Goal: Transaction & Acquisition: Purchase product/service

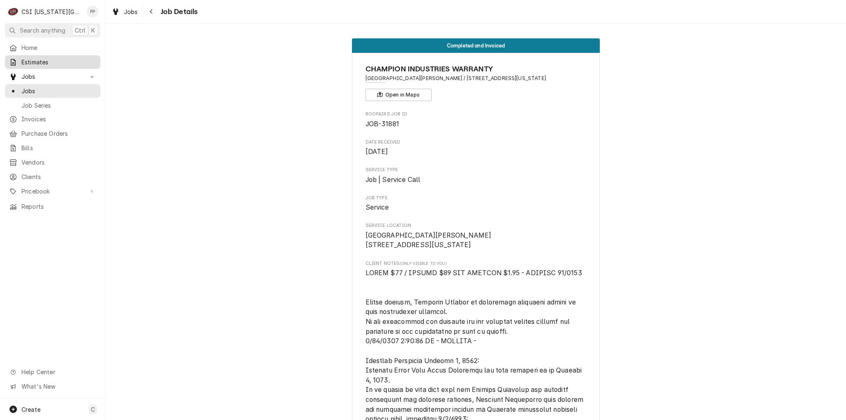
scroll to position [1740, 0]
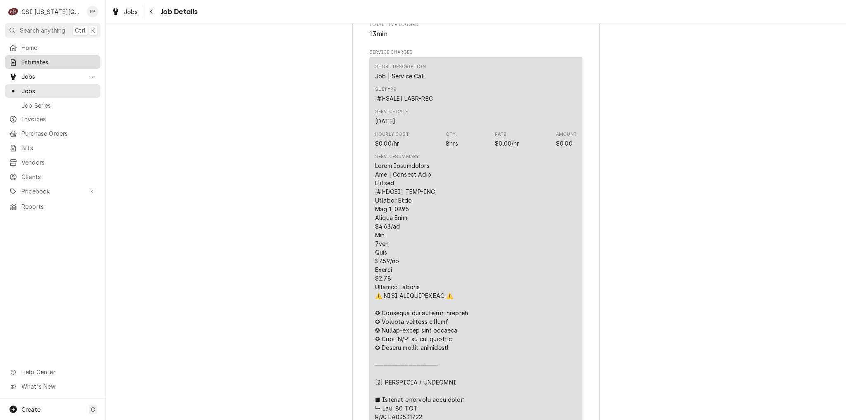
click at [41, 64] on span "Estimates" at bounding box center [58, 62] width 75 height 9
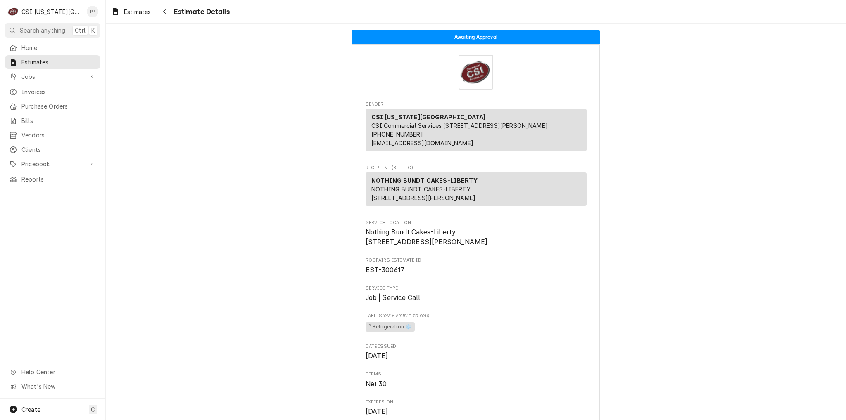
click at [116, 19] on div "Estimates Estimate Details" at bounding box center [476, 11] width 740 height 23
click at [149, 12] on span "Estimates" at bounding box center [137, 11] width 27 height 9
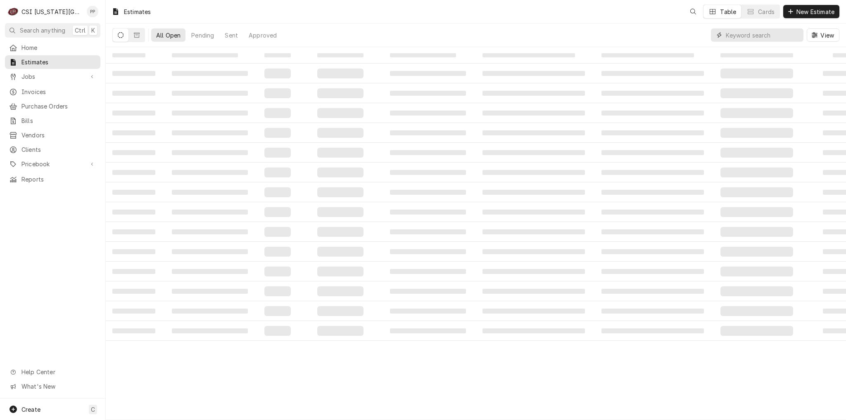
click at [772, 36] on input "Dynamic Content Wrapper" at bounding box center [761, 34] width 73 height 13
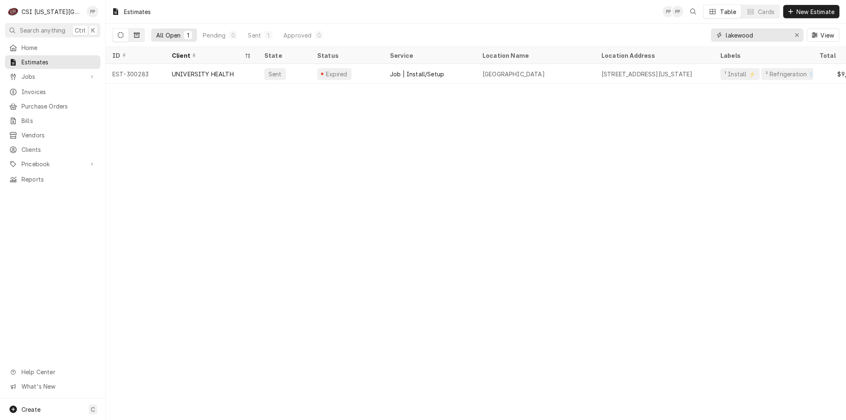
type input "lakewood"
click at [137, 31] on button "Dynamic Content Wrapper" at bounding box center [137, 34] width 16 height 13
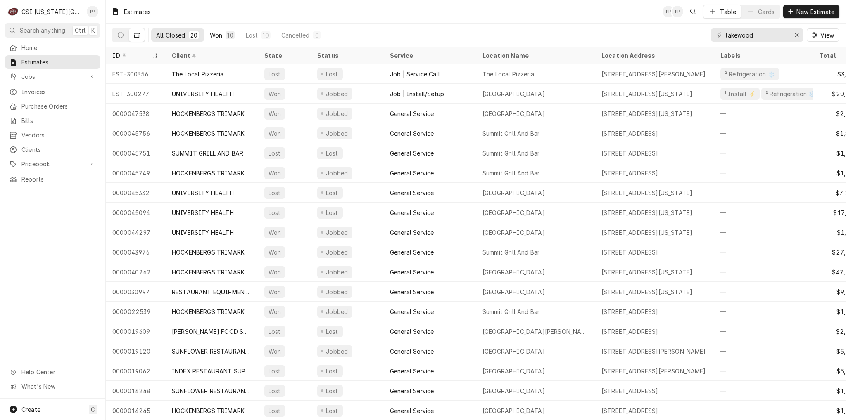
click at [217, 36] on div "Won" at bounding box center [216, 35] width 12 height 9
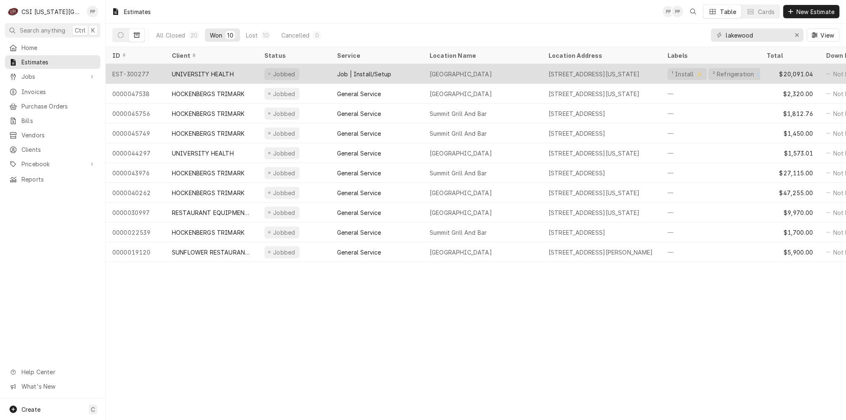
click at [277, 68] on div "Jobbed" at bounding box center [281, 74] width 35 height 12
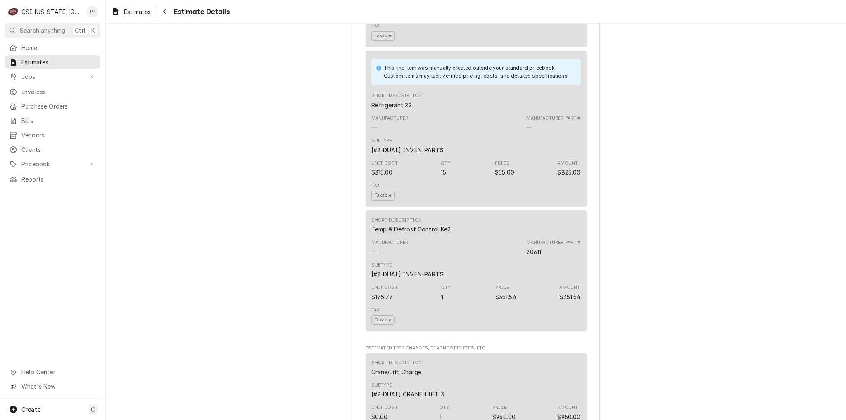
scroll to position [1404, 0]
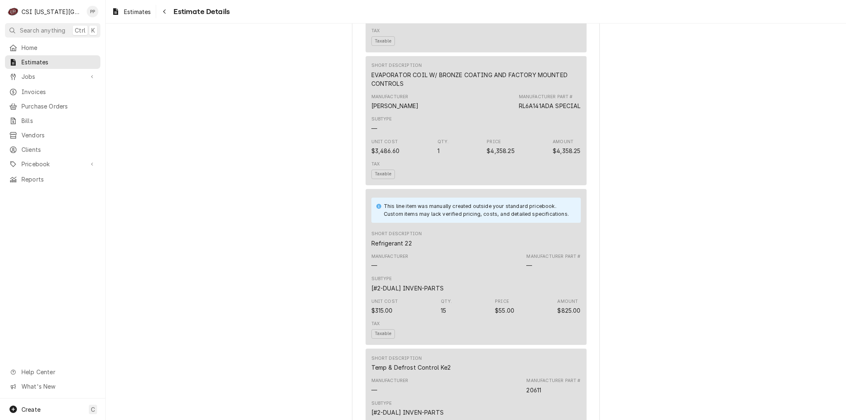
click at [396, 248] on div "Refrigerant 22" at bounding box center [391, 243] width 40 height 9
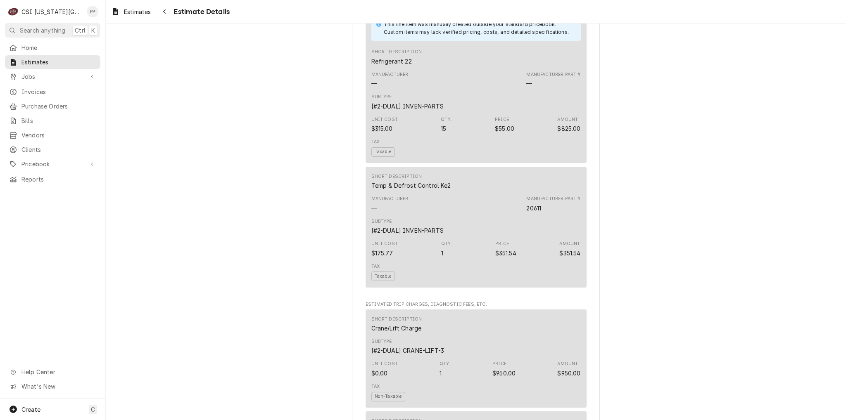
scroll to position [1528, 0]
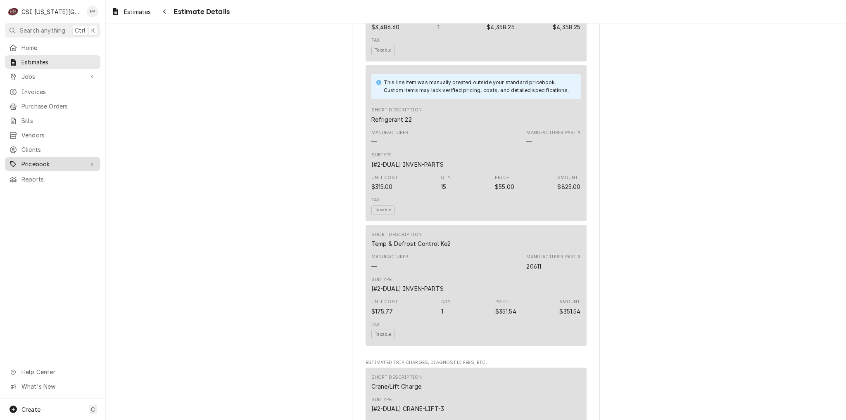
click at [54, 160] on span "Pricebook" at bounding box center [52, 164] width 62 height 9
click at [48, 173] on div "Services" at bounding box center [53, 178] width 92 height 10
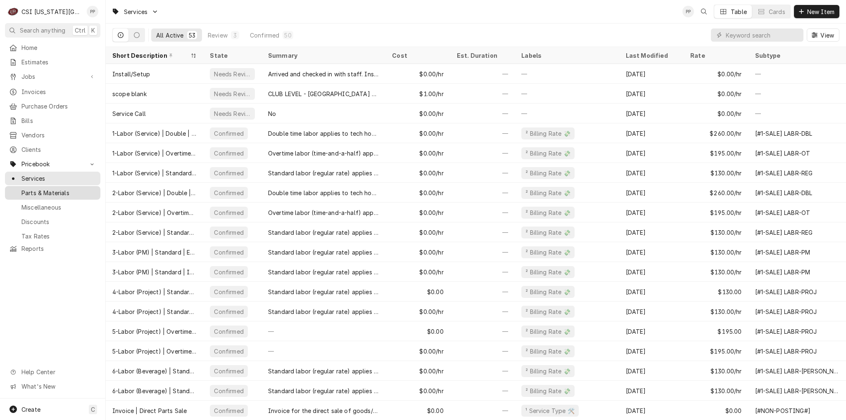
click at [56, 189] on span "Parts & Materials" at bounding box center [58, 193] width 75 height 9
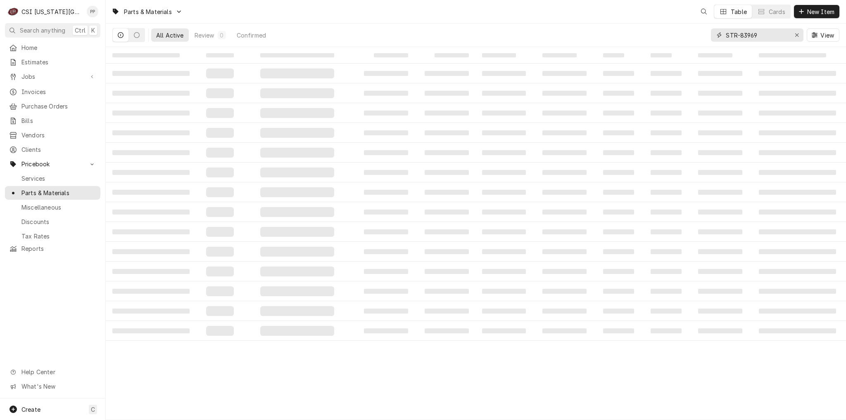
click at [794, 37] on icon "Erase input" at bounding box center [796, 35] width 5 height 6
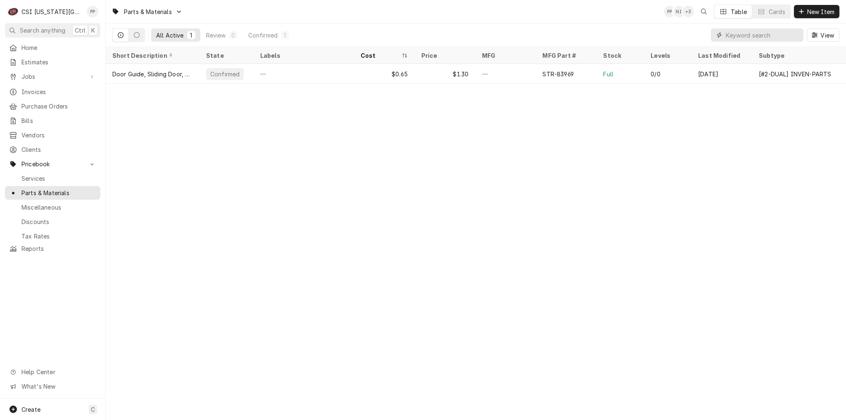
click at [780, 37] on input "Dynamic Content Wrapper" at bounding box center [764, 34] width 78 height 13
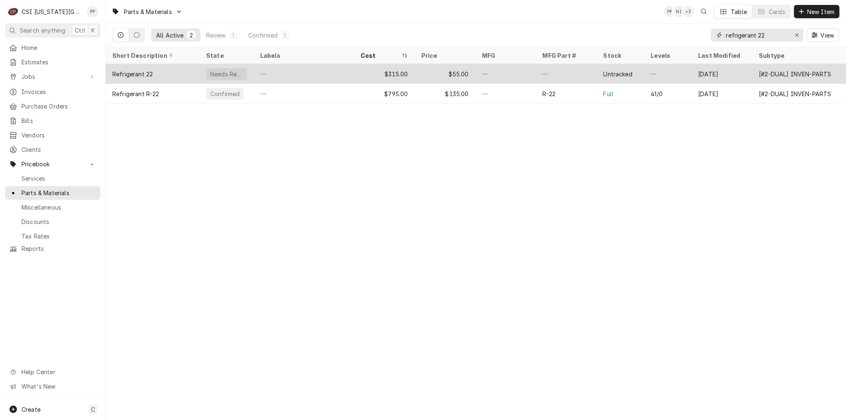
type input "refrigerant 22"
click at [169, 76] on div "Refrigerant 22" at bounding box center [153, 74] width 94 height 20
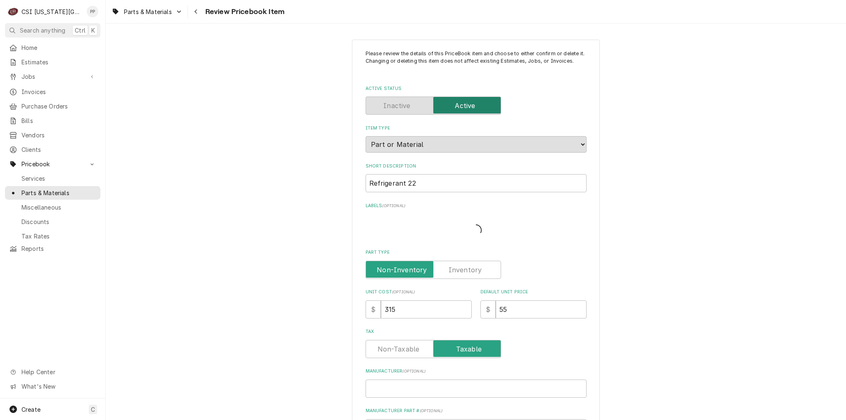
type textarea "x"
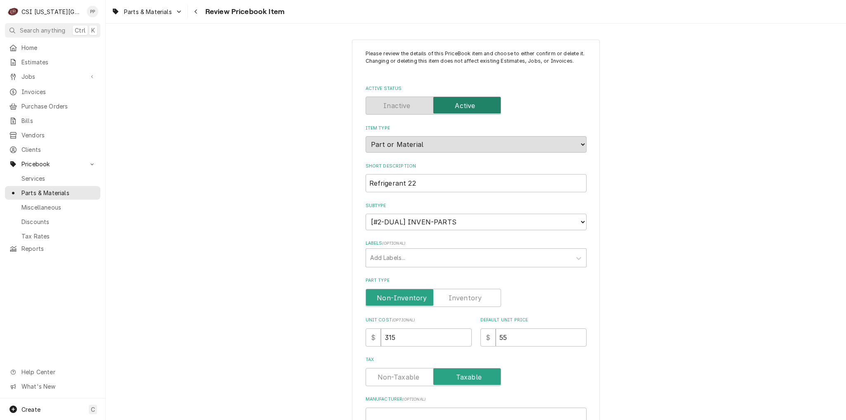
click at [403, 109] on label "Active Status" at bounding box center [432, 106] width 135 height 18
click at [194, 12] on icon "Navigate back" at bounding box center [196, 12] width 4 height 6
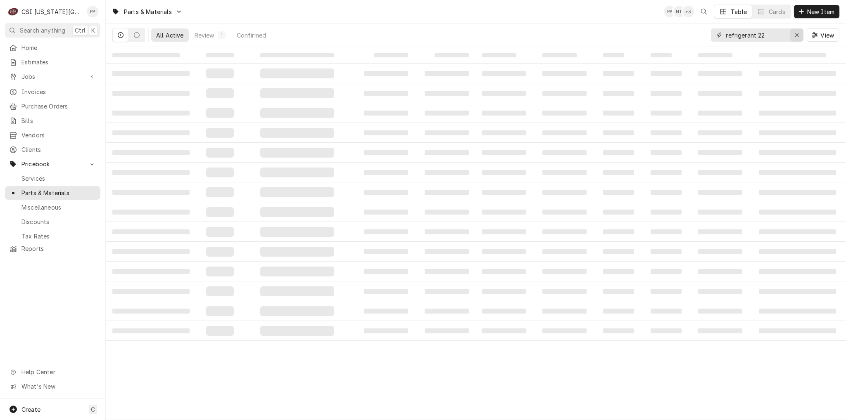
click at [794, 33] on icon "Erase input" at bounding box center [796, 35] width 5 height 6
click at [787, 33] on input "Dynamic Content Wrapper" at bounding box center [764, 34] width 78 height 13
type input "r"
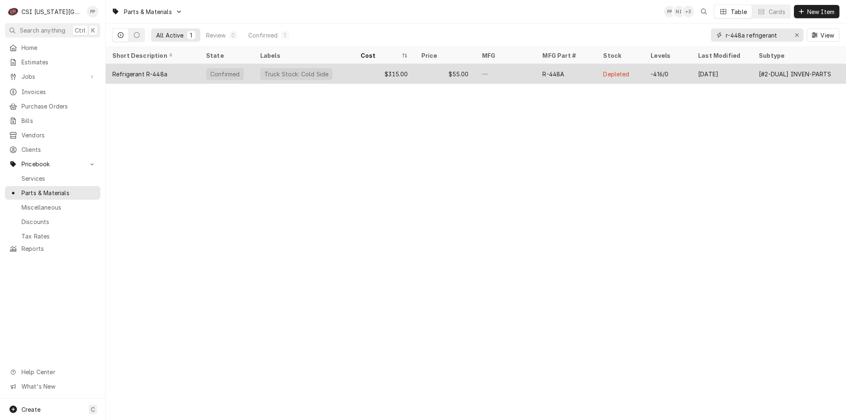
type input "r-448a refrigerant"
click at [495, 74] on div "—" at bounding box center [505, 74] width 61 height 20
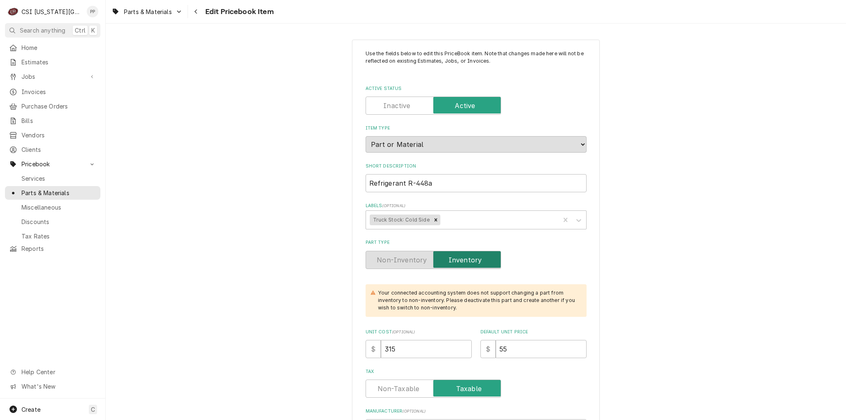
type textarea "x"
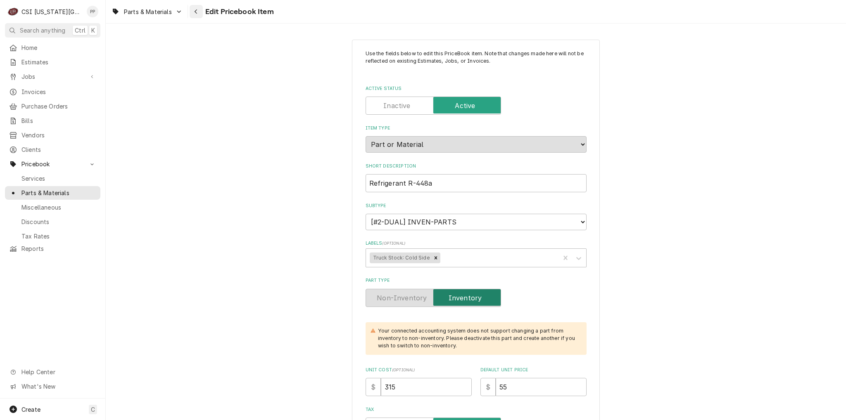
click at [197, 9] on icon "Navigate back" at bounding box center [196, 12] width 4 height 6
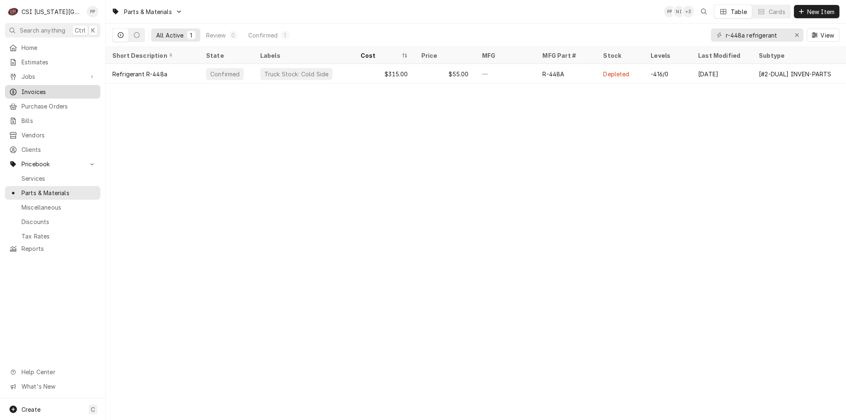
click at [50, 90] on span "Invoices" at bounding box center [58, 92] width 75 height 9
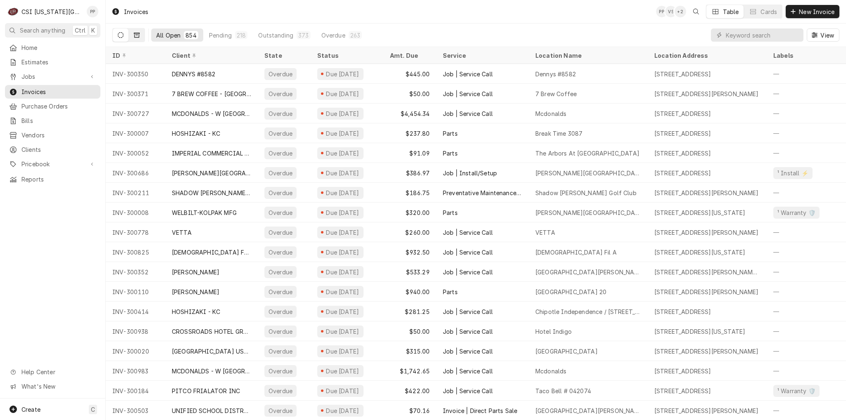
click at [140, 33] on button "Dynamic Content Wrapper" at bounding box center [137, 34] width 16 height 13
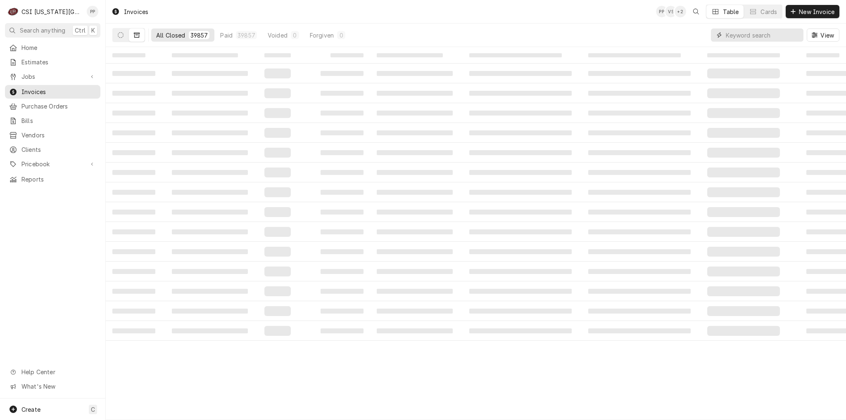
click at [745, 36] on input "Dynamic Content Wrapper" at bounding box center [761, 34] width 73 height 13
type input "hockenbergs"
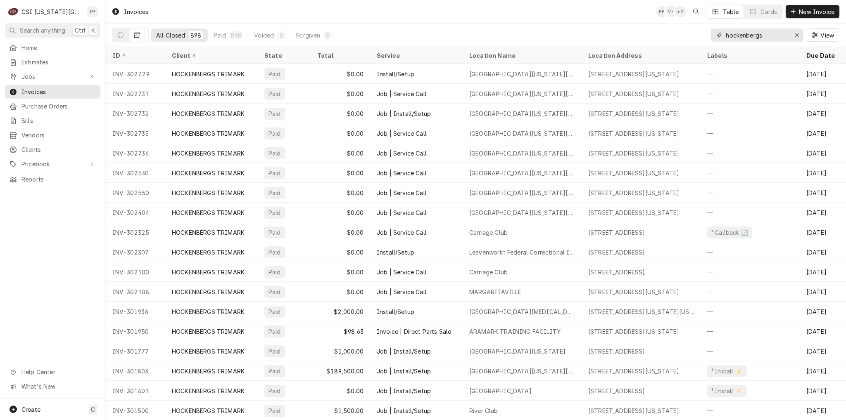
drag, startPoint x: 766, startPoint y: 38, endPoint x: 710, endPoint y: 42, distance: 56.3
click at [711, 42] on div "hockenbergs View" at bounding box center [775, 35] width 128 height 23
type input "l"
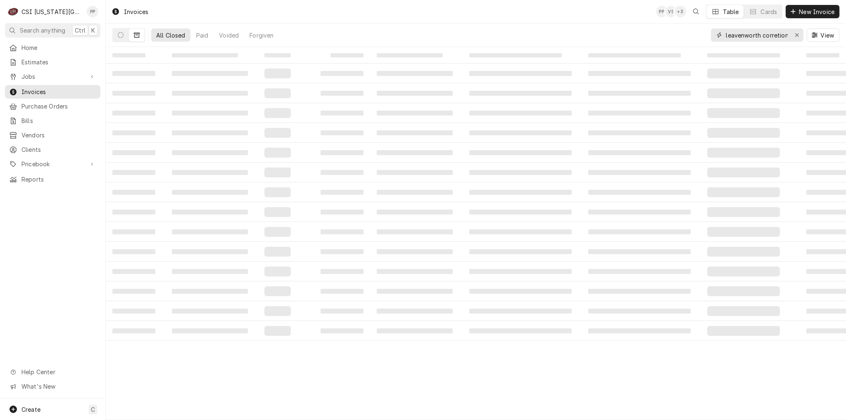
scroll to position [0, 5]
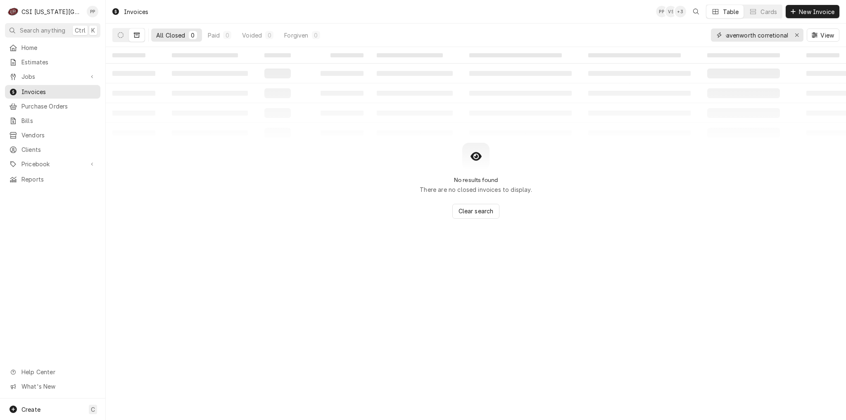
click at [772, 33] on input "leavenworth corretional" at bounding box center [756, 34] width 62 height 13
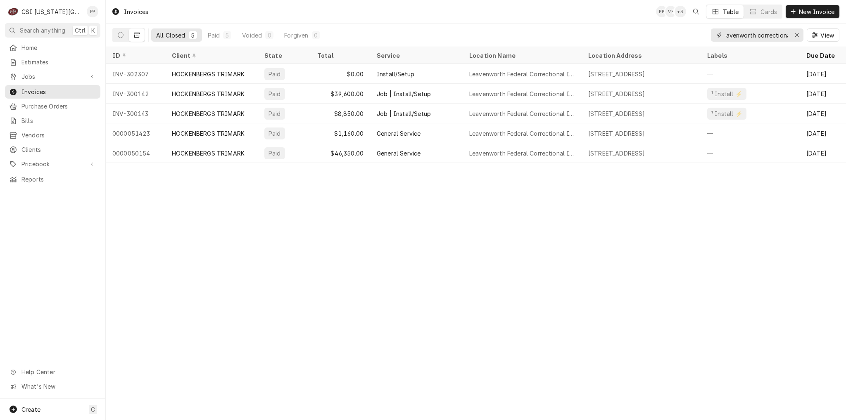
type input "leavenworth correctional"
drag, startPoint x: 427, startPoint y: 169, endPoint x: 466, endPoint y: 164, distance: 39.5
click at [466, 164] on div "Invoices PP VS + 3 Table Cards New Invoice All Closed 5 Paid 5 Voided 0 Forgive…" at bounding box center [476, 210] width 740 height 420
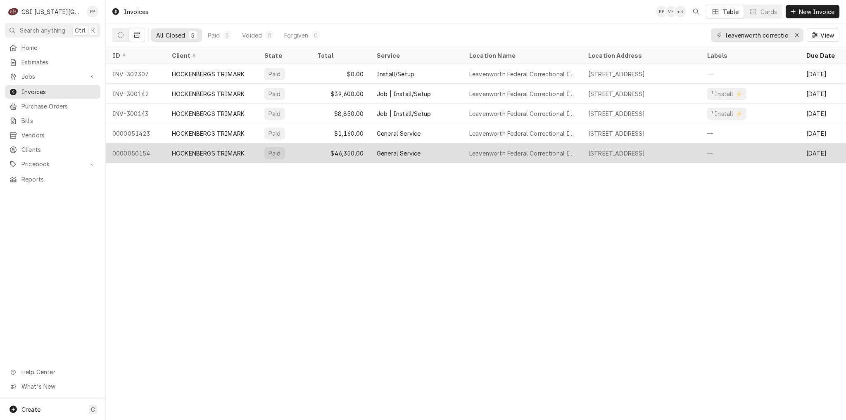
click at [399, 151] on div "General Service" at bounding box center [399, 153] width 44 height 9
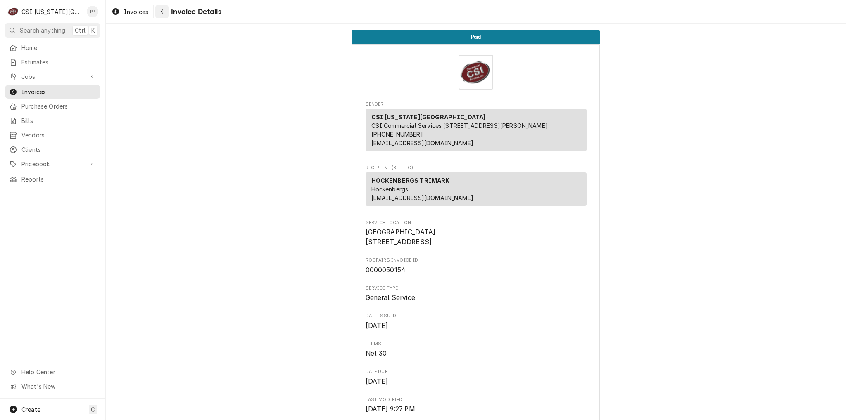
click at [159, 10] on div "Navigate back" at bounding box center [162, 11] width 8 height 8
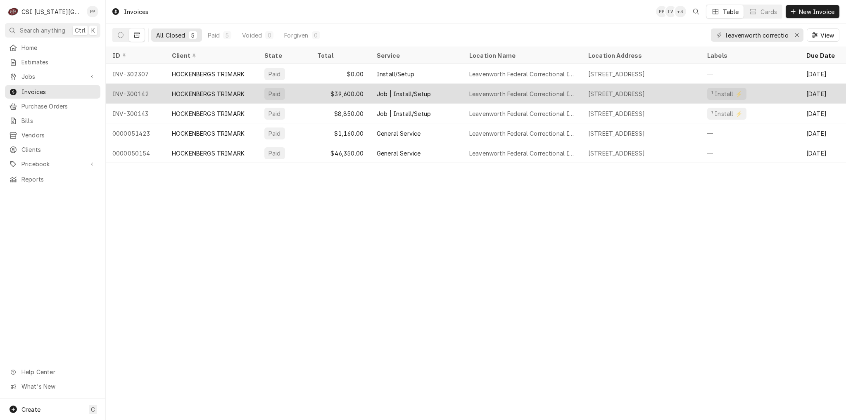
click at [433, 90] on div "Job | Install/Setup" at bounding box center [416, 94] width 92 height 20
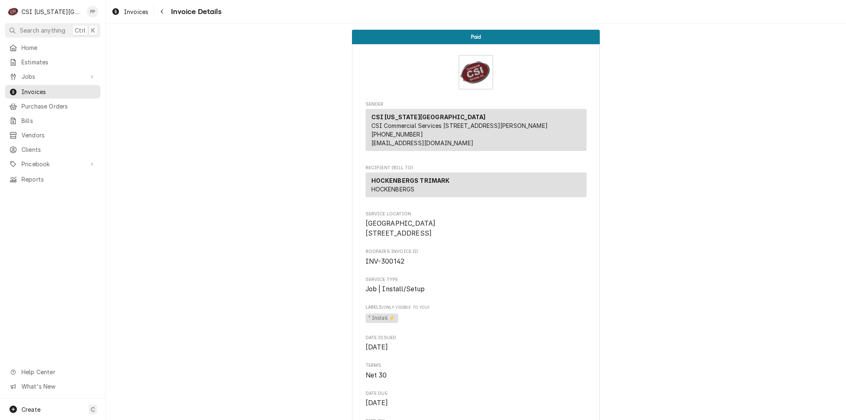
scroll to position [41, 0]
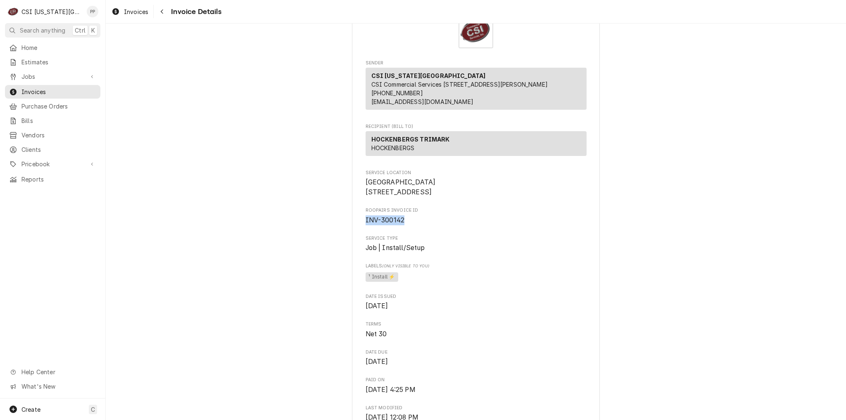
drag, startPoint x: 401, startPoint y: 237, endPoint x: 344, endPoint y: 236, distance: 57.4
click at [417, 225] on span "INV-300142" at bounding box center [475, 221] width 221 height 10
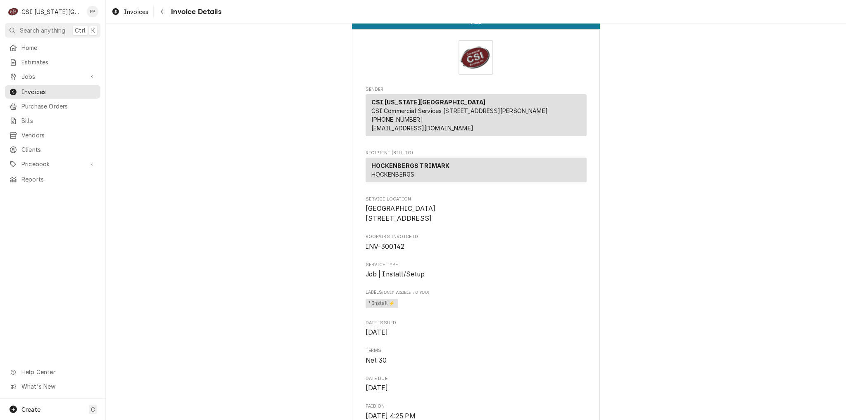
scroll to position [0, 0]
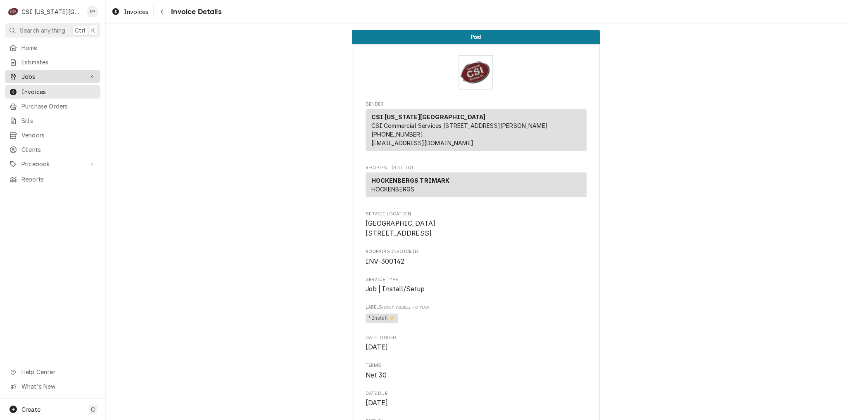
click at [59, 71] on div "Jobs" at bounding box center [53, 76] width 92 height 10
click at [59, 88] on span "Jobs" at bounding box center [58, 91] width 75 height 9
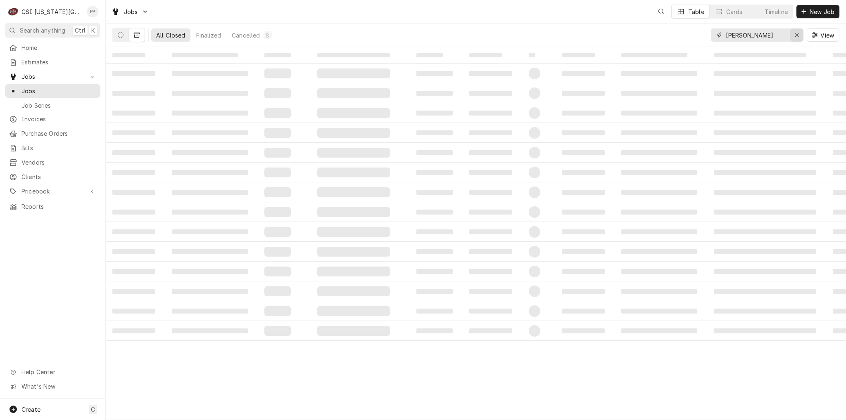
click at [794, 36] on icon "Erase input" at bounding box center [796, 35] width 5 height 6
click at [777, 37] on input "Dynamic Content Wrapper" at bounding box center [764, 34] width 78 height 13
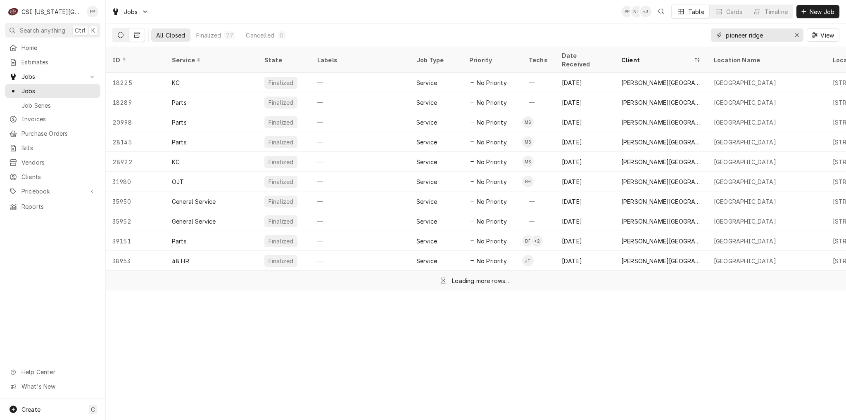
type input "pioneer ridge"
click at [123, 37] on icon "Dynamic Content Wrapper" at bounding box center [121, 35] width 6 height 6
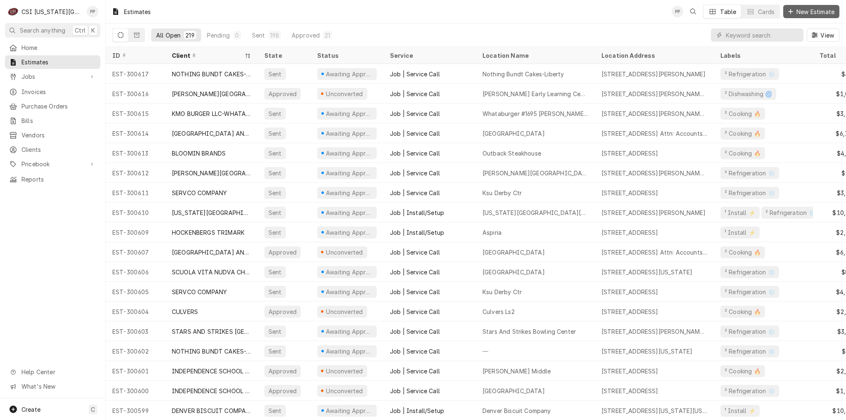
drag, startPoint x: 797, startPoint y: 10, endPoint x: 787, endPoint y: 15, distance: 11.3
click at [797, 10] on span "New Estimate" at bounding box center [814, 11] width 41 height 9
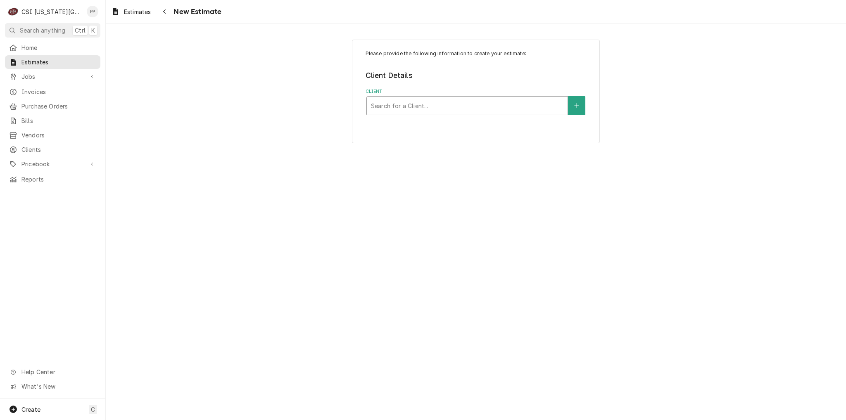
click at [436, 102] on div "Client" at bounding box center [467, 105] width 192 height 15
type input "raising canes"
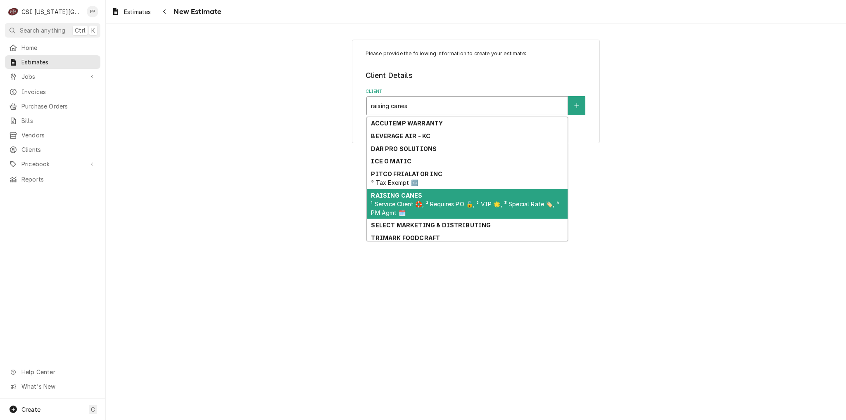
click at [443, 199] on div "RAISING CANES ¹ Service Client 🛟, ² Requires PO 🔓, ² VIP 🌟, ³ Special Rate 🏷️, …" at bounding box center [467, 204] width 201 height 30
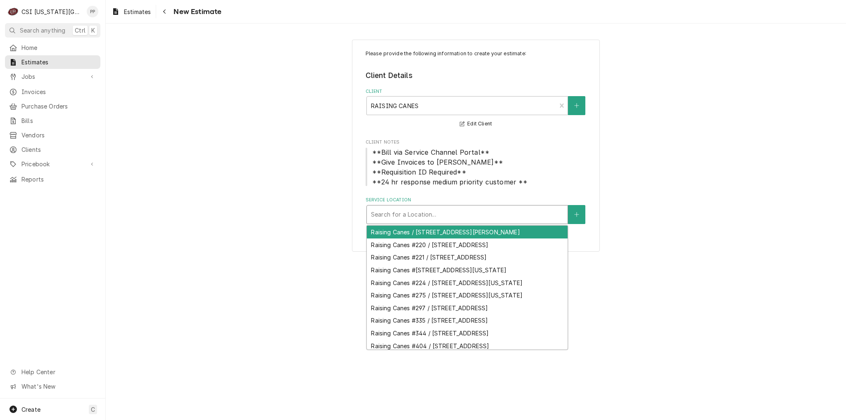
click at [443, 208] on div "Service Location" at bounding box center [467, 214] width 192 height 15
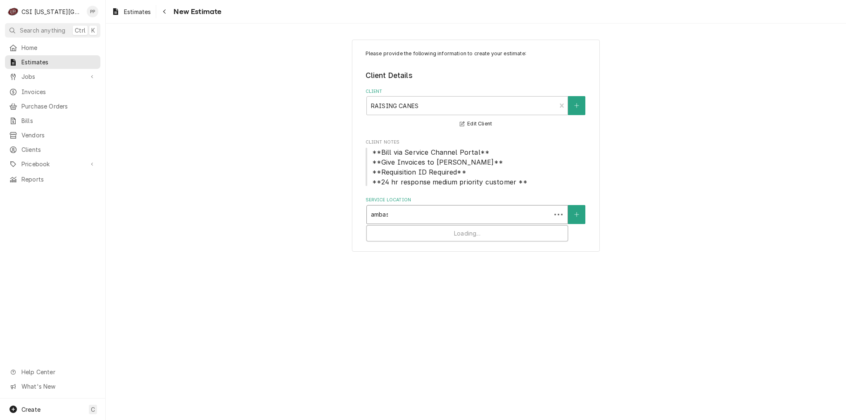
type input "ambass"
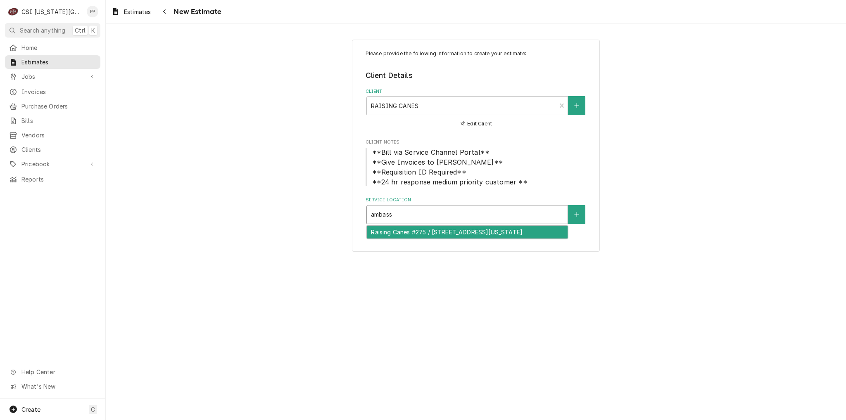
click at [460, 239] on div "Raising Canes #275 / 8771 N Ambassador Dr, Kansas City, MO 64154" at bounding box center [467, 232] width 201 height 13
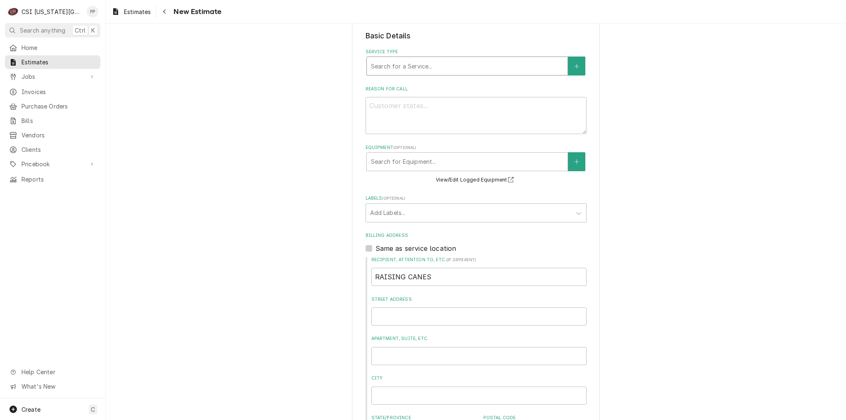
scroll to position [578, 0]
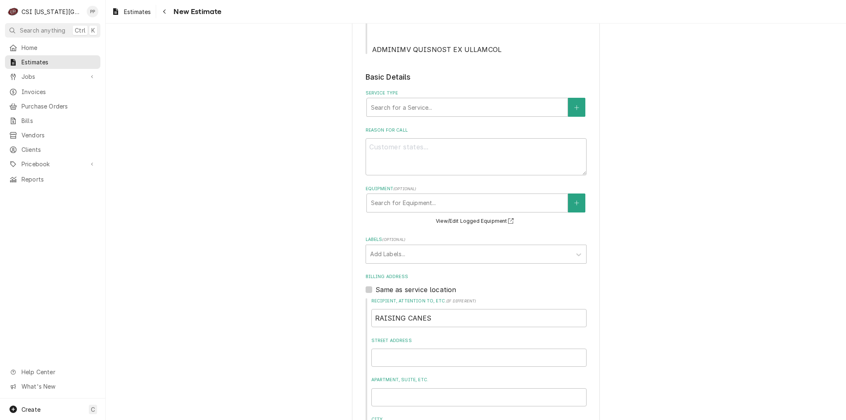
click at [427, 41] on div "Please provide the following information to create your estimate: Client Detail…" at bounding box center [475, 37] width 221 height 1131
click at [415, 98] on div "Search for a Service..." at bounding box center [467, 107] width 201 height 18
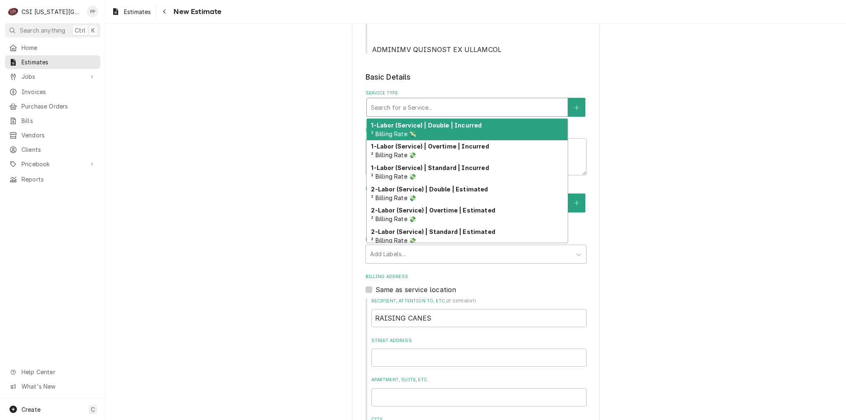
type textarea "x"
type input "j"
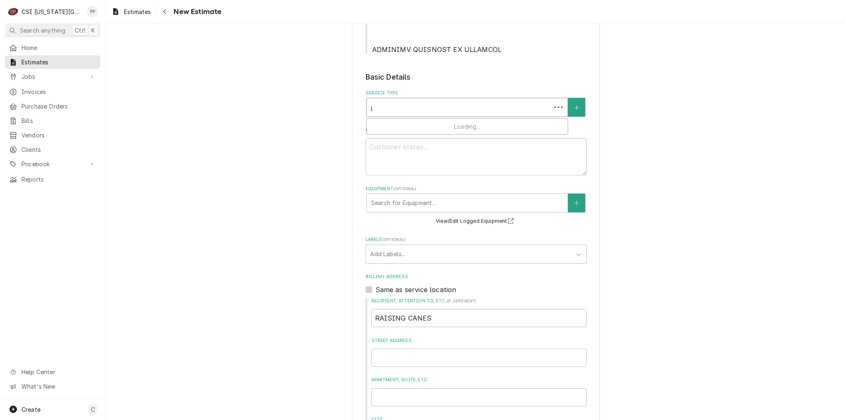
type textarea "x"
type input "jo"
type textarea "x"
type input "job"
type textarea "x"
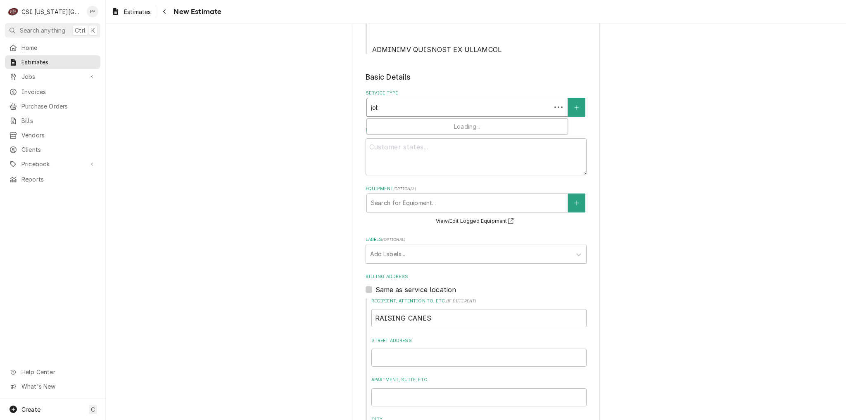
type input "job"
type textarea "x"
type input "job i"
type textarea "x"
type input "job in"
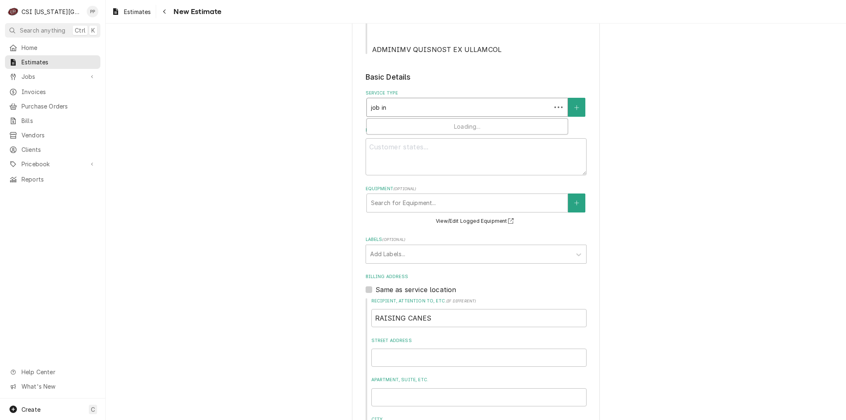
type textarea "x"
type input "job ins"
type textarea "x"
type input "job inst"
type textarea "x"
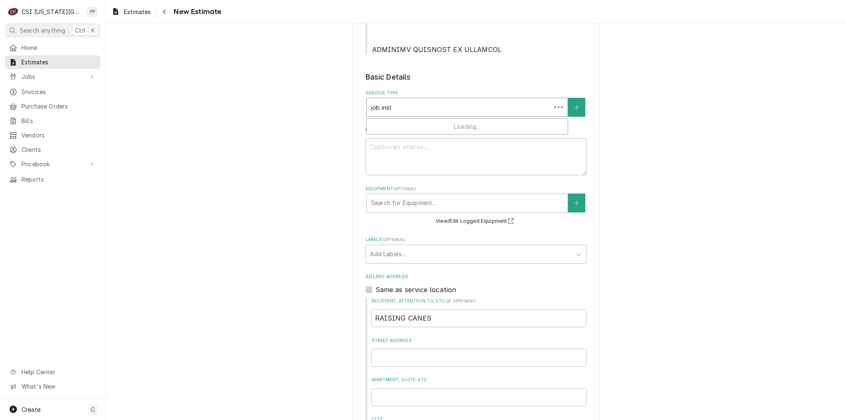
type input "job insta"
type textarea "x"
type input "job instal"
type textarea "x"
type input "job install"
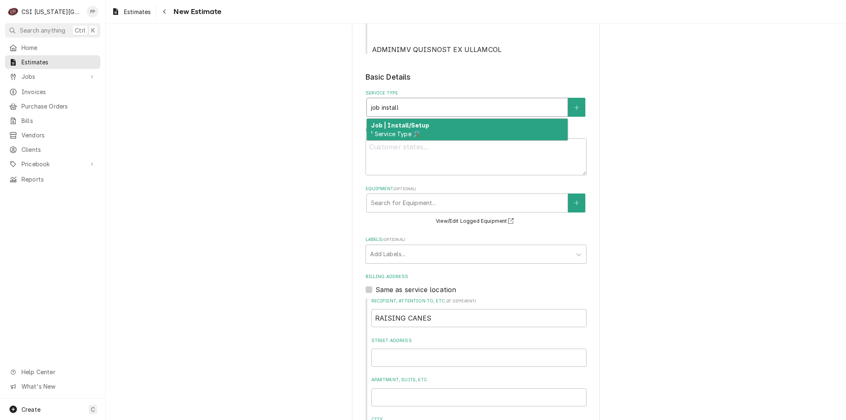
click at [410, 122] on strong "Job | Install/Setup" at bounding box center [400, 125] width 58 height 7
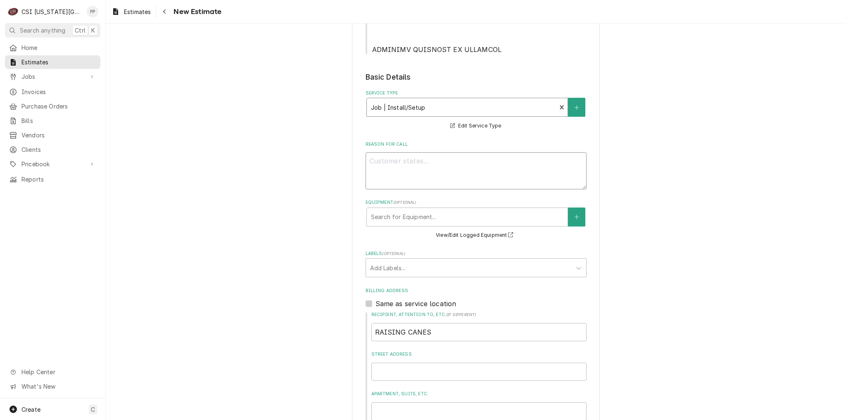
click at [411, 152] on textarea "Reason For Call" at bounding box center [475, 170] width 221 height 37
type textarea "x"
type textarea "Q"
type textarea "x"
type textarea "Qu"
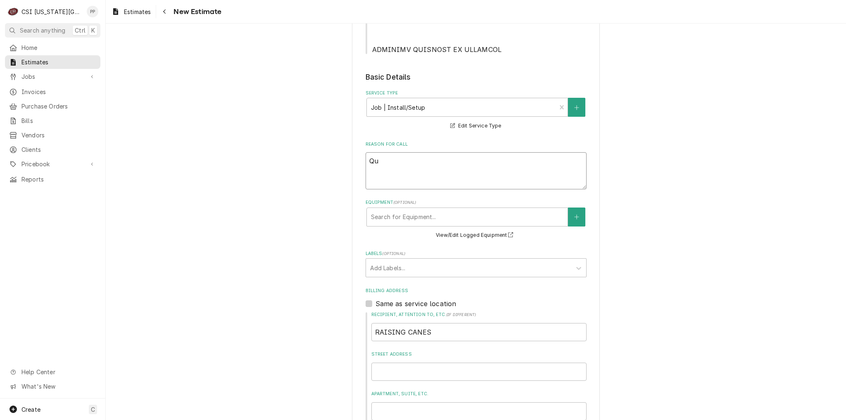
type textarea "x"
type textarea "Quo"
type textarea "x"
type textarea "Quot"
type textarea "x"
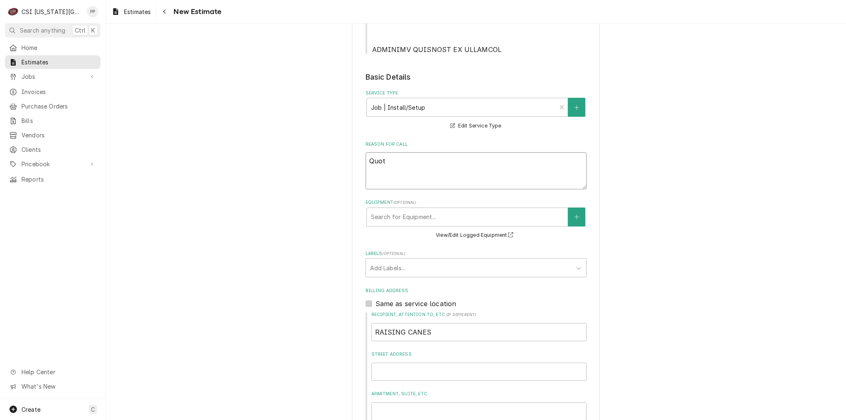
type textarea "Quote"
type textarea "x"
type textarea "Quote"
type textarea "x"
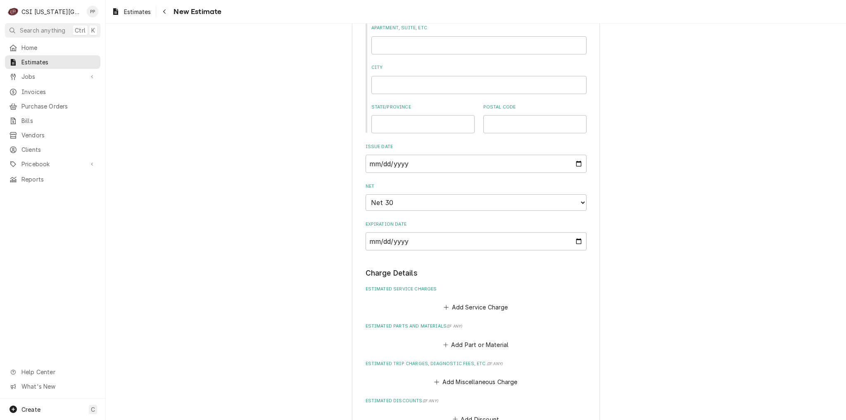
scroll to position [1032, 0]
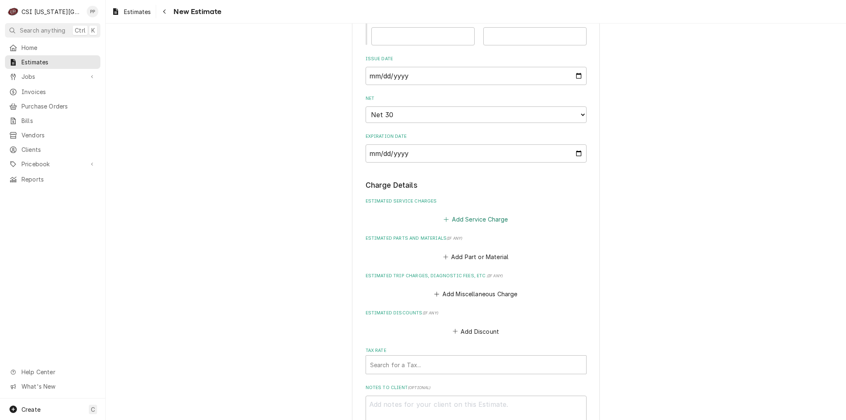
type textarea "Quote"
click at [497, 214] on button "Add Service Charge" at bounding box center [475, 220] width 67 height 12
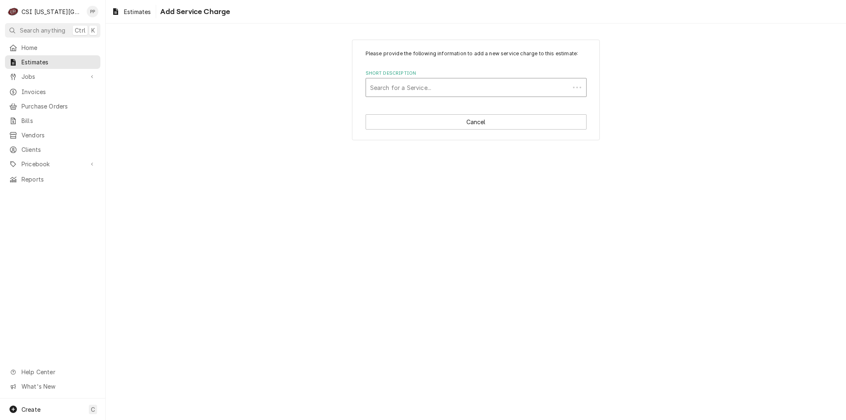
click at [446, 90] on div "Short Description" at bounding box center [467, 87] width 195 height 15
type input "scope"
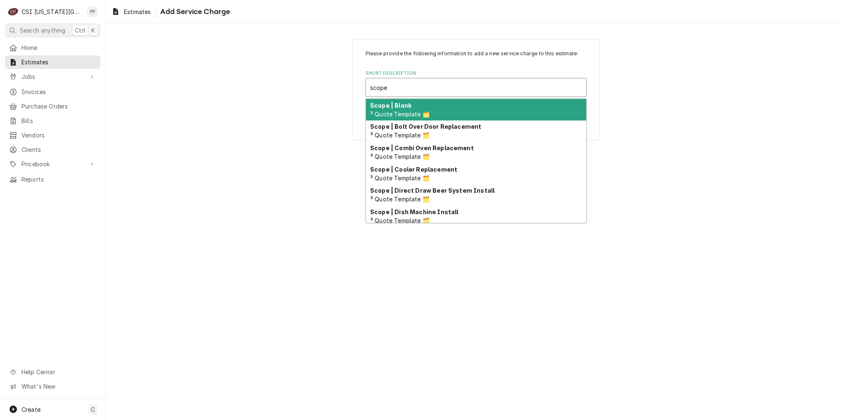
click at [449, 106] on div "Scope | Blank ³ Quote Template 🗂️" at bounding box center [476, 109] width 220 height 21
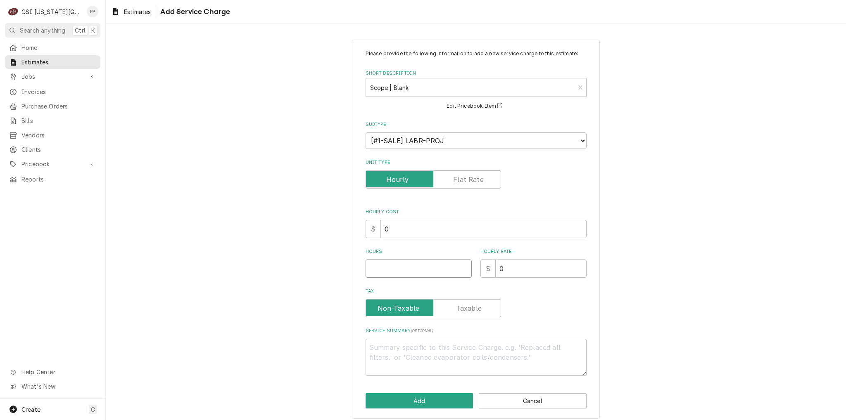
click at [403, 265] on input "Hours" at bounding box center [418, 269] width 106 height 18
type textarea "x"
type input "1"
click at [406, 351] on textarea "Service Summary ( optional )" at bounding box center [475, 357] width 221 height 37
type textarea "x"
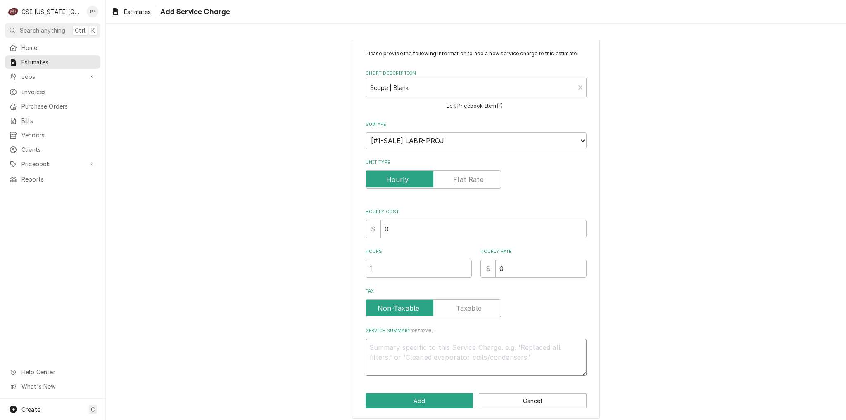
type textarea "R"
type textarea "x"
type textarea "R4"
type textarea "x"
type textarea "R44"
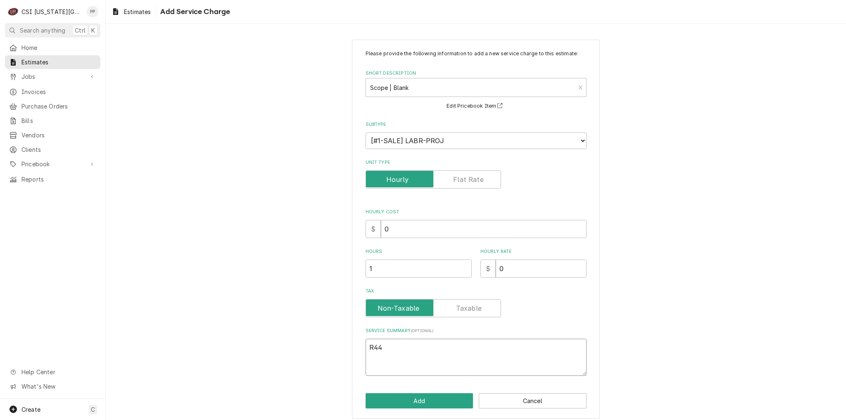
type textarea "x"
type textarea "R448"
type textarea "x"
type textarea "R448a"
type textarea "x"
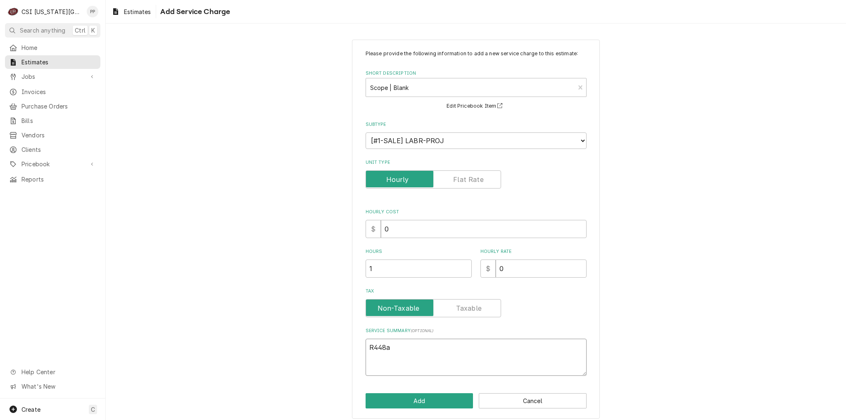
type textarea "R448"
type textarea "x"
type textarea "R448A"
type textarea "x"
type textarea "R448A"
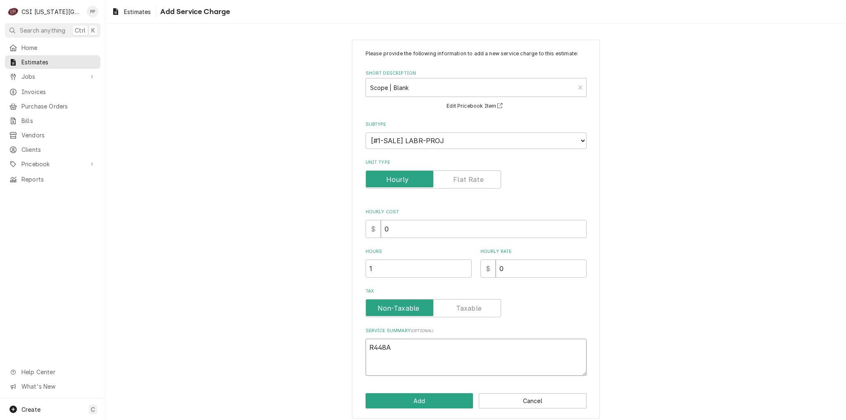
type textarea "x"
type textarea "R448A E"
type textarea "x"
type textarea "R448A Eq"
type textarea "x"
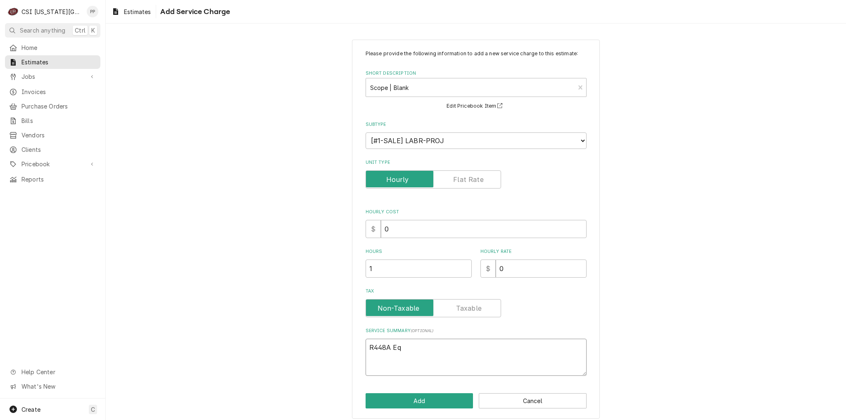
type textarea "R448A Equ"
type textarea "x"
type textarea "R448A Equi"
type textarea "x"
type textarea "R448A Equip"
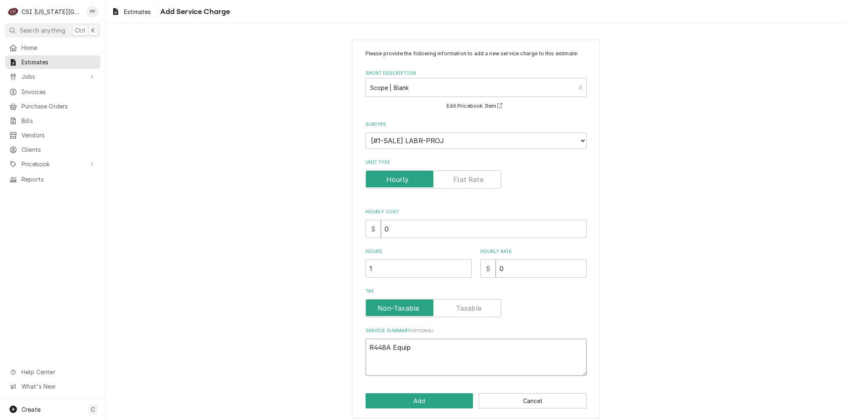
type textarea "x"
type textarea "R448A Equipm"
type textarea "x"
type textarea "R448A Equipmn"
type textarea "x"
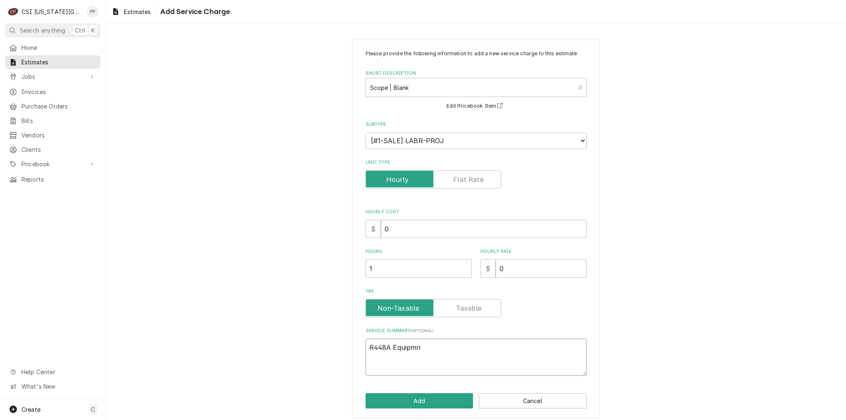
type textarea "R448A Equipmne"
type textarea "x"
type textarea "R448A Equipmnet"
type textarea "x"
type textarea "R448A Equipmnet"
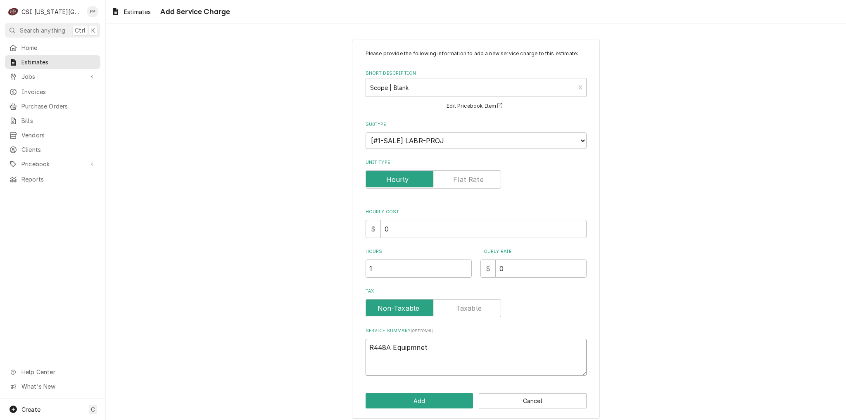
type textarea "x"
type textarea "R448A Equipmnet"
type textarea "x"
type textarea "R448A Equipmne"
type textarea "x"
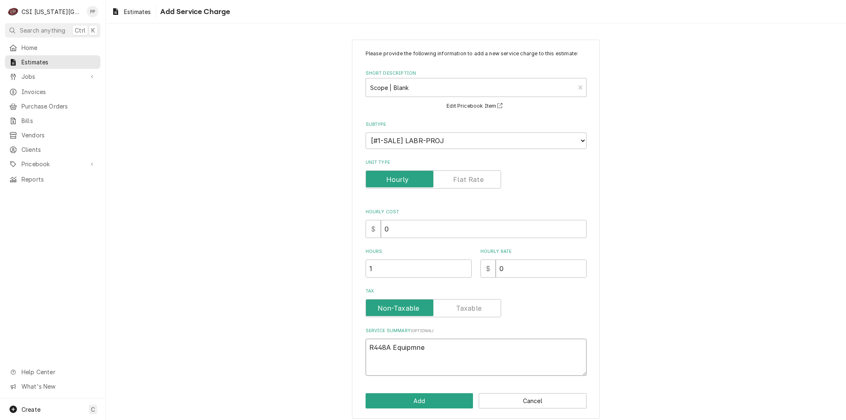
type textarea "R448A Equipmn"
type textarea "x"
type textarea "R448A Equipmne"
type textarea "x"
type textarea "R448A Equipmn"
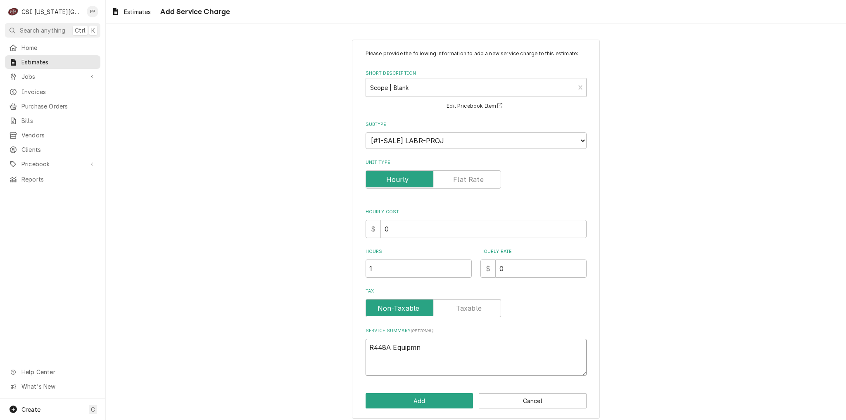
type textarea "x"
type textarea "R448A Equipm"
type textarea "x"
type textarea "R448A Equipme"
type textarea "x"
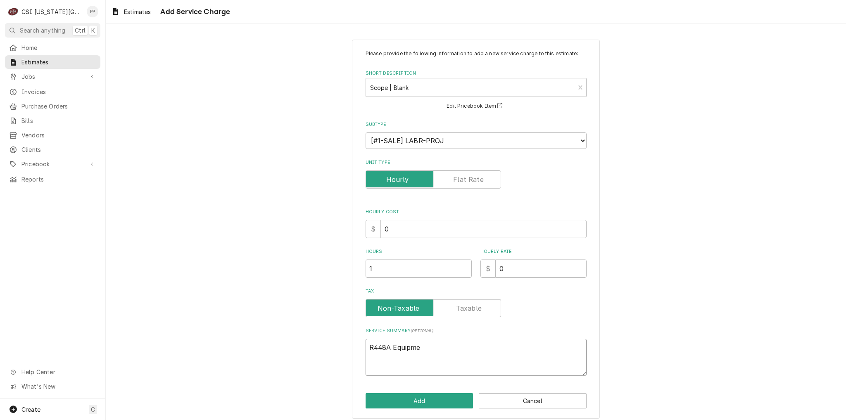
type textarea "R448A Equipmen"
type textarea "x"
type textarea "R448A Equipmenm"
type textarea "x"
type textarea "R448A Equipmenmt"
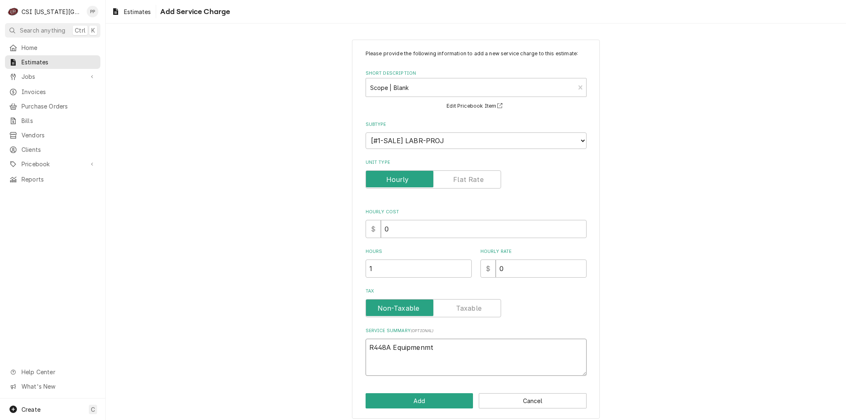
type textarea "x"
type textarea "R448A Equipmenmt"
type textarea "x"
type textarea "R448A Equipmenmt"
type textarea "x"
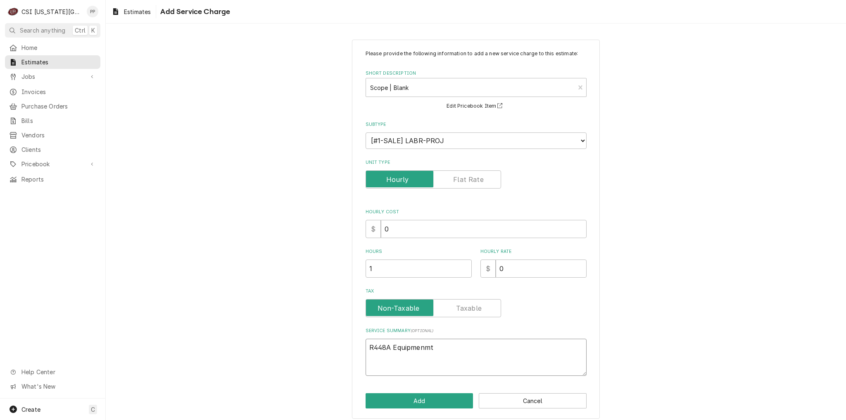
type textarea "R448A Equipmenm"
type textarea "x"
type textarea "R448A Equipmen"
type textarea "x"
type textarea "R448A Equipment"
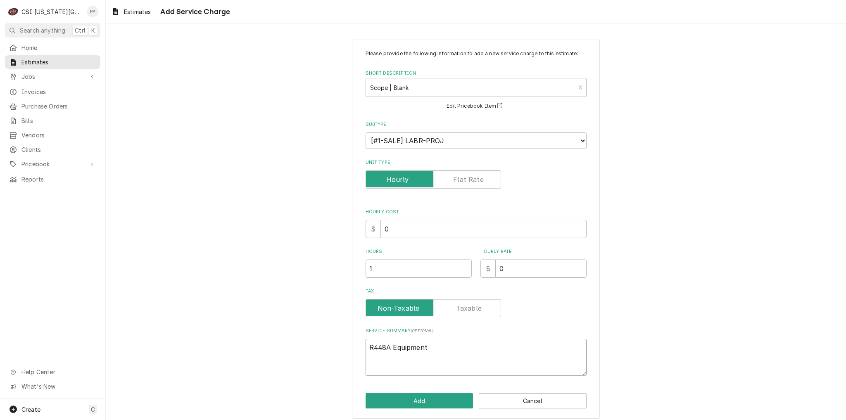
type textarea "x"
type textarea "R448A Equipment"
type textarea "x"
type textarea "R448A Equipment -"
type textarea "x"
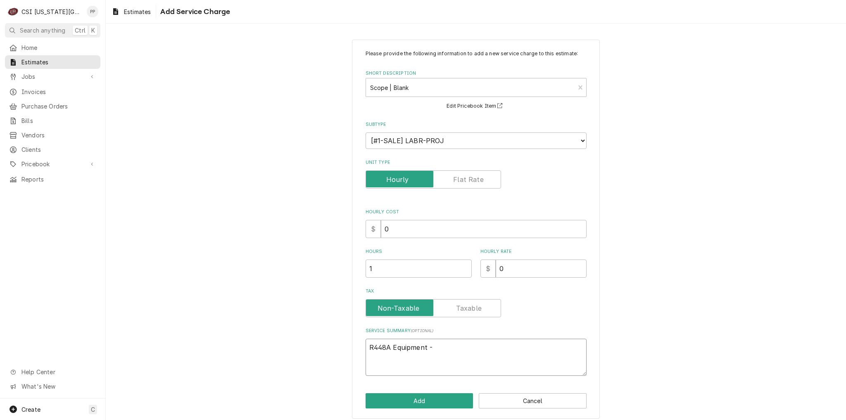
type textarea "R448A Equipment -"
type textarea "x"
type textarea "R448A Equipment - L"
type textarea "x"
type textarea "R448A Equipment - Lo"
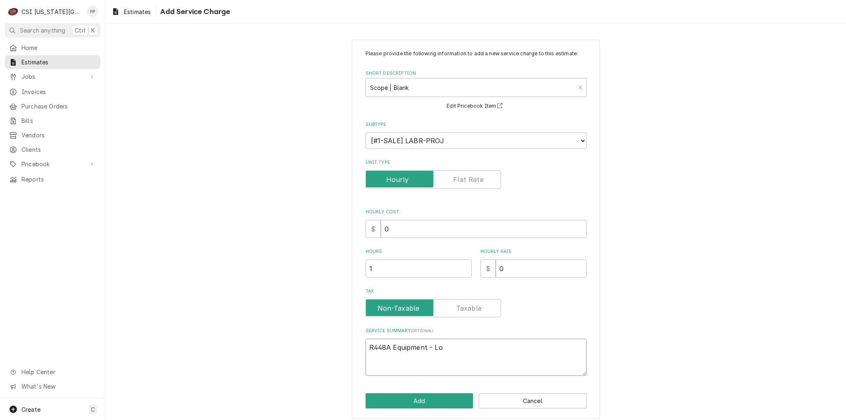
type textarea "x"
type textarea "R448A Equipment - L"
type textarea "x"
type textarea "R448A Equipment -"
type textarea "x"
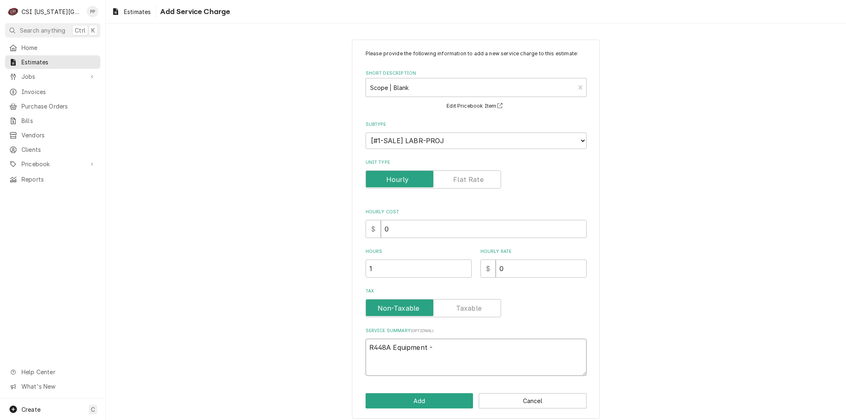
type textarea "R448A Equipment - C"
type textarea "x"
type textarea "R448A Equipment - Cu"
type textarea "x"
type textarea "R448A Equipment - Cur"
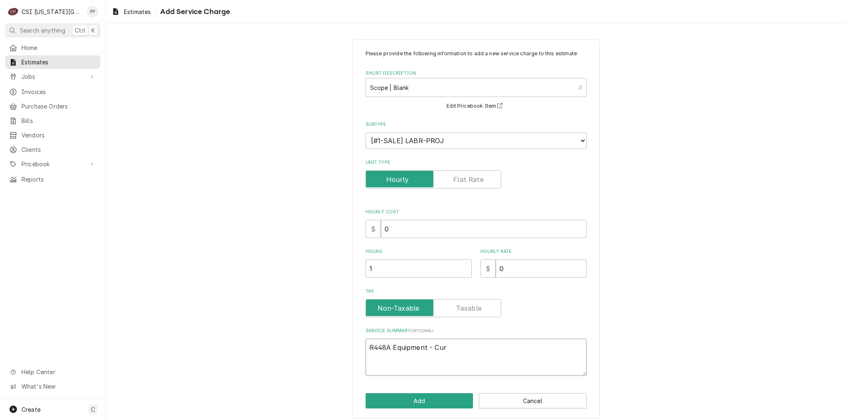
type textarea "x"
type textarea "R448A Equipment - Curr"
type textarea "x"
type textarea "R448A Equipment - Curre"
type textarea "x"
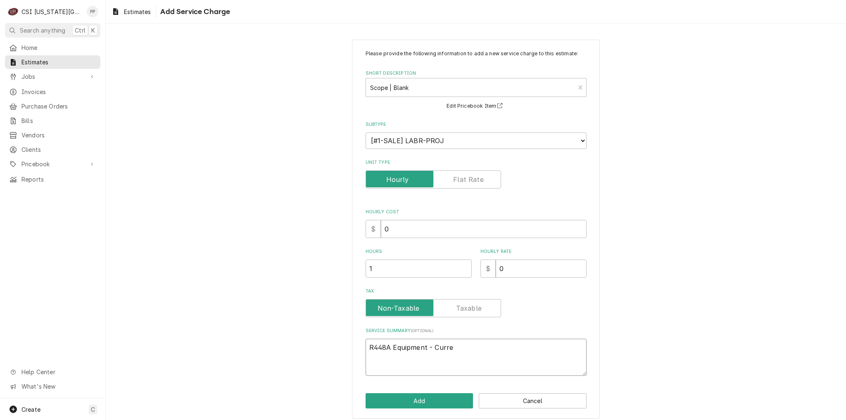
type textarea "R448A Equipment - Curren"
type textarea "x"
type textarea "R448A Equipment - Current"
type textarea "x"
type textarea "R448A Equipment - Current"
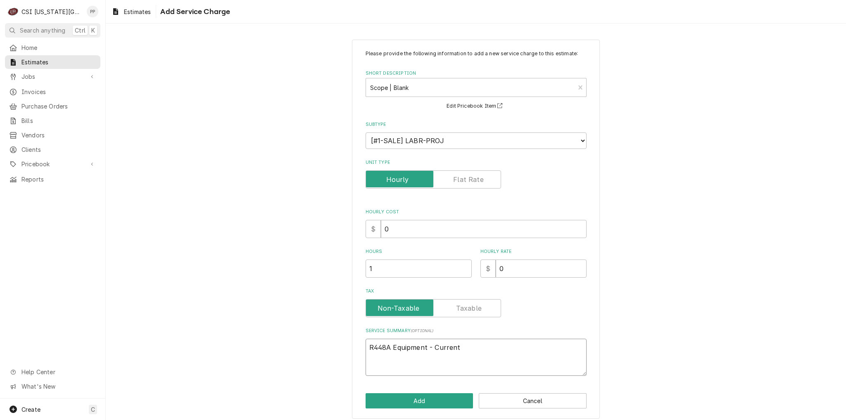
type textarea "x"
type textarea "R448A Equipment - Current e"
type textarea "x"
type textarea "R448A Equipment - Current eq"
type textarea "x"
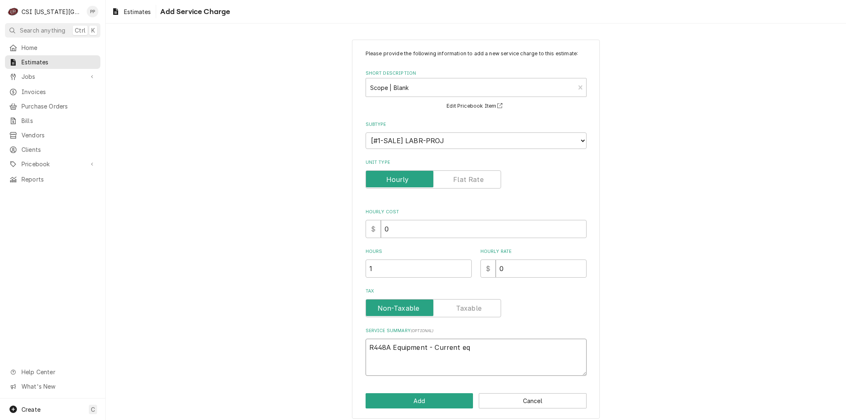
type textarea "R448A Equipment - Current e"
type textarea "x"
type textarea "R448A Equipment - Current"
type textarea "x"
type textarea "R448A Equipment - Current E"
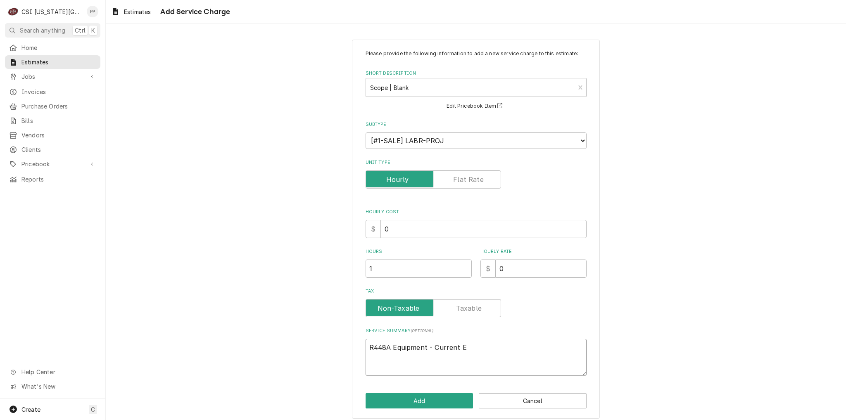
type textarea "x"
type textarea "R448A Equipment - Current Eq"
type textarea "x"
type textarea "R448A Equipment - Current Equ"
type textarea "x"
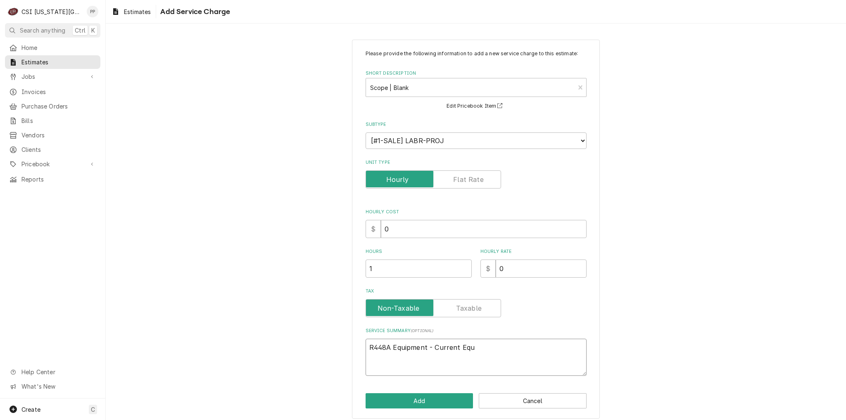
type textarea "R448A Equipment - Current Equi"
type textarea "x"
type textarea "R448A Equipment - Current Equib"
type textarea "x"
type textarea "R448A Equipment - Current Equibi"
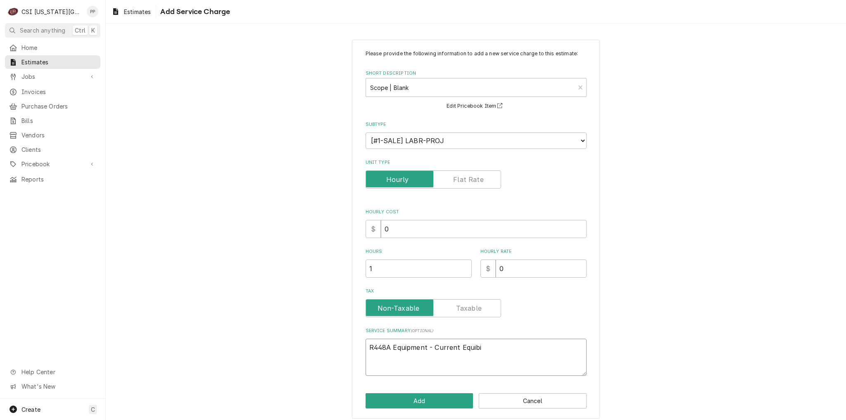
type textarea "x"
type textarea "R448A Equipment - Current Equib"
type textarea "x"
type textarea "R448A Equipment - Current Equi"
type textarea "x"
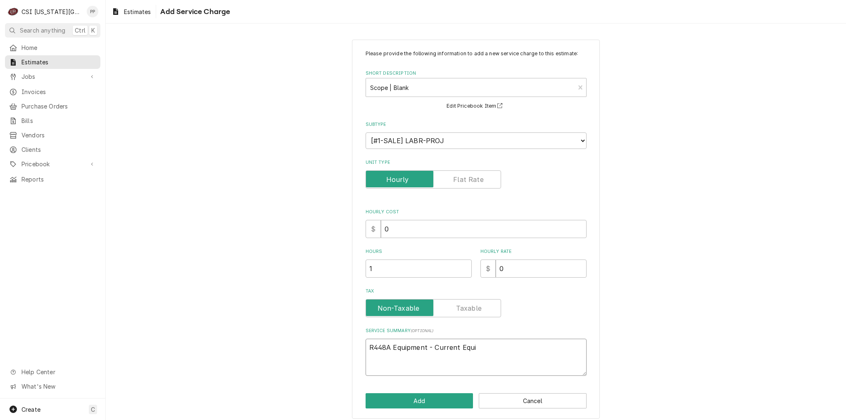
type textarea "R448A Equipment - Current Equib"
type textarea "x"
type textarea "R448A Equipment - Current Equibi"
type textarea "x"
type textarea "R448A Equipment - Current Equib"
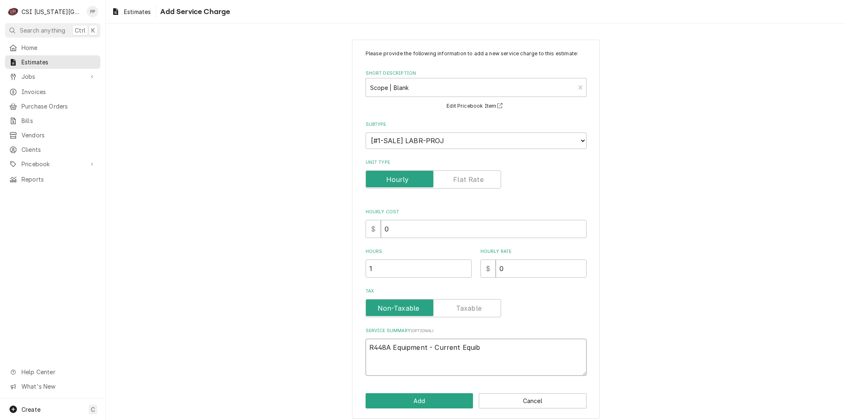
type textarea "x"
type textarea "R448A Equipment - Current Equi"
type textarea "x"
type textarea "R448A Equipment - Current Equiv"
type textarea "x"
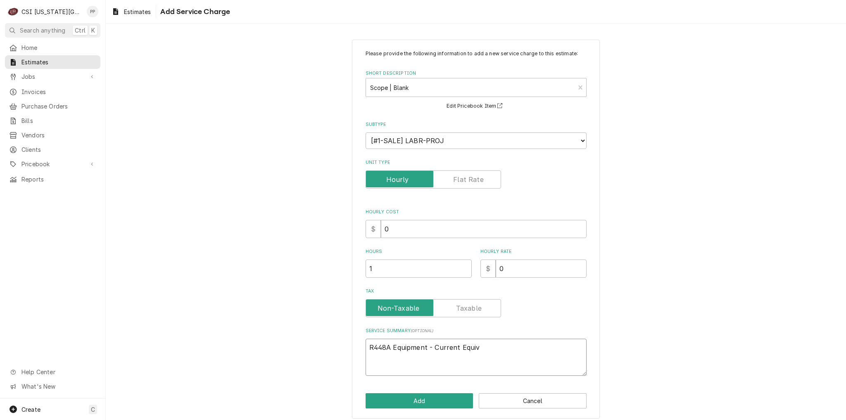
type textarea "R448A Equipment - Current Equivi"
type textarea "x"
type textarea "R448A Equipment - Current Equivil"
type textarea "x"
type textarea "R448A Equipment - Current Equivili"
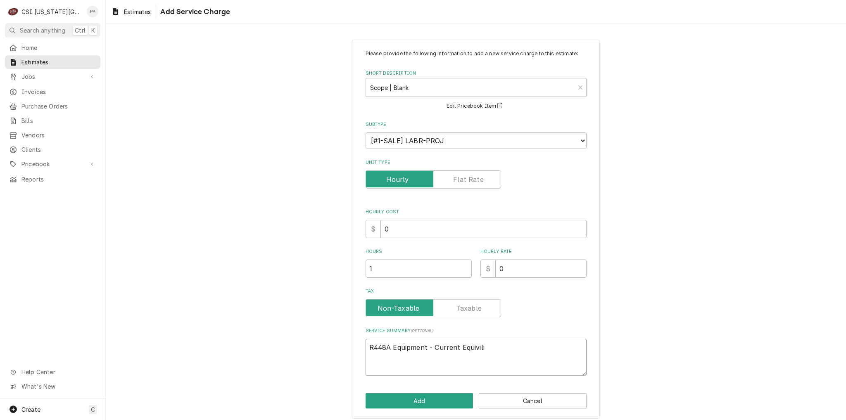
type textarea "x"
type textarea "R448A Equipment - Current Equivilia"
type textarea "x"
type textarea "R448A Equipment - Current Equivilian"
type textarea "x"
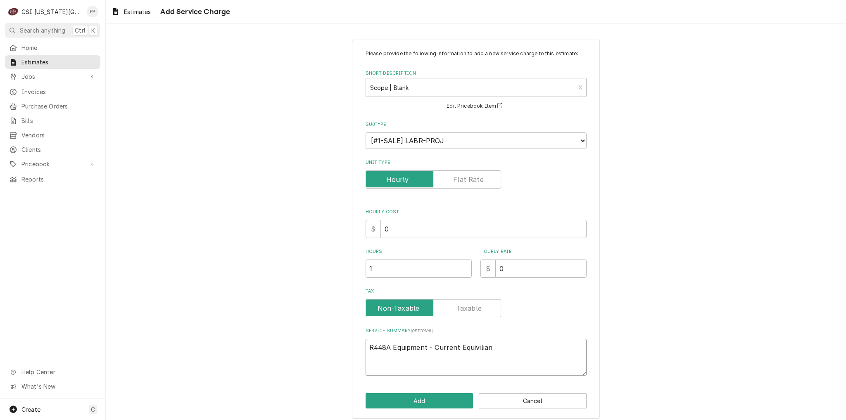
type textarea "R448A Equipment - Current Equiviliant"
type textarea "x"
type textarea "R448A Equipment - Current Equiviliant"
click at [469, 346] on textarea "R448A Equipment - Current Equiviliant" at bounding box center [475, 357] width 221 height 37
type textarea "x"
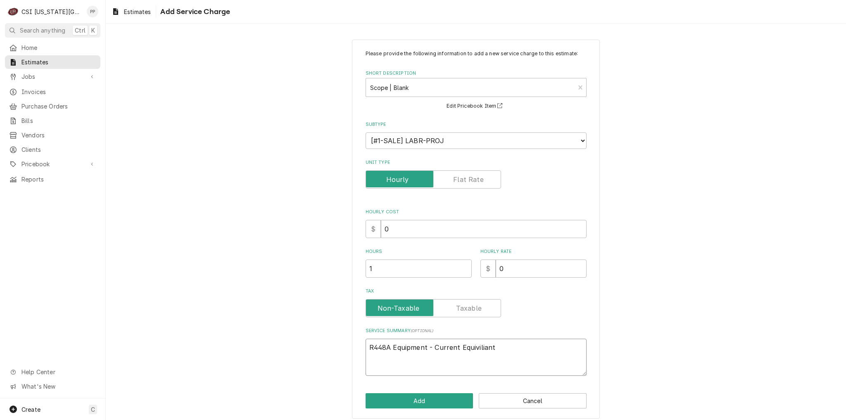
type textarea "R448A Equipment - Current Equivalent"
type textarea "x"
type textarea "R448A Equipment - Current Equivalent"
type textarea "x"
type textarea "R448A Equipment - Current Equivalent"
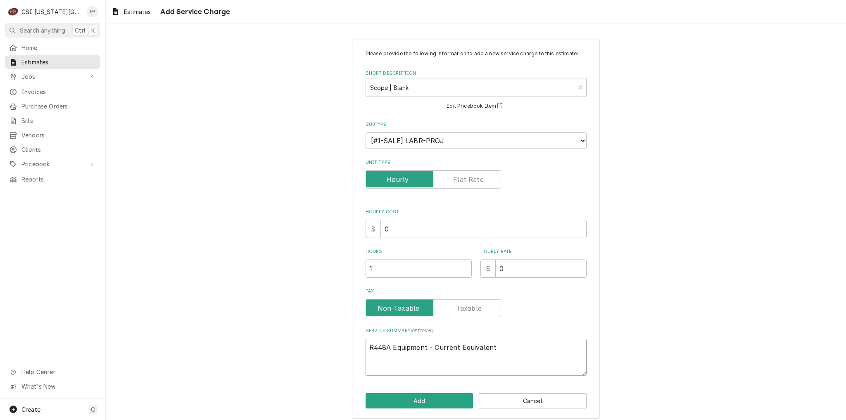
type textarea "x"
type textarea "R448A Equipment - Current Equivalent"
type textarea "x"
type textarea "R448A Equipment - Current Equivalent"
click at [417, 395] on button "Add" at bounding box center [419, 400] width 108 height 15
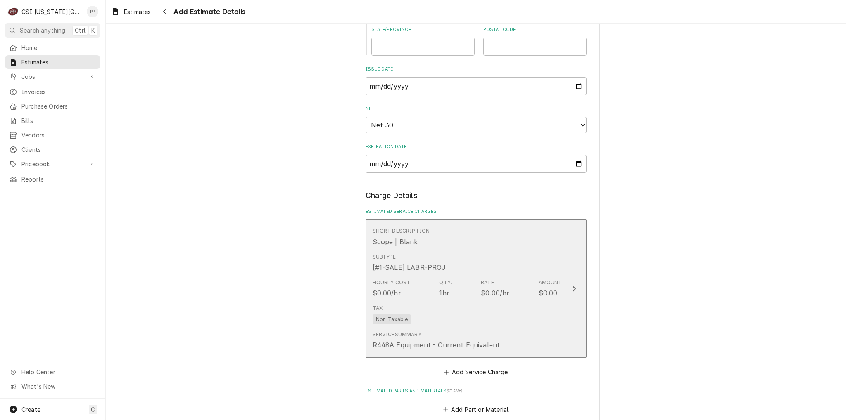
scroll to position [1187, 0]
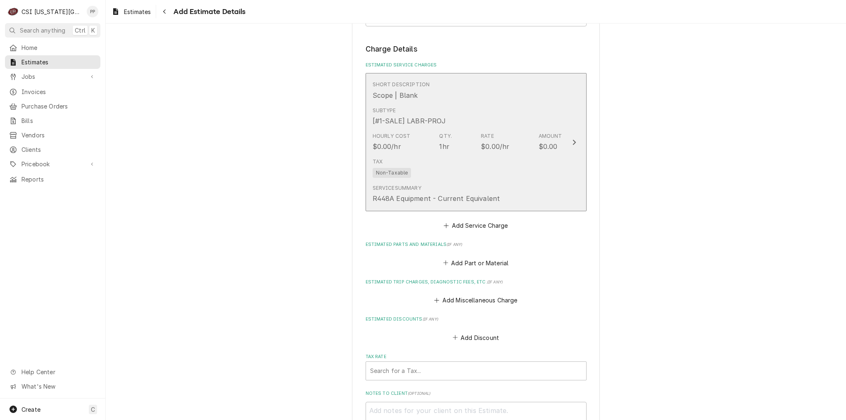
type textarea "x"
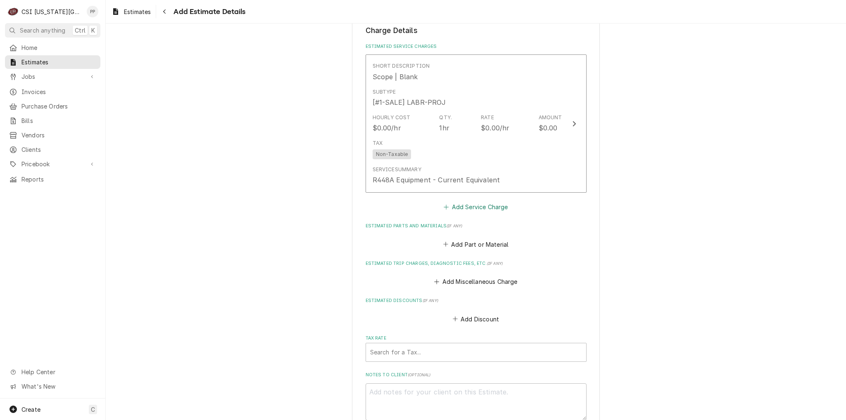
click at [479, 201] on button "Add Service Charge" at bounding box center [475, 207] width 67 height 12
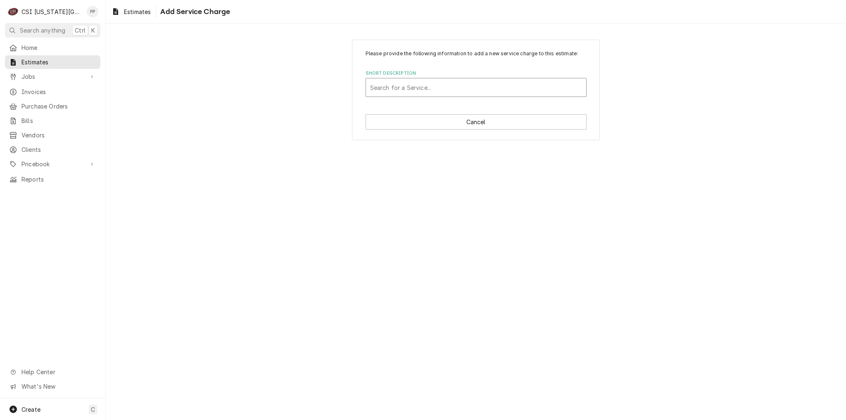
click at [454, 95] on div "Short Description" at bounding box center [476, 87] width 212 height 15
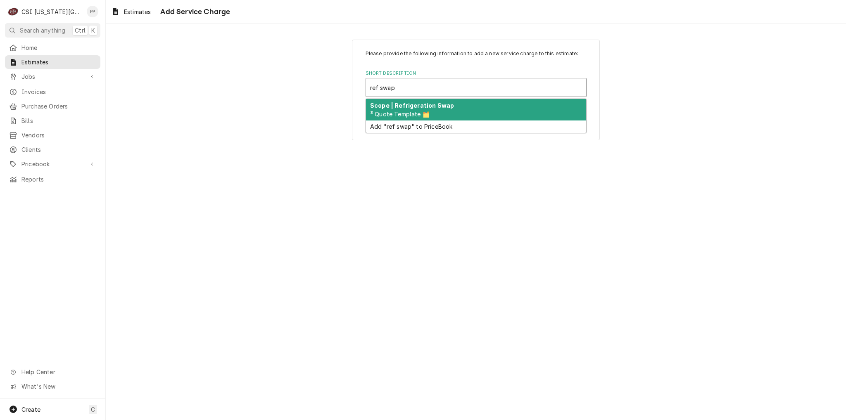
click at [450, 103] on div "Scope | Refrigeration Swap ³ Quote Template 🗂️" at bounding box center [476, 109] width 220 height 21
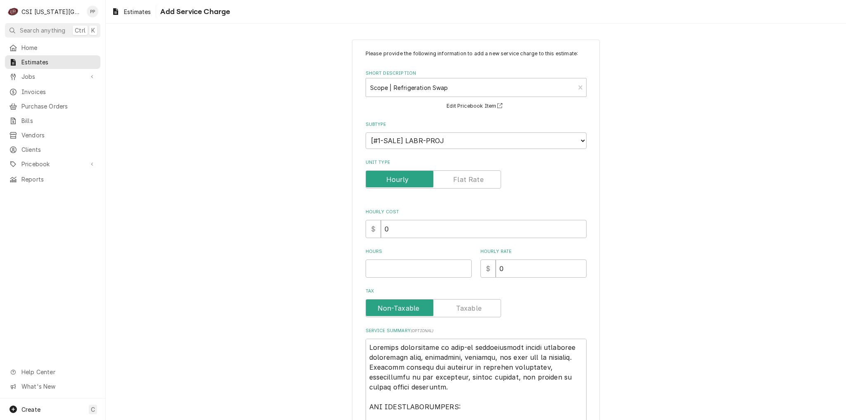
scroll to position [124, 0]
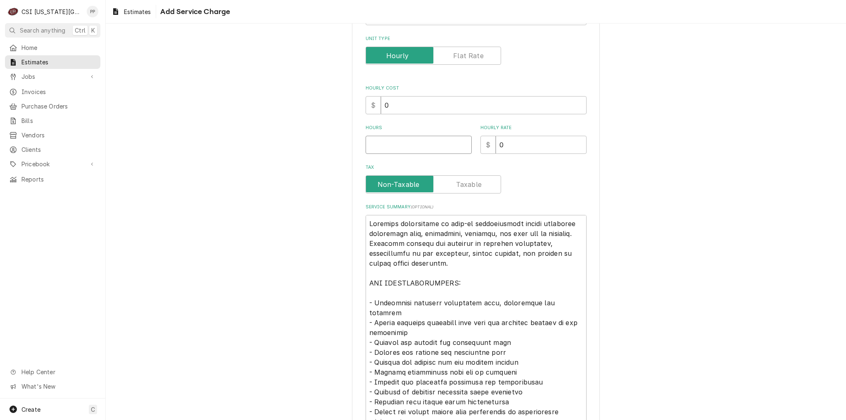
click at [424, 141] on input "Hours" at bounding box center [418, 145] width 106 height 18
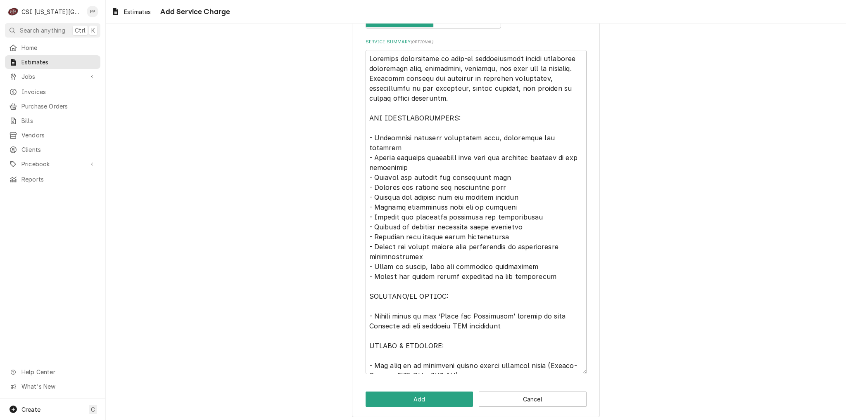
scroll to position [292, 0]
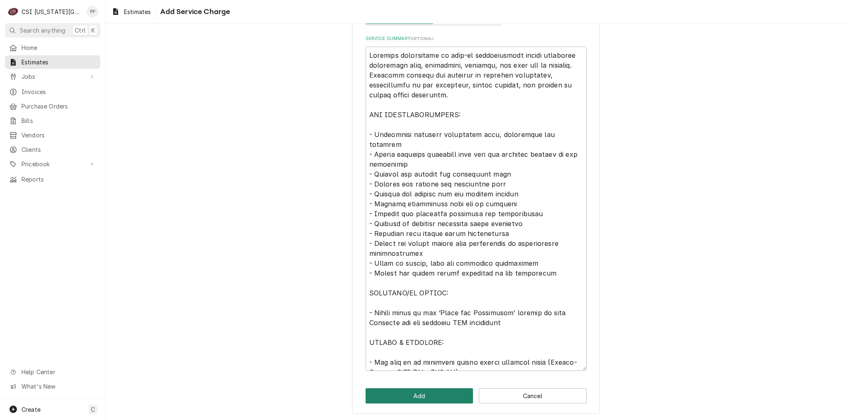
click at [415, 389] on button "Add" at bounding box center [419, 396] width 108 height 15
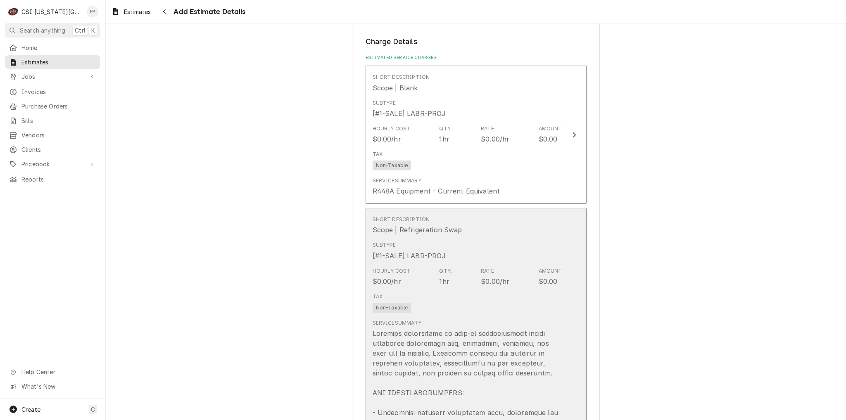
scroll to position [1105, 0]
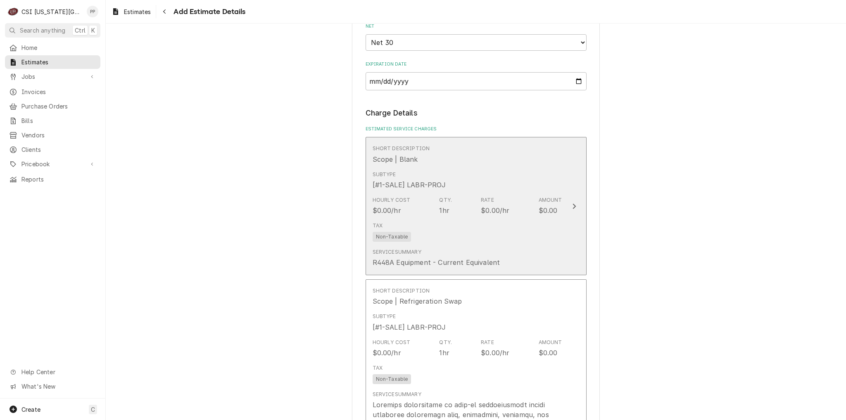
click at [509, 245] on div "Service Summary R448A Equipment - Current Equivalent" at bounding box center [467, 258] width 190 height 26
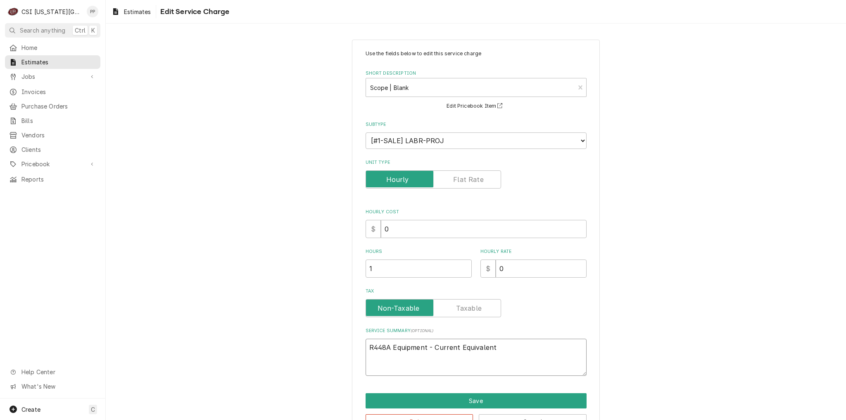
click at [505, 343] on textarea "R448A Equipment - Current Equivalent" at bounding box center [475, 357] width 221 height 37
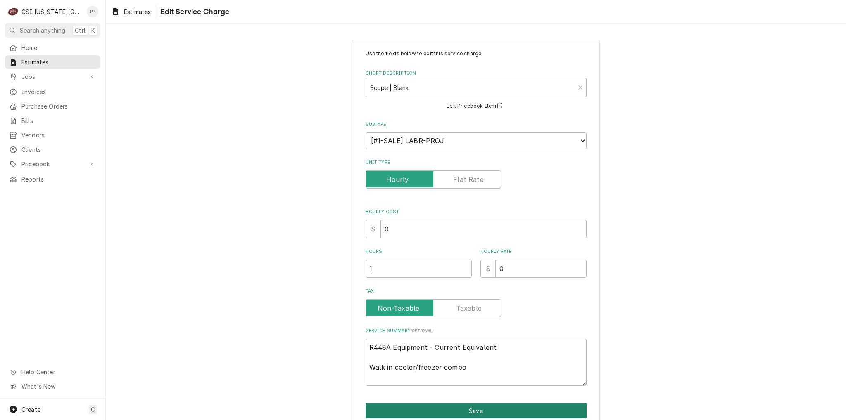
drag, startPoint x: 486, startPoint y: 398, endPoint x: 486, endPoint y: 404, distance: 5.4
click at [486, 402] on div "Use the fields below to edit this service charge Short Description Scope | Blan…" at bounding box center [476, 245] width 248 height 411
click at [486, 404] on button "Save" at bounding box center [475, 410] width 221 height 15
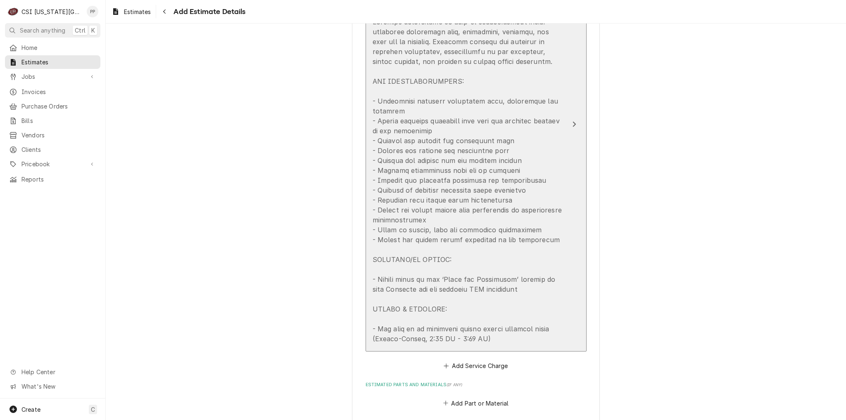
scroll to position [1631, 0]
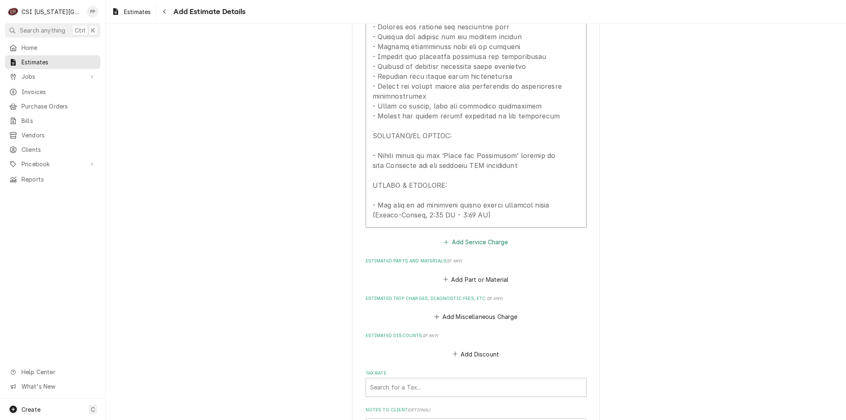
click at [482, 237] on button "Add Service Charge" at bounding box center [475, 243] width 67 height 12
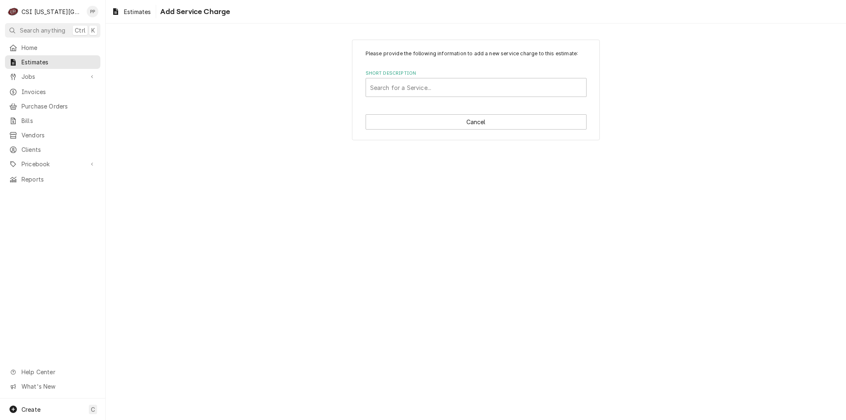
click at [434, 99] on div "Please provide the following information to add a new service charge to this es…" at bounding box center [476, 90] width 248 height 101
click at [443, 85] on div "Short Description" at bounding box center [476, 87] width 212 height 15
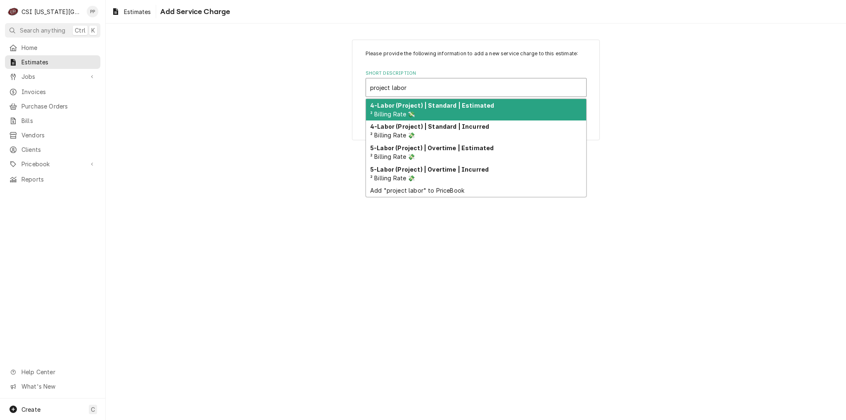
click at [447, 111] on div "4-Labor (Project) | Standard | Estimated ² Billing Rate 💸" at bounding box center [476, 109] width 220 height 21
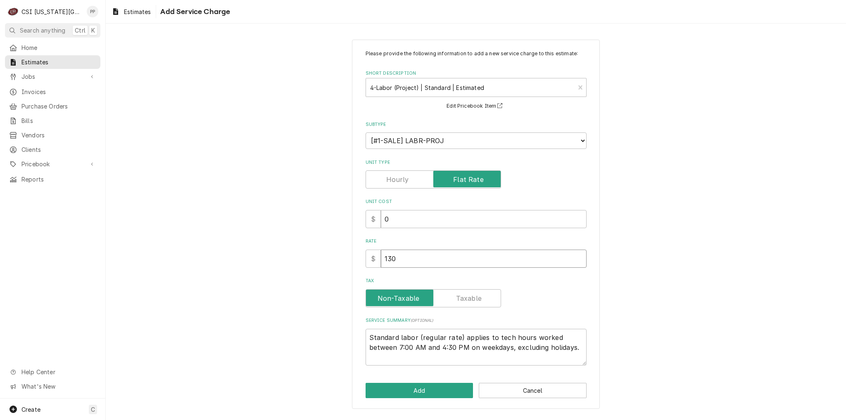
drag, startPoint x: 410, startPoint y: 267, endPoint x: 378, endPoint y: 261, distance: 32.3
click at [370, 261] on div "Please provide the following information to add a new service charge to this es…" at bounding box center [475, 208] width 221 height 316
click at [424, 390] on button "Add" at bounding box center [419, 390] width 108 height 15
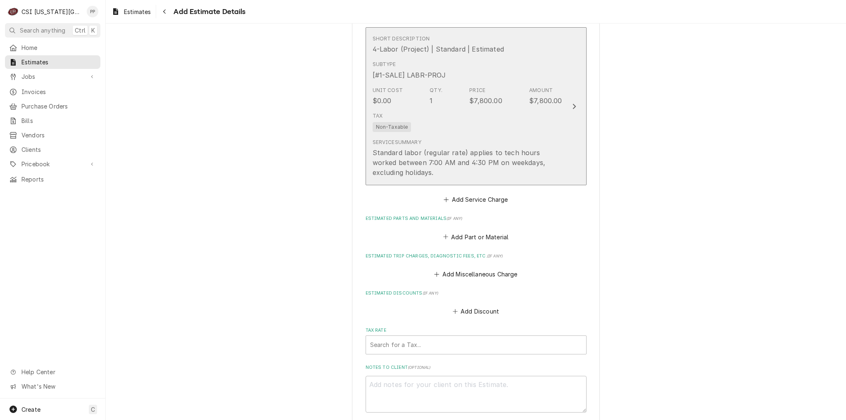
scroll to position [1838, 0]
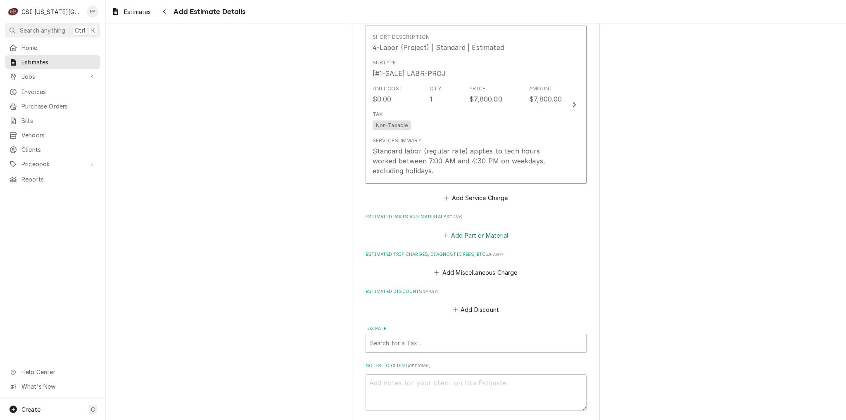
click at [466, 230] on button "Add Part or Material" at bounding box center [475, 236] width 68 height 12
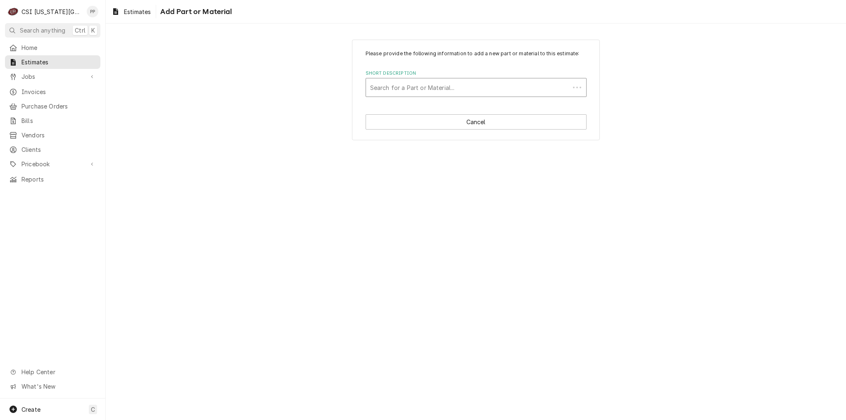
click at [447, 86] on div "Short Description" at bounding box center [467, 87] width 195 height 15
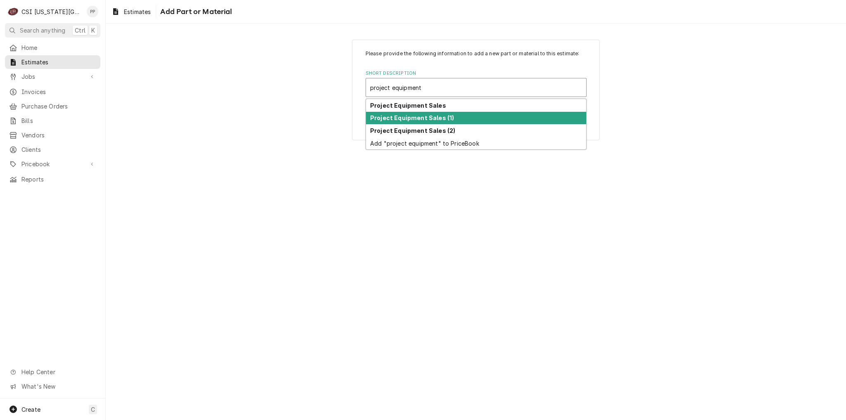
click at [440, 116] on strong "Project Equipment Sales (1)" at bounding box center [412, 117] width 84 height 7
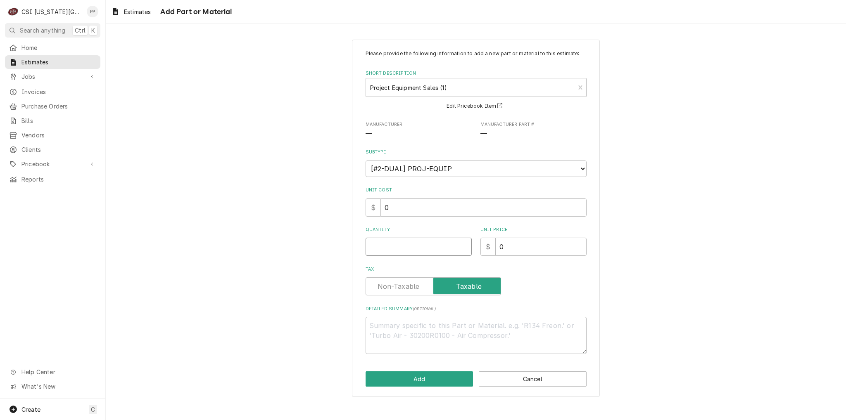
click at [412, 245] on input "Quantity" at bounding box center [418, 247] width 106 height 18
click at [401, 320] on textarea "Detailed Summary ( optional )" at bounding box center [475, 335] width 221 height 37
click at [474, 334] on textarea "Heatcraft replacement refrigeration systems for walk in cooler and freezer syst…" at bounding box center [475, 335] width 221 height 37
click at [491, 325] on textarea "Heatcraft replacement refrigeration systems for walk in cooler and freezer syst…" at bounding box center [475, 335] width 221 height 37
click at [507, 346] on textarea "Heatcraft replacement refrigeration systems for walk in cooler and freezer syst…" at bounding box center [475, 335] width 221 height 37
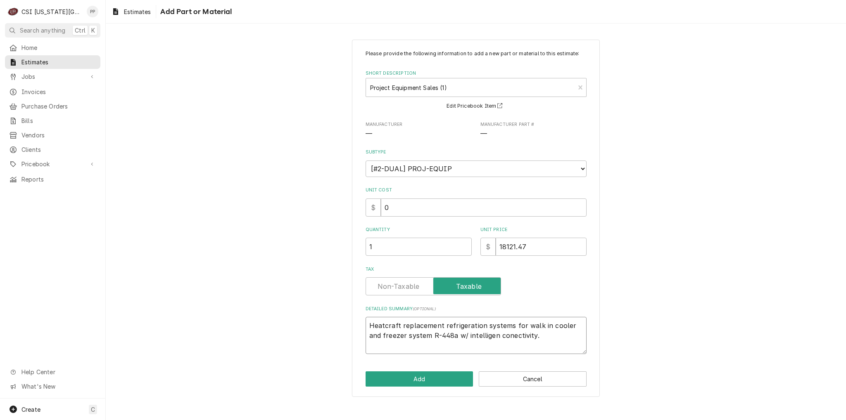
click at [507, 339] on textarea "Heatcraft replacement refrigeration systems for walk in cooler and freezer syst…" at bounding box center [475, 335] width 221 height 37
click at [450, 377] on button "Add" at bounding box center [419, 379] width 108 height 15
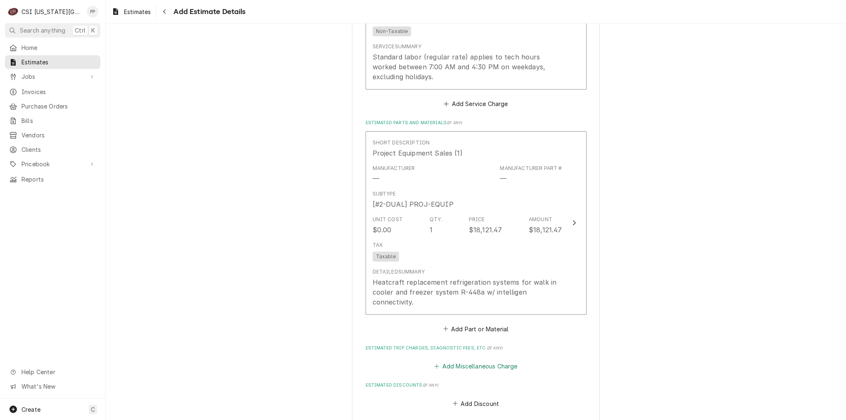
scroll to position [1946, 0]
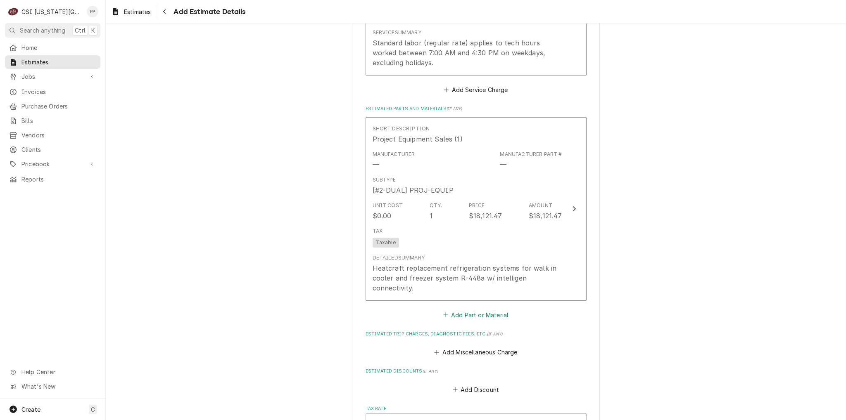
click at [481, 309] on button "Add Part or Material" at bounding box center [475, 315] width 68 height 12
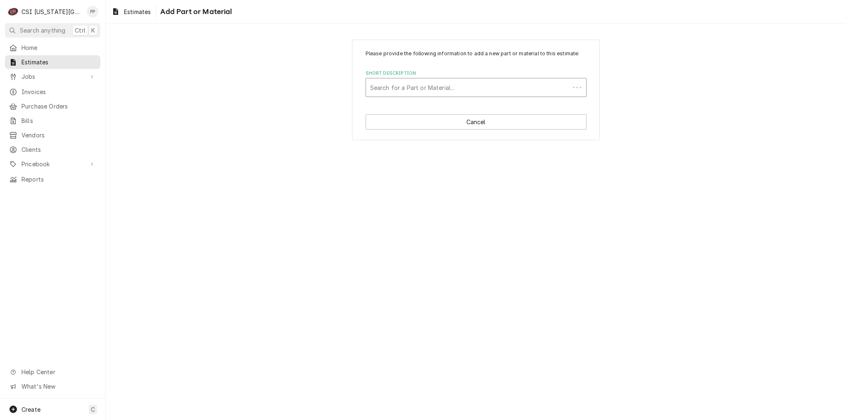
click at [427, 88] on div "Short Description" at bounding box center [467, 87] width 195 height 15
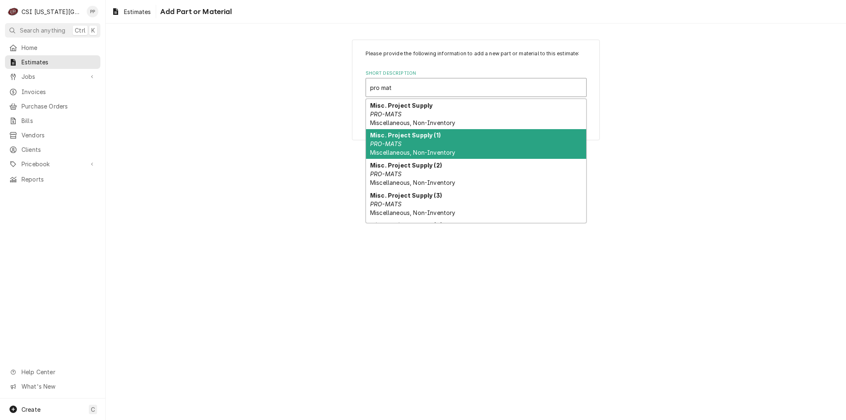
click at [417, 141] on div "Misc. Project Supply (1) PRO-MATS Miscellaneous, Non-Inventory" at bounding box center [476, 144] width 220 height 30
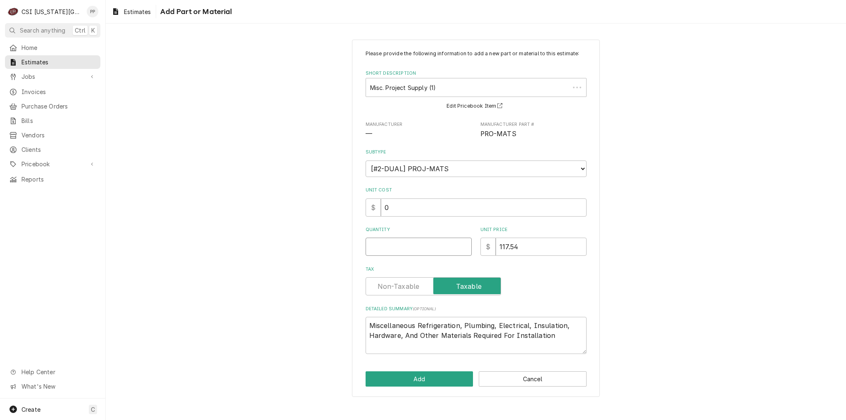
click at [407, 248] on input "Quantity" at bounding box center [418, 247] width 106 height 18
click at [424, 376] on button "Add" at bounding box center [419, 379] width 108 height 15
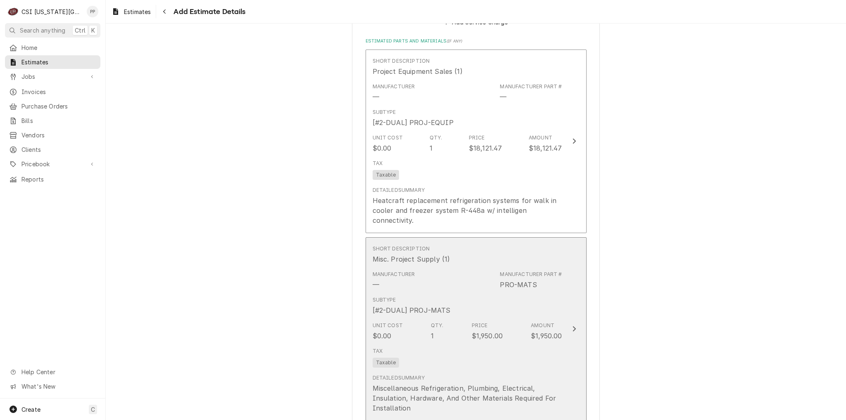
scroll to position [2137, 0]
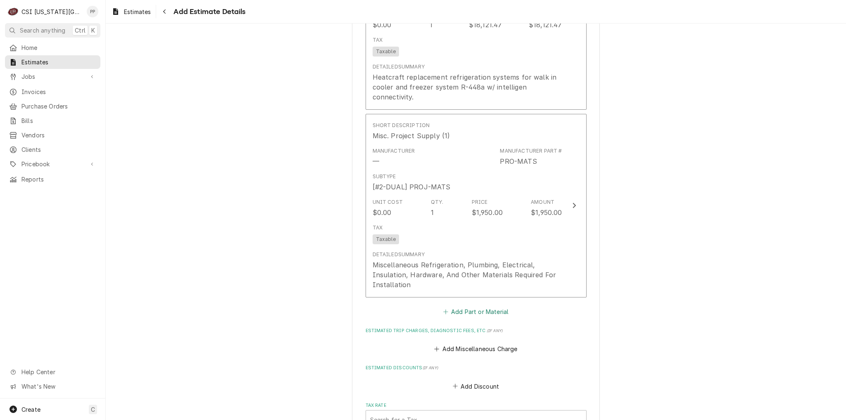
click at [489, 306] on button "Add Part or Material" at bounding box center [475, 312] width 68 height 12
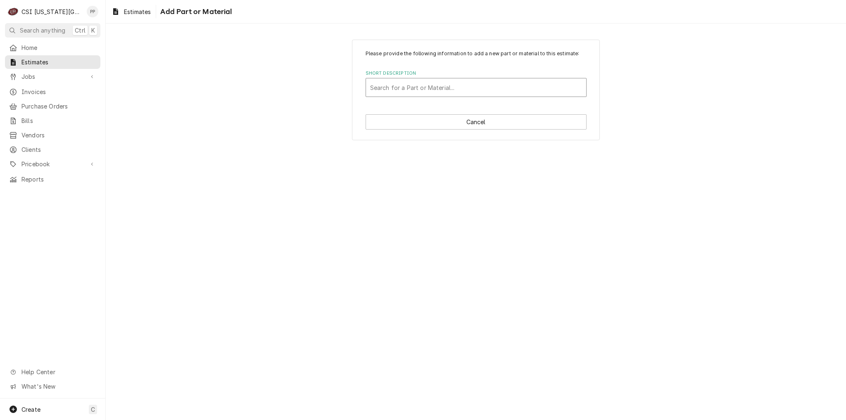
click at [463, 92] on div "Short Description" at bounding box center [476, 87] width 212 height 15
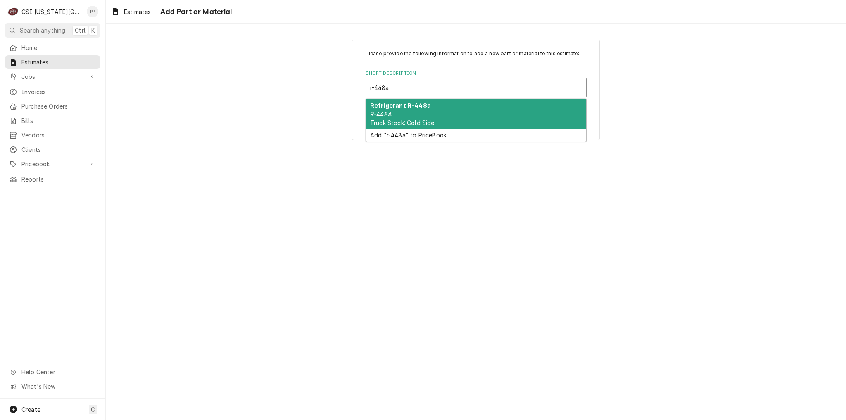
click at [449, 118] on div "Refrigerant R-448a R-448A Truck Stock: Cold Side" at bounding box center [476, 114] width 220 height 30
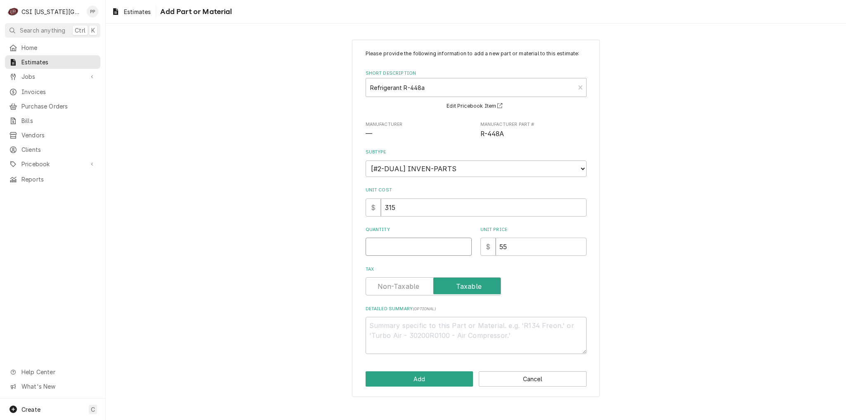
click at [405, 242] on input "Quantity" at bounding box center [418, 247] width 106 height 18
click at [405, 242] on input "1" at bounding box center [418, 247] width 106 height 18
drag, startPoint x: 405, startPoint y: 242, endPoint x: 364, endPoint y: 232, distance: 42.0
click at [367, 232] on div "Quantity 1" at bounding box center [418, 241] width 106 height 29
click at [436, 374] on button "Add" at bounding box center [419, 379] width 108 height 15
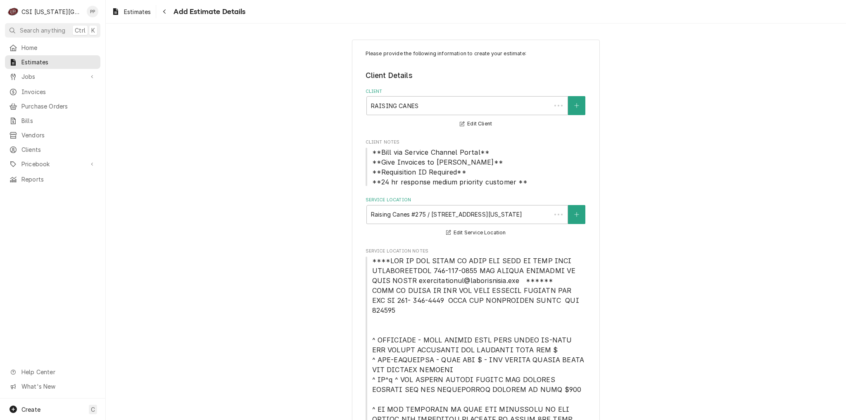
scroll to position [2240, 0]
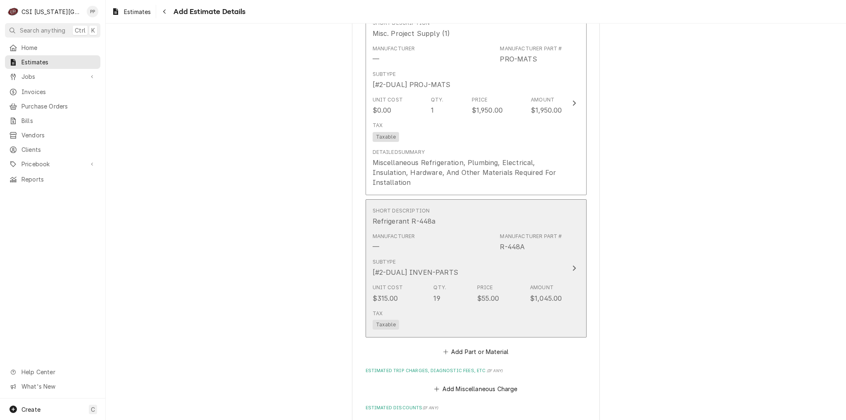
click at [474, 307] on div "Tax Taxable" at bounding box center [467, 320] width 190 height 26
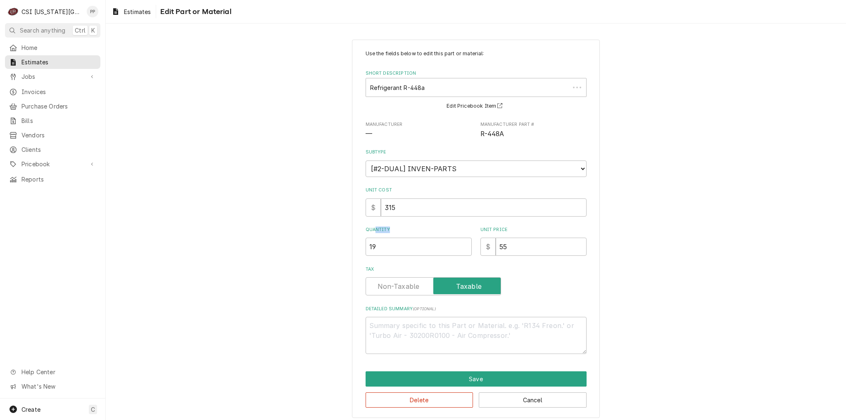
drag, startPoint x: 385, startPoint y: 229, endPoint x: 400, endPoint y: 247, distance: 23.2
click at [369, 235] on div "Quantity 19" at bounding box center [418, 241] width 106 height 29
drag, startPoint x: 382, startPoint y: 245, endPoint x: 391, endPoint y: 249, distance: 9.3
click at [365, 246] on input "19" at bounding box center [418, 247] width 106 height 18
click at [443, 372] on button "Save" at bounding box center [475, 379] width 221 height 15
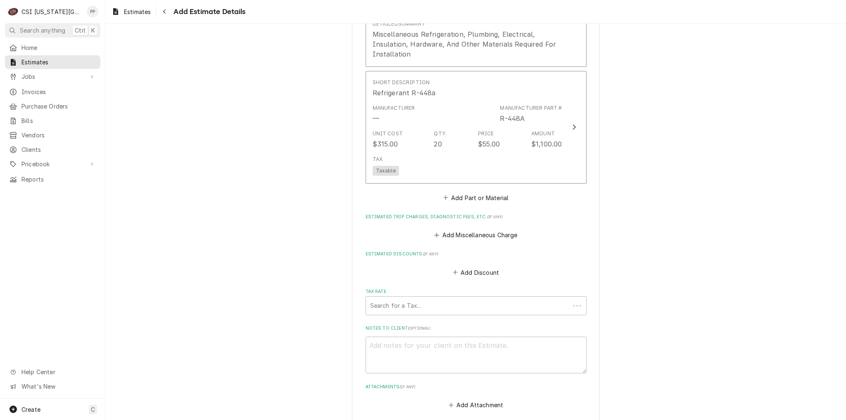
scroll to position [2368, 0]
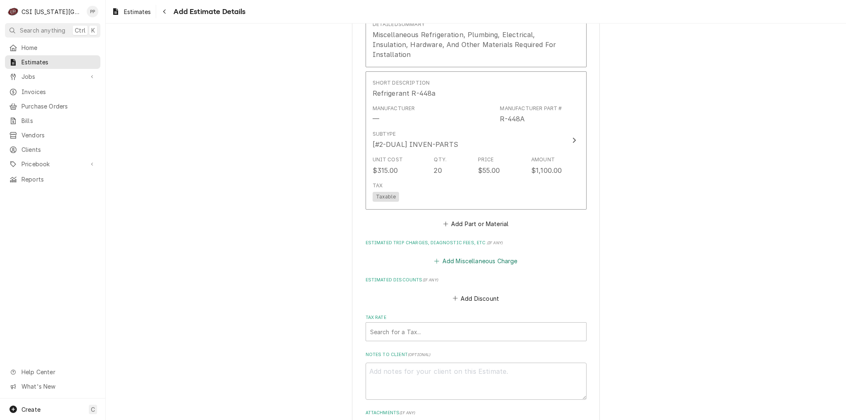
click at [473, 256] on button "Add Miscellaneous Charge" at bounding box center [476, 262] width 86 height 12
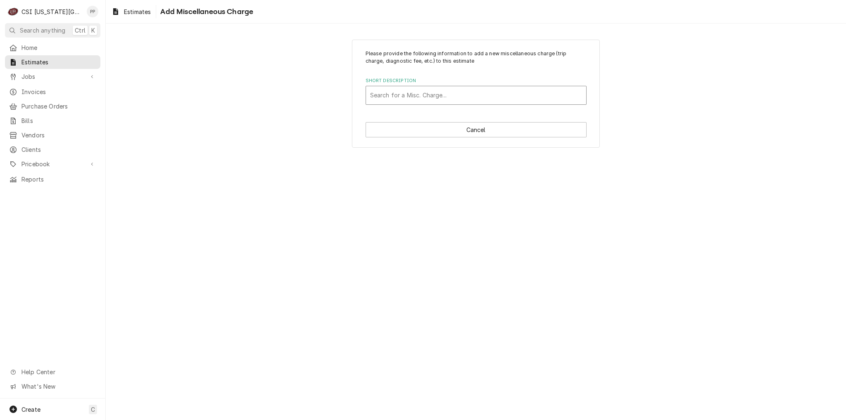
click at [439, 93] on div "Short Description" at bounding box center [476, 95] width 212 height 15
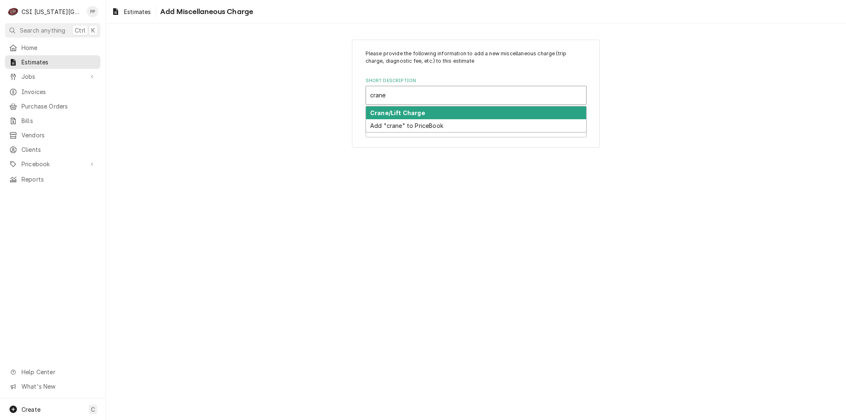
click at [443, 116] on div "Crane/Lift Charge" at bounding box center [476, 113] width 220 height 13
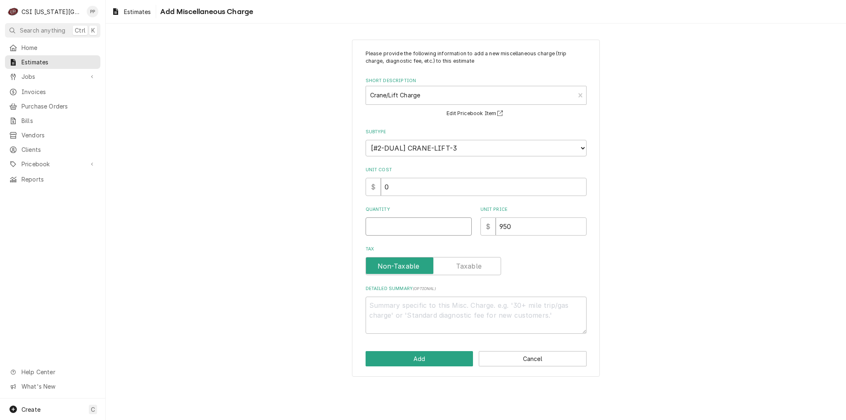
click at [428, 230] on input "Quantity" at bounding box center [418, 227] width 106 height 18
click at [440, 354] on button "Add" at bounding box center [419, 358] width 108 height 15
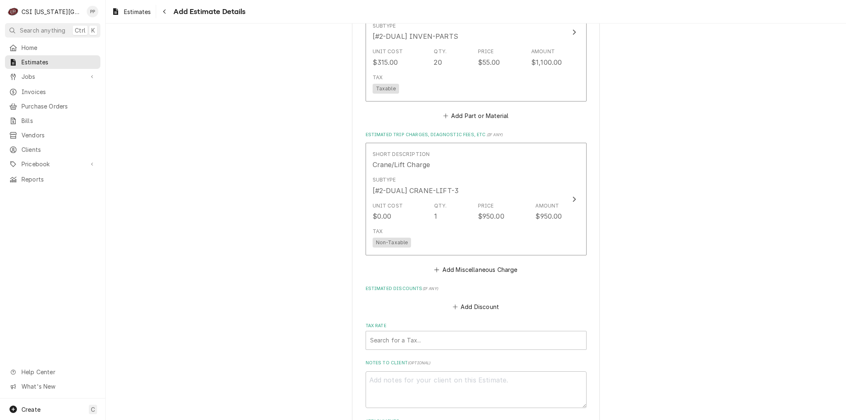
scroll to position [2600, 0]
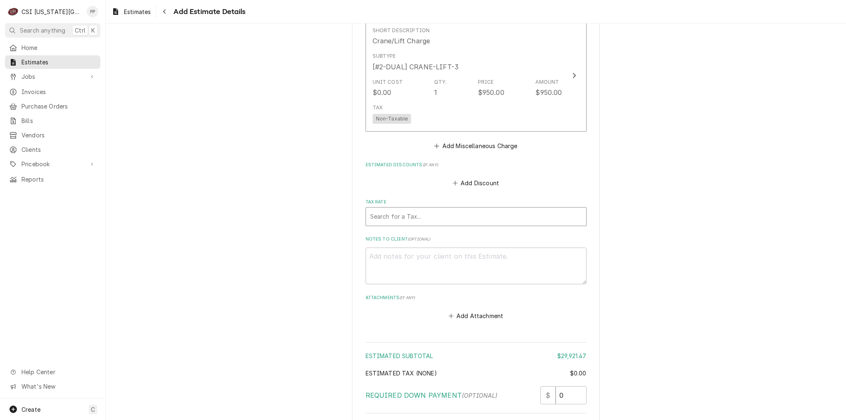
click at [453, 209] on div "Tax Rate" at bounding box center [476, 216] width 212 height 15
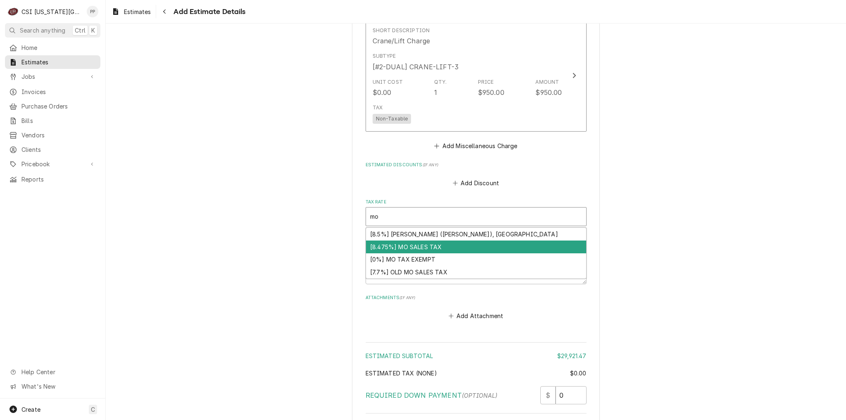
click at [442, 241] on div "[8.475%] MO SALES TAX" at bounding box center [476, 247] width 220 height 13
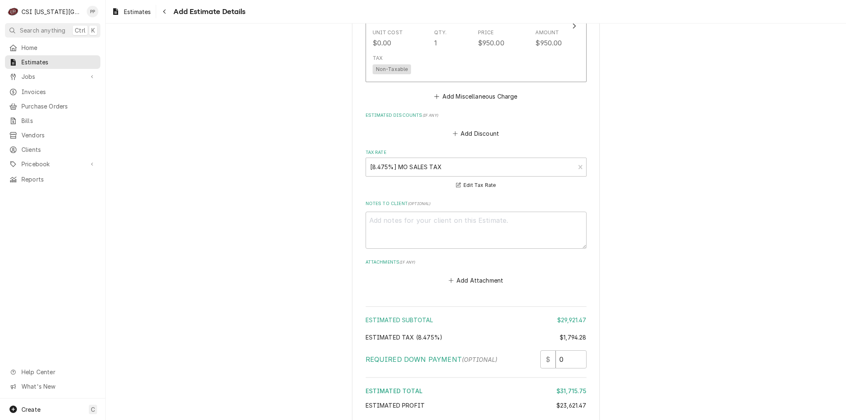
scroll to position [2693, 0]
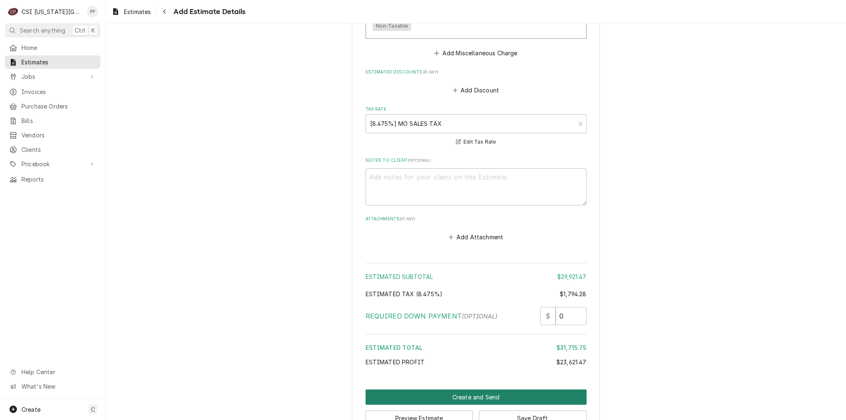
click at [491, 390] on button "Create and Send" at bounding box center [475, 397] width 221 height 15
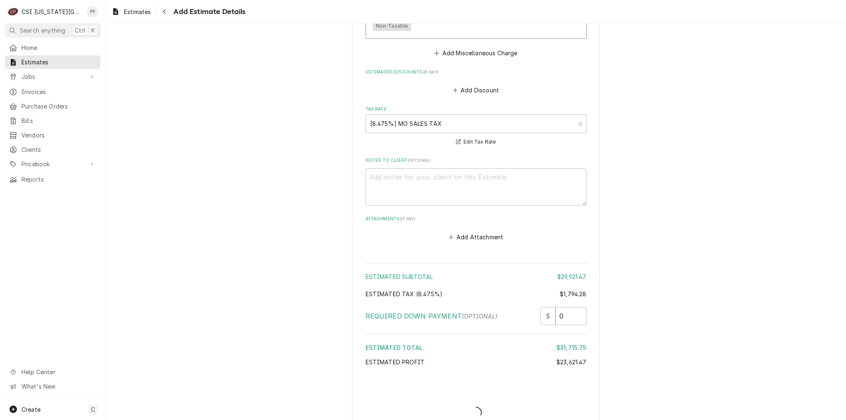
scroll to position [2688, 0]
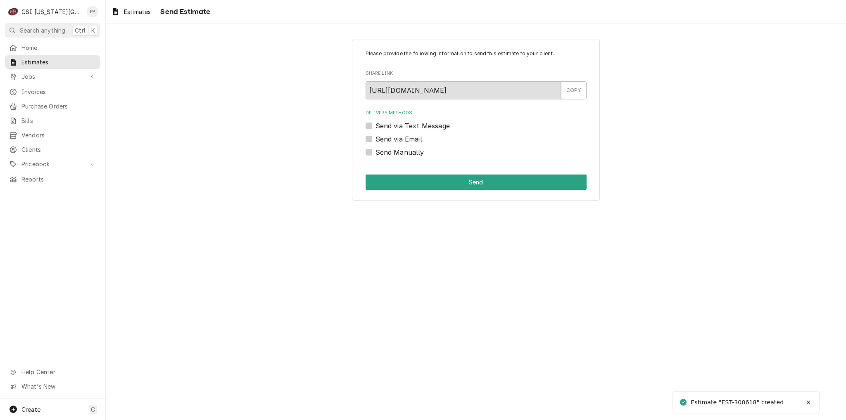
click at [375, 152] on label "Send Manually" at bounding box center [399, 152] width 49 height 10
click at [375, 152] on input "Send Manually" at bounding box center [485, 156] width 221 height 18
click at [365, 145] on div "Please provide the following information to send this estimate to your client. …" at bounding box center [476, 120] width 248 height 161
click at [375, 155] on label "Send Manually" at bounding box center [399, 152] width 49 height 10
click at [375, 155] on input "Send Manually" at bounding box center [485, 156] width 221 height 18
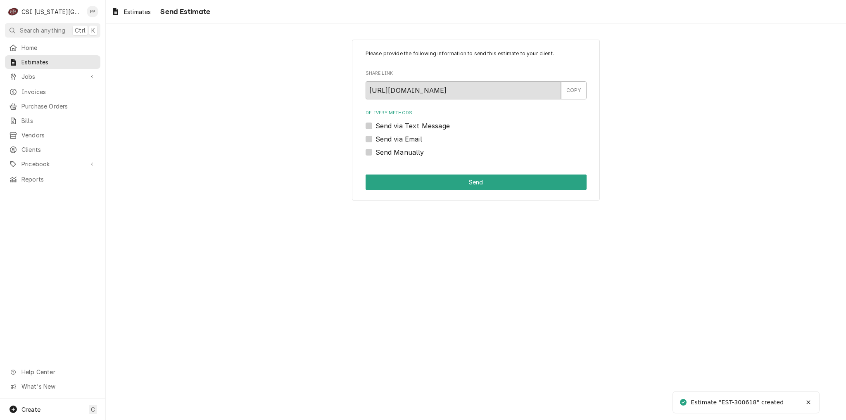
click at [375, 151] on label "Send Manually" at bounding box center [399, 152] width 49 height 10
click at [375, 151] on input "Send Manually" at bounding box center [485, 156] width 221 height 18
click at [375, 153] on label "Send Manually" at bounding box center [399, 152] width 49 height 10
click at [375, 153] on input "Send Manually" at bounding box center [485, 156] width 221 height 18
checkbox input "false"
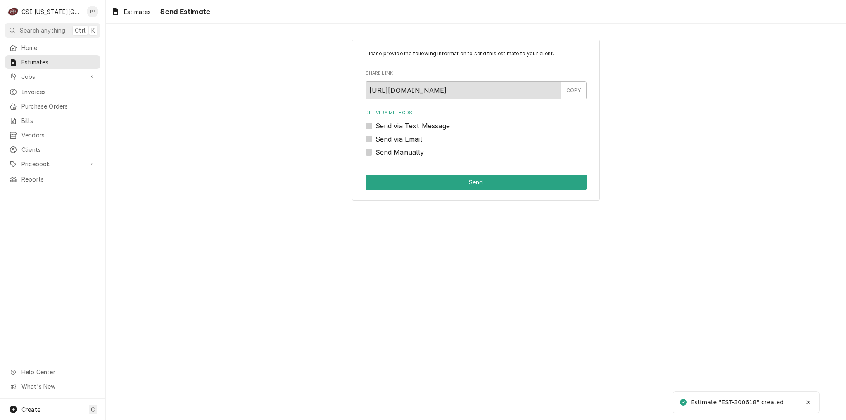
click at [363, 139] on div "Please provide the following information to send this estimate to your client. …" at bounding box center [476, 120] width 248 height 161
click at [375, 139] on label "Send via Email" at bounding box center [398, 139] width 47 height 10
click at [375, 139] on input "Send via Email" at bounding box center [485, 143] width 221 height 18
checkbox input "true"
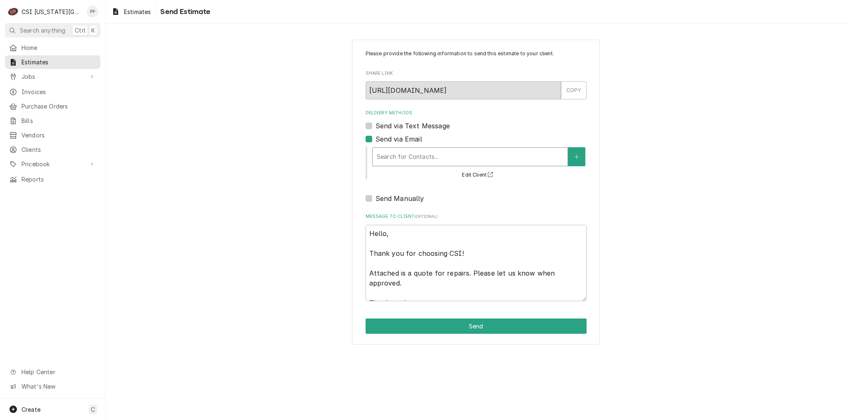
click at [426, 159] on div "Delivery Methods" at bounding box center [470, 156] width 187 height 15
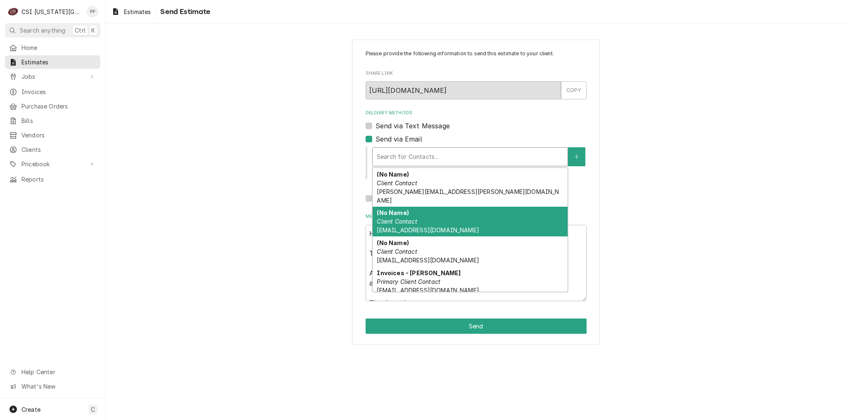
click at [432, 213] on div "(No Name) Client Contact [EMAIL_ADDRESS][DOMAIN_NAME]" at bounding box center [469, 222] width 195 height 30
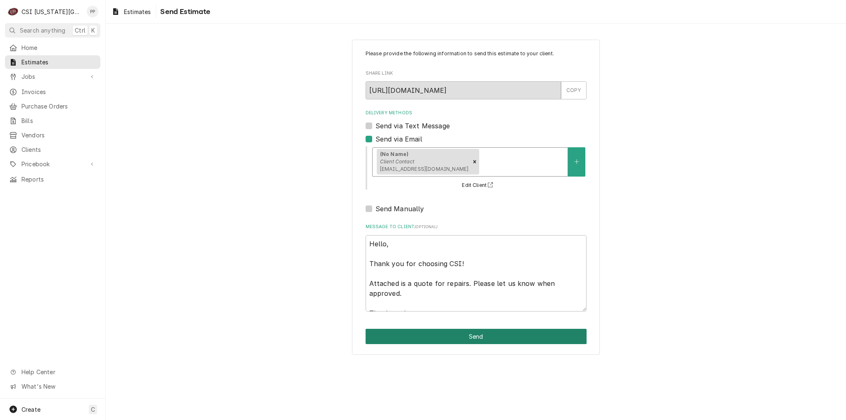
click at [512, 337] on button "Send" at bounding box center [475, 336] width 221 height 15
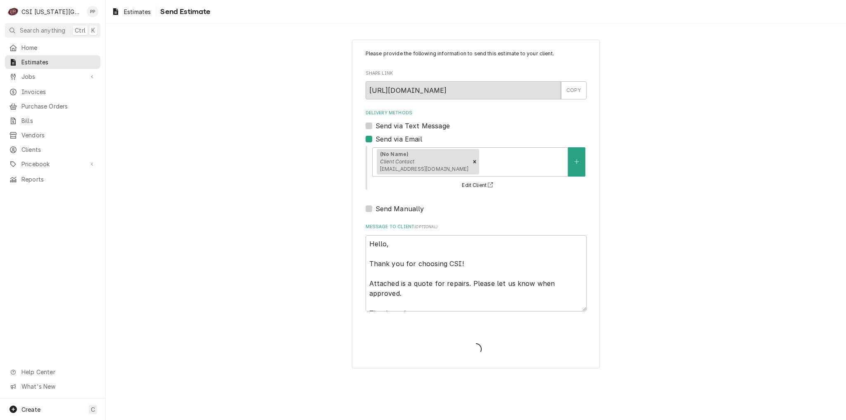
type textarea "x"
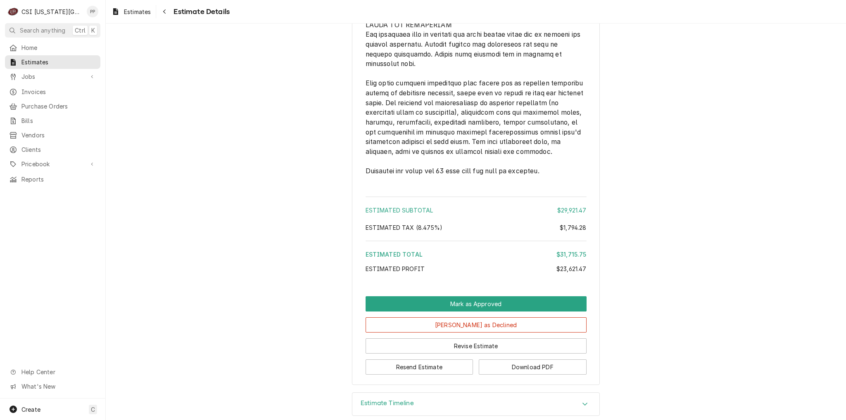
scroll to position [1977, 0]
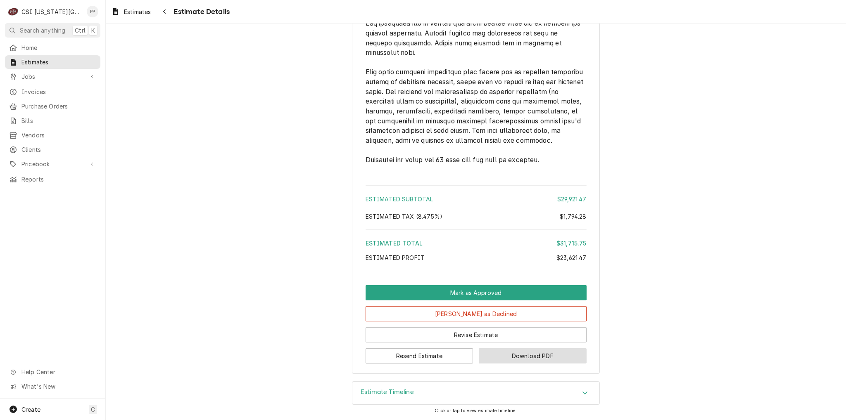
click at [519, 359] on button "Download PDF" at bounding box center [533, 355] width 108 height 15
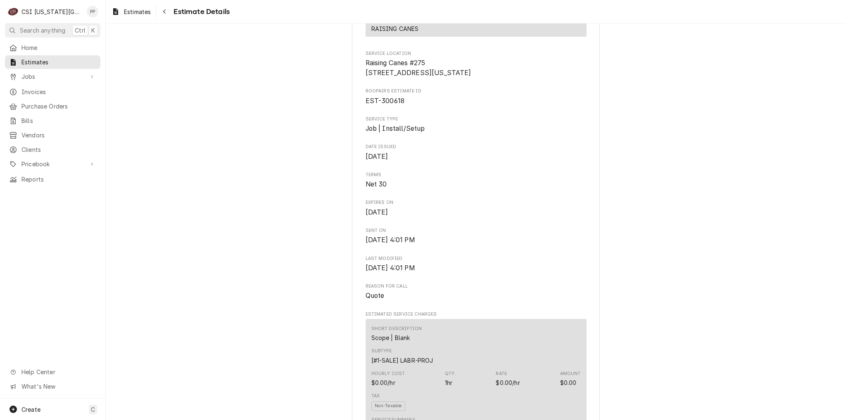
scroll to position [0, 0]
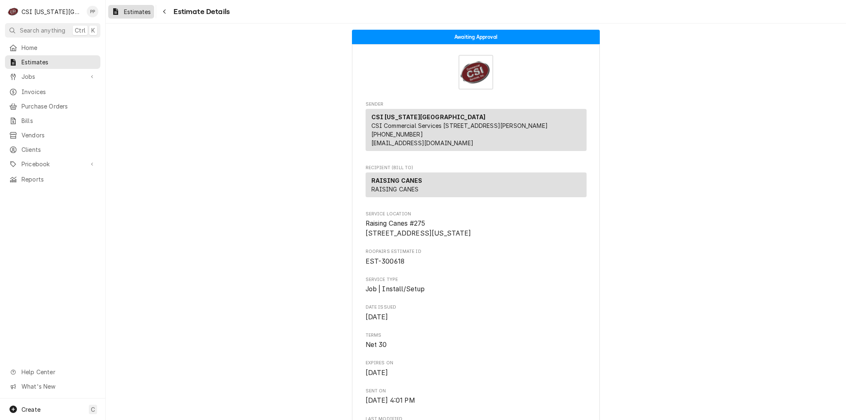
click at [127, 11] on span "Estimates" at bounding box center [137, 11] width 27 height 9
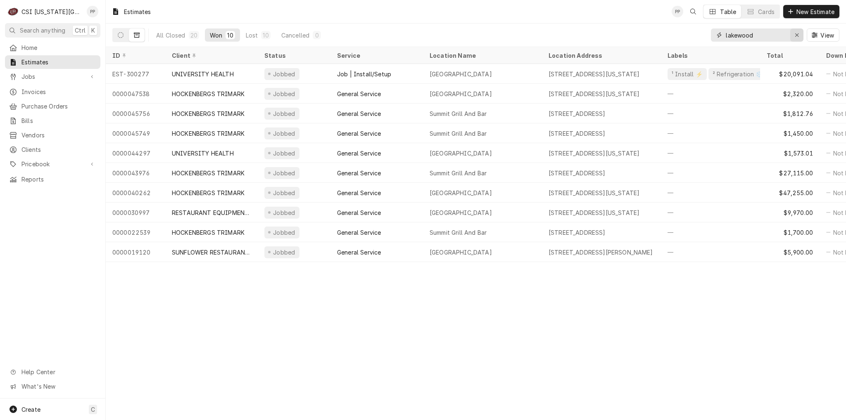
click at [795, 37] on icon "Erase input" at bounding box center [796, 35] width 5 height 6
click at [775, 34] on input "Dynamic Content Wrapper" at bounding box center [764, 34] width 78 height 13
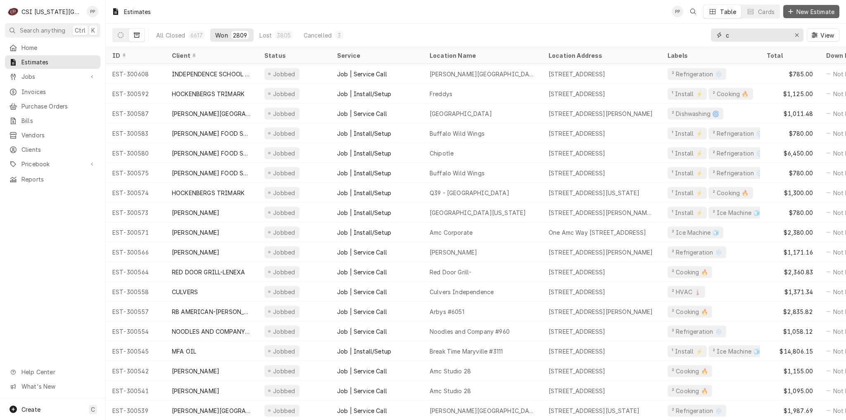
type input "c"
click at [788, 14] on icon "Dynamic Content Wrapper" at bounding box center [790, 12] width 5 height 6
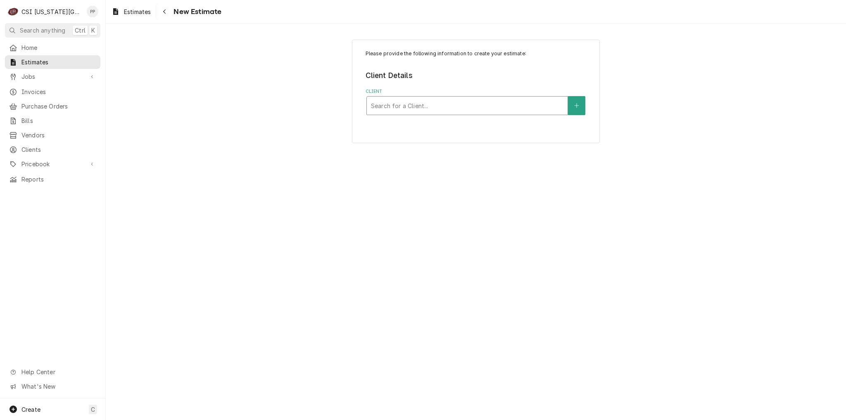
click at [435, 107] on div "Client" at bounding box center [467, 105] width 192 height 15
type input "canes"
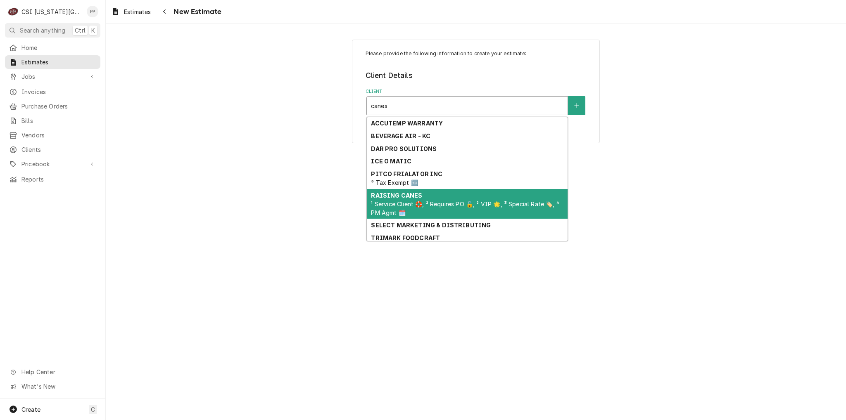
click at [427, 201] on span "¹ Service Client 🛟, ² Requires PO 🔓, ² VIP 🌟, ³ Special Rate 🏷️, ⁴ PM Agmt 🗓️" at bounding box center [465, 209] width 188 height 16
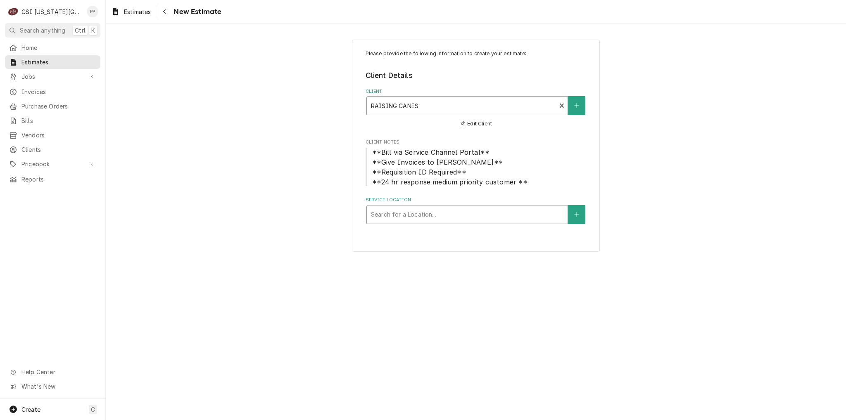
click at [441, 213] on div "Service Location" at bounding box center [467, 214] width 192 height 15
type input "ambassado"
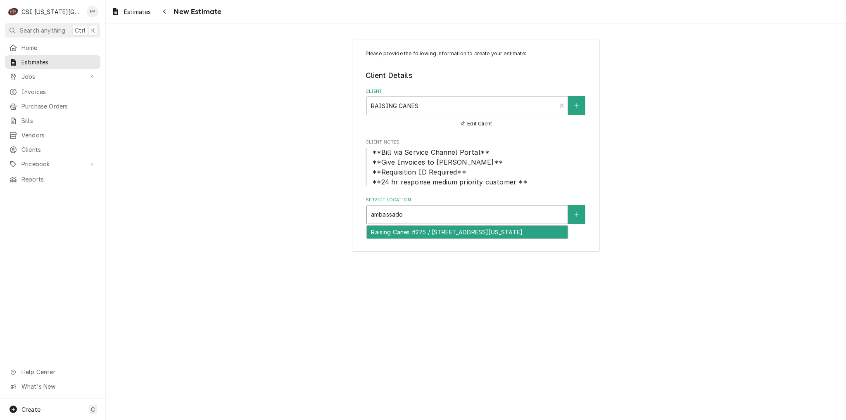
click at [433, 238] on div "Raising Canes #275 / [STREET_ADDRESS][US_STATE]" at bounding box center [467, 232] width 201 height 13
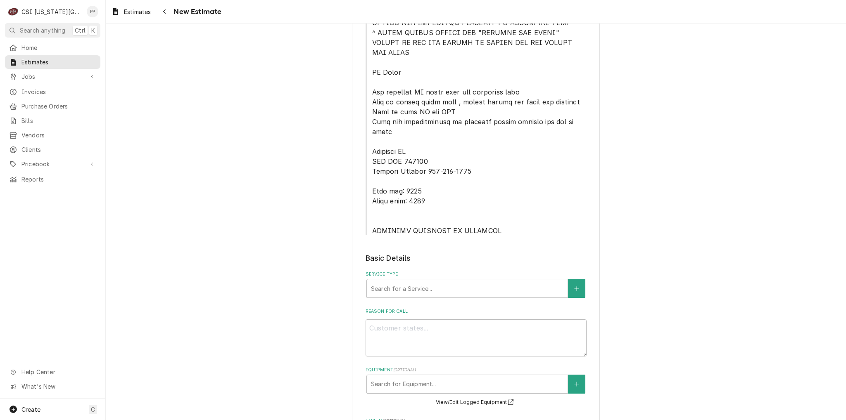
scroll to position [537, 0]
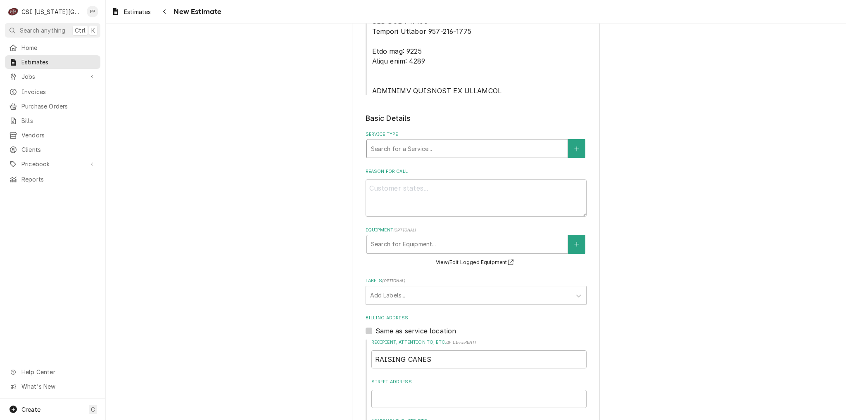
drag, startPoint x: 424, startPoint y: 123, endPoint x: 429, endPoint y: 126, distance: 6.2
click at [425, 141] on div "Service Type" at bounding box center [467, 148] width 192 height 15
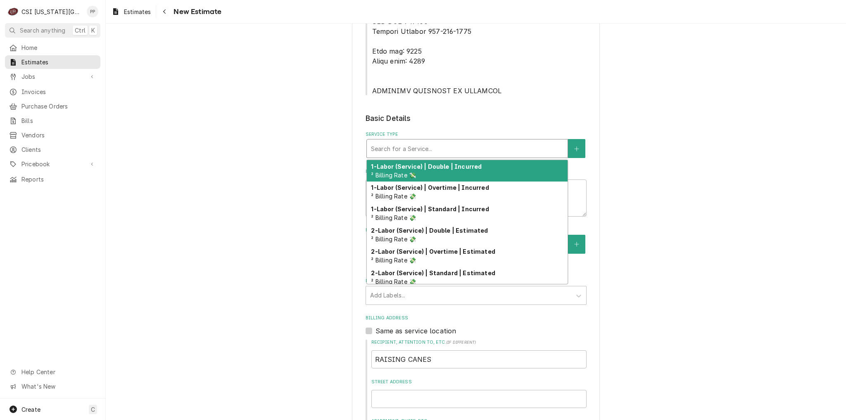
type textarea "x"
type input "j"
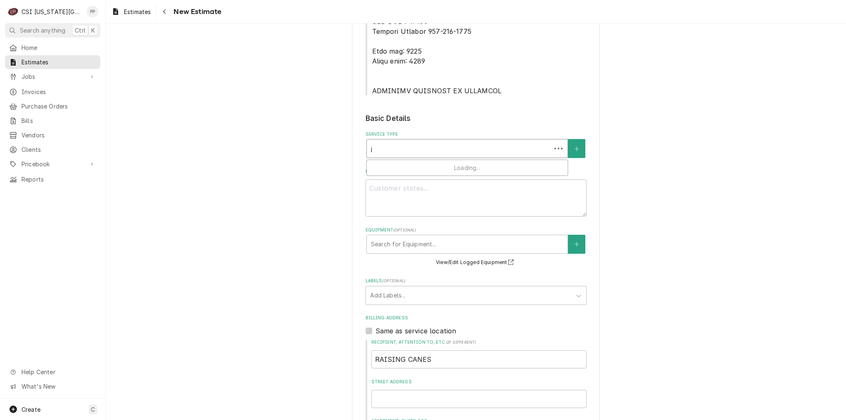
type textarea "x"
type input "jo"
type textarea "x"
type input "job"
type textarea "x"
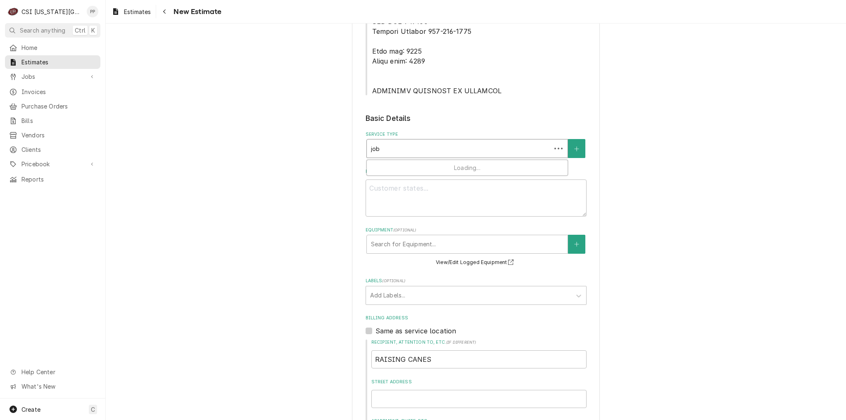
type input "job"
type textarea "x"
type input "job i"
type textarea "x"
type input "job in"
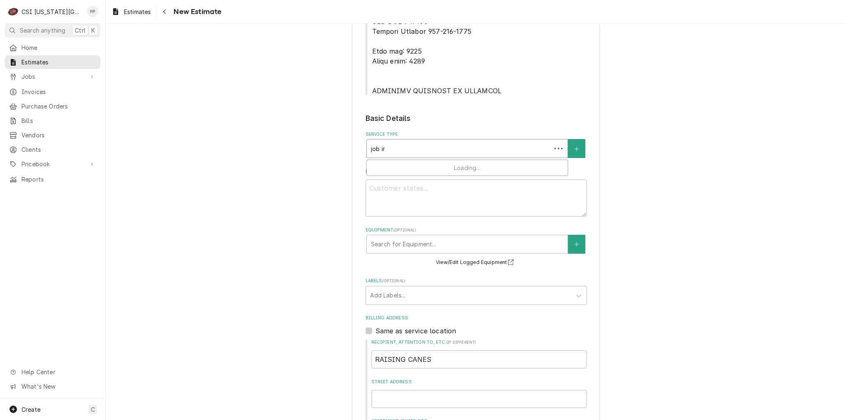
type textarea "x"
type input "job ins"
type textarea "x"
type input "job inst"
type textarea "x"
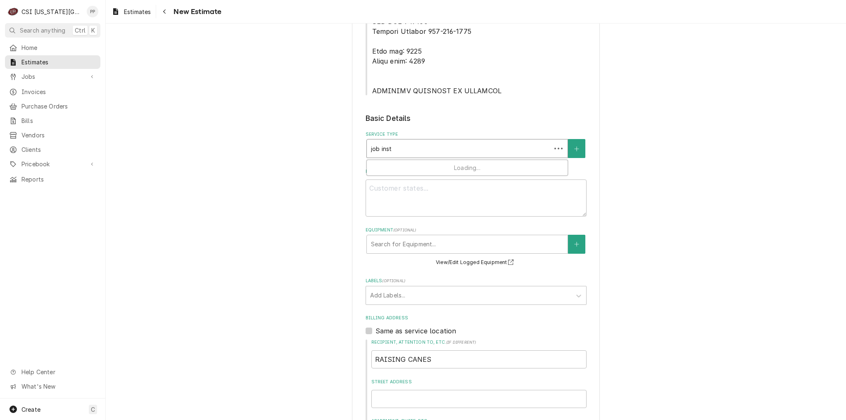
type input "job insta"
type textarea "x"
type input "job instal"
type textarea "x"
type input "job install"
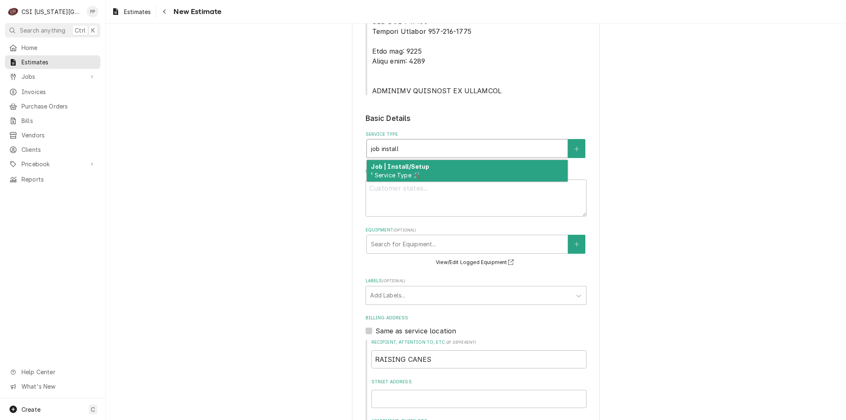
click at [432, 160] on div "Job | Install/Setup ¹ Service Type 🛠️" at bounding box center [467, 170] width 201 height 21
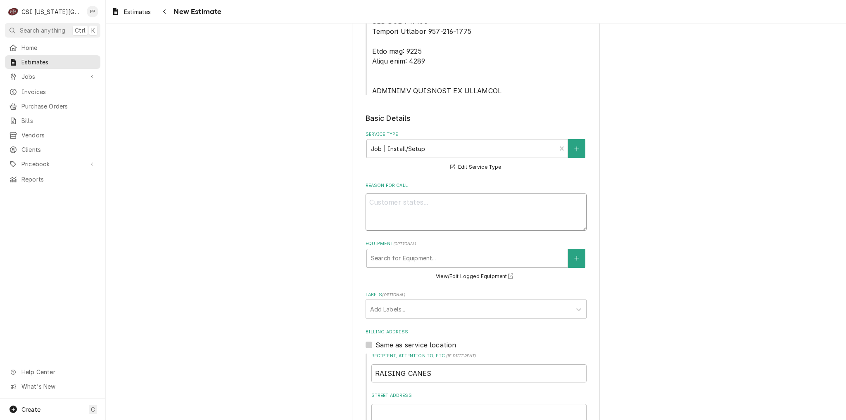
click at [426, 194] on textarea "Reason For Call" at bounding box center [475, 212] width 221 height 37
type textarea "x"
type textarea "Q"
type textarea "x"
type textarea "Qu"
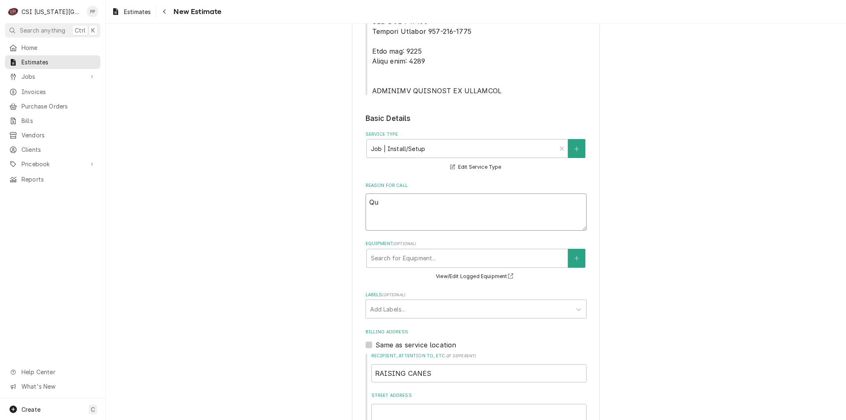
type textarea "x"
type textarea "Quo"
type textarea "x"
type textarea "Quot"
type textarea "x"
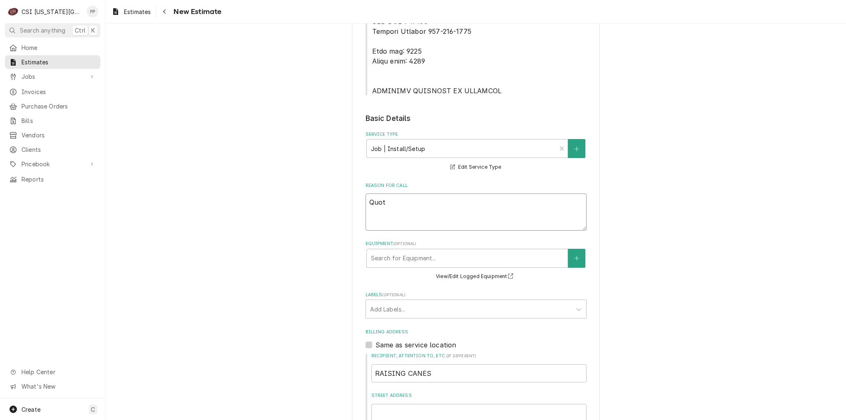
type textarea "Quote"
type textarea "x"
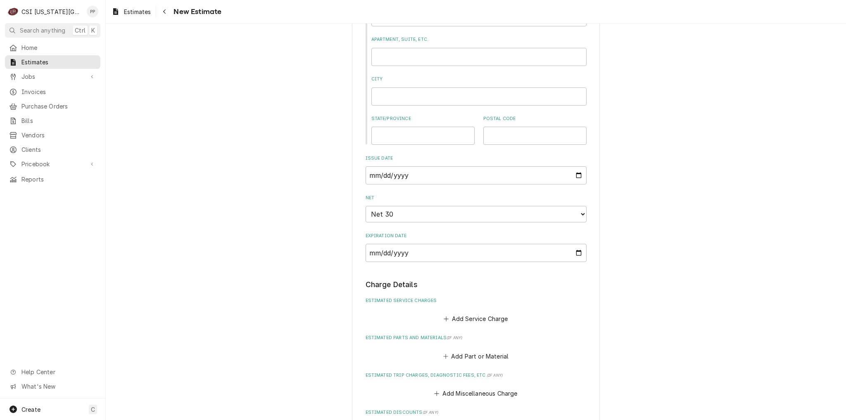
scroll to position [950, 0]
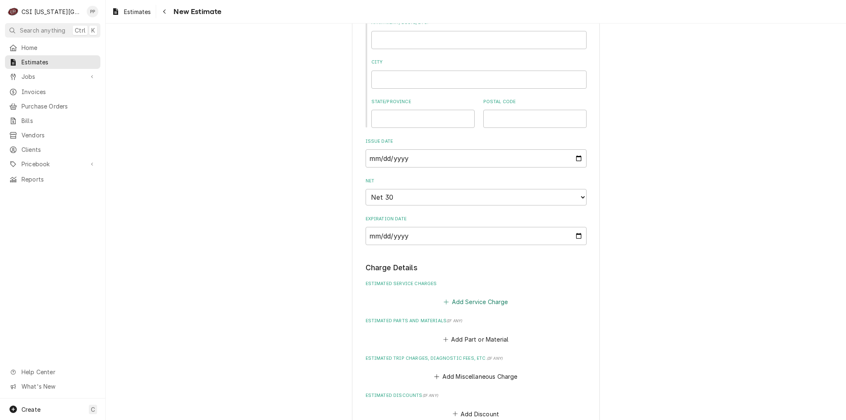
type textarea "Quote"
click at [479, 296] on button "Add Service Charge" at bounding box center [475, 302] width 67 height 12
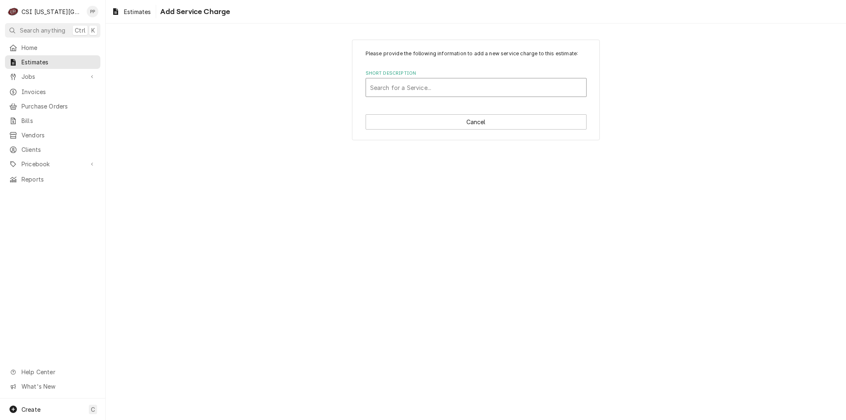
click at [438, 89] on div "Short Description" at bounding box center [476, 87] width 212 height 15
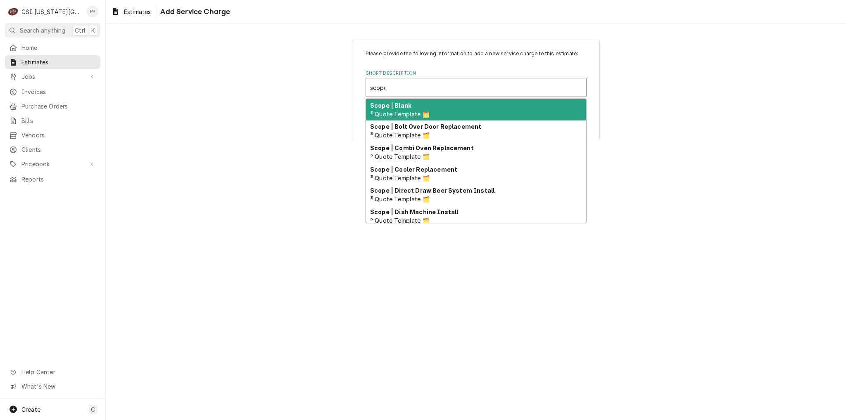
type input "scope"
click at [424, 111] on span "³ Quote Template 🗂️" at bounding box center [399, 114] width 59 height 7
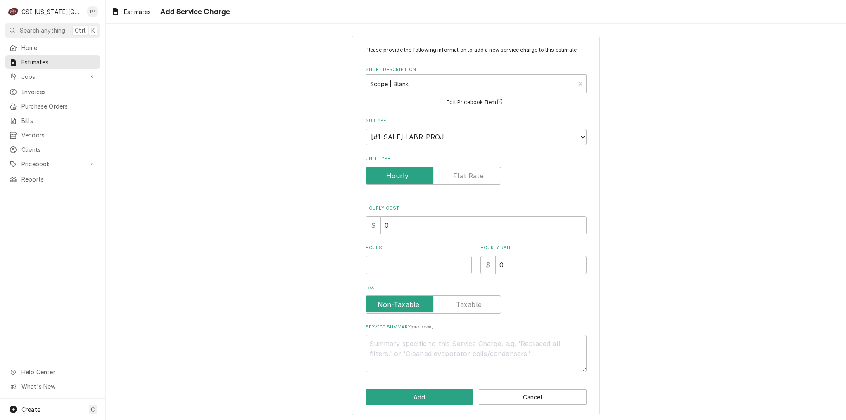
scroll to position [5, 0]
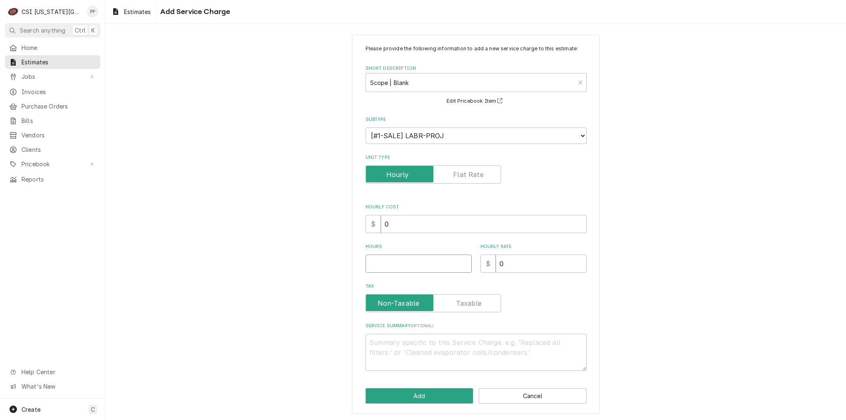
click at [429, 263] on input "Hours" at bounding box center [418, 264] width 106 height 18
type textarea "x"
type input "1"
click at [413, 364] on textarea "Service Summary ( optional )" at bounding box center [475, 352] width 221 height 37
type textarea "x"
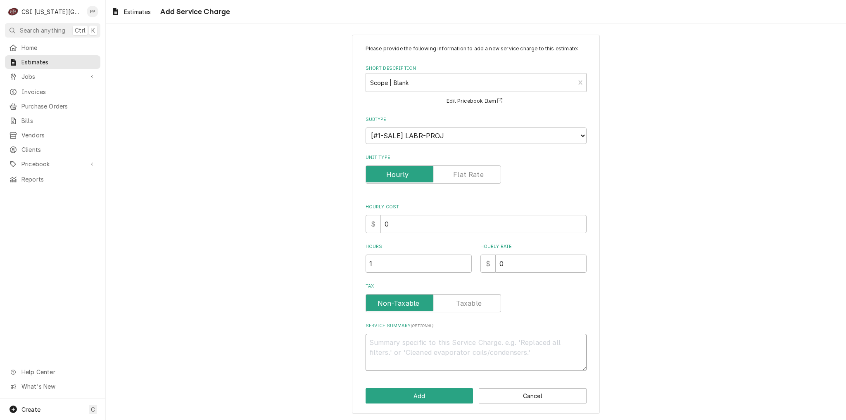
type textarea "R"
type textarea "x"
type textarea "R-"
type textarea "x"
type textarea "R-4"
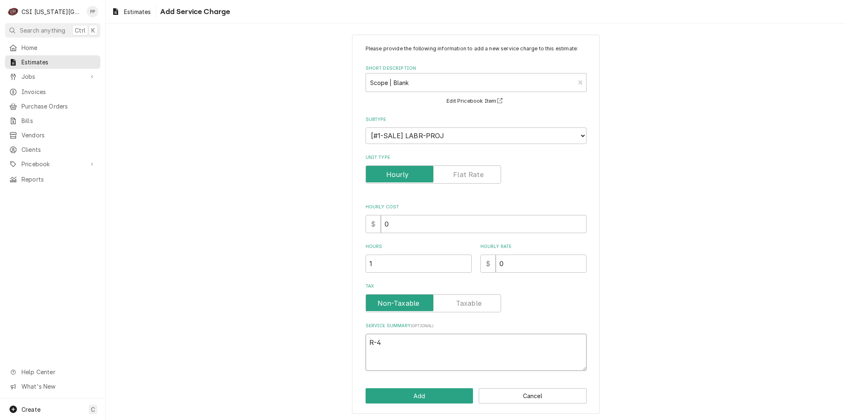
type textarea "x"
type textarea "R-44"
type textarea "x"
type textarea "R-448"
type textarea "x"
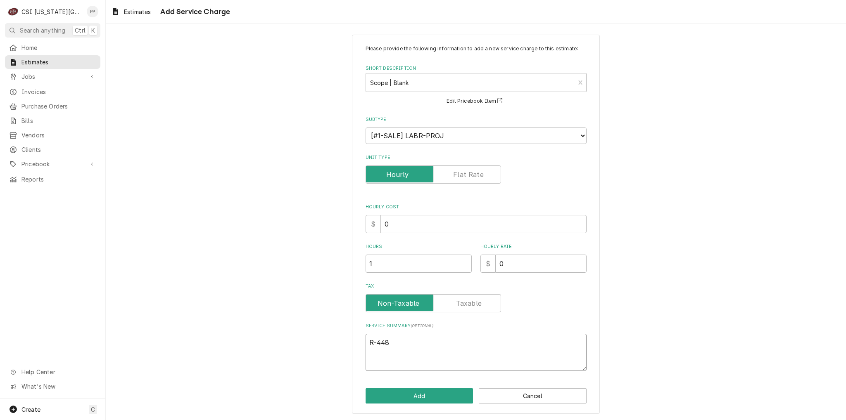
type textarea "R-448a"
type textarea "x"
type textarea "R-448"
type textarea "x"
type textarea "R-448A"
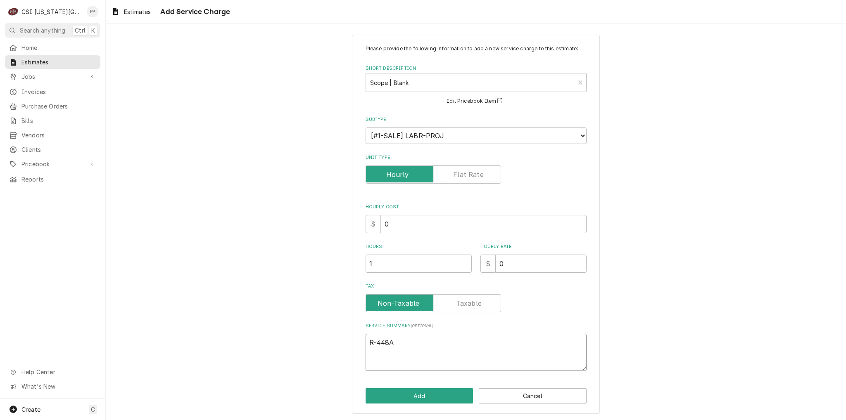
type textarea "x"
type textarea "R-448A"
type textarea "x"
type textarea "R-448A E"
type textarea "x"
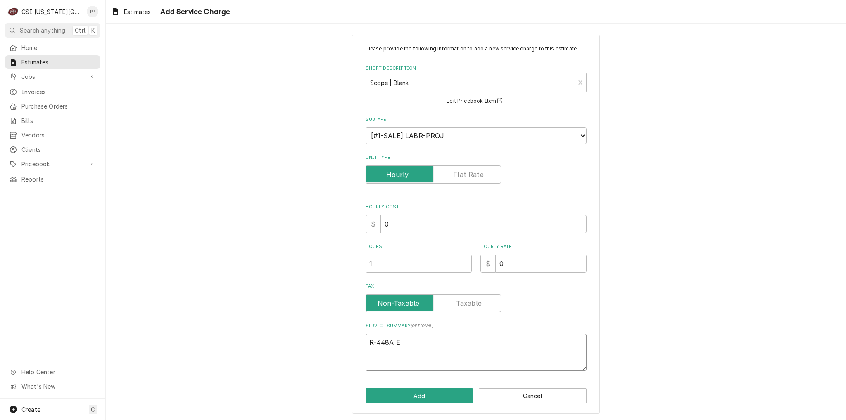
type textarea "R-448A Eq"
type textarea "x"
type textarea "R-448A Equ"
type textarea "x"
type textarea "R-448A Equi"
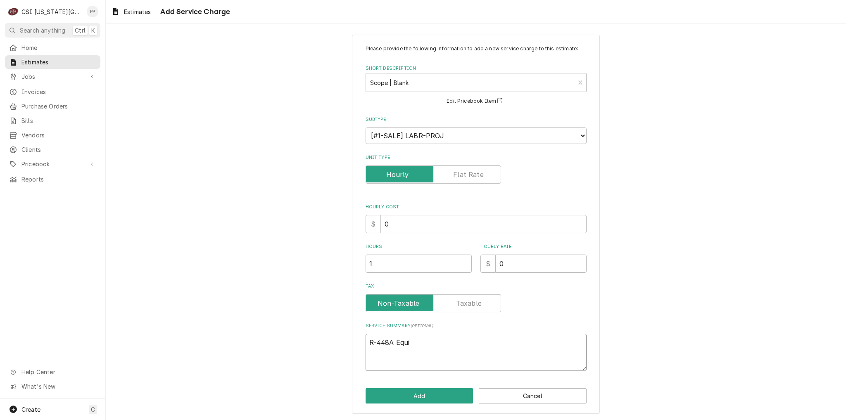
type textarea "x"
type textarea "R-448A Equip"
type textarea "x"
type textarea "R-448A Equipm"
type textarea "x"
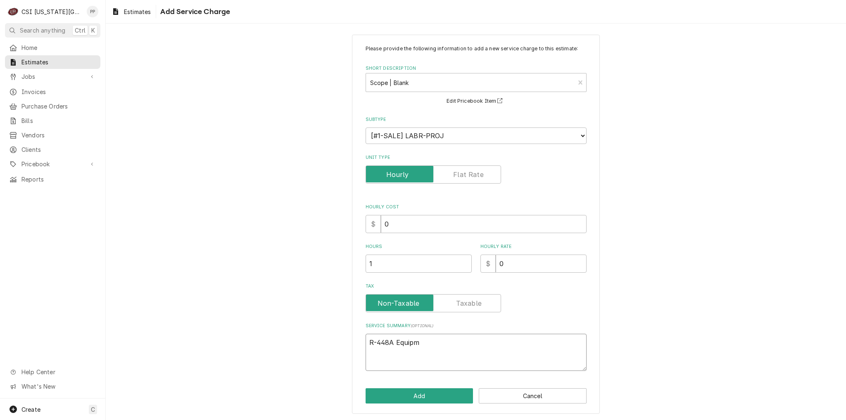
type textarea "R-448A Equipme"
type textarea "x"
type textarea "R-448A Equipment"
type textarea "x"
type textarea "R-448A Equipment"
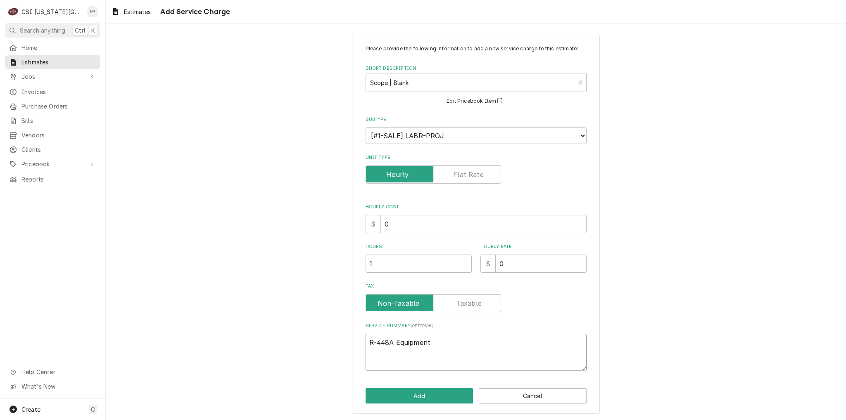
type textarea "x"
type textarea "R-448A Equipment -"
type textarea "x"
type textarea "R-448A Equipment -"
type textarea "x"
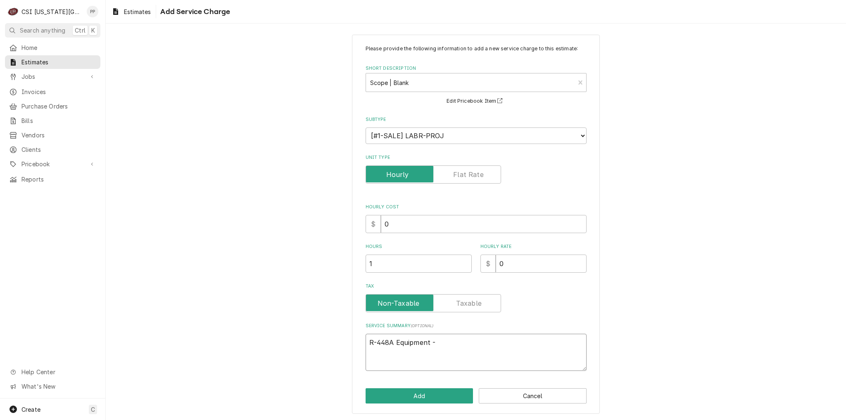
type textarea "R-448A Equipment - B"
type textarea "x"
type textarea "R-448A Equipment - Ba"
type textarea "x"
type textarea "R-448A Equipment - Bas"
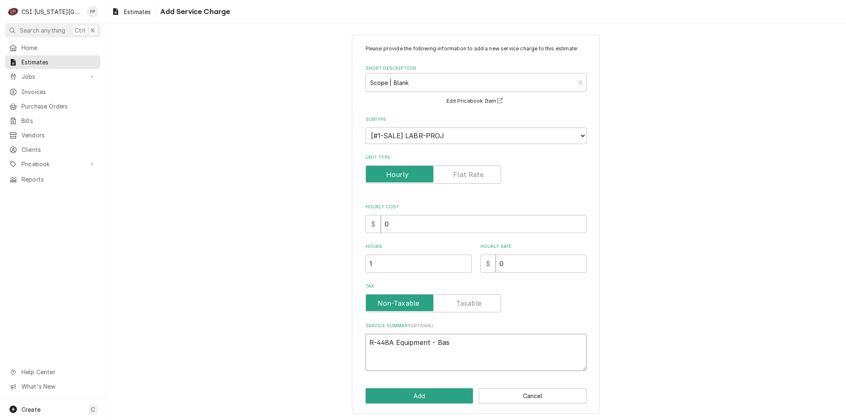
type textarea "x"
type textarea "R-448A Equipment - Base"
type textarea "x"
type textarea "R-448A Equipment - Based"
type textarea "x"
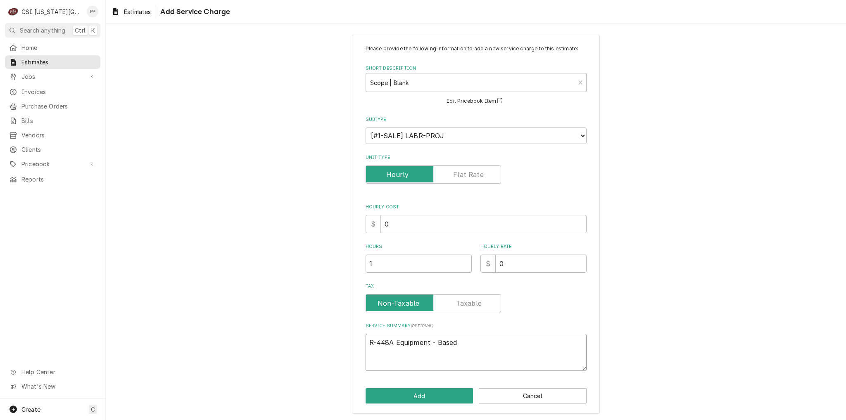
type textarea "R-448A Equipment - Based"
type textarea "x"
type textarea "R-448A Equipment - Based o"
type textarea "x"
type textarea "R-448A Equipment - Based on"
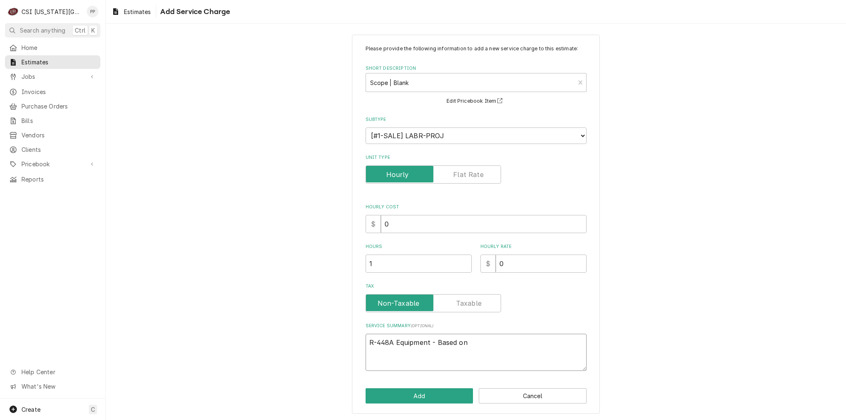
type textarea "x"
type textarea "R-448A Equipment - Based on"
type textarea "x"
type textarea "R-448A Equipment - Based on L"
type textarea "x"
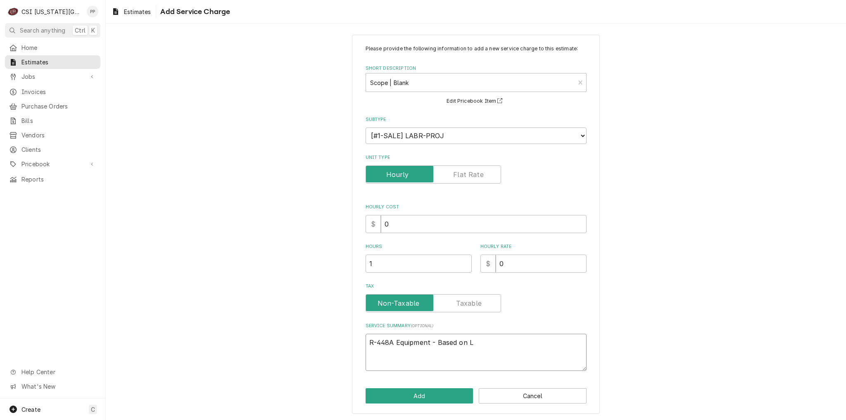
type textarea "R-448A Equipment - Based on Lo"
type textarea "x"
type textarea "R-448A Equipment - Based on Loa"
type textarea "x"
type textarea "R-448A Equipment - Based on Load"
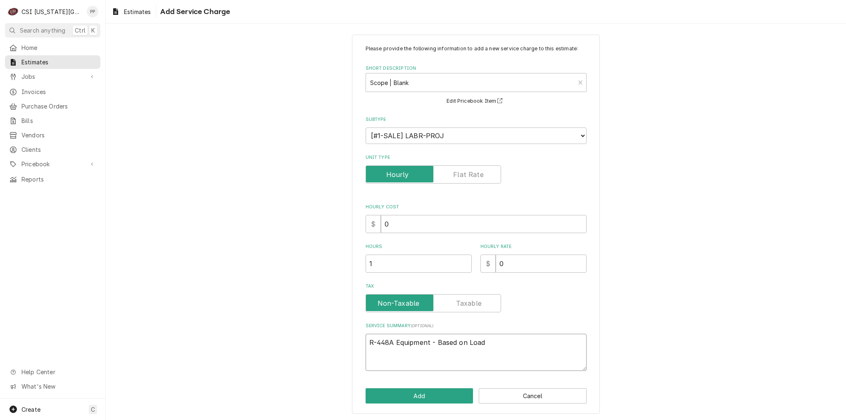
type textarea "x"
type textarea "R-448A Equipment - Based on Load"
type textarea "x"
type textarea "R-448A Equipment - Based on Load c"
type textarea "x"
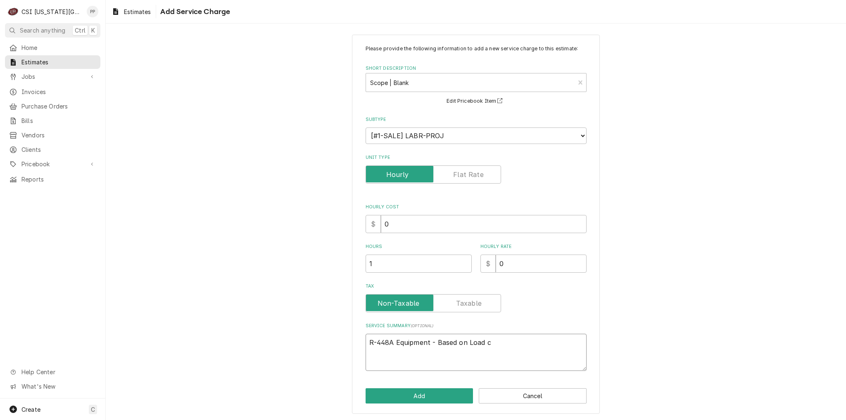
type textarea "R-448A Equipment - Based on Load ca"
type textarea "x"
type textarea "R-448A Equipment - Based on Load cal"
type textarea "x"
type textarea "R-448A Equipment - Based on Load calk"
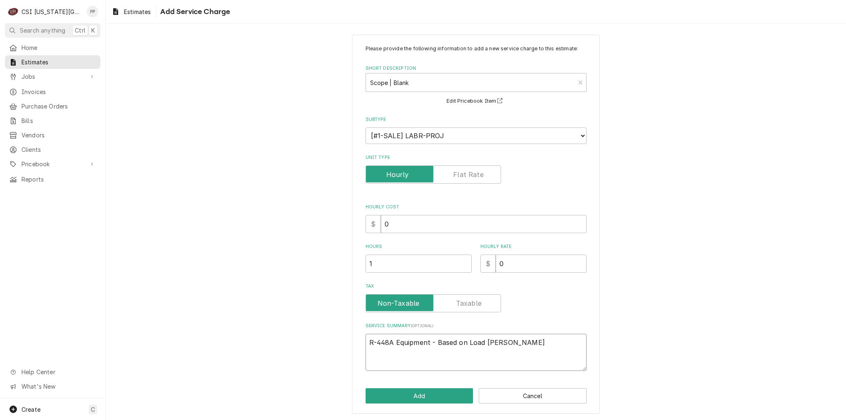
type textarea "x"
type textarea "R-448A Equipment - Based on Load cal"
type textarea "x"
type textarea "R-448A Equipment - Based on Load calc"
type textarea "x"
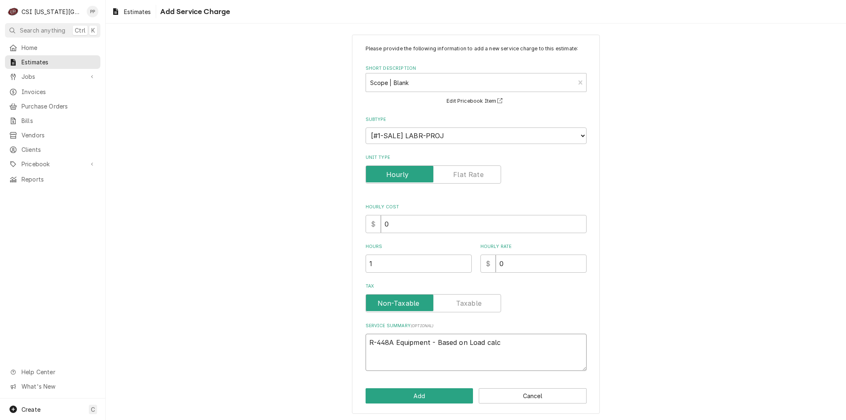
type textarea "R-448A Equipment - Based on Load calcu"
type textarea "x"
type textarea "R-448A Equipment - Based on Load calcul"
type textarea "x"
type textarea "R-448A Equipment - Based on Load calcula"
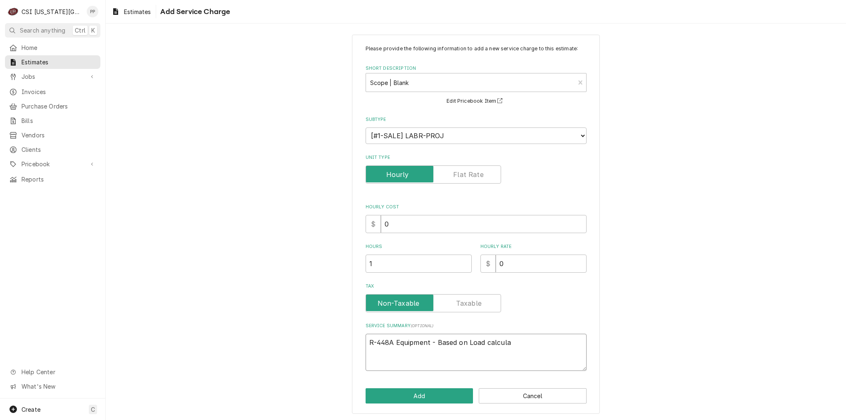
type textarea "x"
type textarea "R-448A Equipment - Based on Load calculati"
type textarea "x"
type textarea "R-448A Equipment - Based on Load calculatio"
type textarea "x"
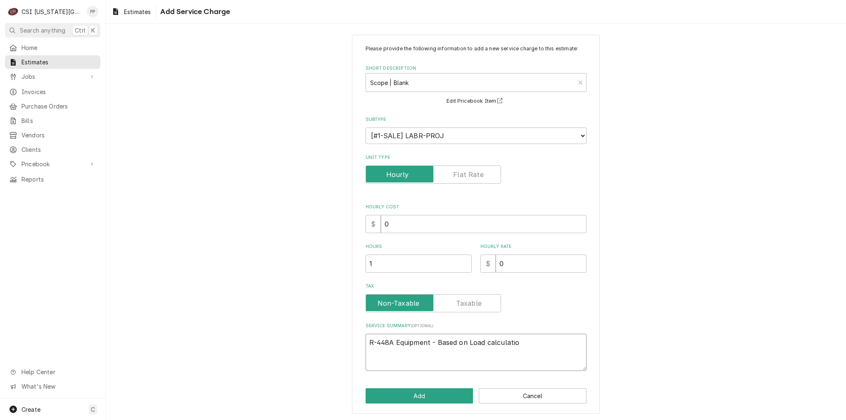
type textarea "R-448A Equipment - Based on Load calculation"
type textarea "x"
type textarea "R-448A Equipment - Based on Load calculations"
type textarea "x"
type textarea "R-448A Equipment - Based on Load calculations"
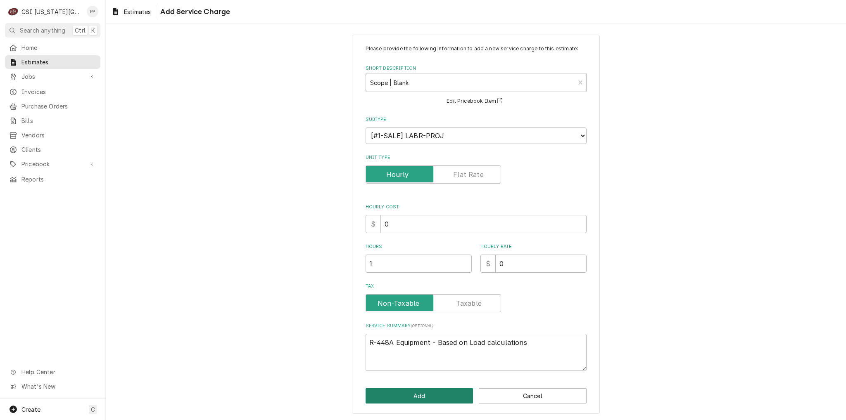
type textarea "x"
click at [413, 362] on textarea "R-448A Equipment - Based on Load calculations" at bounding box center [475, 352] width 221 height 37
click at [530, 341] on textarea "R-448A Equipment - Based on Load calculations" at bounding box center [475, 352] width 221 height 37
type textarea "x"
type textarea "R-448A Equipment - Based on Load calculations"
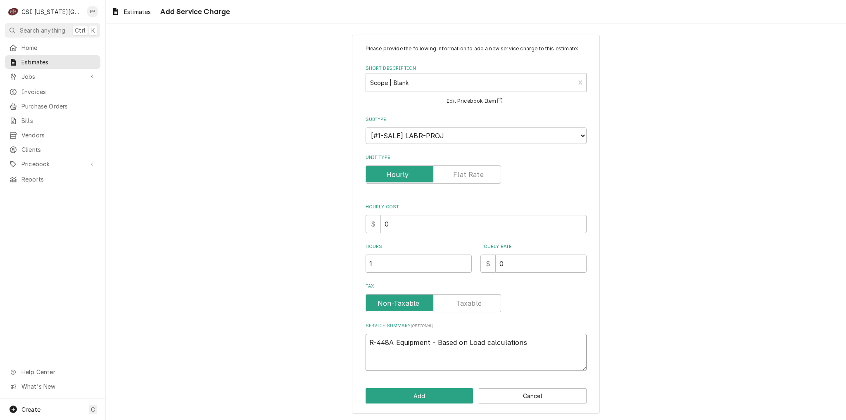
type textarea "x"
type textarea "R-448A Equipment - Based on Load calculations"
type textarea "x"
type textarea "R-448A Equipment - Based on Load calculations W"
type textarea "x"
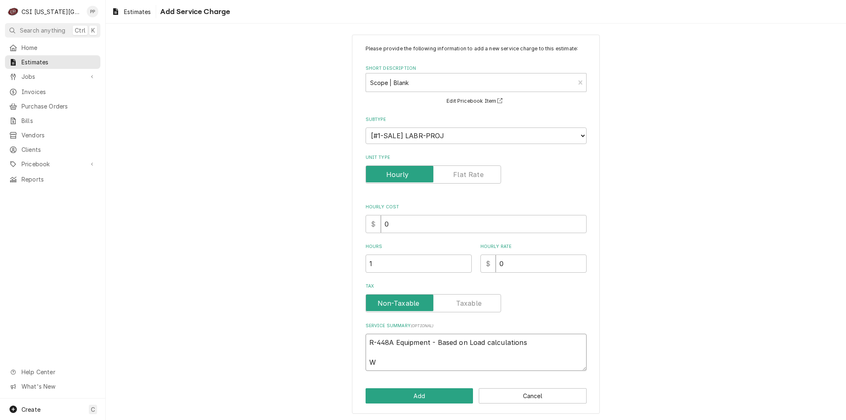
type textarea "R-448A Equipment - Based on Load calculations Wa"
type textarea "x"
type textarea "R-448A Equipment - Based on Load calculations Wal"
type textarea "x"
type textarea "R-448A Equipment - Based on Load calculations Walk"
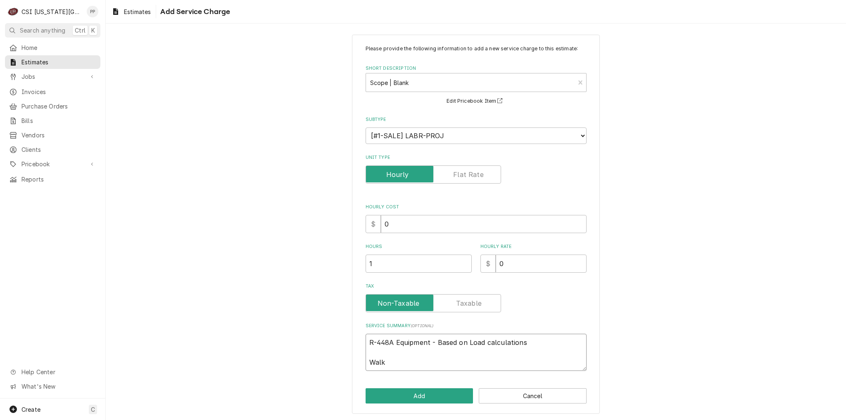
type textarea "x"
type textarea "R-448A Equipment - Based on Load calculations Walk"
type textarea "x"
type textarea "R-448A Equipment - Based on Load calculations Walk i"
type textarea "x"
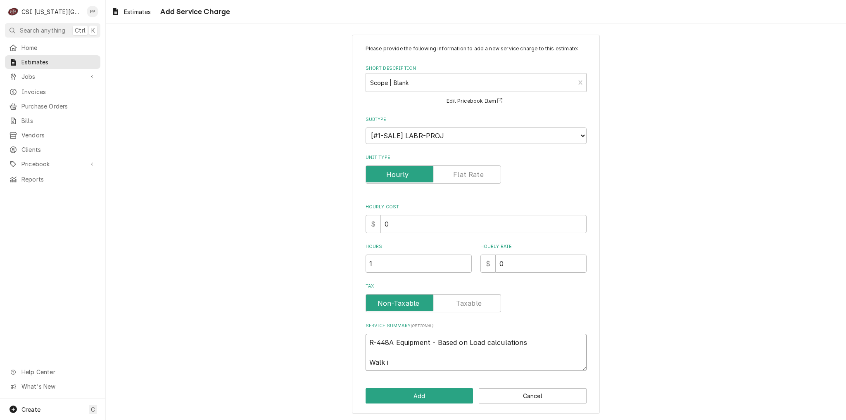
type textarea "R-448A Equipment - Based on Load calculations Walk in"
type textarea "x"
type textarea "R-448A Equipment - Based on Load calculations Walk in"
type textarea "x"
type textarea "R-448A Equipment - Based on Load calculations Walk in c"
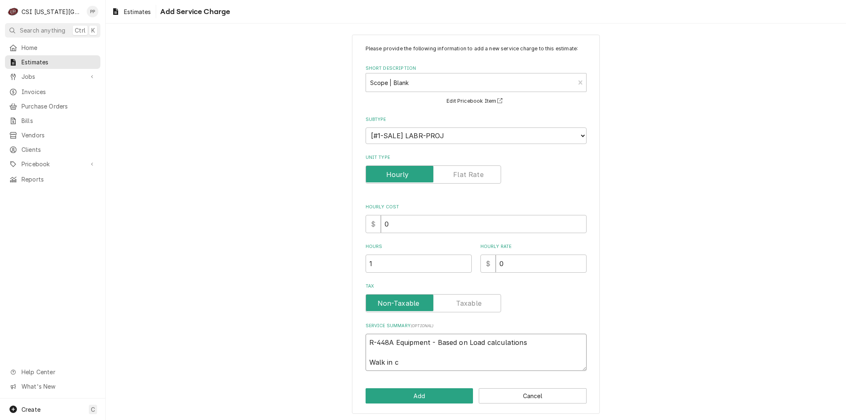
type textarea "x"
type textarea "R-448A Equipment - Based on Load calculations Walk in co"
type textarea "x"
type textarea "R-448A Equipment - Based on Load calculations Walk in coo"
type textarea "x"
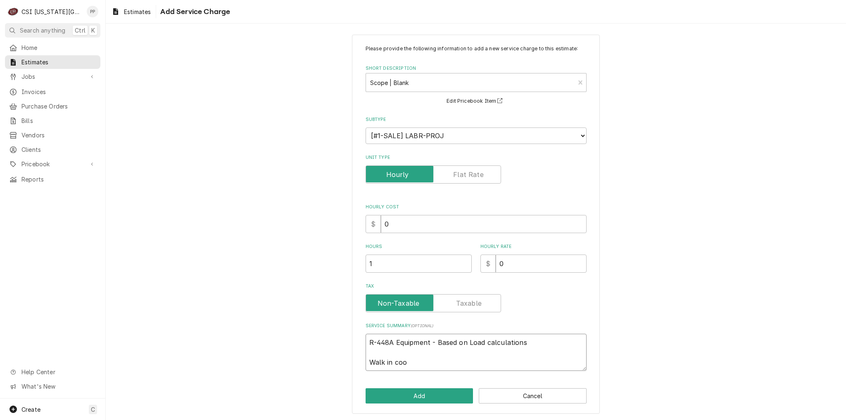
type textarea "R-448A Equipment - Based on Load calculations Walk in cool"
type textarea "x"
type textarea "R-448A Equipment - Based on Load calculations Walk in coole"
type textarea "x"
type textarea "R-448A Equipment - Based on Load calculations Walk in cooler"
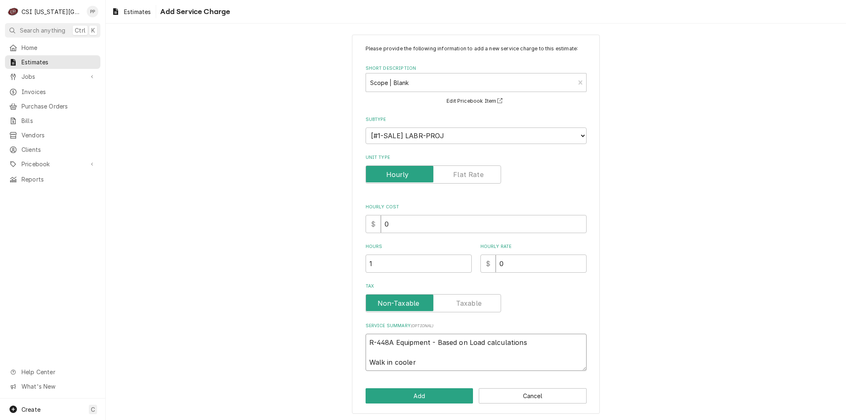
type textarea "x"
type textarea "R-448A Equipment - Based on Load calculations Walk in cooler/"
type textarea "x"
type textarea "R-448A Equipment - Based on Load calculations Walk in cooler/F"
type textarea "x"
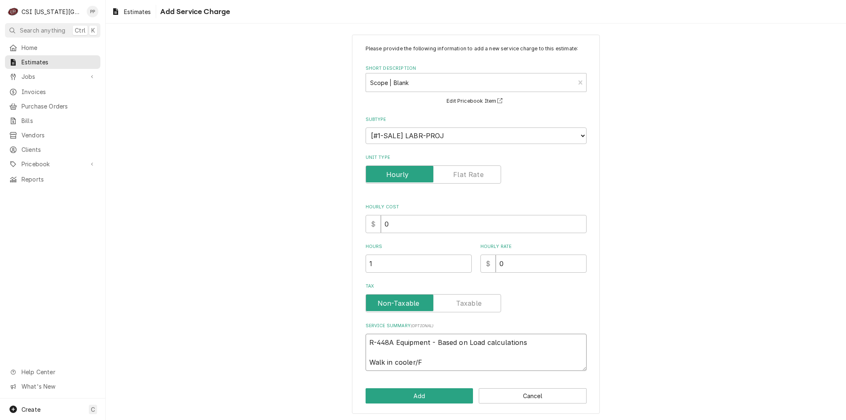
type textarea "R-448A Equipment - Based on Load calculations Walk in cooler/Fr"
type textarea "x"
type textarea "R-448A Equipment - Based on Load calculations Walk in cooler/Fre"
type textarea "x"
type textarea "R-448A Equipment - Based on Load calculations Walk in cooler/Free"
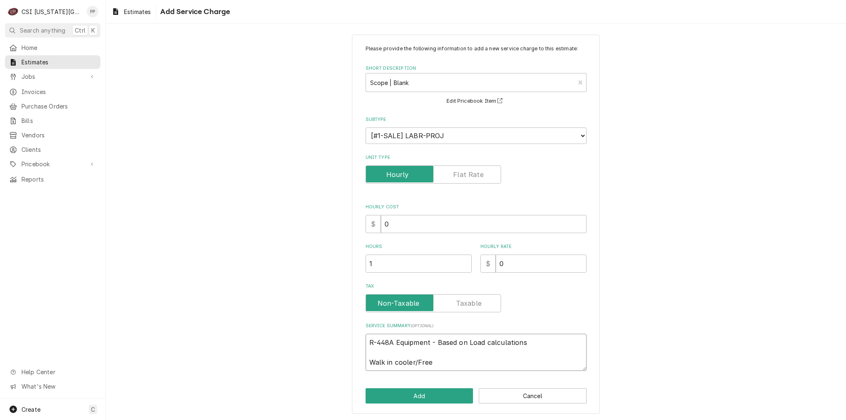
type textarea "x"
type textarea "R-448A Equipment - Based on Load calculations Walk in cooler/Freez"
type textarea "x"
type textarea "R-448A Equipment - Based on Load calculations Walk in cooler/Freeze"
type textarea "x"
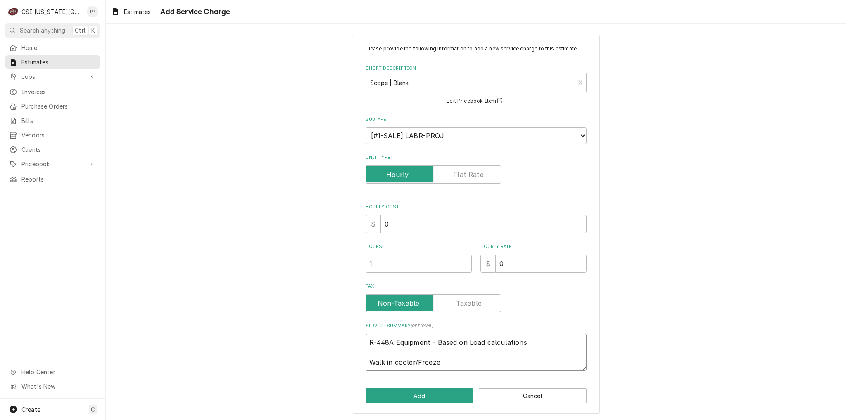
type textarea "R-448A Equipment - Based on Load calculations Walk in cooler/Freezer"
type textarea "x"
type textarea "R-448A Equipment - Based on Load calculations Walk in cooler/Freezer"
type textarea "x"
type textarea "R-448A Equipment - Based on Load calculations Walk in cooler/Freezer C"
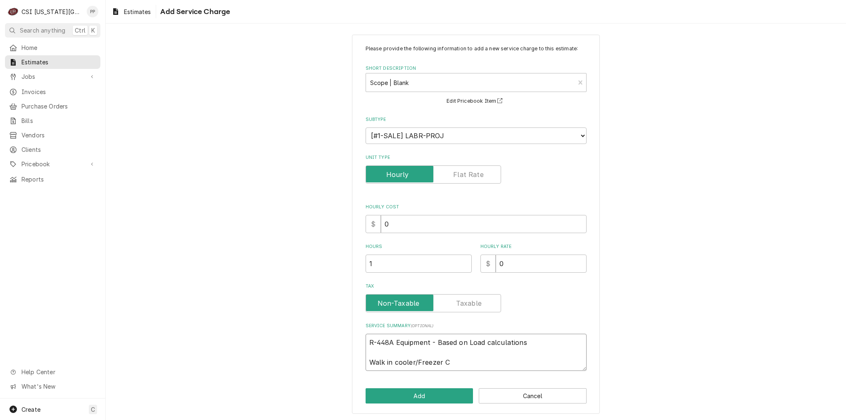
type textarea "x"
type textarea "R-448A Equipment - Based on Load calculations Walk in cooler/Freezer Co"
type textarea "x"
type textarea "R-448A Equipment - Based on Load calculations Walk in cooler/Freezer Com"
type textarea "x"
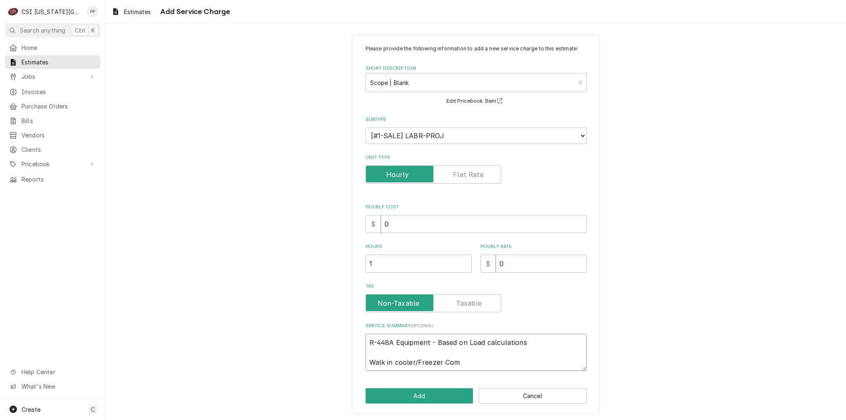
type textarea "R-448A Equipment - Based on Load calculations Walk in cooler/Freezer Comb"
click at [386, 401] on button "Add" at bounding box center [419, 396] width 108 height 15
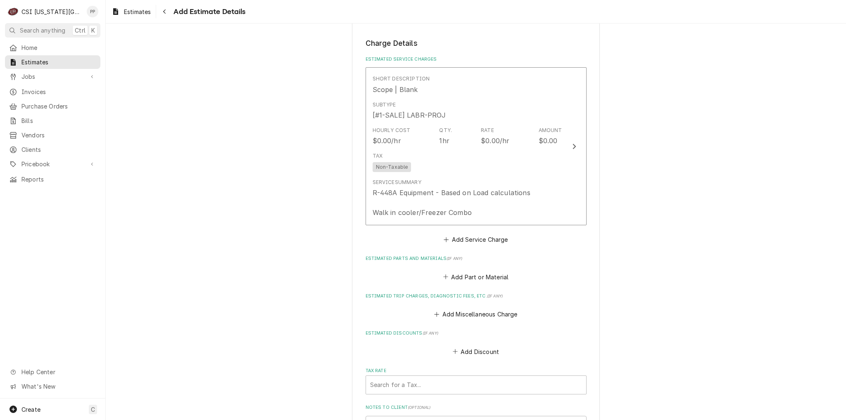
scroll to position [1187, 0]
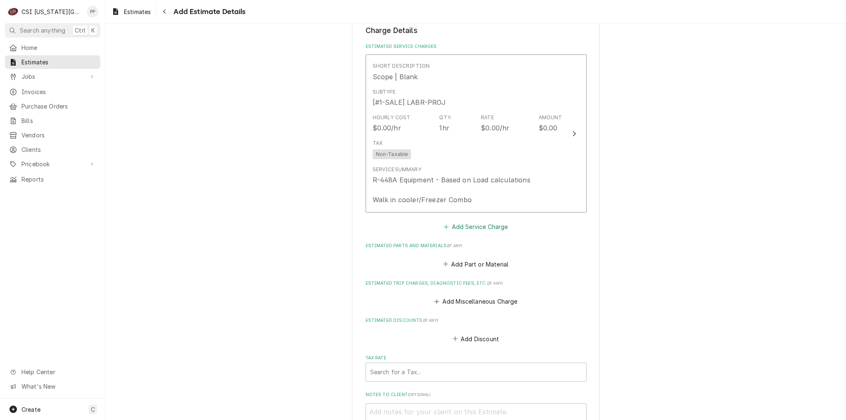
click at [487, 221] on button "Add Service Charge" at bounding box center [475, 227] width 67 height 12
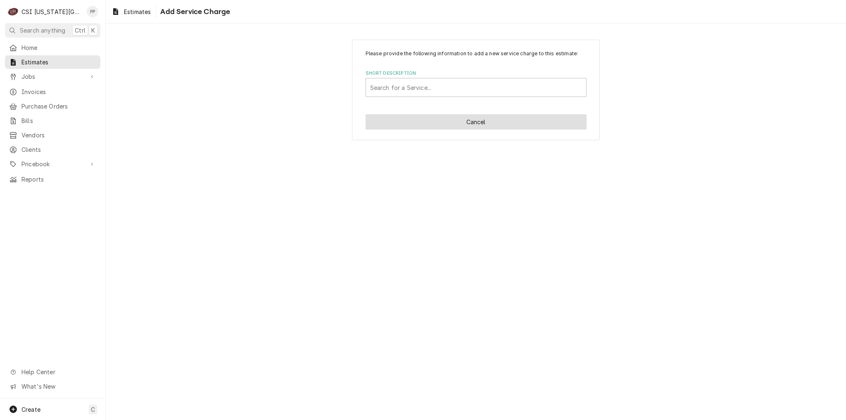
click at [466, 126] on button "Cancel" at bounding box center [475, 121] width 221 height 15
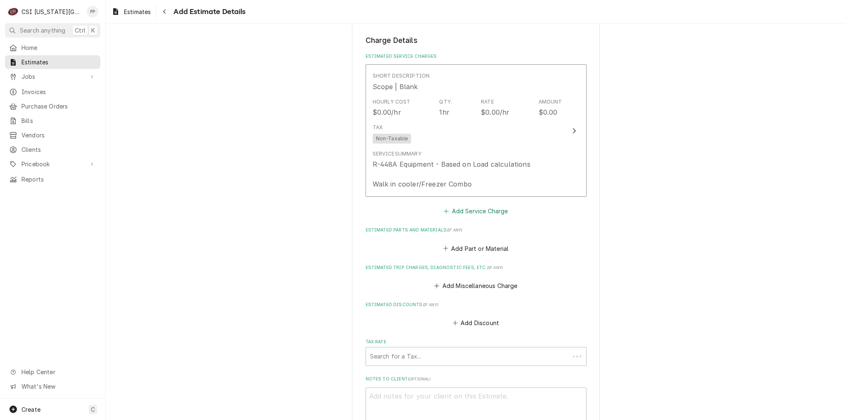
scroll to position [1177, 0]
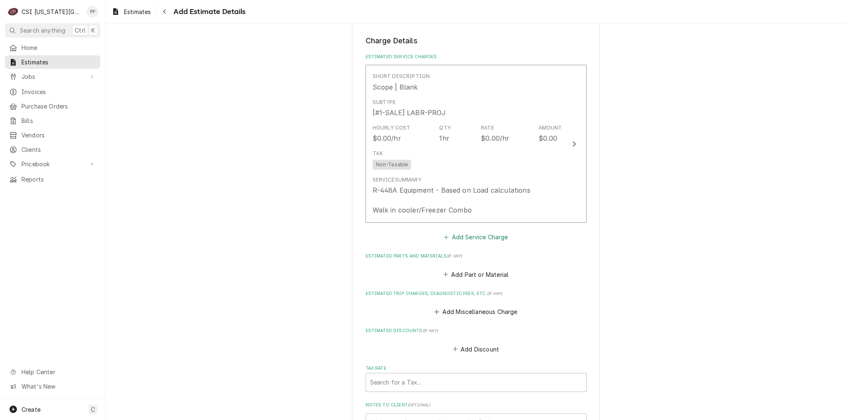
click at [469, 232] on button "Add Service Charge" at bounding box center [475, 238] width 67 height 12
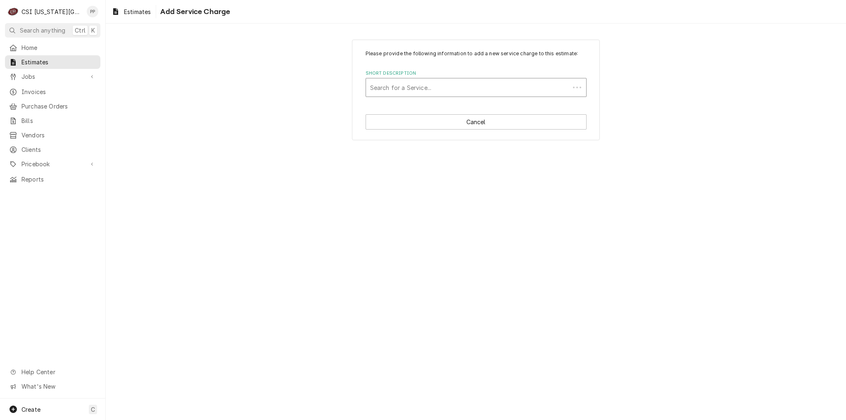
click at [451, 93] on div "Short Description" at bounding box center [467, 87] width 195 height 15
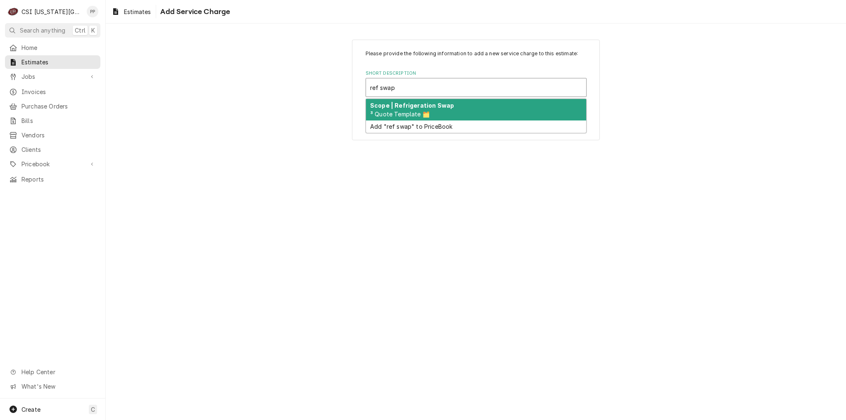
click at [444, 105] on strong "Scope | Refrigeration Swap" at bounding box center [412, 105] width 84 height 7
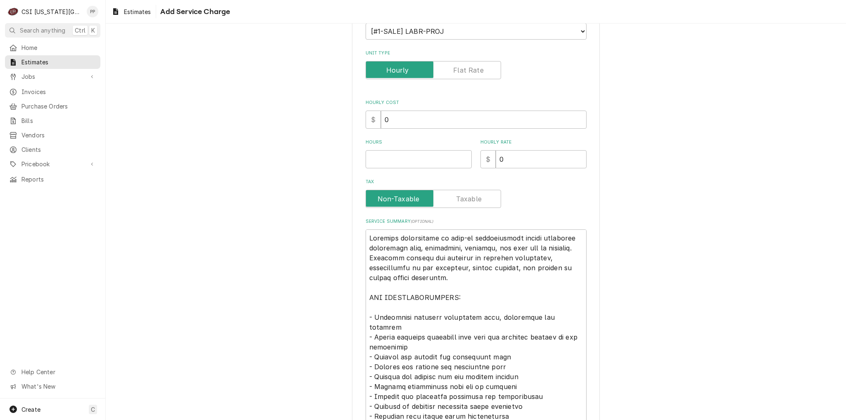
scroll to position [124, 0]
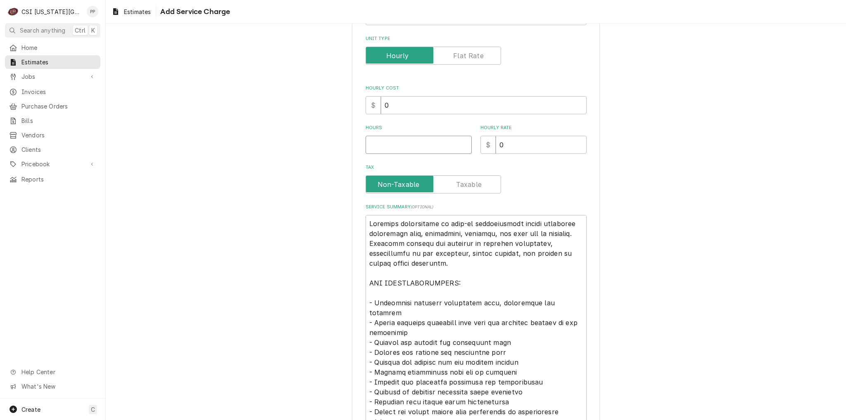
click at [422, 145] on input "Hours" at bounding box center [418, 145] width 106 height 18
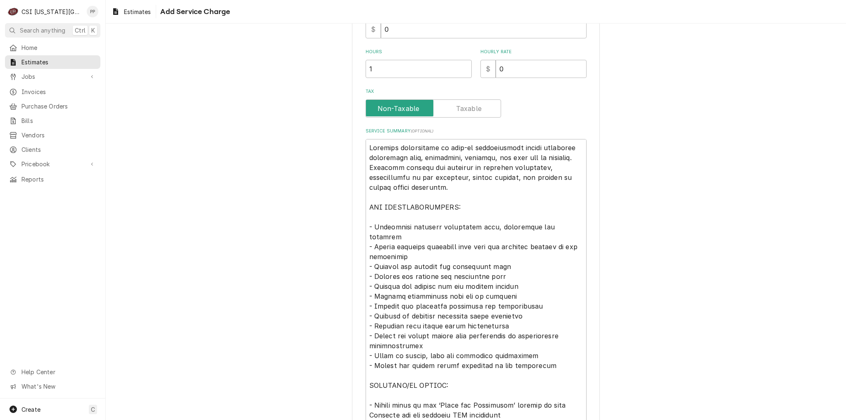
scroll to position [292, 0]
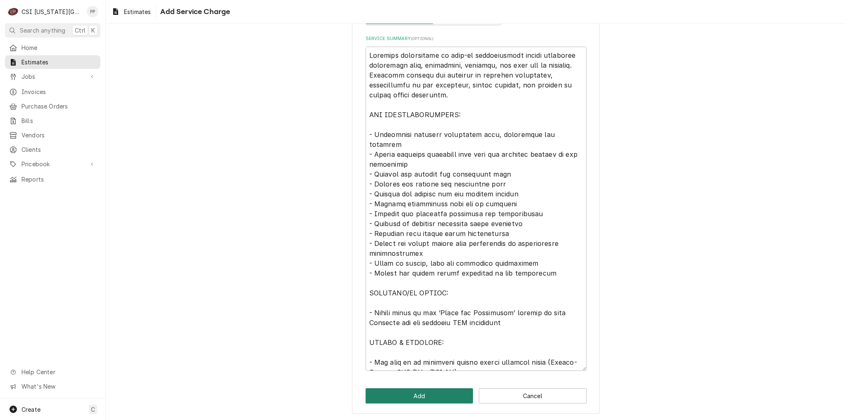
click at [429, 397] on button "Add" at bounding box center [419, 396] width 108 height 15
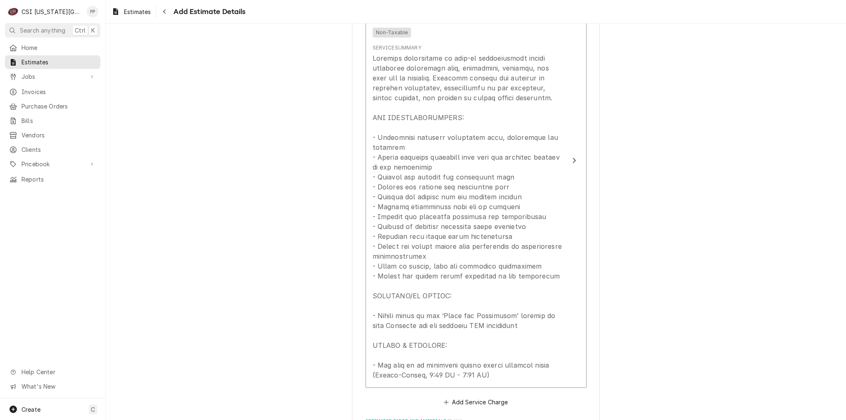
scroll to position [1538, 0]
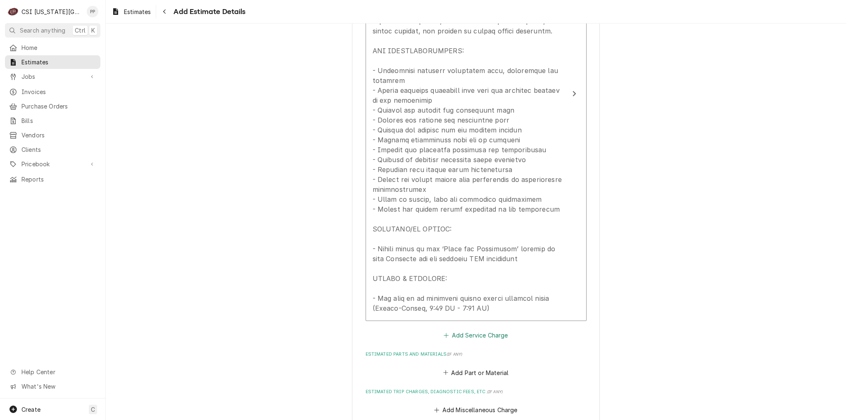
click at [478, 330] on button "Add Service Charge" at bounding box center [475, 336] width 67 height 12
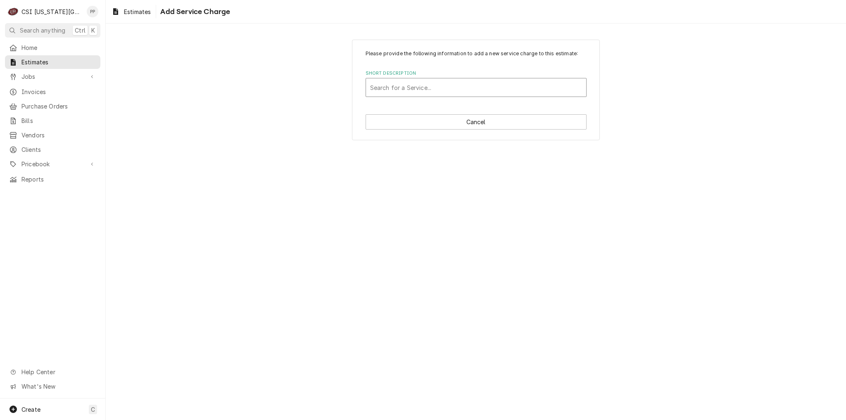
click at [444, 83] on div "Short Description" at bounding box center [476, 87] width 212 height 15
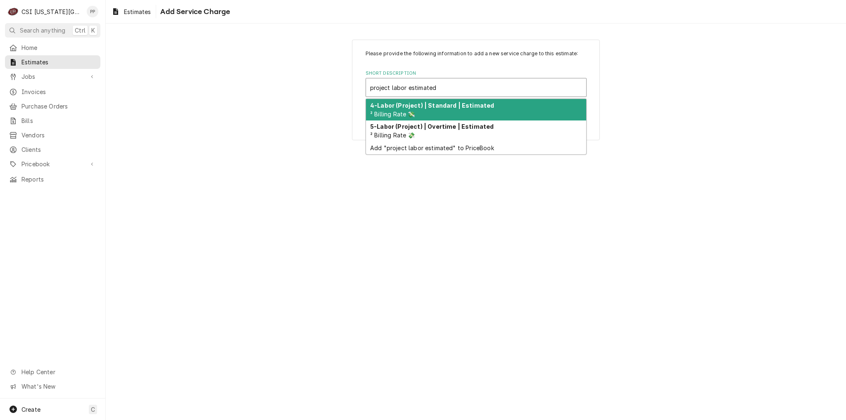
click at [449, 106] on strong "4-Labor (Project) | Standard | Estimated" at bounding box center [432, 105] width 124 height 7
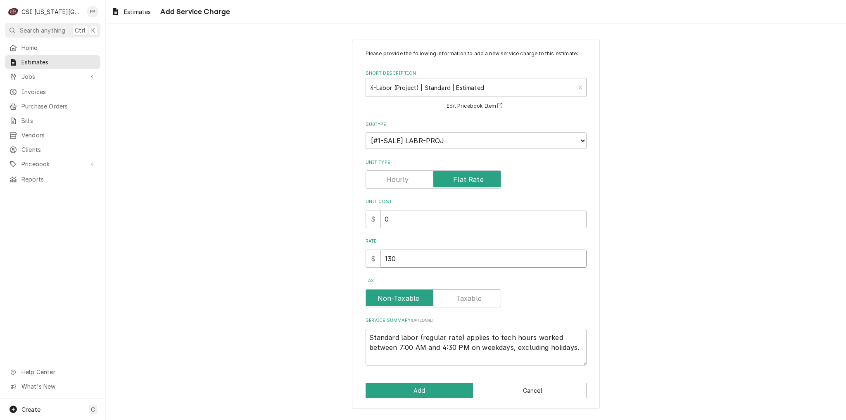
drag, startPoint x: 401, startPoint y: 256, endPoint x: 425, endPoint y: 256, distance: 24.4
click at [382, 255] on input "130" at bounding box center [484, 259] width 206 height 18
click at [421, 389] on button "Add" at bounding box center [419, 390] width 108 height 15
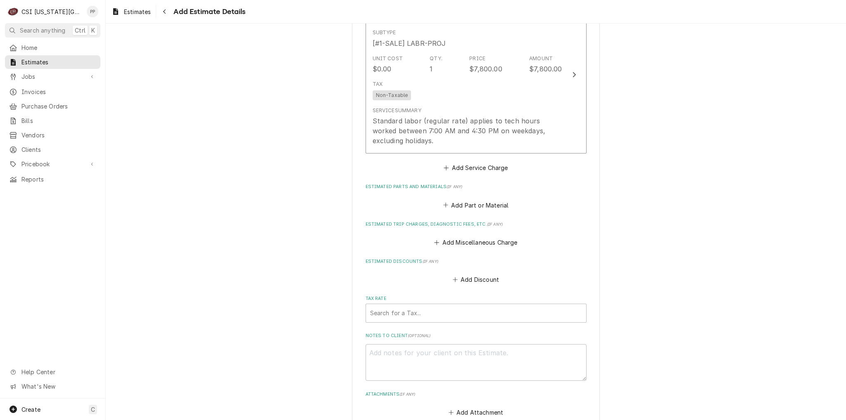
scroll to position [1868, 0]
click at [473, 162] on button "Add Service Charge" at bounding box center [475, 168] width 67 height 12
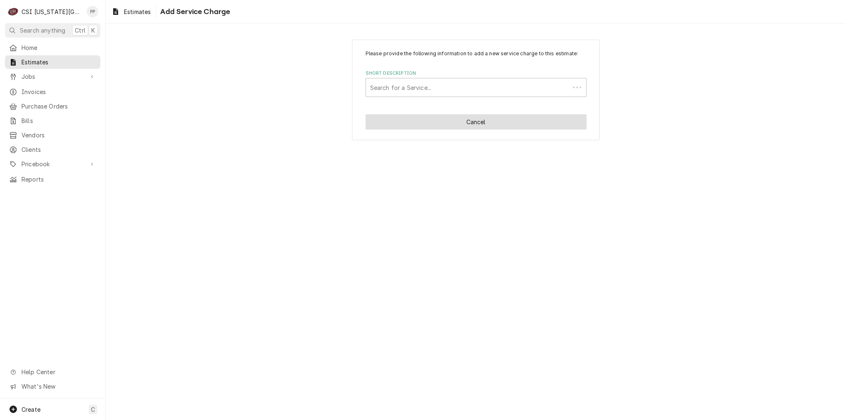
click at [466, 124] on button "Cancel" at bounding box center [475, 121] width 221 height 15
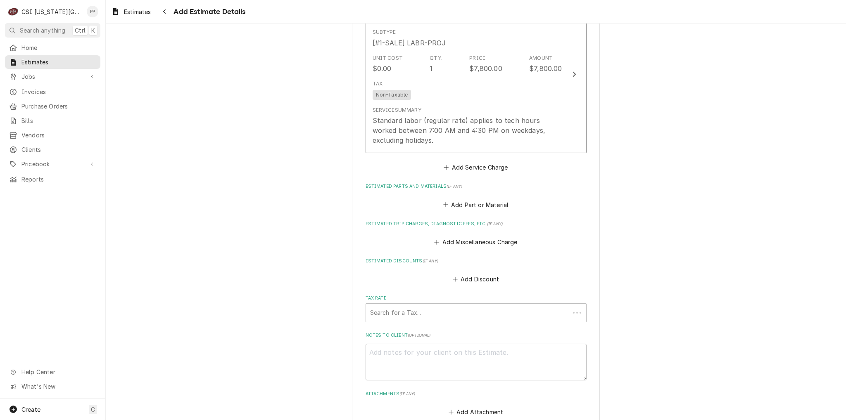
scroll to position [1936, 0]
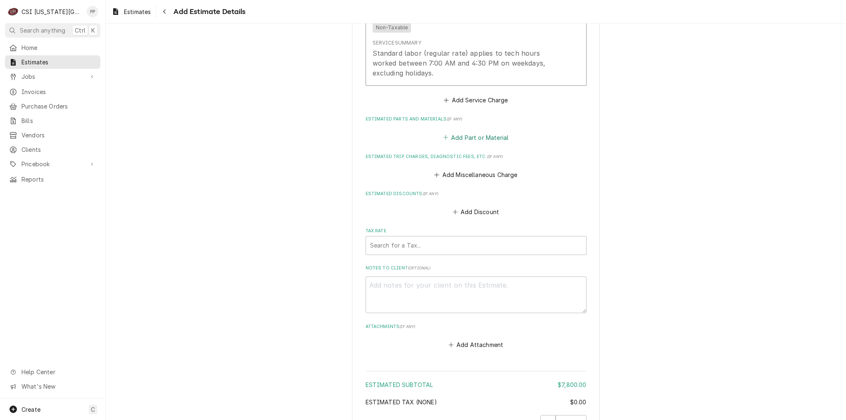
click at [472, 132] on button "Add Part or Material" at bounding box center [475, 138] width 68 height 12
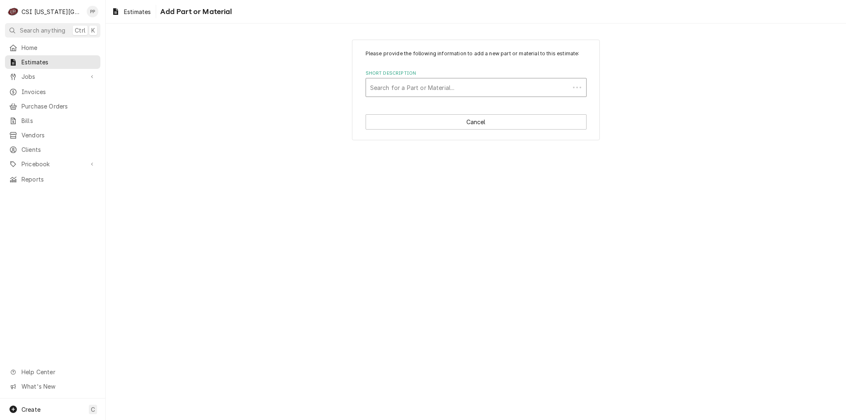
click at [452, 85] on div "Short Description" at bounding box center [467, 87] width 195 height 15
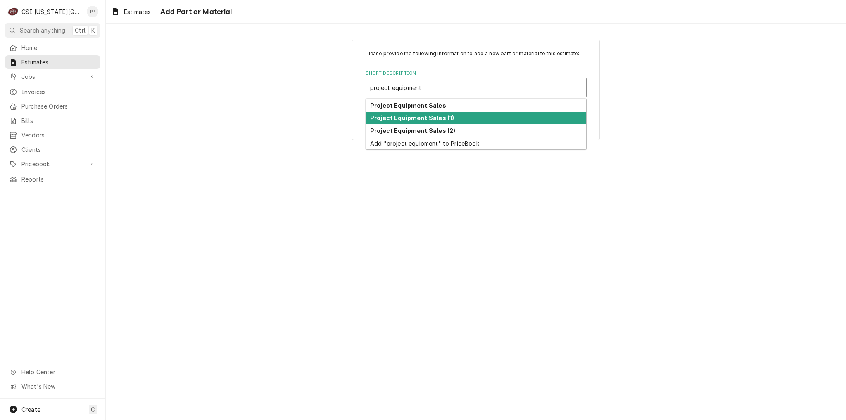
click at [420, 114] on strong "Project Equipment Sales (1)" at bounding box center [412, 117] width 84 height 7
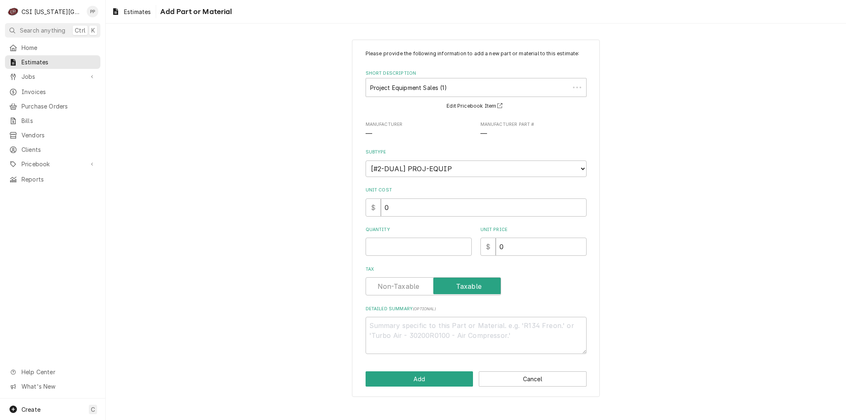
click at [412, 256] on div "Please provide the following information to add a new part or material to this …" at bounding box center [475, 202] width 221 height 304
click at [410, 249] on input "Quantity" at bounding box center [418, 247] width 106 height 18
click at [366, 327] on textarea "Detailed Summary ( optional )" at bounding box center [475, 335] width 221 height 37
drag, startPoint x: 444, startPoint y: 337, endPoint x: 452, endPoint y: 336, distance: 7.4
click at [449, 337] on textarea "Heatcraft replacement refrigeraton systems for walk in cooler and freezer syste…" at bounding box center [475, 335] width 221 height 37
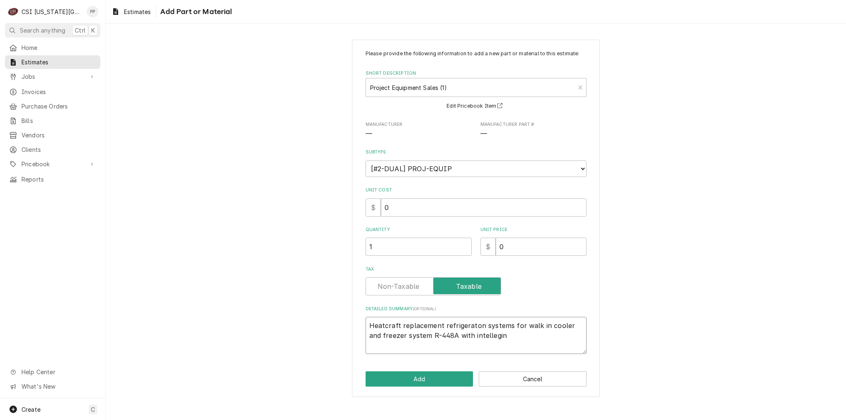
click at [461, 336] on textarea "Heatcraft replacement refrigeraton systems for walk in cooler and freezer syste…" at bounding box center [475, 335] width 221 height 37
click at [507, 327] on textarea "Heatcraft replacement refrigeraton systems for walk in cooler and freezer syste…" at bounding box center [475, 335] width 221 height 37
click at [500, 334] on textarea "Heatcraft replacement refrigeraton systems for walk in cooler and freezer syste…" at bounding box center [475, 335] width 221 height 37
drag, startPoint x: 519, startPoint y: 246, endPoint x: 517, endPoint y: 237, distance: 10.1
click at [486, 236] on div "Unit Price $ 0" at bounding box center [533, 241] width 106 height 29
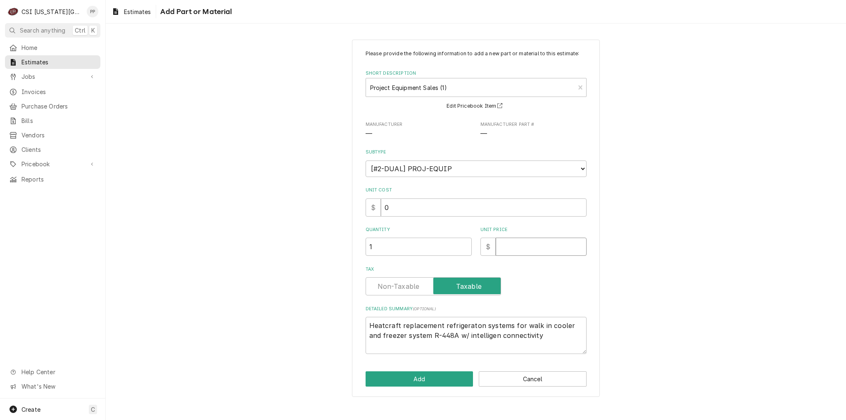
click at [524, 251] on input "Unit Price" at bounding box center [540, 247] width 91 height 18
click at [460, 324] on textarea "Heatcraft replacement refrigeraton systems for walk in cooler and freezer syste…" at bounding box center [475, 335] width 221 height 37
click at [547, 337] on textarea "Heatcraft replacement refrigeration systems for walk in cooler and freezer syst…" at bounding box center [475, 335] width 221 height 37
click at [512, 250] on input "Unit Price" at bounding box center [540, 247] width 91 height 18
click at [432, 372] on button "Add" at bounding box center [419, 379] width 108 height 15
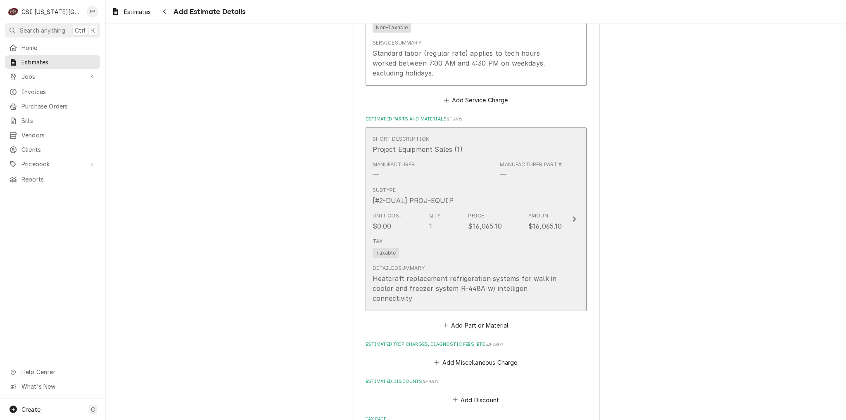
scroll to position [2003, 0]
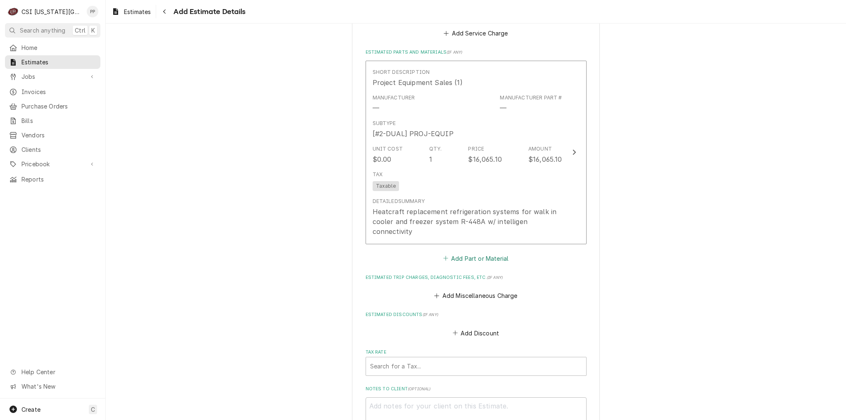
click at [471, 253] on button "Add Part or Material" at bounding box center [475, 259] width 68 height 12
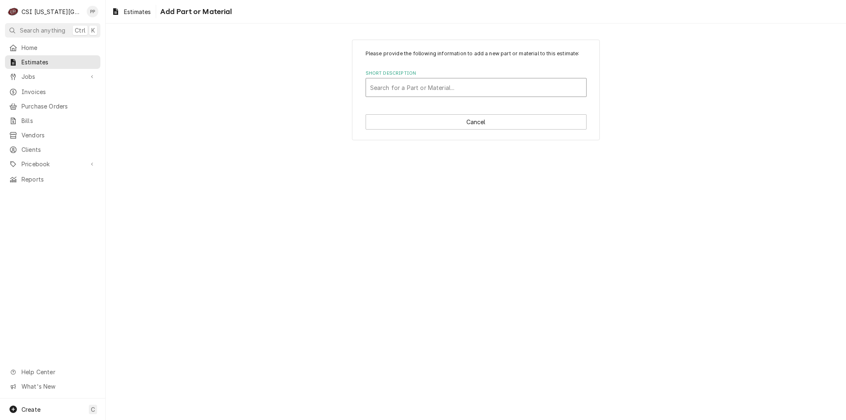
click at [446, 94] on div "Short Description" at bounding box center [476, 87] width 212 height 15
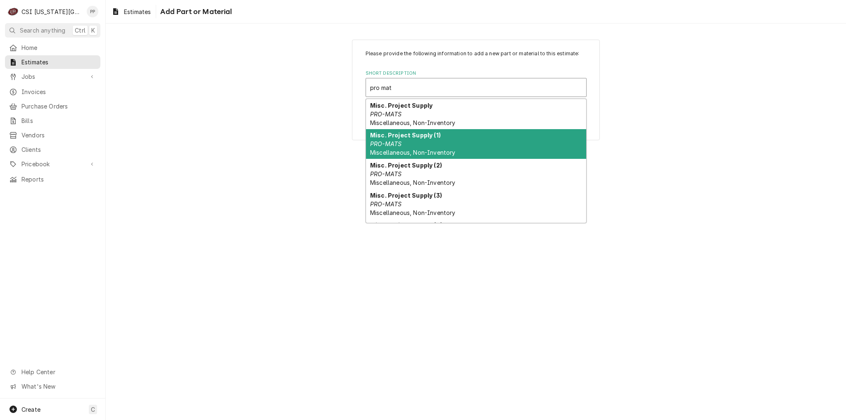
click at [442, 133] on div "Misc. Project Supply (1) PRO-MATS Miscellaneous, Non-Inventory" at bounding box center [476, 144] width 220 height 30
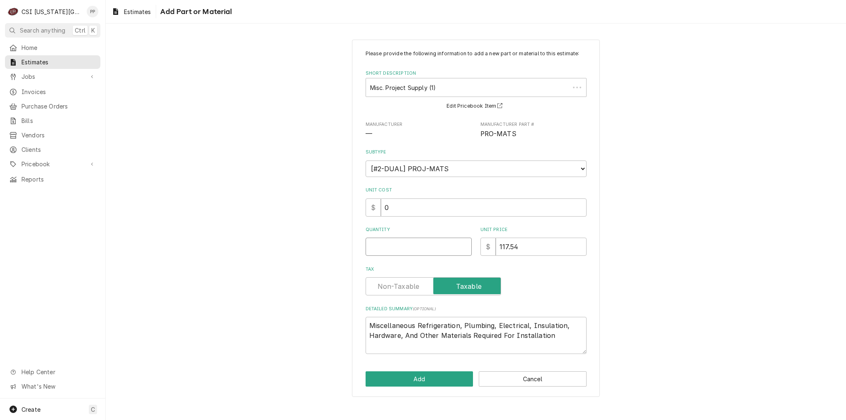
click at [418, 240] on input "Quantity" at bounding box center [418, 247] width 106 height 18
click at [410, 384] on button "Add" at bounding box center [419, 379] width 108 height 15
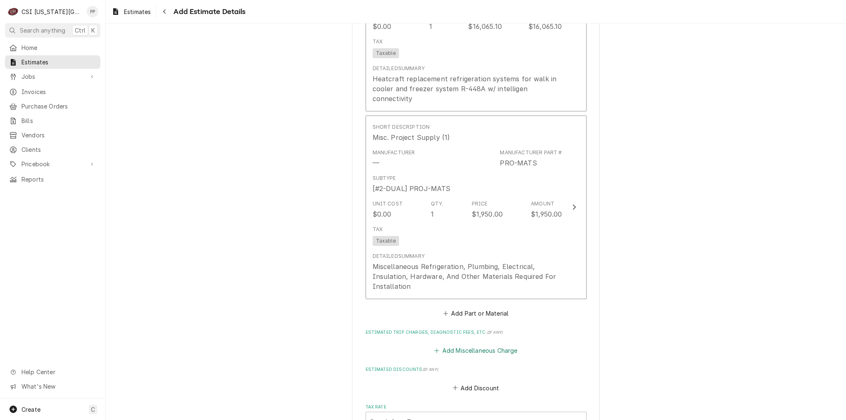
scroll to position [2178, 0]
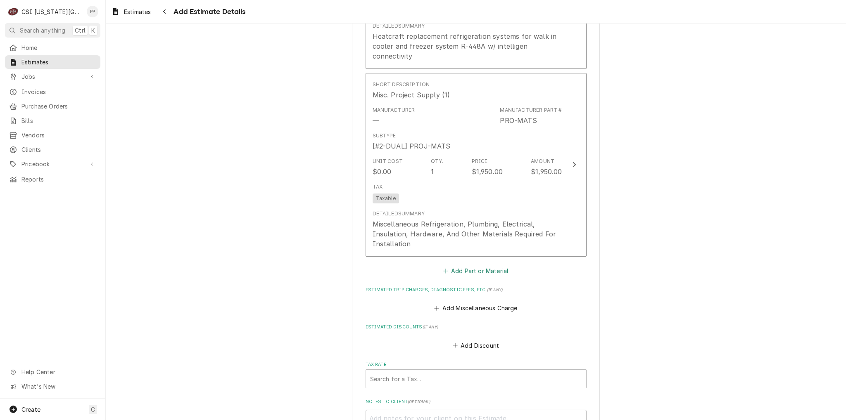
click at [487, 265] on button "Add Part or Material" at bounding box center [475, 271] width 68 height 12
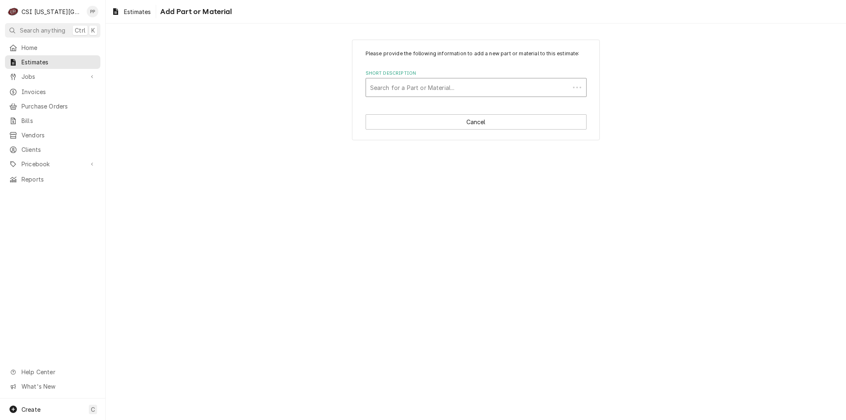
click at [444, 91] on div "Short Description" at bounding box center [467, 87] width 195 height 15
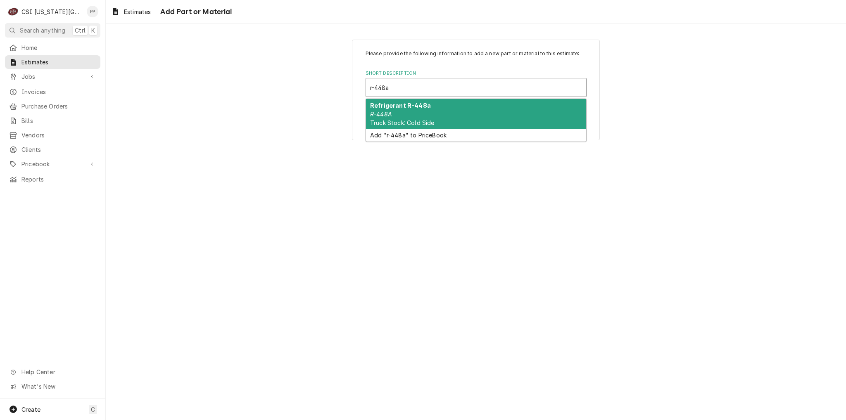
click at [431, 121] on span "Truck Stock: Cold Side" at bounding box center [402, 122] width 64 height 7
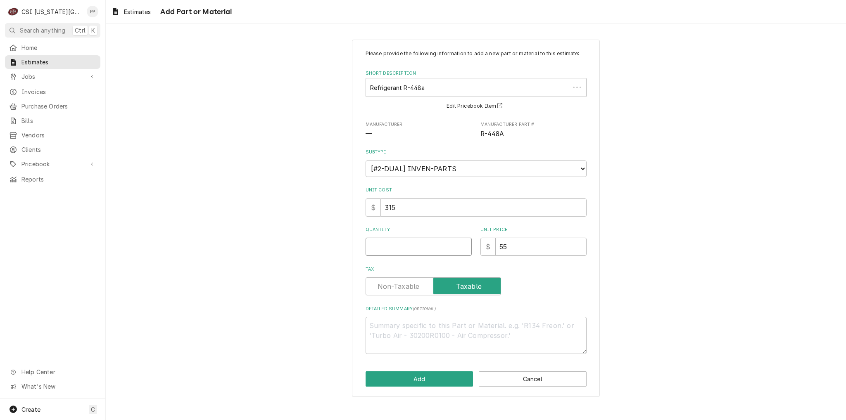
click at [416, 245] on input "Quantity" at bounding box center [418, 247] width 106 height 18
click at [425, 375] on button "Add" at bounding box center [419, 379] width 108 height 15
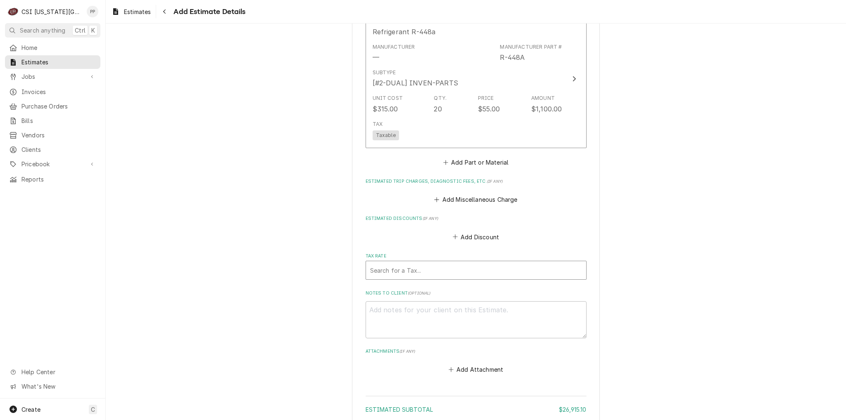
scroll to position [2430, 0]
click at [491, 193] on button "Add Miscellaneous Charge" at bounding box center [476, 199] width 86 height 12
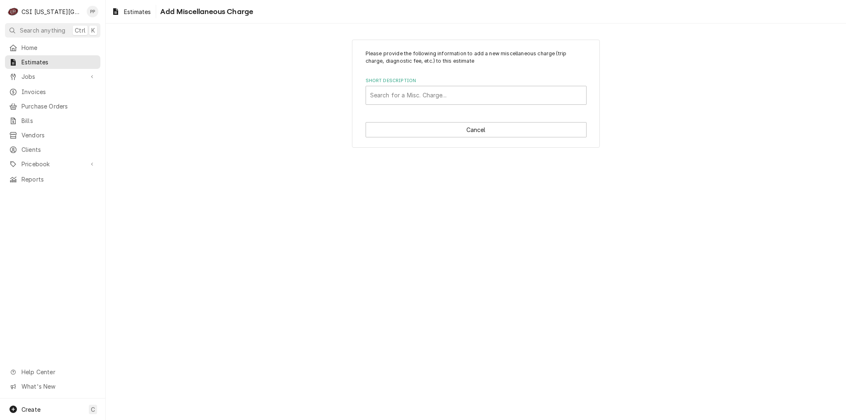
click at [471, 93] on div "Short Description" at bounding box center [476, 95] width 212 height 15
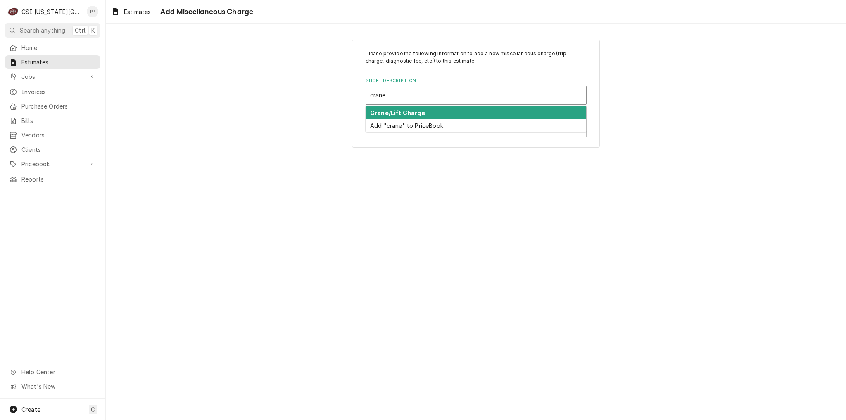
click at [460, 110] on div "Crane/Lift Charge" at bounding box center [476, 113] width 220 height 13
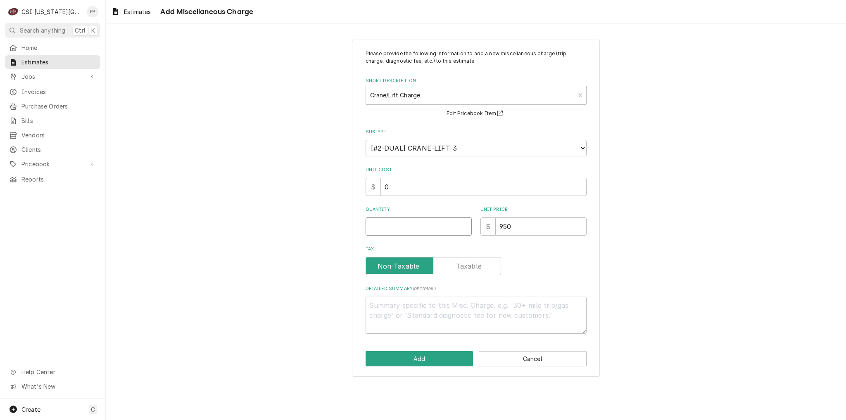
drag, startPoint x: 427, startPoint y: 222, endPoint x: 436, endPoint y: 222, distance: 8.3
click at [428, 222] on input "Quantity" at bounding box center [418, 227] width 106 height 18
click at [417, 356] on button "Add" at bounding box center [419, 358] width 108 height 15
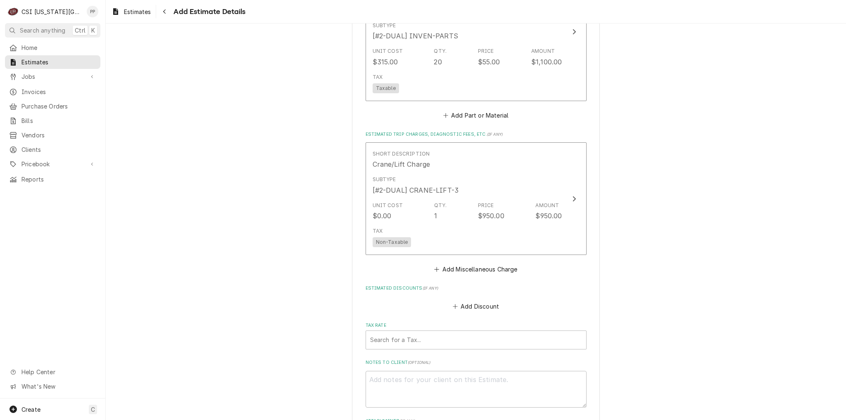
scroll to position [2455, 0]
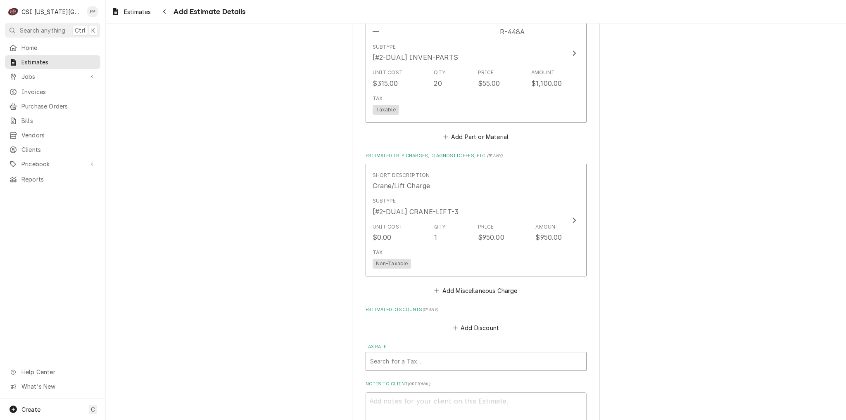
click at [423, 354] on div "Tax Rate" at bounding box center [476, 361] width 212 height 15
click at [426, 354] on div "Tax Rate" at bounding box center [476, 361] width 212 height 15
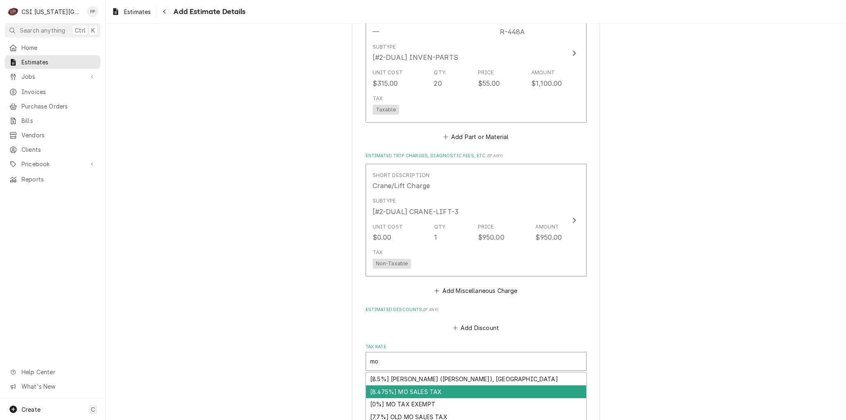
click at [428, 386] on div "[8.475%] MO SALES TAX" at bounding box center [476, 392] width 220 height 13
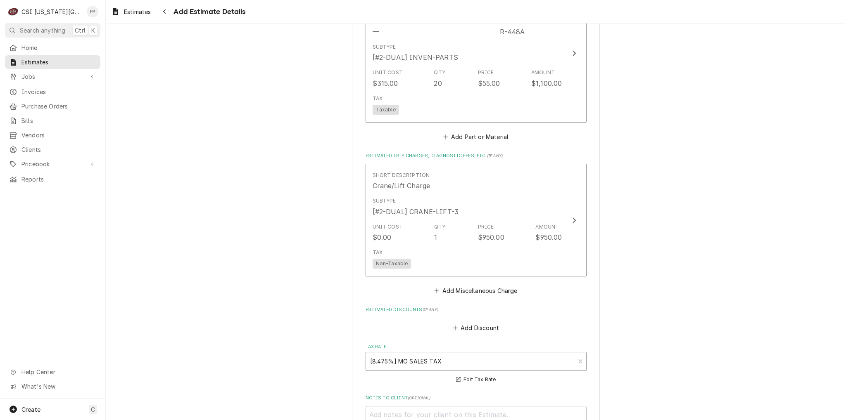
scroll to position [2579, 0]
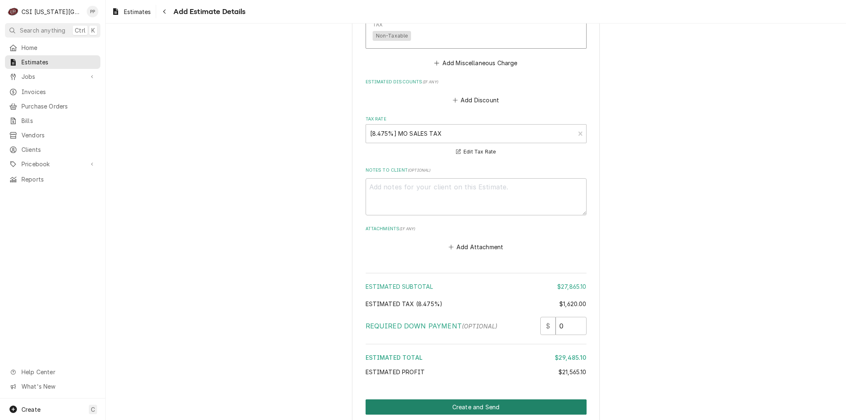
click at [481, 400] on button "Create and Send" at bounding box center [475, 407] width 221 height 15
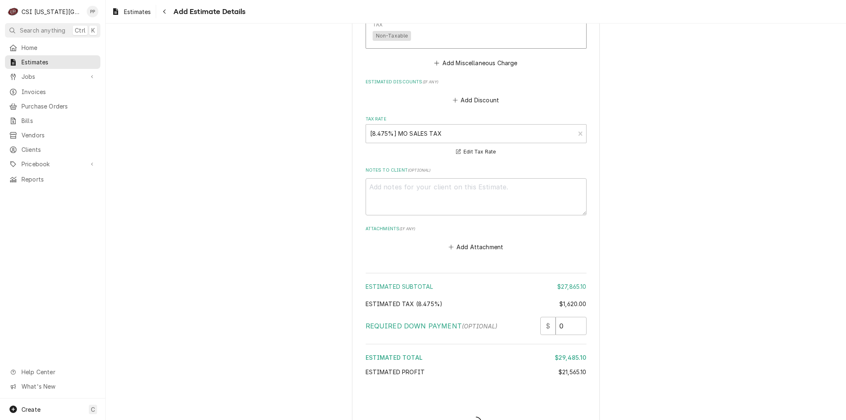
scroll to position [2678, 0]
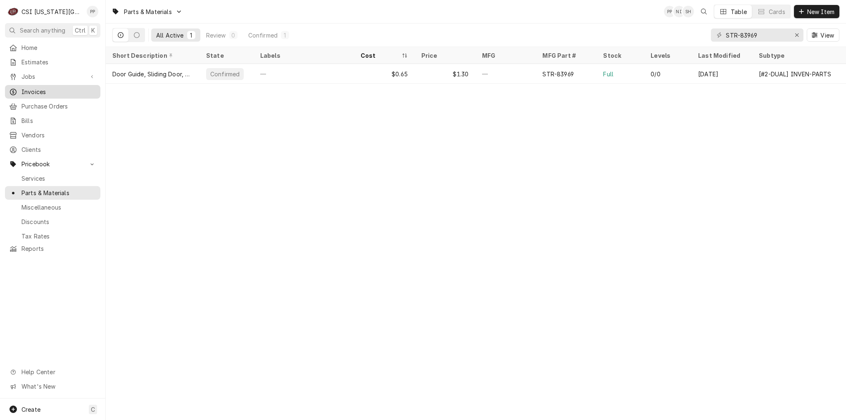
click at [45, 88] on span "Invoices" at bounding box center [58, 92] width 75 height 9
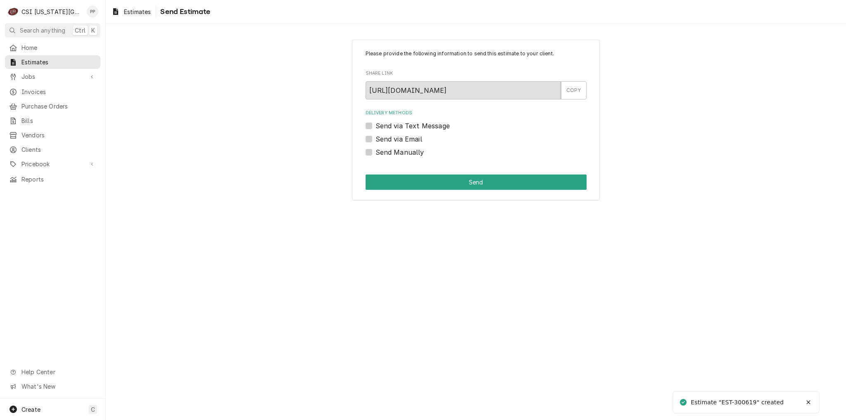
click at [372, 151] on div "Send Manually" at bounding box center [475, 152] width 221 height 10
click at [372, 154] on div "Send Manually" at bounding box center [475, 152] width 221 height 10
click at [375, 154] on label "Send Manually" at bounding box center [399, 152] width 49 height 10
click at [375, 154] on input "Send Manually" at bounding box center [485, 156] width 221 height 18
checkbox input "true"
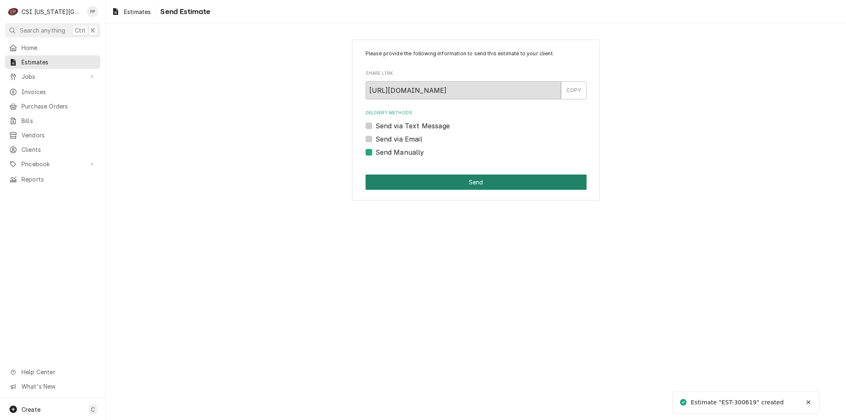
click at [406, 183] on button "Send" at bounding box center [475, 182] width 221 height 15
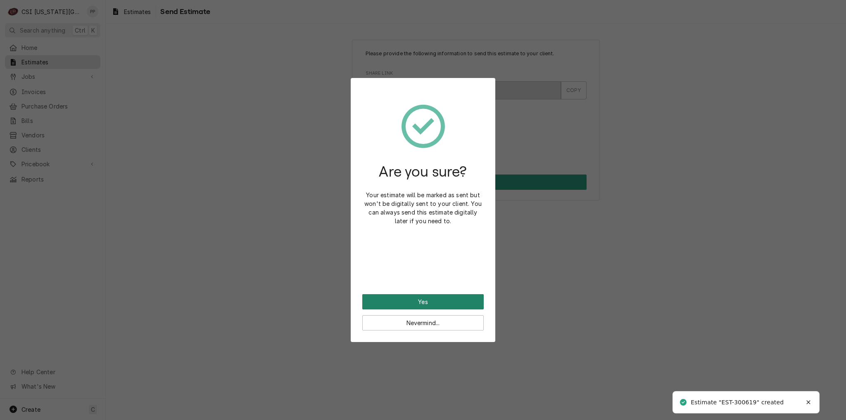
click at [448, 299] on button "Yes" at bounding box center [422, 301] width 121 height 15
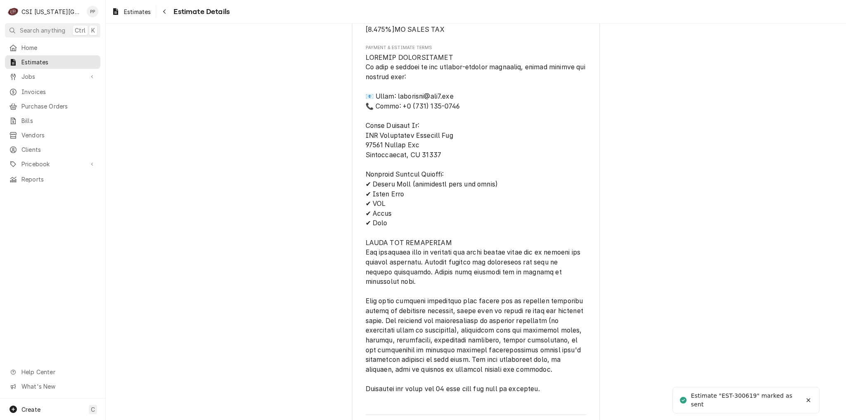
scroll to position [1977, 0]
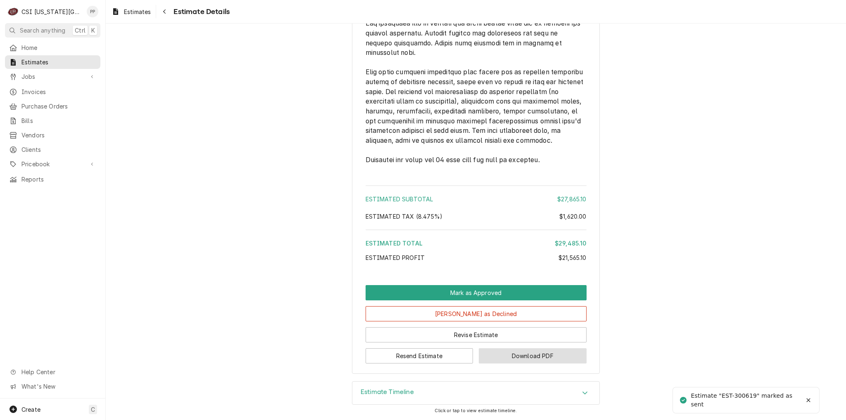
drag, startPoint x: 525, startPoint y: 355, endPoint x: 543, endPoint y: 357, distance: 17.4
click at [526, 355] on button "Download PDF" at bounding box center [533, 355] width 108 height 15
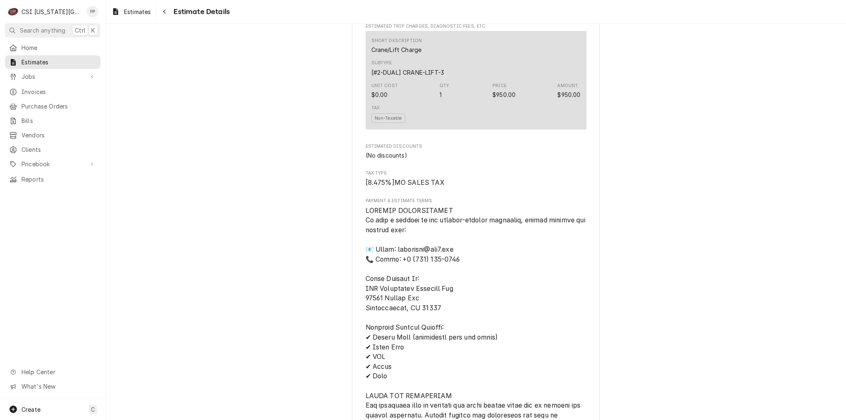
scroll to position [1482, 0]
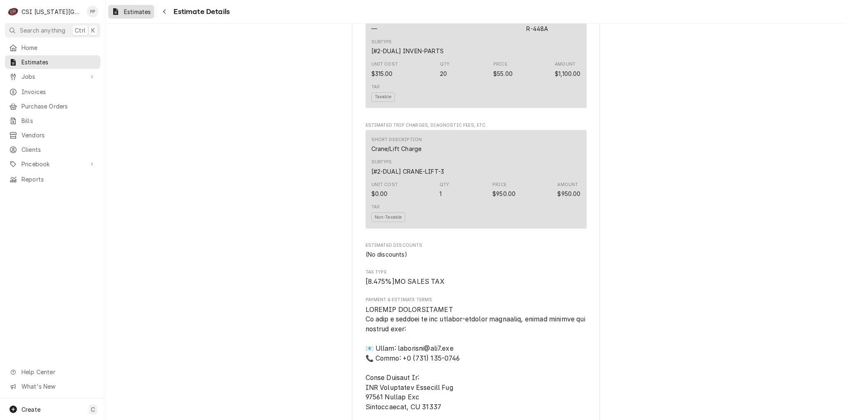
click at [132, 9] on span "Estimates" at bounding box center [137, 11] width 27 height 9
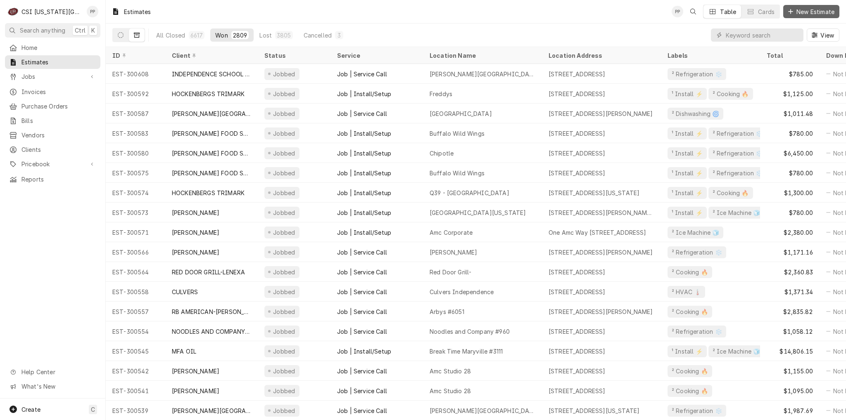
click at [804, 14] on span "New Estimate" at bounding box center [814, 11] width 41 height 9
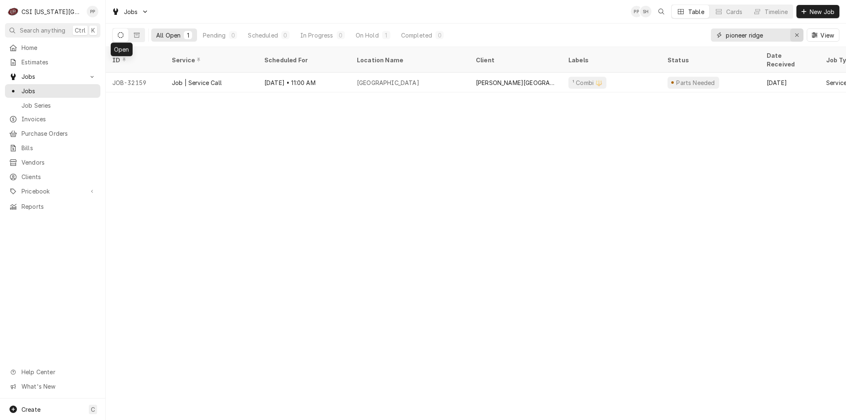
click at [795, 34] on icon "Erase input" at bounding box center [796, 34] width 3 height 3
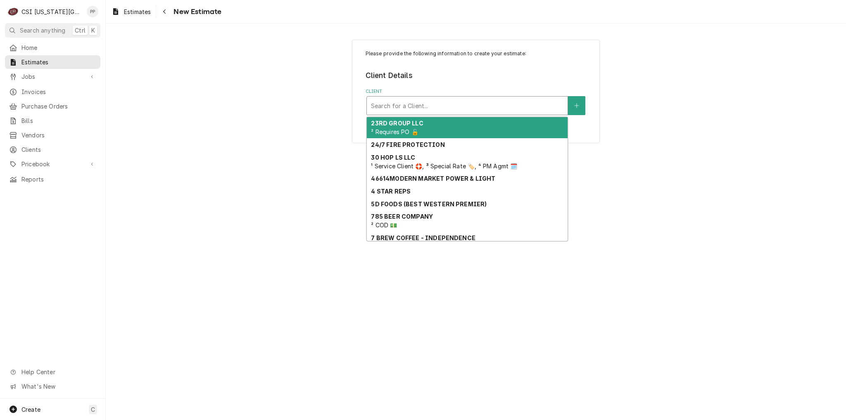
click at [419, 108] on div "Client" at bounding box center [467, 105] width 192 height 15
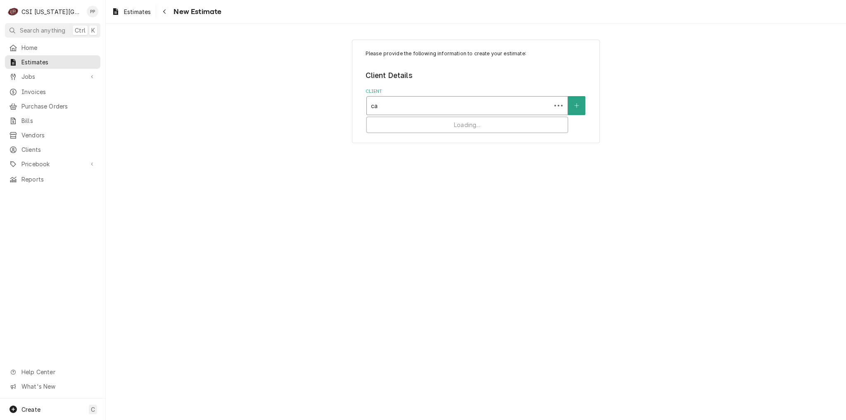
type input "c"
type input "raising canes"
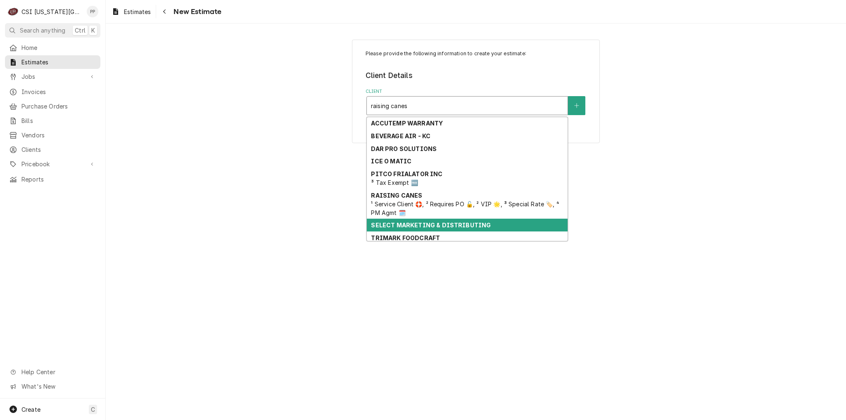
scroll to position [37, 0]
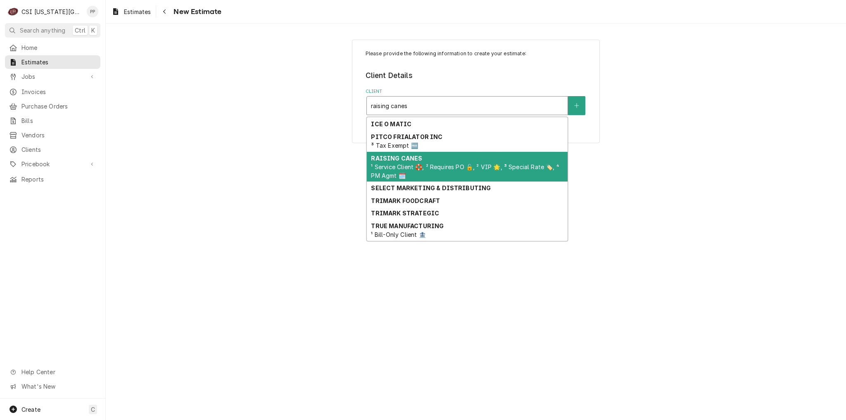
click at [420, 166] on span "¹ Service Client 🛟, ² Requires PO 🔓, ² VIP 🌟, ³ Special Rate 🏷️, ⁴ PM Agmt 🗓️" at bounding box center [465, 172] width 188 height 16
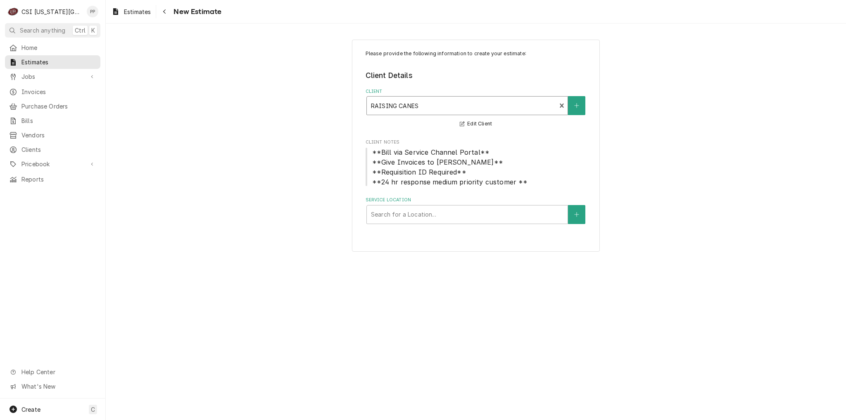
click at [437, 215] on div "Service Location" at bounding box center [467, 214] width 192 height 15
type input "ambassador"
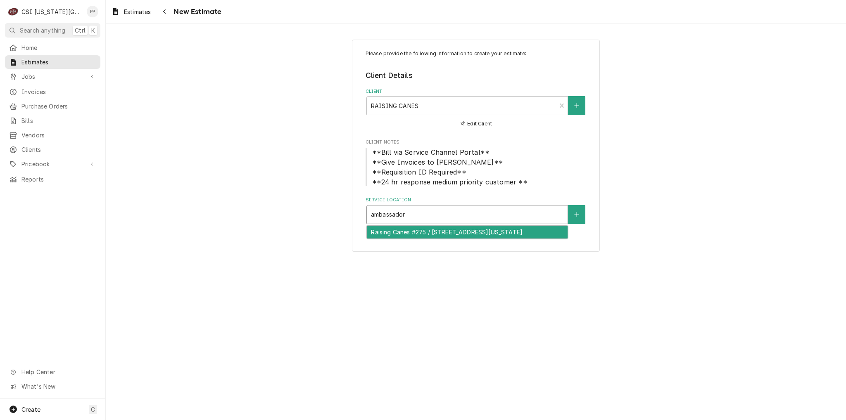
click at [465, 235] on div "Raising Canes #275 / 8771 N Ambassador Dr, Kansas City, MO 64154" at bounding box center [467, 232] width 201 height 13
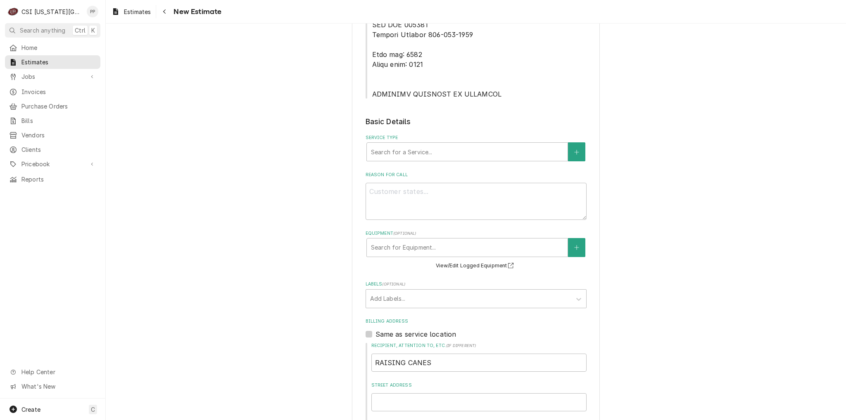
scroll to position [619, 0]
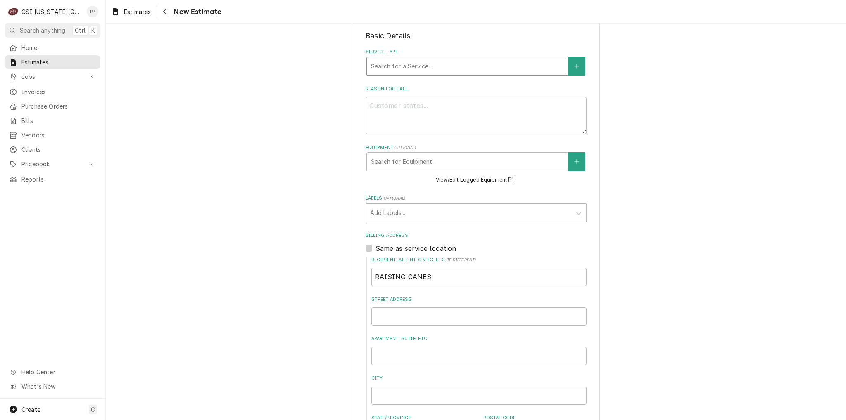
click at [406, 59] on div "Service Type" at bounding box center [467, 66] width 192 height 15
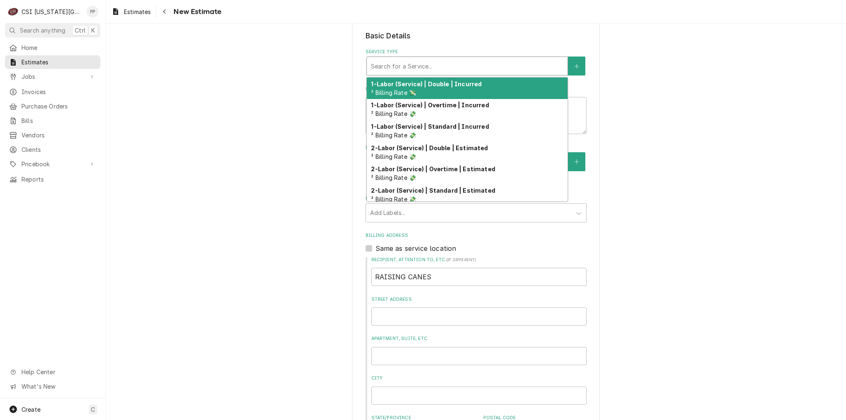
click at [683, 71] on div "Please provide the following information to create your estimate: Client Detail…" at bounding box center [476, 5] width 740 height 1184
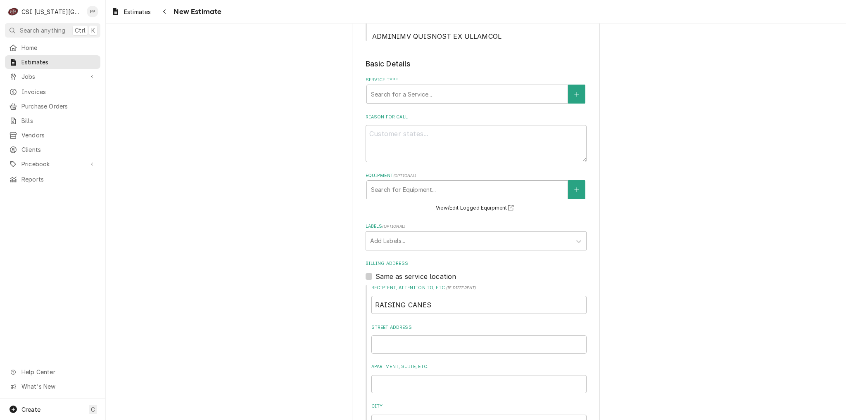
scroll to position [537, 0]
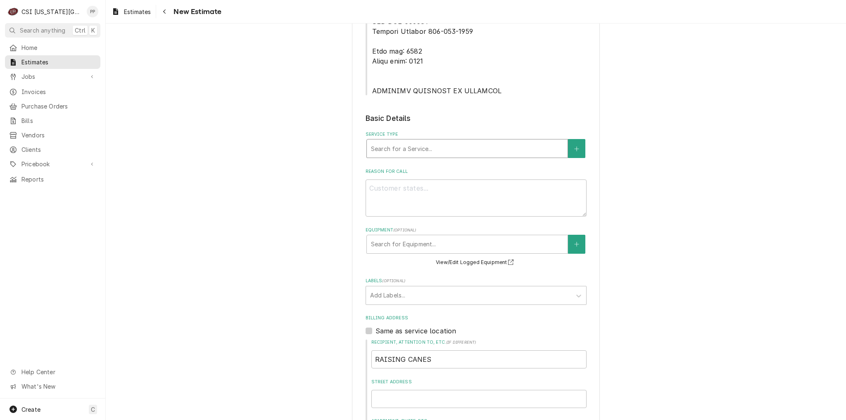
click at [408, 141] on div "Service Type" at bounding box center [467, 148] width 192 height 15
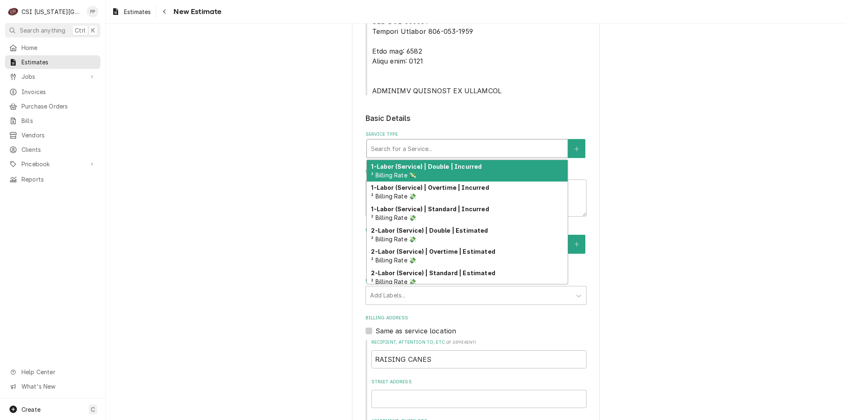
type textarea "x"
type input "j"
type textarea "x"
type input "jo"
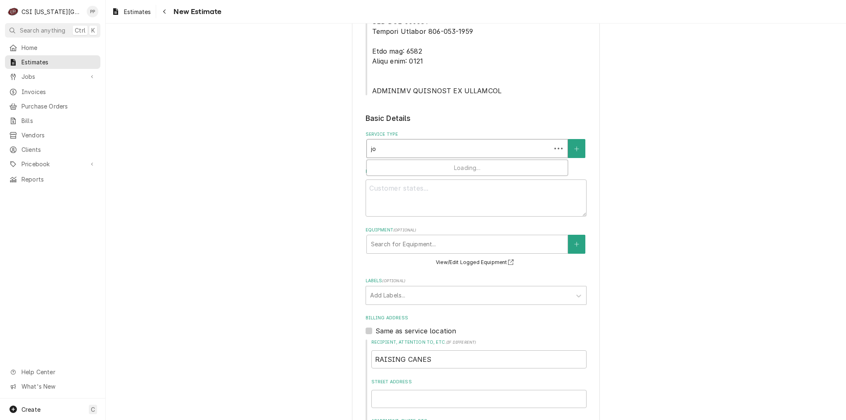
type textarea "x"
type input "job"
type textarea "x"
type input "job"
type textarea "x"
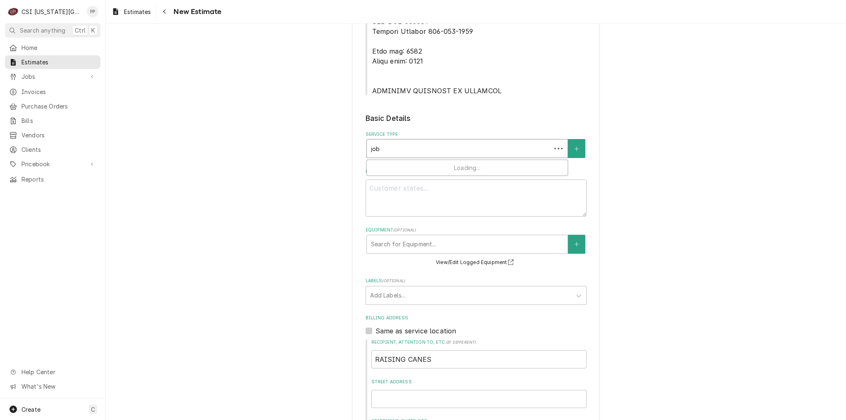
type input "job i"
type textarea "x"
type input "job in"
type textarea "x"
type input "job ins"
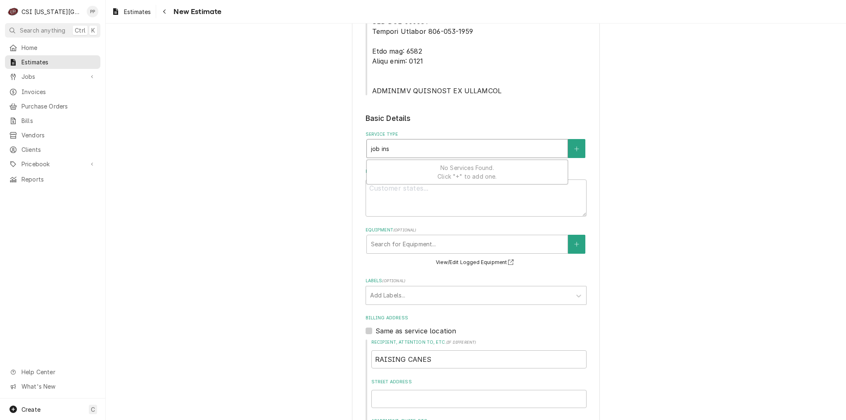
type textarea "x"
type input "job insta"
type textarea "x"
type input "job instal"
type textarea "x"
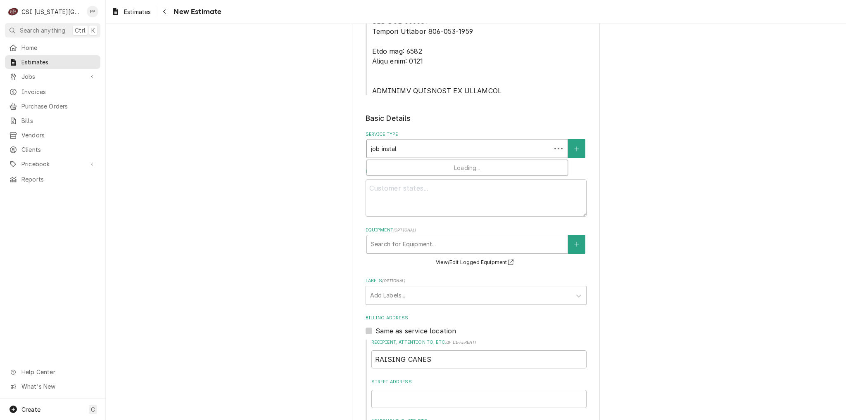
type input "job install"
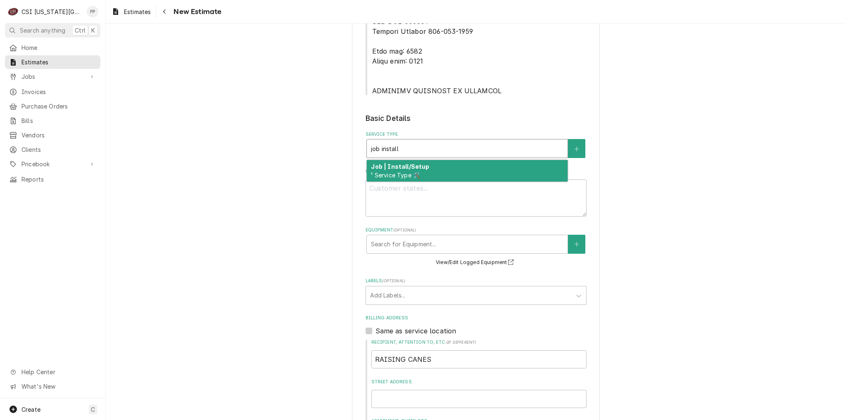
click at [423, 160] on div "Job | Install/Setup ¹ Service Type 🛠️" at bounding box center [467, 170] width 201 height 21
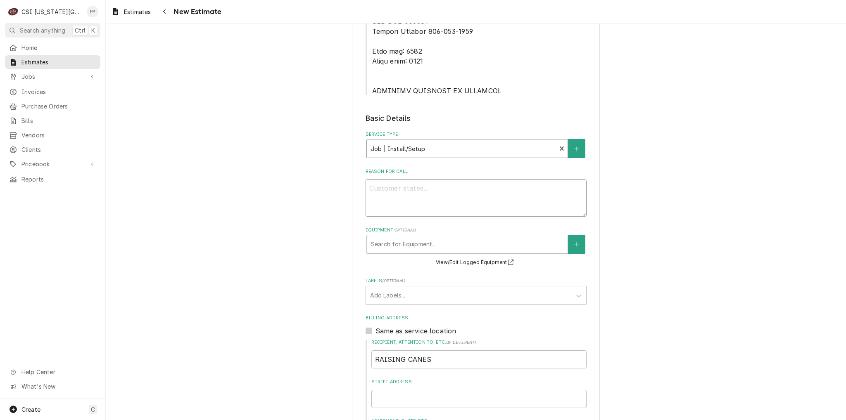
click at [412, 180] on textarea "Reason For Call" at bounding box center [475, 198] width 221 height 37
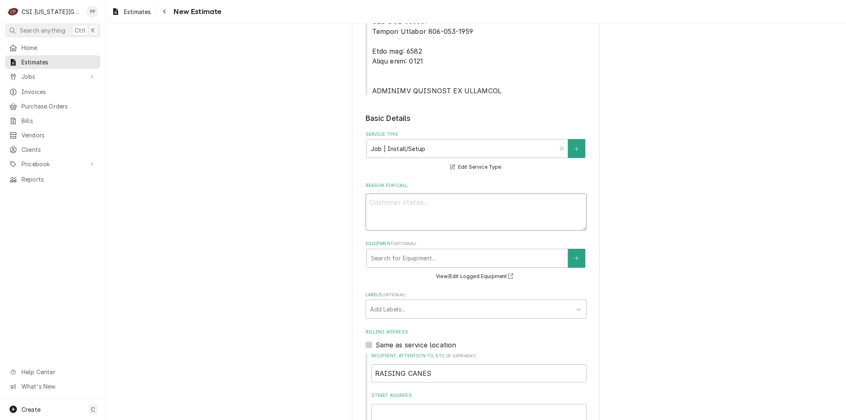
type textarea "x"
type textarea "Q"
type textarea "x"
type textarea "Qu"
type textarea "x"
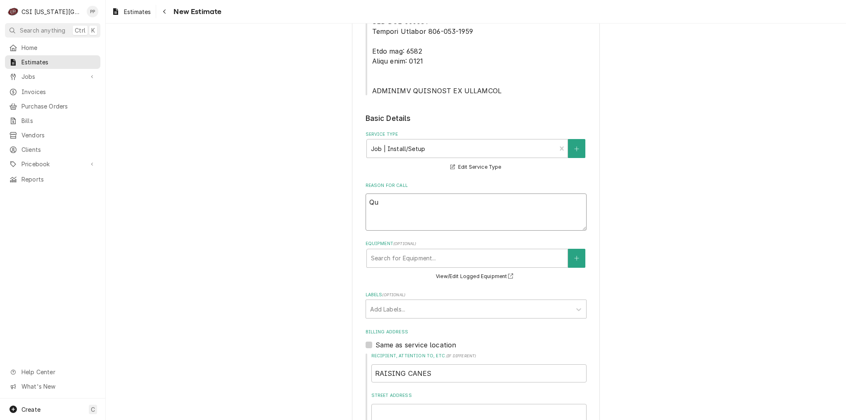
type textarea "Quo"
type textarea "x"
type textarea "Quot"
type textarea "x"
type textarea "Quote"
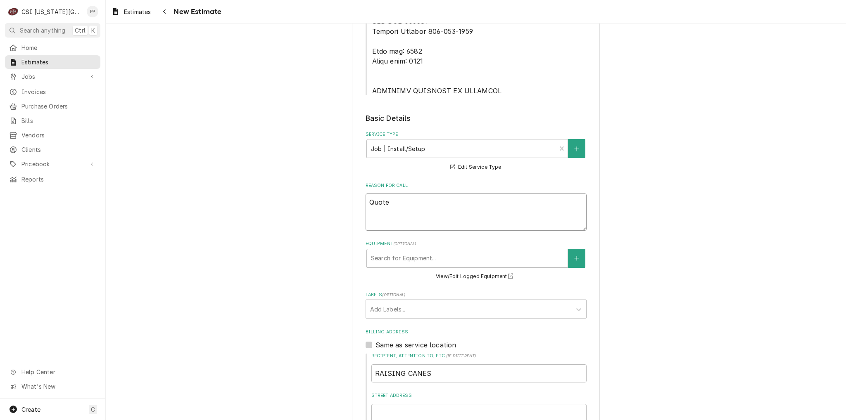
type textarea "x"
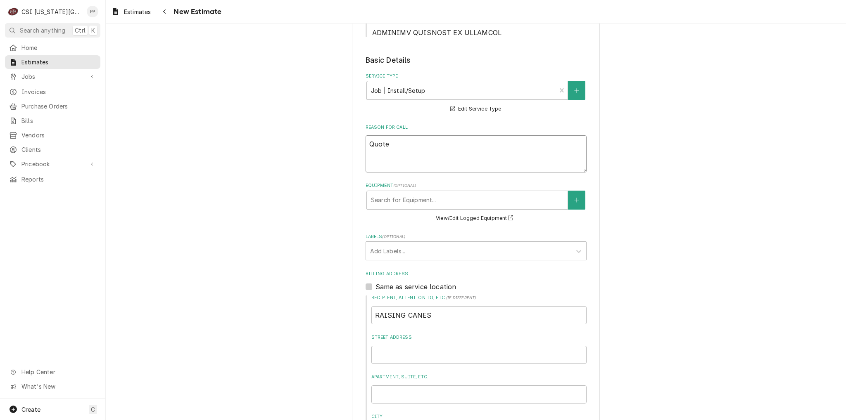
scroll to position [702, 0]
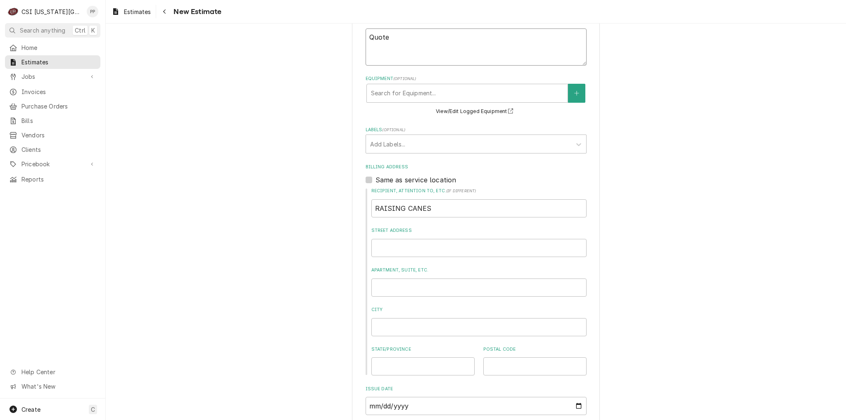
type textarea "Quote"
click at [406, 127] on label "Labels ( optional )" at bounding box center [475, 130] width 221 height 7
click at [415, 137] on div "Labels" at bounding box center [468, 144] width 197 height 15
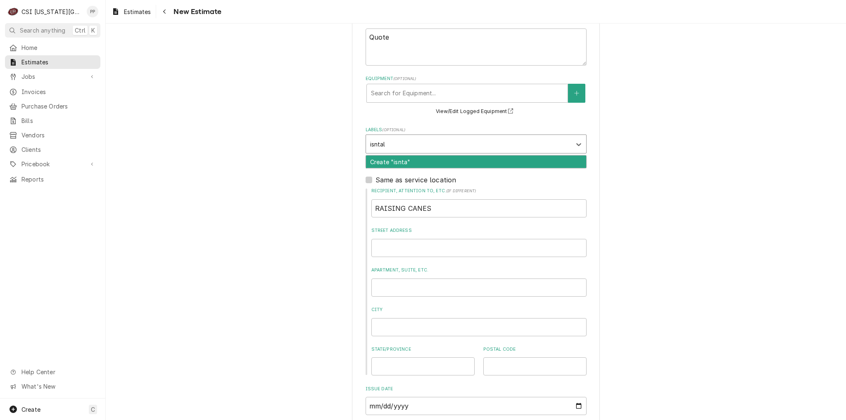
type input "isntall"
type textarea "x"
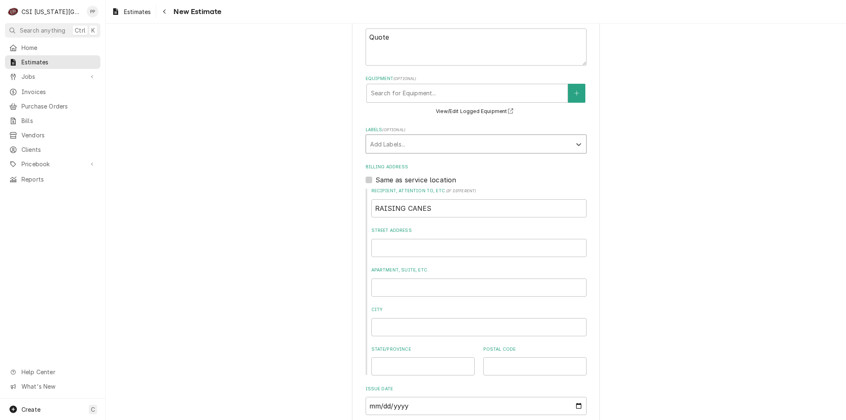
type textarea "x"
type input "inst"
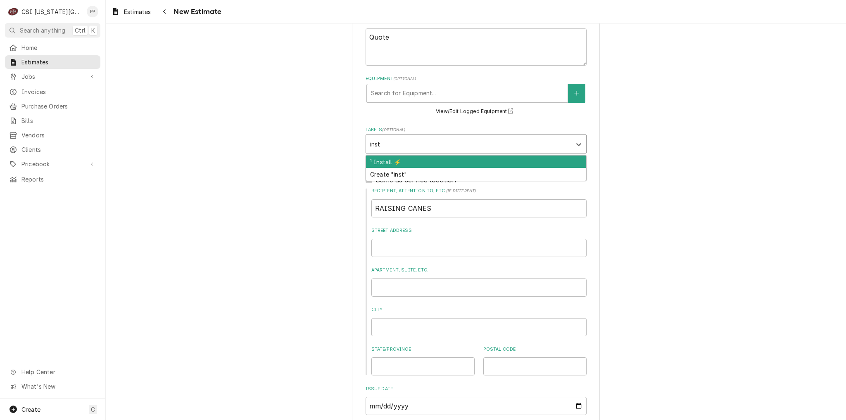
type textarea "x"
type input "install"
type textarea "x"
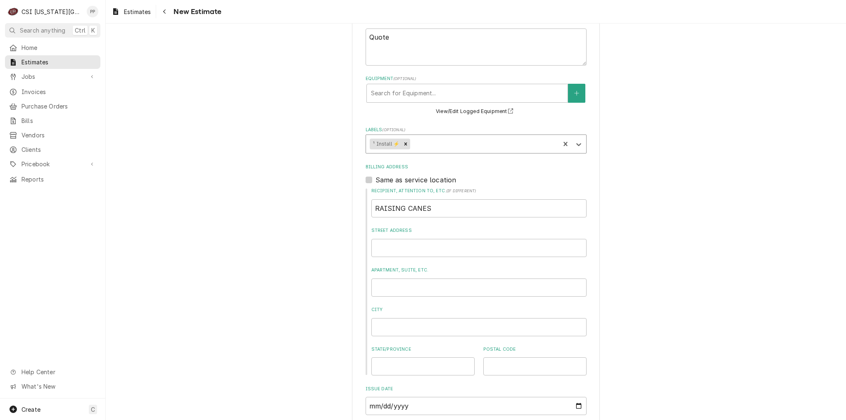
type textarea "x"
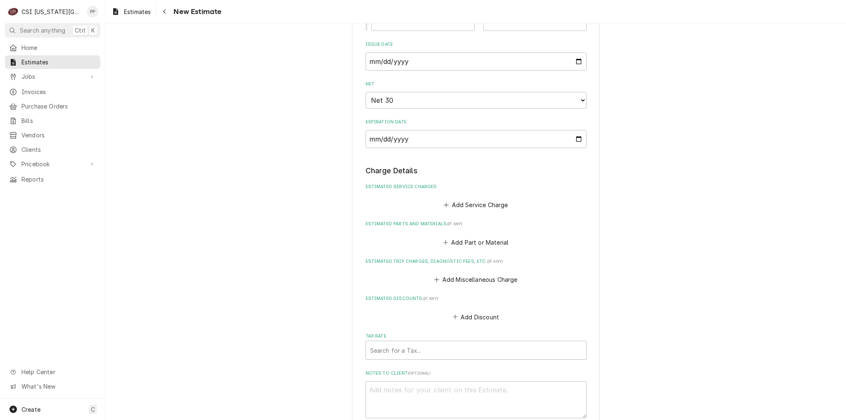
scroll to position [1115, 0]
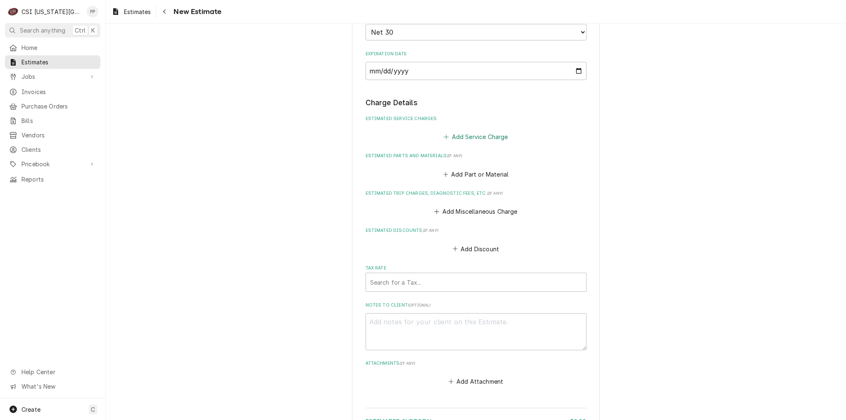
click at [452, 131] on button "Add Service Charge" at bounding box center [475, 137] width 67 height 12
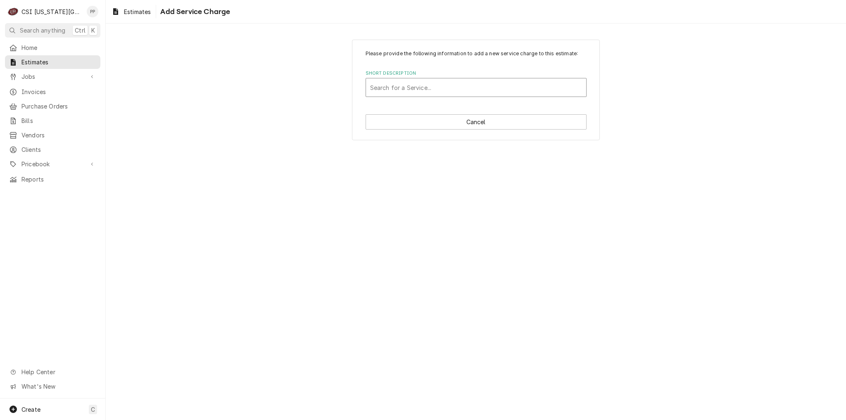
click at [440, 82] on div "Short Description" at bounding box center [476, 87] width 212 height 15
type input "scope blank"
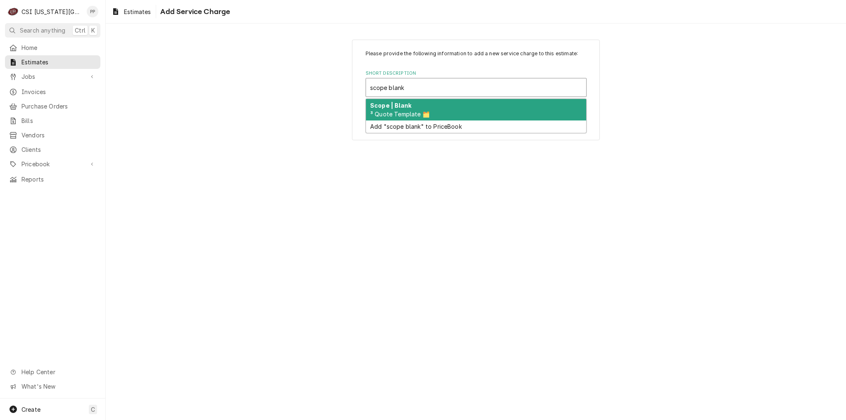
click at [436, 109] on div "Scope | Blank ³ Quote Template 🗂️" at bounding box center [476, 109] width 220 height 21
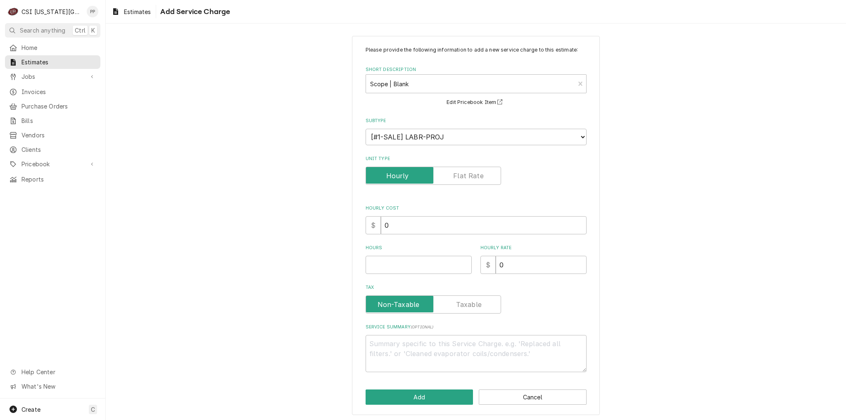
scroll to position [5, 0]
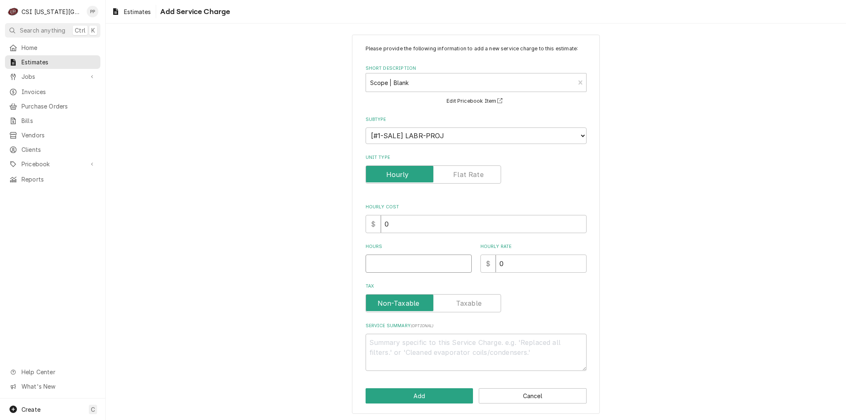
click at [428, 260] on input "Hours" at bounding box center [418, 264] width 106 height 18
type textarea "x"
type input "1"
click at [416, 349] on textarea "Service Summary ( optional )" at bounding box center [475, 352] width 221 height 37
type textarea "x"
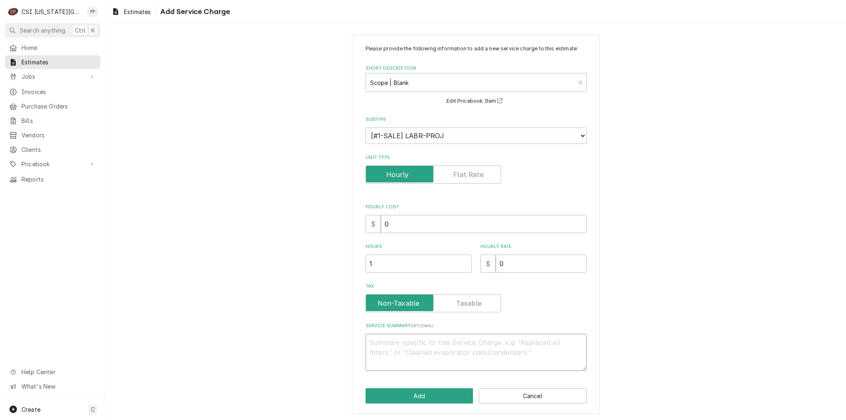
type textarea "Q"
type textarea "x"
type textarea "Qu"
type textarea "x"
type textarea "Qut"
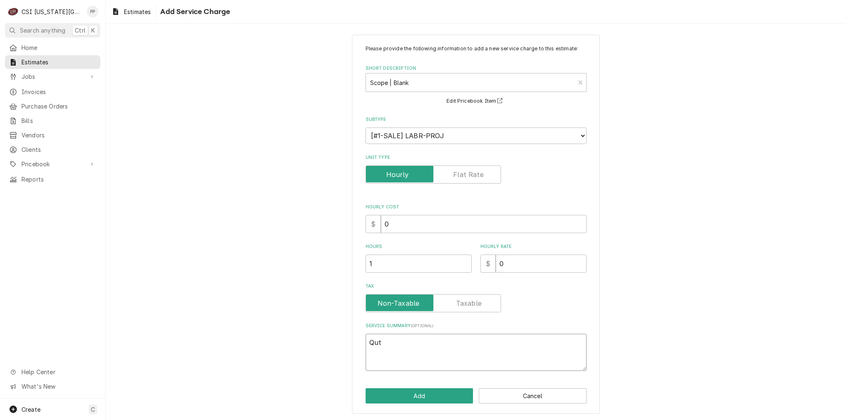
type textarea "x"
type textarea "Quto"
type textarea "x"
type textarea "Qutoe"
type textarea "x"
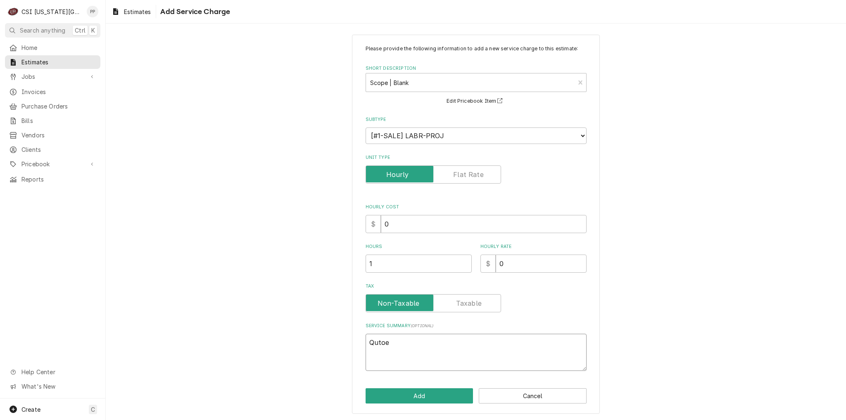
type textarea "Qutoe"
type textarea "x"
type textarea "Qutoe t"
type textarea "x"
type textarea "Qutoe to"
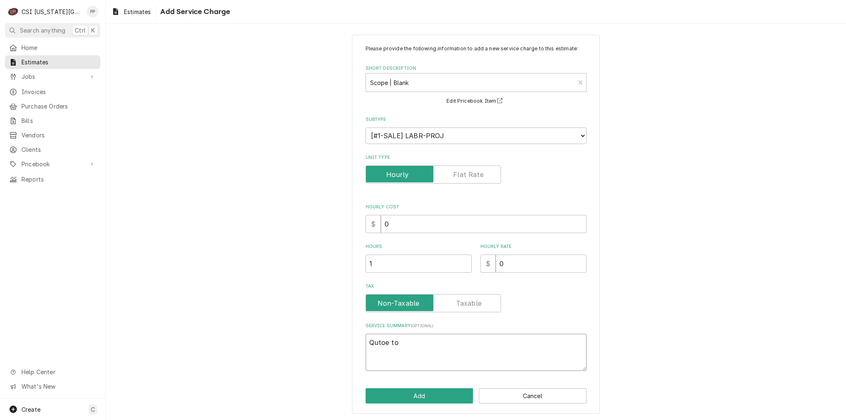
type textarea "x"
type textarea "Qutoe to"
type textarea "x"
type textarea "Qutoe to"
type textarea "x"
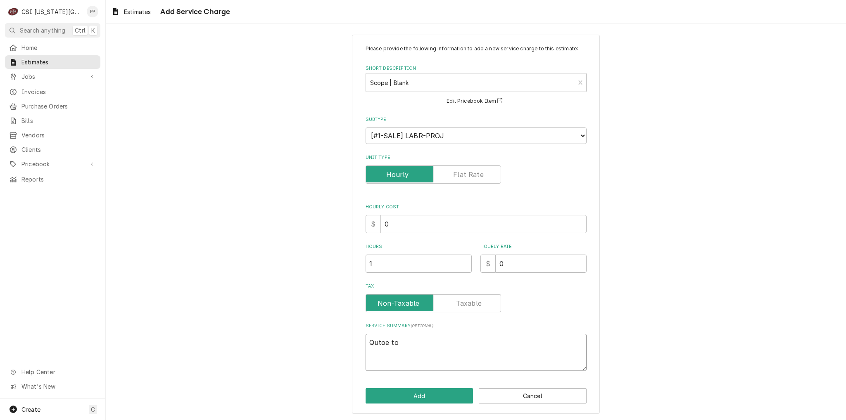
type textarea "Qutoe t"
type textarea "x"
type textarea "Qutoe"
type textarea "x"
type textarea "Qutoe"
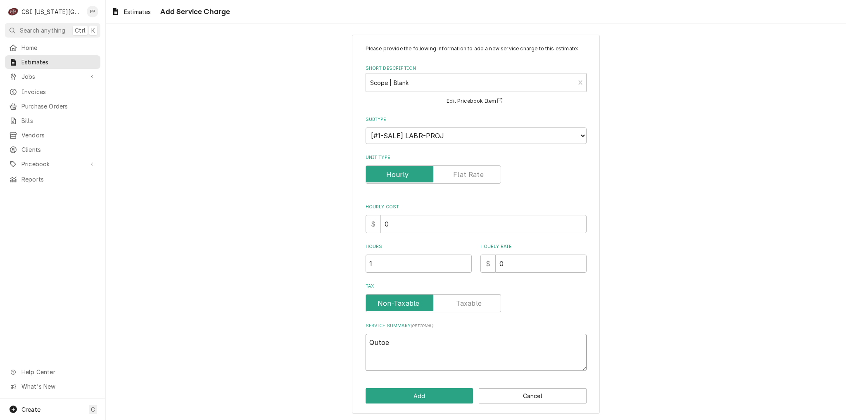
type textarea "x"
type textarea "Quto"
type textarea "x"
type textarea "Qut"
type textarea "x"
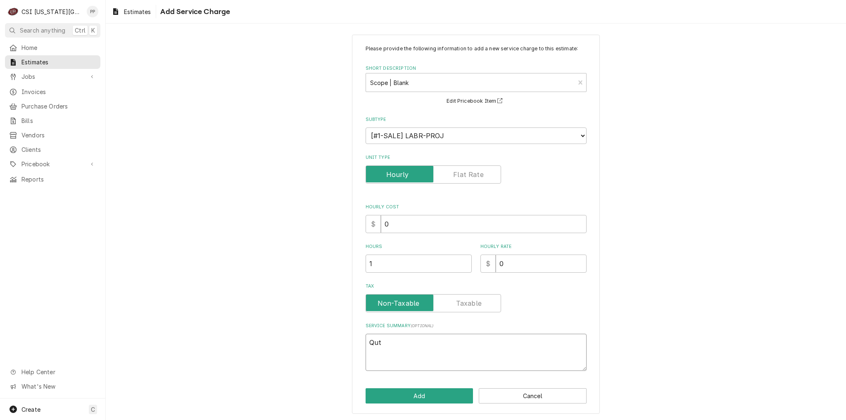
type textarea "Qu"
type textarea "x"
type textarea "Quo"
type textarea "x"
type textarea "Quot"
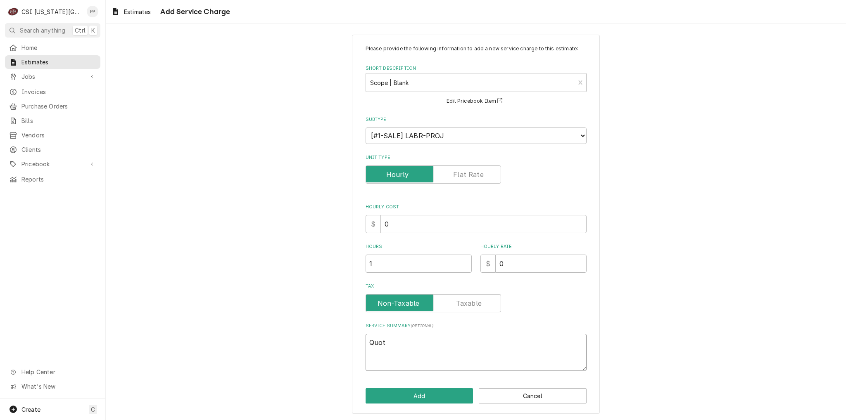
type textarea "x"
type textarea "Quote"
type textarea "x"
type textarea "Quote"
type textarea "x"
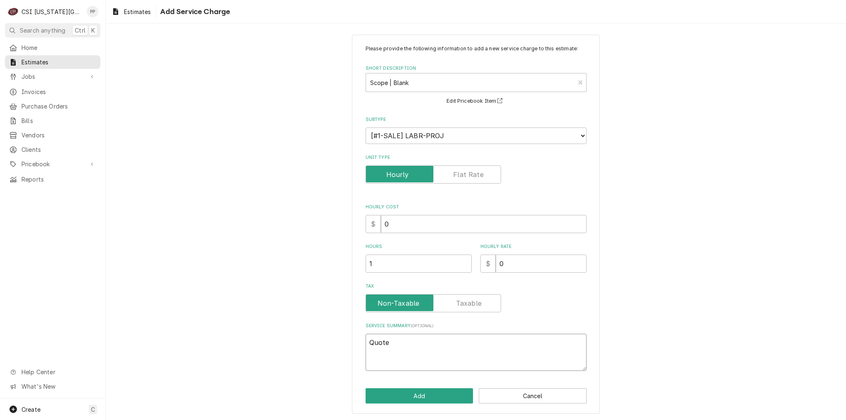
type textarea "Quote t"
type textarea "x"
type textarea "Quote to"
type textarea "x"
type textarea "Quote to"
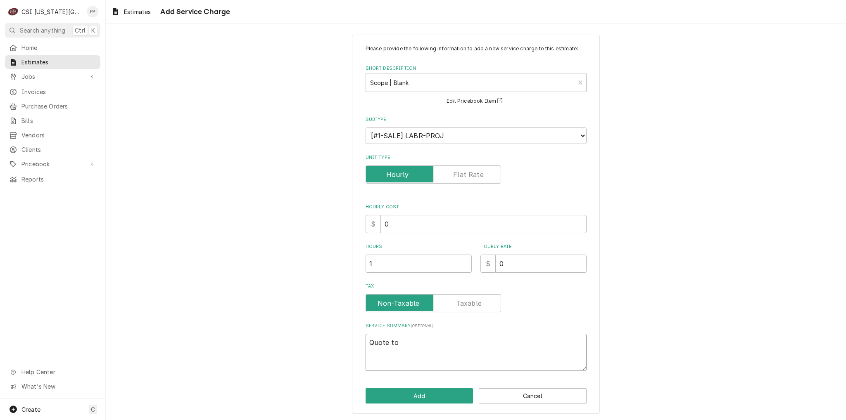
type textarea "x"
type textarea "Quote to"
type textarea "x"
type textarea "Quote t"
type textarea "x"
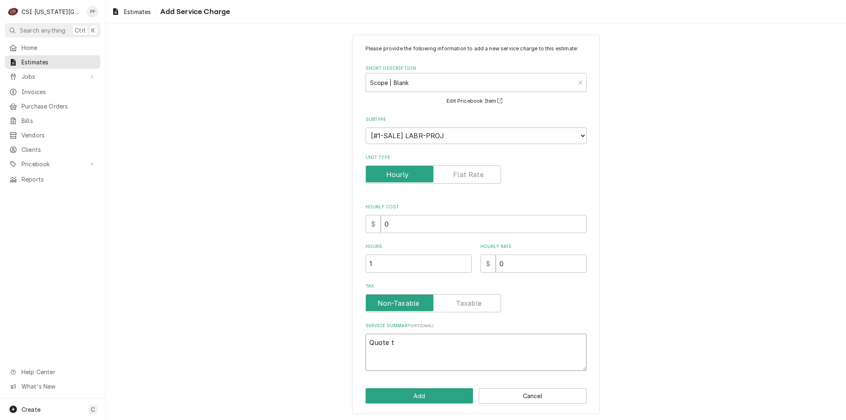
type textarea "Quote"
type textarea "x"
type textarea "Quote"
type textarea "x"
type textarea "Quot"
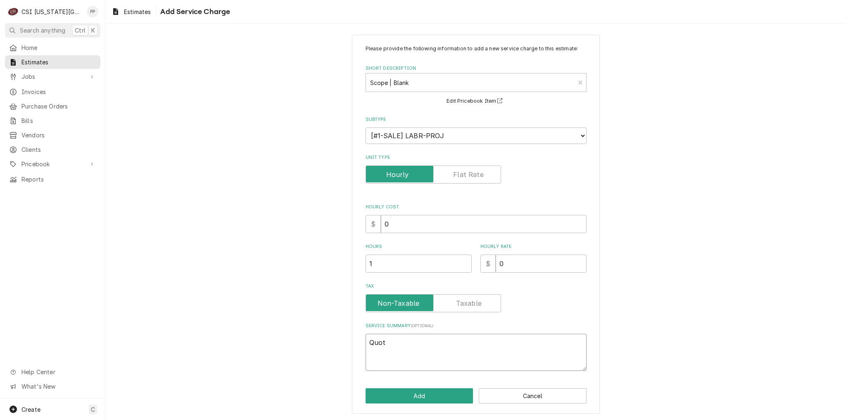
type textarea "x"
type textarea "Quo"
type textarea "x"
type textarea "Qu"
type textarea "x"
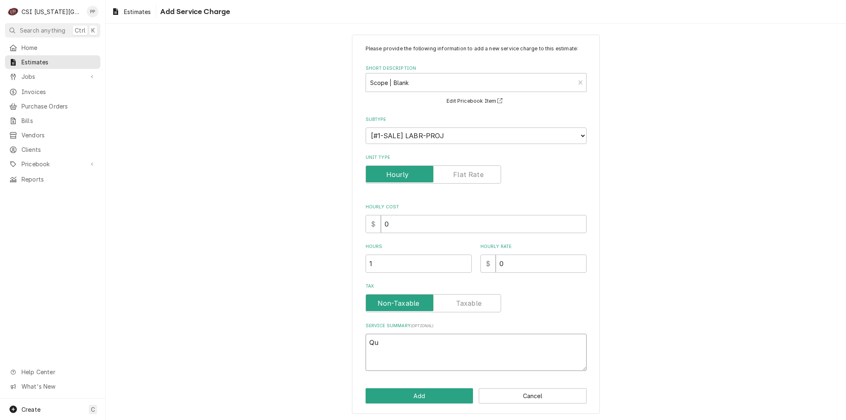
type textarea "Q"
type textarea "x"
click at [415, 344] on textarea "Service Summary ( optional )" at bounding box center [475, 352] width 221 height 37
click at [403, 349] on textarea "Service Summary ( optional )" at bounding box center [475, 352] width 221 height 37
type textarea "x"
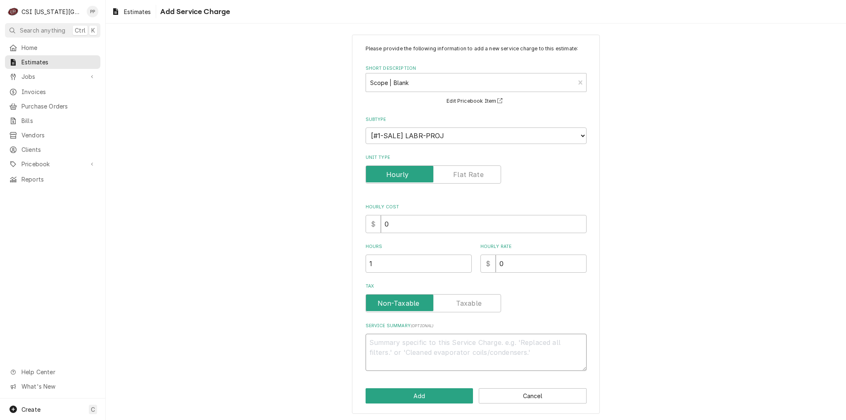
type textarea "R"
type textarea "x"
type textarea "R0"
type textarea "x"
type textarea "R"
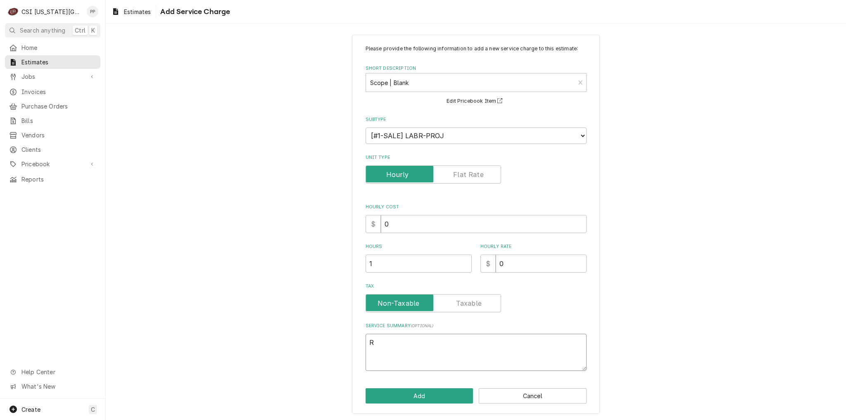
type textarea "x"
type textarea "R0"
type textarea "x"
type textarea "R0-"
type textarea "x"
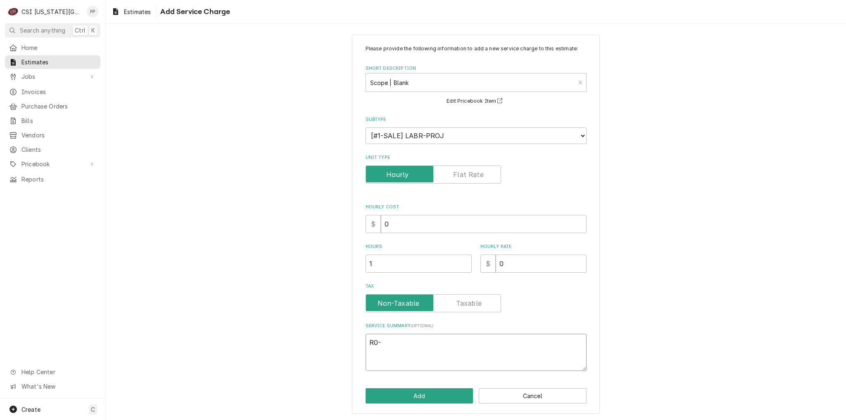
type textarea "R0"
type textarea "x"
type textarea "R"
type textarea "x"
type textarea "R"
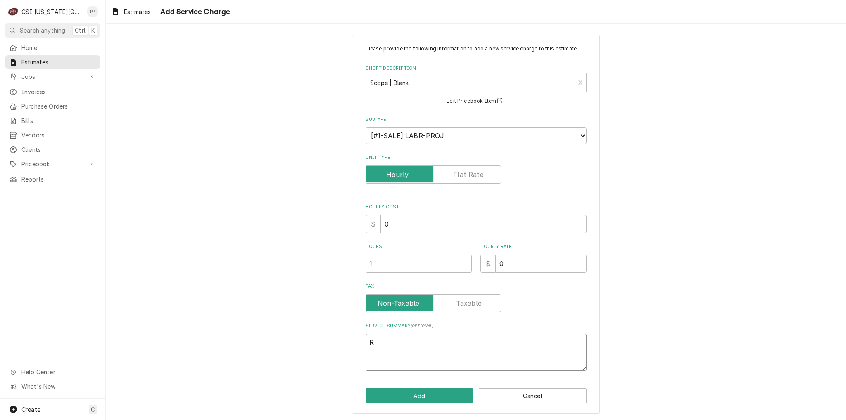
type textarea "x"
type textarea "R 4"
type textarea "x"
type textarea "R 45"
type textarea "x"
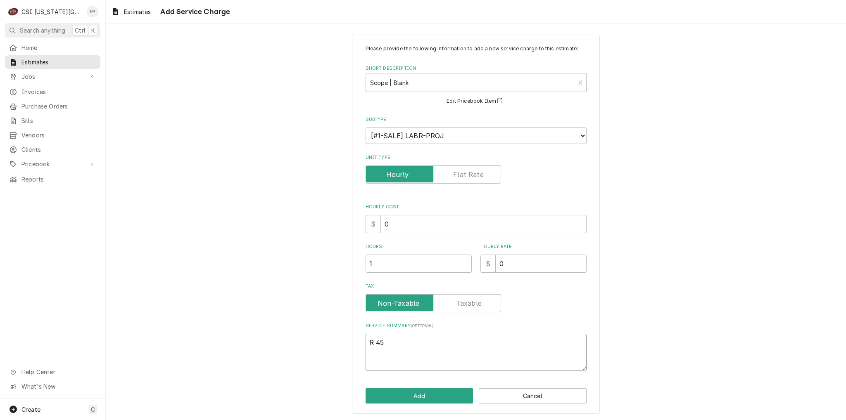
type textarea "R 45"
type textarea "x"
type textarea "R 45 ="
type textarea "x"
type textarea "R 45 =="
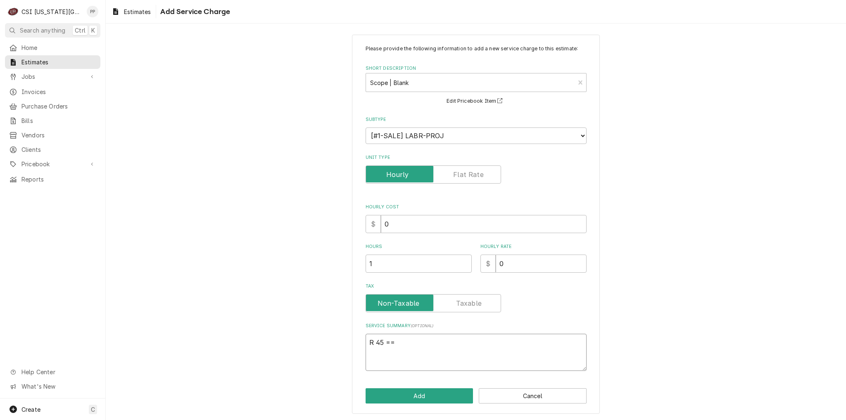
type textarea "x"
type textarea "R 45 ==="
type textarea "x"
type textarea "R 45 ===="
type textarea "x"
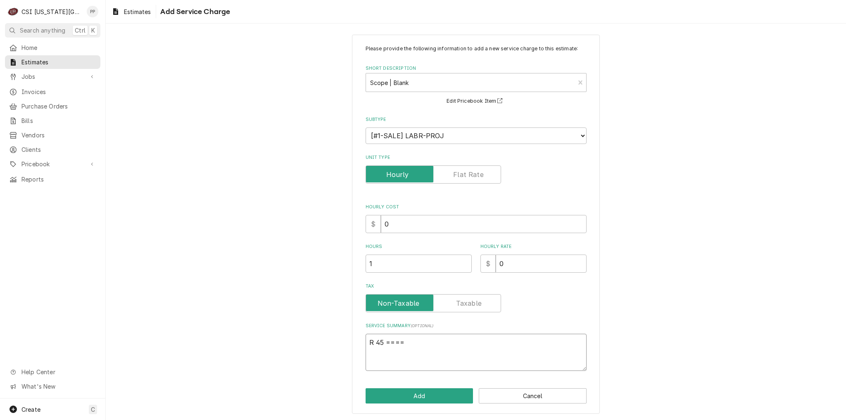
type textarea "R 45 ==="
type textarea "x"
type textarea "R 45 =="
type textarea "x"
type textarea "R 45 ="
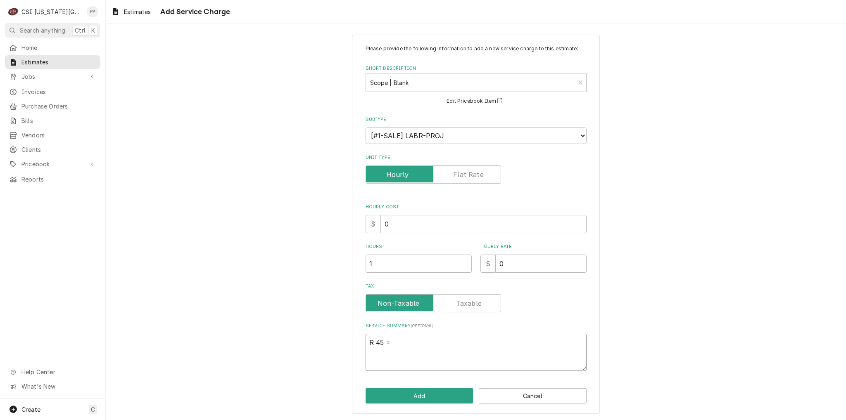
type textarea "x"
type textarea "R 45"
type textarea "x"
type textarea "R 45"
type textarea "x"
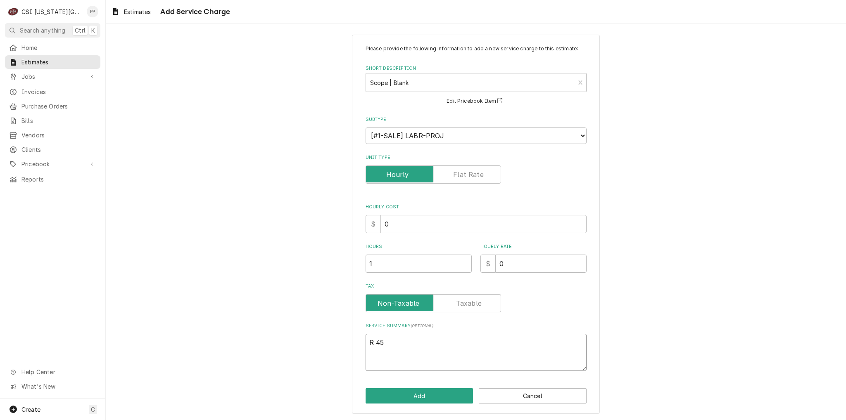
type textarea "R 4"
type textarea "x"
type textarea "R"
type textarea "x"
type textarea "R 4"
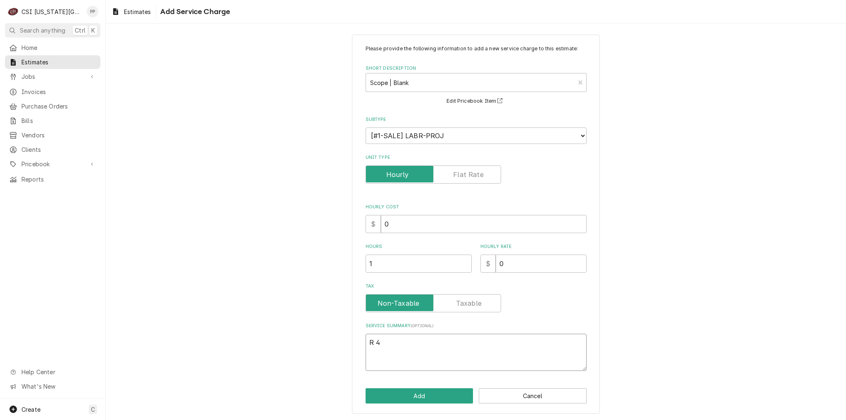
type textarea "x"
type textarea "R 45"
type textarea "x"
type textarea "R 454"
type textarea "x"
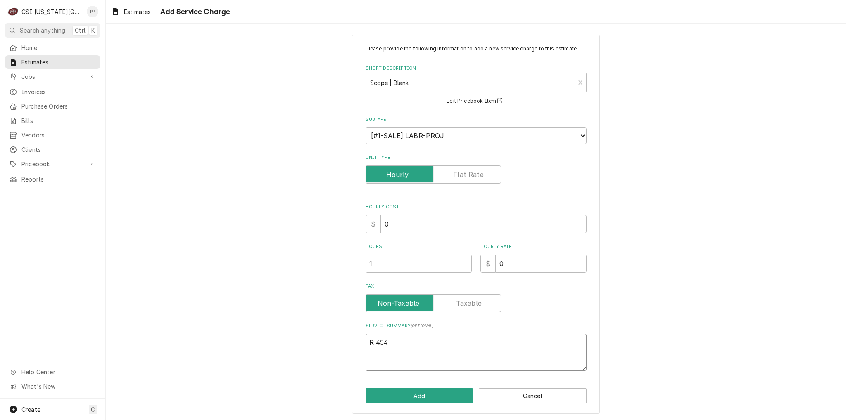
type textarea "R 454"
type textarea "x"
type textarea "R 454"
type textarea "x"
type textarea "R 45"
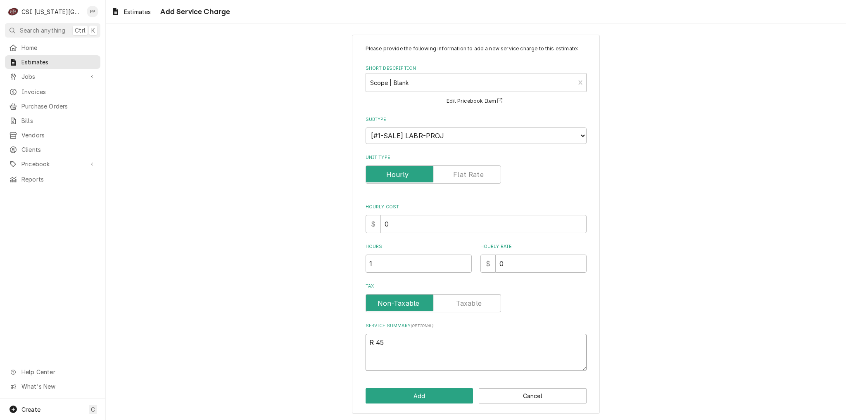
type textarea "x"
type textarea "R 4"
type textarea "x"
type textarea "R"
type textarea "x"
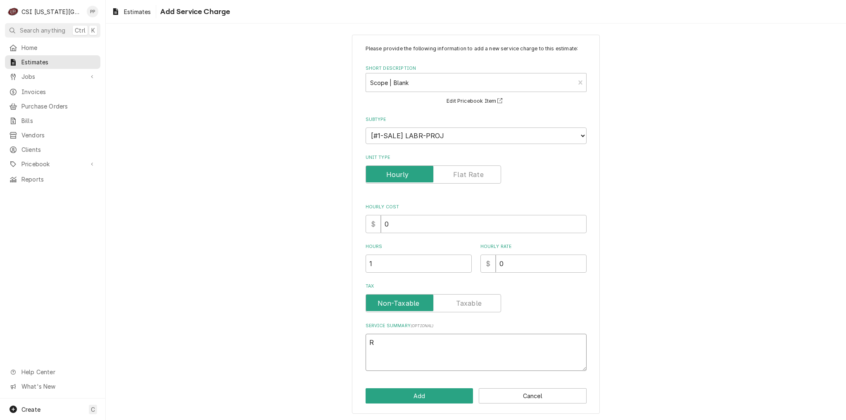
type textarea "R"
type textarea "x"
type textarea "A"
type textarea "x"
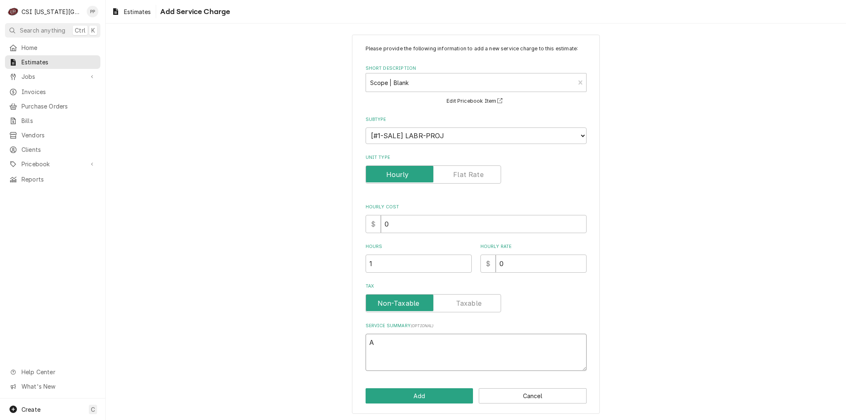
type textarea "A@"
type textarea "x"
type textarea "A@L"
type textarea "x"
type textarea "A@"
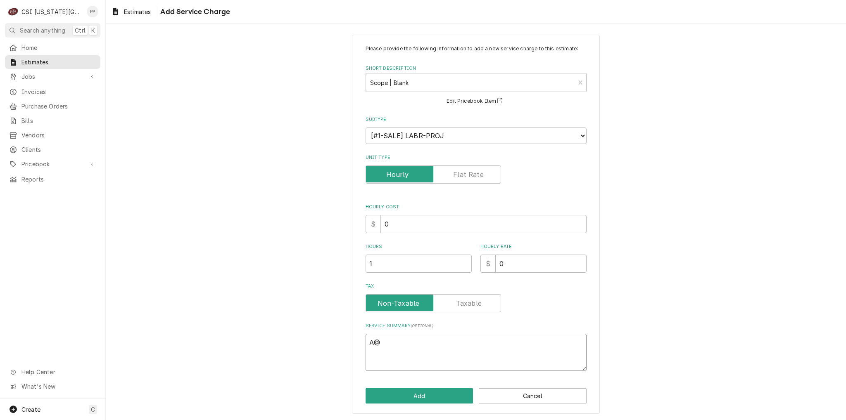
type textarea "x"
type textarea "A"
type textarea "x"
type textarea "A2"
type textarea "x"
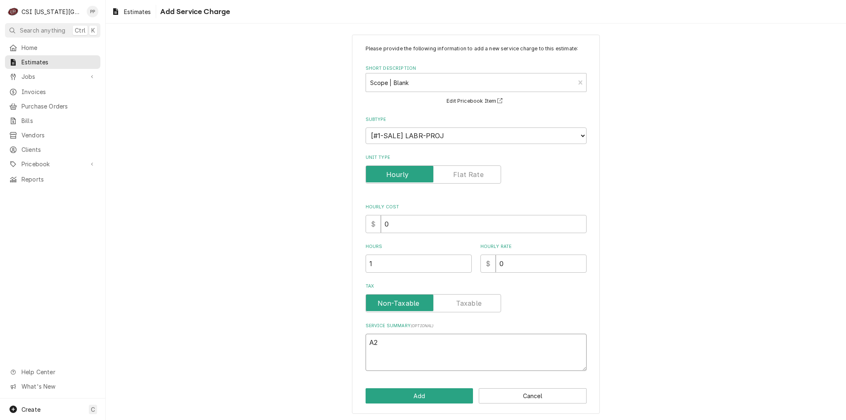
type textarea "A2L"
type textarea "x"
type textarea "A2L"
type textarea "x"
type textarea "A2L 4"
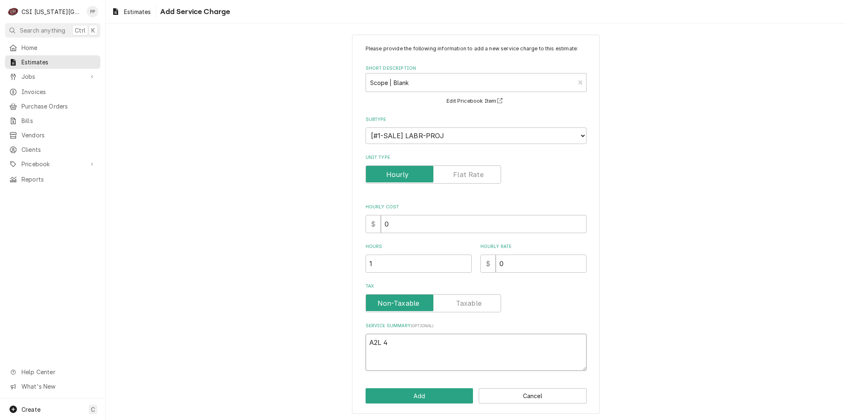
type textarea "x"
type textarea "A2L 45"
click at [410, 398] on button "Add" at bounding box center [419, 396] width 108 height 15
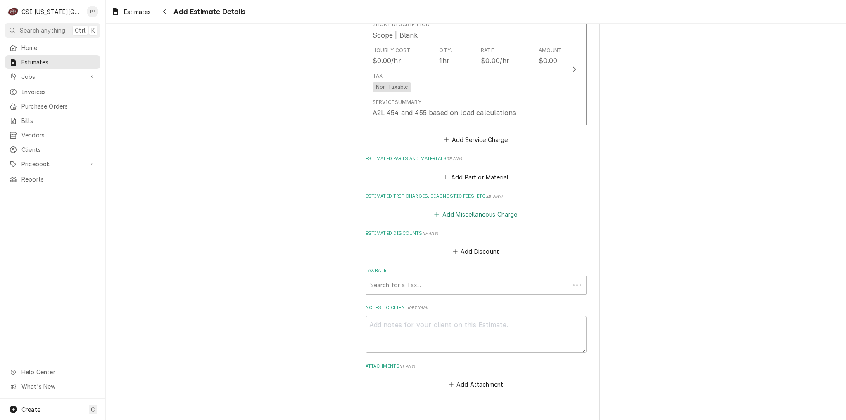
scroll to position [1254, 0]
click at [491, 135] on button "Add Service Charge" at bounding box center [475, 141] width 67 height 12
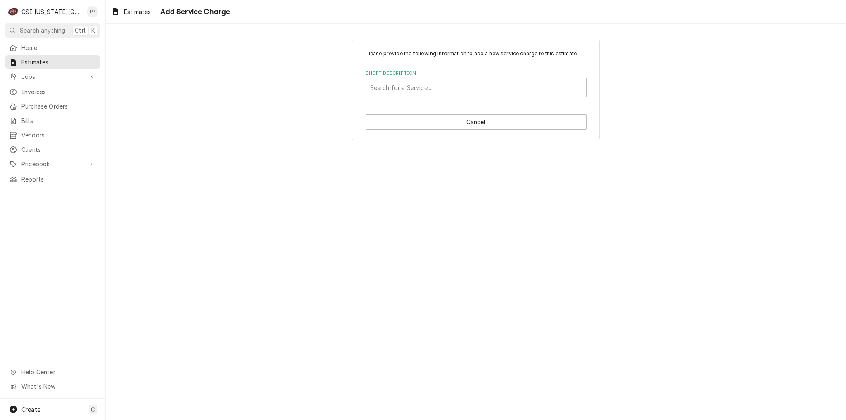
click at [460, 101] on div "Please provide the following information to add a new service charge to this es…" at bounding box center [476, 90] width 248 height 101
click at [448, 92] on div "Short Description" at bounding box center [476, 87] width 212 height 15
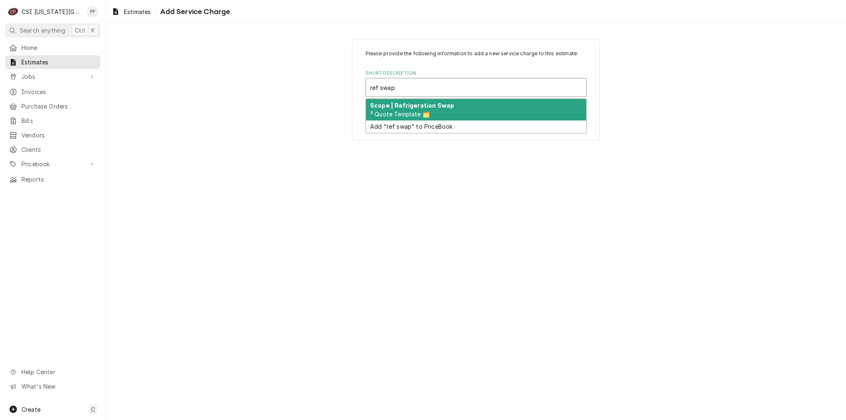
click at [441, 109] on div "Scope | Refrigeration Swap ³ Quote Template 🗂️" at bounding box center [476, 109] width 220 height 21
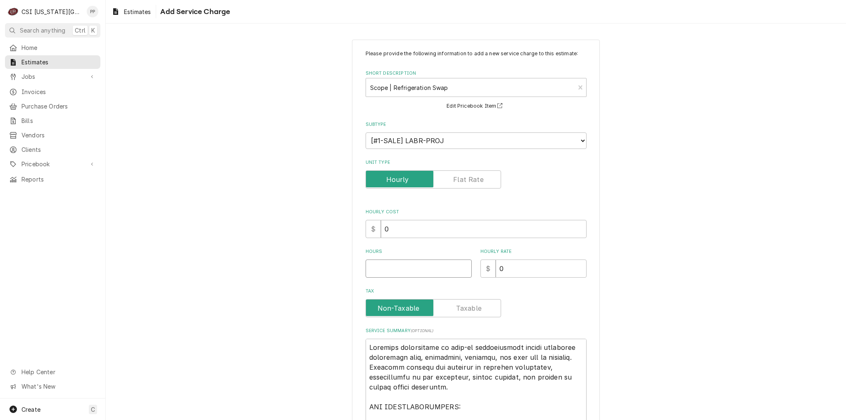
click at [428, 262] on input "Hours" at bounding box center [418, 269] width 106 height 18
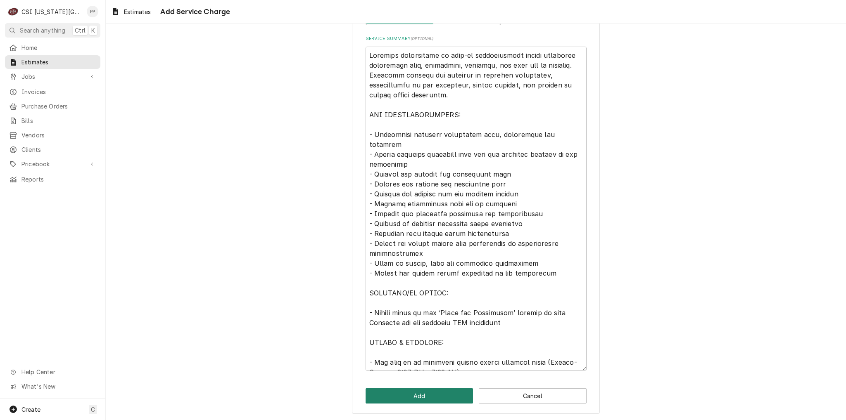
click at [438, 389] on button "Add" at bounding box center [419, 396] width 108 height 15
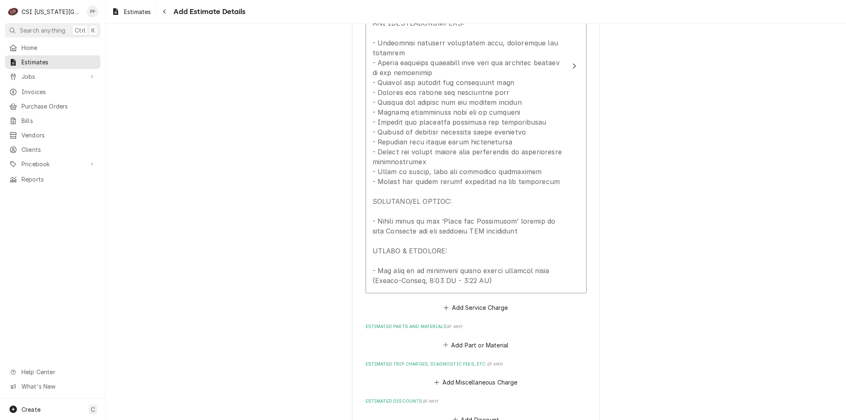
scroll to position [1559, 0]
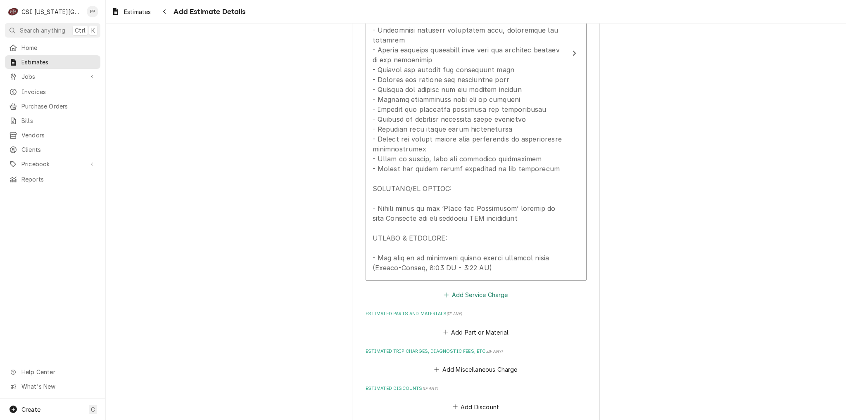
click at [495, 289] on button "Add Service Charge" at bounding box center [475, 295] width 67 height 12
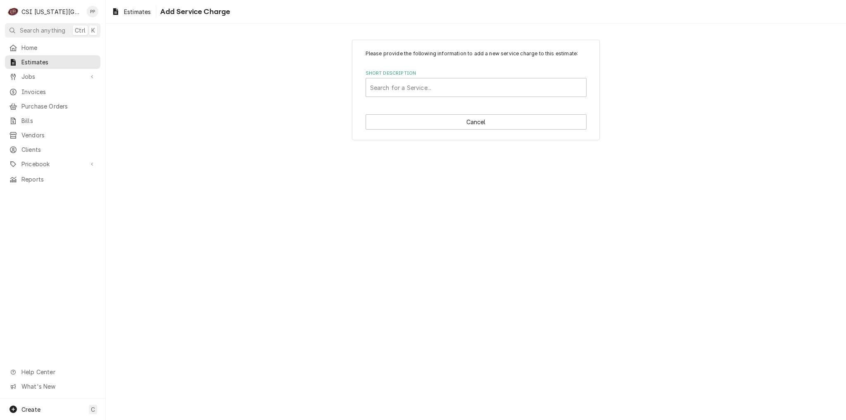
click at [455, 103] on div "Please provide the following information to add a new service charge to this es…" at bounding box center [476, 90] width 248 height 101
click at [455, 90] on div "Short Description" at bounding box center [476, 87] width 212 height 15
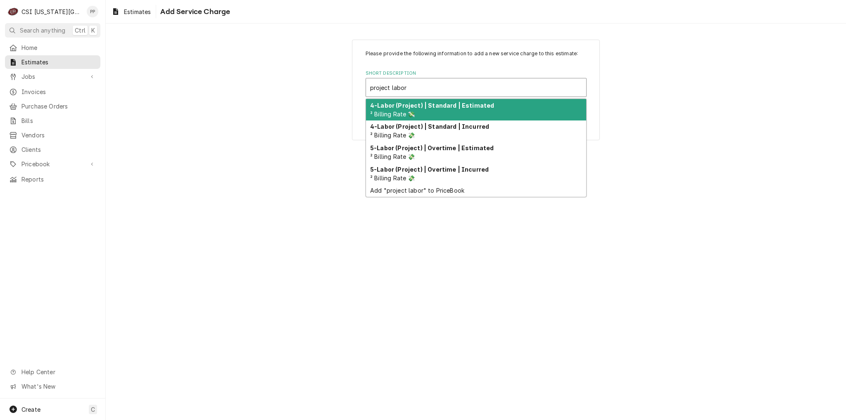
click at [450, 107] on strong "4-Labor (Project) | Standard | Estimated" at bounding box center [432, 105] width 124 height 7
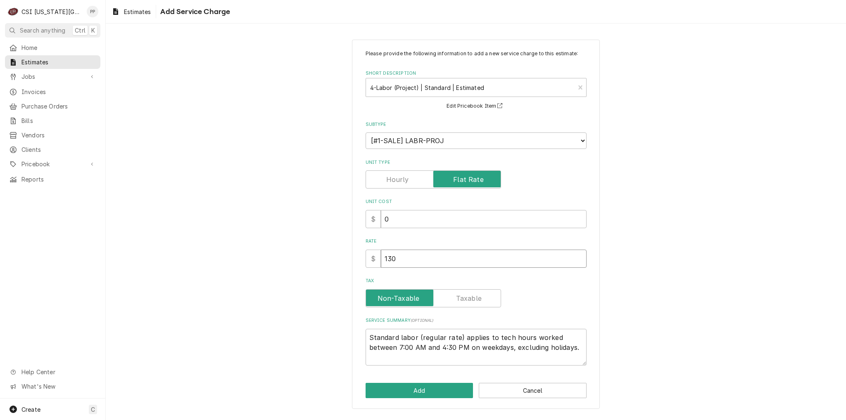
drag, startPoint x: 411, startPoint y: 253, endPoint x: 391, endPoint y: 250, distance: 20.5
click at [378, 246] on div "Rate $ 130" at bounding box center [475, 252] width 221 height 29
click at [438, 384] on button "Add" at bounding box center [419, 390] width 108 height 15
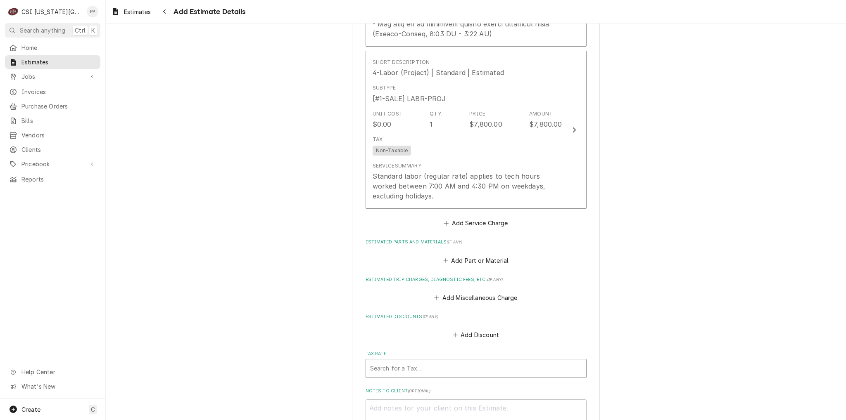
scroll to position [1806, 0]
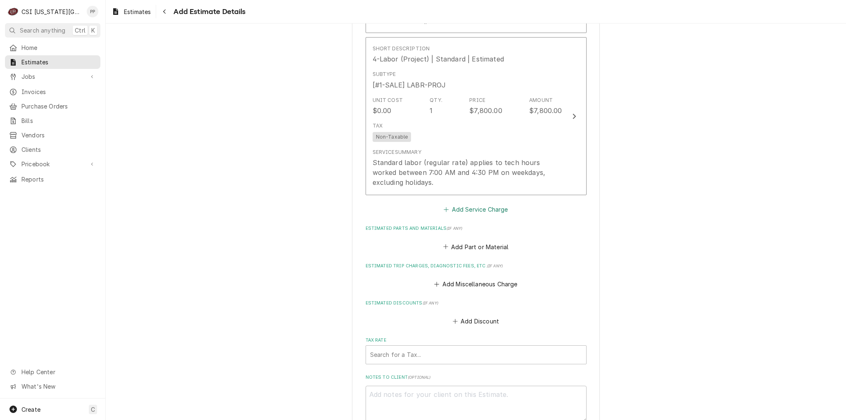
click at [475, 204] on button "Add Service Charge" at bounding box center [475, 210] width 67 height 12
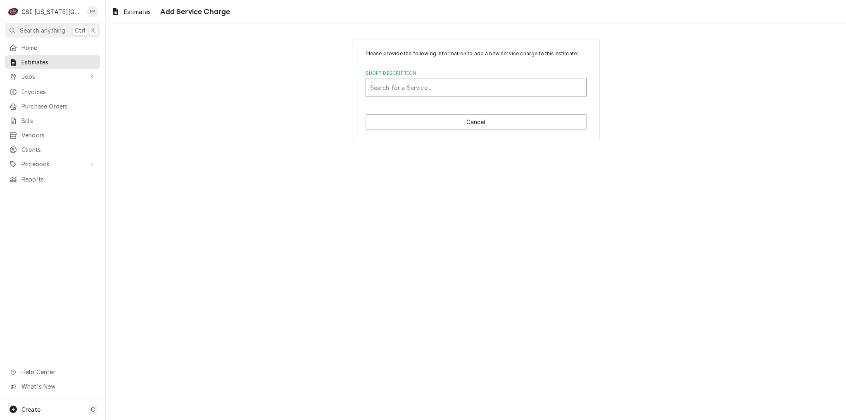
click at [476, 86] on div "Short Description" at bounding box center [476, 87] width 212 height 15
click at [628, 129] on div "Please provide the following information to add a new service charge to this es…" at bounding box center [476, 89] width 740 height 115
click at [446, 121] on button "Cancel" at bounding box center [475, 121] width 221 height 15
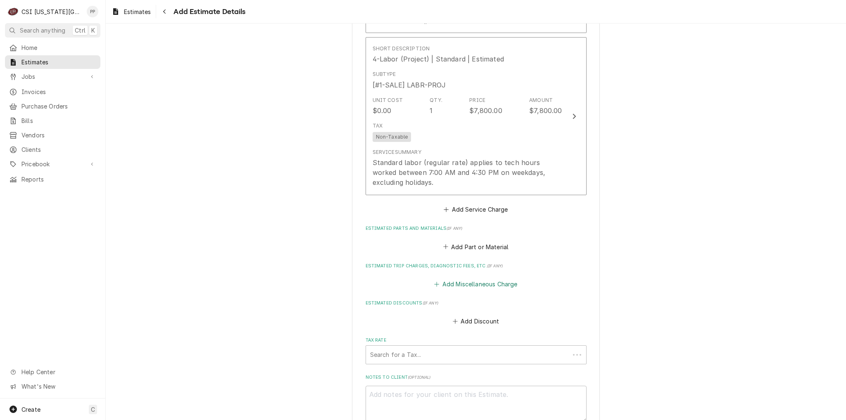
scroll to position [1873, 0]
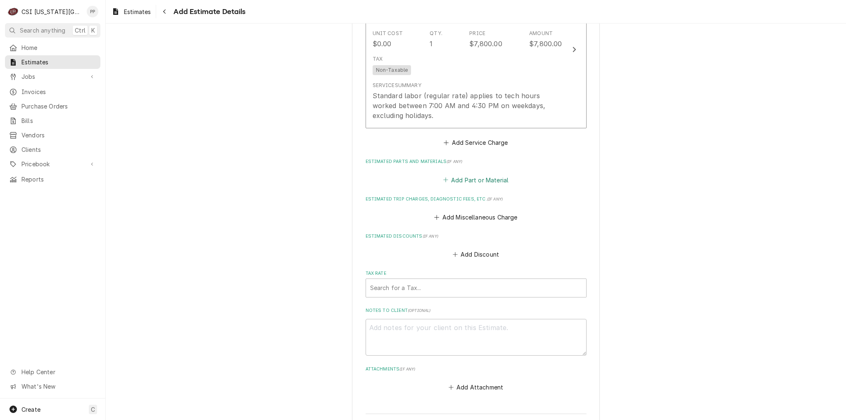
click at [479, 174] on button "Add Part or Material" at bounding box center [475, 180] width 68 height 12
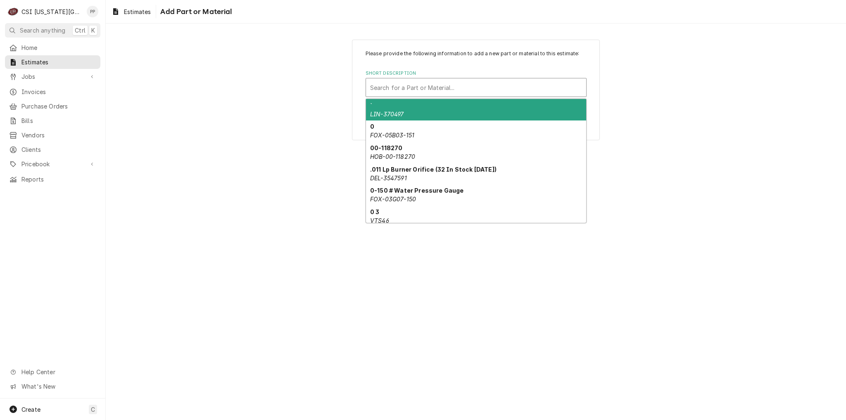
click at [405, 90] on div "Short Description" at bounding box center [476, 87] width 212 height 15
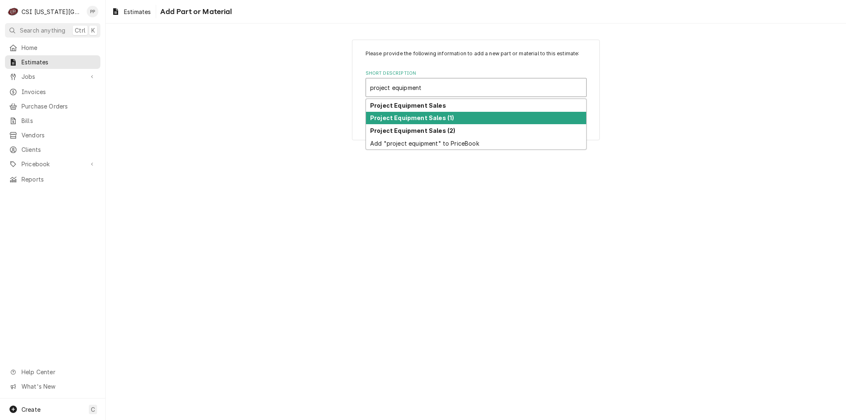
click at [420, 117] on strong "Project Equipment Sales (1)" at bounding box center [412, 117] width 84 height 7
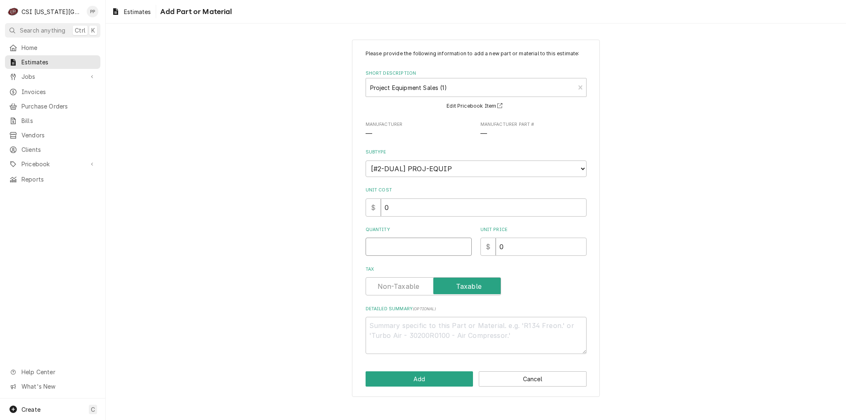
click at [415, 240] on input "Quantity" at bounding box center [418, 247] width 106 height 18
click at [418, 243] on input "Quantity" at bounding box center [418, 247] width 106 height 18
click at [441, 322] on textarea "Detailed Summary ( optional )" at bounding box center [475, 335] width 221 height 37
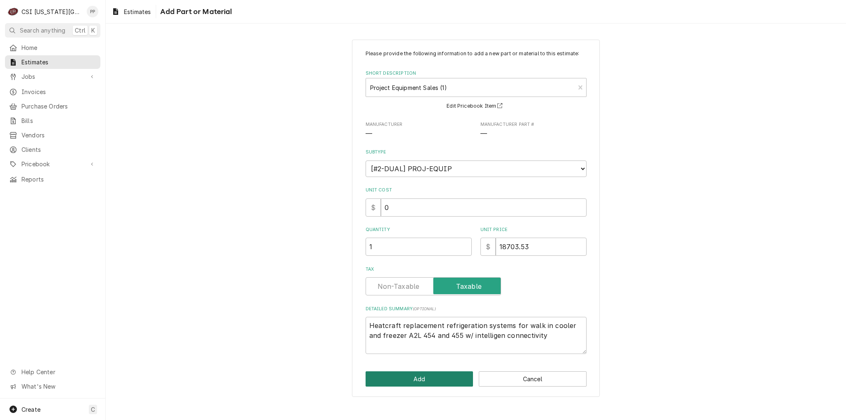
click at [422, 379] on button "Add" at bounding box center [419, 379] width 108 height 15
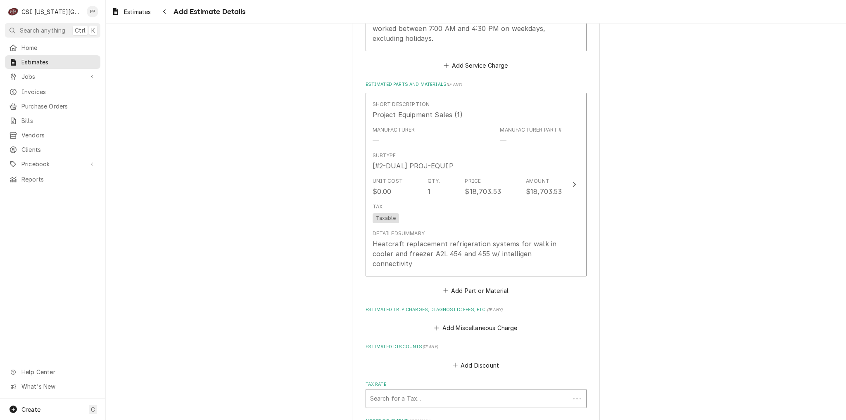
scroll to position [2064, 0]
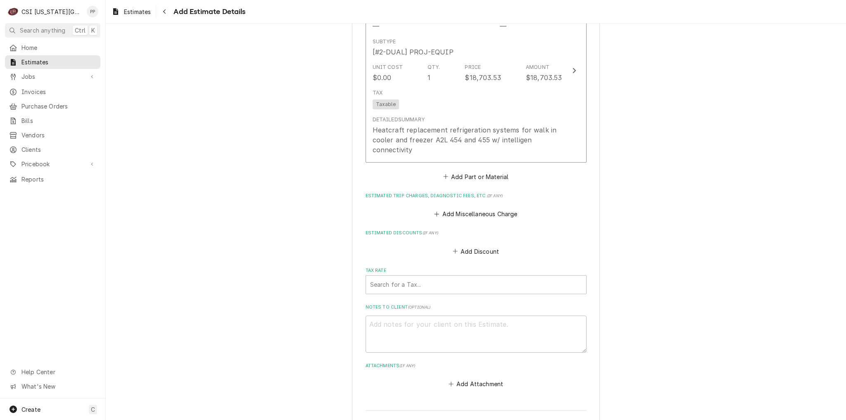
click at [466, 137] on div "Short Description Project Equipment Sales (1) Manufacturer — Manufacturer Part …" at bounding box center [475, 81] width 221 height 204
click at [473, 171] on button "Add Part or Material" at bounding box center [475, 177] width 68 height 12
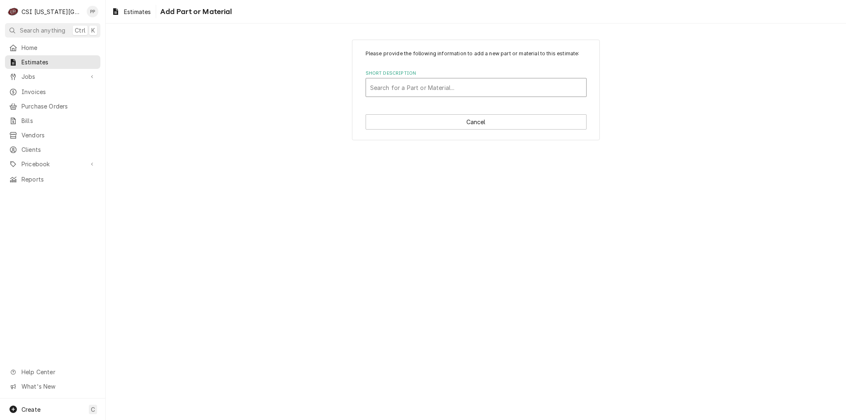
click at [446, 88] on div "Short Description" at bounding box center [476, 87] width 212 height 15
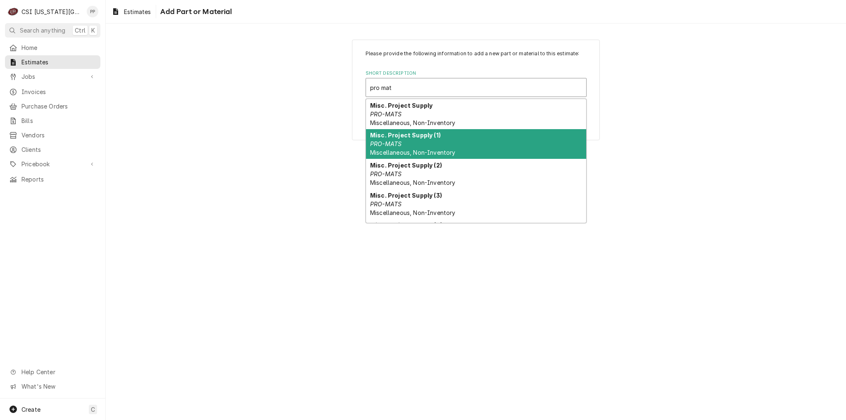
click at [441, 134] on div "Misc. Project Supply (1) PRO-MATS Miscellaneous, Non-Inventory" at bounding box center [476, 144] width 220 height 30
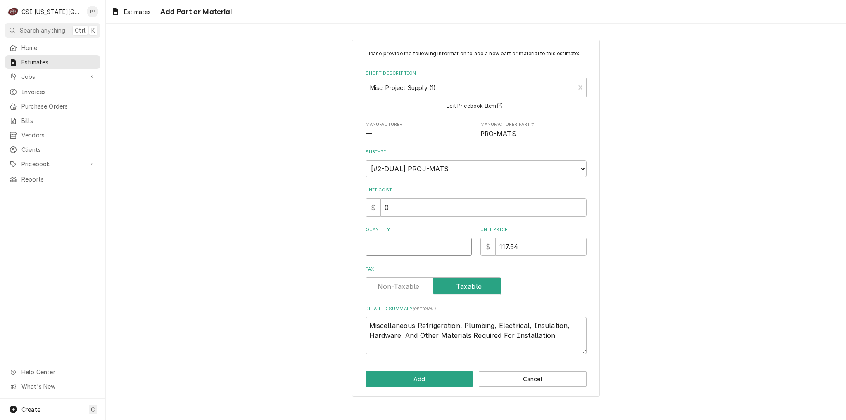
click at [410, 242] on input "Quantity" at bounding box center [418, 247] width 106 height 18
click at [398, 376] on button "Add" at bounding box center [419, 379] width 108 height 15
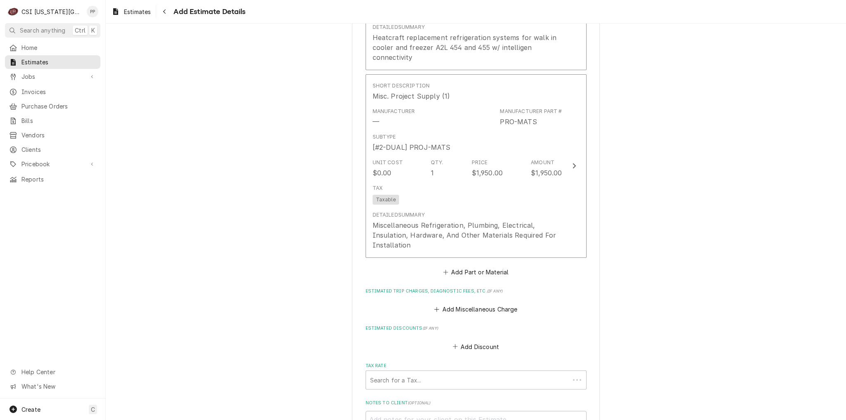
scroll to position [2157, 0]
click at [471, 266] on button "Add Part or Material" at bounding box center [475, 272] width 68 height 12
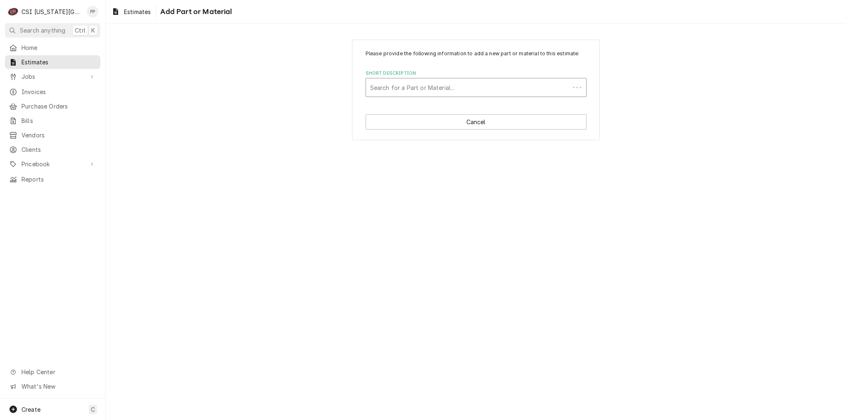
click at [434, 88] on div "Short Description" at bounding box center [467, 87] width 195 height 15
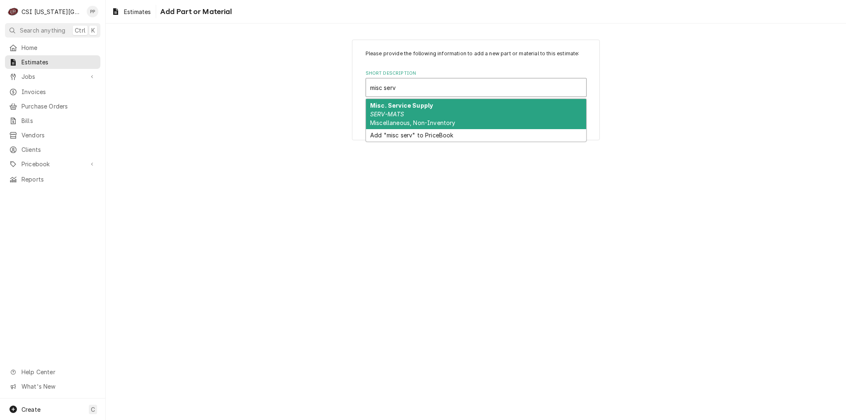
click at [420, 113] on div "Misc. Service Supply SERV-MATS Miscellaneous, Non-Inventory" at bounding box center [476, 114] width 220 height 30
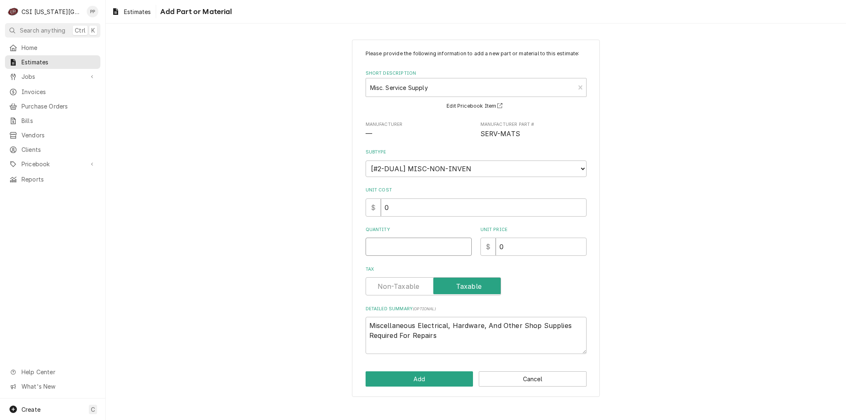
click at [434, 245] on input "Quantity" at bounding box center [418, 247] width 106 height 18
click at [510, 374] on button "Cancel" at bounding box center [533, 379] width 108 height 15
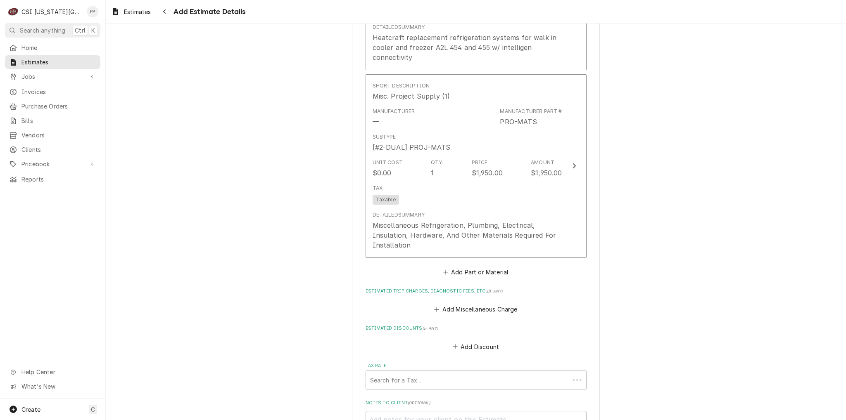
scroll to position [2276, 0]
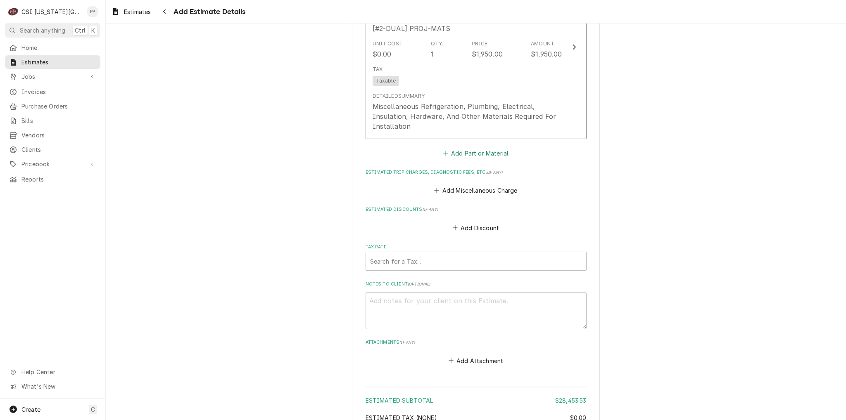
click at [485, 147] on button "Add Part or Material" at bounding box center [475, 153] width 68 height 12
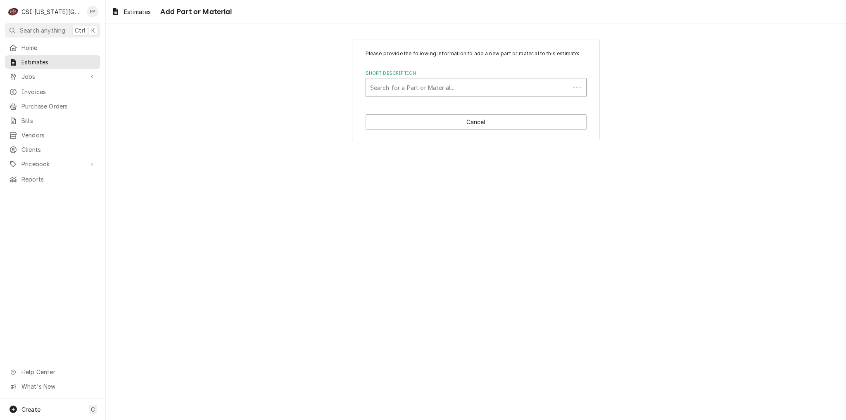
click at [454, 93] on div "Short Description" at bounding box center [467, 87] width 195 height 15
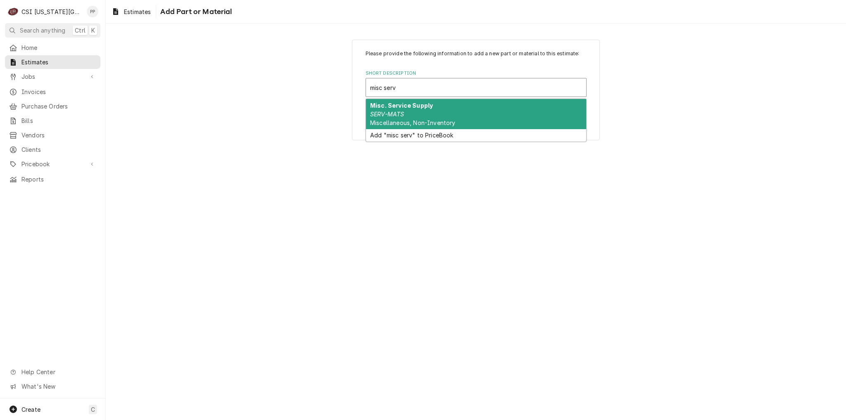
click at [431, 116] on div "Misc. Service Supply SERV-MATS Miscellaneous, Non-Inventory" at bounding box center [476, 114] width 220 height 30
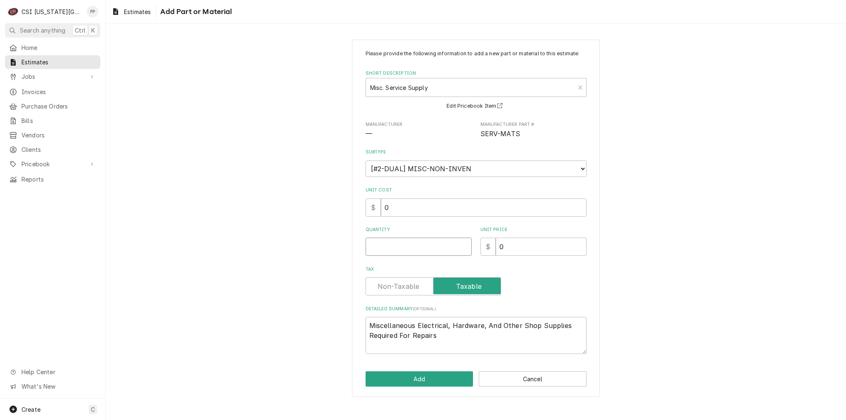
click at [409, 248] on input "Quantity" at bounding box center [418, 247] width 106 height 18
drag, startPoint x: 465, startPoint y: 334, endPoint x: 463, endPoint y: 339, distance: 4.8
click at [465, 334] on textarea "Miscellaneous Electrical, Hardware, And Other Shop Supplies Required For Repairs" at bounding box center [475, 335] width 221 height 37
drag, startPoint x: 463, startPoint y: 339, endPoint x: 269, endPoint y: 300, distance: 197.9
click at [256, 299] on div "Please provide the following information to add a new part or material to this …" at bounding box center [476, 218] width 740 height 372
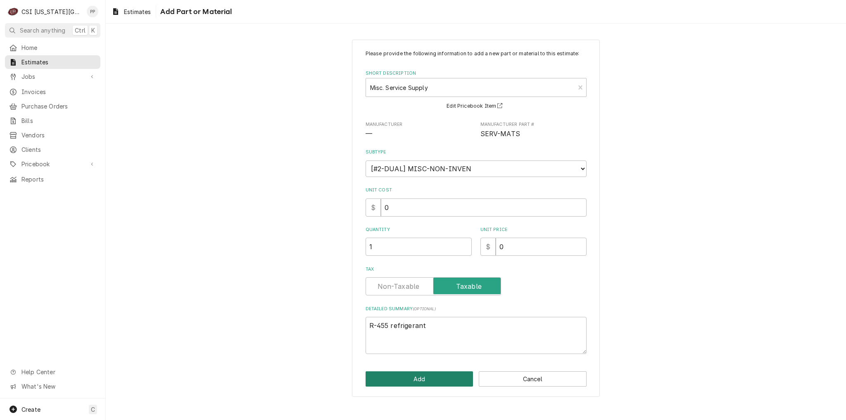
click at [437, 378] on button "Add" at bounding box center [419, 379] width 108 height 15
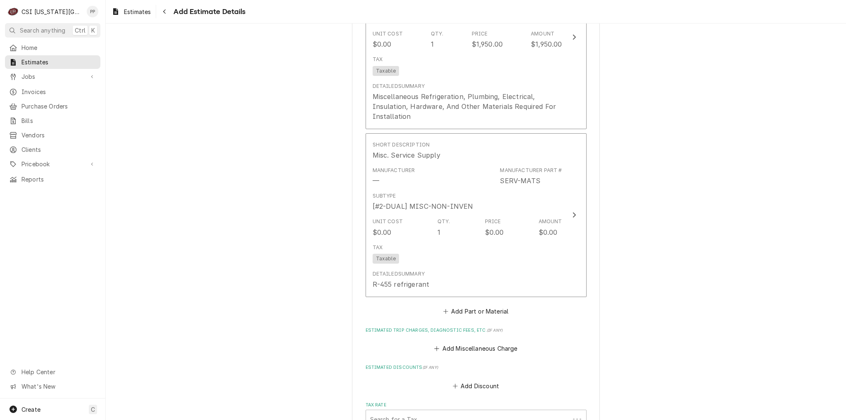
scroll to position [2404, 0]
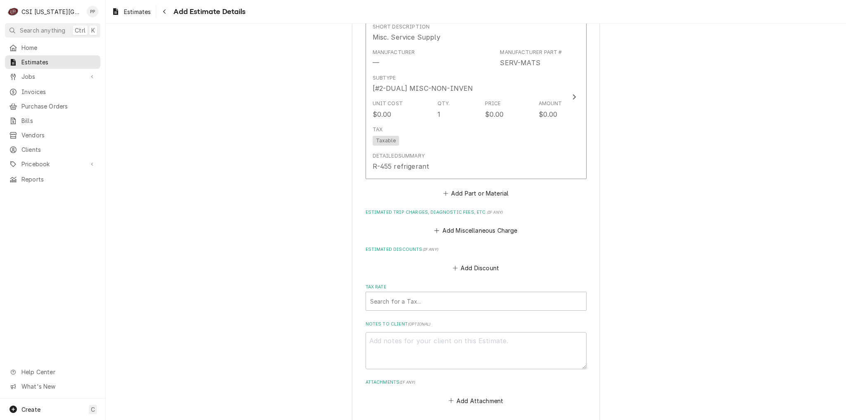
click at [481, 187] on button "Add Part or Material" at bounding box center [475, 193] width 68 height 12
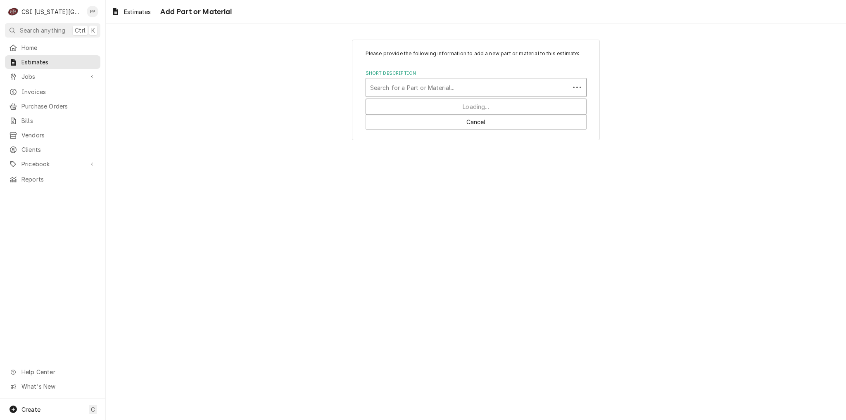
click at [450, 90] on div "Short Description" at bounding box center [467, 87] width 195 height 15
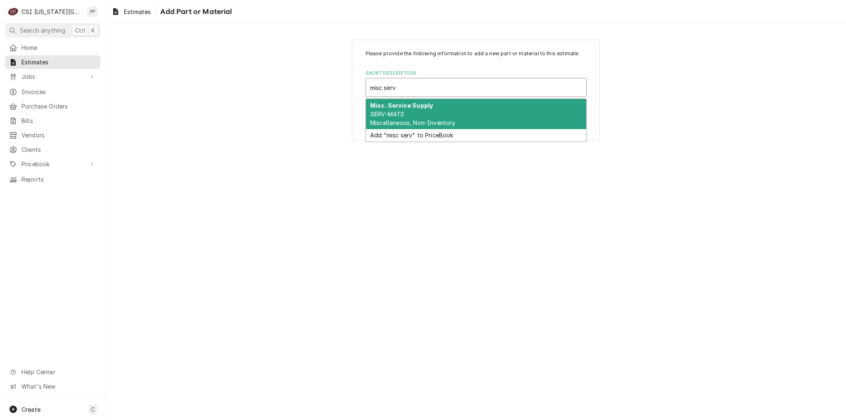
click at [454, 113] on div "Misc. Service Supply SERV-MATS Miscellaneous, Non-Inventory" at bounding box center [476, 114] width 220 height 30
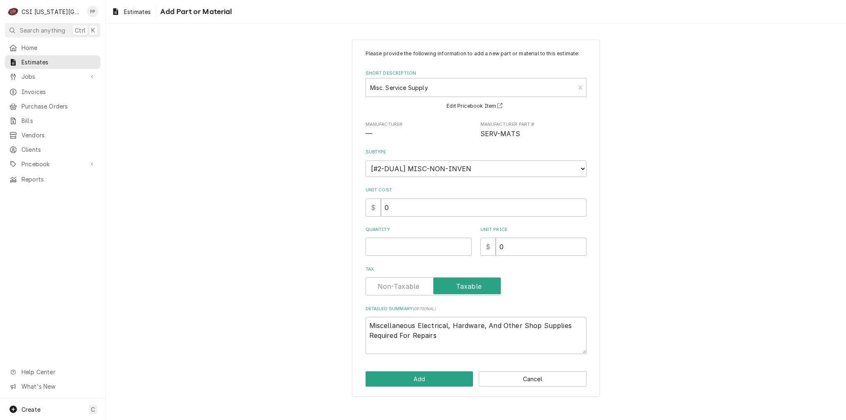
drag, startPoint x: 548, startPoint y: 285, endPoint x: 552, endPoint y: 296, distance: 11.6
click at [548, 284] on div "Tax" at bounding box center [475, 286] width 221 height 18
click at [530, 372] on button "Cancel" at bounding box center [533, 379] width 108 height 15
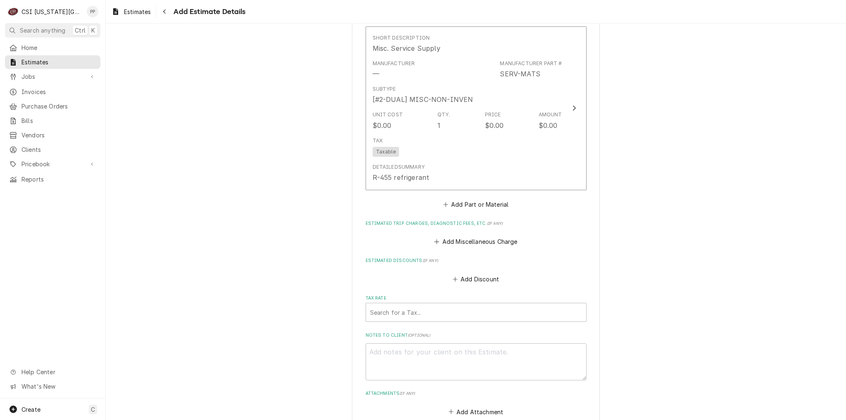
scroll to position [2310, 0]
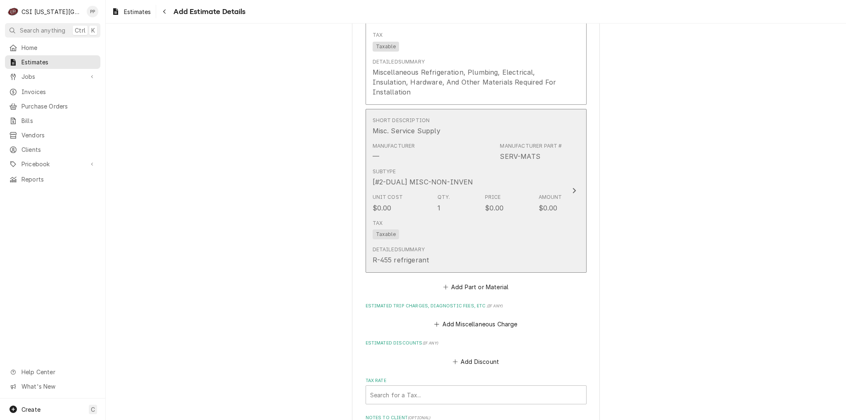
click at [542, 194] on div "Amount" at bounding box center [550, 197] width 24 height 7
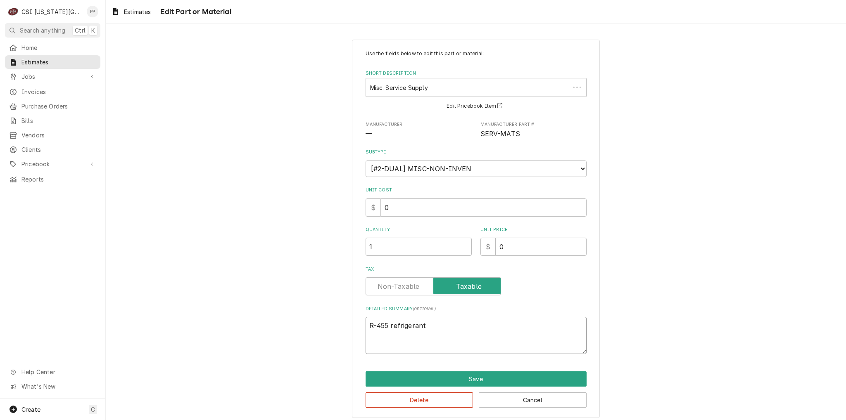
click at [426, 326] on textarea "R-455 refrigerant" at bounding box center [475, 335] width 221 height 37
click at [388, 323] on textarea "R-455 refrigerant" at bounding box center [475, 335] width 221 height 37
click at [375, 243] on input "1" at bounding box center [418, 247] width 106 height 18
drag, startPoint x: 370, startPoint y: 245, endPoint x: 383, endPoint y: 249, distance: 13.1
click at [366, 245] on input "1" at bounding box center [418, 247] width 106 height 18
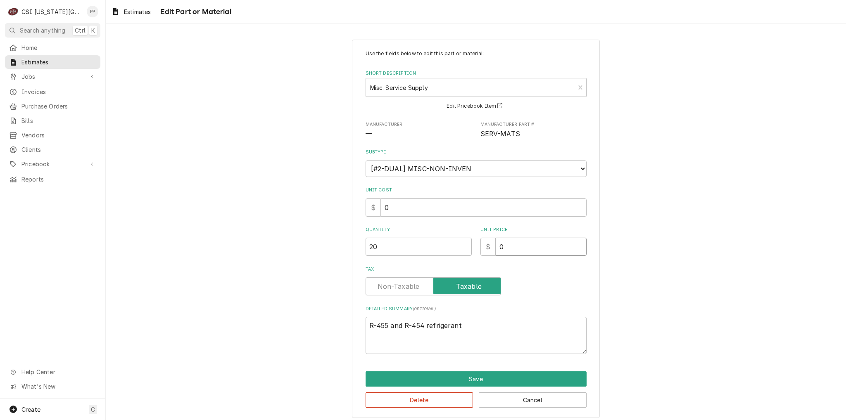
click at [507, 247] on input "0" at bounding box center [540, 247] width 91 height 18
drag, startPoint x: 506, startPoint y: 247, endPoint x: 487, endPoint y: 250, distance: 19.2
click at [487, 250] on div "$ 0" at bounding box center [533, 247] width 106 height 18
click at [483, 332] on textarea "R-455 and R-454 refrigerant" at bounding box center [475, 335] width 221 height 37
click at [487, 376] on button "Save" at bounding box center [475, 379] width 221 height 15
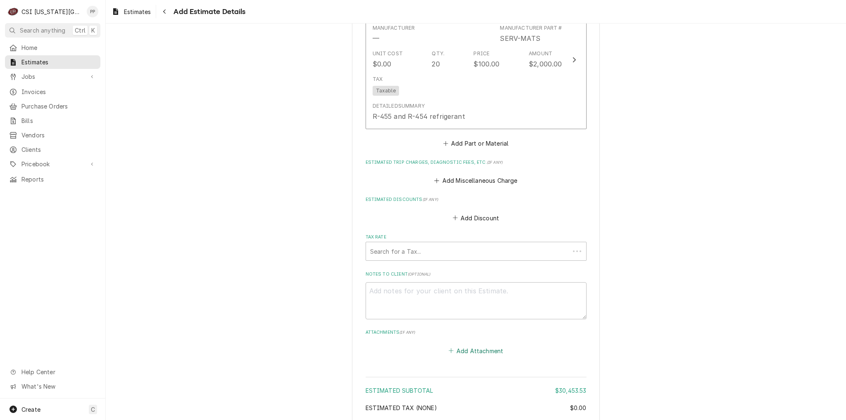
scroll to position [2464, 0]
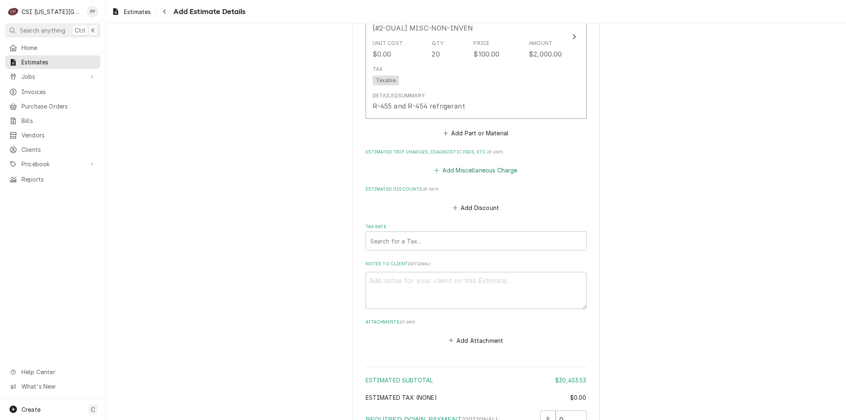
click at [490, 165] on button "Add Miscellaneous Charge" at bounding box center [476, 171] width 86 height 12
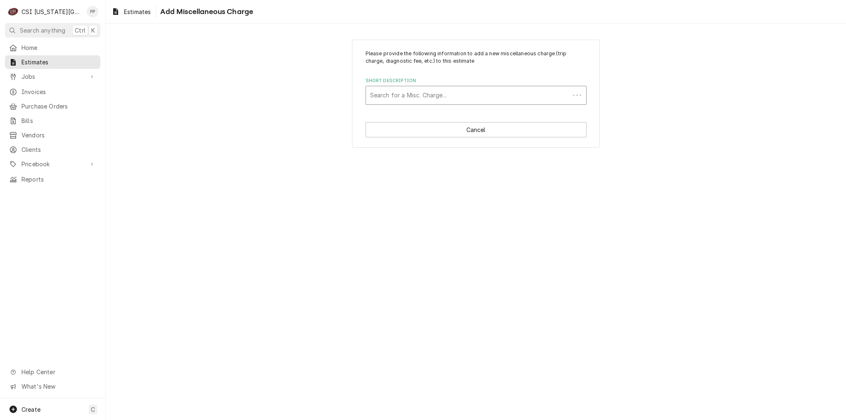
click at [462, 90] on div "Short Description" at bounding box center [467, 95] width 195 height 15
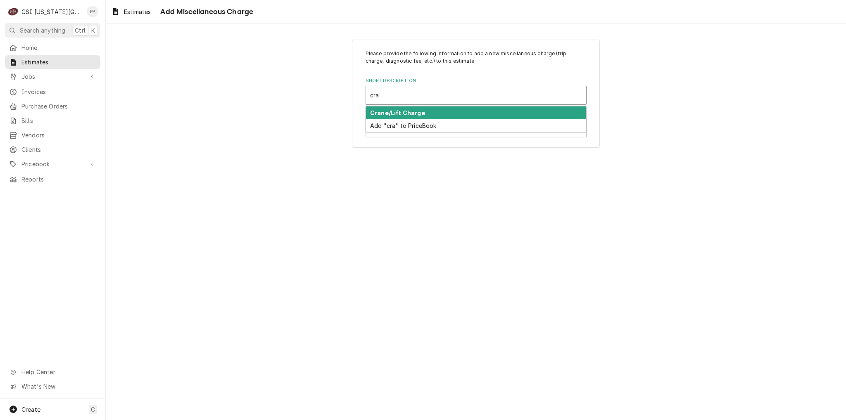
click at [446, 113] on div "Crane/Lift Charge" at bounding box center [476, 113] width 220 height 13
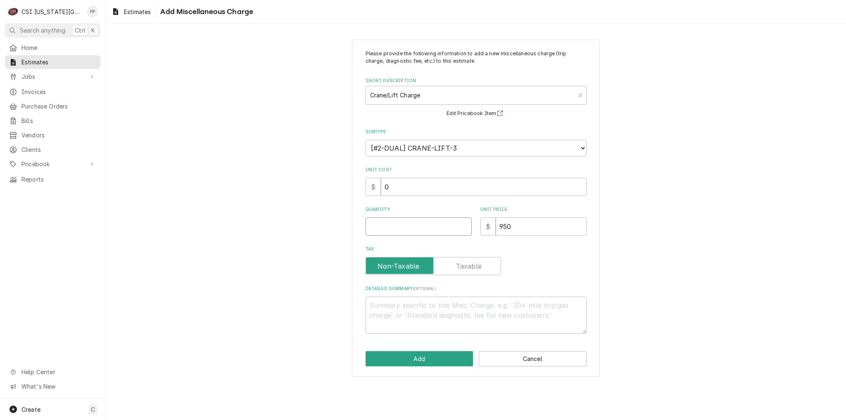
click at [429, 224] on input "Quantity" at bounding box center [418, 227] width 106 height 18
click at [441, 364] on div "Please provide the following information to add a new miscellaneous charge (tri…" at bounding box center [476, 209] width 248 height 338
click at [431, 359] on button "Add" at bounding box center [419, 358] width 108 height 15
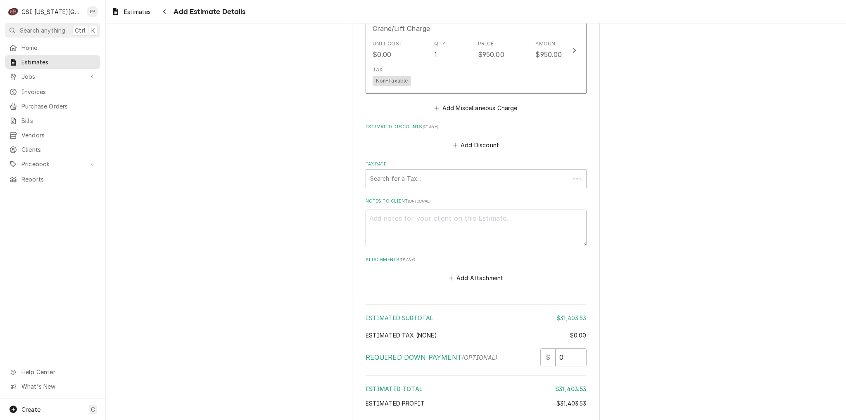
scroll to position [2643, 0]
click at [445, 171] on div "Tax Rate" at bounding box center [476, 178] width 212 height 15
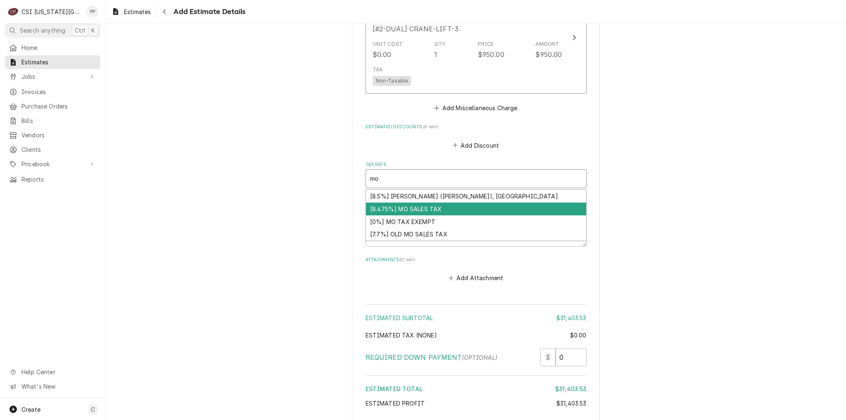
click at [442, 203] on div "[8.475%] MO SALES TAX" at bounding box center [476, 209] width 220 height 13
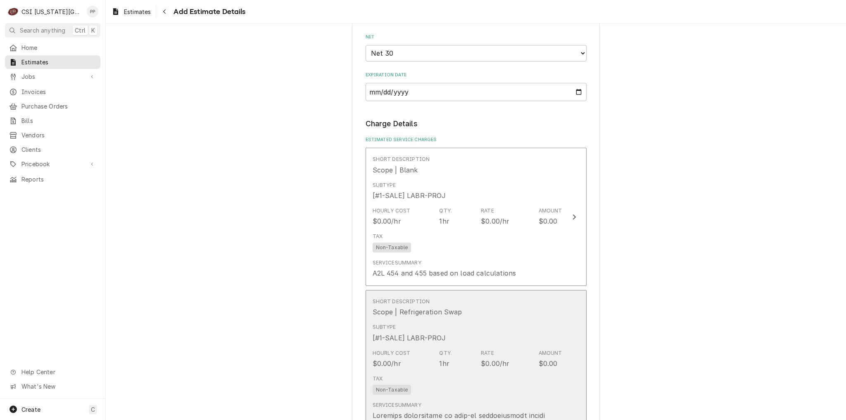
scroll to position [1078, 0]
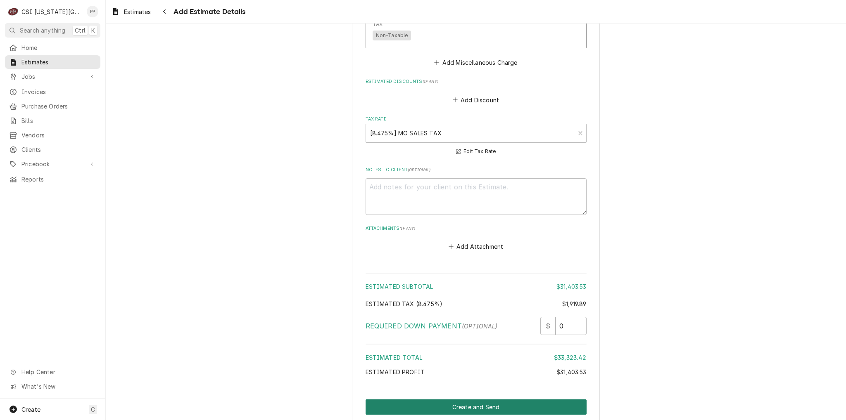
click at [481, 400] on button "Create and Send" at bounding box center [475, 407] width 221 height 15
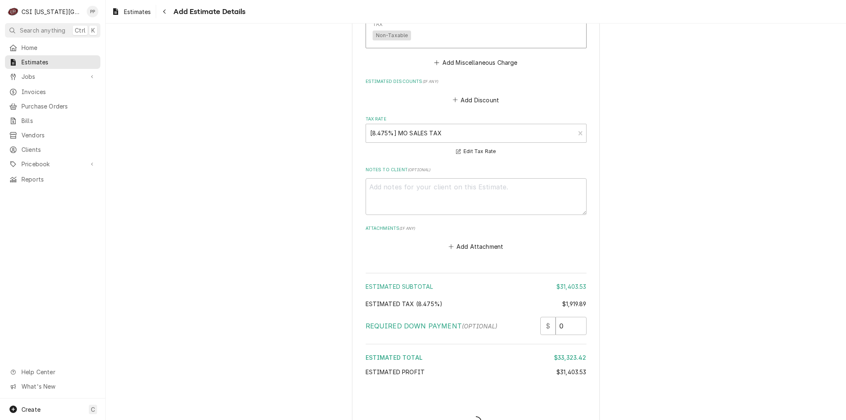
scroll to position [2684, 0]
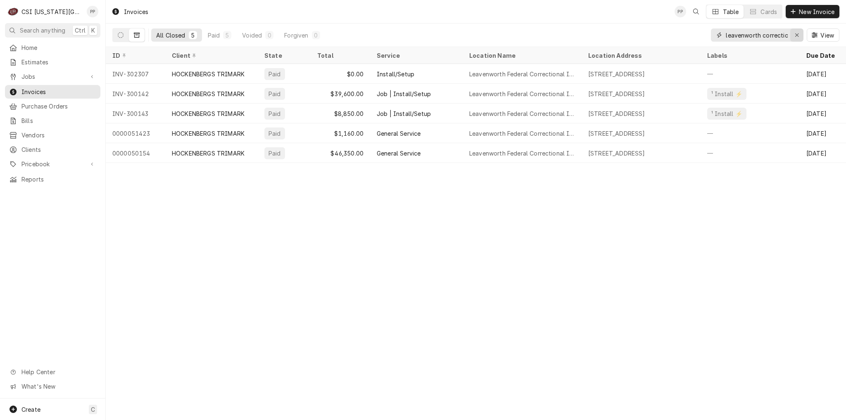
click at [793, 36] on div "Erase input" at bounding box center [796, 35] width 8 height 8
click at [754, 33] on input "Dynamic Content Wrapper" at bounding box center [764, 34] width 78 height 13
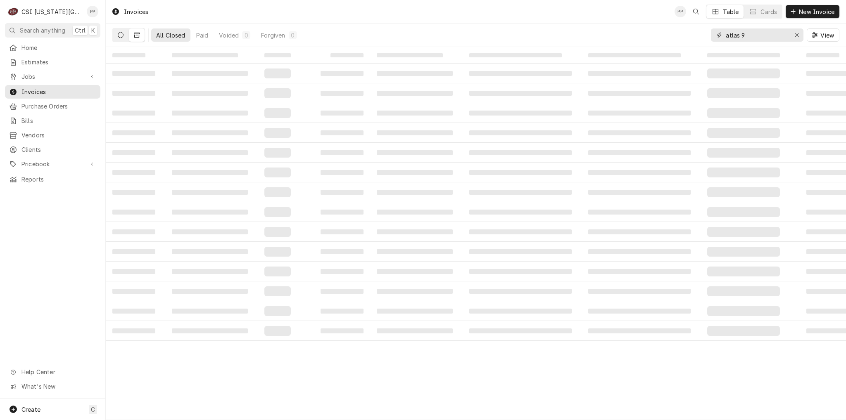
type input "atlas 9"
click at [119, 33] on icon "Dynamic Content Wrapper" at bounding box center [121, 35] width 6 height 6
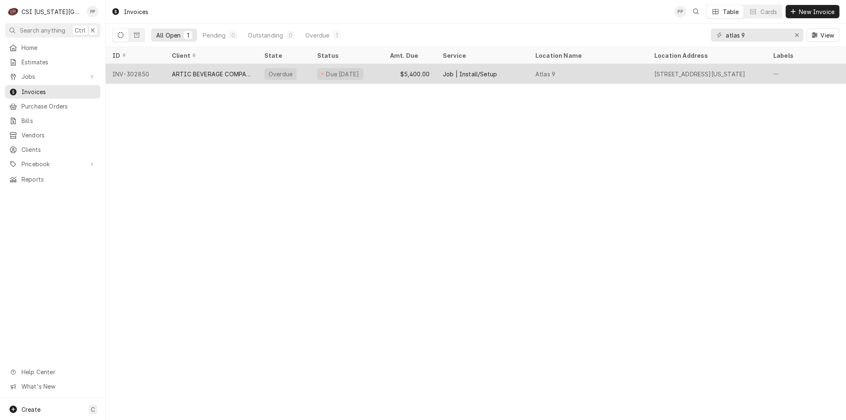
click at [237, 70] on div "ARTIC BEVERAGE COMPANY" at bounding box center [211, 74] width 79 height 9
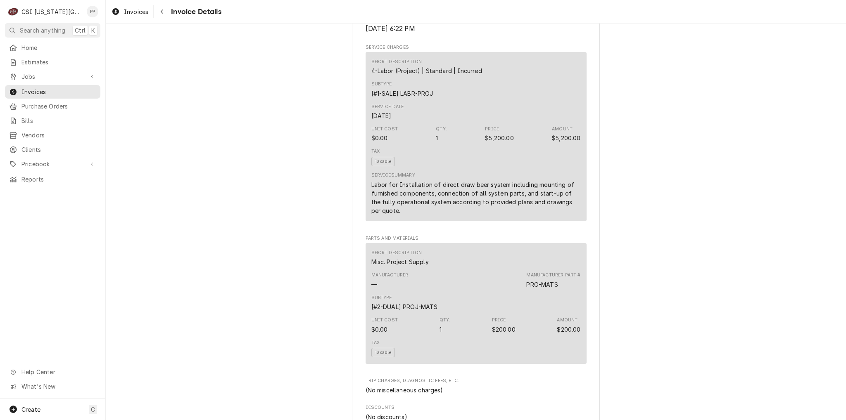
scroll to position [413, 0]
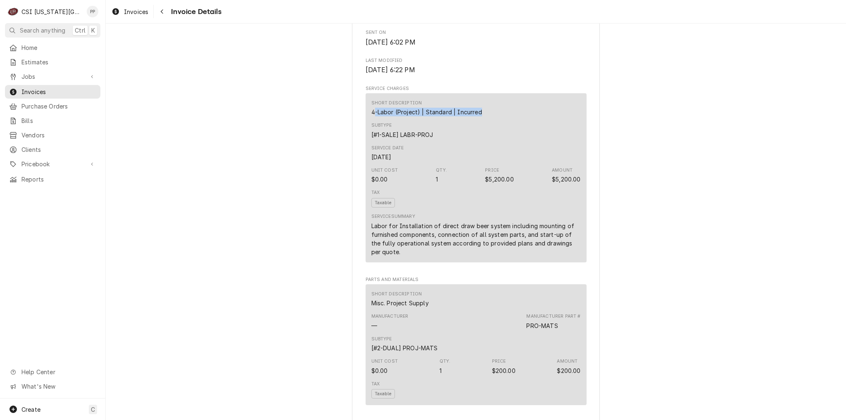
drag, startPoint x: 371, startPoint y: 128, endPoint x: 497, endPoint y: 128, distance: 125.5
click at [497, 119] on div "Short Description 4-Labor (Project) | Standard | Incurred" at bounding box center [475, 108] width 209 height 22
click at [496, 119] on div "Short Description 4-Labor (Project) | Standard | Incurred" at bounding box center [475, 108] width 209 height 22
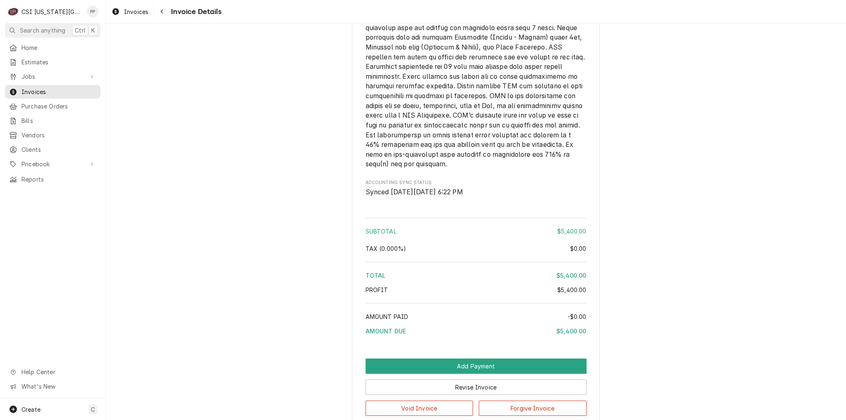
scroll to position [1247, 0]
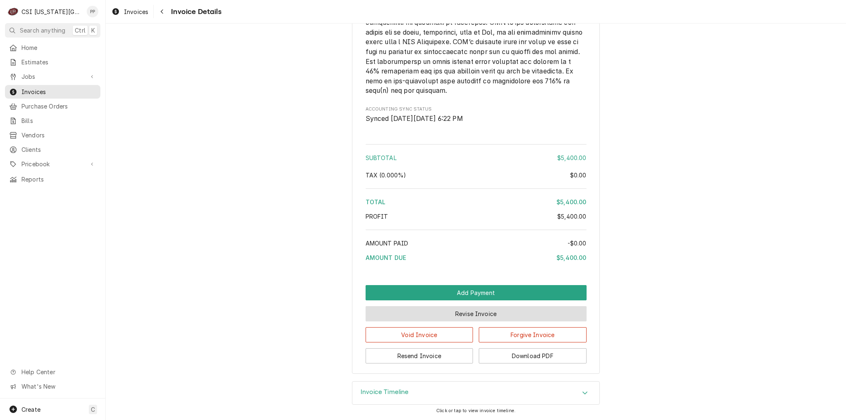
click at [470, 315] on button "Revise Invoice" at bounding box center [475, 313] width 221 height 15
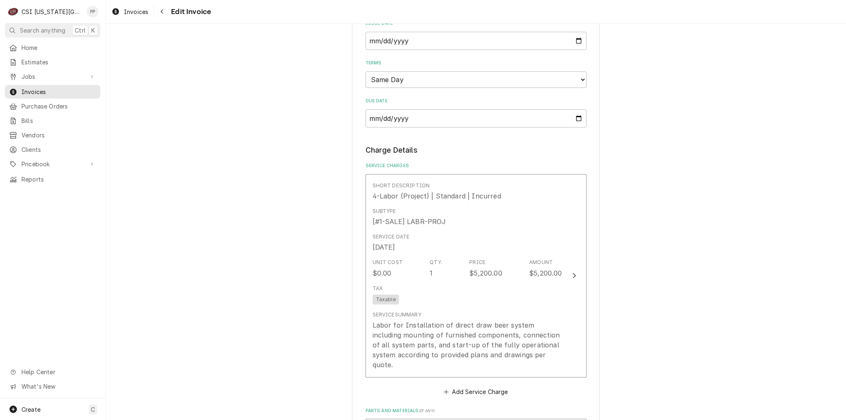
scroll to position [619, 0]
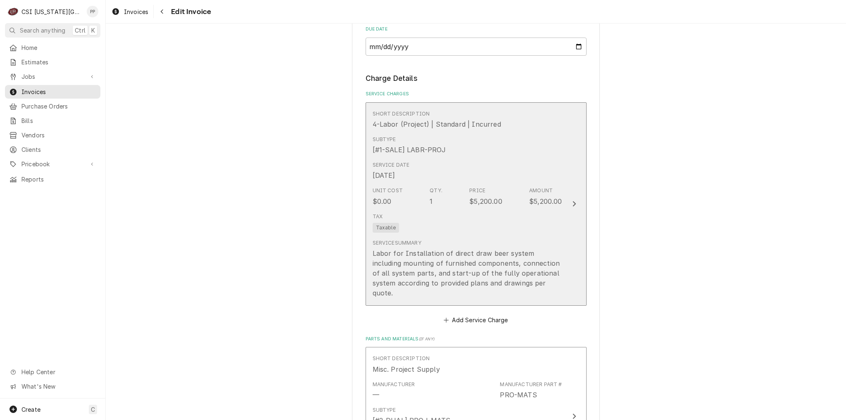
click at [565, 211] on button "Short Description 4-Labor (Project) | Standard | Incurred Subtype [#1-SALE] LAB…" at bounding box center [475, 204] width 221 height 204
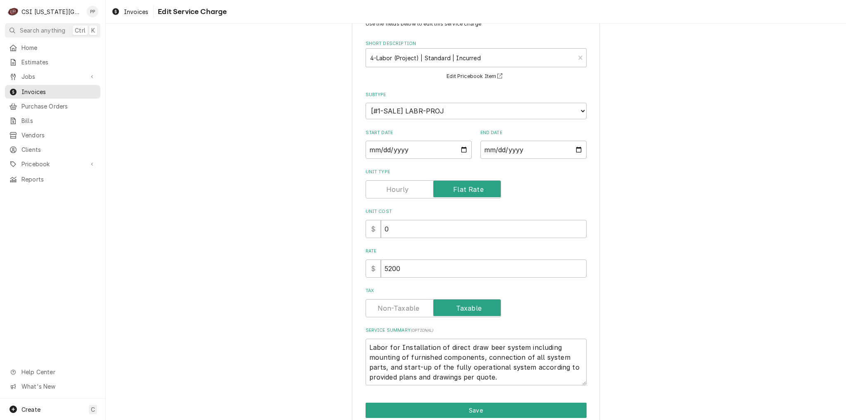
scroll to position [65, 0]
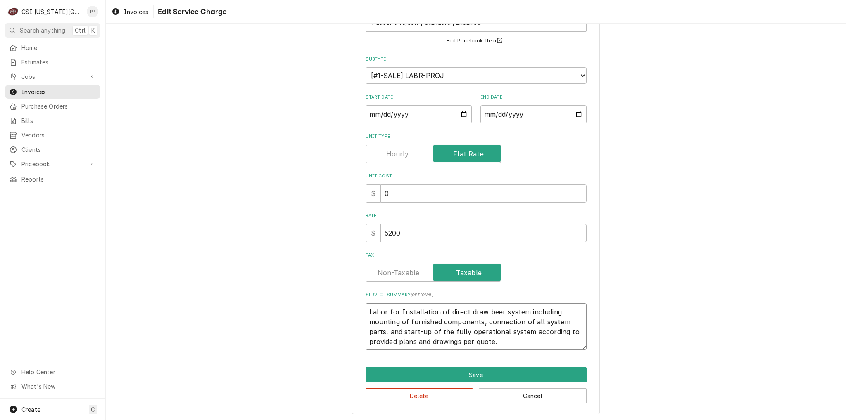
drag, startPoint x: 424, startPoint y: 341, endPoint x: 361, endPoint y: 315, distance: 68.5
click at [256, 292] on div "Use the fields below to edit this service charge Short Description 4-Labor (Pro…" at bounding box center [476, 194] width 740 height 455
type textarea "x"
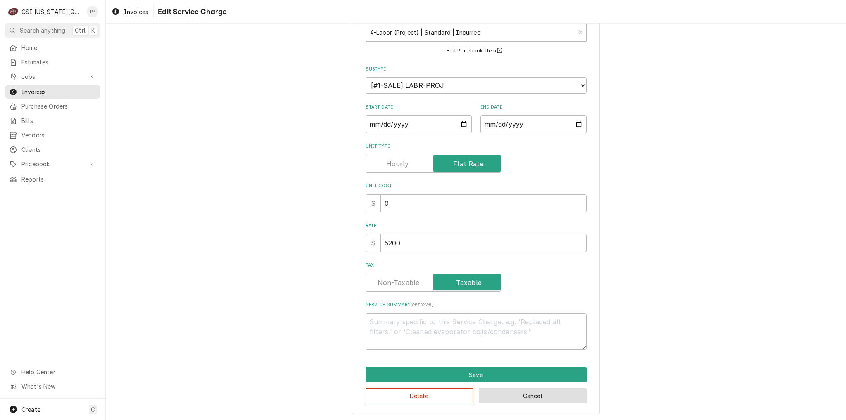
click at [520, 389] on button "Cancel" at bounding box center [533, 396] width 108 height 15
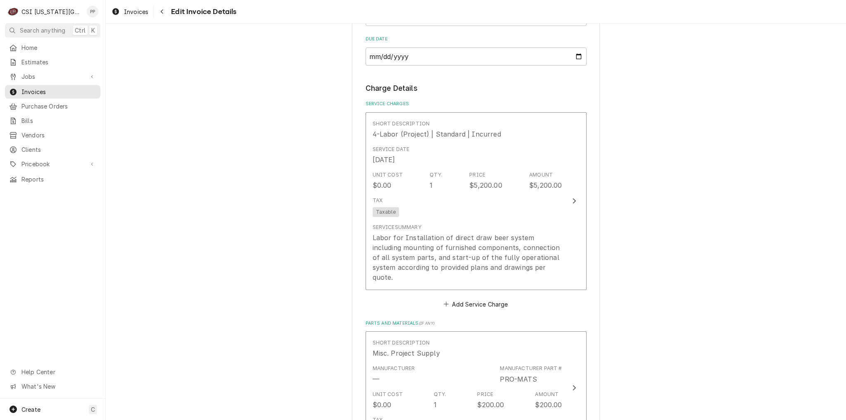
scroll to position [609, 0]
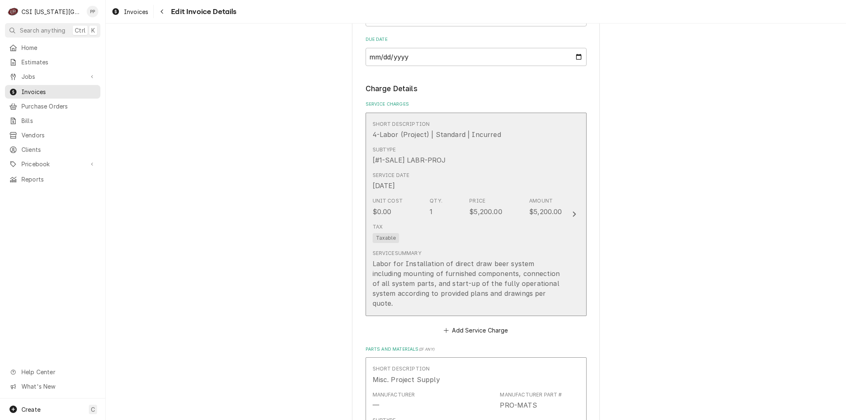
click at [572, 211] on icon "Update Line Item" at bounding box center [574, 214] width 4 height 7
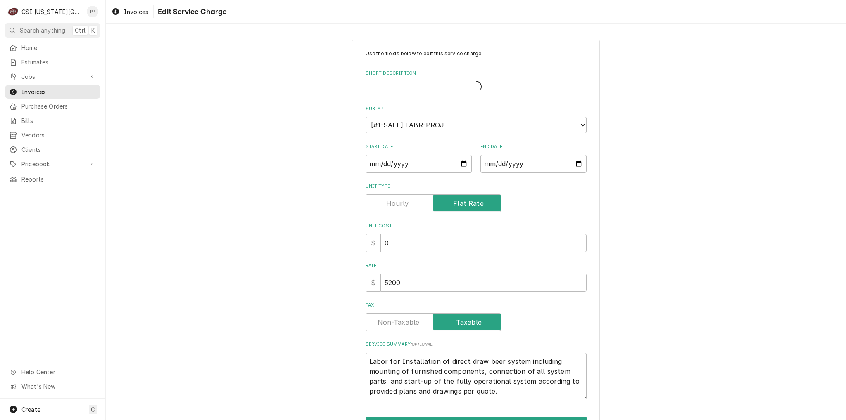
type textarea "x"
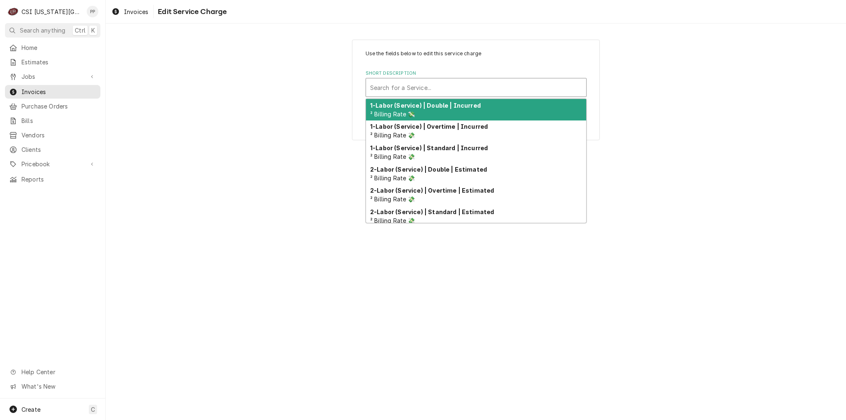
click at [553, 88] on div "Short Description" at bounding box center [476, 87] width 212 height 15
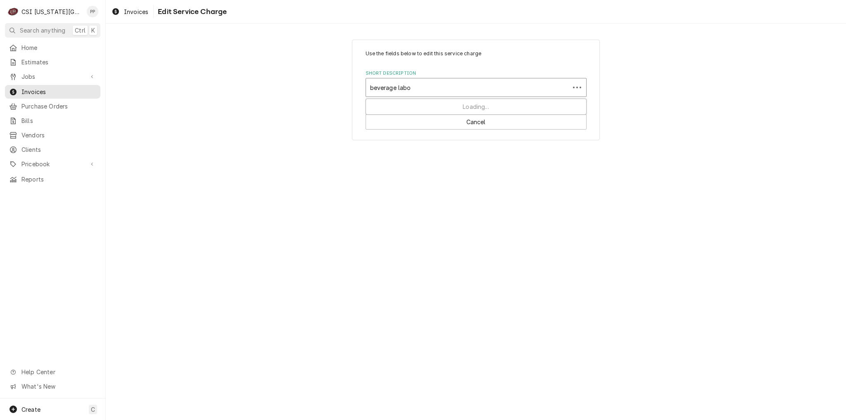
type input "beverage labor"
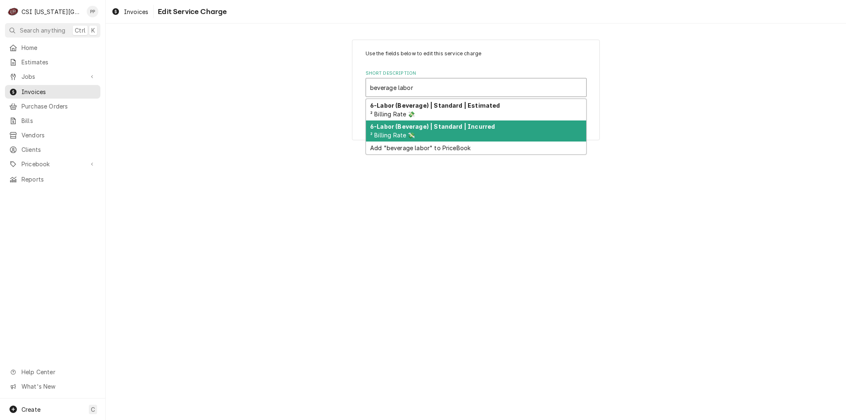
click at [502, 122] on div "6-Labor (Beverage) | Standard | Incurred ² Billing Rate 💸" at bounding box center [476, 131] width 220 height 21
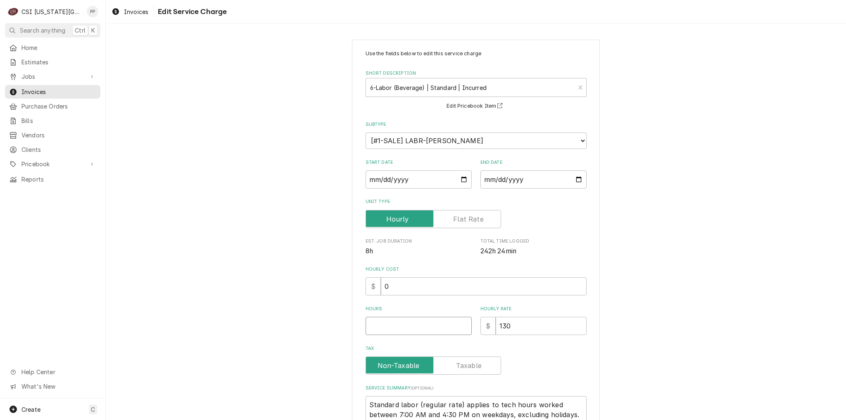
click at [410, 327] on input "Hours" at bounding box center [418, 326] width 106 height 18
type textarea "x"
type input "1"
type textarea "x"
type input "5"
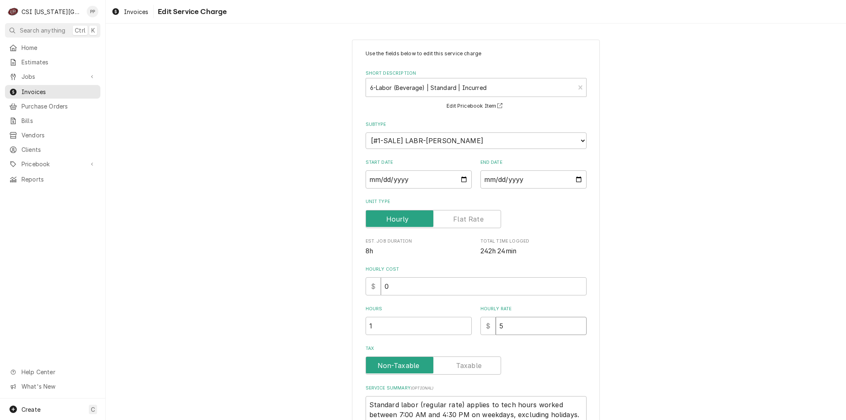
type textarea "x"
type input "52"
type textarea "x"
type input "520"
type textarea "x"
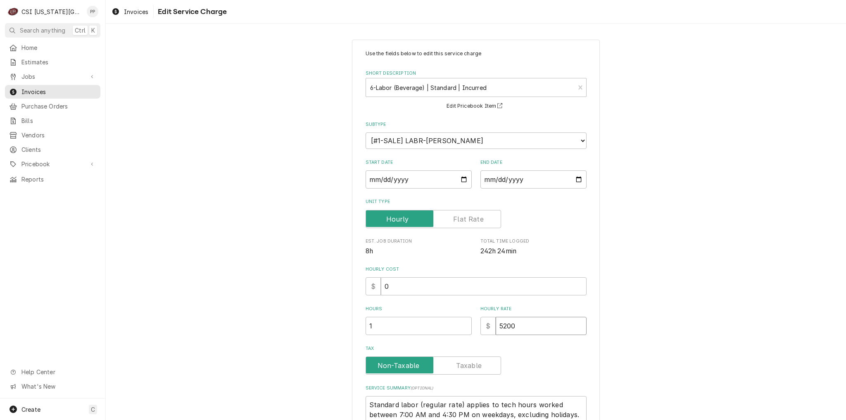
type input "5200"
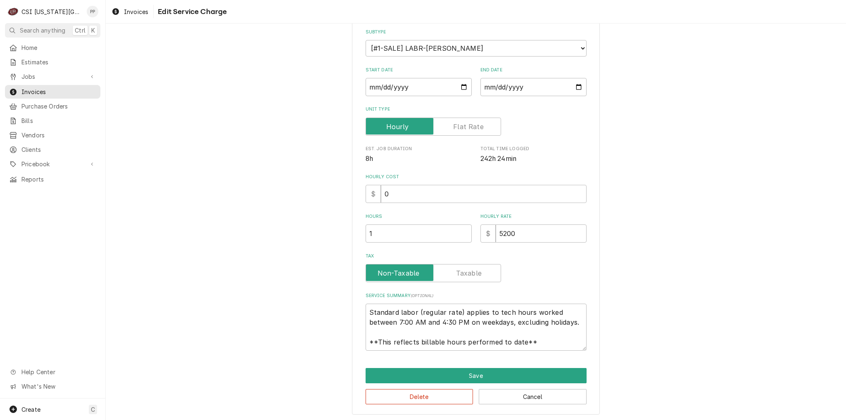
scroll to position [93, 0]
click at [487, 336] on textarea "Standard labor (regular rate) applies to tech hours worked between 7:00 AM and …" at bounding box center [475, 326] width 221 height 47
drag, startPoint x: 550, startPoint y: 339, endPoint x: 317, endPoint y: 294, distance: 237.6
click at [317, 294] on div "Use the fields below to edit this service charge Short Description 6-Labor (Bev…" at bounding box center [476, 180] width 740 height 483
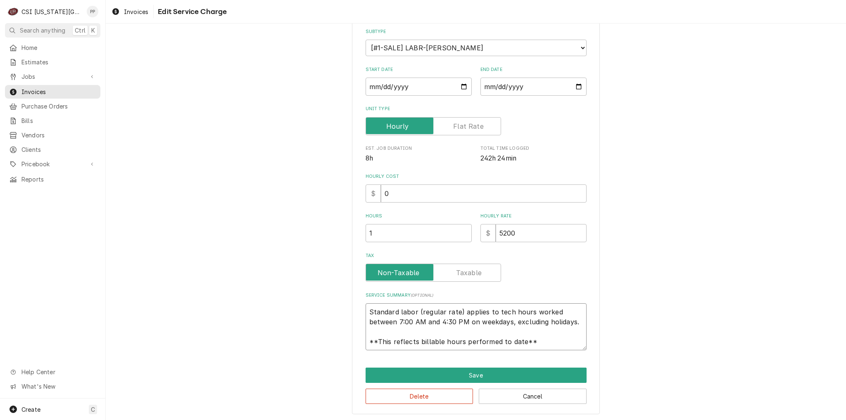
type textarea "x"
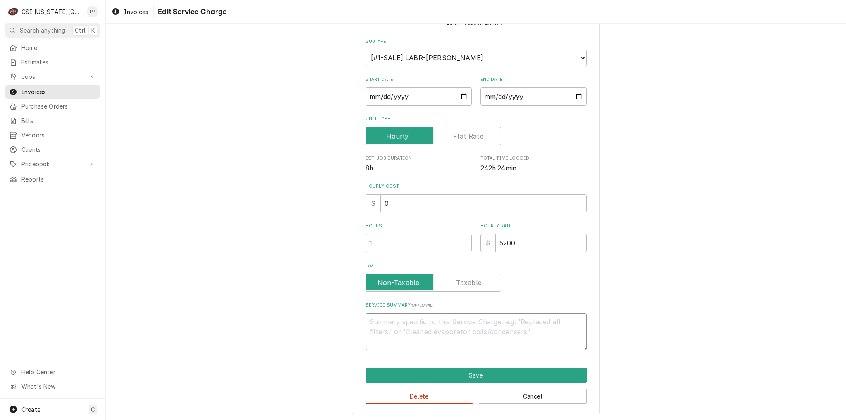
paste textarea "Labor for Installation of direct draw beer system including mounting of furnish…"
type textarea "x"
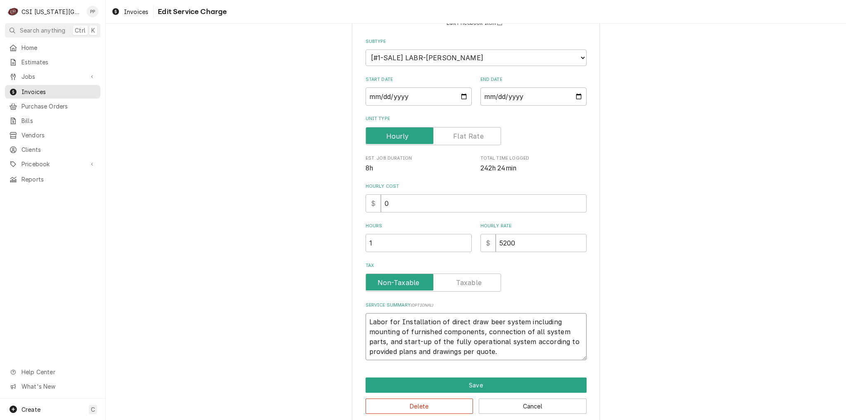
scroll to position [93, 0]
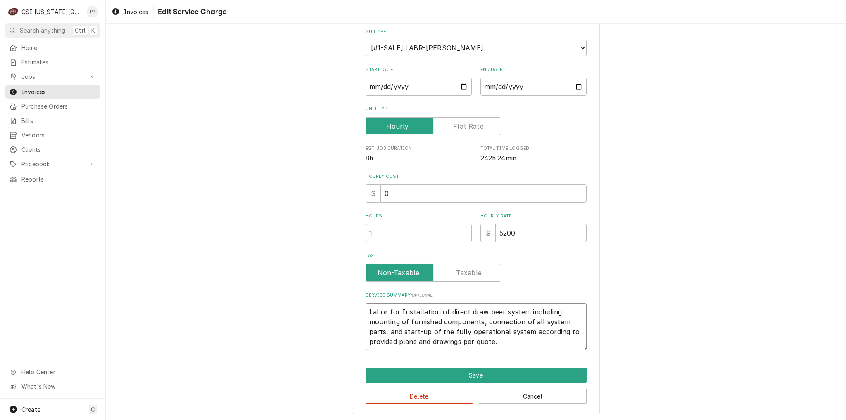
type textarea "Labor for Installation of direct draw beer system including mounting of furnish…"
click at [485, 118] on input "Unit Type" at bounding box center [433, 126] width 128 height 18
checkbox input "true"
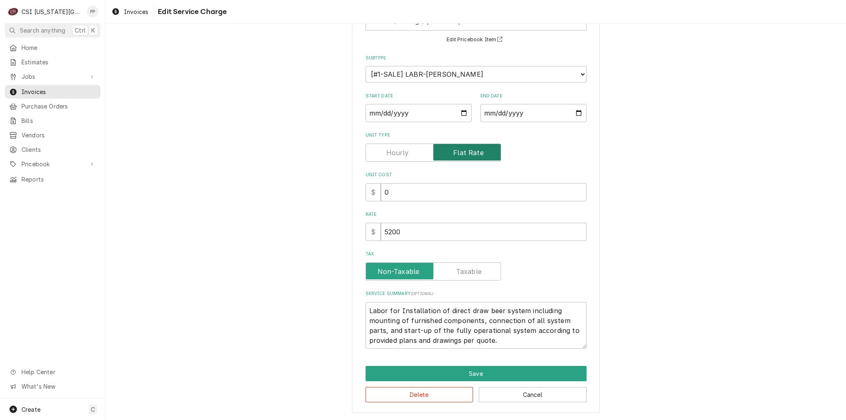
scroll to position [65, 0]
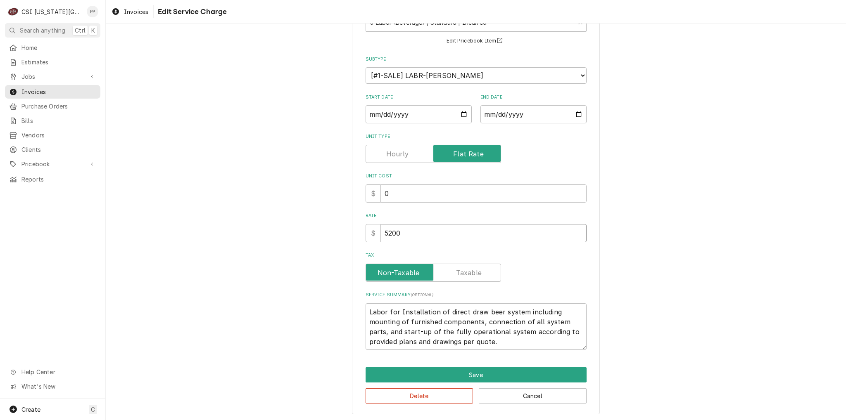
drag, startPoint x: 357, startPoint y: 238, endPoint x: 353, endPoint y: 235, distance: 4.7
click at [352, 237] on div "Use the fields below to edit this service charge Short Description 6-Labor (Bev…" at bounding box center [476, 194] width 248 height 440
click at [628, 271] on div "Use the fields below to edit this service charge Short Description 6-Labor (Bev…" at bounding box center [476, 194] width 740 height 455
click at [481, 374] on button "Save" at bounding box center [475, 374] width 221 height 15
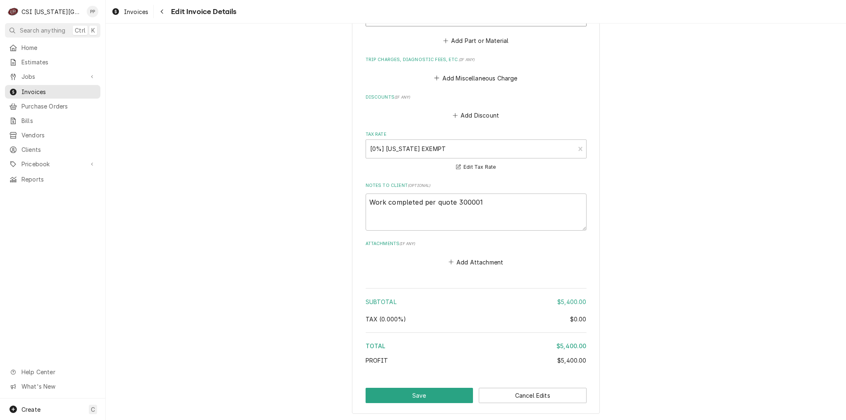
scroll to position [1106, 0]
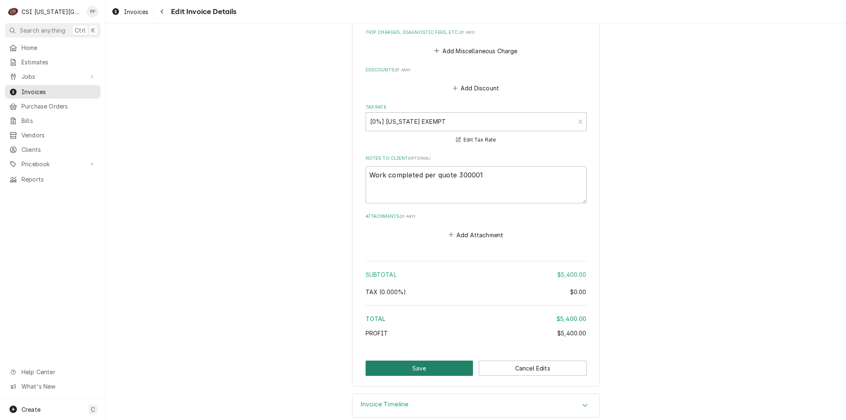
click at [418, 361] on button "Save" at bounding box center [419, 368] width 108 height 15
type textarea "x"
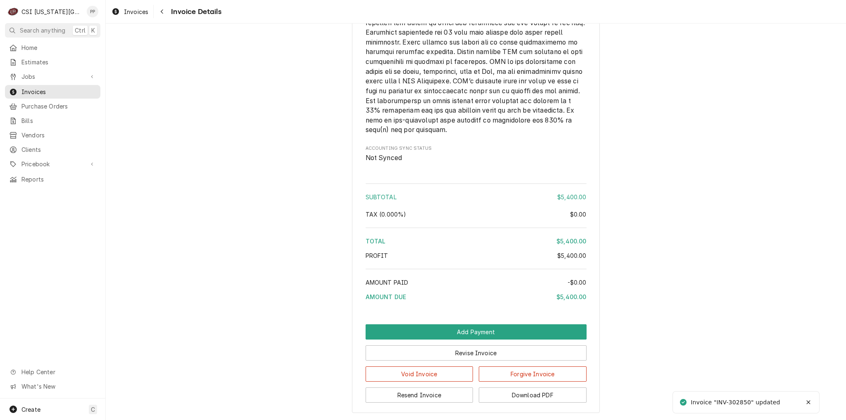
scroll to position [1247, 0]
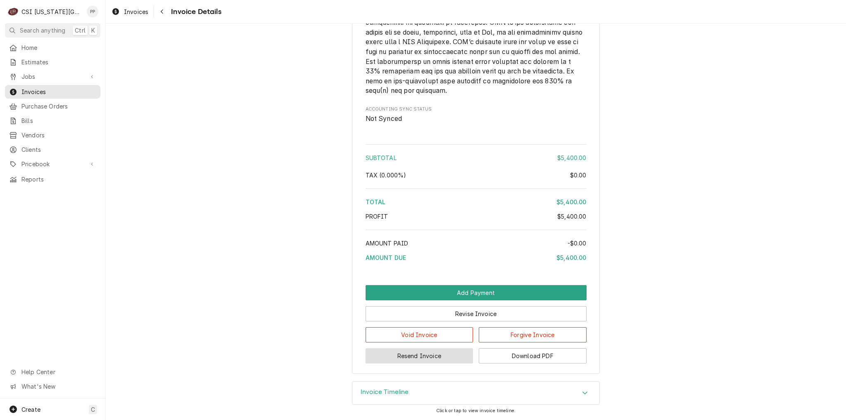
click at [420, 356] on button "Resend Invoice" at bounding box center [419, 355] width 108 height 15
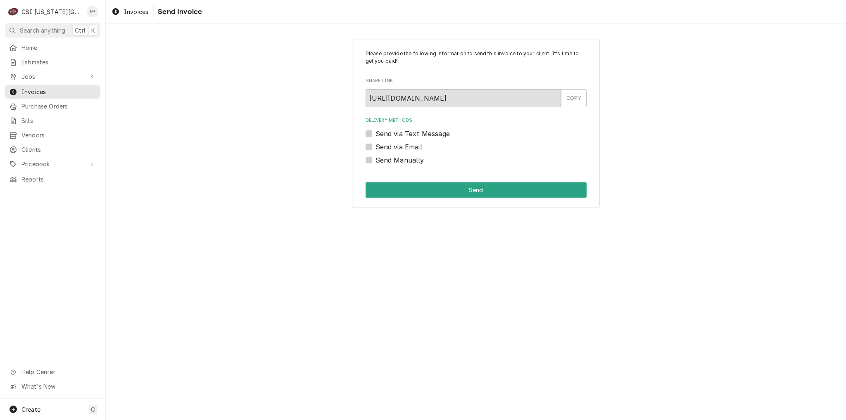
click at [375, 161] on label "Send Manually" at bounding box center [399, 160] width 49 height 10
click at [375, 161] on input "Send Manually" at bounding box center [485, 164] width 221 height 18
checkbox input "true"
click at [440, 193] on button "Send" at bounding box center [475, 190] width 221 height 15
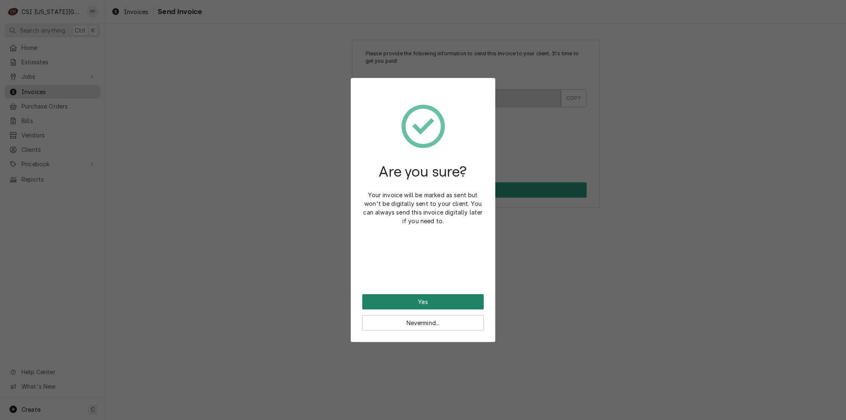
click at [438, 301] on button "Yes" at bounding box center [422, 301] width 121 height 15
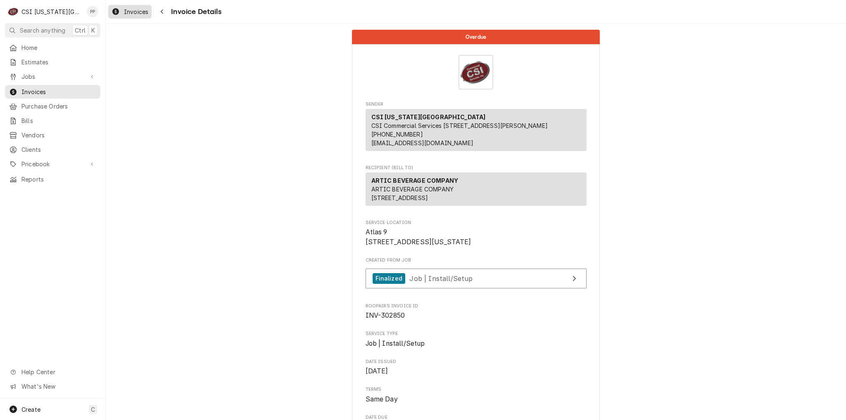
click at [144, 12] on span "Invoices" at bounding box center [136, 11] width 24 height 9
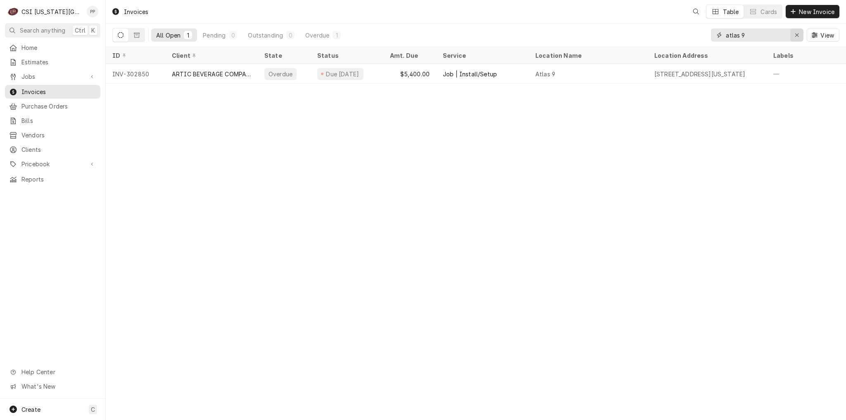
click at [795, 35] on icon "Erase input" at bounding box center [796, 35] width 5 height 6
click at [777, 36] on input "Dynamic Content Wrapper" at bounding box center [764, 34] width 78 height 13
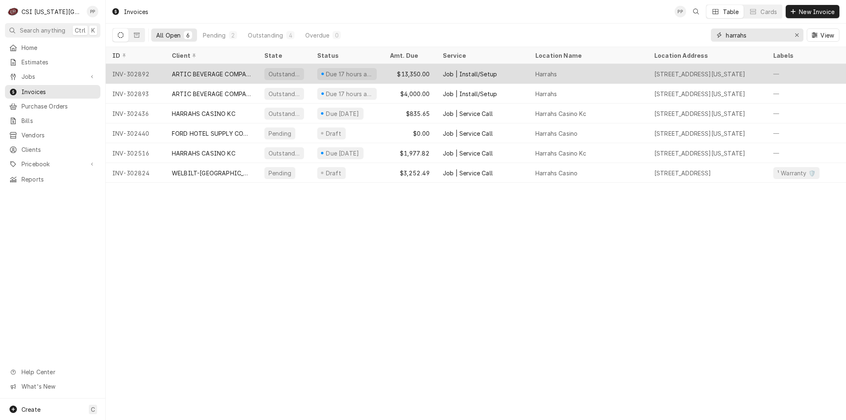
type input "harrahs"
click at [393, 73] on div "$13,350.00" at bounding box center [409, 74] width 53 height 20
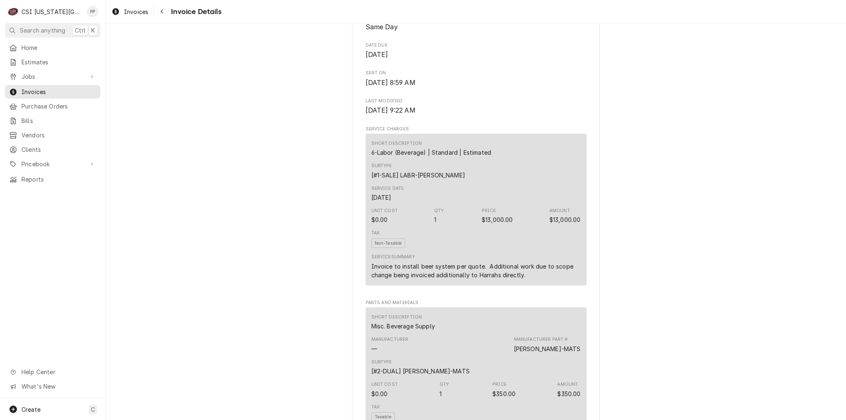
scroll to position [413, 0]
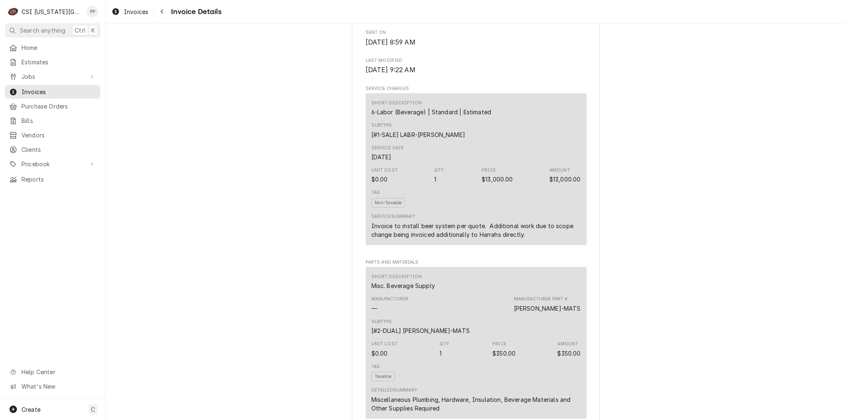
click at [542, 164] on div "Service Date Aug 18, 2025" at bounding box center [475, 153] width 209 height 22
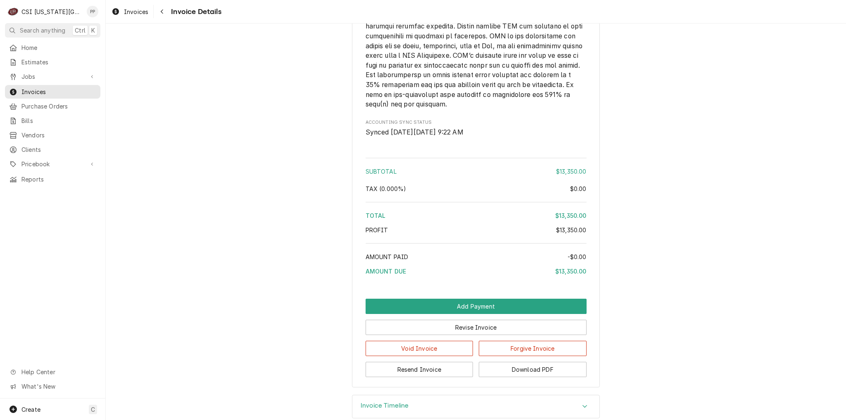
scroll to position [1242, 0]
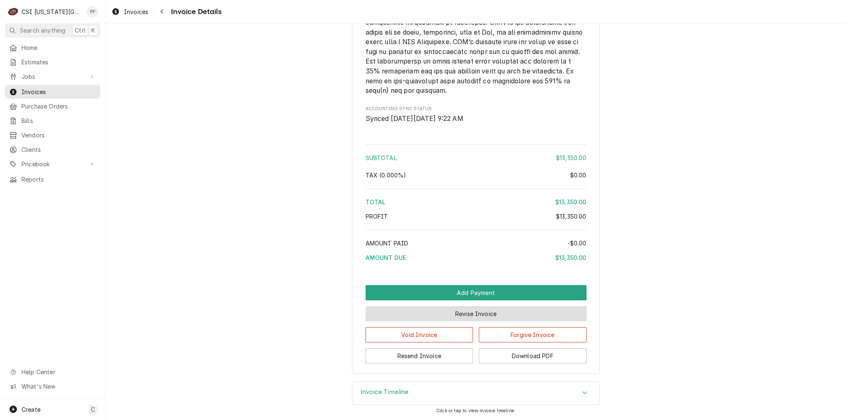
click at [459, 315] on button "Revise Invoice" at bounding box center [475, 313] width 221 height 15
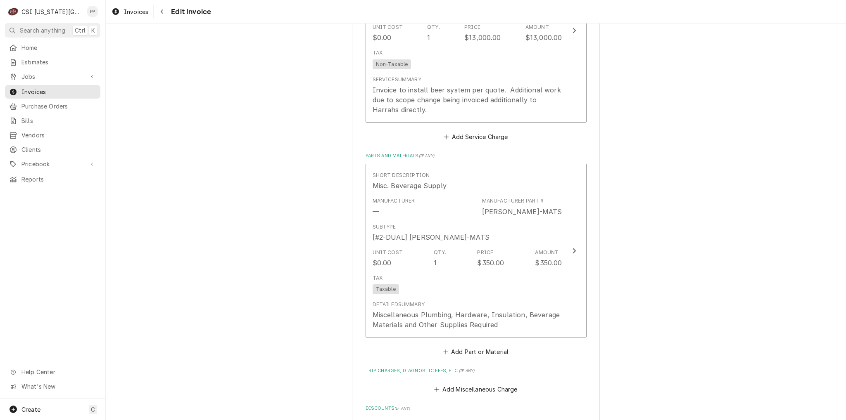
scroll to position [826, 0]
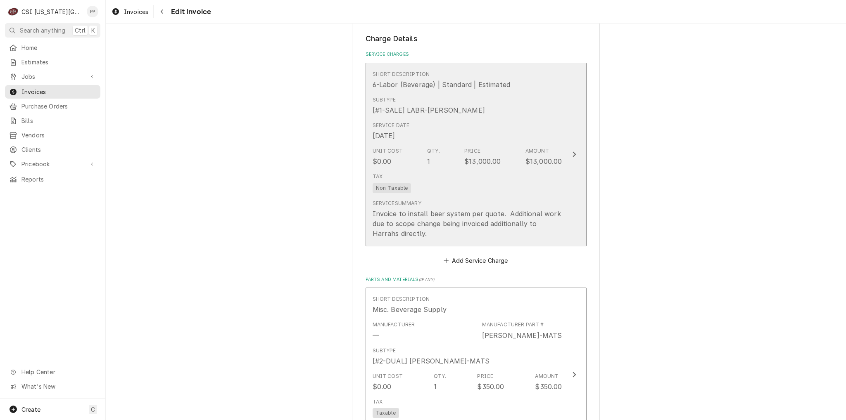
click at [544, 180] on div "Tax Non-Taxable" at bounding box center [467, 183] width 190 height 26
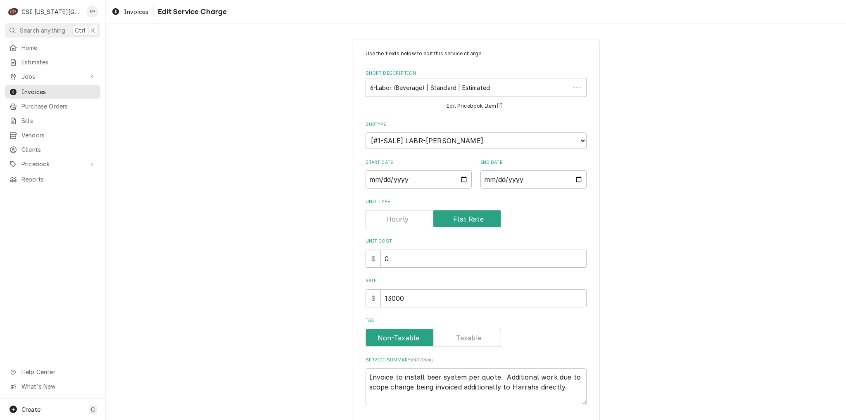
scroll to position [55, 0]
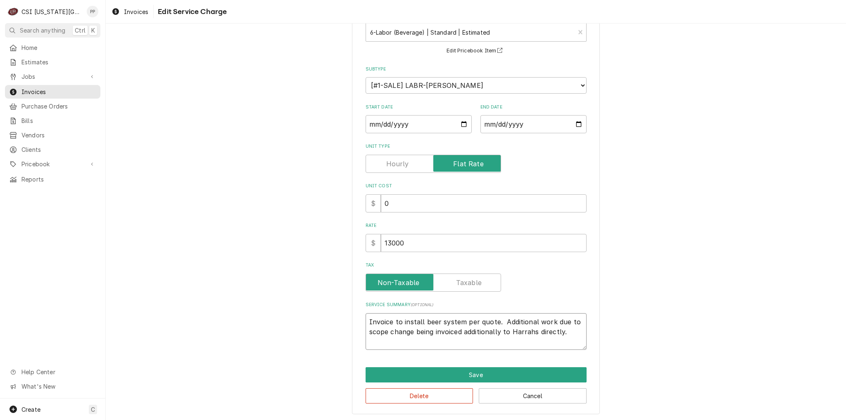
drag, startPoint x: 560, startPoint y: 333, endPoint x: 403, endPoint y: 326, distance: 157.5
click at [329, 308] on div "Use the fields below to edit this service charge Short Description 6-Labor (Bev…" at bounding box center [476, 199] width 740 height 445
type textarea "x"
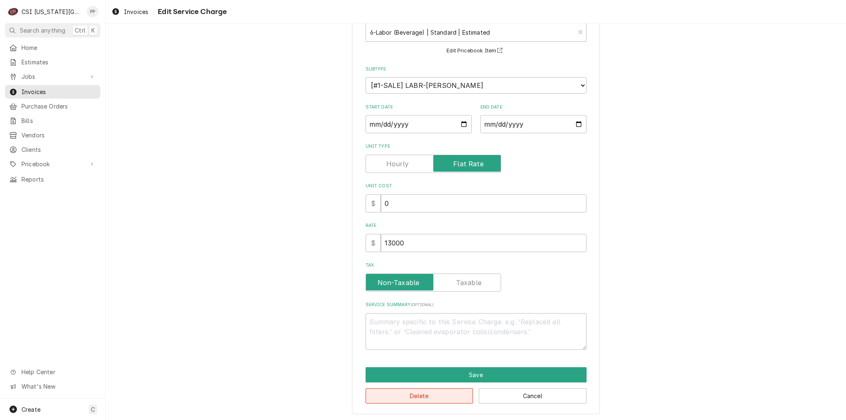
click at [439, 392] on button "Delete" at bounding box center [419, 396] width 108 height 15
type textarea "x"
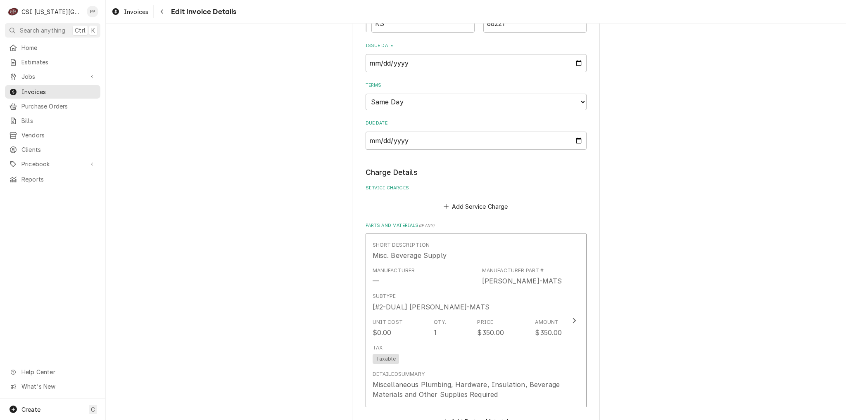
scroll to position [692, 0]
click at [166, 14] on div "Navigate back" at bounding box center [162, 11] width 8 height 8
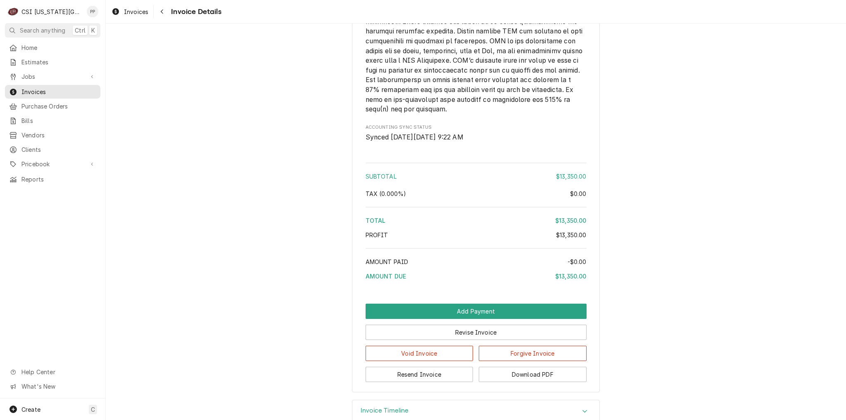
scroll to position [1242, 0]
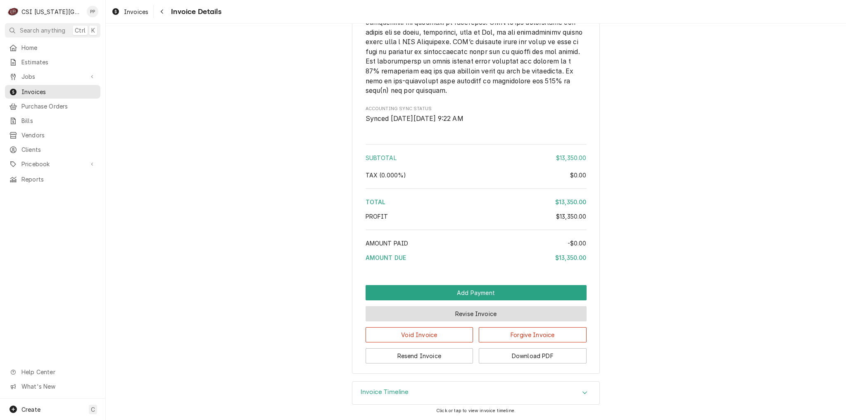
click at [472, 314] on button "Revise Invoice" at bounding box center [475, 313] width 221 height 15
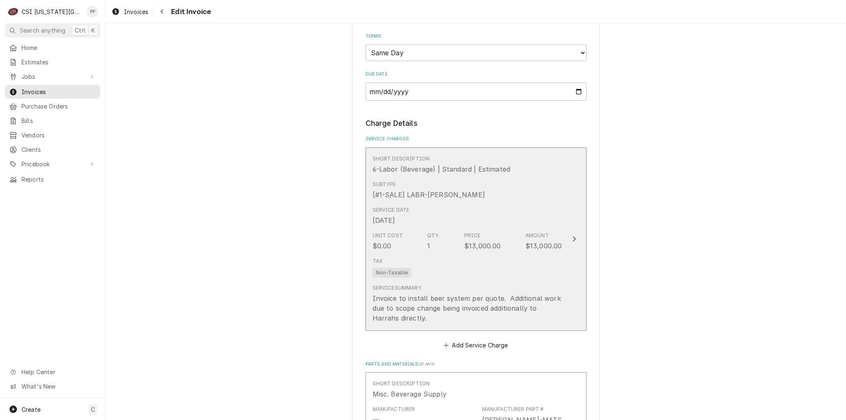
scroll to position [785, 0]
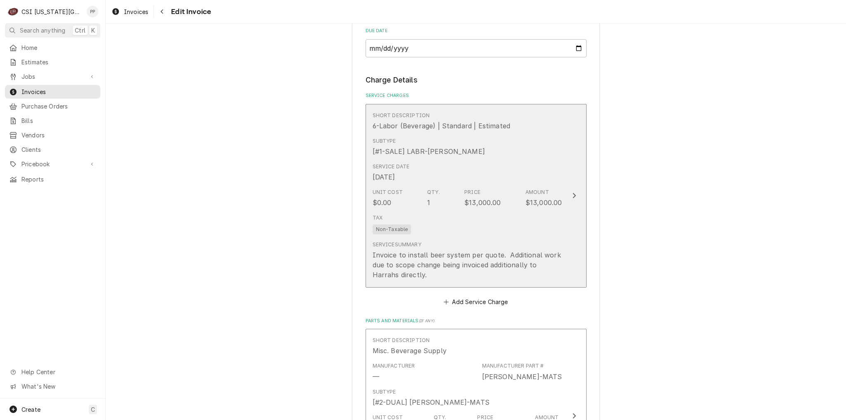
click at [537, 228] on div "Tax Non-Taxable" at bounding box center [467, 224] width 190 height 26
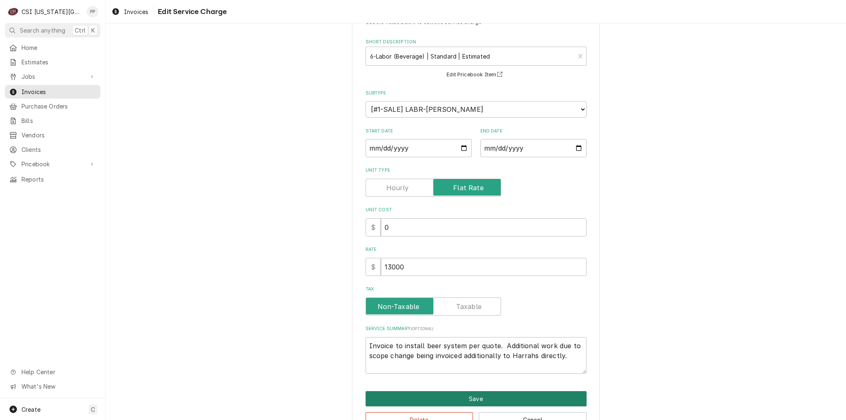
scroll to position [55, 0]
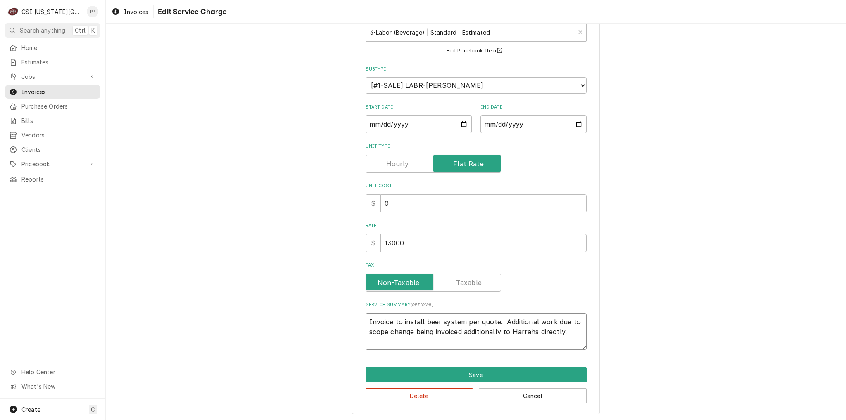
drag, startPoint x: 565, startPoint y: 331, endPoint x: 352, endPoint y: 316, distance: 213.6
click at [352, 316] on div "Use the fields below to edit this service charge Short Description 6-Labor (Bev…" at bounding box center [476, 199] width 248 height 430
drag, startPoint x: 563, startPoint y: 331, endPoint x: 298, endPoint y: 315, distance: 266.0
click at [298, 315] on div "Use the fields below to edit this service charge Short Description 6-Labor (Bev…" at bounding box center [476, 199] width 740 height 445
click at [429, 393] on button "Delete" at bounding box center [419, 396] width 108 height 15
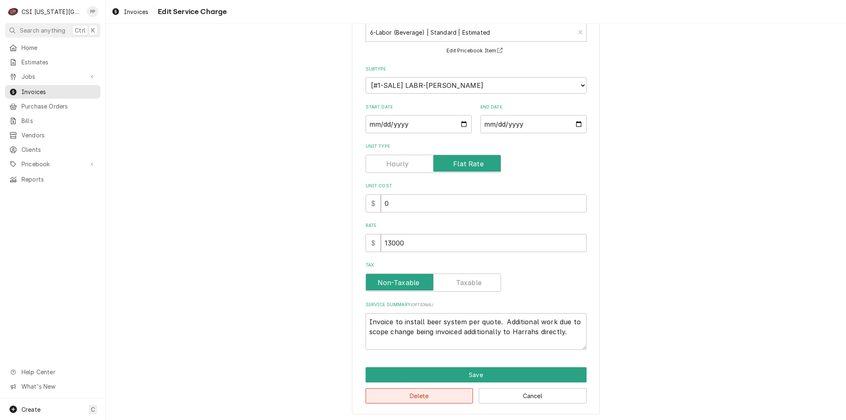
type textarea "x"
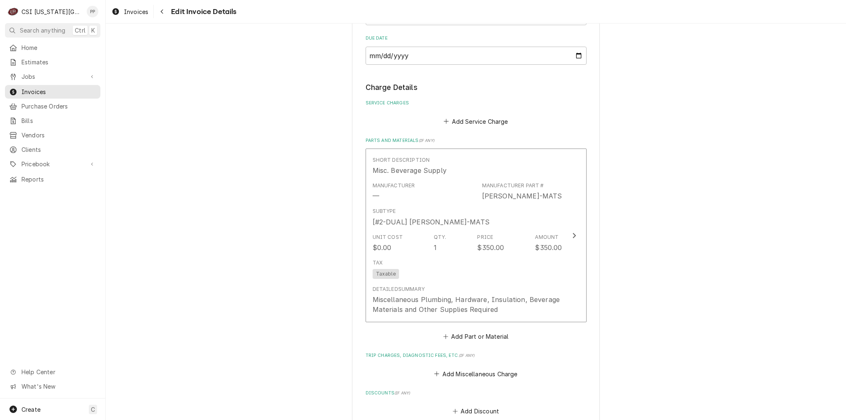
scroll to position [774, 0]
click at [479, 126] on button "Add Service Charge" at bounding box center [475, 125] width 67 height 12
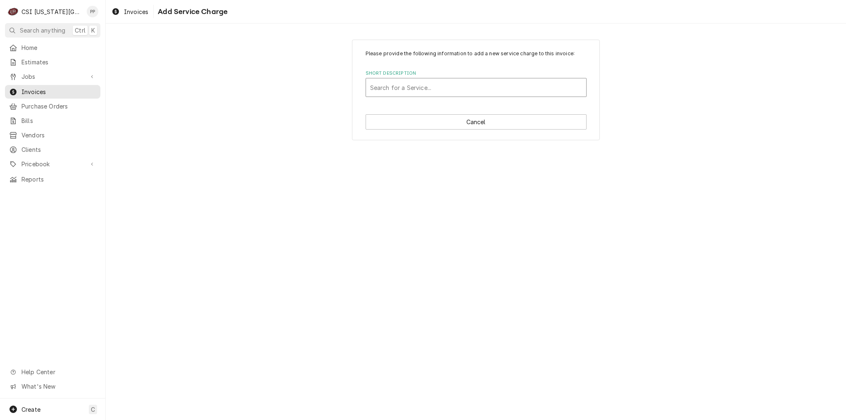
click at [464, 82] on div "Short Description" at bounding box center [476, 87] width 212 height 15
type input "beverage"
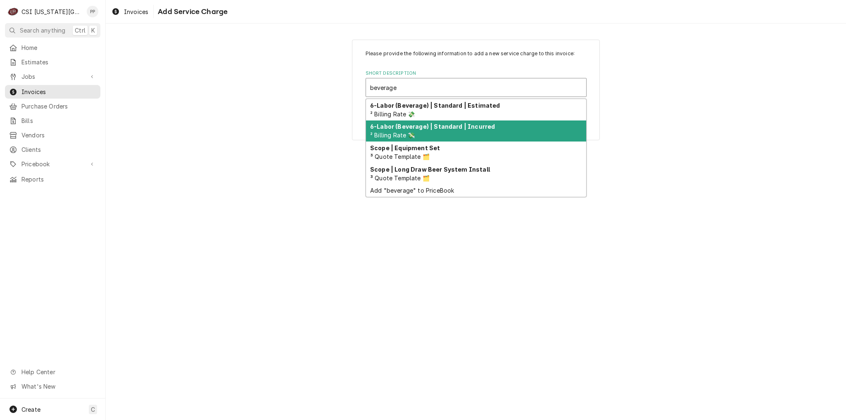
click at [503, 122] on div "6-Labor (Beverage) | Standard | Incurred ² Billing Rate 💸" at bounding box center [476, 131] width 220 height 21
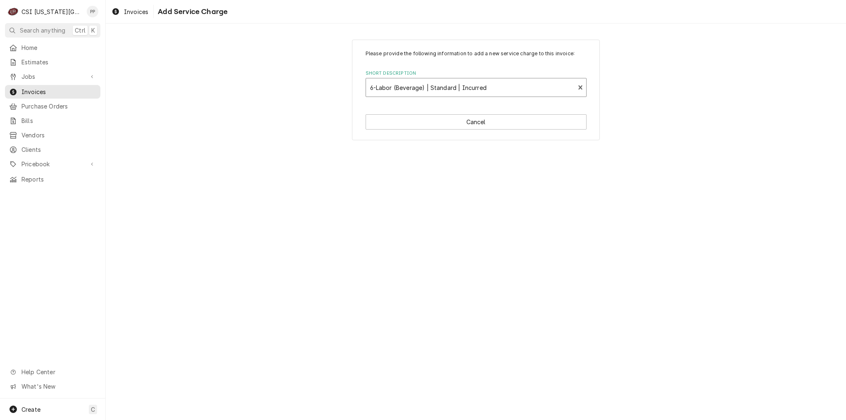
type textarea "x"
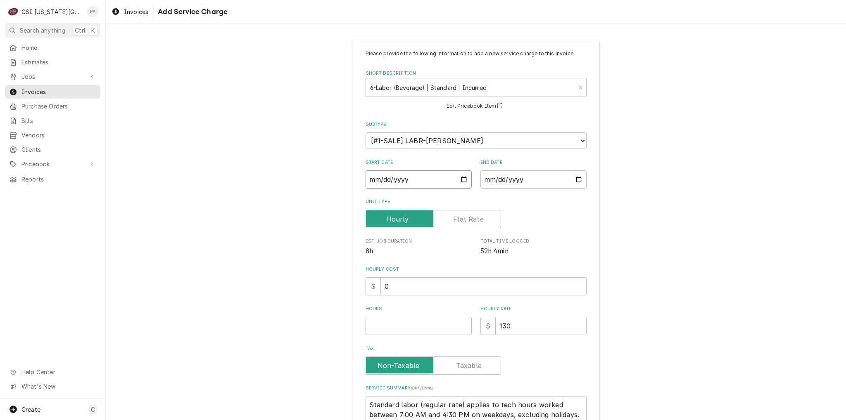
click at [464, 179] on input "Start Date" at bounding box center [418, 180] width 106 height 18
type input "2025-08-27"
click at [529, 188] on div "Please provide the following information to add a new service charge to this in…" at bounding box center [475, 246] width 221 height 393
click at [567, 178] on input "End Date" at bounding box center [533, 180] width 106 height 18
click at [573, 178] on input "End Date" at bounding box center [533, 180] width 106 height 18
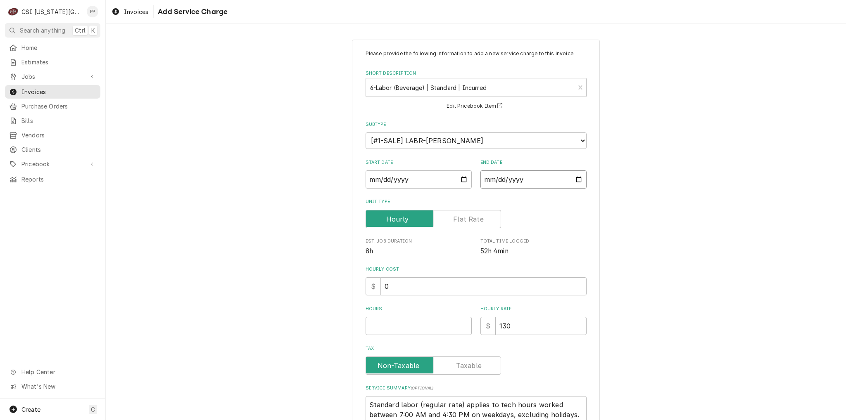
type textarea "x"
type input "2025-08-27"
click at [420, 319] on input "Hours" at bounding box center [418, 326] width 106 height 18
type textarea "x"
type input "1"
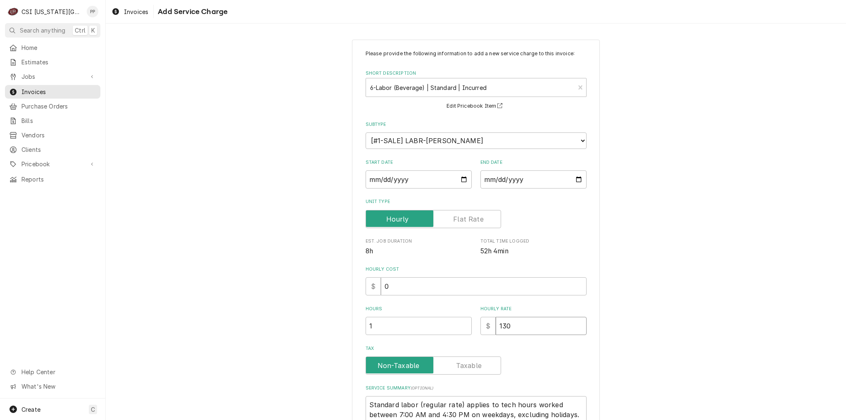
type textarea "x"
type input "3"
type textarea "x"
type input "31"
type textarea "x"
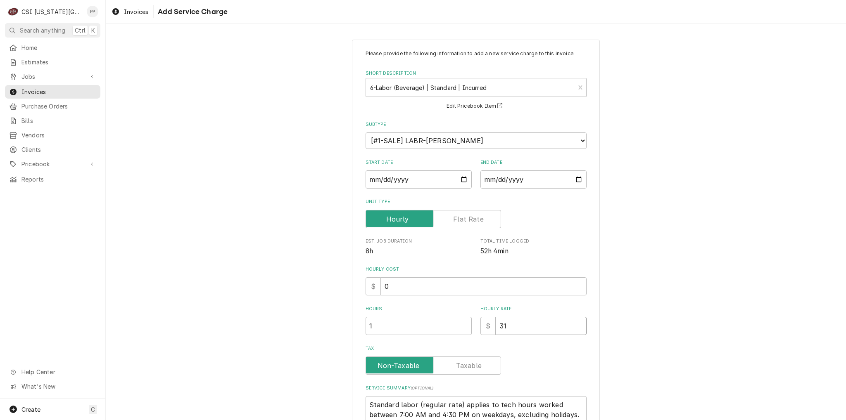
type input "3"
type textarea "x"
type input "1"
type textarea "x"
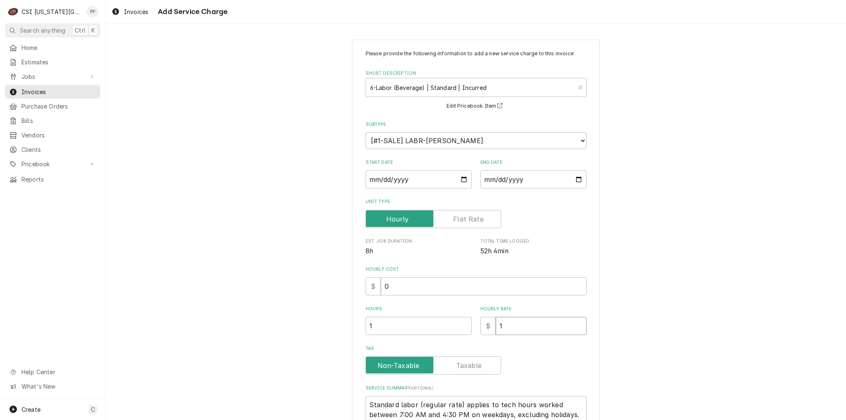
type input "13"
type textarea "x"
type input "130"
type textarea "x"
type input "1300"
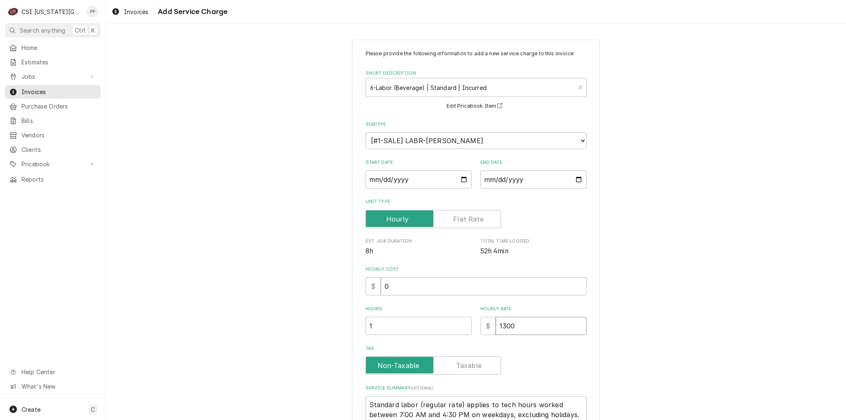
type textarea "x"
type input "13000"
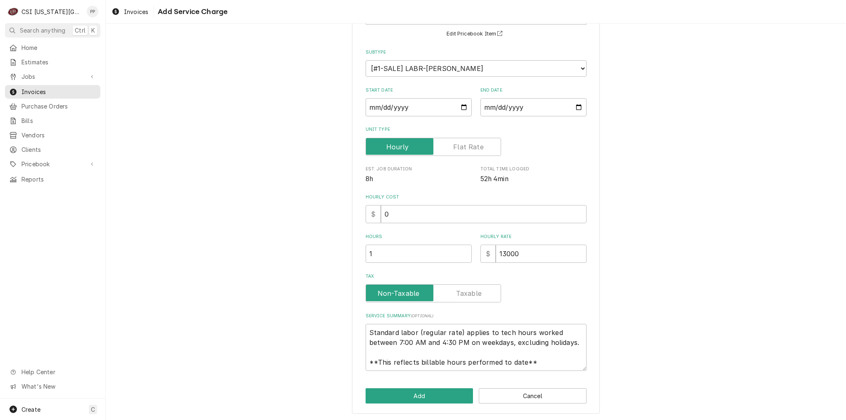
scroll to position [10, 0]
click at [440, 398] on button "Add" at bounding box center [419, 396] width 108 height 15
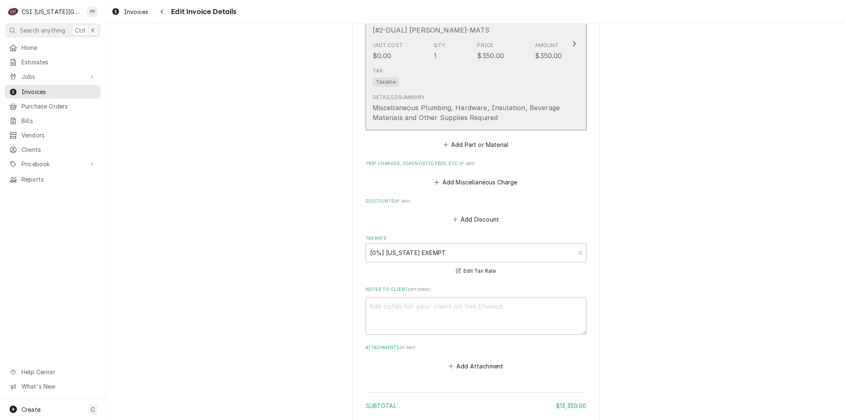
scroll to position [1318, 0]
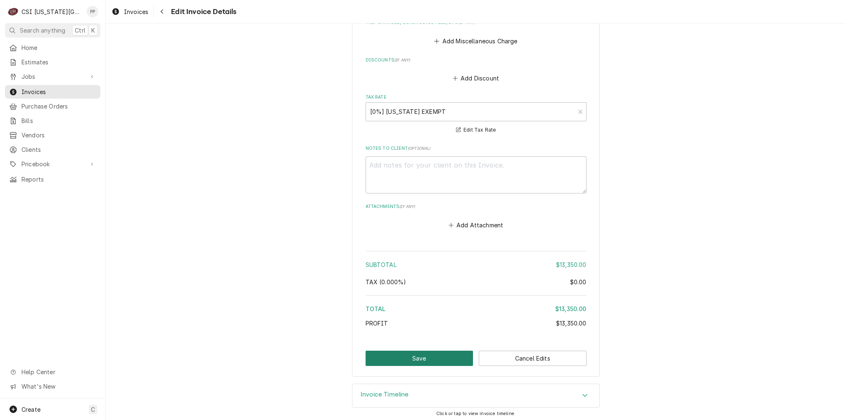
click at [408, 356] on button "Save" at bounding box center [419, 358] width 108 height 15
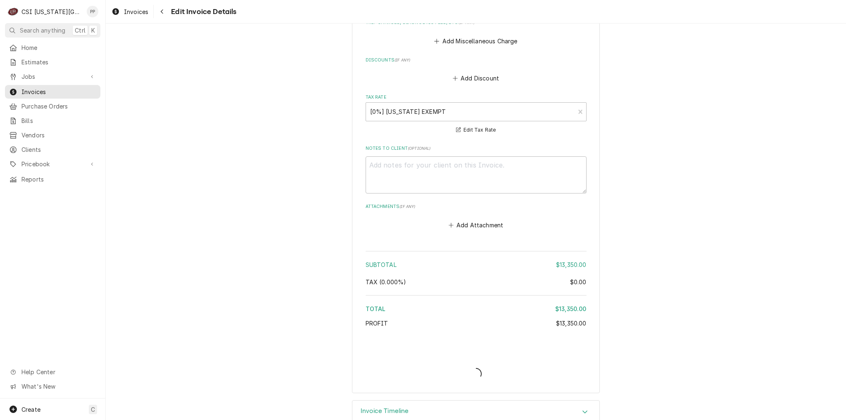
type textarea "x"
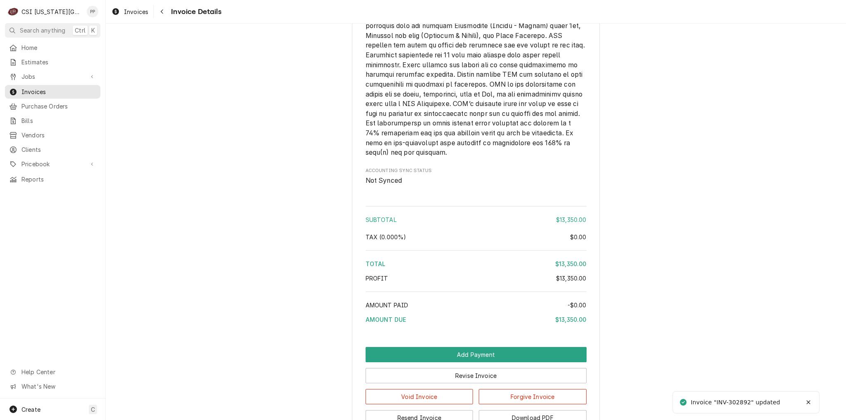
scroll to position [1260, 0]
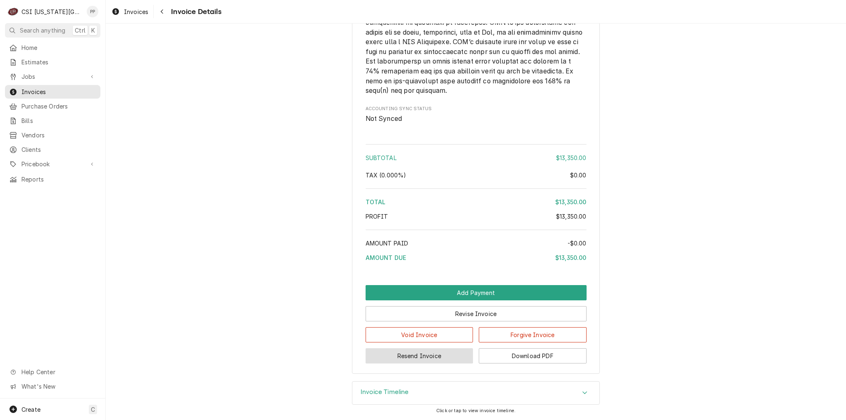
click at [417, 354] on button "Resend Invoice" at bounding box center [419, 355] width 108 height 15
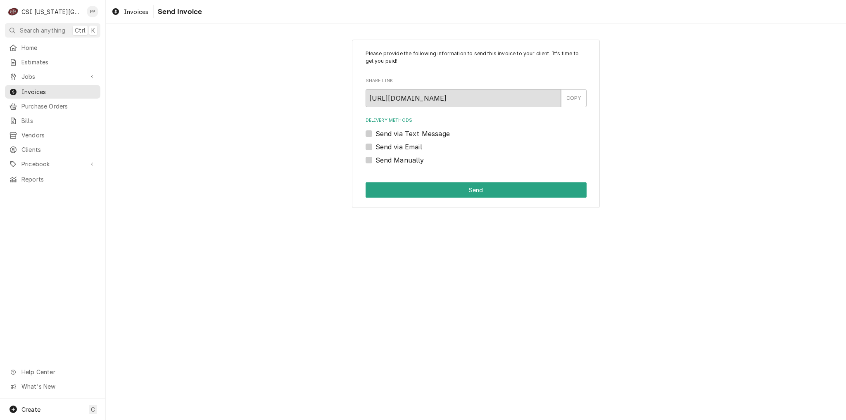
click at [375, 157] on label "Send Manually" at bounding box center [399, 160] width 49 height 10
click at [375, 157] on input "Send Manually" at bounding box center [485, 164] width 221 height 18
checkbox input "true"
click at [396, 193] on button "Send" at bounding box center [475, 190] width 221 height 15
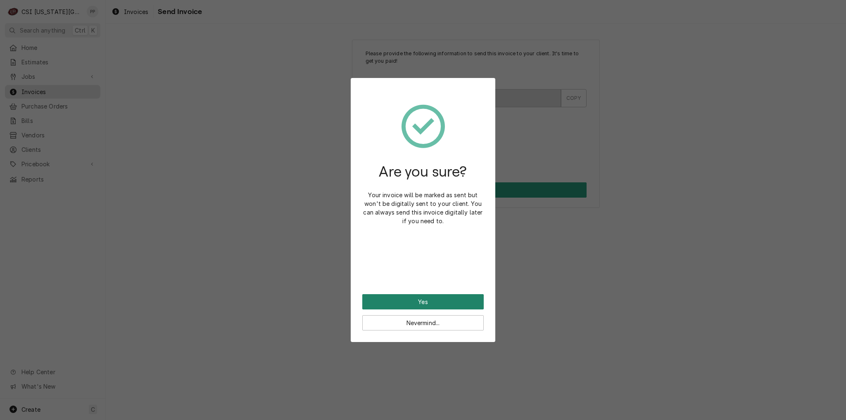
click at [471, 299] on button "Yes" at bounding box center [422, 301] width 121 height 15
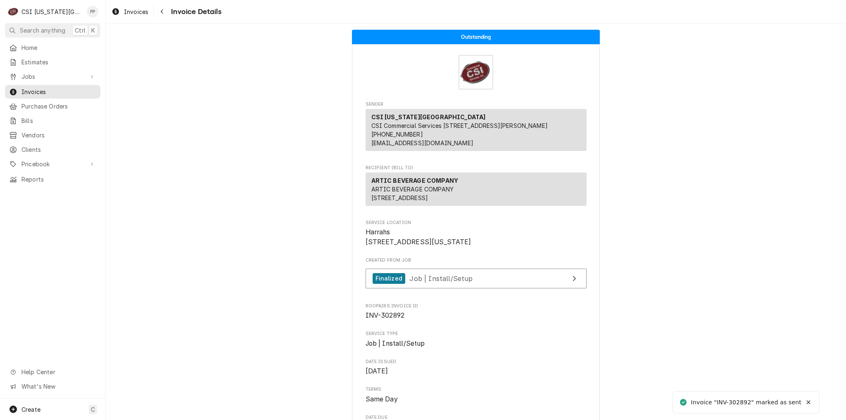
click at [128, 15] on span "Invoices" at bounding box center [136, 11] width 24 height 9
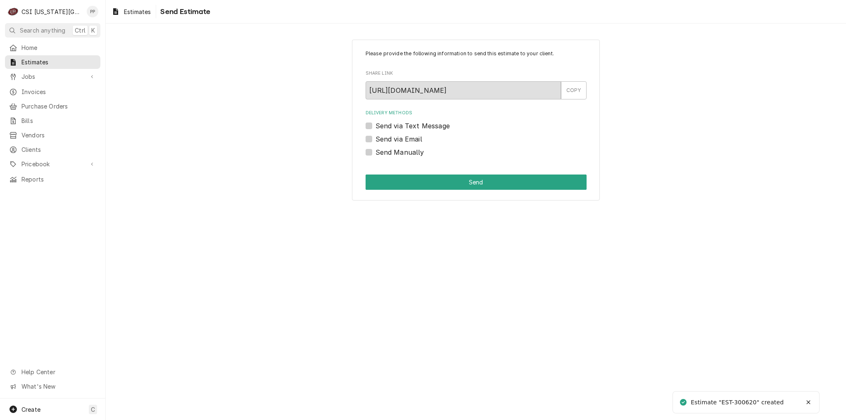
click at [375, 151] on label "Send Manually" at bounding box center [399, 152] width 49 height 10
click at [375, 151] on input "Send Manually" at bounding box center [485, 156] width 221 height 18
checkbox input "true"
click at [398, 179] on button "Send" at bounding box center [475, 182] width 221 height 15
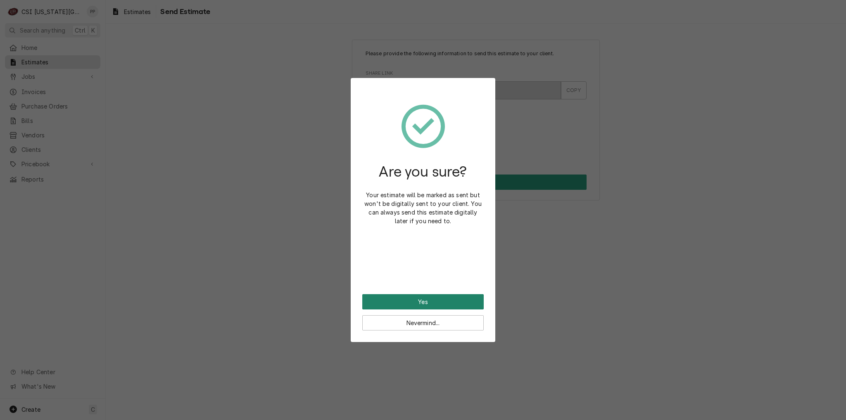
click at [468, 303] on button "Yes" at bounding box center [422, 301] width 121 height 15
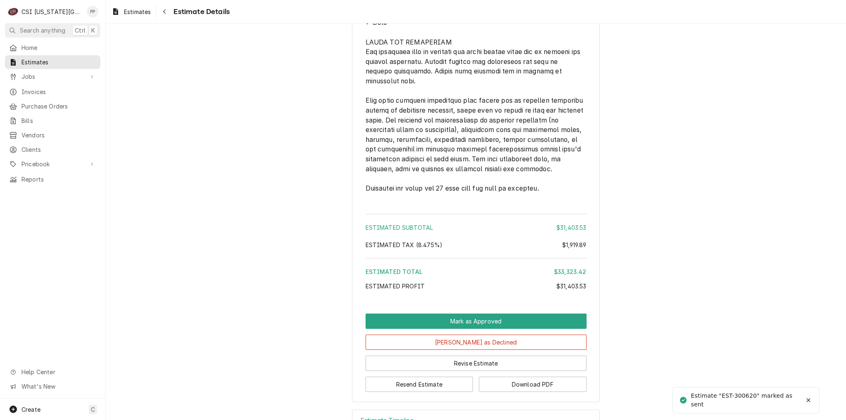
scroll to position [2013, 0]
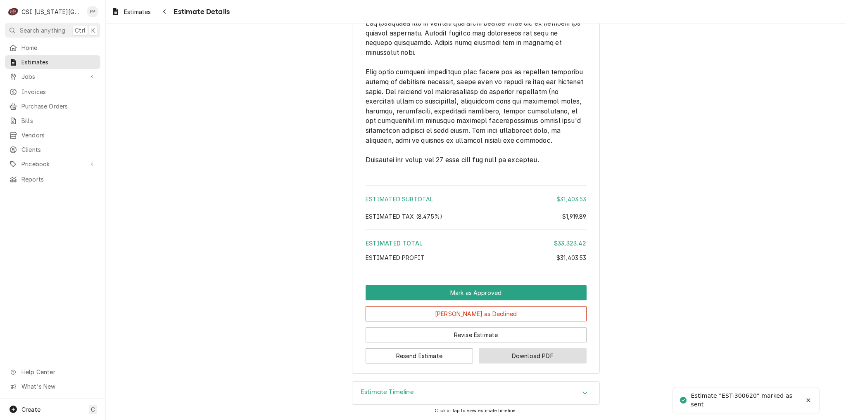
click at [563, 354] on button "Download PDF" at bounding box center [533, 355] width 108 height 15
click at [141, 8] on span "Estimates" at bounding box center [137, 11] width 27 height 9
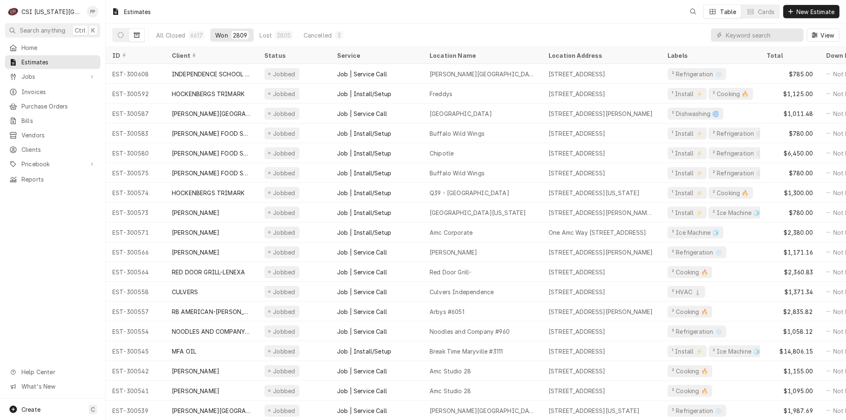
click at [799, 31] on div "Dynamic Content Wrapper" at bounding box center [757, 34] width 92 height 13
click at [799, 11] on span "New Estimate" at bounding box center [814, 11] width 41 height 9
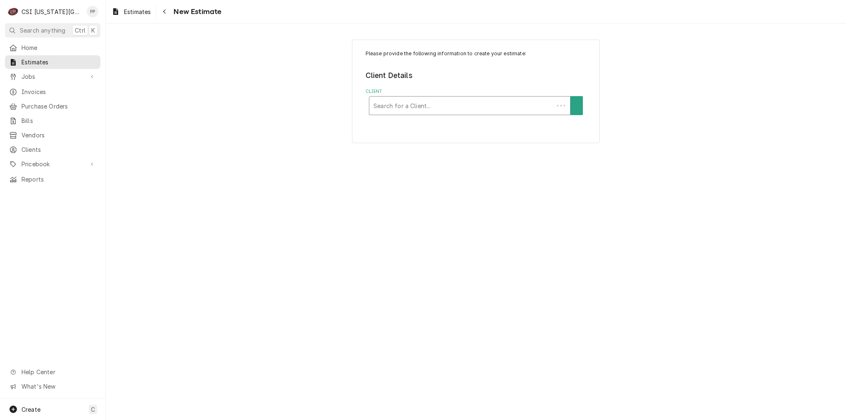
click at [442, 111] on div "Client" at bounding box center [461, 105] width 176 height 15
type input "raising canes"
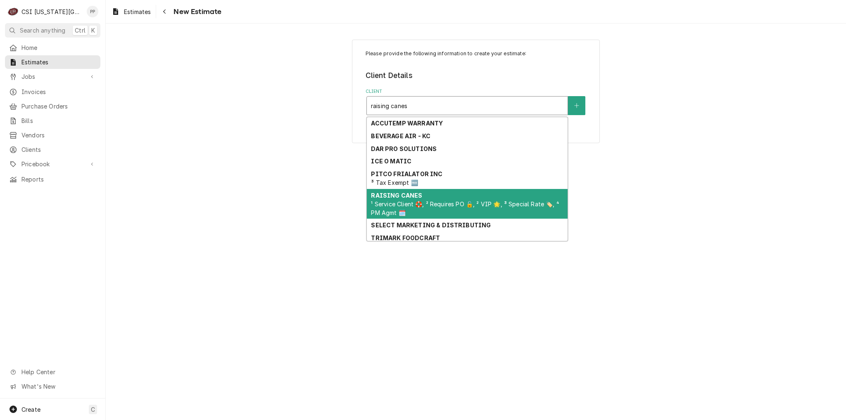
click at [454, 208] on div "RAISING CANES ¹ Service Client 🛟, ² Requires PO 🔓, ² VIP 🌟, ³ Special Rate 🏷️, …" at bounding box center [467, 204] width 201 height 30
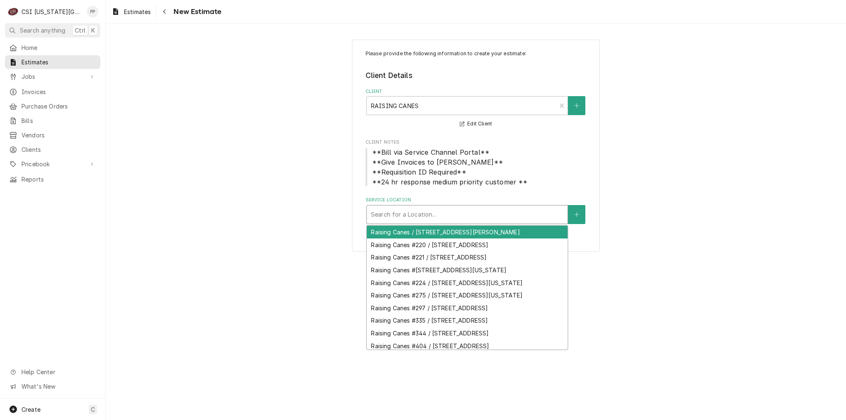
click at [431, 208] on div "Service Location" at bounding box center [467, 214] width 192 height 15
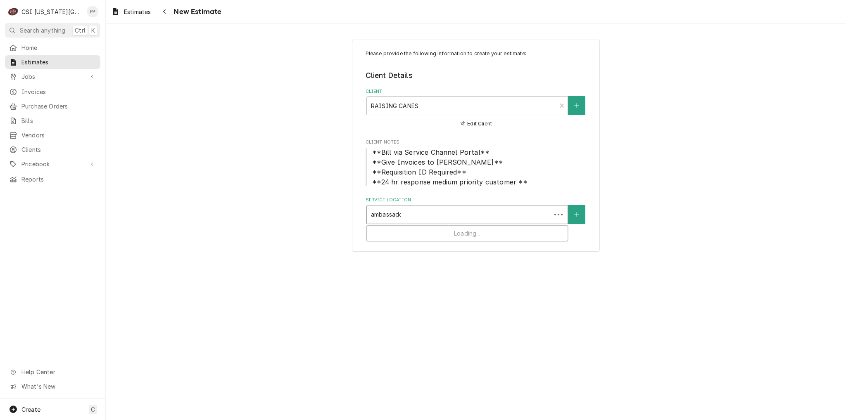
type input "ambassador"
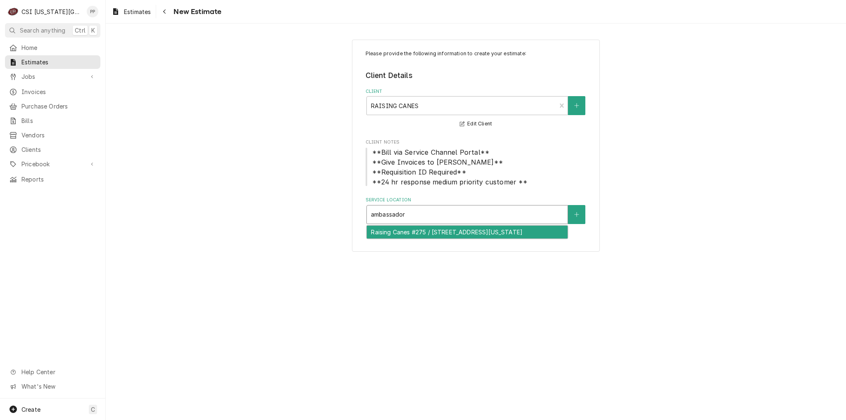
click at [448, 231] on div "Raising Canes #275 / 8771 N Ambassador Dr, Kansas City, MO 64154" at bounding box center [467, 232] width 201 height 13
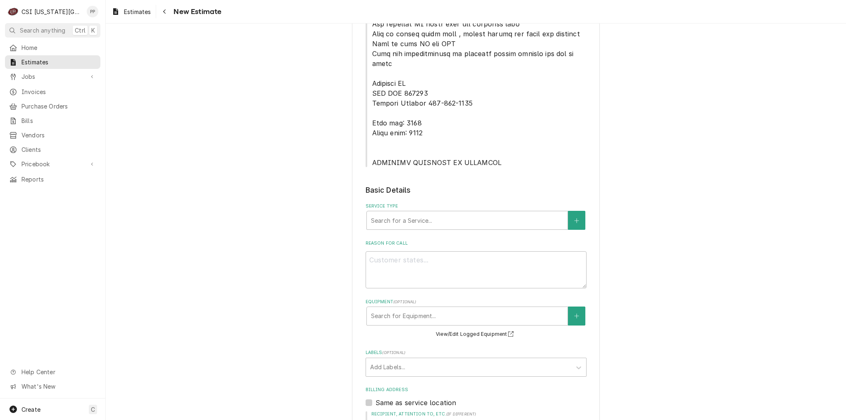
scroll to position [537, 0]
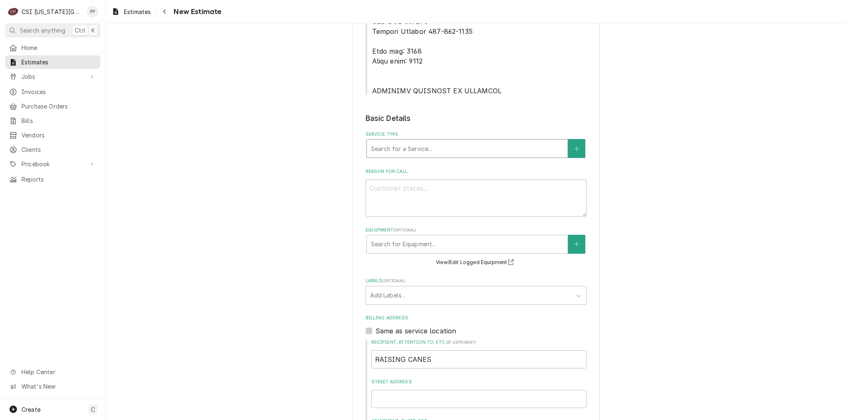
click at [411, 140] on div "Search for a Service..." at bounding box center [467, 149] width 201 height 18
type textarea "x"
type input "j"
type textarea "x"
type input "jo"
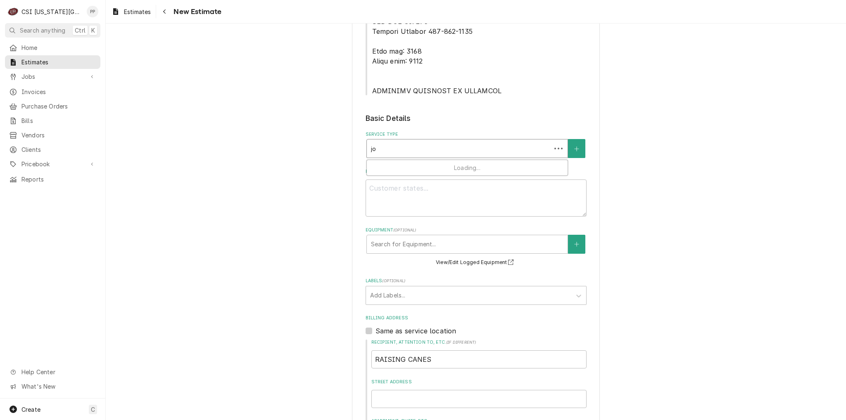
type textarea "x"
type input "job"
type textarea "x"
type input "job"
type textarea "x"
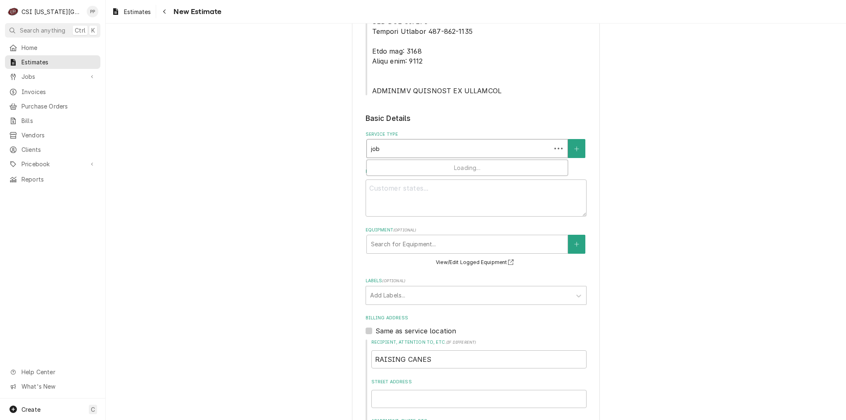
type input "job i"
type textarea "x"
type input "job ins"
type textarea "x"
type input "job inst"
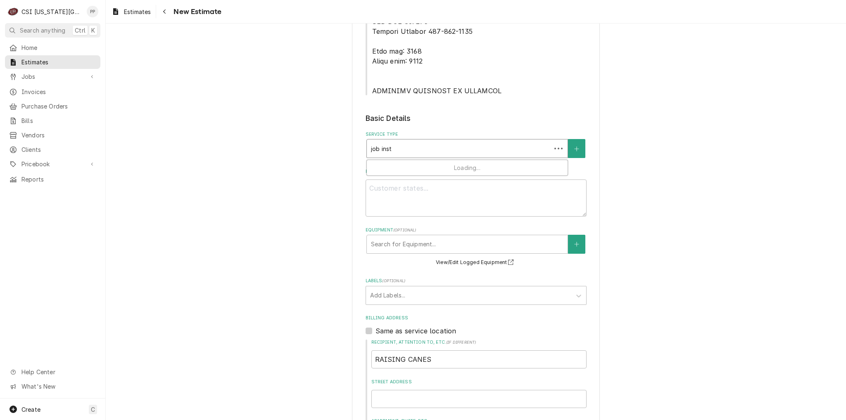
type textarea "x"
type input "job insta"
type textarea "x"
type input "job instal"
type textarea "x"
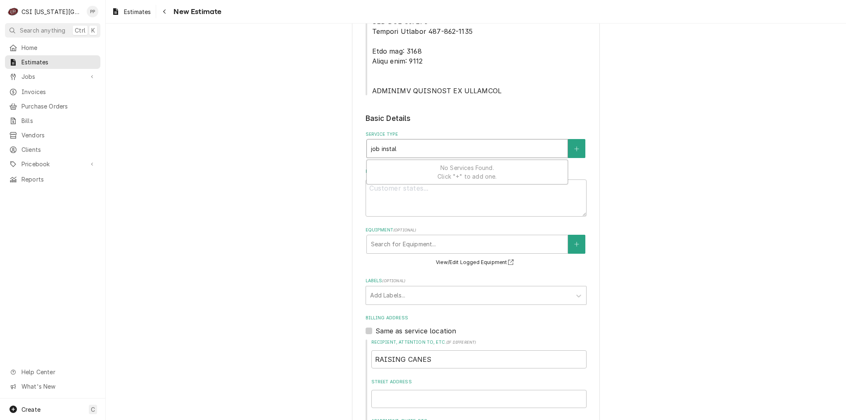
type input "job install"
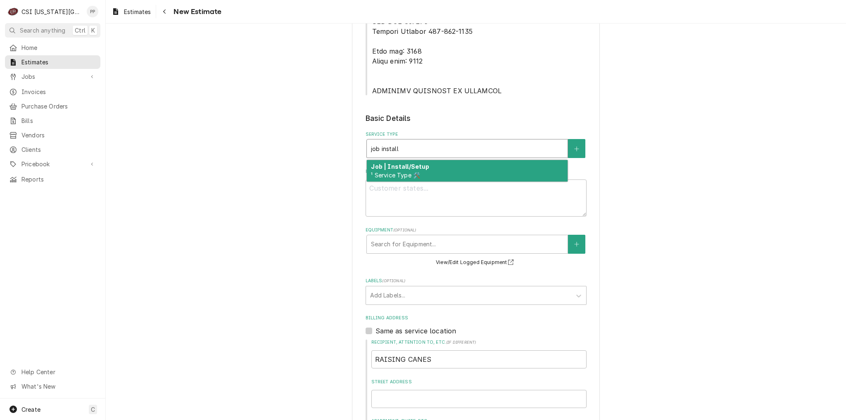
click at [414, 163] on strong "Job | Install/Setup" at bounding box center [400, 166] width 58 height 7
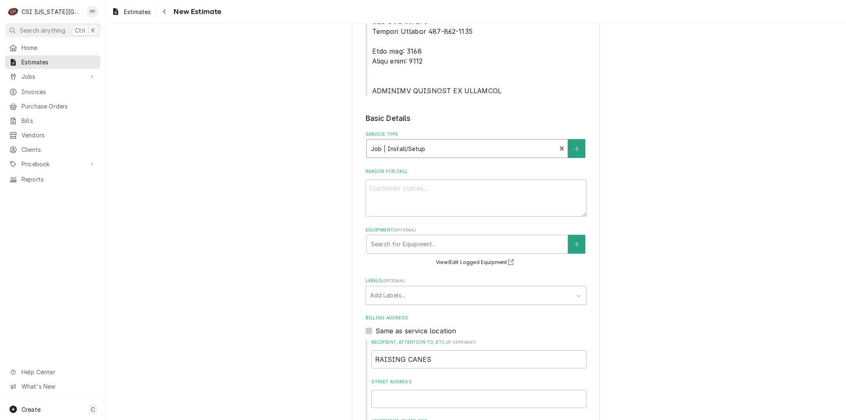
type textarea "x"
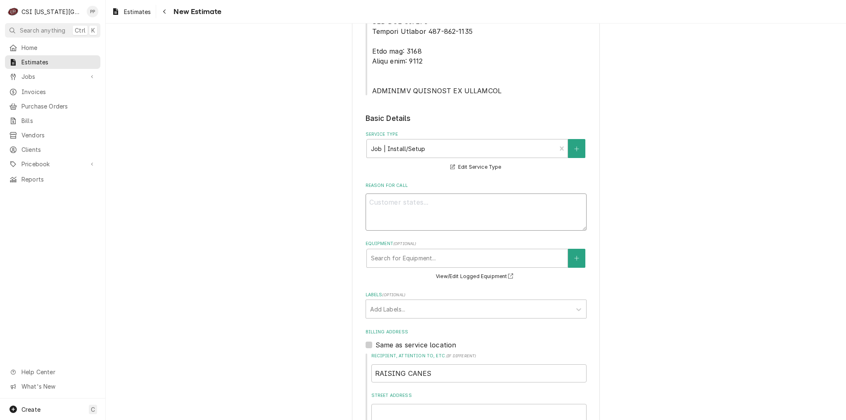
click at [418, 194] on textarea "Reason For Call" at bounding box center [475, 212] width 221 height 37
type textarea "Q"
type textarea "x"
type textarea "Qu"
type textarea "x"
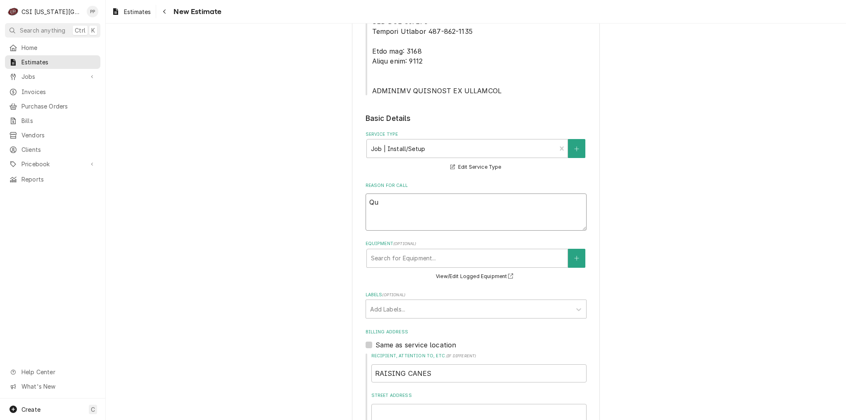
type textarea "Qut"
type textarea "x"
type textarea "Quto"
type textarea "x"
type textarea "Qutoe"
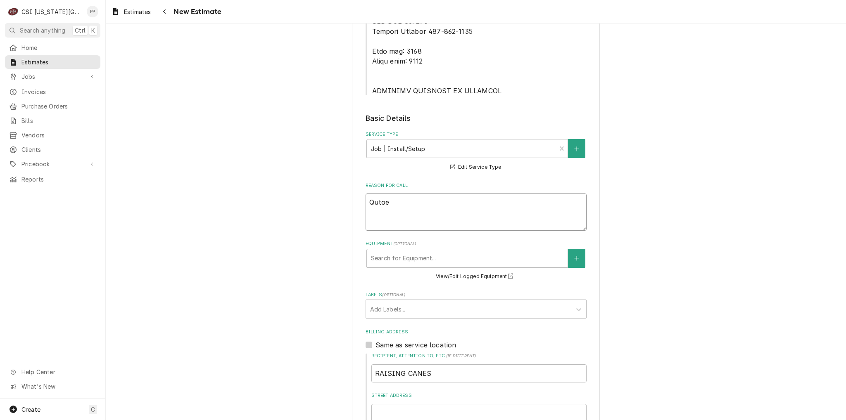
type textarea "x"
type textarea "Qutoe"
type textarea "x"
type textarea "Qutoe"
type textarea "x"
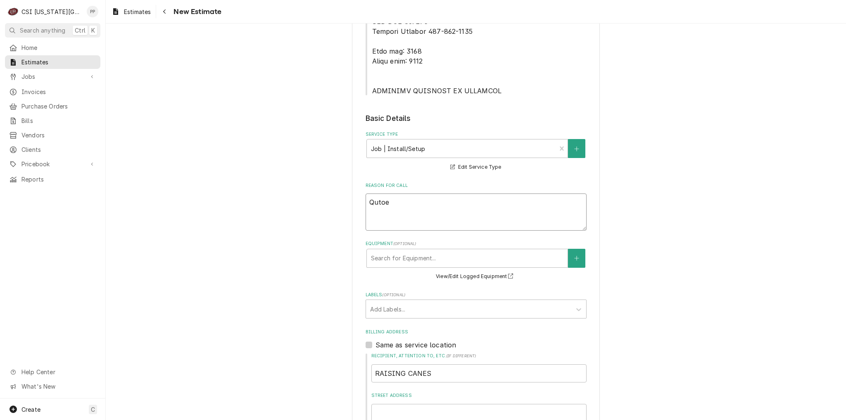
type textarea "Quto"
type textarea "x"
type textarea "Qut"
type textarea "x"
type textarea "Qu"
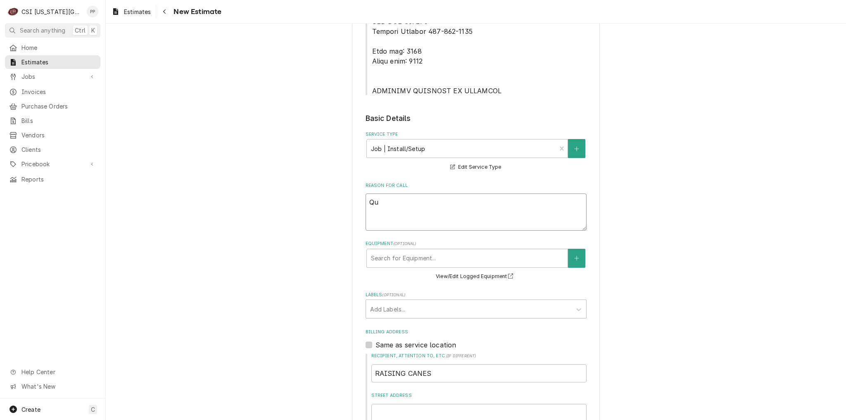
type textarea "x"
type textarea "Quo"
type textarea "x"
type textarea "Quot"
type textarea "x"
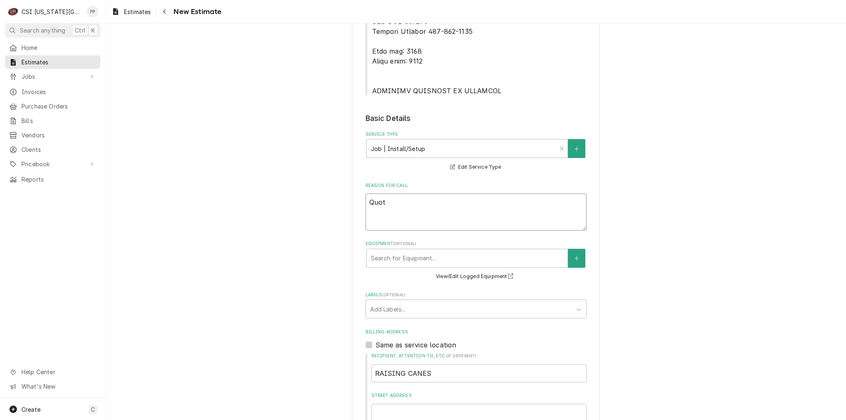
type textarea "Quote"
type textarea "x"
type textarea "Quote"
type textarea "x"
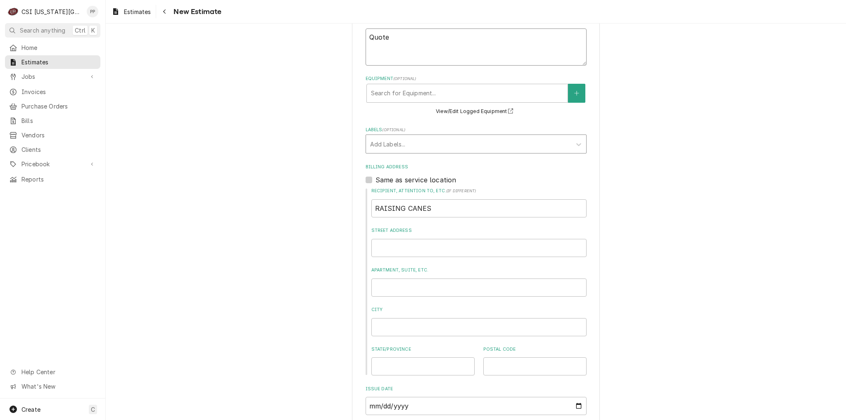
type textarea "Quote"
click at [428, 135] on div "Add Labels..." at bounding box center [468, 144] width 205 height 18
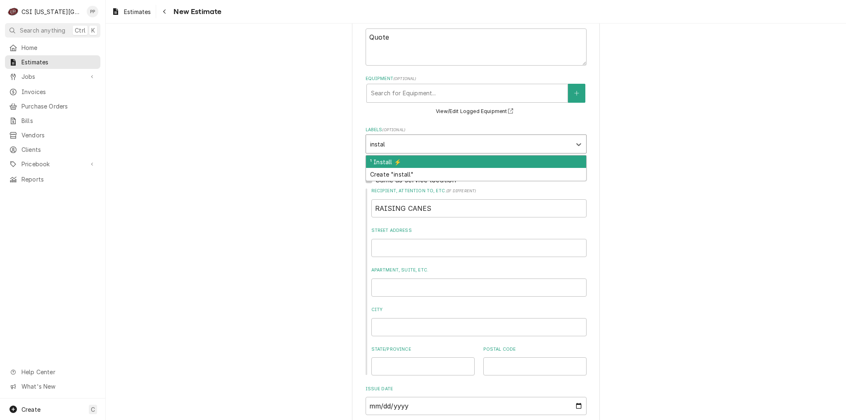
type input "install"
type textarea "x"
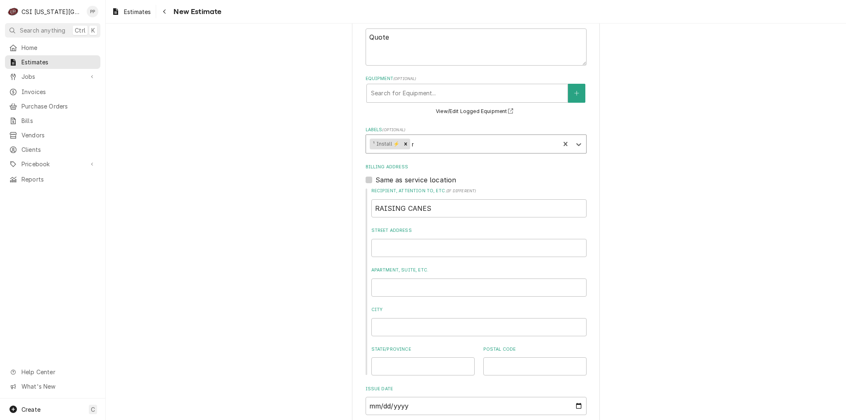
type input "re"
type textarea "x"
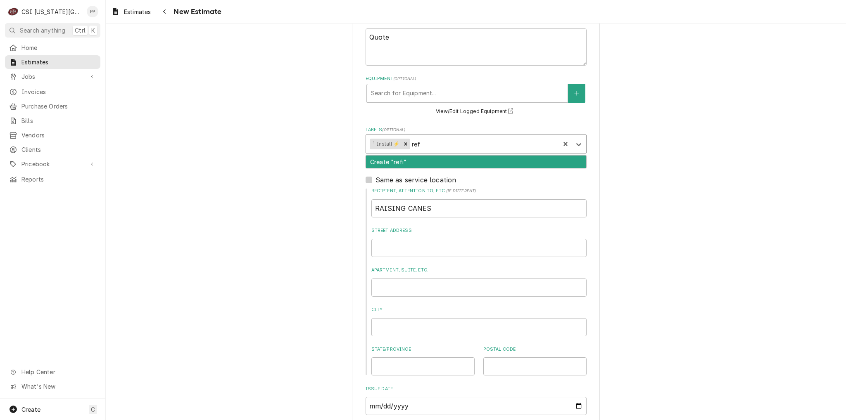
type input "re"
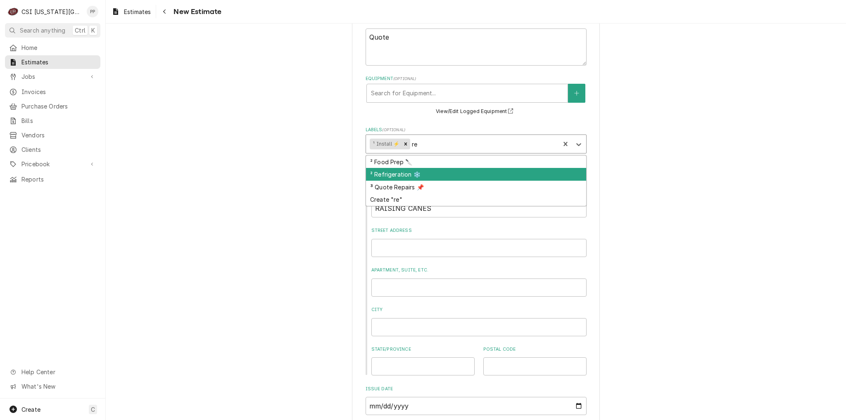
click at [430, 168] on div "² Refrigeration ❄️" at bounding box center [476, 174] width 220 height 13
type textarea "x"
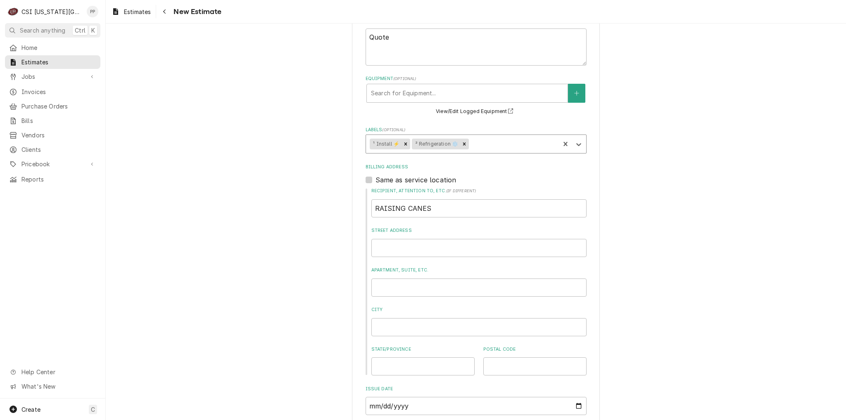
type textarea "x"
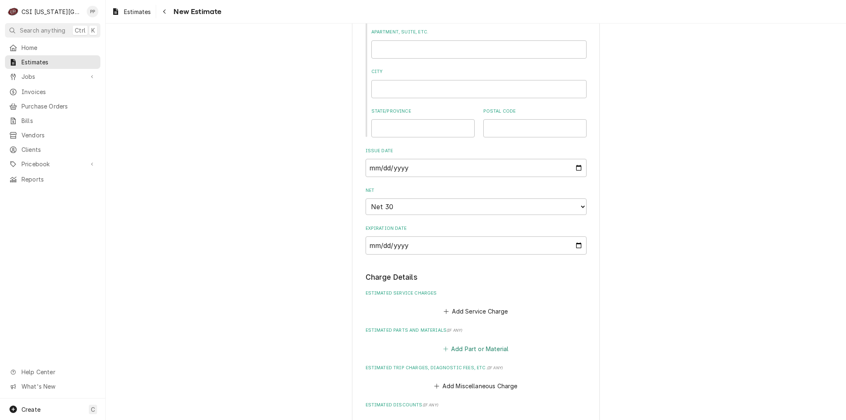
scroll to position [991, 0]
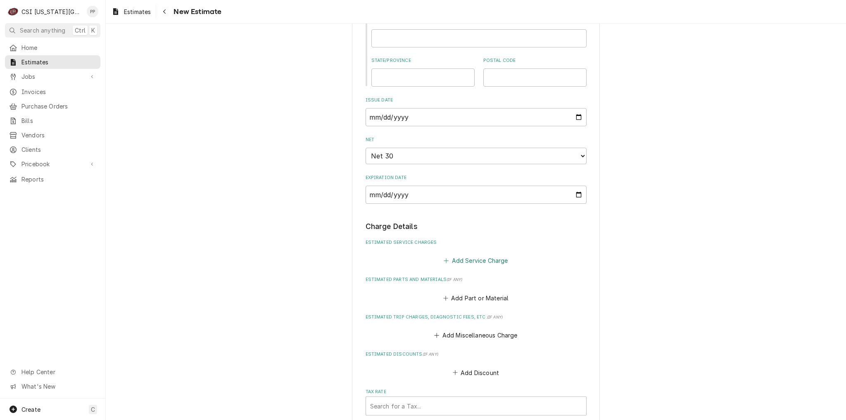
click at [484, 255] on button "Add Service Charge" at bounding box center [475, 261] width 67 height 12
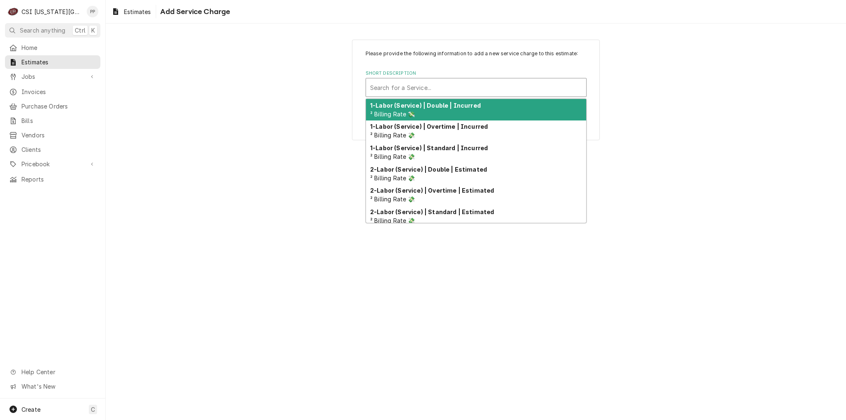
click at [454, 93] on div "Short Description" at bounding box center [476, 87] width 212 height 15
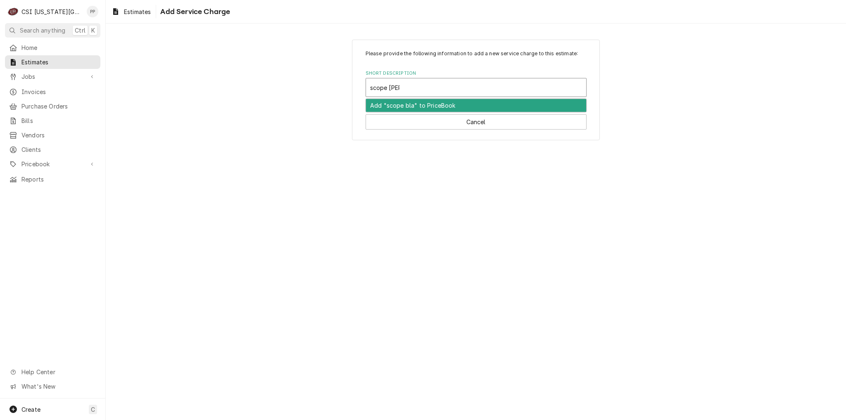
type input "scope blank"
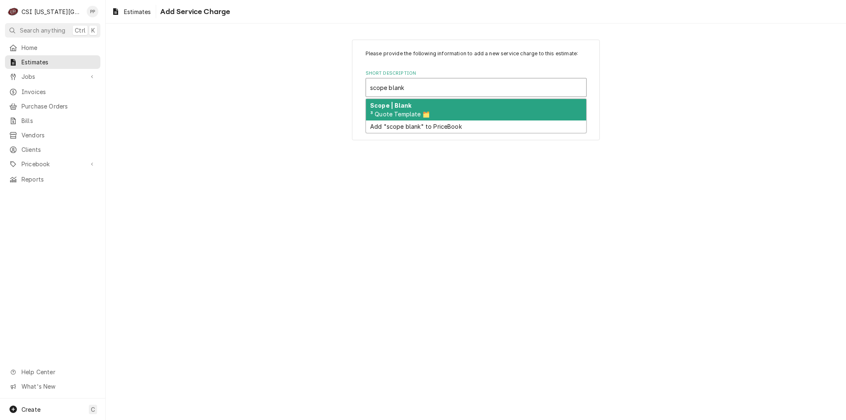
click at [443, 112] on div "Scope | Blank ³ Quote Template 🗂️" at bounding box center [476, 109] width 220 height 21
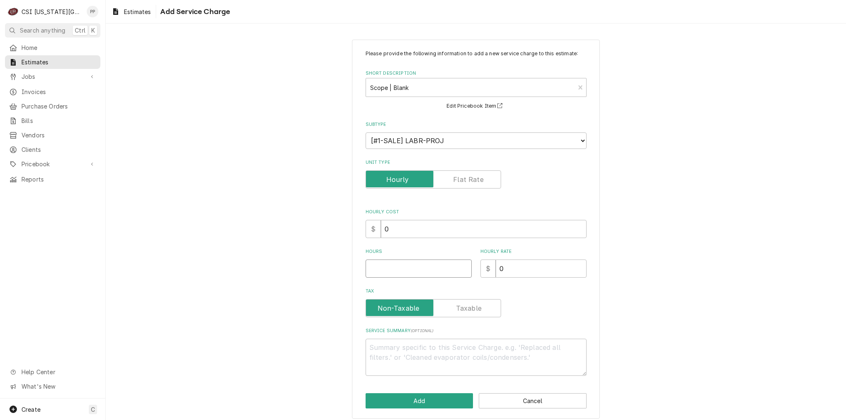
click at [411, 270] on input "Hours" at bounding box center [418, 269] width 106 height 18
type textarea "x"
type input "1"
click at [420, 367] on textarea "Service Summary ( optional )" at bounding box center [475, 357] width 221 height 37
click at [397, 343] on textarea "Service Summary ( optional )" at bounding box center [475, 357] width 221 height 37
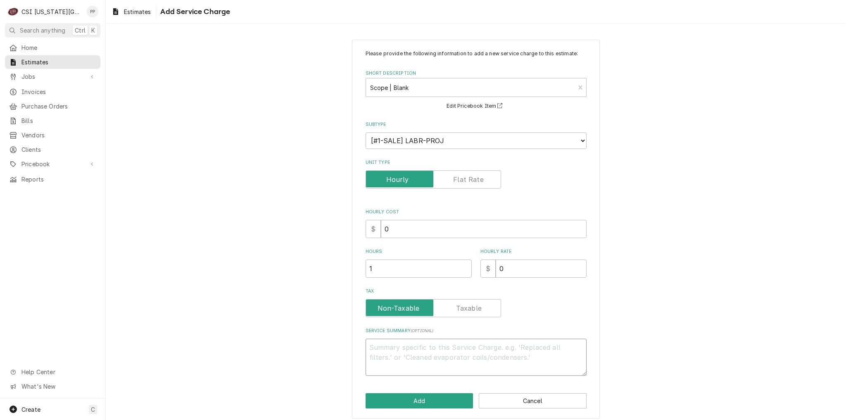
type textarea "x"
type textarea "R"
type textarea "x"
type textarea "R-"
type textarea "x"
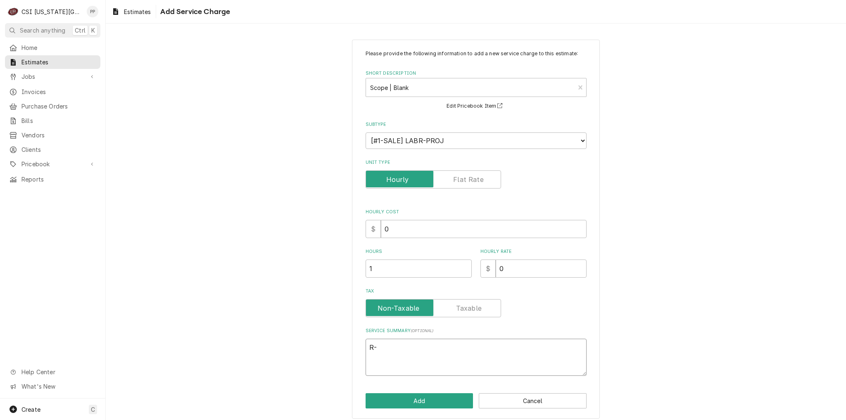
type textarea "R"
type textarea "x"
type textarea "A"
type textarea "x"
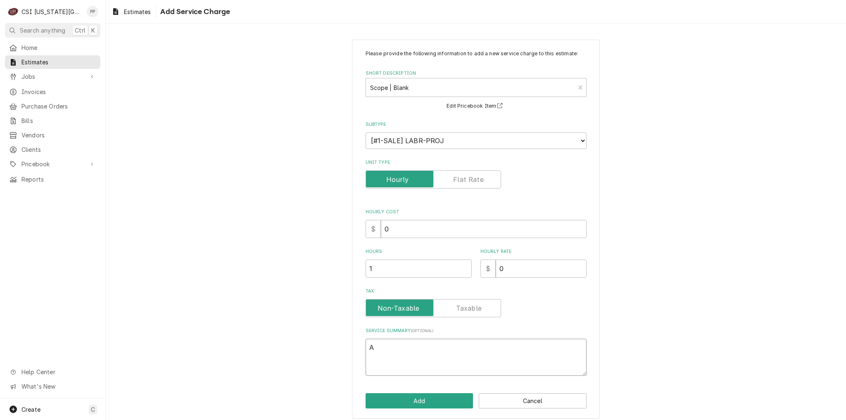
type textarea "A2"
type textarea "x"
type textarea "A2"
type textarea "x"
type textarea "A2 L"
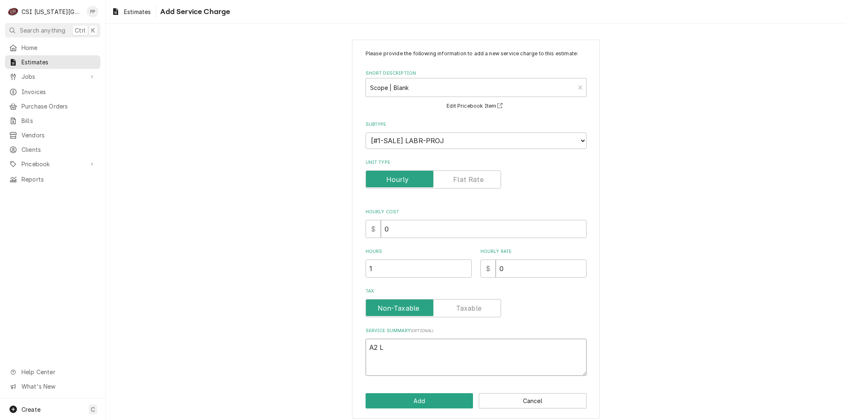
type textarea "x"
type textarea "A2"
type textarea "x"
type textarea "A2"
type textarea "x"
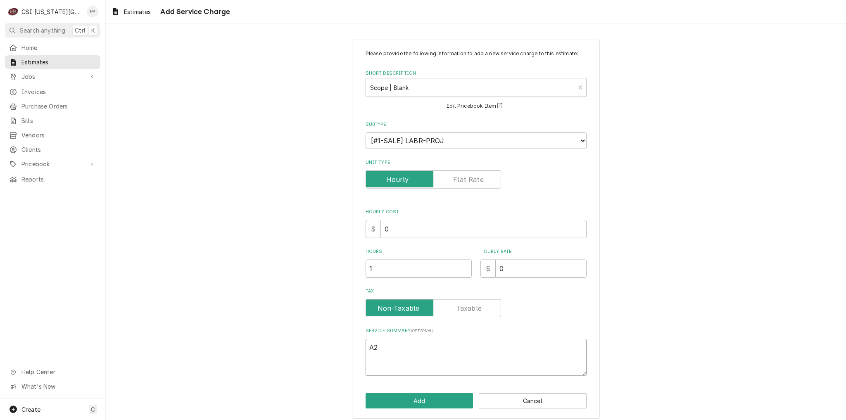
type textarea "A2L"
type textarea "x"
type textarea "A2L"
type textarea "x"
type textarea "A2L 4"
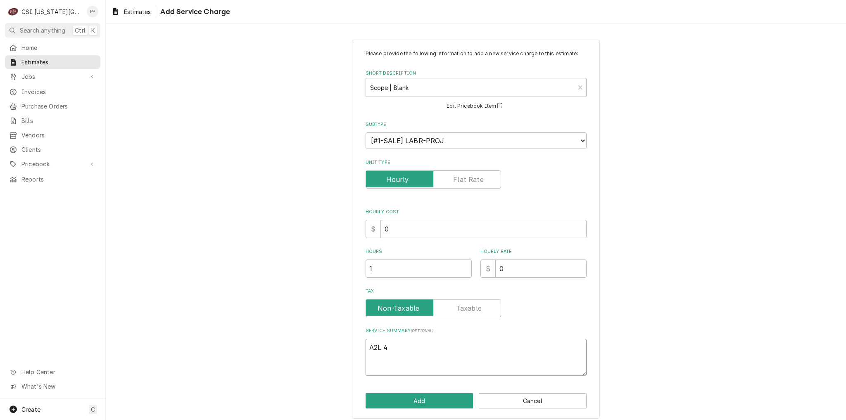
type textarea "x"
type textarea "A2L 45"
type textarea "x"
type textarea "A2L 454"
type textarea "x"
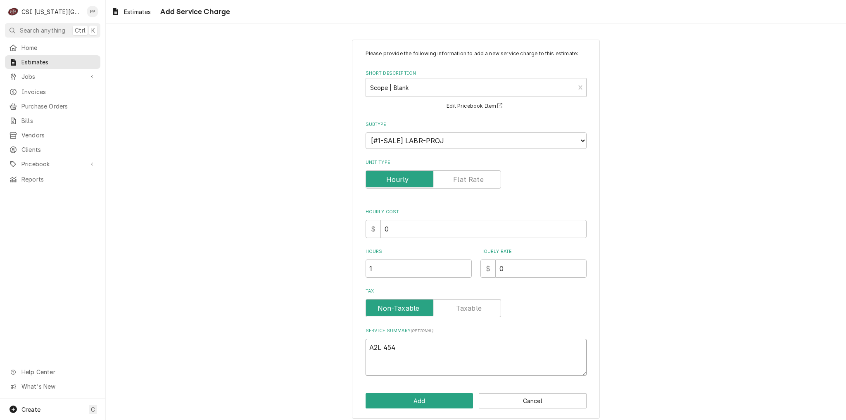
type textarea "A2L 454"
type textarea "x"
type textarea "A2L 454 a"
type textarea "x"
type textarea "A2L 454 an"
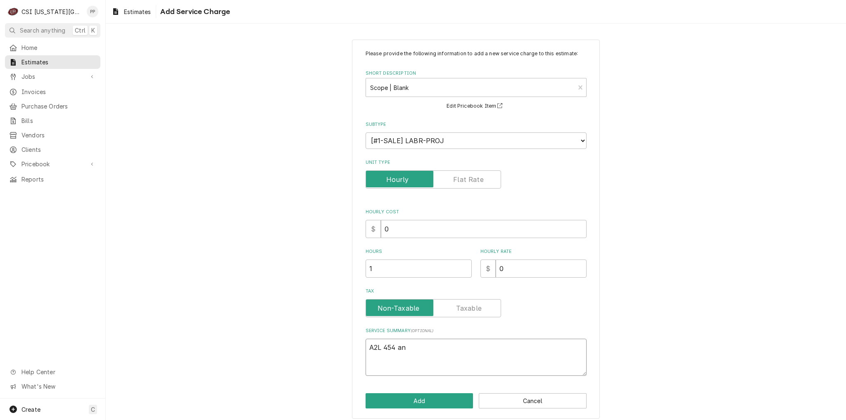
type textarea "x"
type textarea "A2L 454 and"
type textarea "x"
type textarea "A2L 454 and"
type textarea "x"
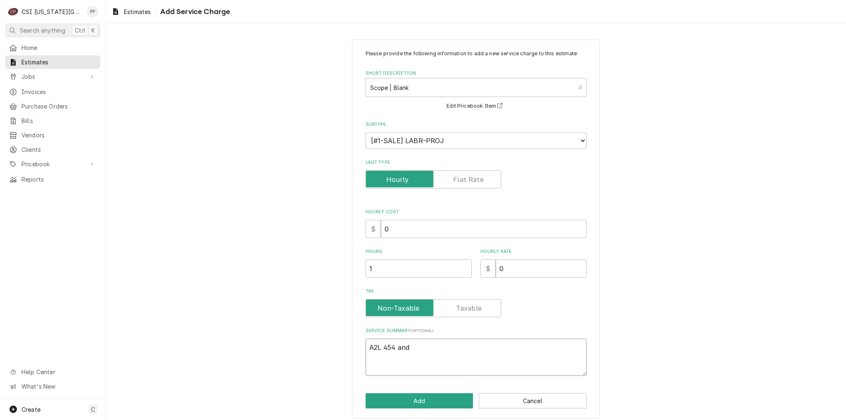
type textarea "A2L 454 and 4"
type textarea "x"
type textarea "A2L 454 and 45"
type textarea "x"
type textarea "A2L 454 and 455"
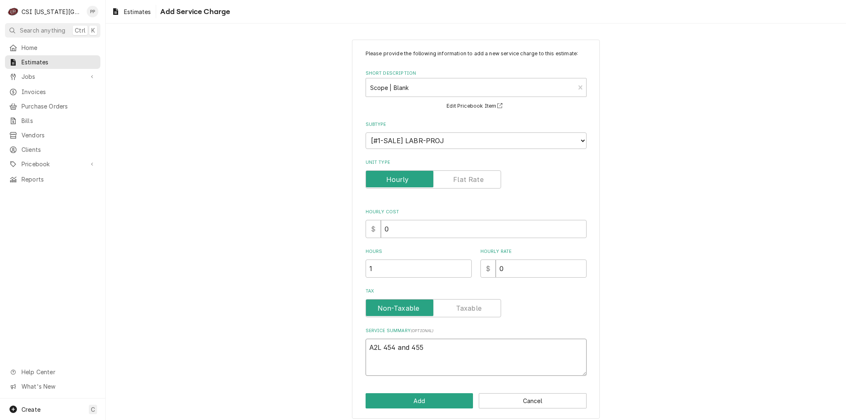
type textarea "x"
type textarea "A2L 454 and 455"
type textarea "x"
type textarea "A2L 454 and 455 b"
type textarea "x"
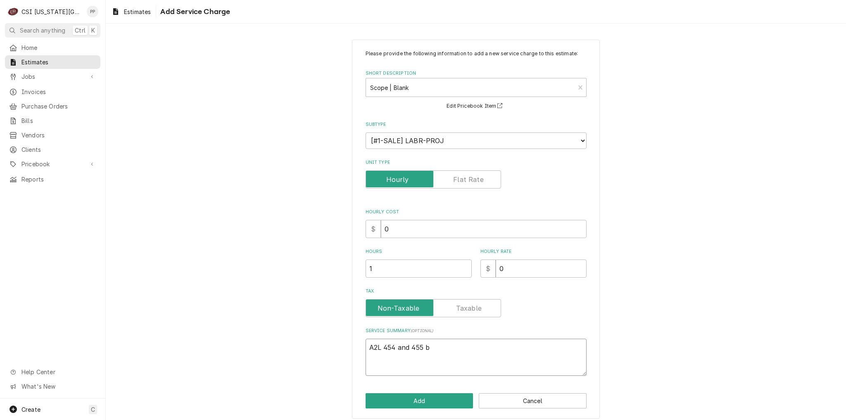
type textarea "A2L 454 and 455 ba"
type textarea "x"
type textarea "A2L 454 and 455 bas"
type textarea "x"
type textarea "A2L 454 and 455 base"
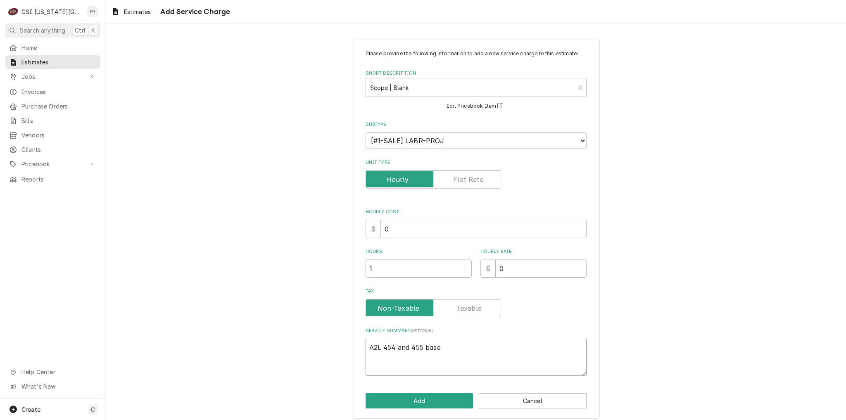
type textarea "x"
type textarea "A2L 454 and 455 based"
type textarea "x"
type textarea "A2L 454 and 455 based"
type textarea "x"
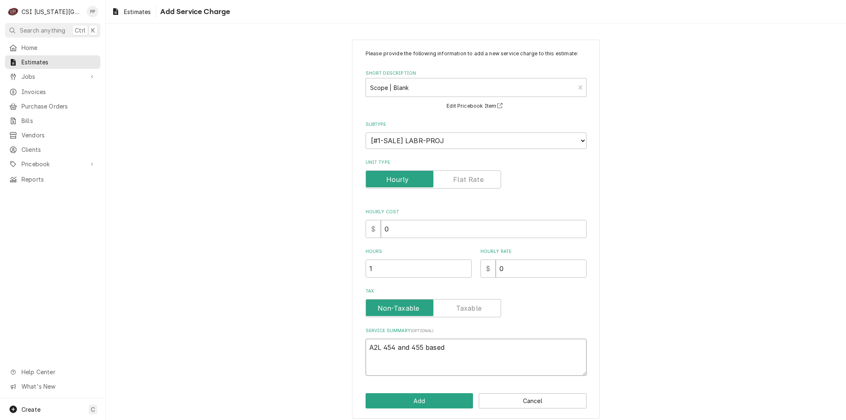
type textarea "A2L 454 and 455 based o"
type textarea "x"
type textarea "A2L 454 and 455 based on"
type textarea "x"
type textarea "A2L 454 and 455 based on"
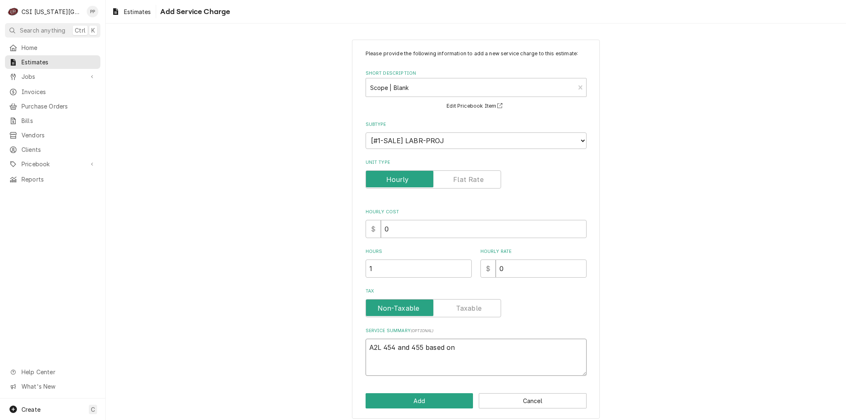
type textarea "x"
type textarea "A2L 454 and 455 based on l"
type textarea "x"
type textarea "A2L 454 and 455 based on lo"
type textarea "x"
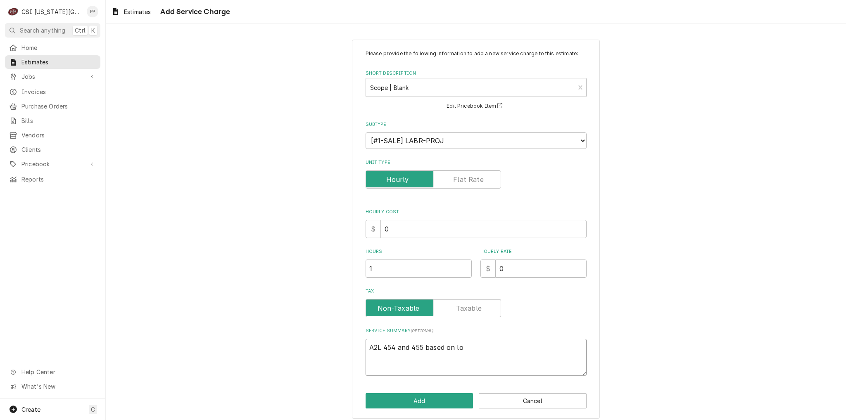
type textarea "A2L 454 and 455 based on loa"
type textarea "x"
type textarea "A2L 454 and 455 based on load"
type textarea "x"
type textarea "A2L 454 and 455 based on load"
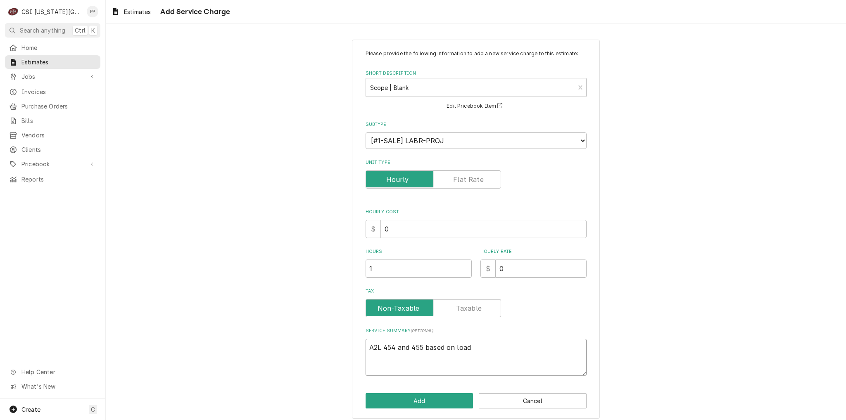
type textarea "x"
type textarea "A2L 454 and 455 based on load c"
type textarea "x"
type textarea "A2L 454 and 455 based on load ca"
type textarea "x"
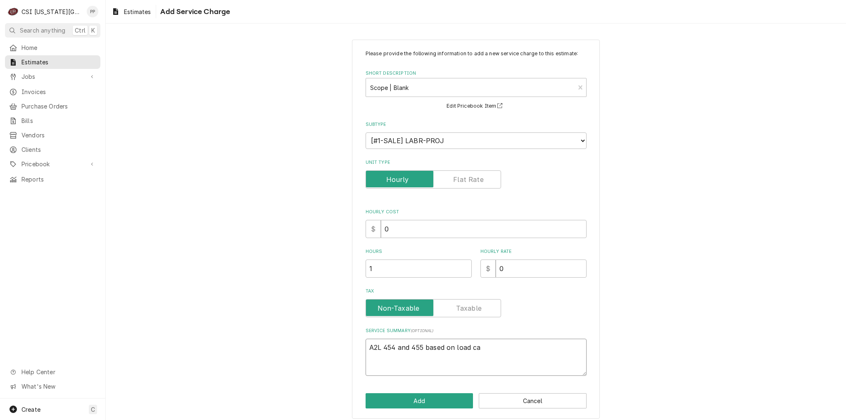
type textarea "A2L 454 and 455 based on load cal"
type textarea "x"
type textarea "A2L 454 and 455 based on load calc"
type textarea "x"
type textarea "A2L 454 and 455 based on load calcu"
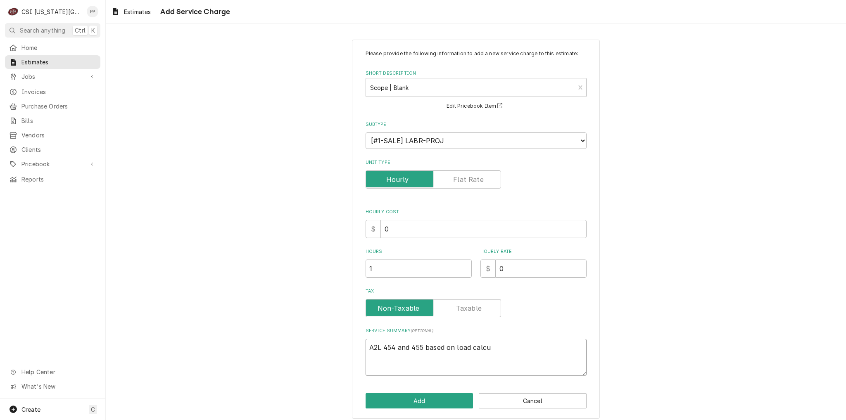
type textarea "x"
type textarea "A2L 454 and 455 based on load calcul"
type textarea "x"
type textarea "A2L 454 and 455 based on load calcula"
type textarea "x"
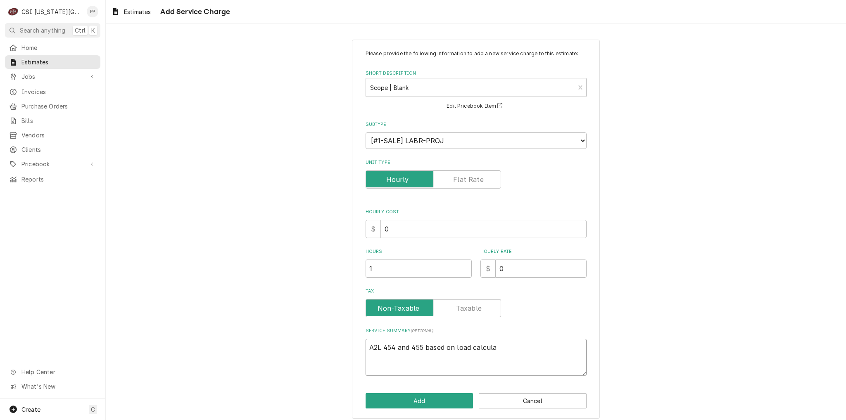
type textarea "A2L 454 and 455 based on load calculat"
type textarea "x"
type textarea "A2L 454 and 455 based on load calculati"
type textarea "x"
type textarea "A2L 454 and 455 based on load calculatio"
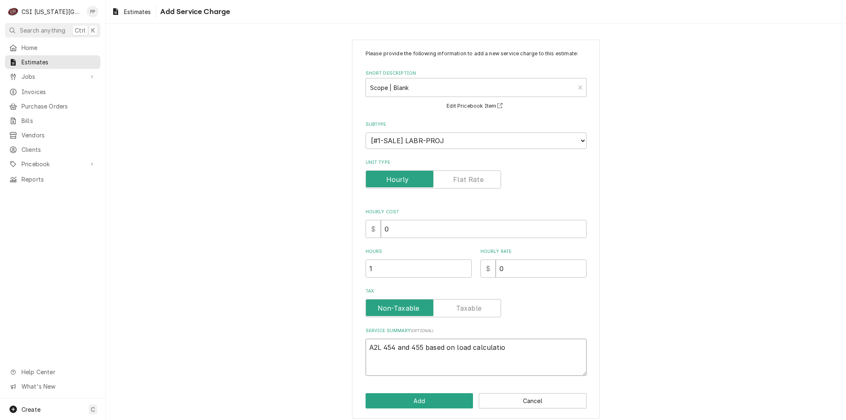
type textarea "x"
type textarea "A2L 454 and 455 based on load calculation"
type textarea "x"
type textarea "A2L 454 and 455 based on load calculation"
type textarea "x"
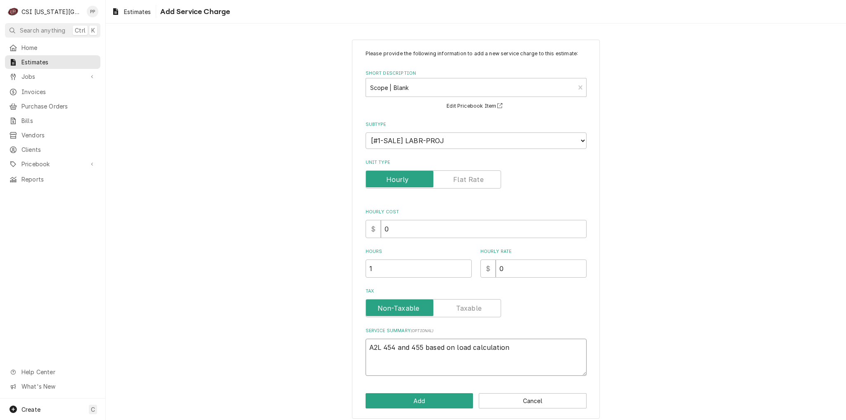
type textarea "A2L 454 and 455 based on load calculation"
type textarea "x"
type textarea "A2L 454 and 455 based on load calculations"
type textarea "x"
type textarea "A2L 454 and 455 based on load calculation"
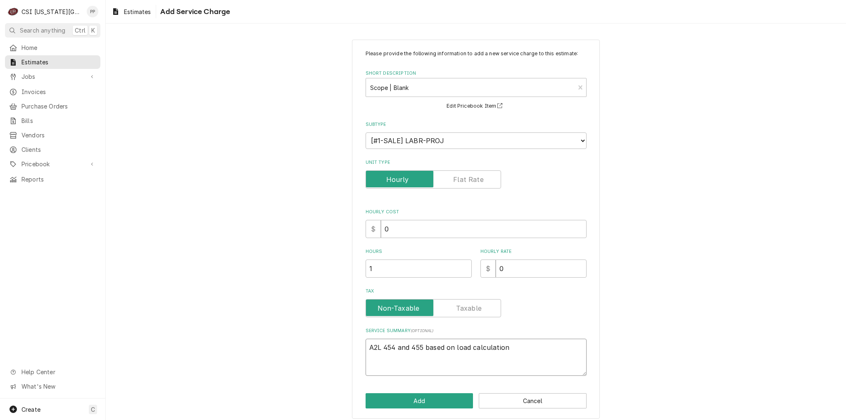
type textarea "x"
type textarea "A2L 454 and 455 based on load calculatio"
type textarea "x"
type textarea "A2L 454 and 455 based on load calculati"
type textarea "x"
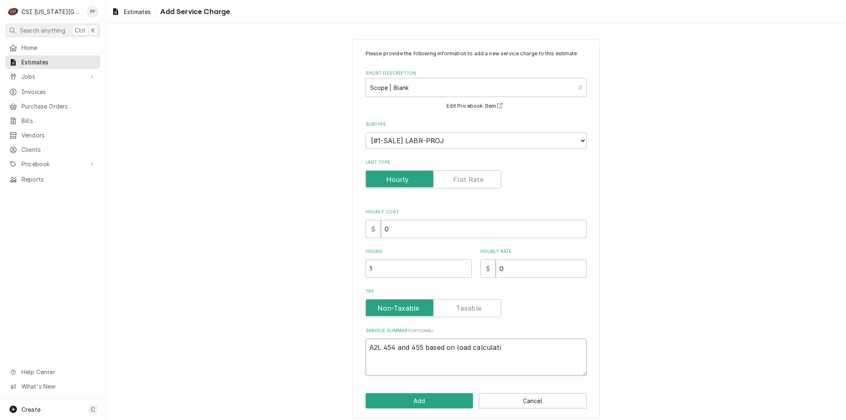
type textarea "A2L 454 and 455 based on load calculat"
type textarea "x"
type textarea "A2L 454 and 455 based on load calcula"
type textarea "x"
type textarea "A2L 454 and 455 based on load calcul"
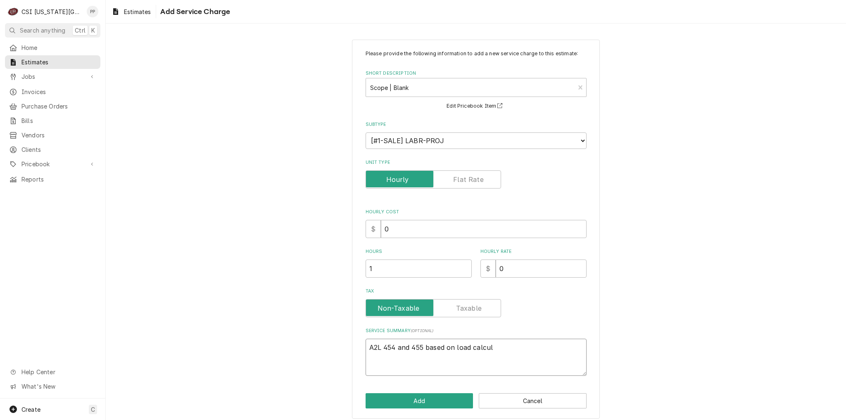
type textarea "x"
type textarea "A2L 454 and 455 based on load calcu"
type textarea "x"
type textarea "A2L 454 and 455 based on load calc"
type textarea "x"
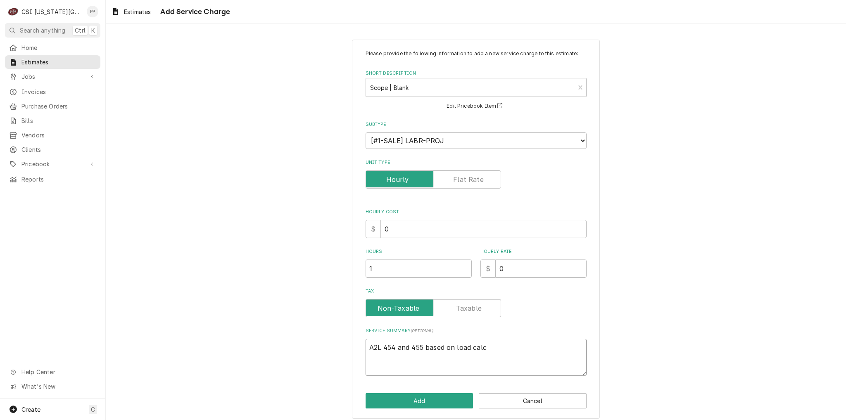
type textarea "A2L 454 and 455 based on load cal"
type textarea "x"
type textarea "A2L 454 and 455 based on load ca"
type textarea "x"
type textarea "A2L 454 and 455 based on load c"
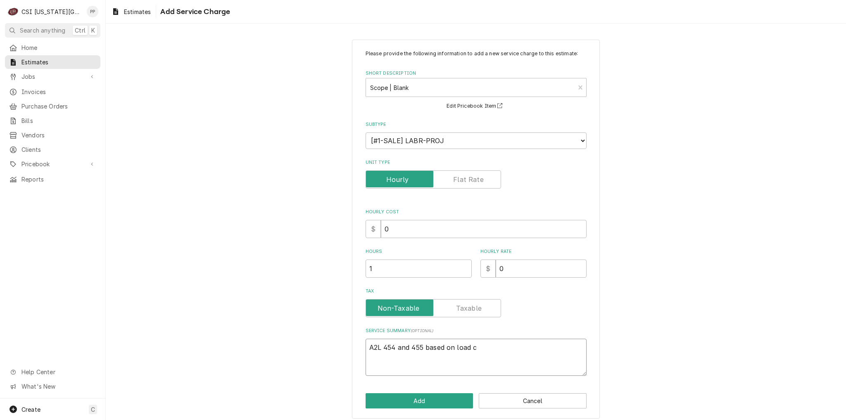
type textarea "x"
type textarea "A2L 454 and 455 based on load"
type textarea "x"
type textarea "A2L 454 and 455 based on load"
type textarea "x"
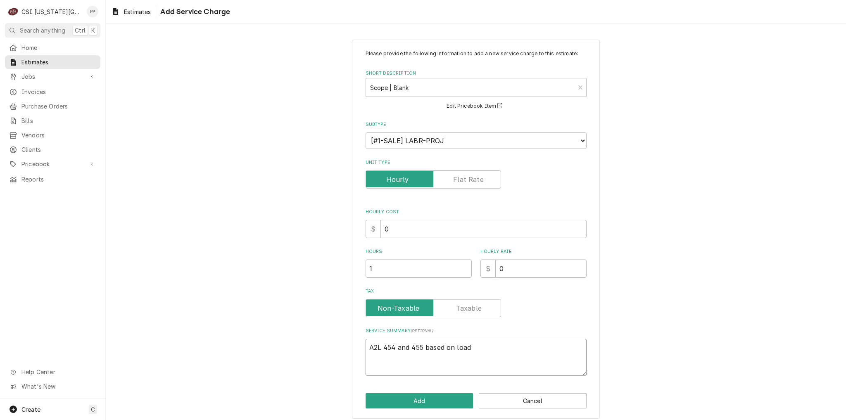
type textarea "A2L 454 and 455 based on loa"
type textarea "x"
click at [547, 356] on textarea "A2L 454 and 455 current equipment equivilant" at bounding box center [475, 357] width 221 height 37
click at [518, 347] on textarea "A2L 454 and 455 current equipment equivilant" at bounding box center [475, 357] width 221 height 37
drag, startPoint x: 518, startPoint y: 347, endPoint x: 490, endPoint y: 349, distance: 27.7
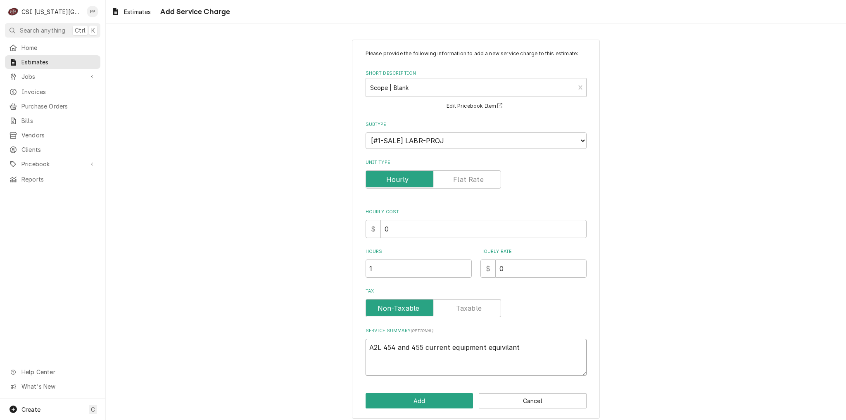
click at [490, 349] on textarea "A2L 454 and 455 current equipment equivilant" at bounding box center [475, 357] width 221 height 37
click at [522, 349] on textarea "A2L 454 and 455 current equipment" at bounding box center [475, 357] width 221 height 37
click at [507, 350] on textarea "A2L 454 and 455 current equipment" at bounding box center [475, 357] width 221 height 37
click at [434, 395] on button "Add" at bounding box center [419, 400] width 108 height 15
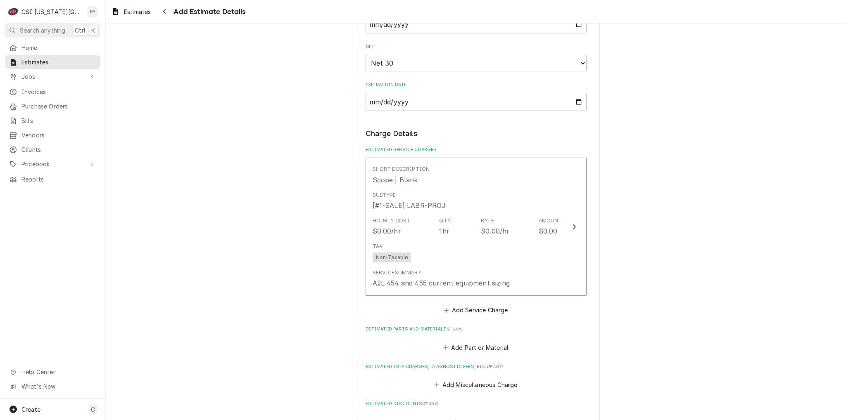
scroll to position [1156, 0]
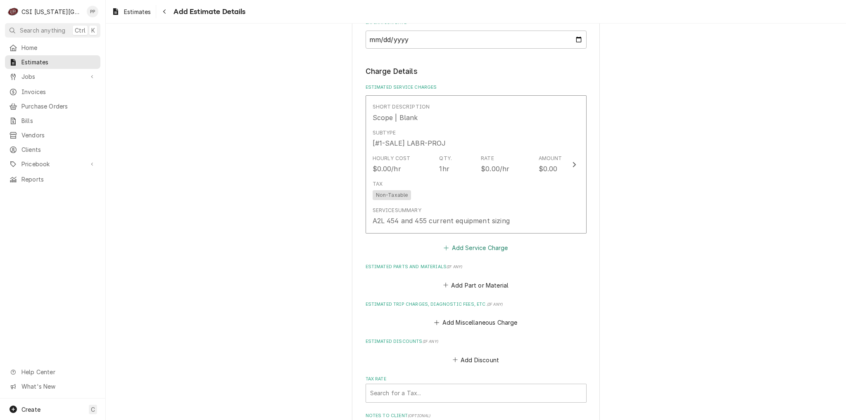
click at [497, 242] on button "Add Service Charge" at bounding box center [475, 248] width 67 height 12
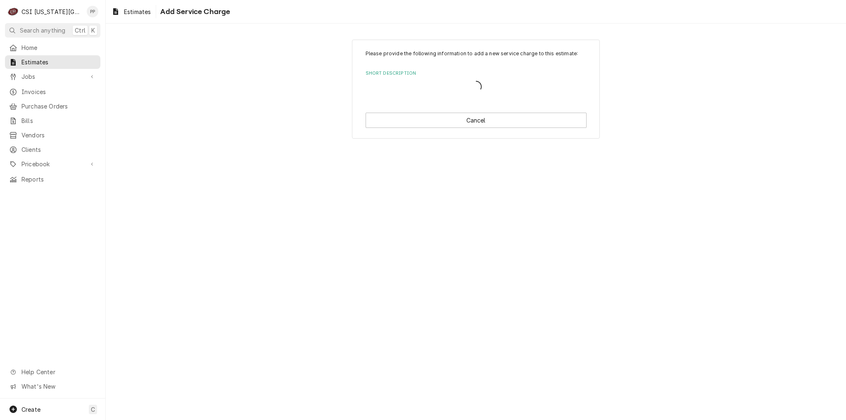
click at [449, 90] on div "Short Description" at bounding box center [475, 86] width 221 height 17
click at [436, 90] on div "Short Description" at bounding box center [476, 87] width 212 height 15
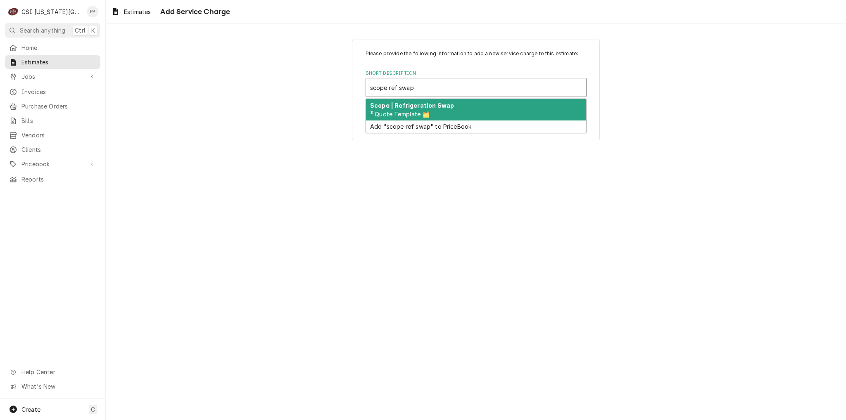
click at [428, 112] on span "³ Quote Template 🗂️" at bounding box center [399, 114] width 59 height 7
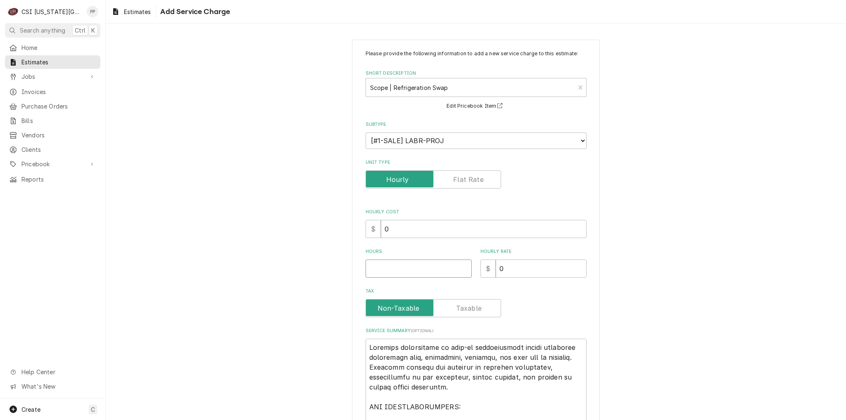
click at [427, 276] on input "Hours" at bounding box center [418, 269] width 106 height 18
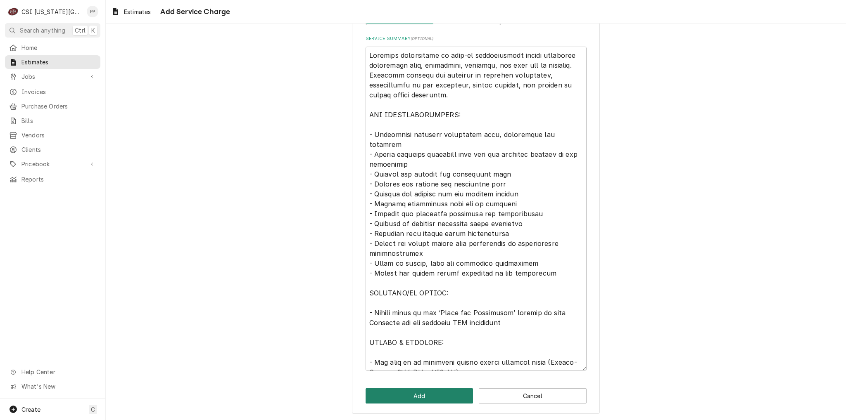
click at [427, 395] on button "Add" at bounding box center [419, 396] width 108 height 15
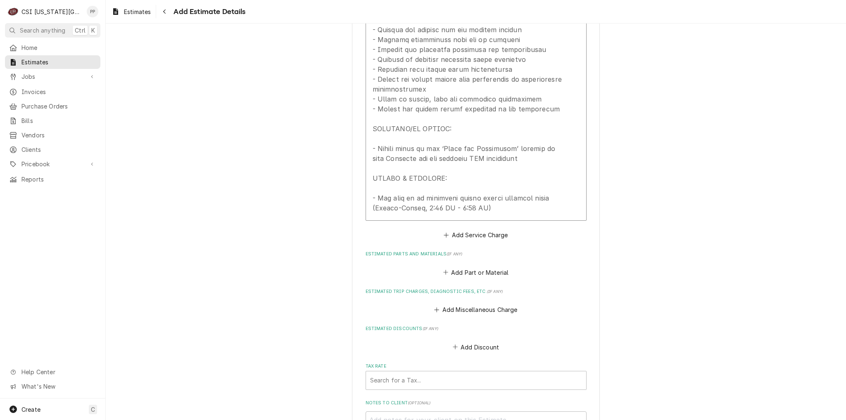
scroll to position [1641, 0]
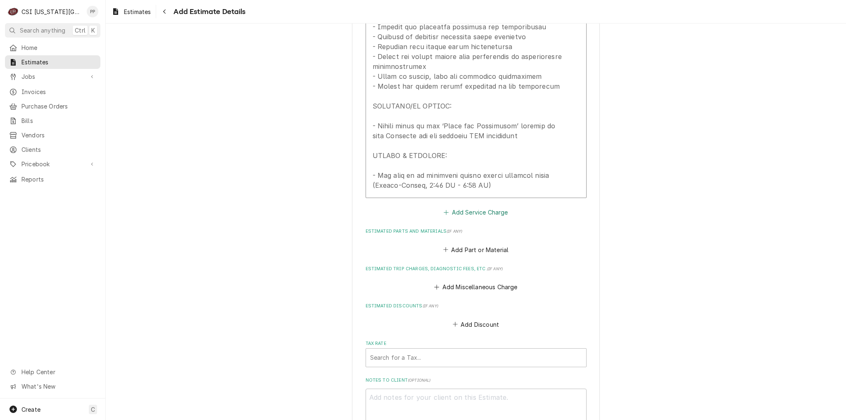
click at [475, 207] on button "Add Service Charge" at bounding box center [475, 213] width 67 height 12
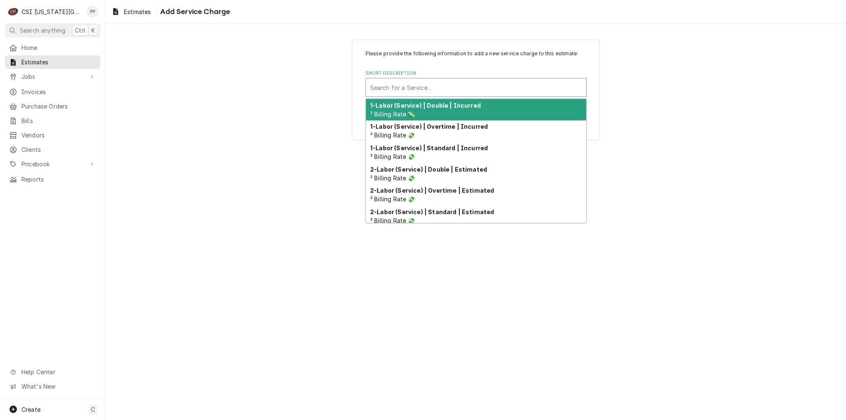
click at [429, 88] on div "Short Description" at bounding box center [476, 87] width 212 height 15
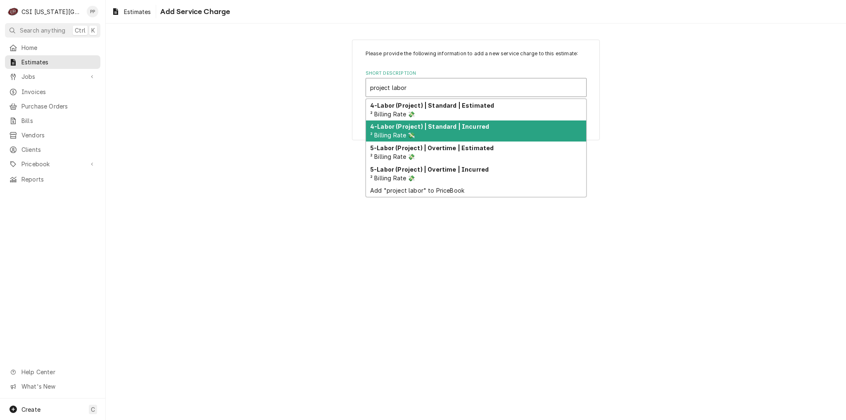
click at [434, 108] on div "4-Labor (Project) | Standard | Estimated ² Billing Rate 💸" at bounding box center [476, 109] width 220 height 21
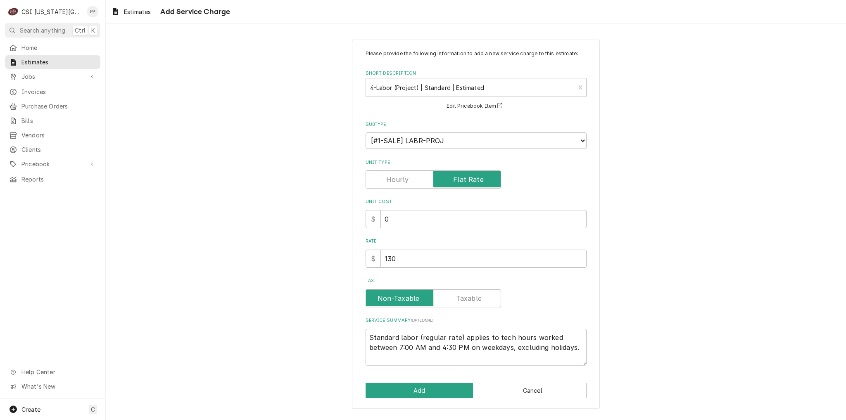
click at [405, 268] on div "Please provide the following information to add a new service charge to this es…" at bounding box center [475, 208] width 221 height 316
drag, startPoint x: 386, startPoint y: 263, endPoint x: 368, endPoint y: 263, distance: 17.8
click at [368, 263] on div "$ 130" at bounding box center [475, 259] width 221 height 18
click at [420, 396] on button "Add" at bounding box center [419, 390] width 108 height 15
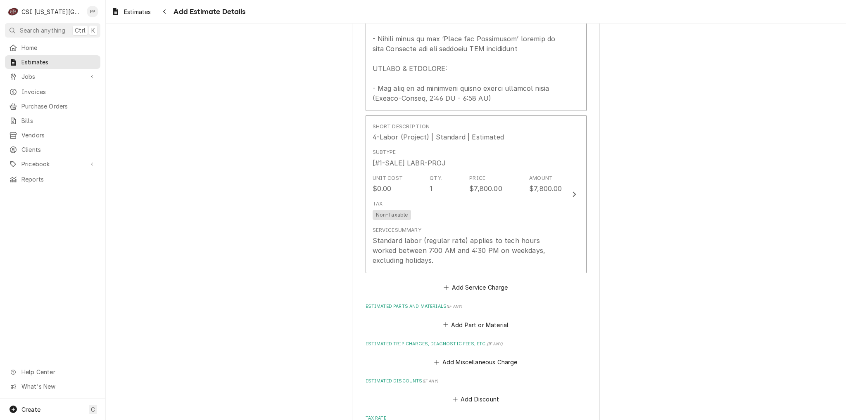
scroll to position [1806, 0]
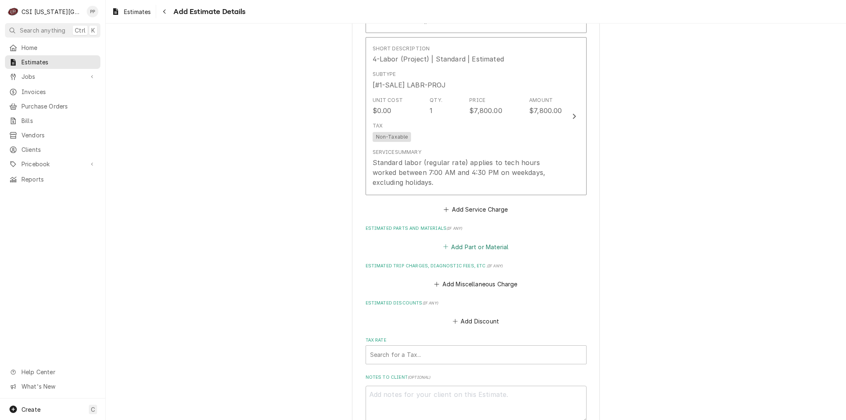
click at [480, 241] on button "Add Part or Material" at bounding box center [475, 247] width 68 height 12
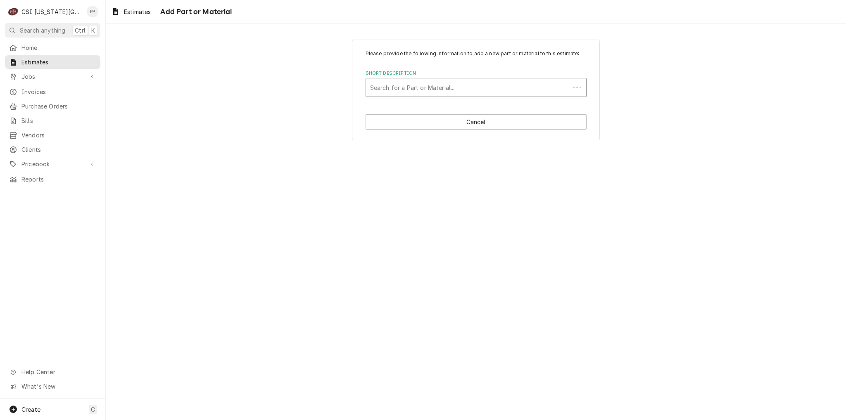
click at [426, 90] on div "Short Description" at bounding box center [467, 87] width 195 height 15
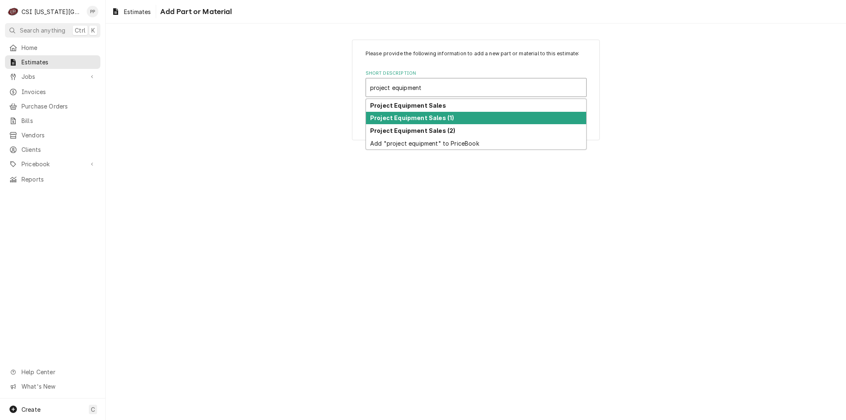
click at [424, 118] on strong "Project Equipment Sales (1)" at bounding box center [412, 117] width 84 height 7
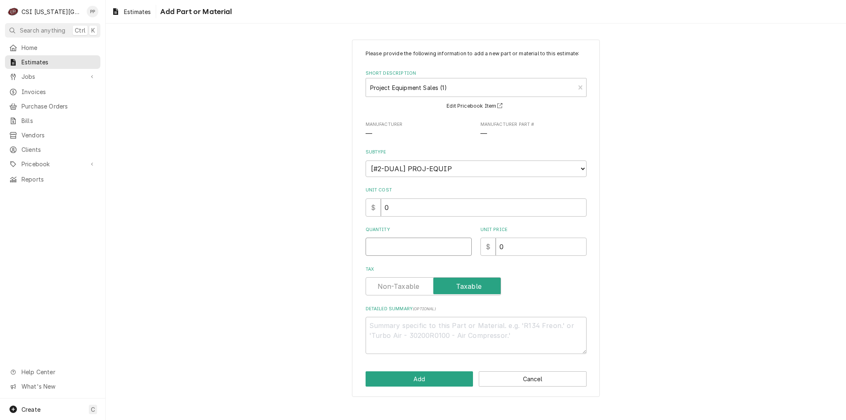
click at [415, 250] on input "Quantity" at bounding box center [418, 247] width 106 height 18
click at [398, 332] on textarea "Detailed Summary ( optional )" at bounding box center [475, 335] width 221 height 37
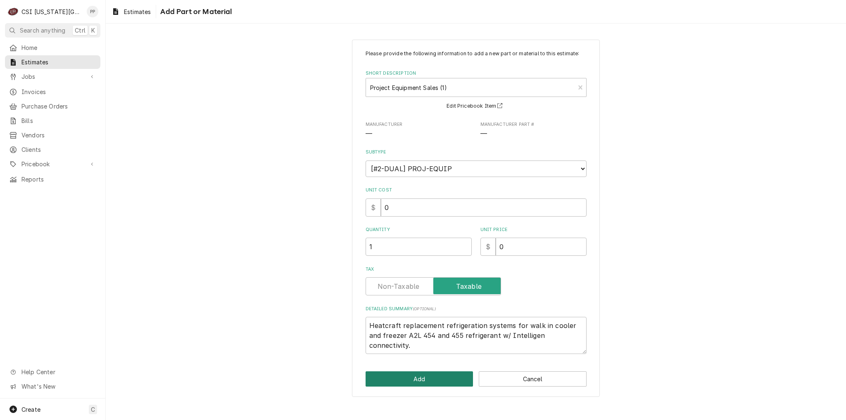
click at [405, 379] on button "Add" at bounding box center [419, 379] width 108 height 15
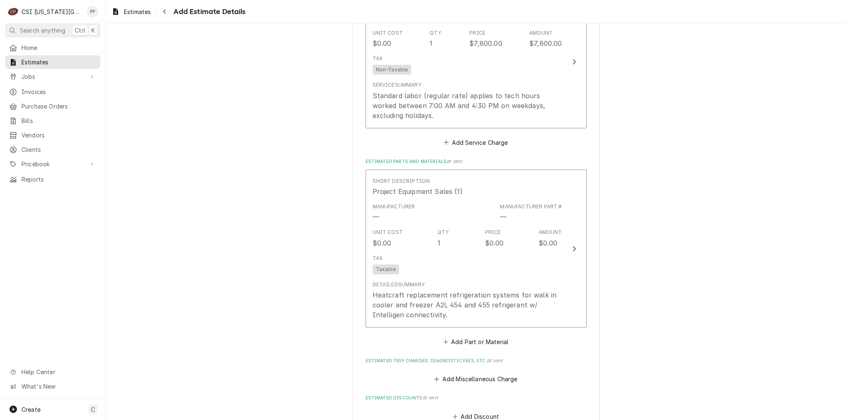
scroll to position [1873, 0]
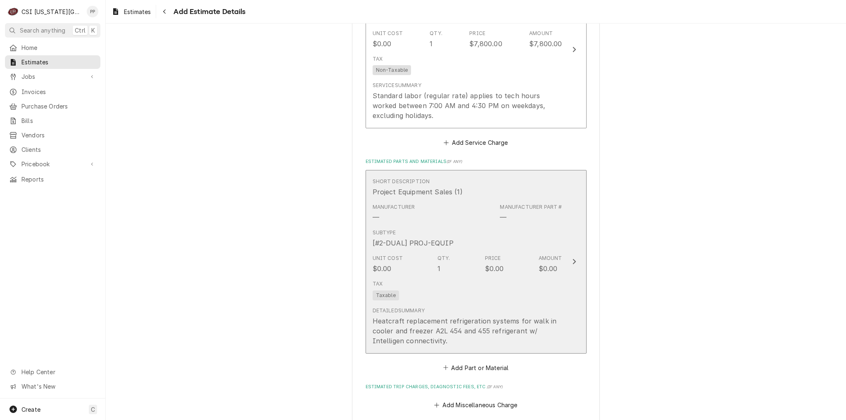
click at [521, 316] on div "Heatcraft replacement refrigeration systems for walk in cooler and freezer A2L …" at bounding box center [467, 331] width 190 height 30
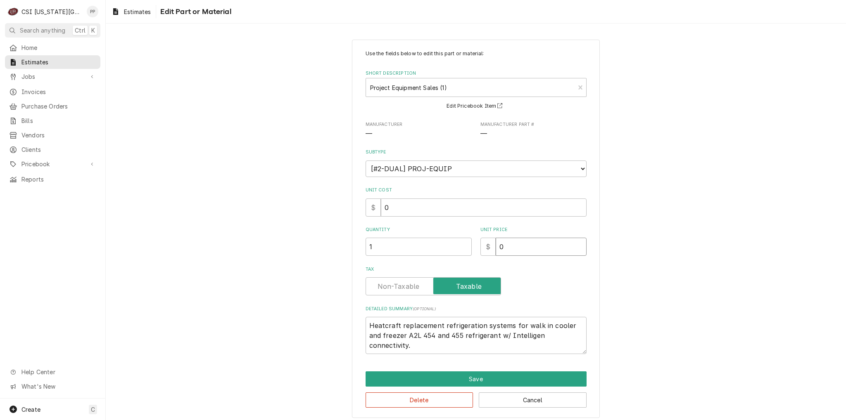
click at [525, 239] on input "0" at bounding box center [540, 247] width 91 height 18
click at [514, 376] on button "Save" at bounding box center [475, 379] width 221 height 15
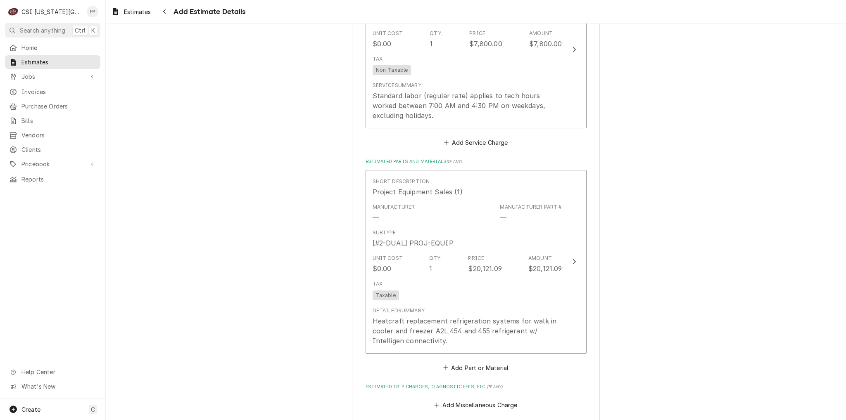
scroll to position [1941, 0]
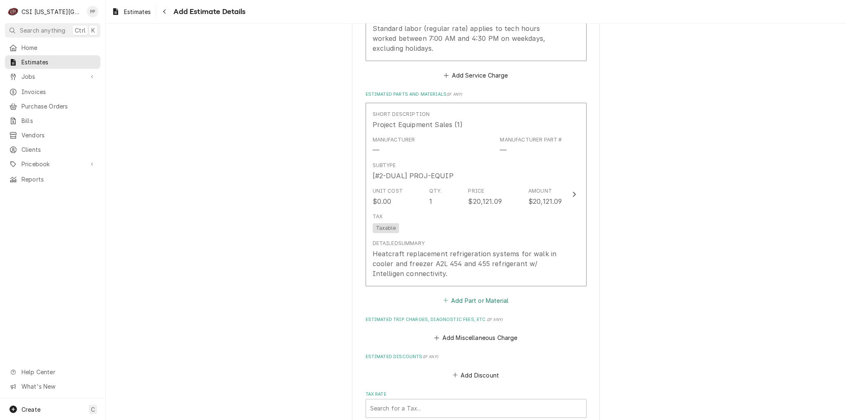
click at [495, 295] on button "Add Part or Material" at bounding box center [475, 301] width 68 height 12
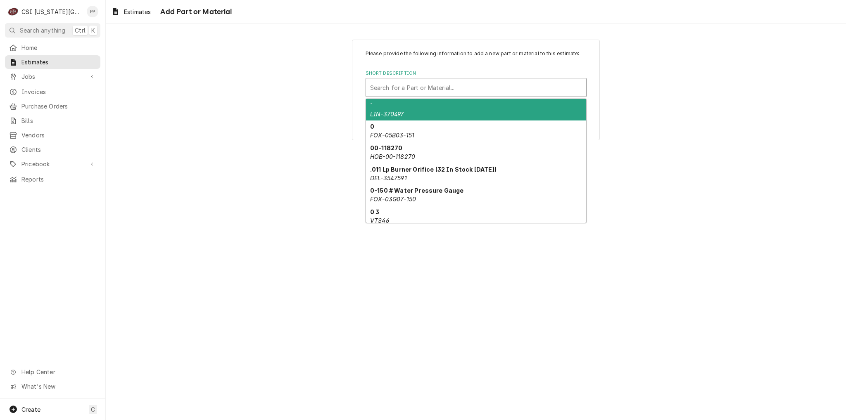
click at [441, 95] on div "Short Description" at bounding box center [476, 87] width 212 height 15
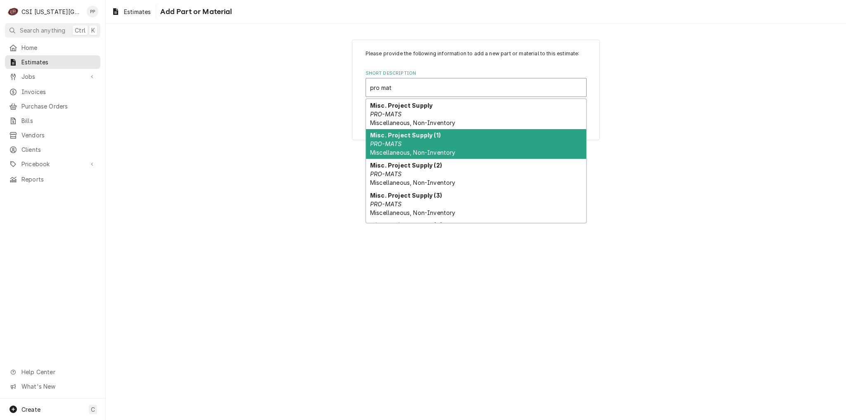
click at [443, 141] on div "Misc. Project Supply (1) PRO-MATS Miscellaneous, Non-Inventory" at bounding box center [476, 144] width 220 height 30
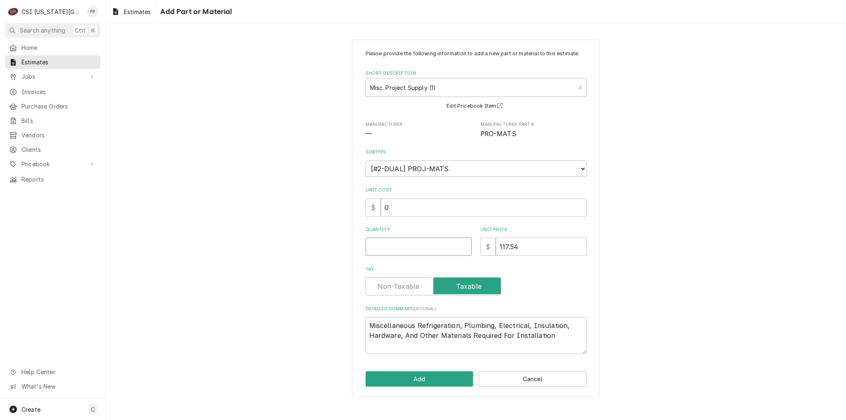
click at [413, 242] on input "Quantity" at bounding box center [418, 247] width 106 height 18
click at [439, 372] on button "Add" at bounding box center [419, 379] width 108 height 15
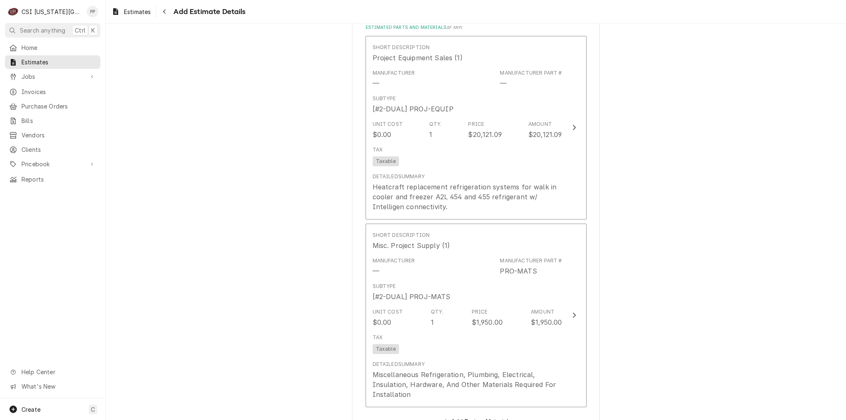
scroll to position [2173, 0]
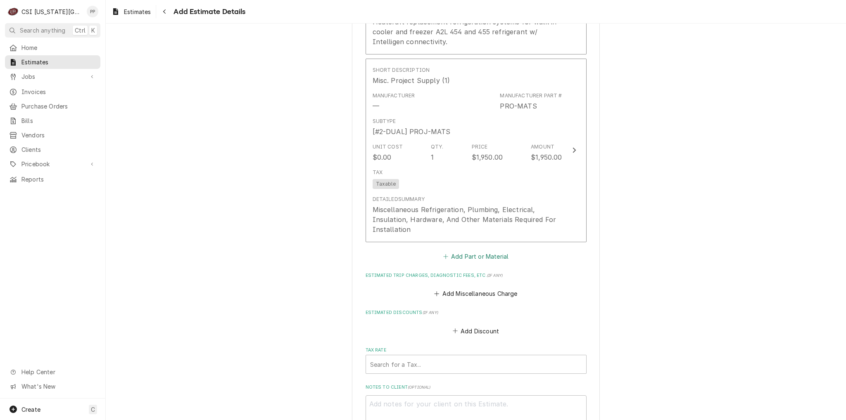
click at [481, 251] on button "Add Part or Material" at bounding box center [475, 257] width 68 height 12
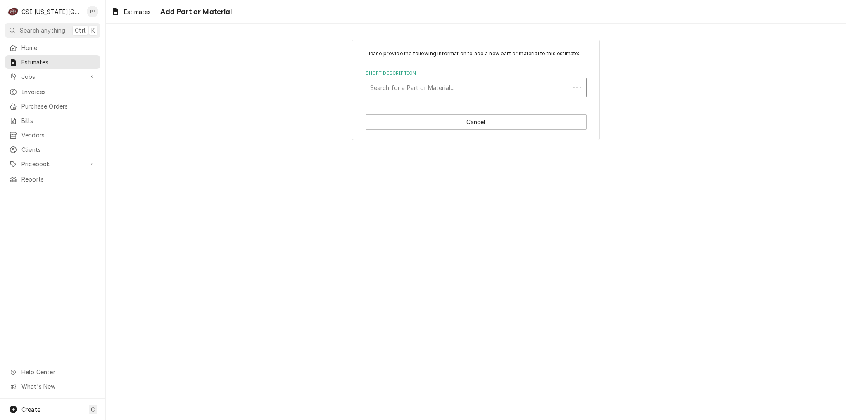
click at [436, 81] on div "Short Description" at bounding box center [467, 87] width 195 height 15
click at [432, 107] on div "Add "misc parts" to PriceBook" at bounding box center [476, 105] width 220 height 13
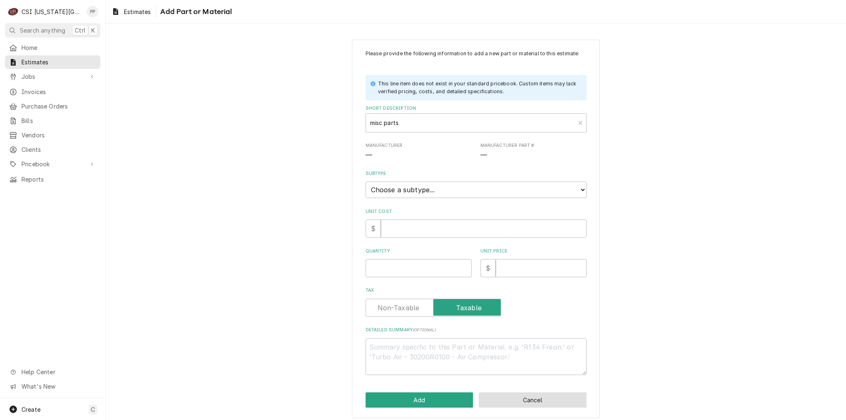
click at [506, 401] on button "Cancel" at bounding box center [533, 400] width 108 height 15
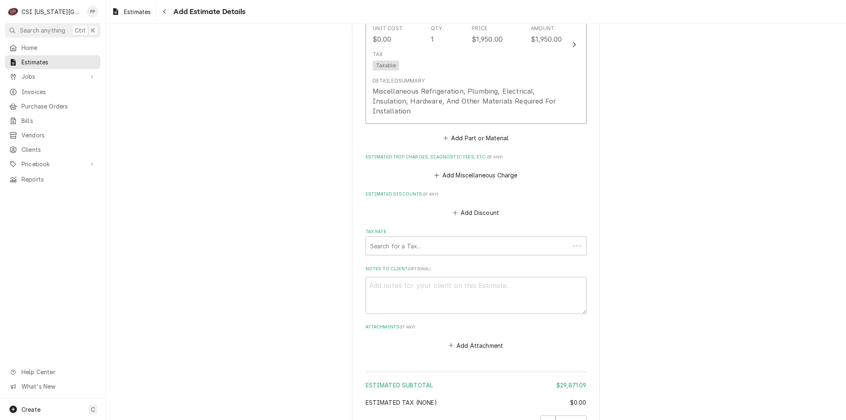
scroll to position [2291, 0]
click at [484, 132] on button "Add Part or Material" at bounding box center [475, 138] width 68 height 12
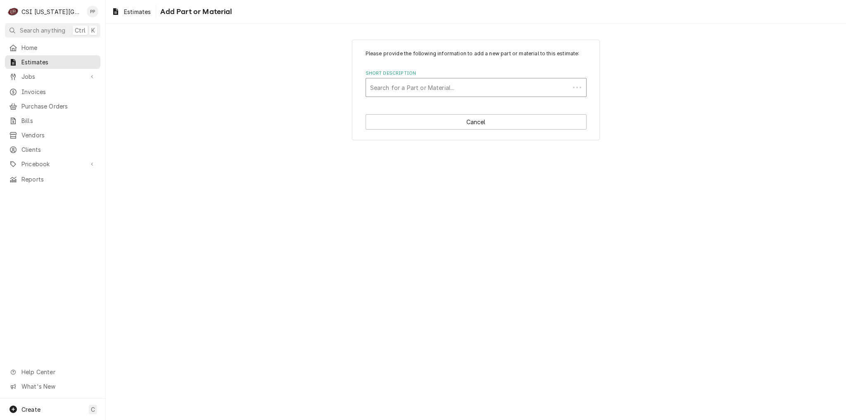
click at [462, 93] on div "Short Description" at bounding box center [467, 87] width 195 height 15
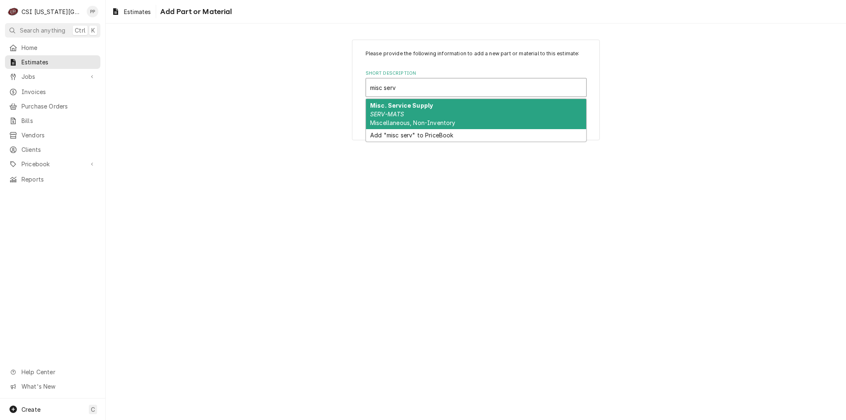
click at [443, 112] on div "Misc. Service Supply SERV-MATS Miscellaneous, Non-Inventory" at bounding box center [476, 114] width 220 height 30
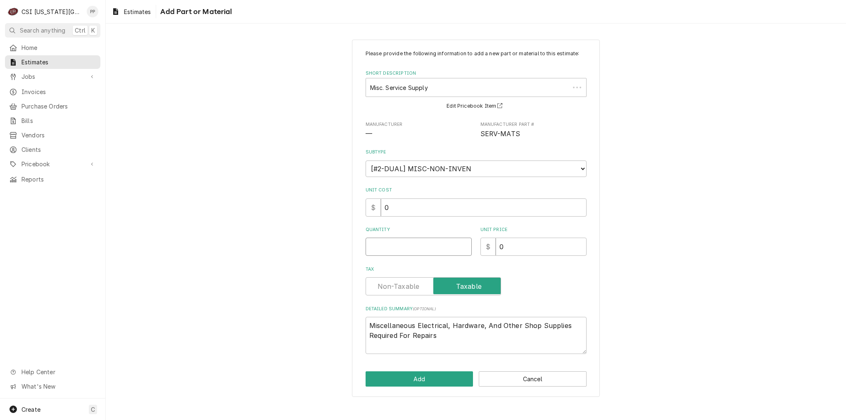
click at [432, 248] on input "Quantity" at bounding box center [418, 247] width 106 height 18
click at [426, 252] on input "1" at bounding box center [418, 247] width 106 height 18
click at [552, 379] on button "Cancel" at bounding box center [533, 379] width 108 height 15
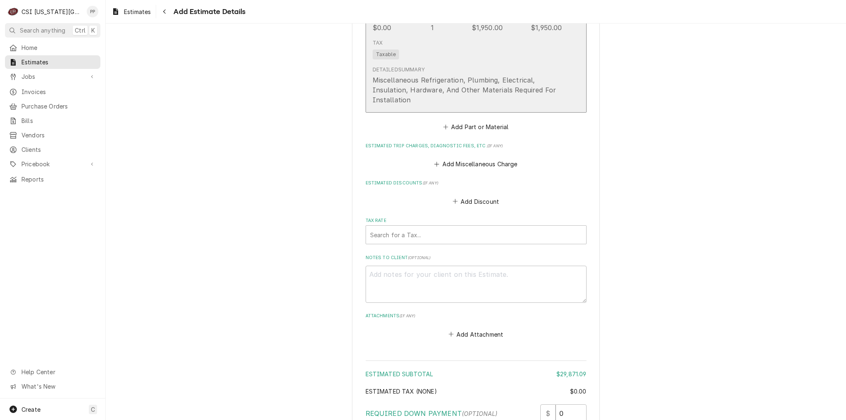
scroll to position [2266, 0]
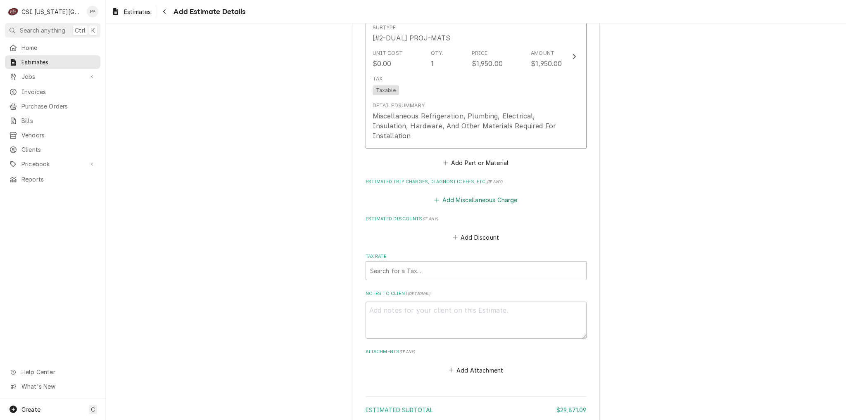
click at [500, 194] on button "Add Miscellaneous Charge" at bounding box center [476, 200] width 86 height 12
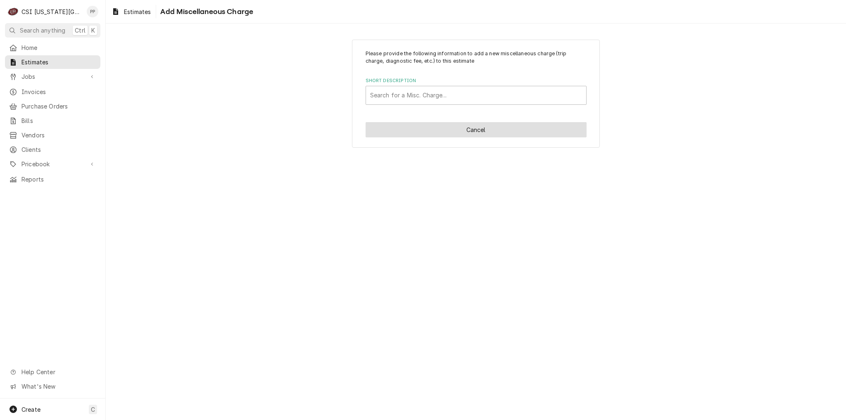
click at [470, 127] on button "Cancel" at bounding box center [475, 129] width 221 height 15
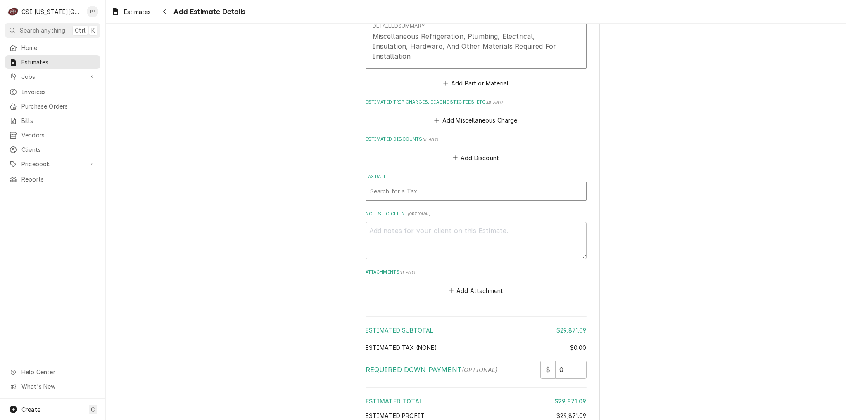
scroll to position [2266, 0]
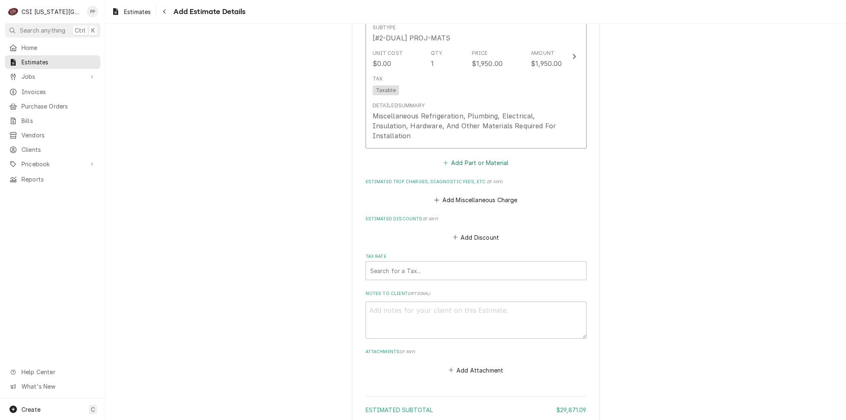
click at [470, 157] on button "Add Part or Material" at bounding box center [475, 163] width 68 height 12
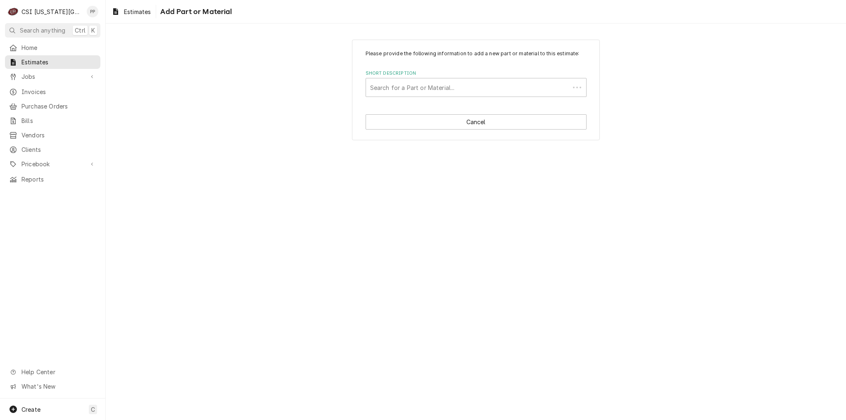
click at [462, 83] on div "Short Description" at bounding box center [467, 87] width 195 height 15
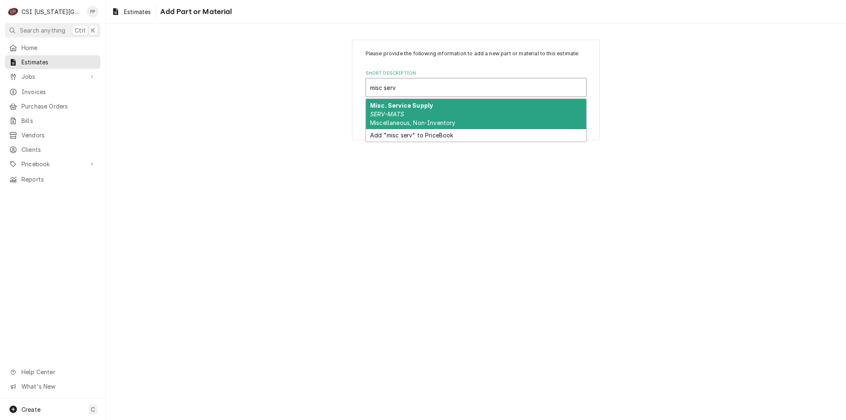
click at [435, 111] on div "Misc. Service Supply SERV-MATS Miscellaneous, Non-Inventory" at bounding box center [476, 114] width 220 height 30
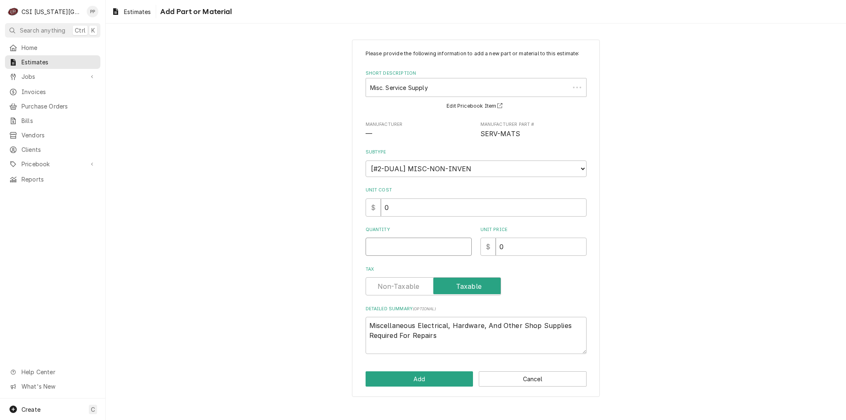
click at [430, 243] on input "Quantity" at bounding box center [418, 247] width 106 height 18
click at [484, 350] on textarea "Miscellaneous Electrical, Hardware, And Other Shop Supplies Required For Repairs" at bounding box center [475, 335] width 221 height 37
drag, startPoint x: 437, startPoint y: 337, endPoint x: 287, endPoint y: 329, distance: 149.7
click at [287, 329] on div "Please provide the following information to add a new part or material to this …" at bounding box center [476, 218] width 740 height 372
click at [415, 375] on button "Add" at bounding box center [419, 379] width 108 height 15
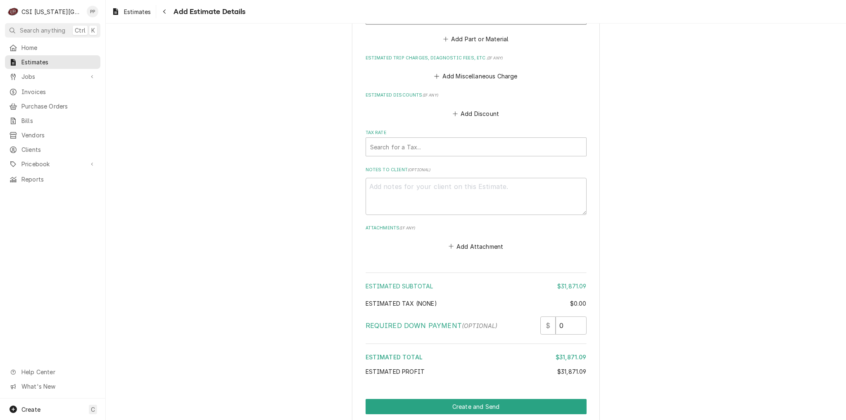
scroll to position [2434, 0]
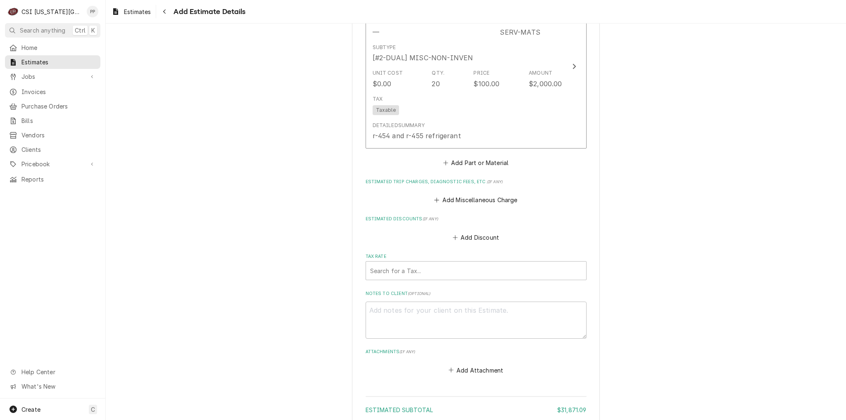
click at [478, 190] on div "Add Miscellaneous Charge" at bounding box center [475, 198] width 221 height 16
click at [479, 194] on button "Add Miscellaneous Charge" at bounding box center [476, 200] width 86 height 12
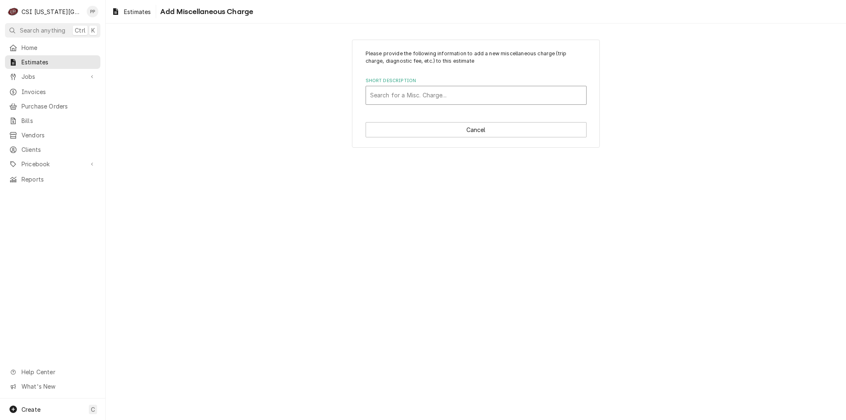
click at [456, 98] on div "Short Description" at bounding box center [476, 95] width 212 height 15
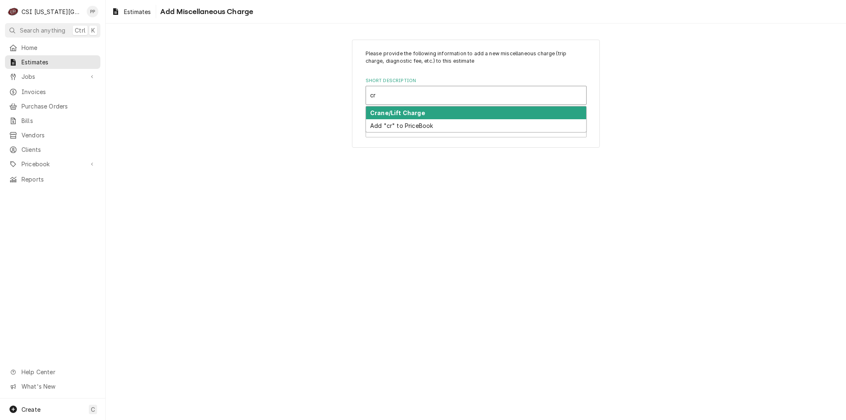
click at [443, 118] on div "Crane/Lift Charge" at bounding box center [476, 113] width 220 height 13
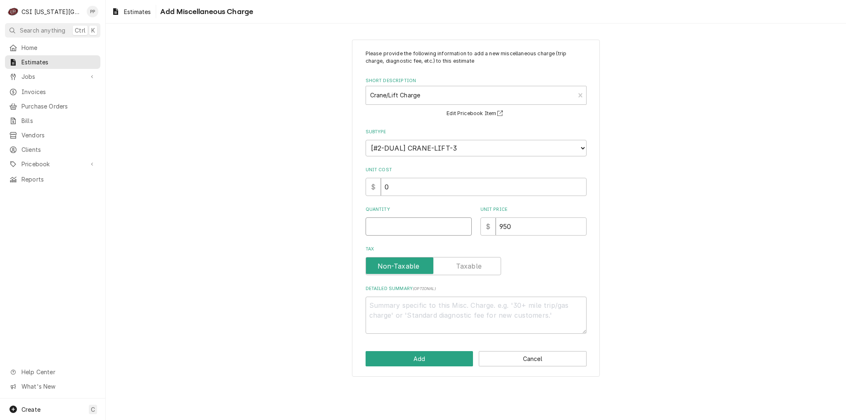
click at [438, 224] on input "Quantity" at bounding box center [418, 227] width 106 height 18
click at [428, 353] on button "Add" at bounding box center [419, 358] width 108 height 15
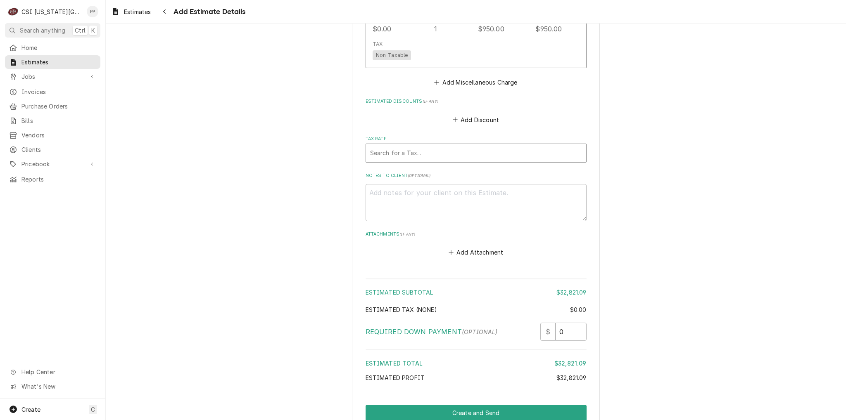
scroll to position [2671, 0]
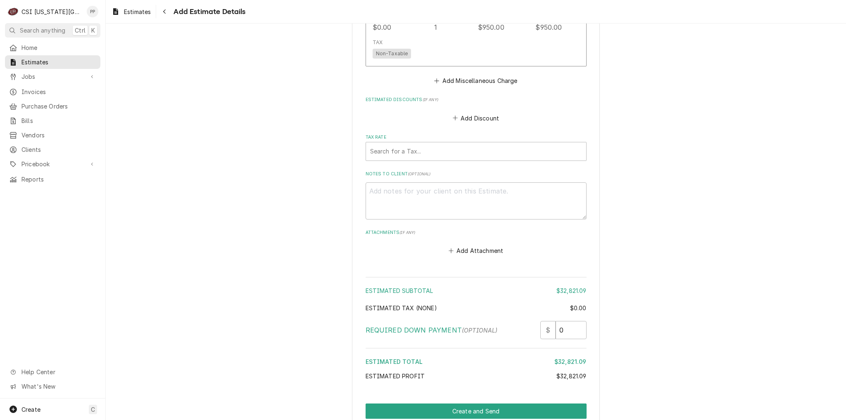
click at [420, 134] on label "Tax Rate" at bounding box center [475, 137] width 221 height 7
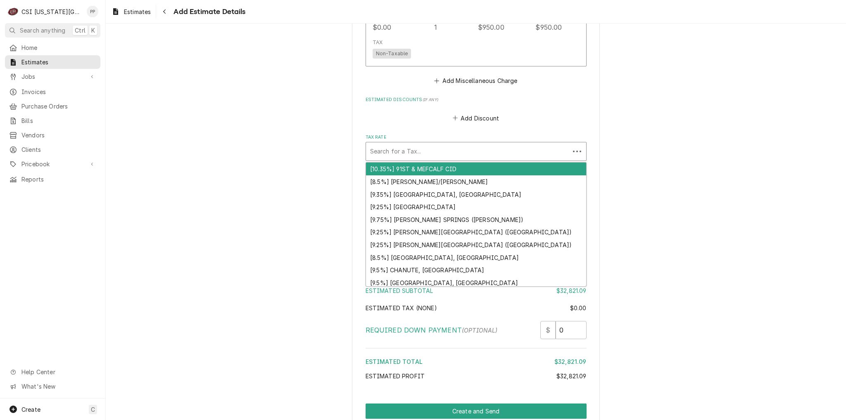
click at [420, 144] on div "Tax Rate" at bounding box center [467, 151] width 195 height 15
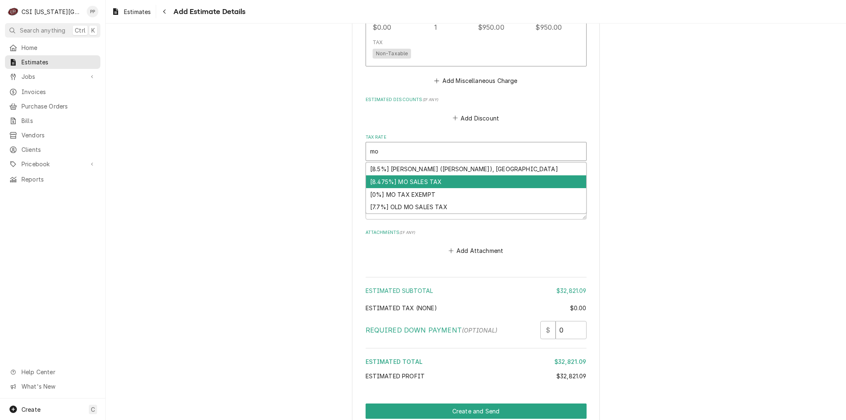
click at [421, 175] on div "[8.475%] MO SALES TAX" at bounding box center [476, 181] width 220 height 13
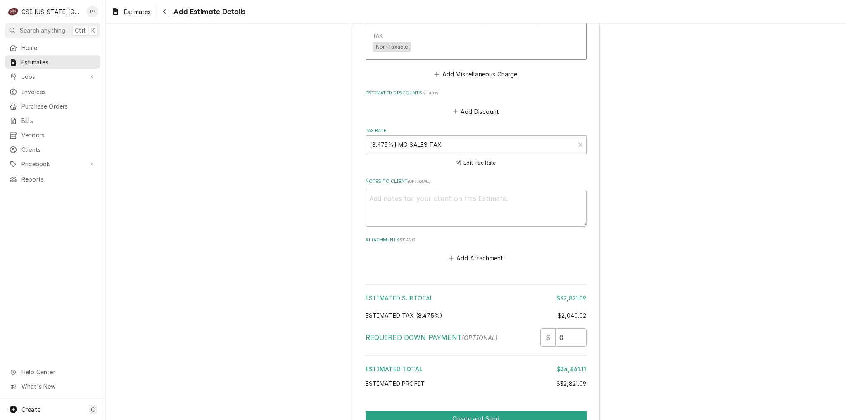
scroll to position [2689, 0]
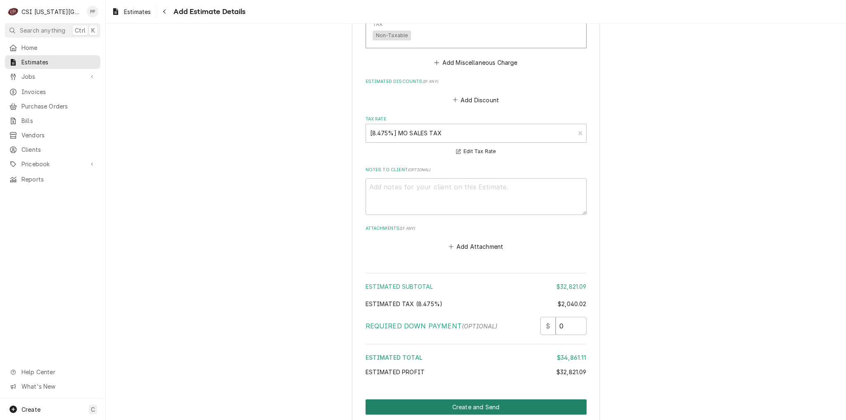
click at [485, 400] on button "Create and Send" at bounding box center [475, 407] width 221 height 15
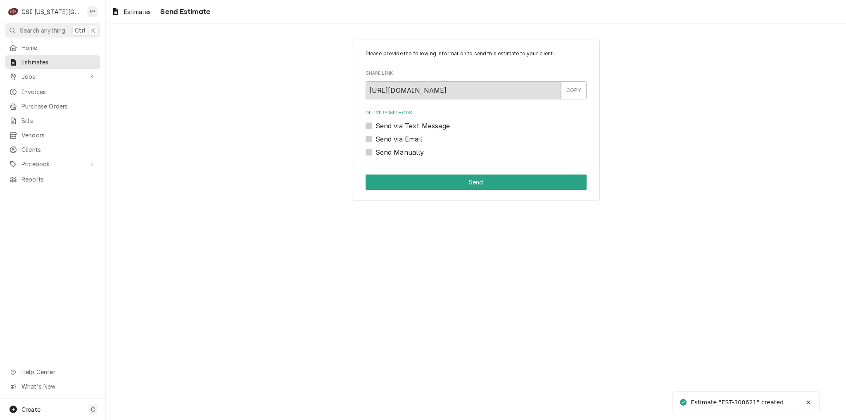
click at [363, 150] on div "Please provide the following information to send this estimate to your client. …" at bounding box center [476, 120] width 248 height 161
click at [375, 152] on label "Send Manually" at bounding box center [399, 152] width 49 height 10
click at [375, 152] on input "Send Manually" at bounding box center [485, 156] width 221 height 18
checkbox input "true"
click at [409, 184] on button "Send" at bounding box center [475, 182] width 221 height 15
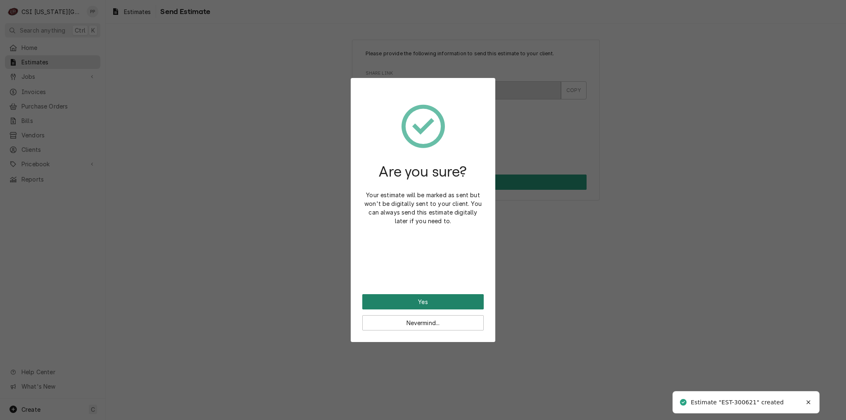
click at [454, 299] on button "Yes" at bounding box center [422, 301] width 121 height 15
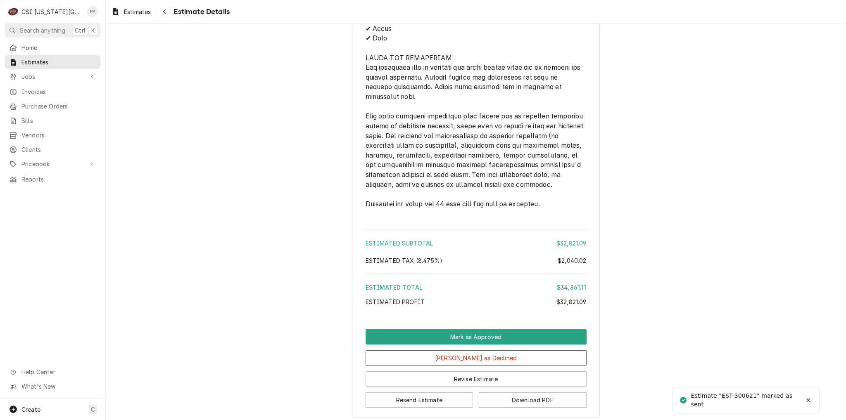
scroll to position [2013, 0]
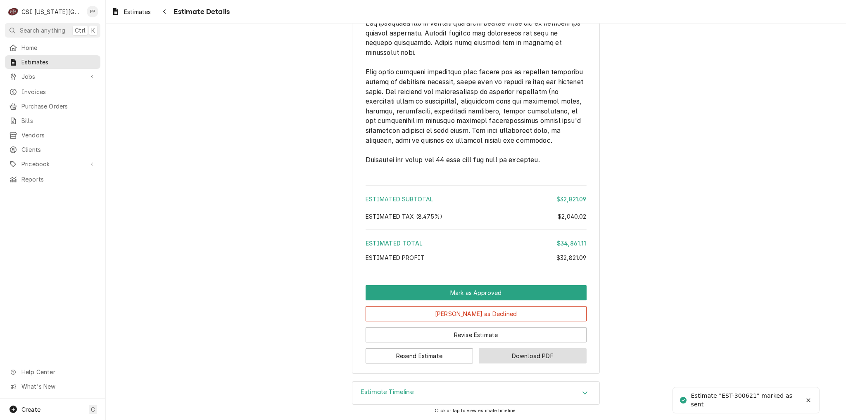
click at [547, 360] on button "Download PDF" at bounding box center [533, 355] width 108 height 15
click at [132, 17] on link "Estimates" at bounding box center [131, 12] width 46 height 14
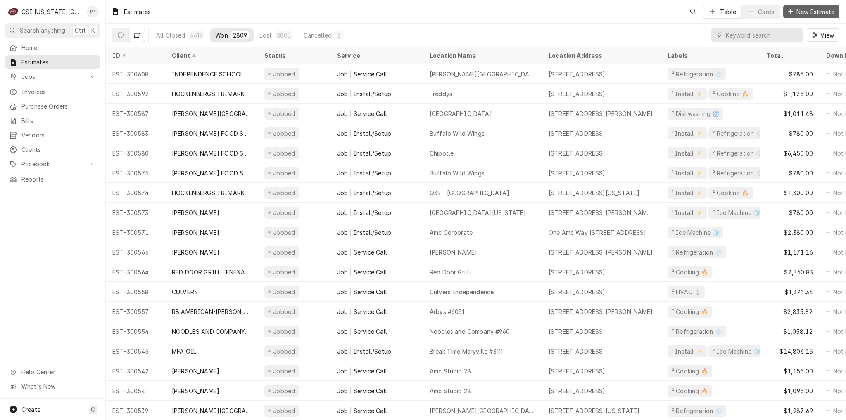
click at [811, 8] on span "New Estimate" at bounding box center [814, 11] width 41 height 9
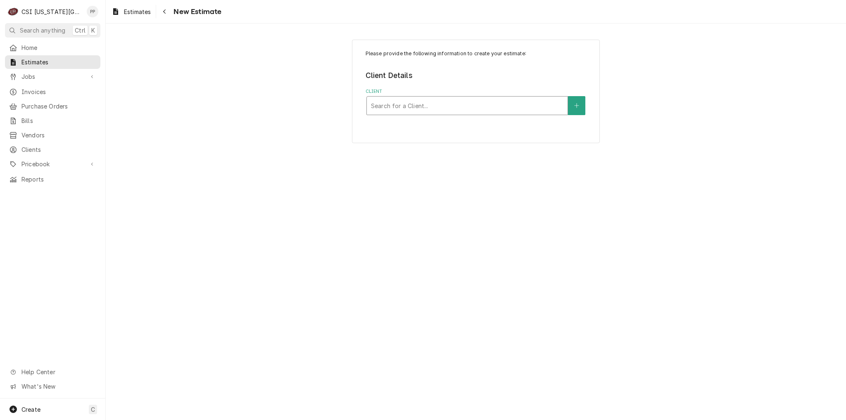
click at [400, 110] on div "Client" at bounding box center [467, 105] width 192 height 15
type input "raising canes"
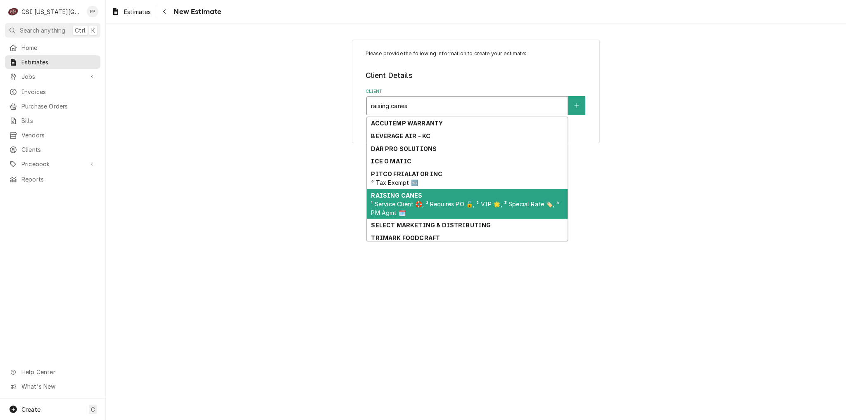
click at [411, 209] on div "RAISING CANES ¹ Service Client 🛟, ² Requires PO 🔓, ² VIP 🌟, ³ Special Rate 🏷️, …" at bounding box center [467, 204] width 201 height 30
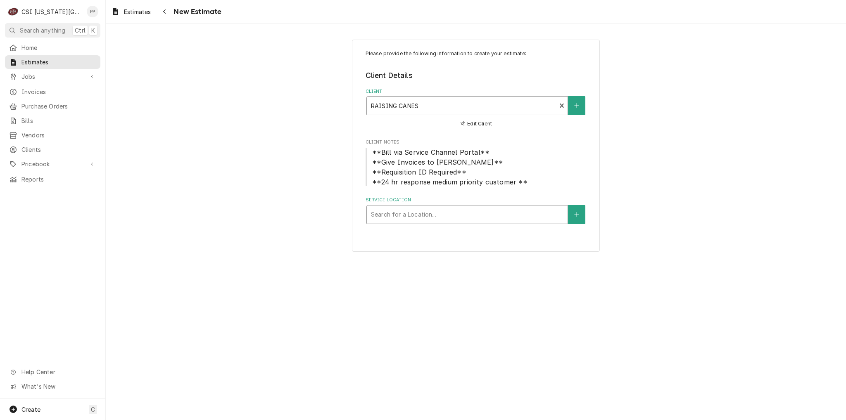
click at [443, 213] on div "Service Location" at bounding box center [467, 214] width 192 height 15
type input "ambassador"
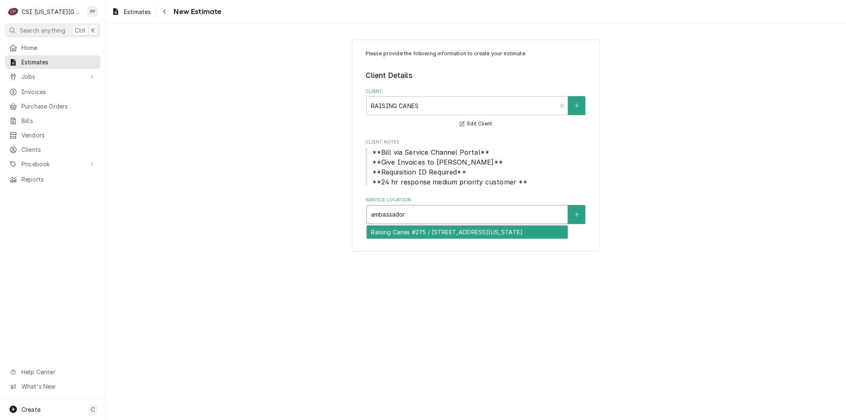
click at [436, 238] on div "Raising Canes #275 / 8771 N Ambassador Dr, Kansas City, MO 64154" at bounding box center [467, 232] width 201 height 13
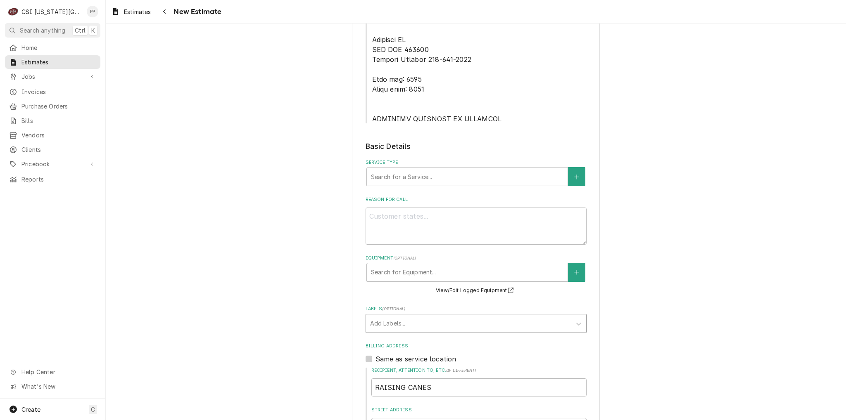
scroll to position [578, 0]
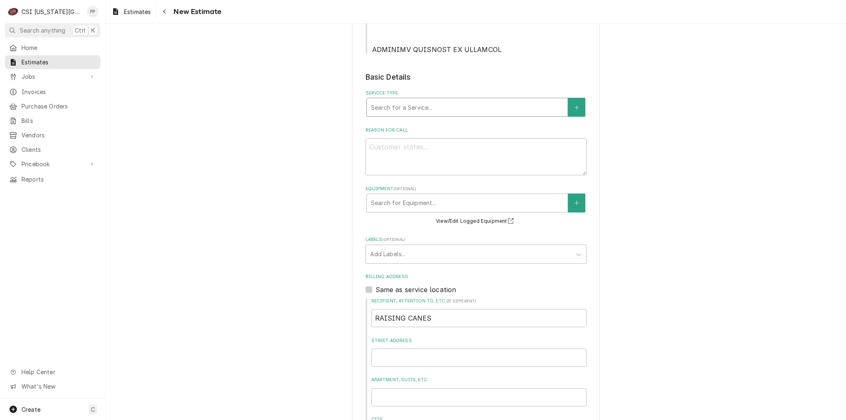
click at [444, 100] on div "Service Type" at bounding box center [467, 107] width 192 height 15
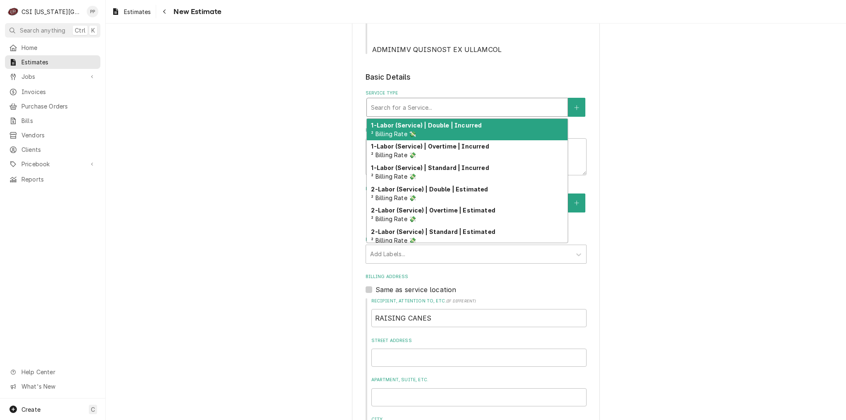
type textarea "x"
type input "j"
type textarea "x"
type input "jo"
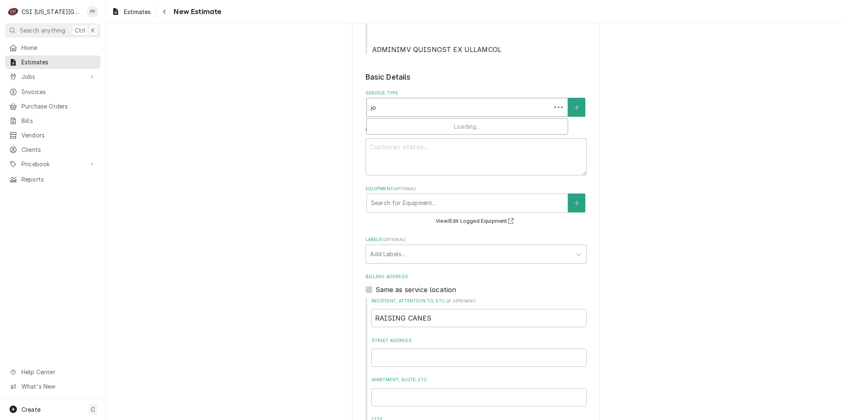
type textarea "x"
type input "job"
type textarea "x"
type input "job"
type textarea "x"
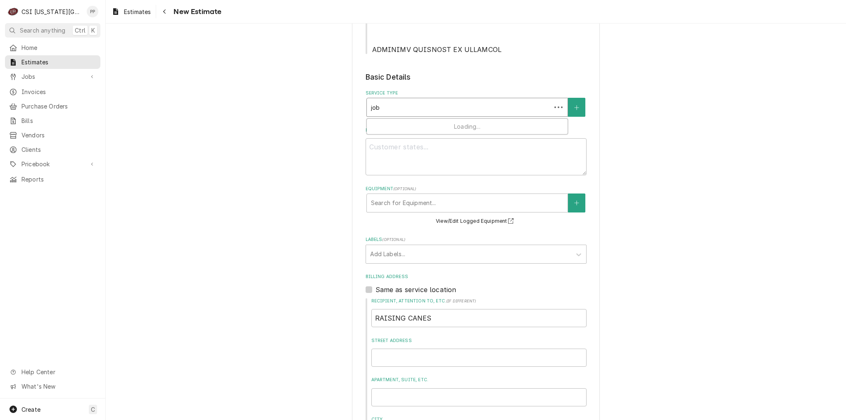
type input "job i"
type textarea "x"
type input "job in"
type textarea "x"
type input "job ins"
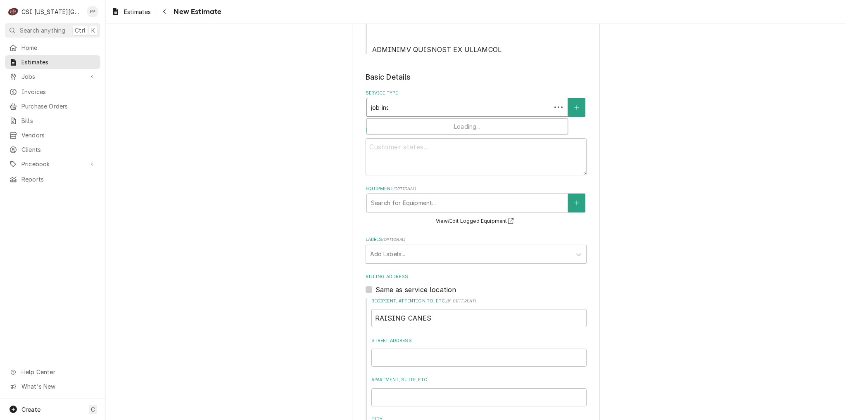
type textarea "x"
type input "job inst"
type textarea "x"
type input "job insta"
type textarea "x"
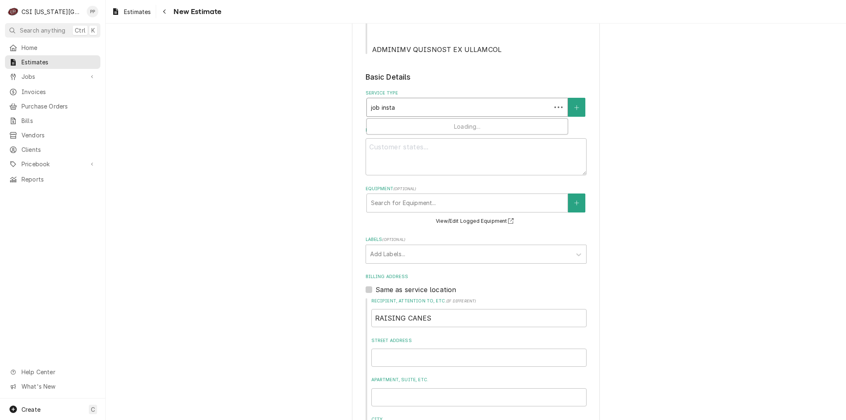
type input "job instal"
type textarea "x"
type input "job install"
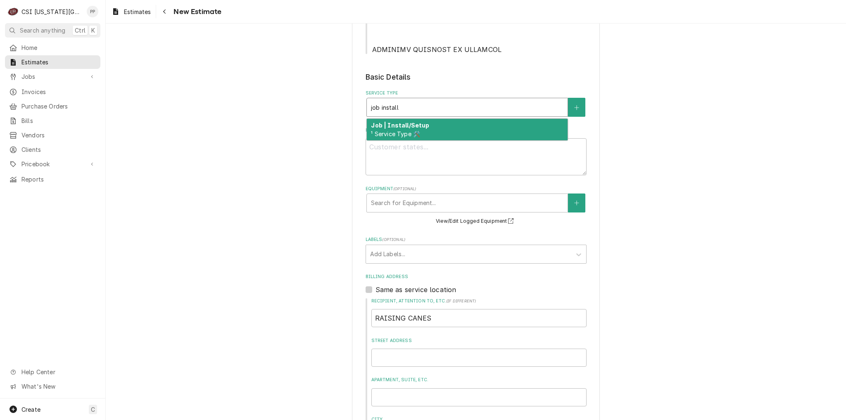
click at [433, 119] on div "Job | Install/Setup ¹ Service Type 🛠️" at bounding box center [467, 129] width 201 height 21
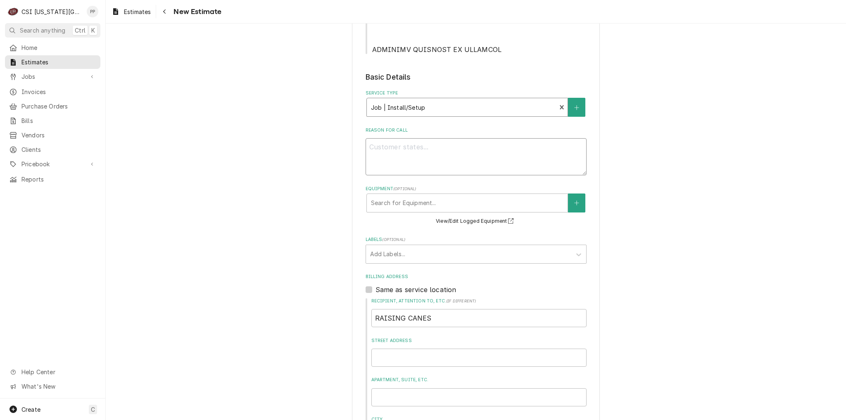
click at [435, 142] on textarea "Reason For Call" at bounding box center [475, 156] width 221 height 37
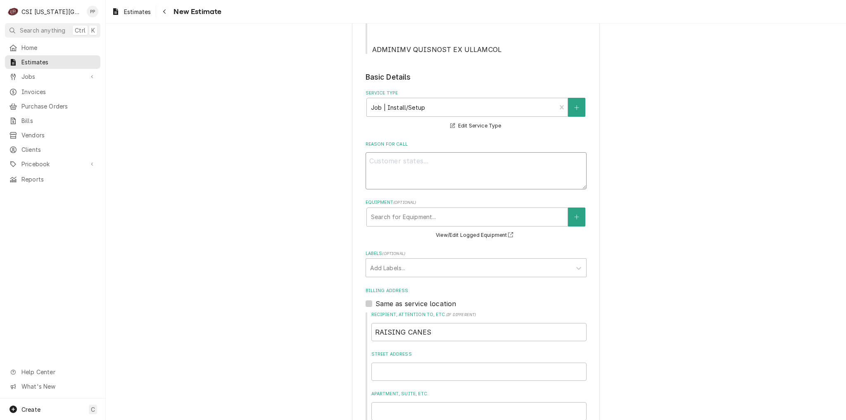
type textarea "x"
type textarea "Q"
type textarea "x"
type textarea "Qu"
type textarea "x"
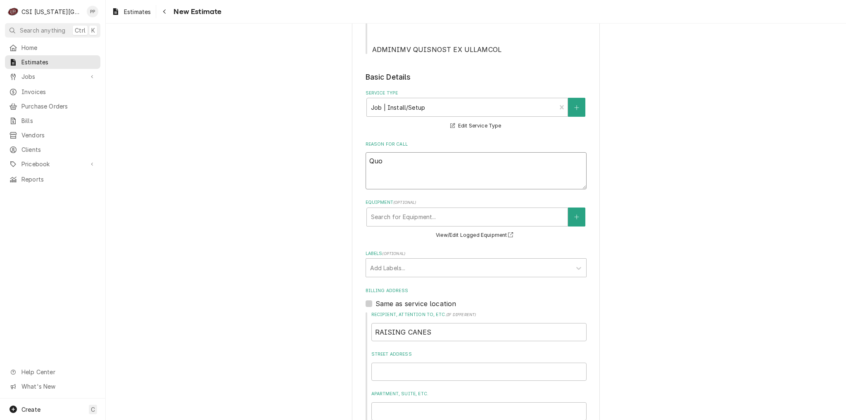
type textarea "Quot"
type textarea "x"
type textarea "Quote"
type textarea "x"
type textarea "Quote"
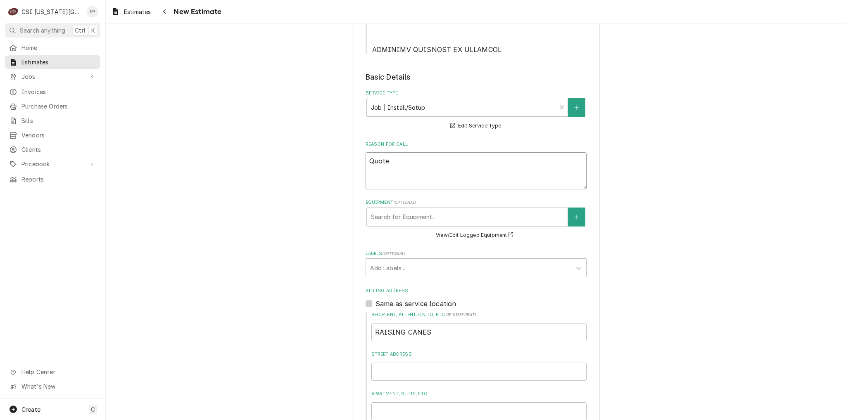
type textarea "x"
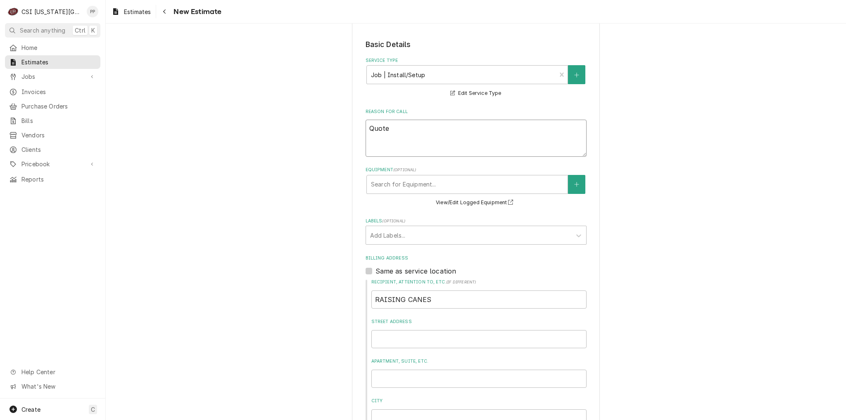
scroll to position [743, 0]
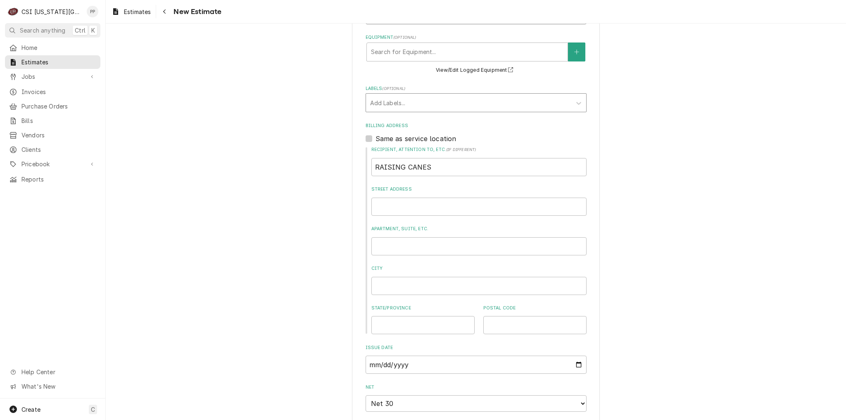
type textarea "Quote"
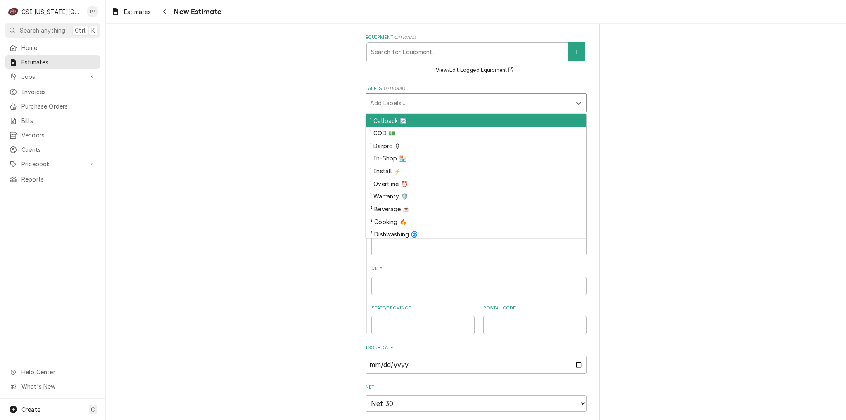
click at [398, 95] on div "Labels" at bounding box center [468, 102] width 197 height 15
type input "install"
type textarea "x"
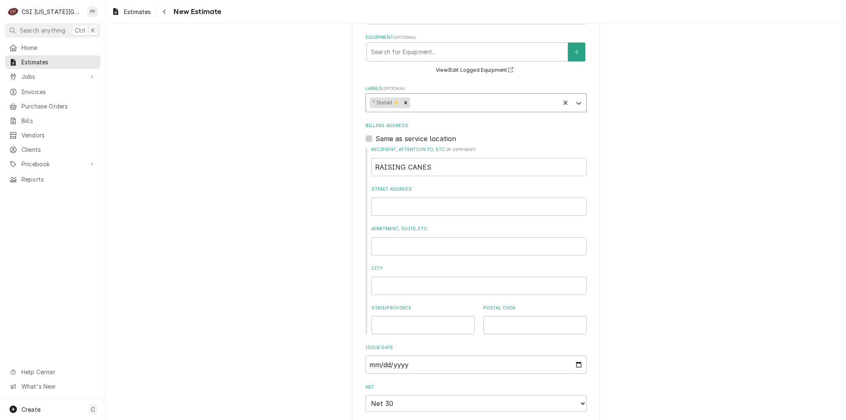
type textarea "x"
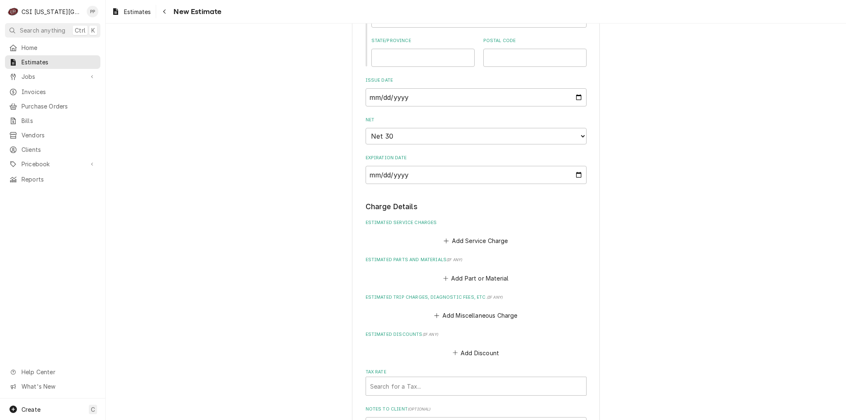
scroll to position [1074, 0]
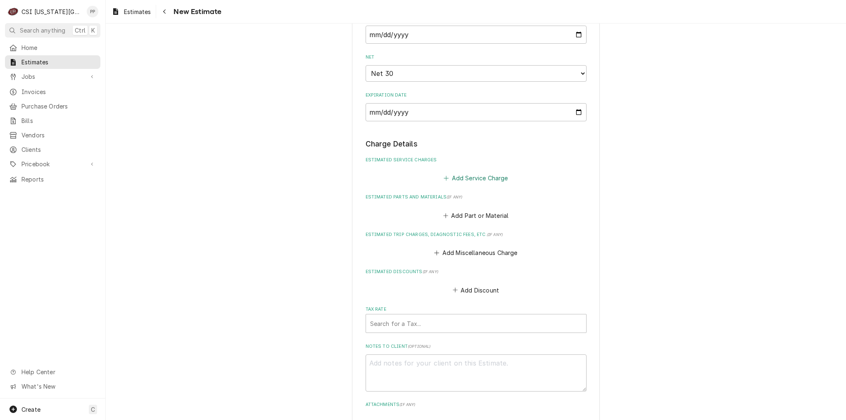
click at [489, 173] on button "Add Service Charge" at bounding box center [475, 179] width 67 height 12
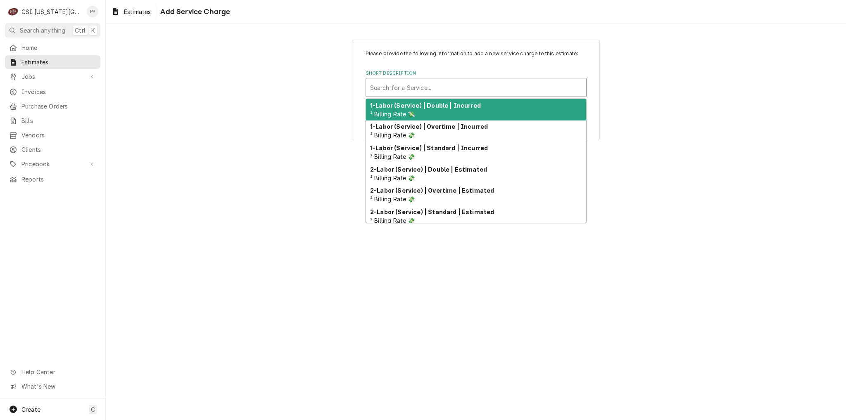
click at [461, 85] on div "Short Description" at bounding box center [476, 87] width 212 height 15
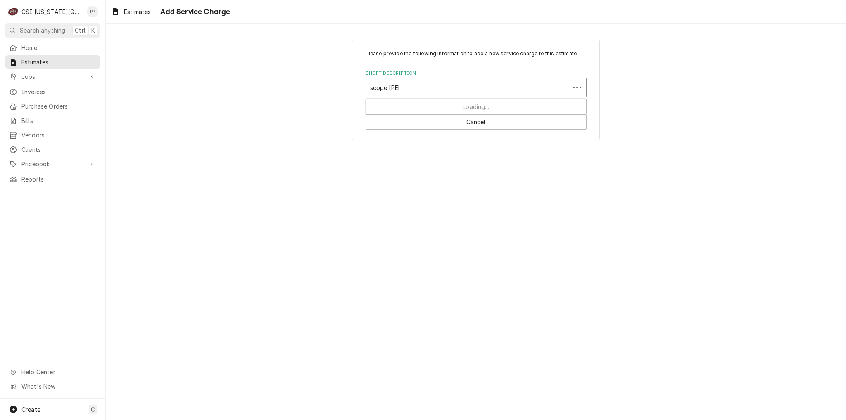
type input "scope blank"
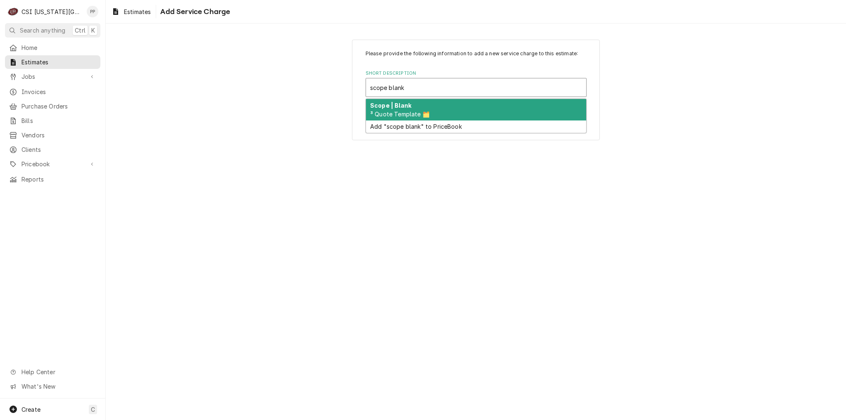
click at [429, 110] on div "Scope | Blank ³ Quote Template 🗂️" at bounding box center [476, 109] width 220 height 21
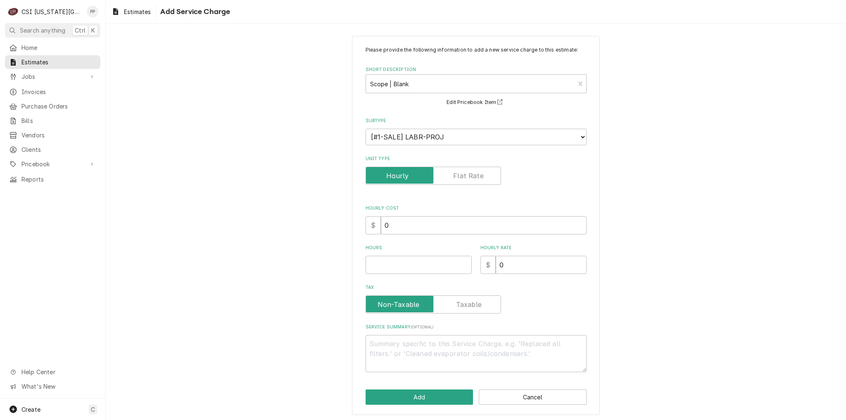
scroll to position [5, 0]
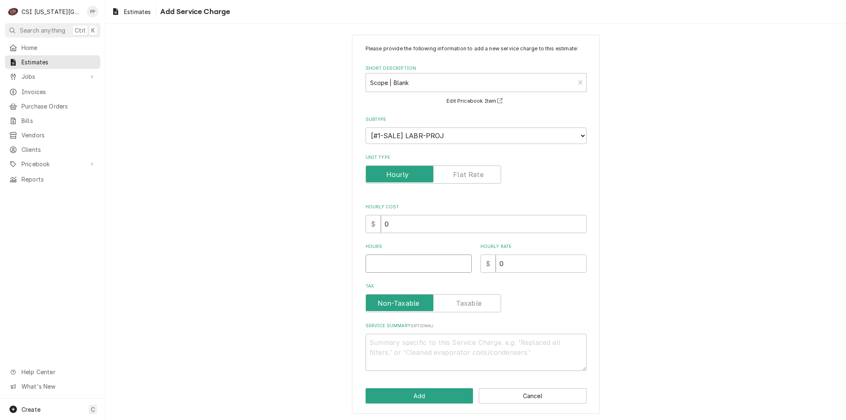
click at [411, 263] on input "Hours" at bounding box center [418, 264] width 106 height 18
type textarea "x"
type input "1"
click at [426, 341] on textarea "Service Summary ( optional )" at bounding box center [475, 352] width 221 height 37
type textarea "x"
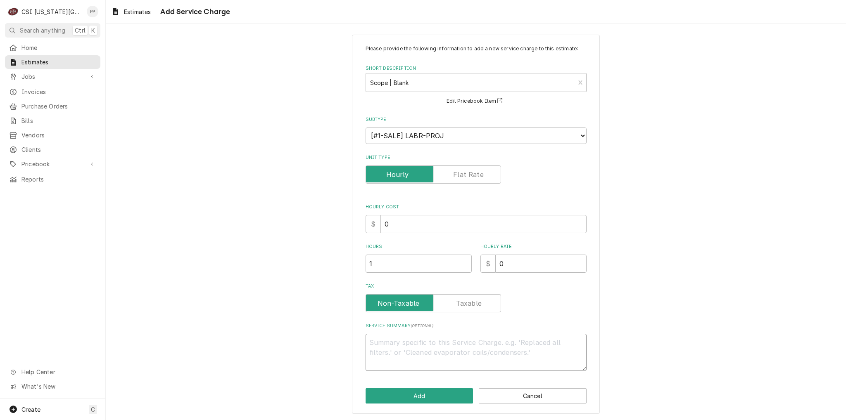
type textarea "a"
type textarea "x"
type textarea "a2"
type textarea "x"
type textarea "a2L"
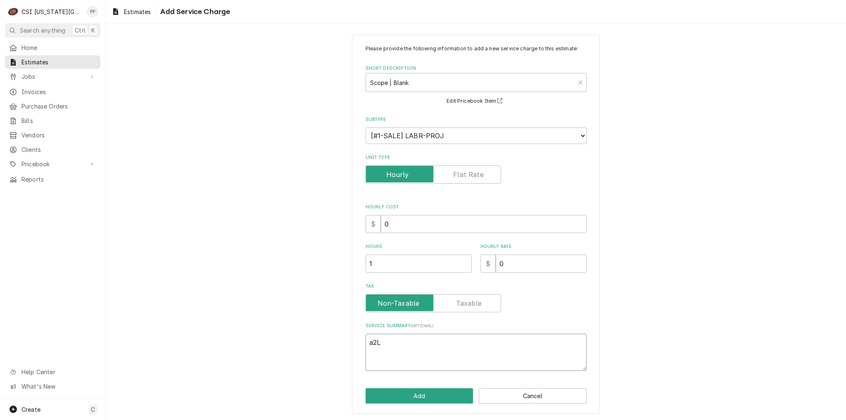
type textarea "x"
type textarea "a2L"
type textarea "x"
type textarea "a2L"
type textarea "x"
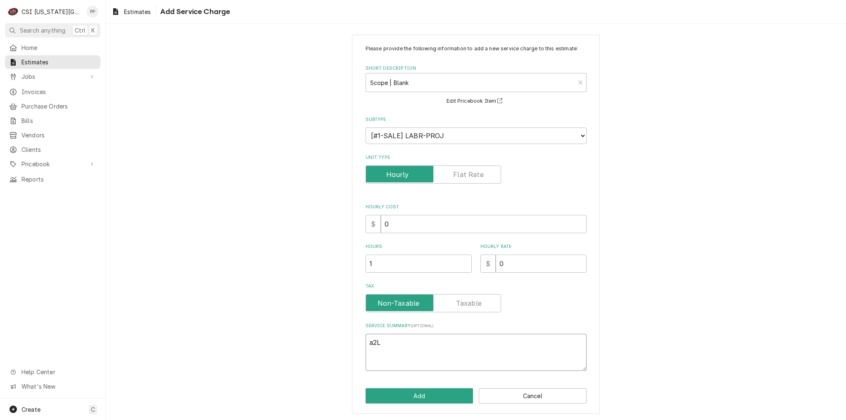
type textarea "a2"
type textarea "x"
type textarea "a"
type textarea "x"
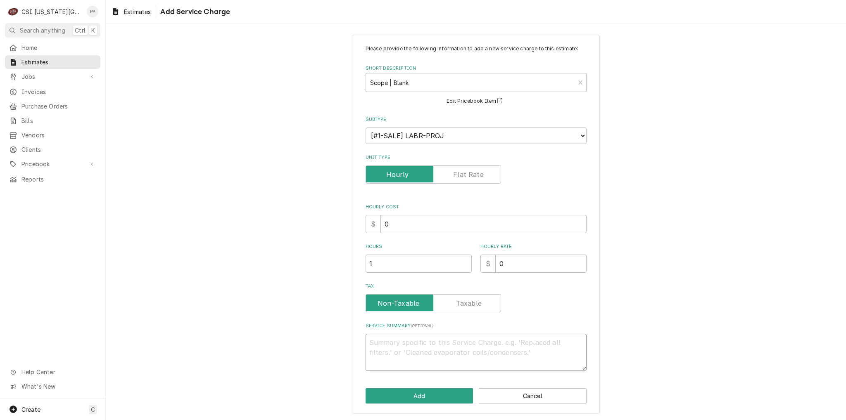
type textarea "A"
type textarea "x"
type textarea "A2"
type textarea "x"
type textarea "A2L"
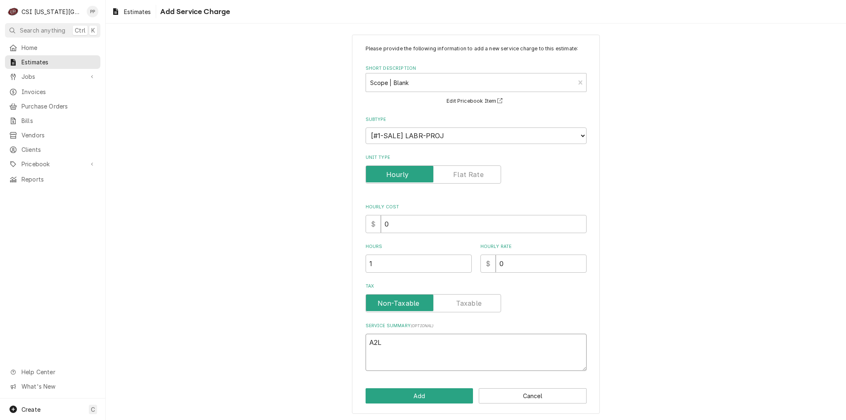
type textarea "x"
type textarea "A2L"
type textarea "x"
type textarea "A2L -"
type textarea "x"
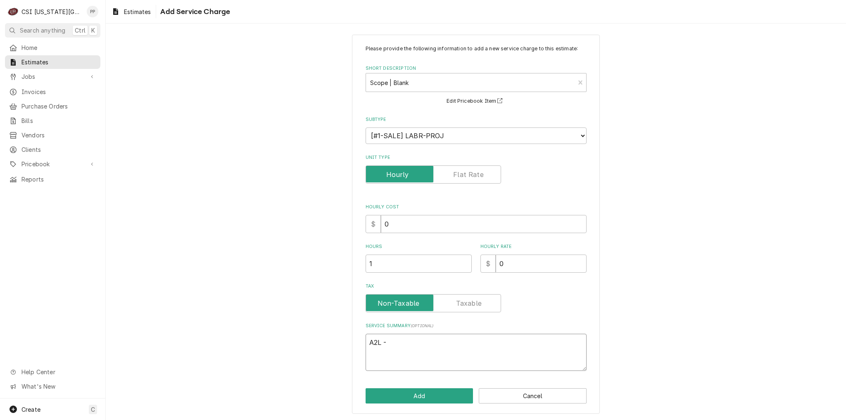
type textarea "A2L -"
type textarea "x"
type textarea "A2L - R"
type textarea "x"
type textarea "A2L - R-"
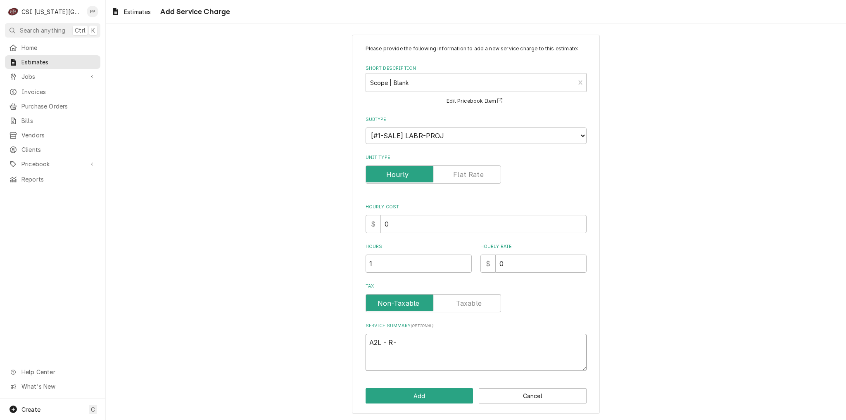
type textarea "x"
type textarea "A2L - R-5"
type textarea "x"
type textarea "A2L - R-"
type textarea "x"
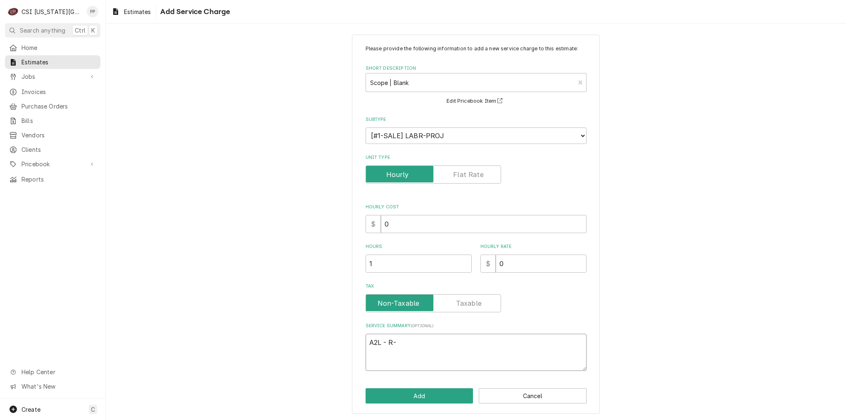
type textarea "A2L - R-4"
type textarea "x"
type textarea "A2L - R-45"
type textarea "x"
type textarea "A2L - R-455"
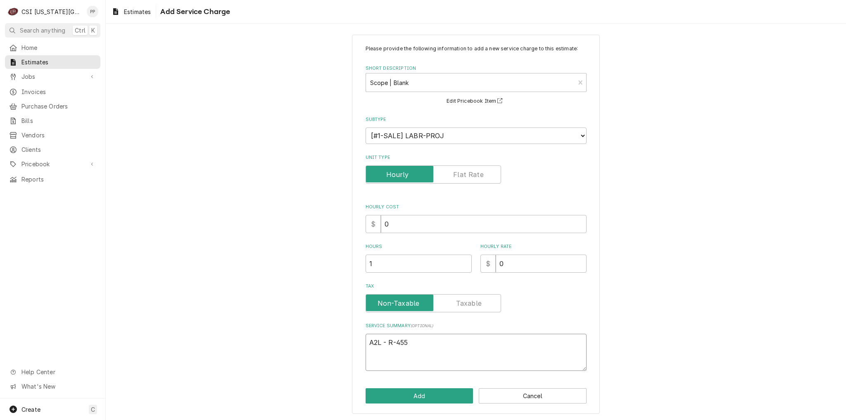
type textarea "x"
type textarea "A2L - R-455"
type textarea "x"
type textarea "A2L - R-455 o"
type textarea "x"
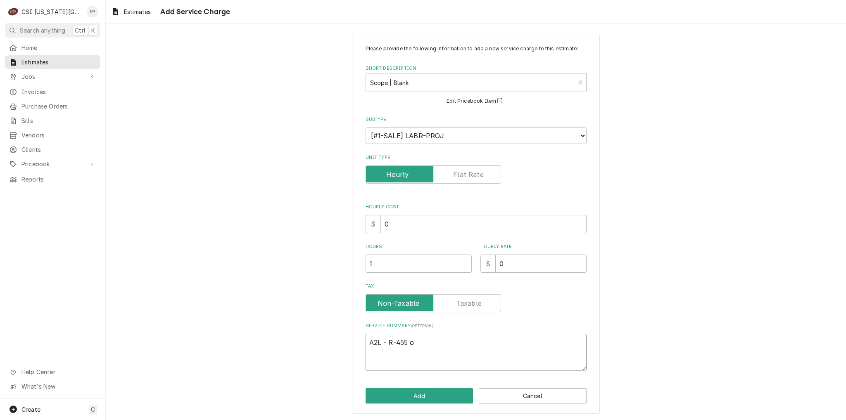
type textarea "A2L - R-455 on"
type textarea "x"
type textarea "A2L - R-455 onl"
type textarea "x"
type textarea "A2L - R-455 only"
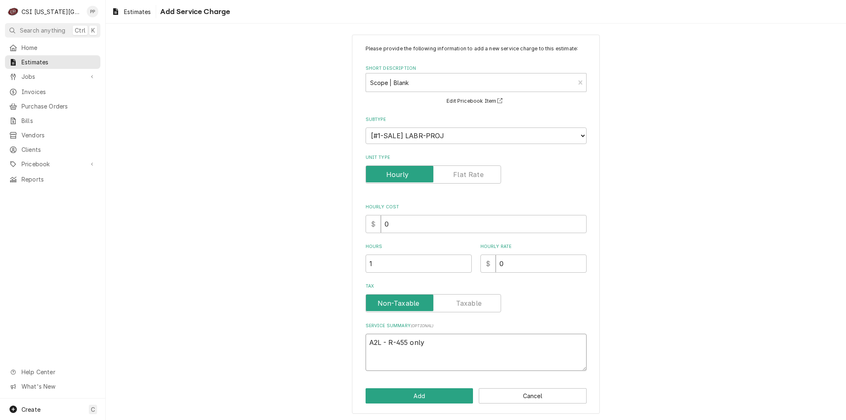
type textarea "x"
type textarea "A2L - R-455 only"
type textarea "x"
type textarea "A2L - R-455 only f"
type textarea "x"
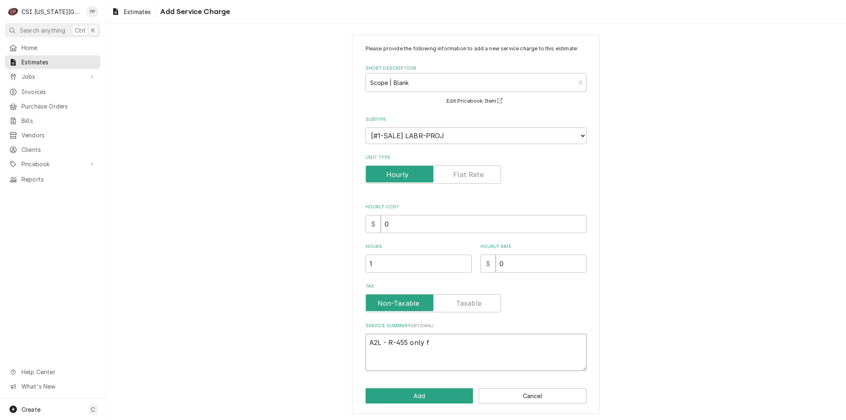
type textarea "A2L - R-455 only fo"
type textarea "x"
type textarea "A2L - R-455 only for"
type textarea "x"
type textarea "A2L - R-455 only for"
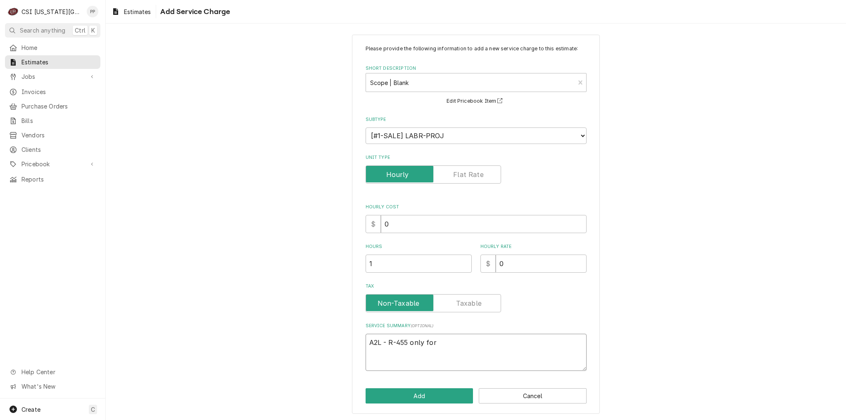
type textarea "x"
type textarea "A2L - R-455 only for f"
type textarea "x"
type textarea "A2L - R-455 only for fb"
type textarea "x"
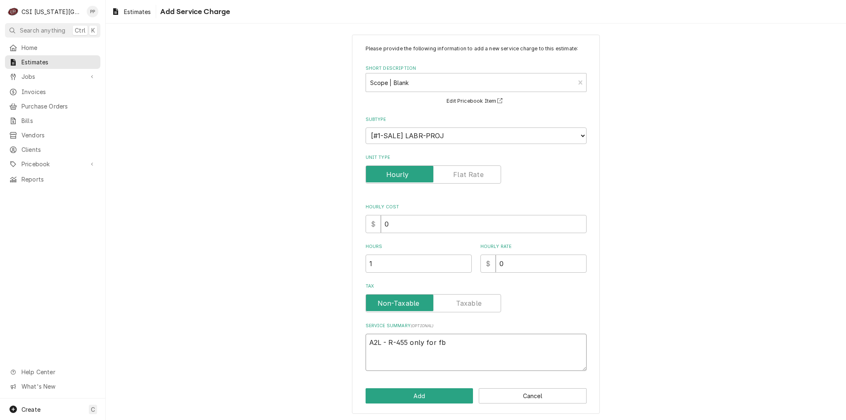
type textarea "A2L - R-455 only for fbn"
type textarea "x"
type textarea "A2L - R-455 only for fb"
type textarea "x"
type textarea "A2L - R-455 only for f"
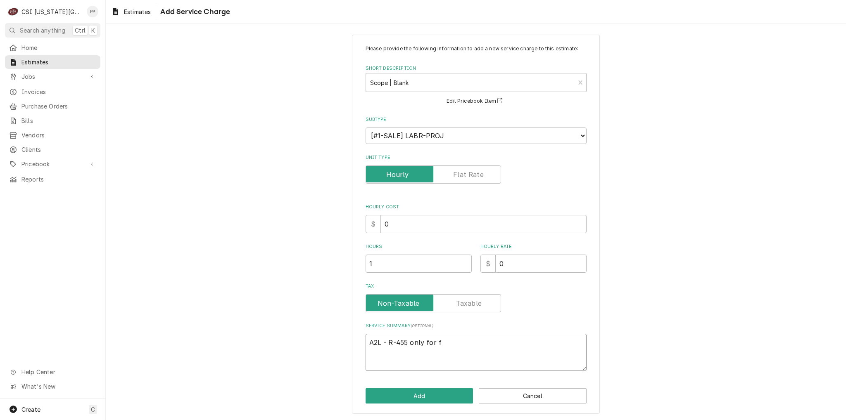
type textarea "x"
type textarea "A2L - R-455 only for fb"
type textarea "x"
type textarea "A2L - R-455 only for f"
type textarea "x"
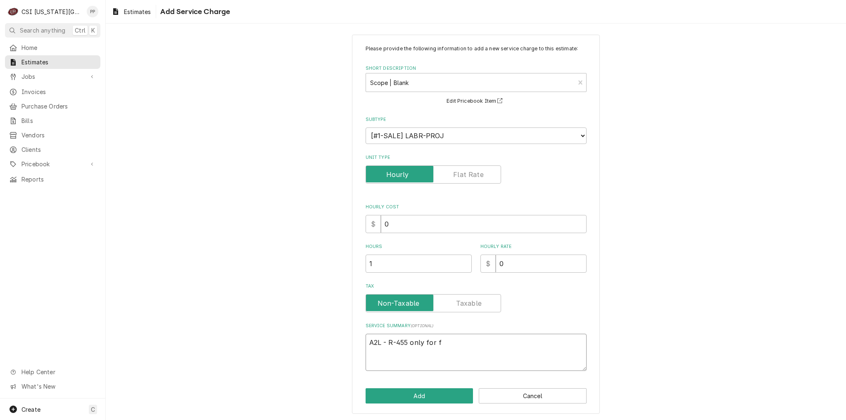
type textarea "A2L - R-455 only for"
type textarea "x"
type textarea "A2L - R-455 only for b"
type textarea "x"
type textarea "A2L - R-455 only for bo"
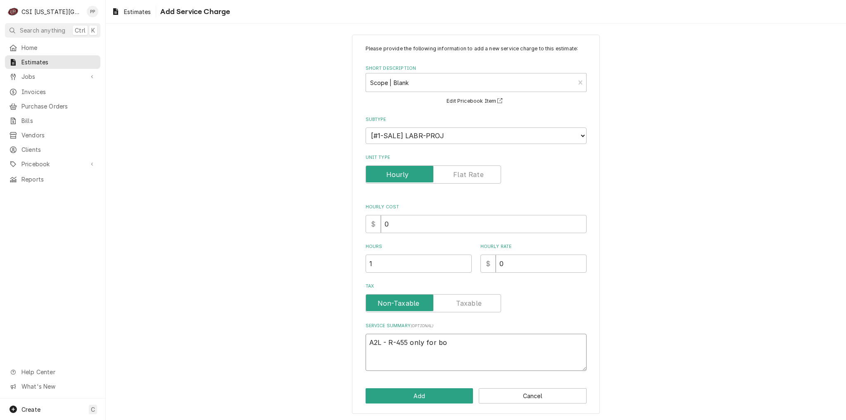
type textarea "x"
type textarea "A2L - R-455 only for boh"
type textarea "x"
type textarea "A2L - R-455 only for boh"
type textarea "x"
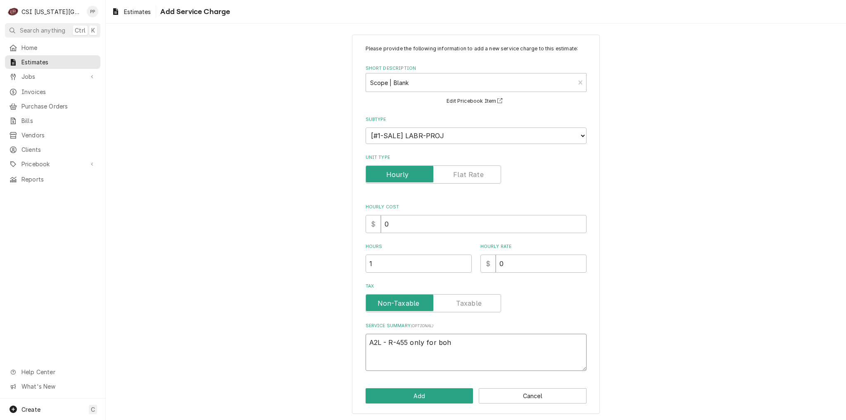
type textarea "A2L - R-455 only for boh"
type textarea "x"
type textarea "A2L - R-455 only for boht"
type textarea "x"
type textarea "A2L - R-455 only for bohth"
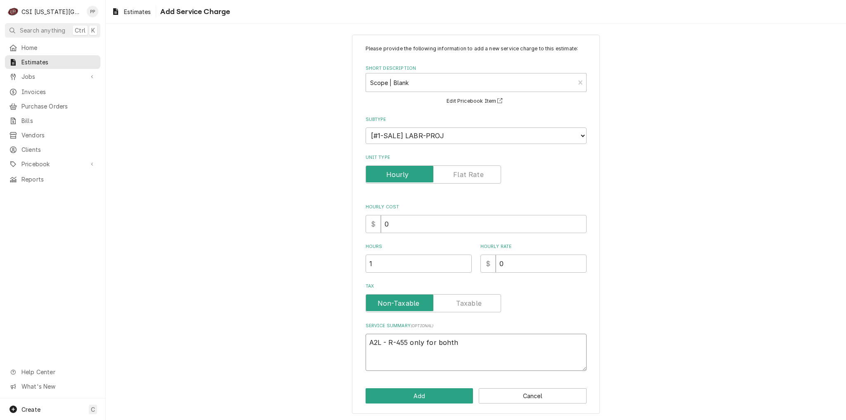
type textarea "x"
type textarea "A2L - R-455 only for bohth"
type textarea "x"
type textarea "A2L - R-455 only for bohth s"
type textarea "x"
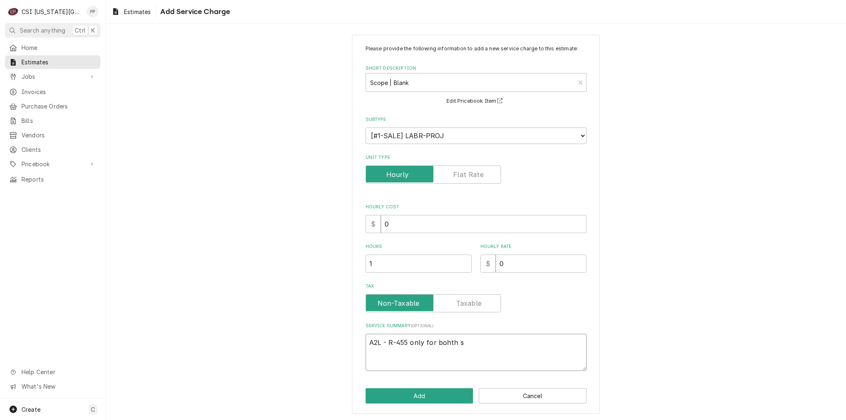
type textarea "A2L - R-455 only for bohth"
type textarea "x"
type textarea "A2L - R-455 only for bohth"
type textarea "x"
type textarea "A2L - R-455 only for boht"
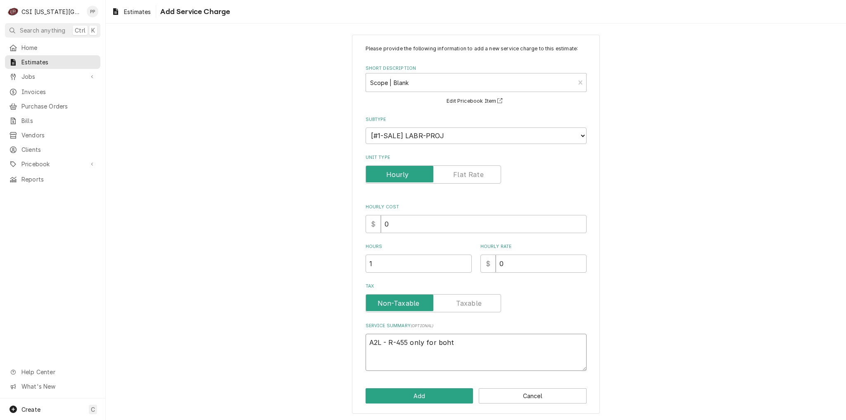
type textarea "x"
type textarea "A2L - R-455 only for boh"
type textarea "x"
type textarea "A2L - R-455 only for bo"
type textarea "x"
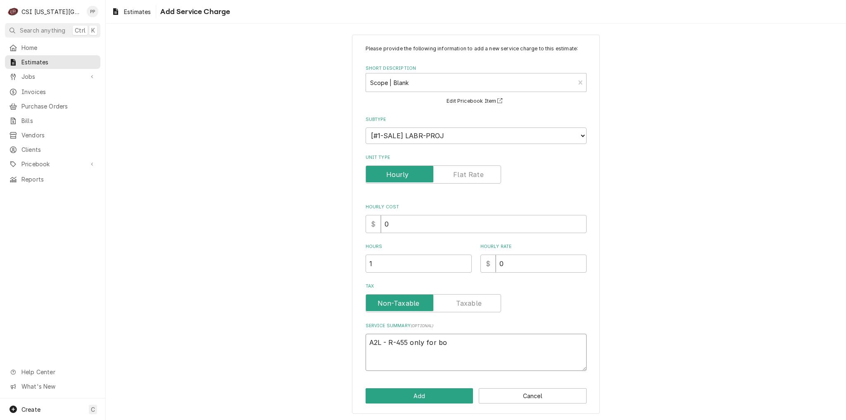
type textarea "A2L - R-455 only for bot"
type textarea "x"
type textarea "A2L - R-455 only for both"
type textarea "x"
type textarea "A2L - R-455 only for both"
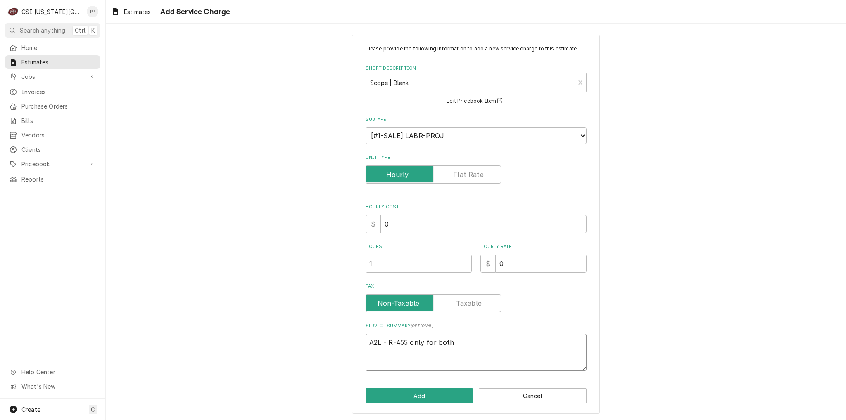
type textarea "x"
type textarea "A2L - R-455 only for both s"
type textarea "x"
type textarea "A2L - R-455 only for both sy"
type textarea "x"
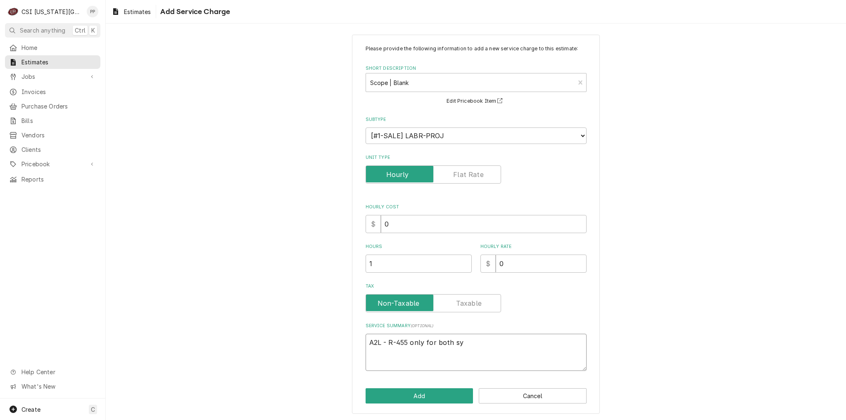
type textarea "A2L - R-455 only for both sys"
type textarea "x"
type textarea "A2L - R-455 only for both syst"
type textarea "x"
type textarea "A2L - R-455 only for both syste"
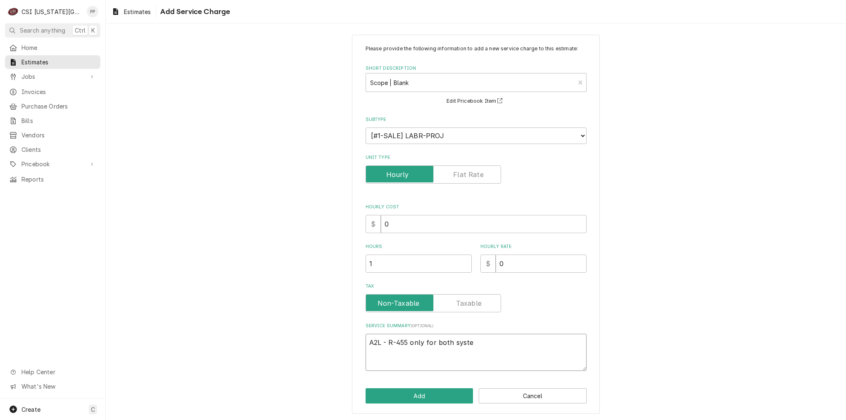
type textarea "x"
type textarea "A2L - R-455 only for both system"
type textarea "x"
type textarea "A2L - R-455 only for both systems"
type textarea "x"
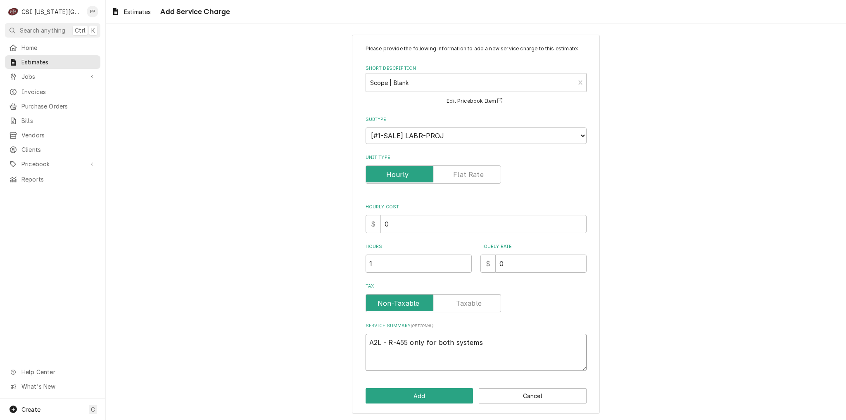
type textarea "A2L - R-455 only for both systems"
type textarea "x"
type textarea "A2L - R-455 only for both systems b"
type textarea "x"
type textarea "A2L - R-455 only for both systems ba"
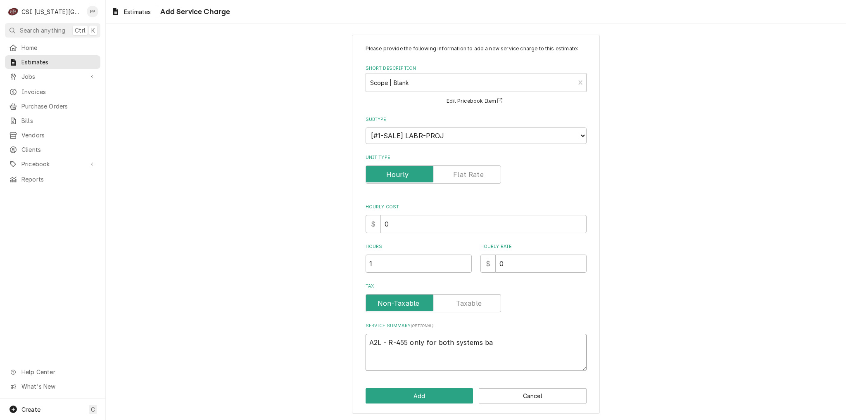
type textarea "x"
type textarea "A2L - R-455 only for both systems bas"
type textarea "x"
type textarea "A2L - R-455 only for both systems base"
type textarea "x"
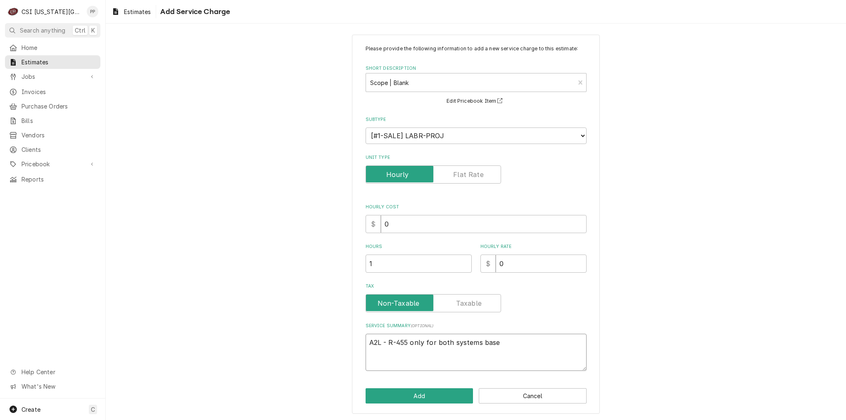
type textarea "A2L - R-455 only for both systems based"
type textarea "x"
type textarea "A2L - R-455 only for both systems based"
type textarea "x"
type textarea "A2L - R-455 only for both systems based i"
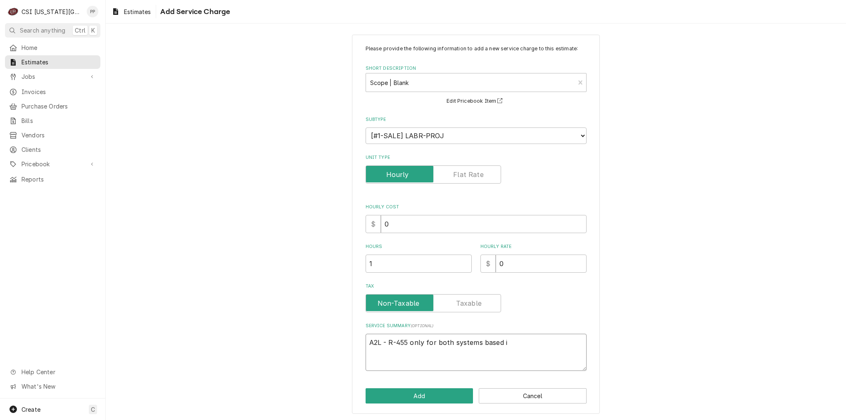
type textarea "x"
type textarea "A2L - R-455 only for both systems based io"
type textarea "x"
type textarea "A2L - R-455 only for both systems based ion"
type textarea "x"
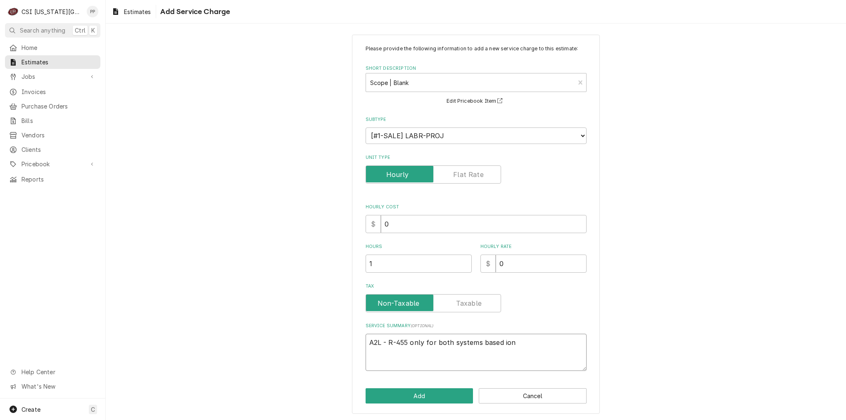
type textarea "A2L - R-455 only for both systems based io"
type textarea "x"
type textarea "A2L - R-455 only for both systems based i"
type textarea "x"
type textarea "A2L - R-455 only for both systems based"
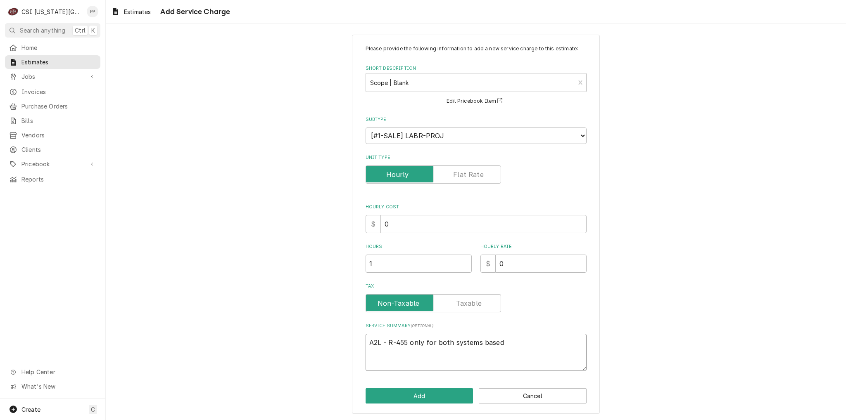
type textarea "x"
click at [423, 384] on div "Please provide the following information to add a new service charge to this es…" at bounding box center [476, 225] width 248 height 380
click at [423, 389] on button "Add" at bounding box center [419, 396] width 108 height 15
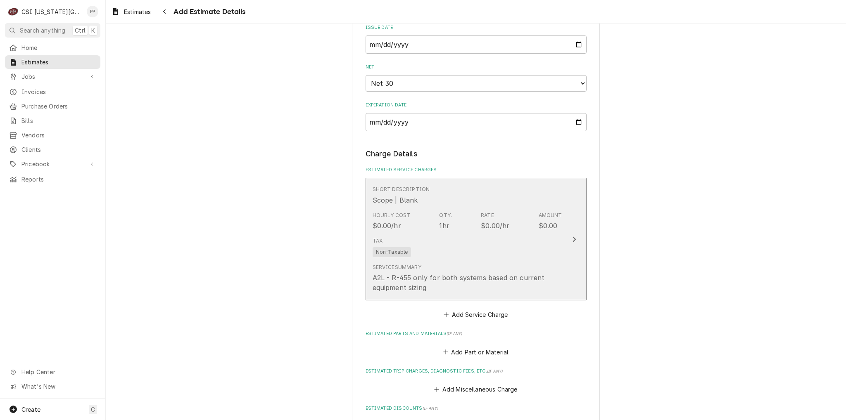
scroll to position [1064, 0]
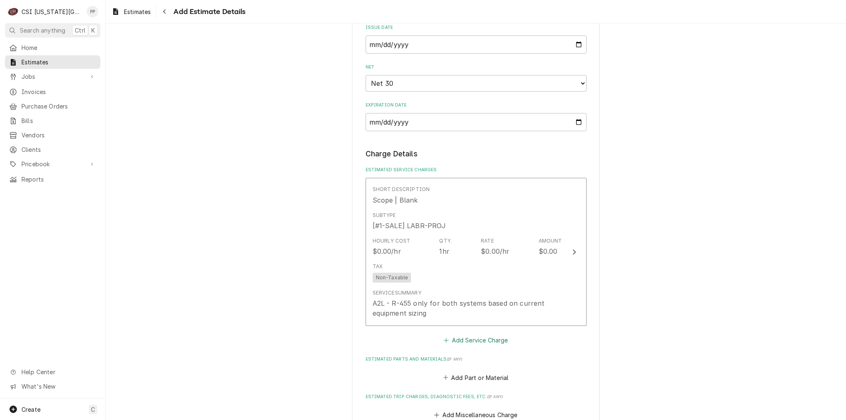
click at [496, 335] on button "Add Service Charge" at bounding box center [475, 341] width 67 height 12
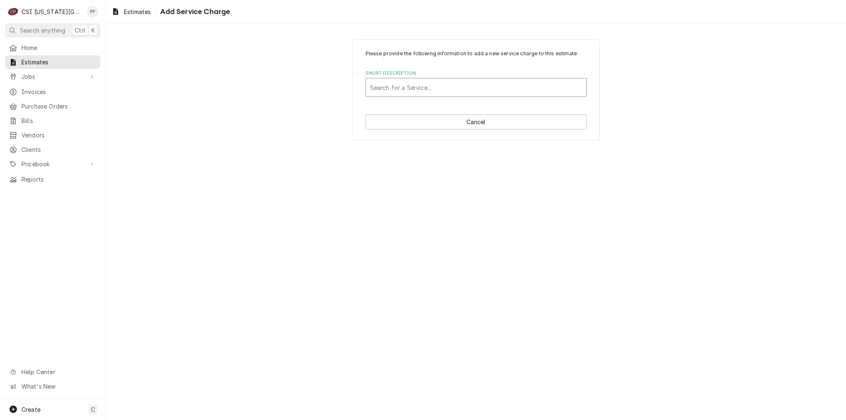
click at [433, 88] on div "Short Description" at bounding box center [476, 87] width 212 height 15
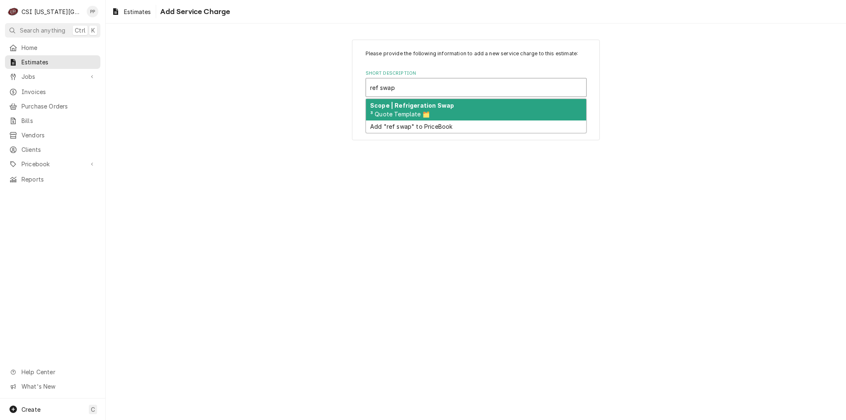
click at [453, 111] on div "Scope | Refrigeration Swap ³ Quote Template 🗂️" at bounding box center [476, 109] width 220 height 21
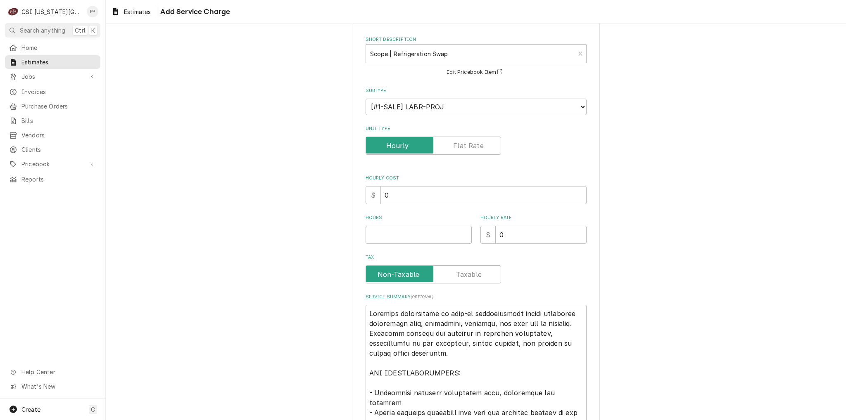
scroll to position [83, 0]
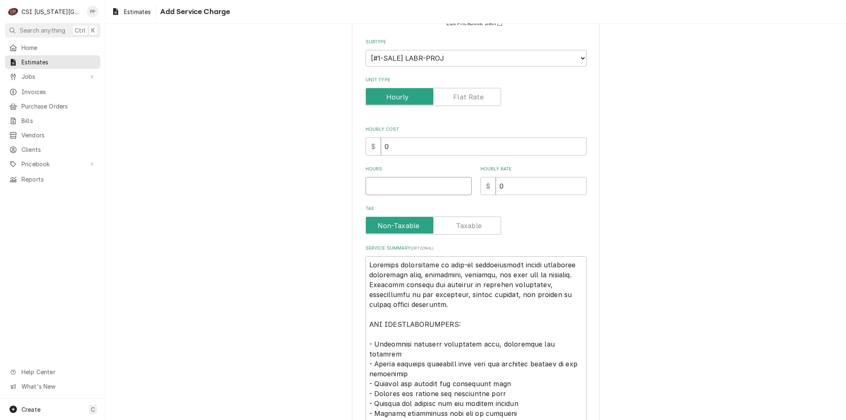
click at [409, 182] on input "Hours" at bounding box center [418, 186] width 106 height 18
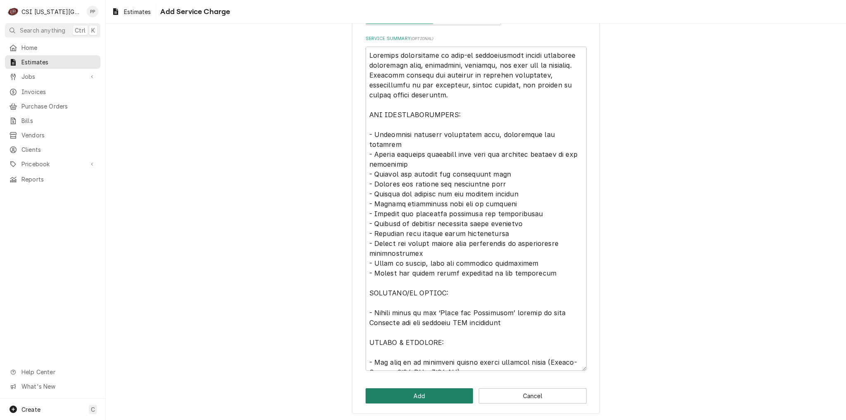
click at [439, 391] on button "Add" at bounding box center [419, 396] width 108 height 15
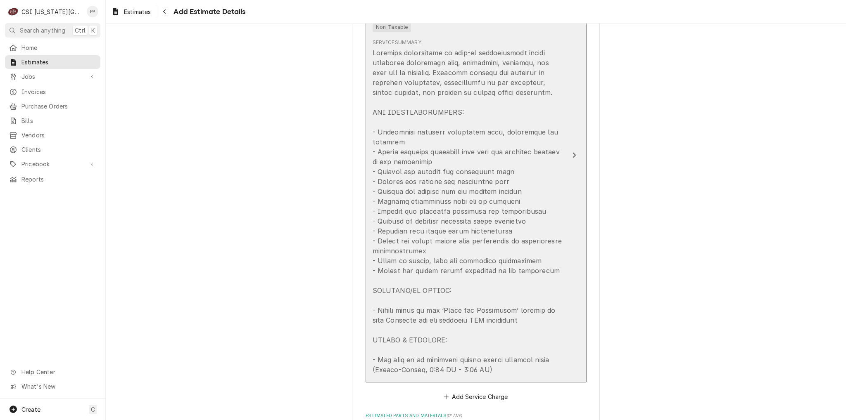
scroll to position [1549, 0]
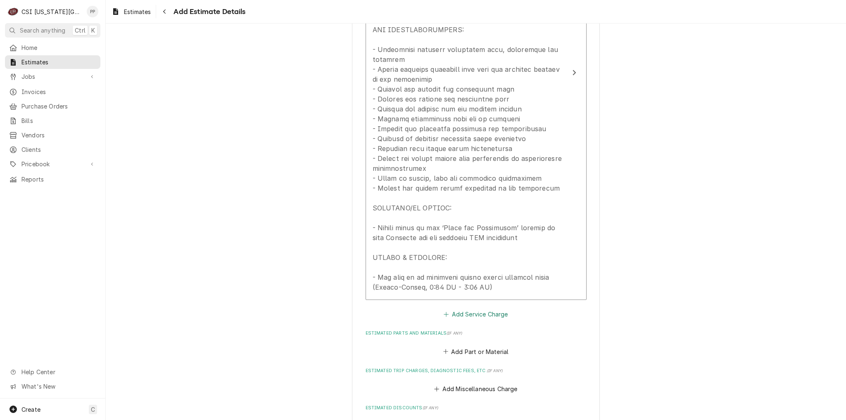
click at [491, 309] on button "Add Service Charge" at bounding box center [475, 315] width 67 height 12
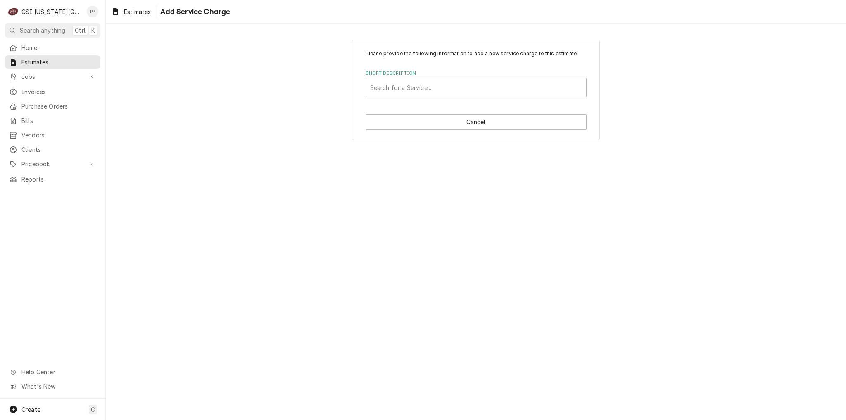
click at [473, 98] on div "Please provide the following information to add a new service charge to this es…" at bounding box center [476, 90] width 248 height 101
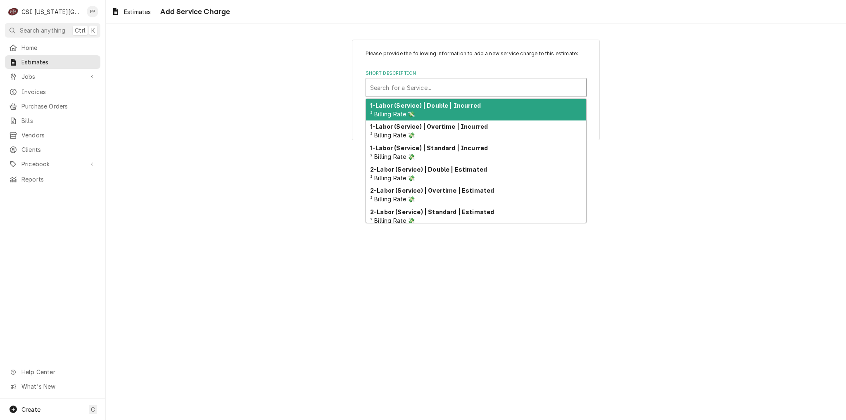
click at [469, 85] on div "Short Description" at bounding box center [476, 87] width 212 height 15
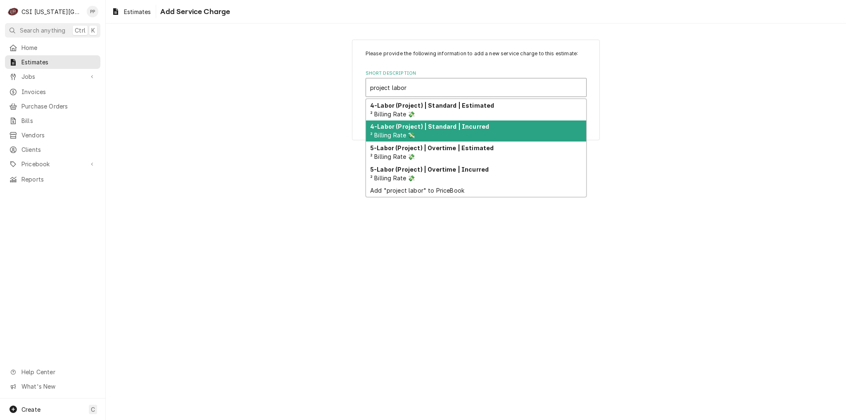
click at [469, 127] on strong "4-Labor (Project) | Standard | Incurred" at bounding box center [429, 126] width 119 height 7
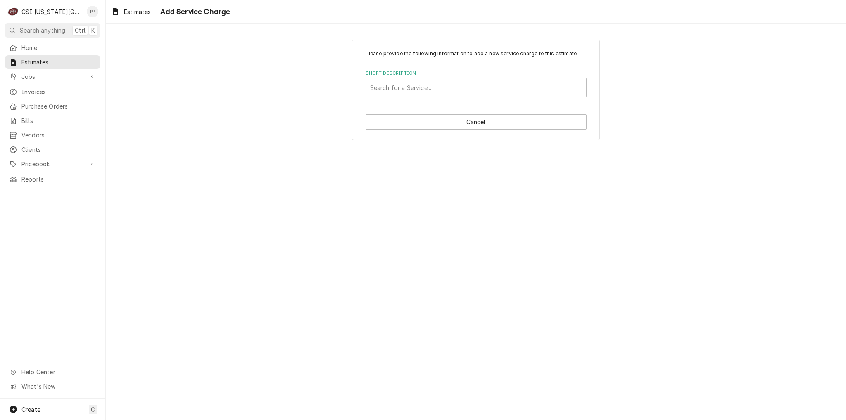
click at [550, 85] on div "Short Description" at bounding box center [476, 87] width 212 height 15
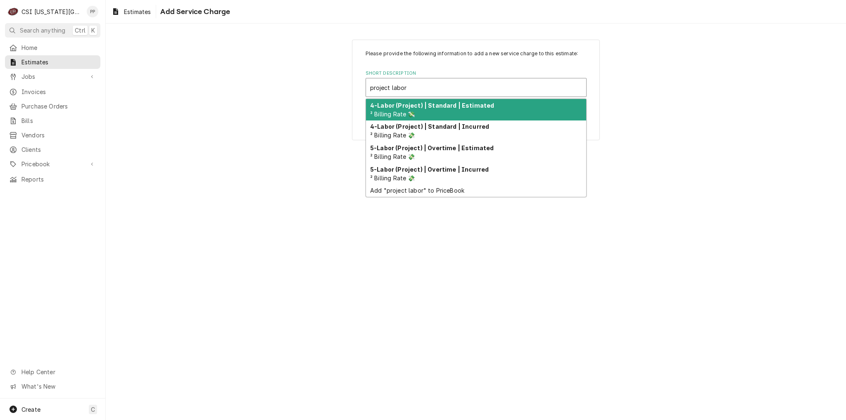
click at [514, 106] on div "4-Labor (Project) | Standard | Estimated ² Billing Rate 💸" at bounding box center [476, 109] width 220 height 21
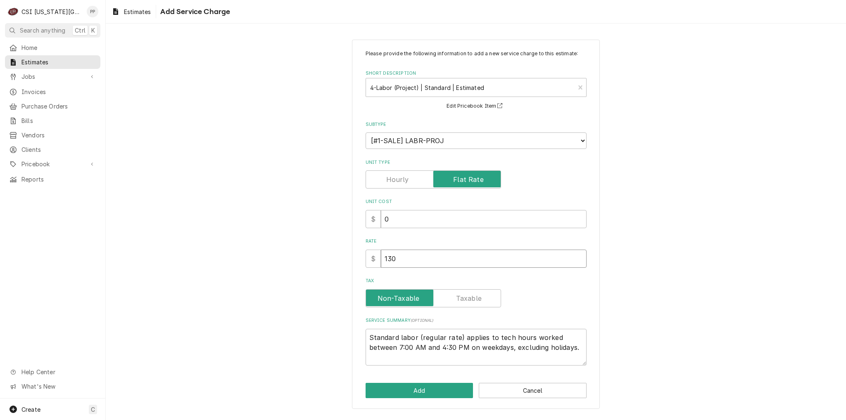
drag, startPoint x: 430, startPoint y: 251, endPoint x: 322, endPoint y: 260, distance: 108.1
click at [322, 260] on div "Please provide the following information to add a new service charge to this es…" at bounding box center [476, 224] width 740 height 384
click at [400, 385] on button "Add" at bounding box center [419, 390] width 108 height 15
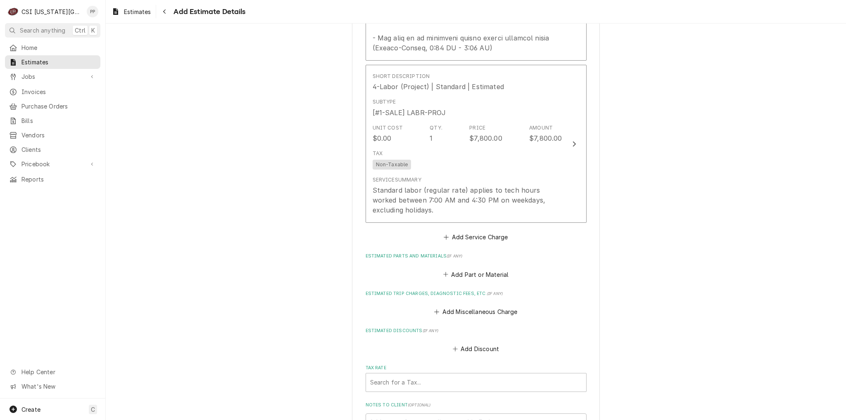
scroll to position [1797, 0]
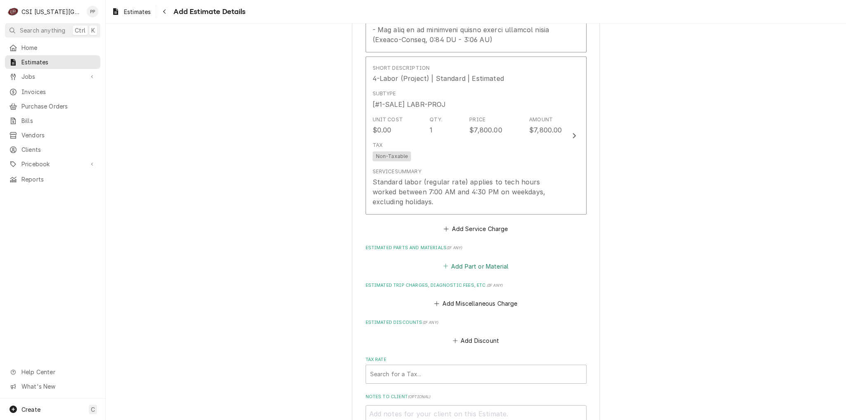
click at [472, 261] on button "Add Part or Material" at bounding box center [475, 267] width 68 height 12
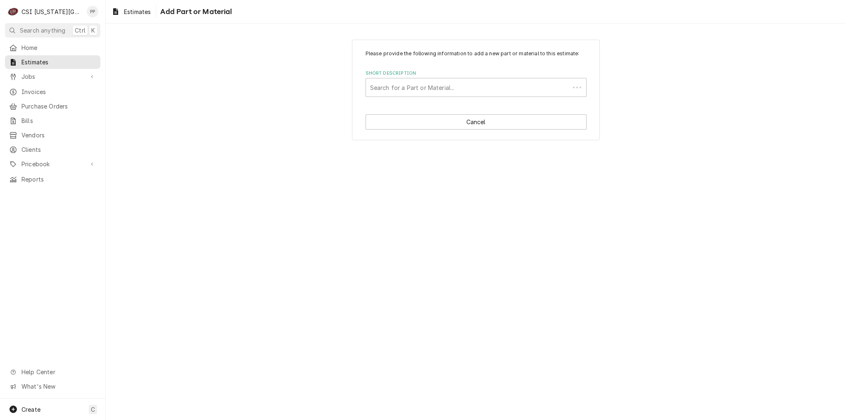
click at [456, 77] on div "Short Description Search for a Part or Material..." at bounding box center [475, 83] width 221 height 27
click at [453, 88] on div "Short Description" at bounding box center [467, 87] width 195 height 15
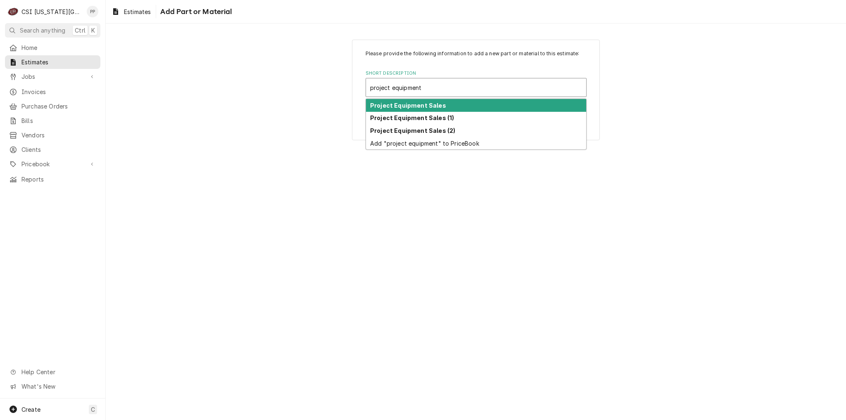
click at [429, 116] on strong "Project Equipment Sales (1)" at bounding box center [412, 117] width 84 height 7
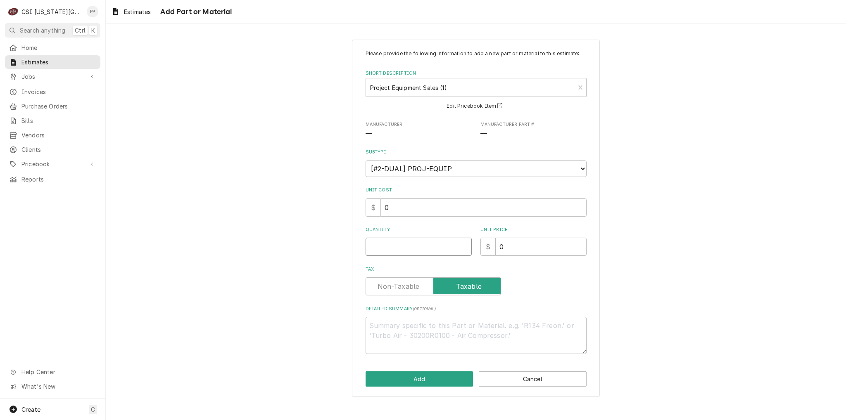
click at [423, 248] on input "Quantity" at bounding box center [418, 247] width 106 height 18
click at [439, 322] on textarea "Detailed Summary ( optional )" at bounding box center [475, 335] width 221 height 37
click at [411, 327] on textarea "Detailed Summary ( optional )" at bounding box center [475, 335] width 221 height 37
click at [500, 251] on input "0" at bounding box center [540, 247] width 91 height 18
click at [493, 246] on div "$" at bounding box center [487, 247] width 15 height 18
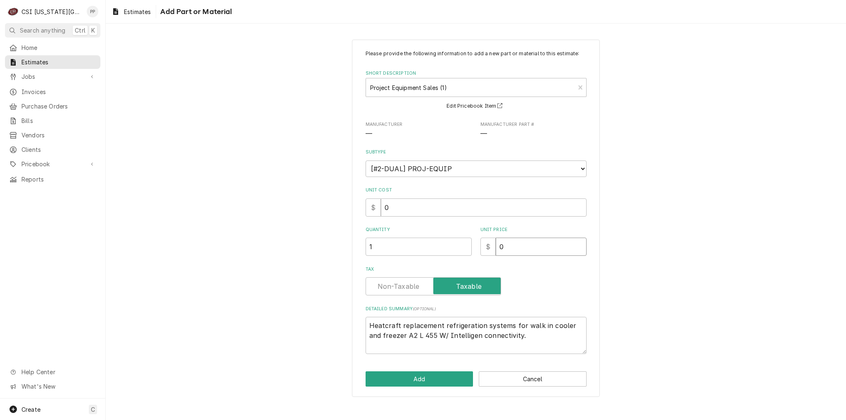
drag, startPoint x: 508, startPoint y: 246, endPoint x: 467, endPoint y: 244, distance: 40.5
click at [467, 244] on div "Quantity 1 Unit Price $ 0" at bounding box center [475, 241] width 221 height 29
click at [441, 380] on button "Add" at bounding box center [419, 379] width 108 height 15
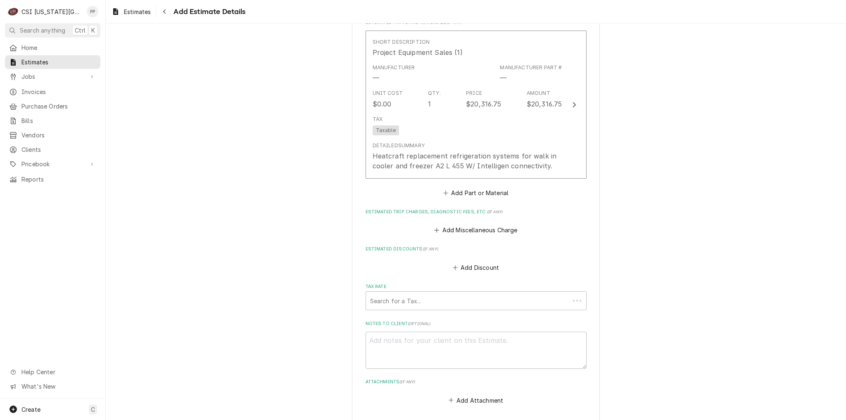
scroll to position [1946, 0]
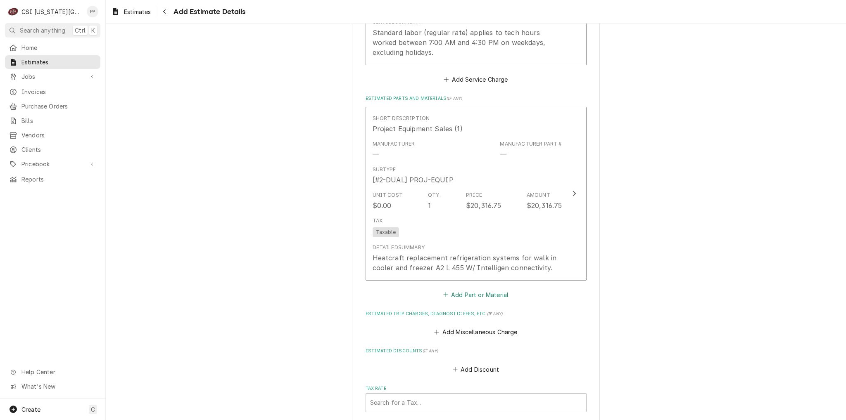
click at [474, 289] on button "Add Part or Material" at bounding box center [475, 295] width 68 height 12
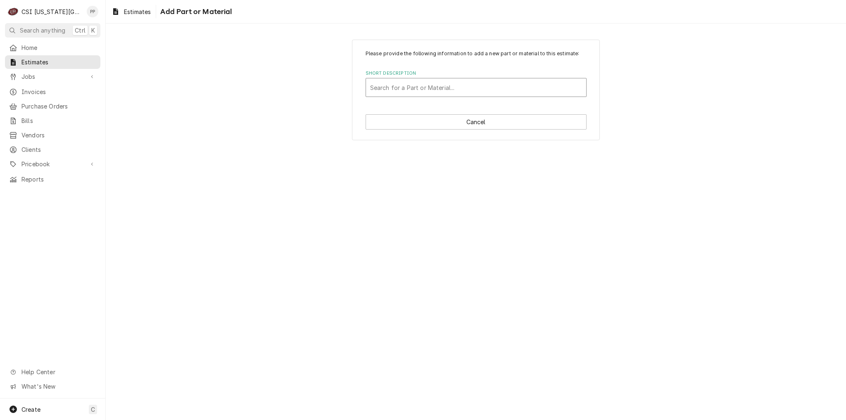
click at [418, 78] on div "Search for a Part or Material..." at bounding box center [475, 87] width 221 height 19
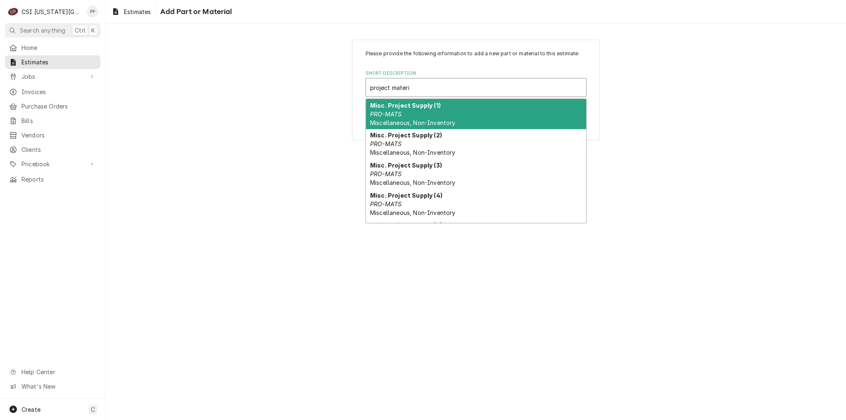
click at [419, 115] on div "Misc. Project Supply (1) PRO-MATS Miscellaneous, Non-Inventory" at bounding box center [476, 114] width 220 height 30
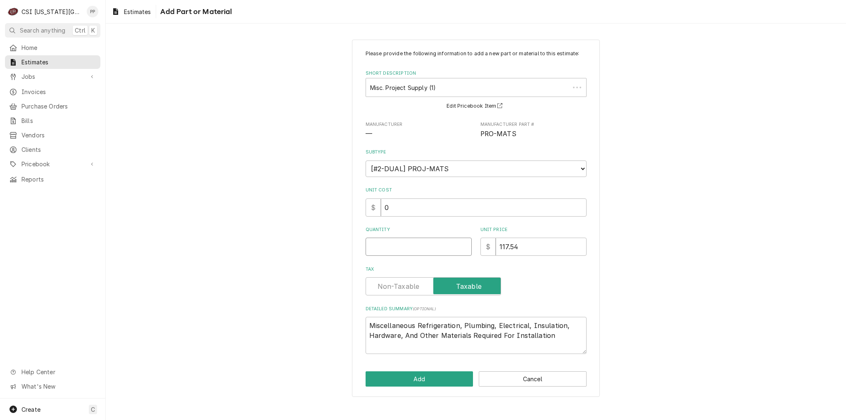
click at [426, 247] on input "Quantity" at bounding box center [418, 247] width 106 height 18
click at [410, 372] on button "Add" at bounding box center [419, 379] width 108 height 15
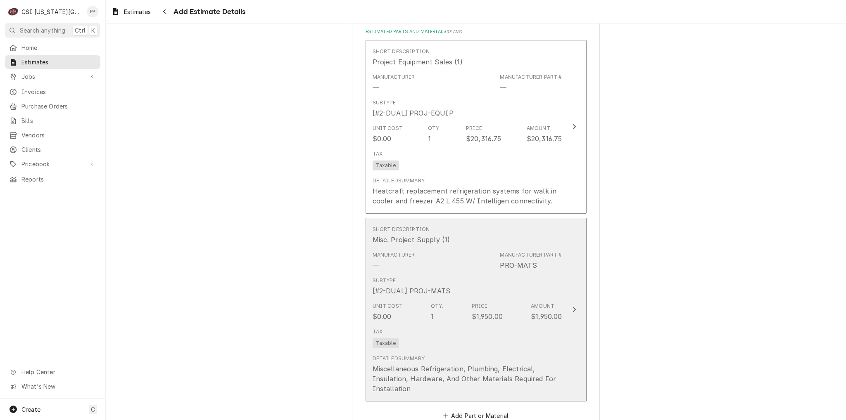
scroll to position [2096, 0]
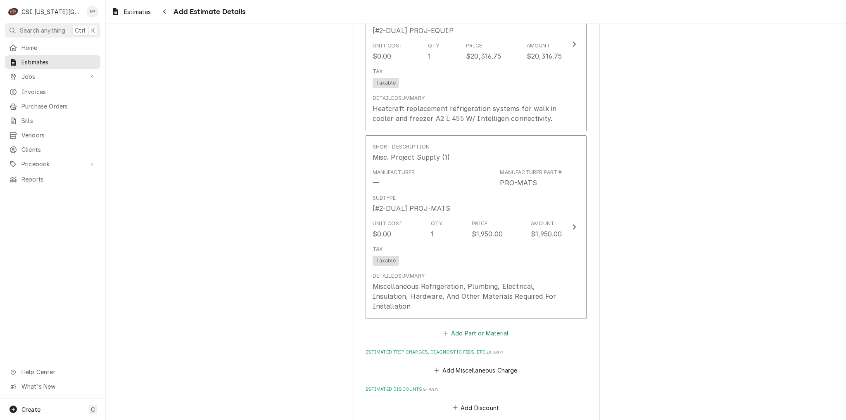
click at [499, 327] on button "Add Part or Material" at bounding box center [475, 333] width 68 height 12
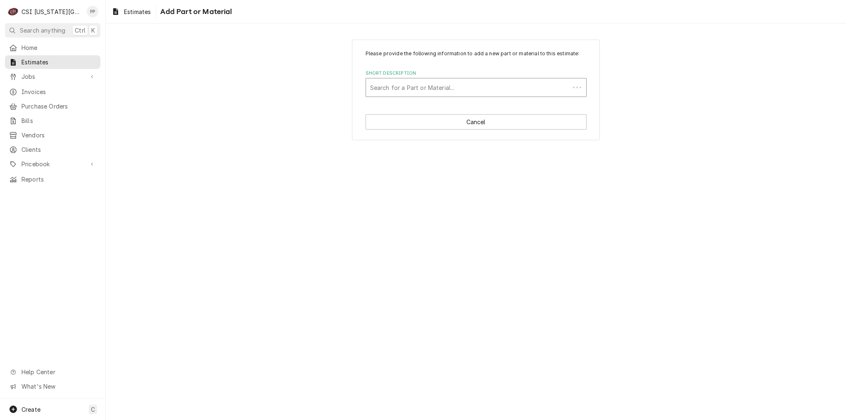
click at [433, 86] on div "Short Description" at bounding box center [467, 87] width 195 height 15
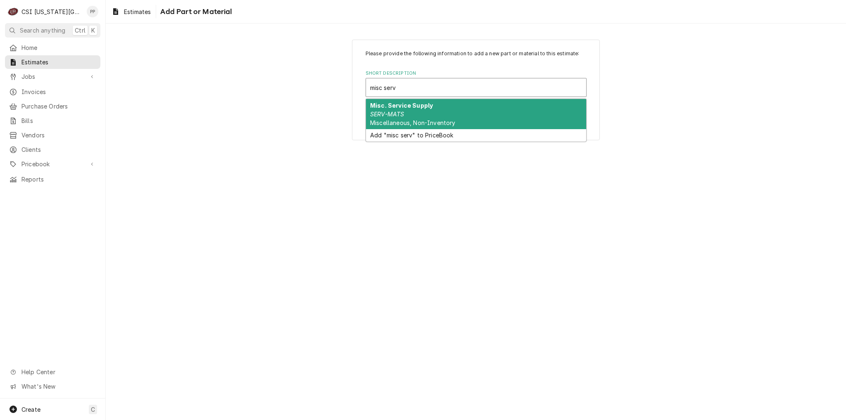
click at [410, 118] on div "Misc. Service Supply SERV-MATS Miscellaneous, Non-Inventory" at bounding box center [476, 114] width 220 height 30
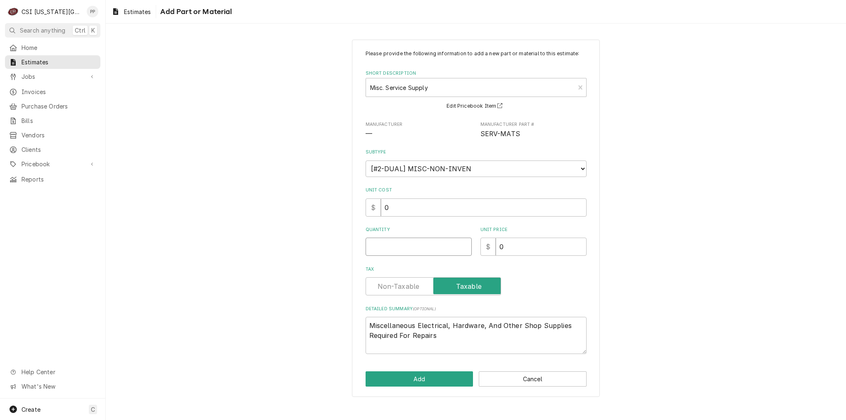
click at [411, 240] on input "Quantity" at bounding box center [418, 247] width 106 height 18
click at [474, 335] on textarea "Miscellaneous Electrical, Hardware, And Other Shop Supplies Required For Repairs" at bounding box center [475, 335] width 221 height 37
drag, startPoint x: 472, startPoint y: 334, endPoint x: 203, endPoint y: 300, distance: 271.4
click at [204, 301] on div "Please provide the following information to add a new part or material to this …" at bounding box center [476, 218] width 740 height 372
click at [444, 377] on button "Add" at bounding box center [419, 379] width 108 height 15
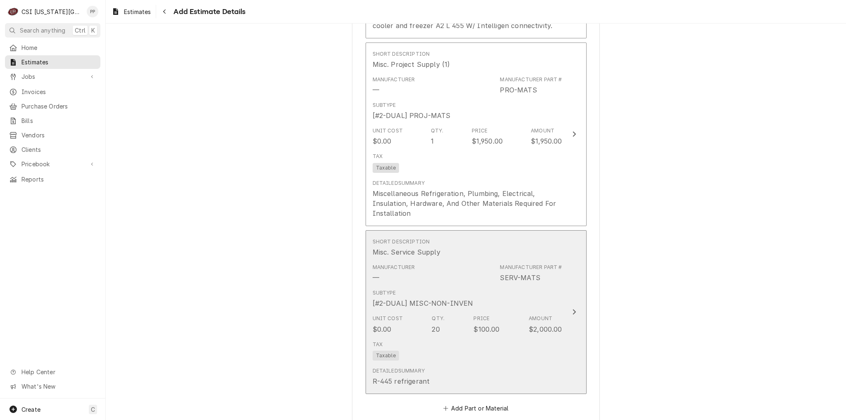
scroll to position [2354, 0]
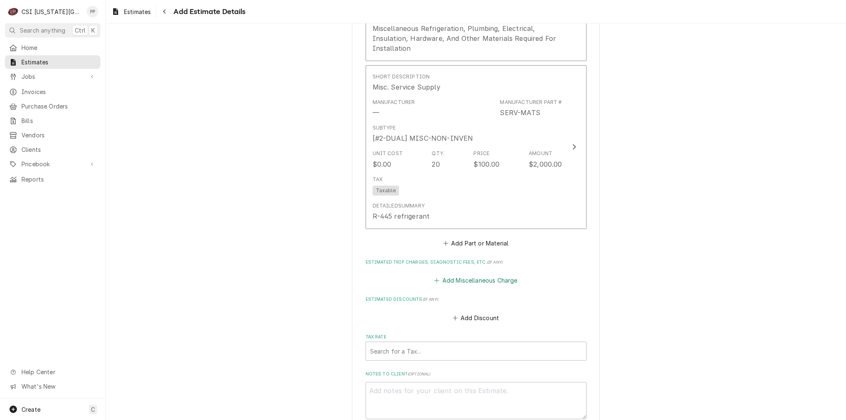
click at [480, 275] on button "Add Miscellaneous Charge" at bounding box center [476, 281] width 86 height 12
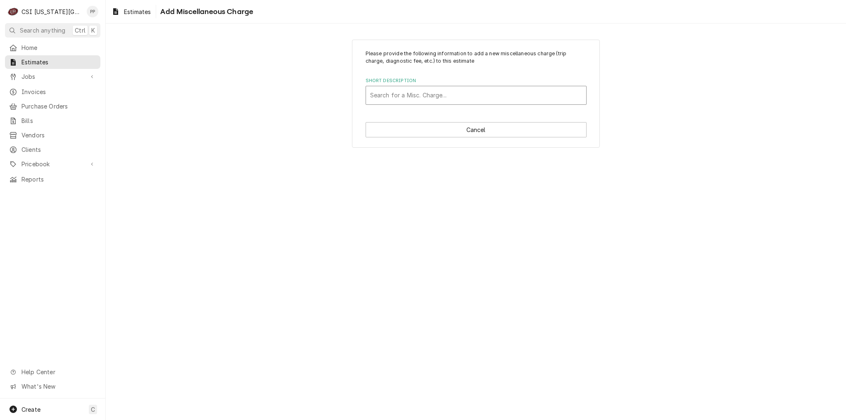
click at [458, 91] on div "Short Description" at bounding box center [476, 95] width 212 height 15
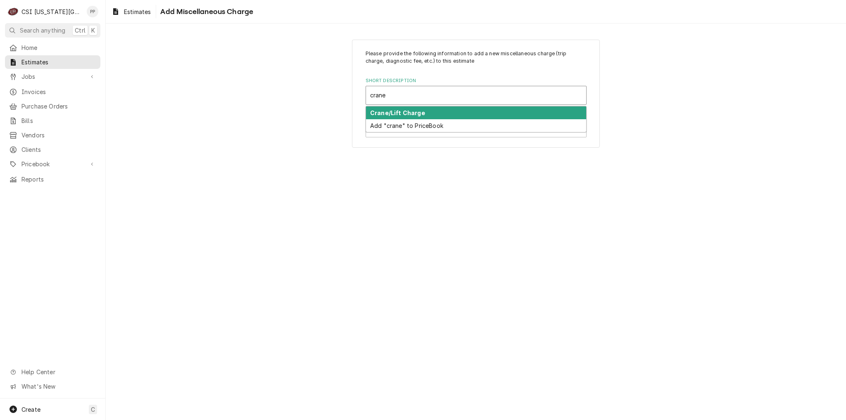
click at [448, 109] on div "Crane/Lift Charge" at bounding box center [476, 113] width 220 height 13
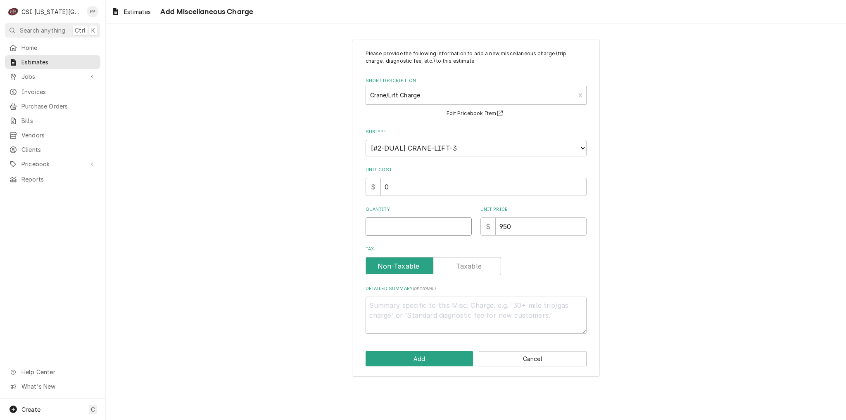
click at [412, 226] on input "Quantity" at bounding box center [418, 227] width 106 height 18
click at [434, 353] on button "Add" at bounding box center [419, 358] width 108 height 15
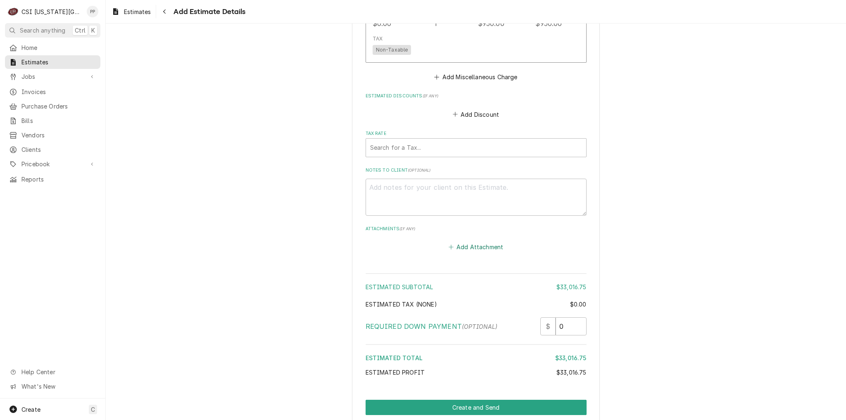
scroll to position [2675, 0]
drag, startPoint x: 407, startPoint y: 82, endPoint x: 409, endPoint y: 105, distance: 23.2
click at [408, 104] on div "Add Discount" at bounding box center [475, 112] width 221 height 16
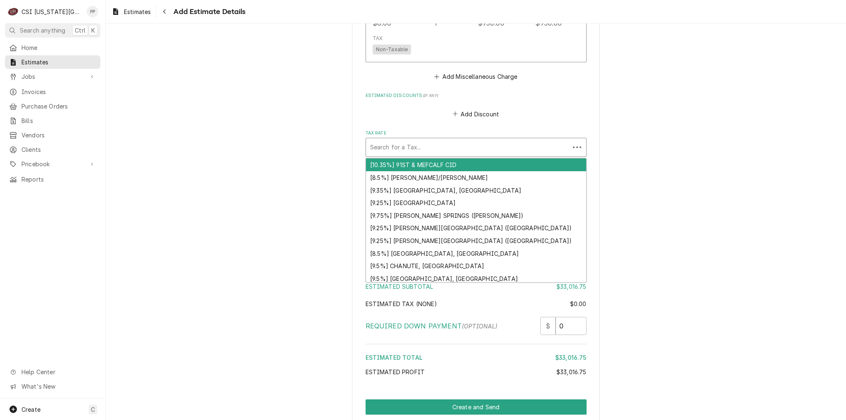
click at [409, 138] on div "Search for a Tax..." at bounding box center [468, 147] width 204 height 18
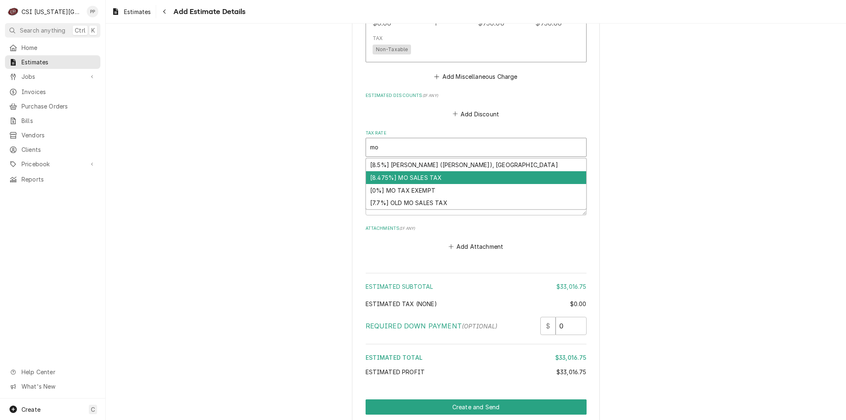
click at [401, 171] on div "[8.475%] MO SALES TAX" at bounding box center [476, 177] width 220 height 13
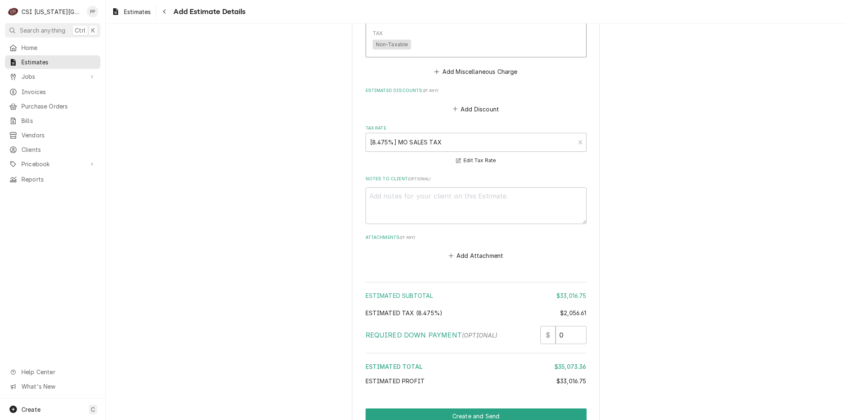
scroll to position [2689, 0]
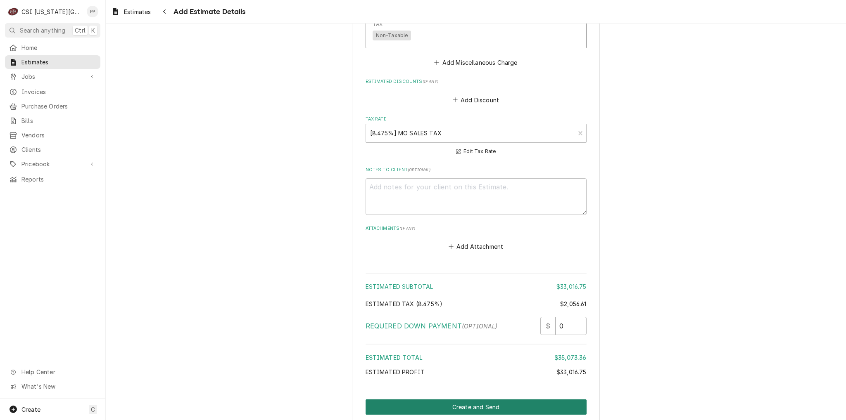
click at [453, 400] on button "Create and Send" at bounding box center [475, 407] width 221 height 15
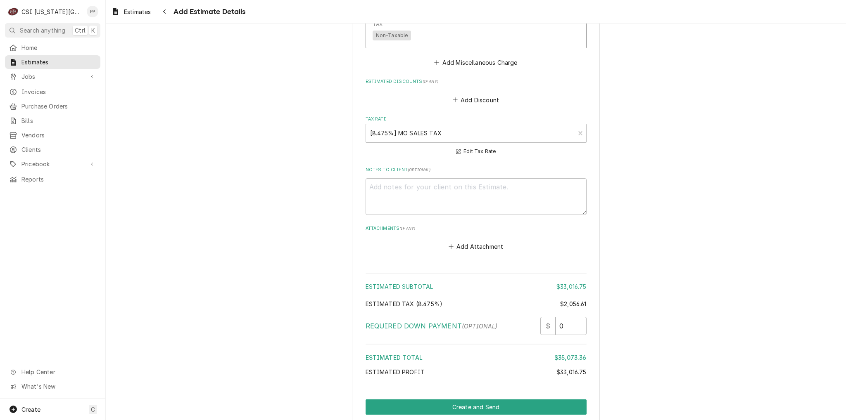
scroll to position [2684, 0]
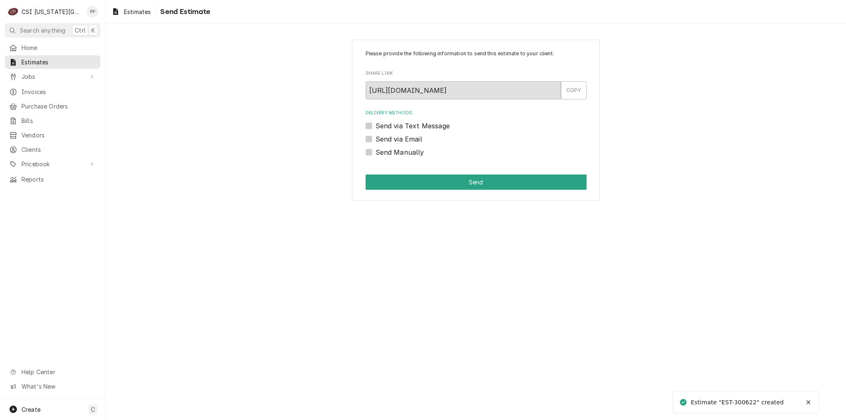
click at [375, 153] on label "Send Manually" at bounding box center [399, 152] width 49 height 10
click at [375, 153] on input "Send Manually" at bounding box center [485, 156] width 221 height 18
checkbox input "true"
click at [401, 185] on button "Send" at bounding box center [475, 182] width 221 height 15
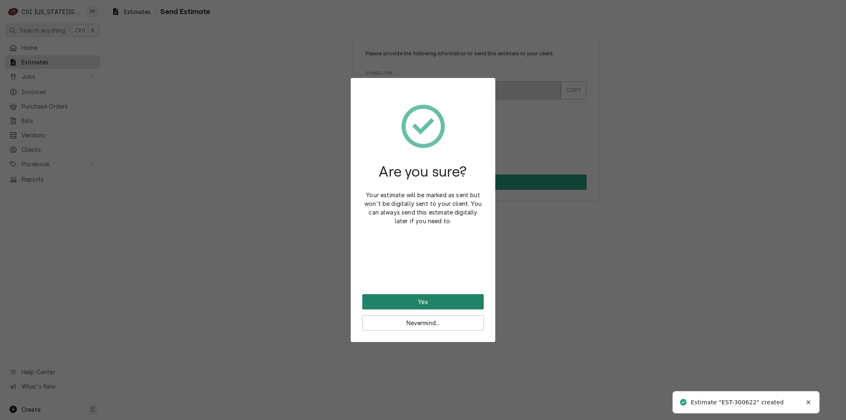
click at [448, 303] on button "Yes" at bounding box center [422, 301] width 121 height 15
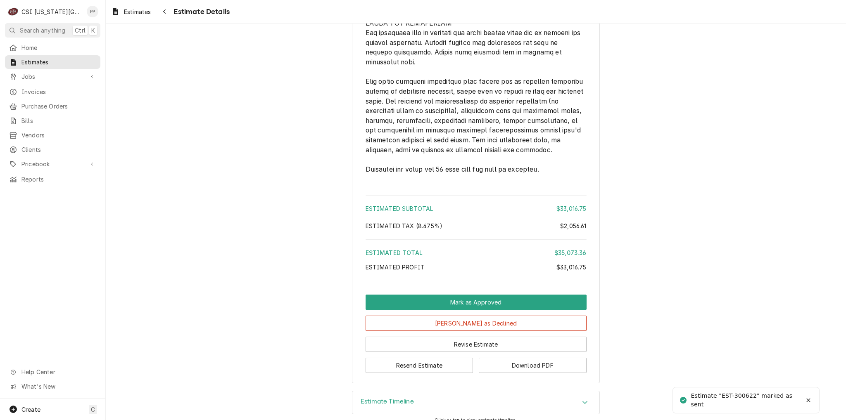
scroll to position [2013, 0]
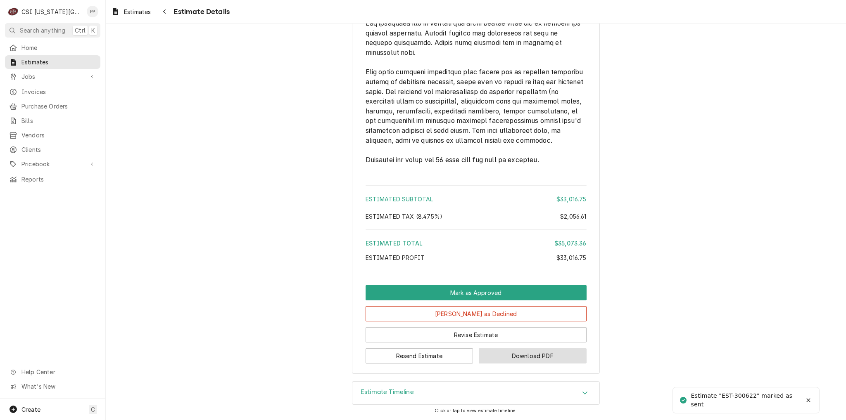
click at [517, 357] on button "Download PDF" at bounding box center [533, 355] width 108 height 15
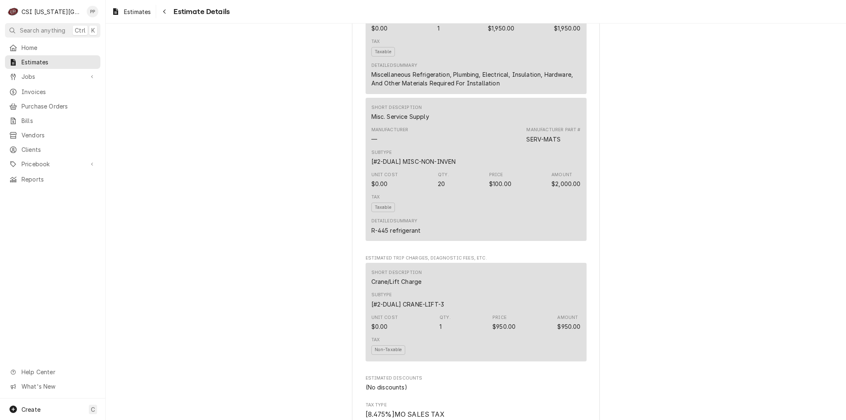
scroll to position [1311, 0]
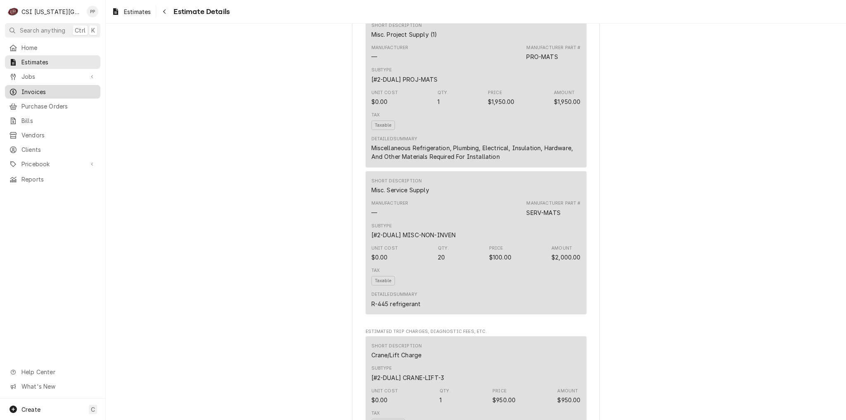
click at [45, 92] on span "Invoices" at bounding box center [58, 92] width 75 height 9
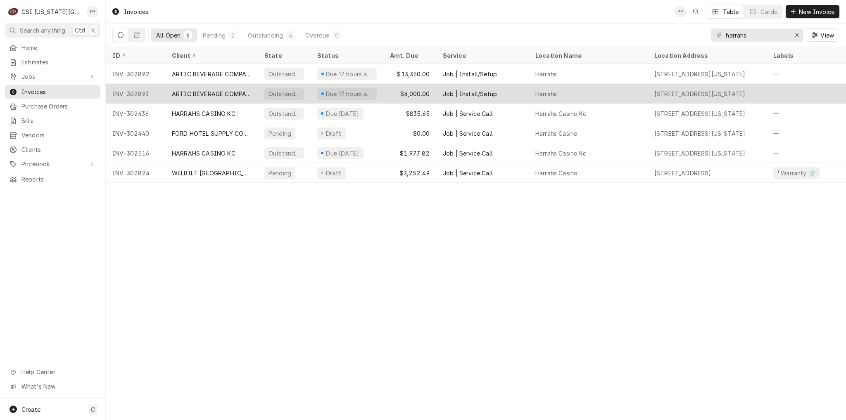
click at [362, 85] on div "Due 17 hours ago" at bounding box center [346, 94] width 73 height 20
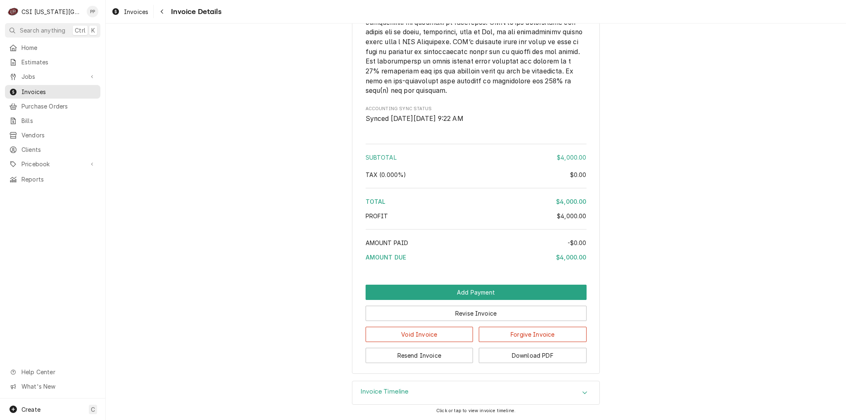
scroll to position [1087, 0]
click at [469, 307] on button "Revise Invoice" at bounding box center [475, 313] width 221 height 15
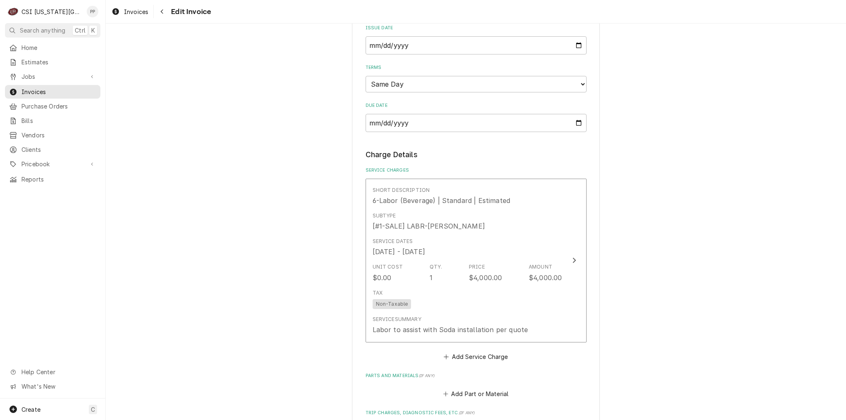
scroll to position [578, 0]
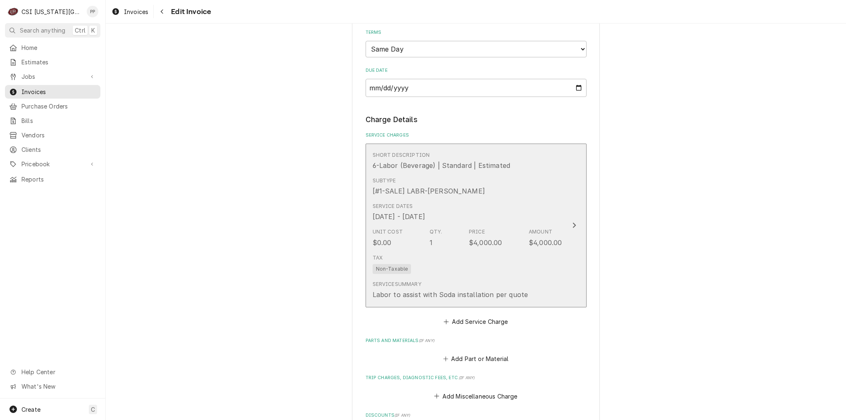
click at [492, 264] on div "Tax Non-Taxable" at bounding box center [467, 264] width 190 height 26
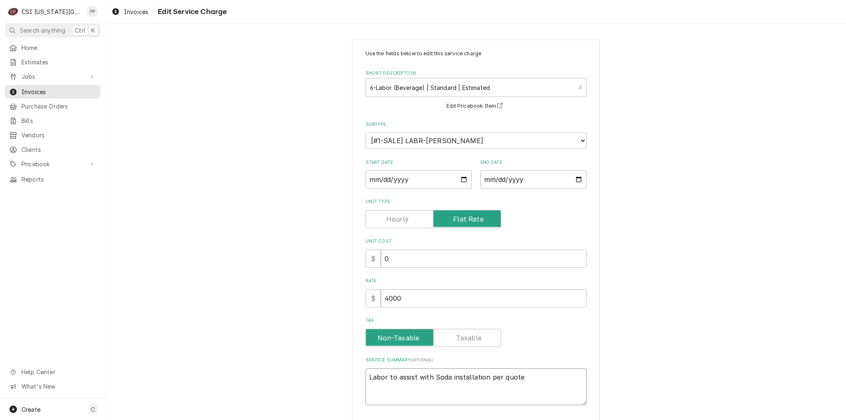
drag, startPoint x: 547, startPoint y: 375, endPoint x: 265, endPoint y: 379, distance: 281.6
click at [257, 379] on div "Use the fields below to edit this service charge Short Description 6-Labor (Bev…" at bounding box center [476, 254] width 740 height 445
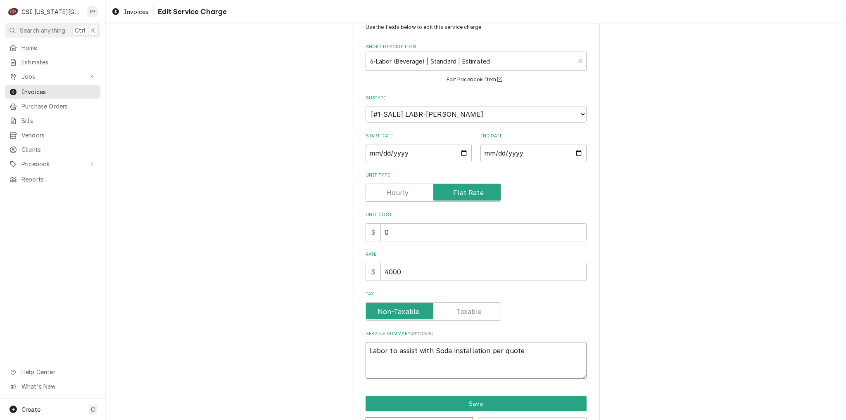
scroll to position [55, 0]
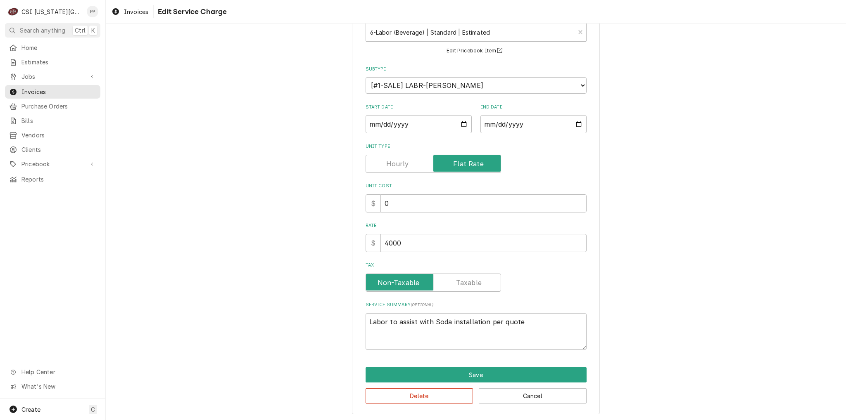
click at [463, 255] on div "Use the fields below to edit this service charge Short Description 6-Labor (Bev…" at bounding box center [475, 173] width 221 height 356
click at [451, 246] on input "4000" at bounding box center [484, 243] width 206 height 18
drag, startPoint x: 344, startPoint y: 241, endPoint x: 306, endPoint y: 241, distance: 38.4
click at [298, 241] on div "Use the fields below to edit this service charge Short Description 6-Labor (Bev…" at bounding box center [476, 199] width 740 height 445
type textarea "x"
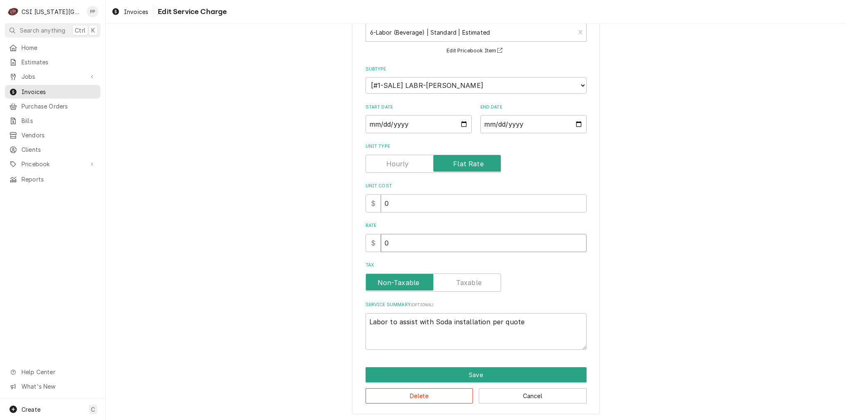
type input "0"
click at [559, 324] on textarea "Labor to assist with Soda installation per quote" at bounding box center [475, 331] width 221 height 37
type textarea "x"
type textarea "Labor to assist with Soda installation per quote"
type textarea "x"
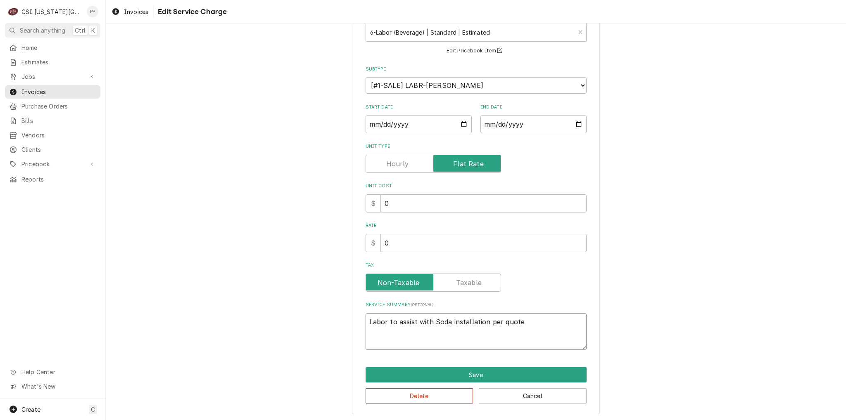
type textarea "Labor to assist with Soda installation per quote -"
type textarea "x"
type textarea "Labor to assist with Soda installation per quote -"
type textarea "x"
type textarea "Labor to assist with Soda installation per quote - r"
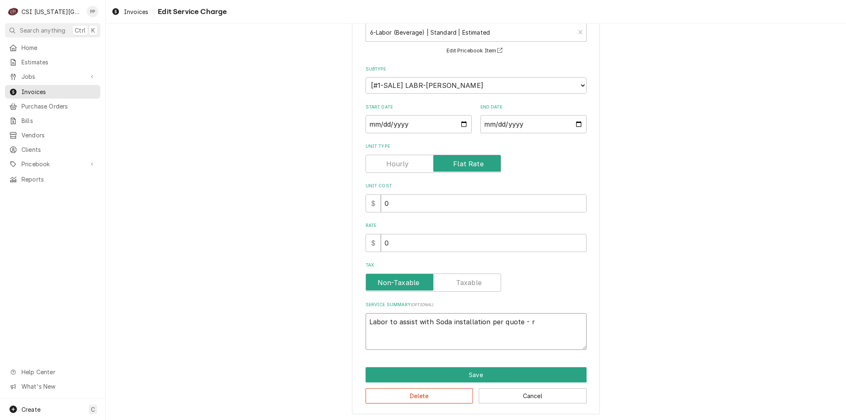
type textarea "x"
type textarea "Labor to assist with Soda installation per quote - re"
type textarea "x"
type textarea "Labor to assist with Soda installation per quote - ren"
type textarea "x"
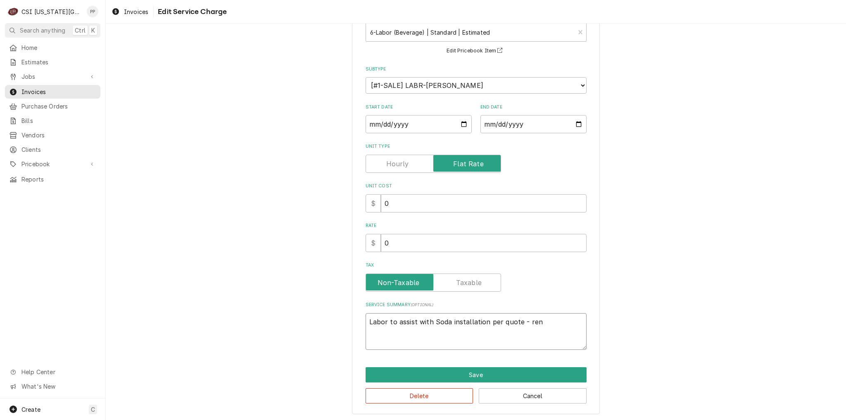
type textarea "Labor to assist with Soda installation per quote - renb"
type textarea "x"
type textarea "Labor to assist with Soda installation per quote - renbi"
type textarea "x"
type textarea "Labor to assist with Soda installation per quote - renb"
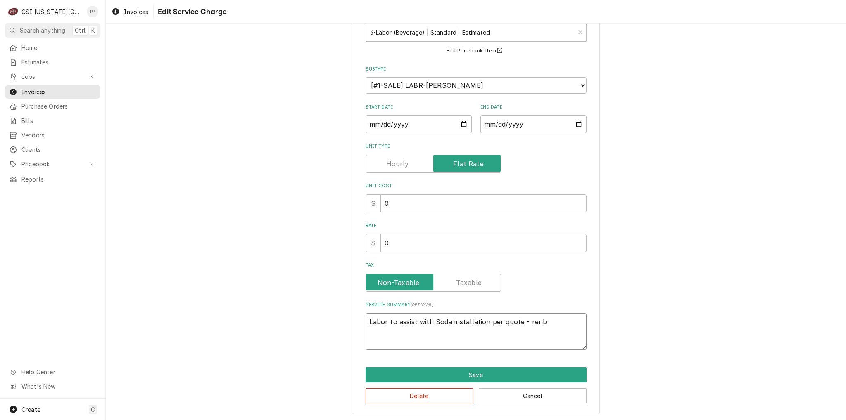
type textarea "x"
type textarea "Labor to assist with Soda installation per quote - ren"
type textarea "x"
type textarea "Labor to assist with Soda installation per quote - renb"
type textarea "x"
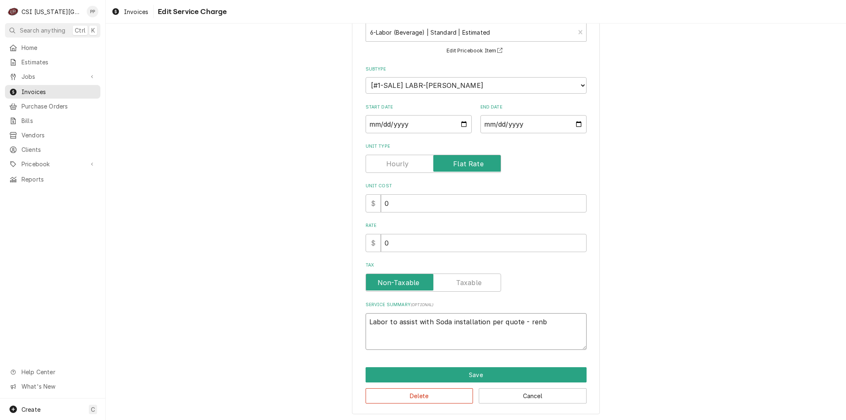
type textarea "Labor to assist with Soda installation per quote - ren"
type textarea "x"
type textarea "Labor to assist with Soda installation per quote - re"
type textarea "x"
type textarea "Labor to assist with Soda installation per quote - reb"
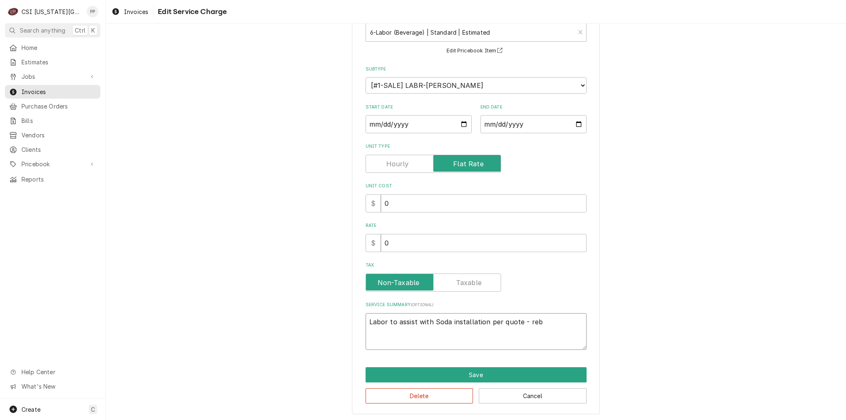
type textarea "x"
type textarea "Labor to assist with Soda installation per quote - rebi"
type textarea "x"
type textarea "Labor to assist with Soda installation per quote - rebil"
type textarea "x"
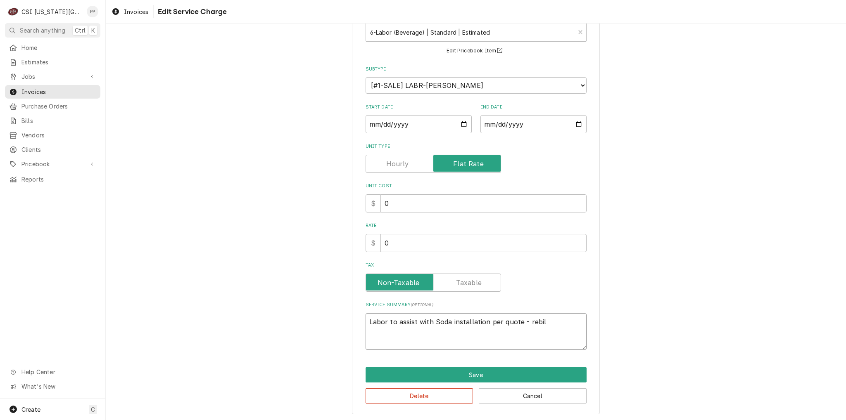
type textarea "Labor to assist with Soda installation per quote - rebill"
type textarea "x"
type textarea "Labor to assist with Soda installation per quote - rebille"
type textarea "x"
type textarea "Labor to assist with Soda installation per quote - rebilled"
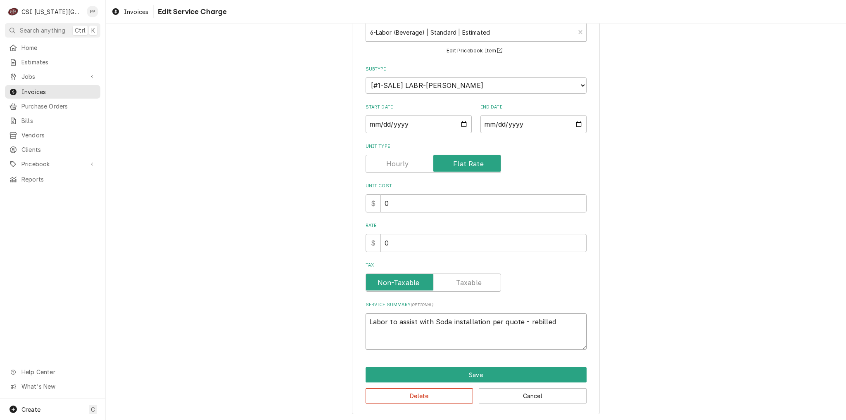
type textarea "x"
type textarea "Labor to assist with Soda installation per quote - rebilled"
type textarea "x"
type textarea "Labor to assist with Soda installation per quote - rebilled t"
type textarea "x"
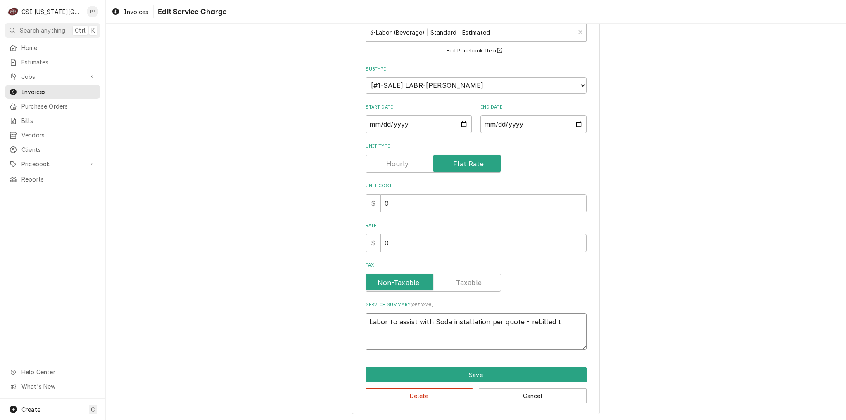
type textarea "Labor to assist with Soda installation per quote - rebilled to"
type textarea "x"
type textarea "Labor to assist with Soda installation per quote - rebilled to"
type textarea "x"
type textarea "Labor to assist with Soda installation per quote - rebilled to H"
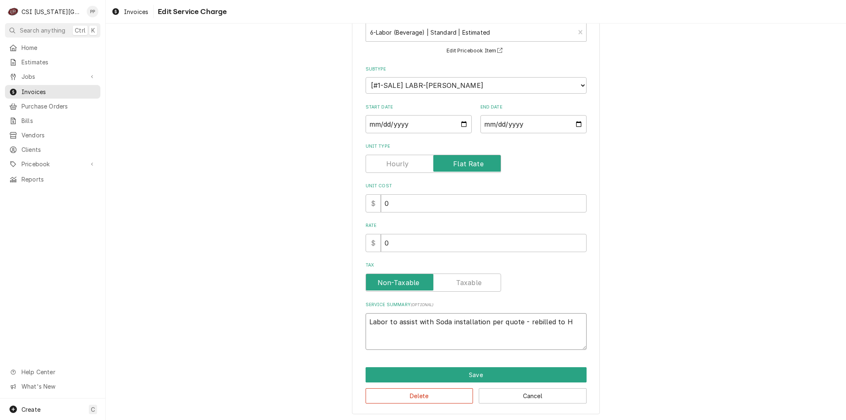
type textarea "x"
type textarea "Labor to assist with Soda installation per quote - rebilled to Ha"
type textarea "x"
type textarea "Labor to assist with Soda installation per quote - rebilled to Har"
type textarea "x"
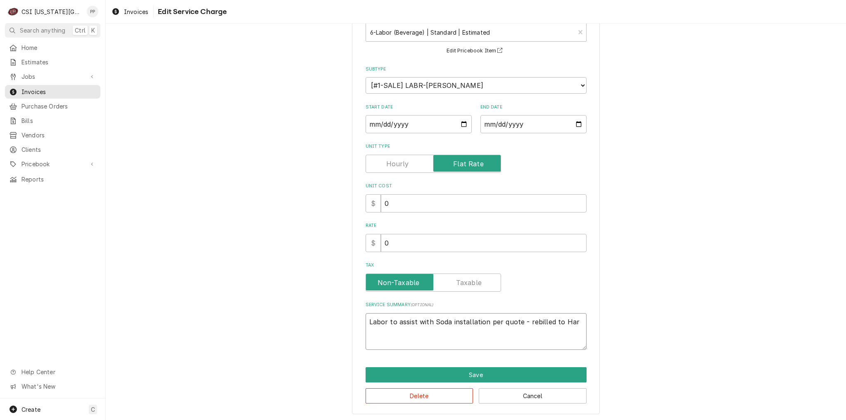
type textarea "Labor to assist with Soda installation per quote - rebilled to Harr"
type textarea "x"
type textarea "Labor to assist with Soda installation per quote - rebilled to Harra"
type textarea "x"
type textarea "Labor to assist with Soda installation per quote - rebilled to Harrah"
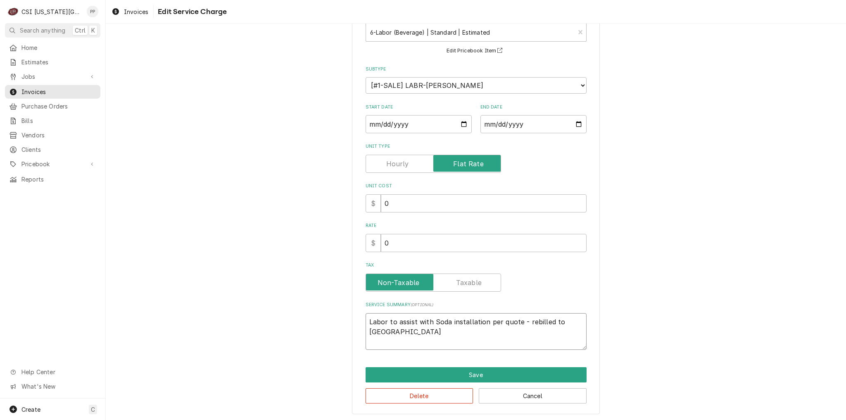
type textarea "x"
type textarea "Labor to assist with Soda installation per quote - rebilled to Harrahs"
type textarea "x"
type textarea "Labor to assist with Soda installation per quote - rebilled to Harrahs"
type textarea "x"
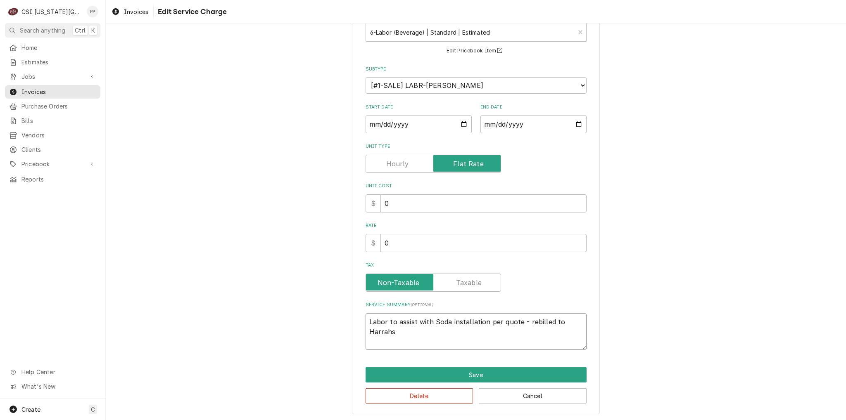
type textarea "Labor to assist with Soda installation per quote - rebilled to Harrahs d"
type textarea "x"
type textarea "Labor to assist with Soda installation per quote - rebilled to Harrahs di"
type textarea "x"
type textarea "Labor to assist with Soda installation per quote - rebilled to Harrahs dir"
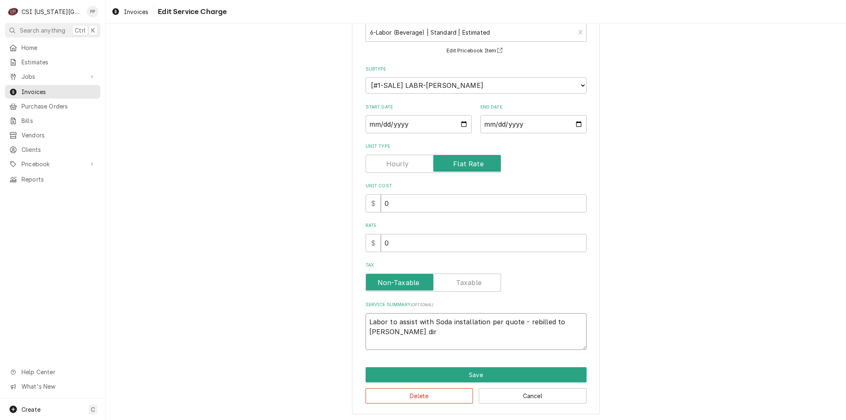
type textarea "x"
type textarea "Labor to assist with Soda installation per quote - rebilled to Harrahs dire"
type textarea "x"
type textarea "Labor to assist with Soda installation per quote - rebilled to Harrahs direc"
type textarea "x"
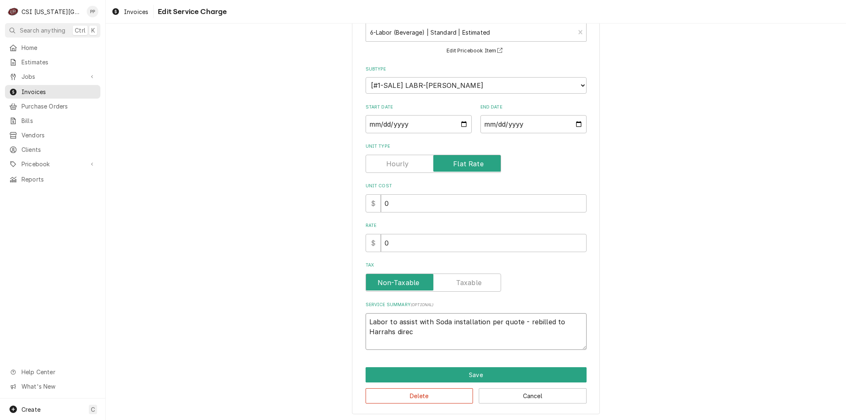
type textarea "Labor to assist with Soda installation per quote - rebilled to Harrahs direct"
type textarea "x"
type textarea "Labor to assist with Soda installation per quote - rebilled to Harrahs direct"
type textarea "x"
type textarea "Labor to assist with Soda installation per quote - rebilled to Harrahs direct 4"
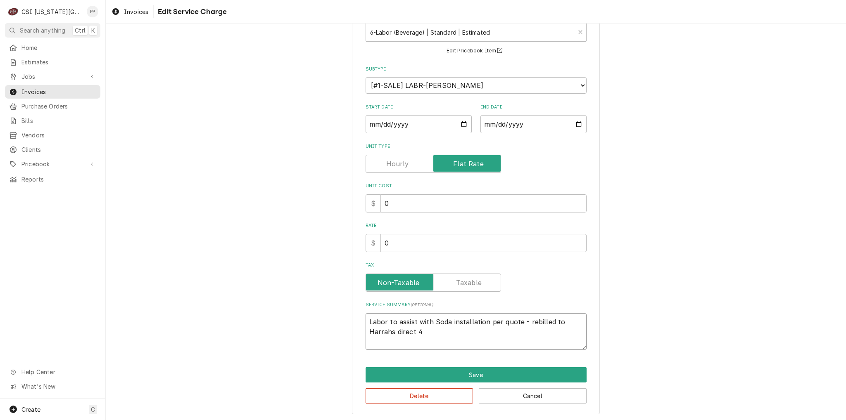
type textarea "x"
type textarea "Labor to assist with Soda installation per quote - rebilled to Harrahs direct 40"
type textarea "x"
type textarea "Labor to assist with Soda installation per quote - rebilled to Harrahs direct 4…"
type textarea "x"
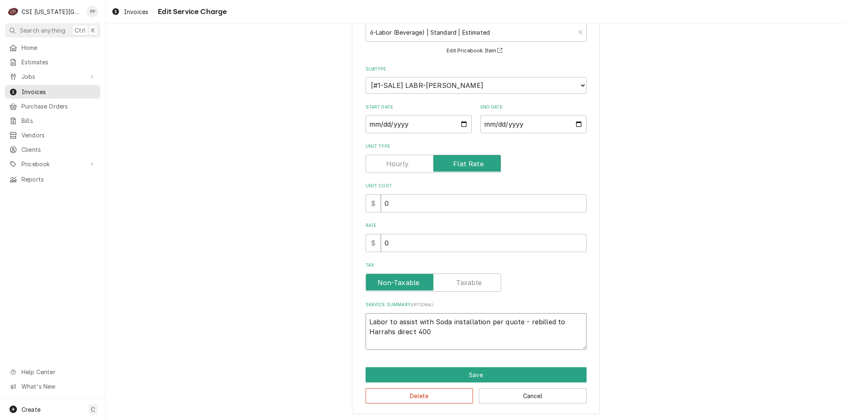
type textarea "Labor to assist with Soda installation per quote - rebilled to Harrahs direct 4…"
type textarea "x"
type textarea "Labor to assist with Soda installation per quote - rebilled to Harrahs direct 4…"
type textarea "x"
type textarea "Labor to assist with Soda installation per quote - rebilled to Harrahs direct 4…"
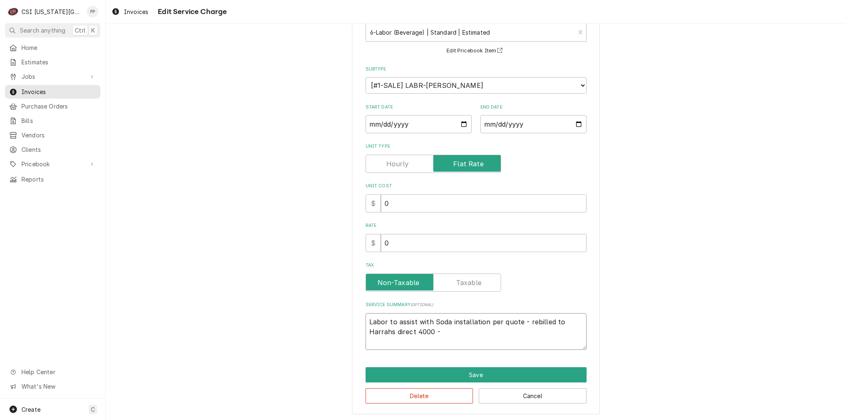
type textarea "x"
type textarea "Labor to assist with Soda installation per quote - rebilled to Harrahs direct 4…"
type textarea "x"
type textarea "Labor to assist with Soda installation per quote - rebilled to Harrahs direct 4…"
type textarea "x"
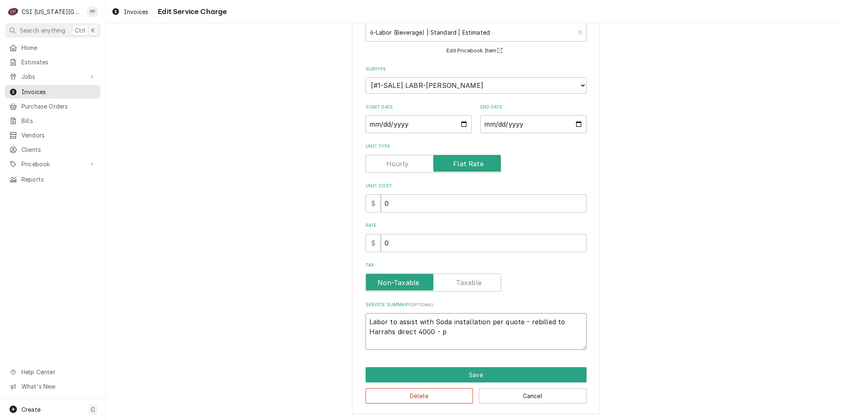
type textarea "Labor to assist with Soda installation per quote - rebilled to Harrahs direct 4…"
type textarea "x"
drag, startPoint x: 470, startPoint y: 337, endPoint x: 360, endPoint y: 315, distance: 112.0
click at [360, 315] on div "Use the fields below to edit this service charge Short Description 6-Labor (Bev…" at bounding box center [476, 199] width 248 height 430
type textarea "Labor to assist with Soda installation per quote - rebilled to Harrahs direct 4…"
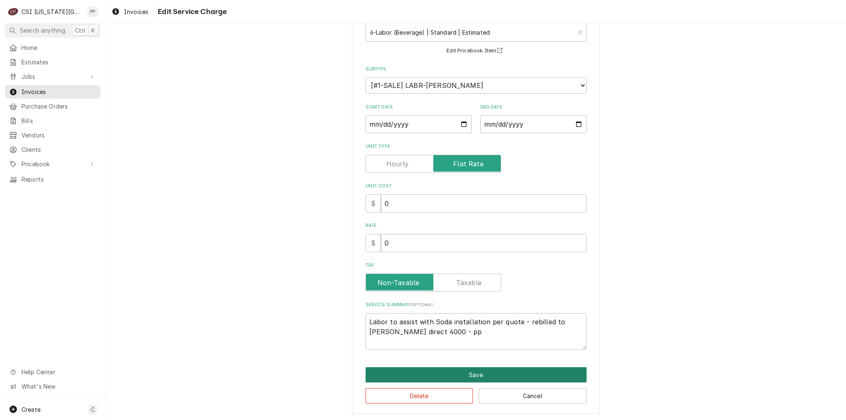
click at [495, 368] on button "Save" at bounding box center [475, 374] width 221 height 15
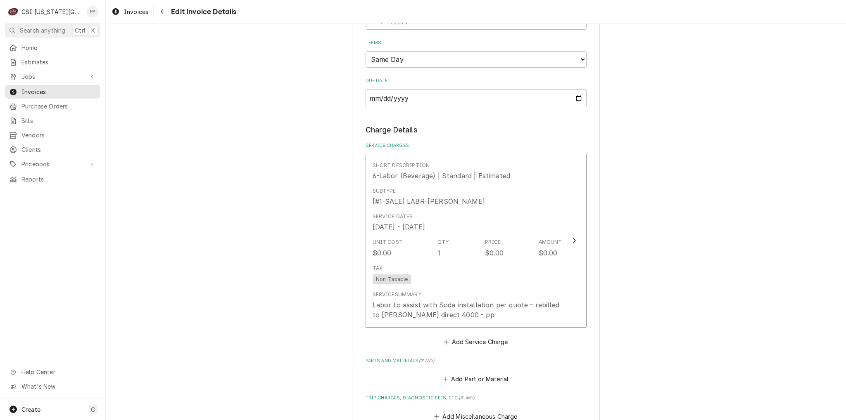
scroll to position [815, 0]
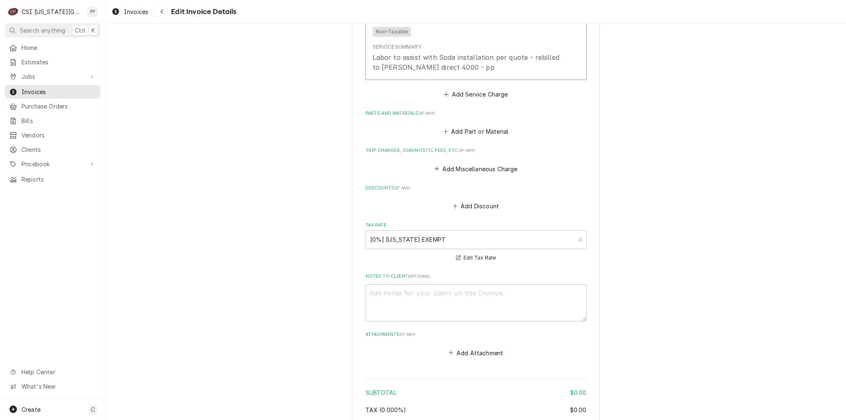
click at [437, 319] on fieldset "Charge Details Service Charges Short Description 6-Labor (Beverage) | Standard …" at bounding box center [475, 118] width 221 height 482
click at [491, 301] on textarea "Notes to Client ( optional )" at bounding box center [475, 302] width 221 height 37
click at [486, 301] on textarea "Notes to Client ( optional )" at bounding box center [475, 302] width 221 height 37
click at [525, 303] on textarea "Notes to Client ( optional )" at bounding box center [475, 302] width 221 height 37
paste textarea "Labor to assist with Soda installation per quote - rebilled to Harrahs direct 4…"
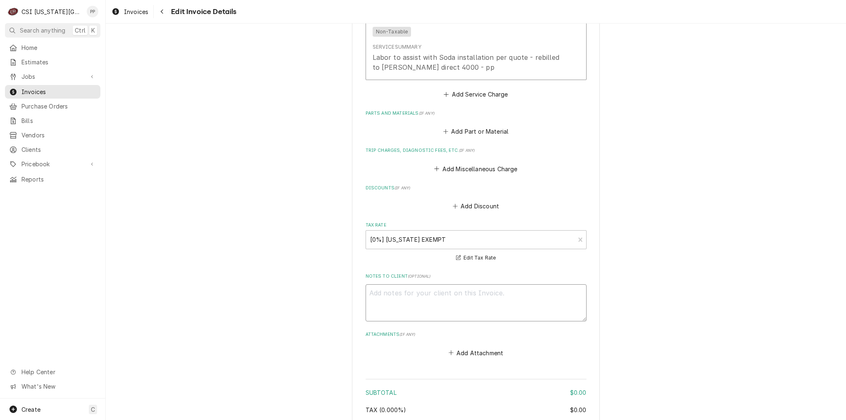
type textarea "x"
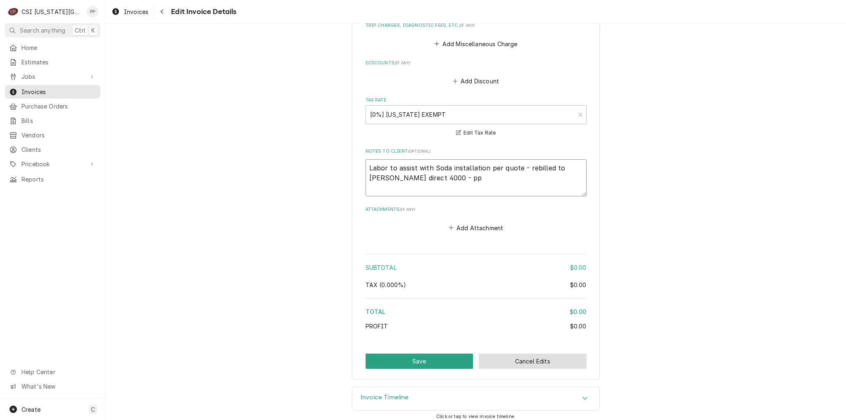
scroll to position [944, 0]
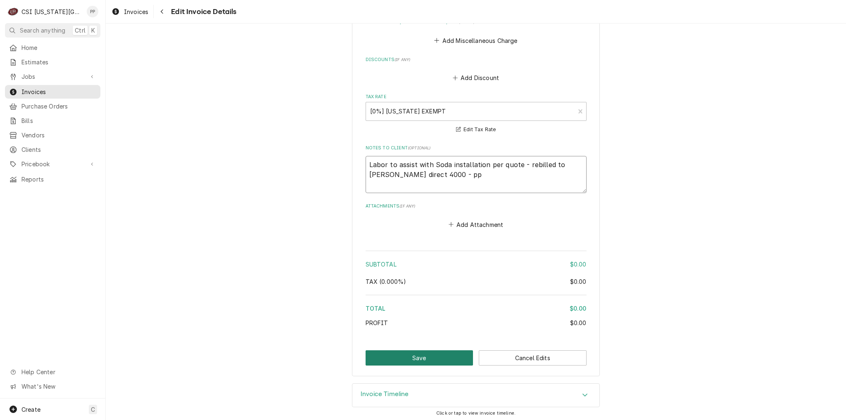
type textarea "Labor to assist with Soda installation per quote - rebilled to Harrahs direct 4…"
click at [435, 356] on button "Save" at bounding box center [419, 358] width 108 height 15
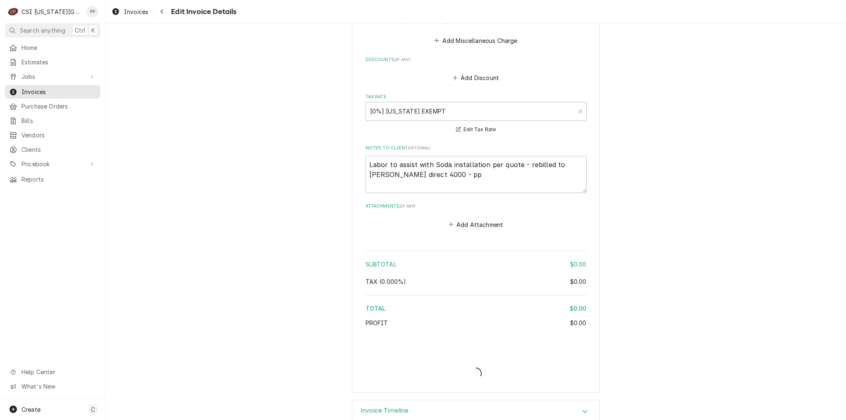
type textarea "x"
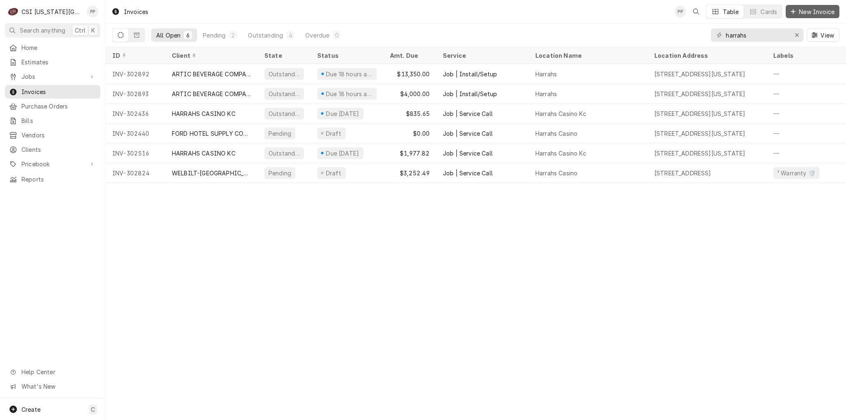
click at [801, 11] on span "New Invoice" at bounding box center [816, 11] width 39 height 9
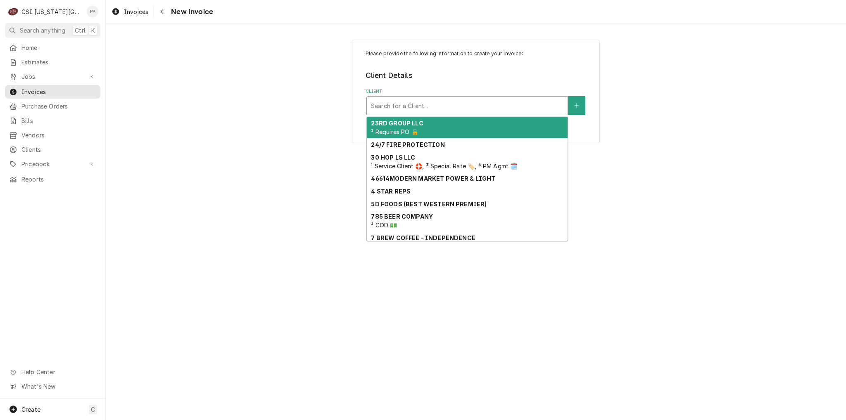
click at [398, 102] on div "Client" at bounding box center [467, 105] width 192 height 15
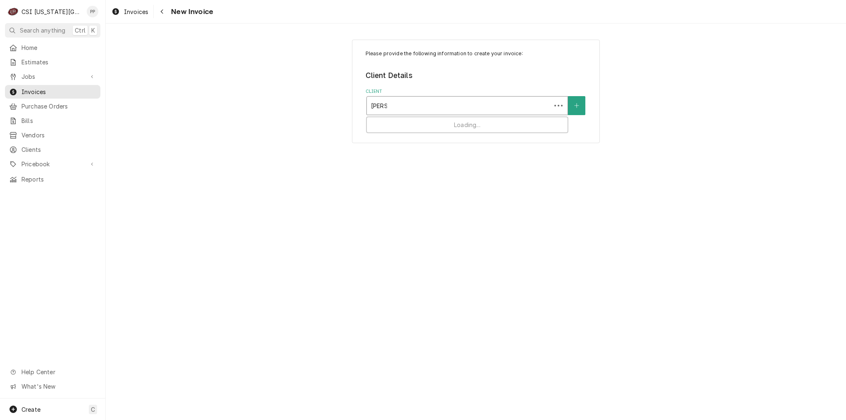
type input "harrahs"
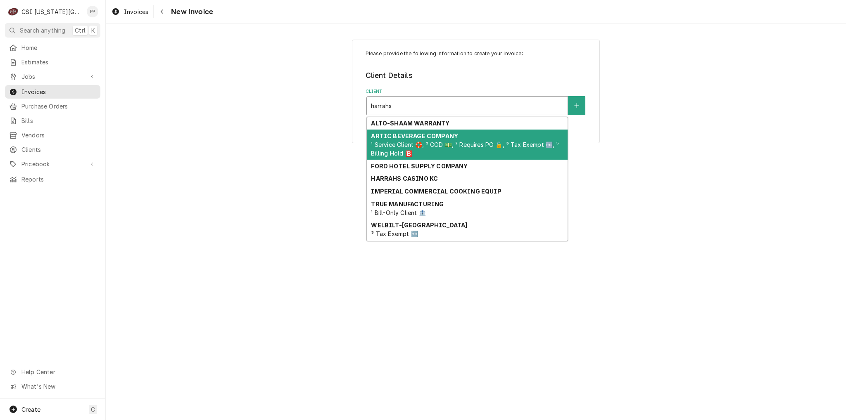
scroll to position [21, 0]
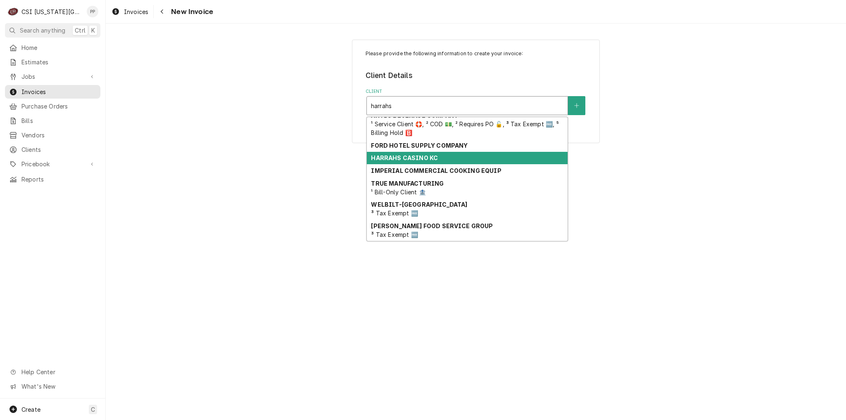
click at [411, 157] on strong "HARRAHS CASINO KC" at bounding box center [404, 157] width 67 height 7
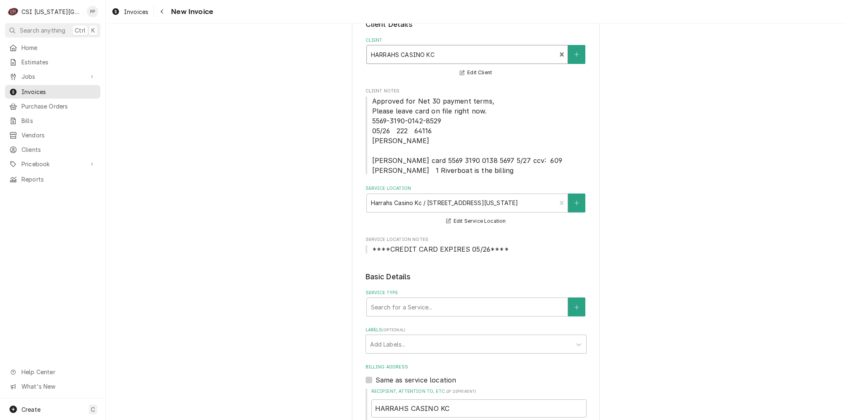
scroll to position [165, 0]
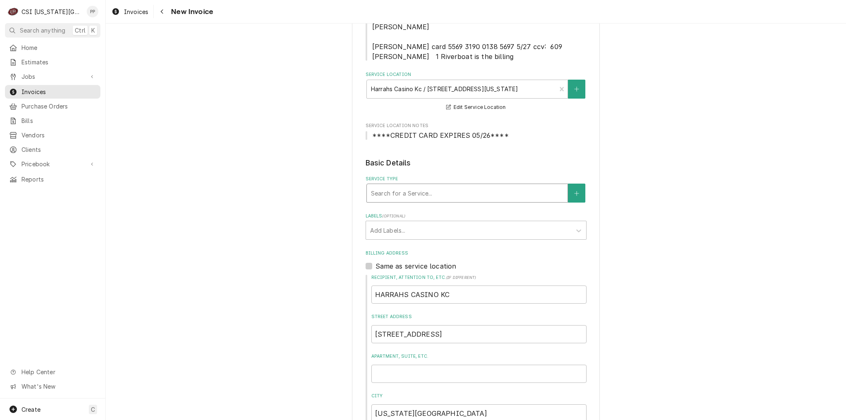
click at [413, 200] on div "Service Type" at bounding box center [467, 193] width 192 height 15
type input "job install"
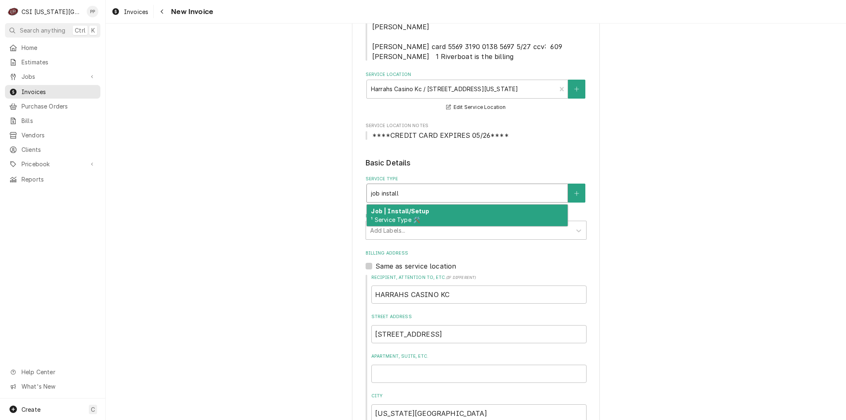
click at [413, 217] on span "¹ Service Type 🛠️" at bounding box center [395, 219] width 49 height 7
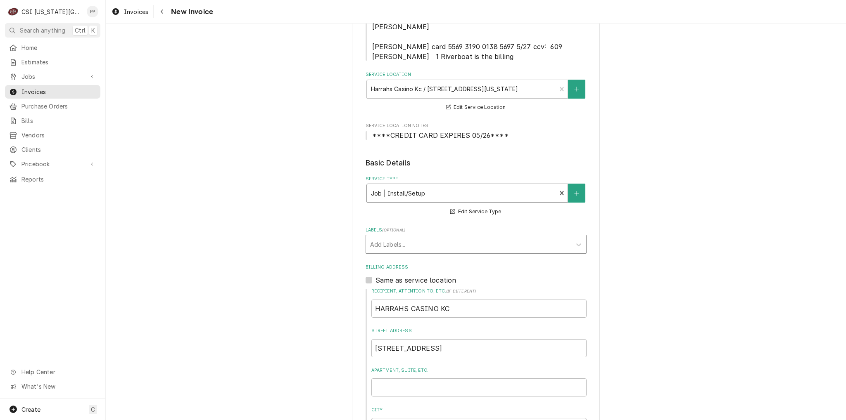
click at [413, 242] on div "Labels" at bounding box center [468, 244] width 197 height 15
type input "b"
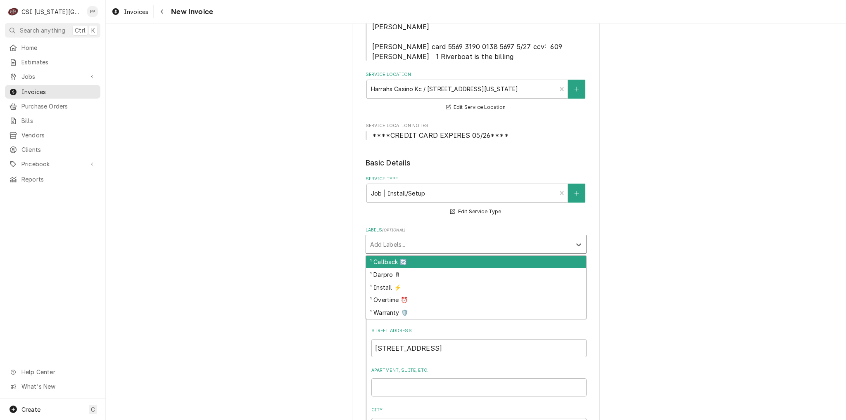
type textarea "x"
type input "install"
type textarea "x"
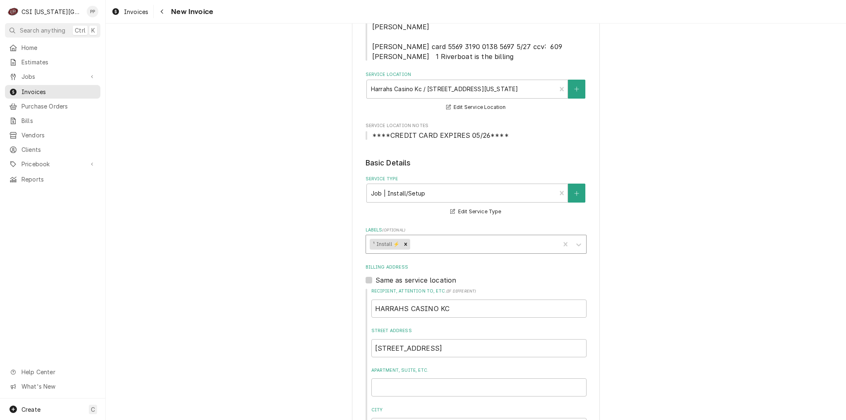
scroll to position [410, 0]
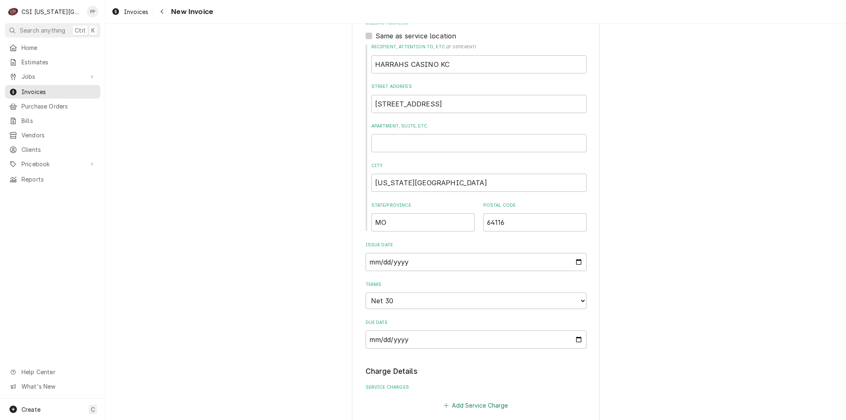
click at [489, 402] on button "Add Service Charge" at bounding box center [475, 406] width 67 height 12
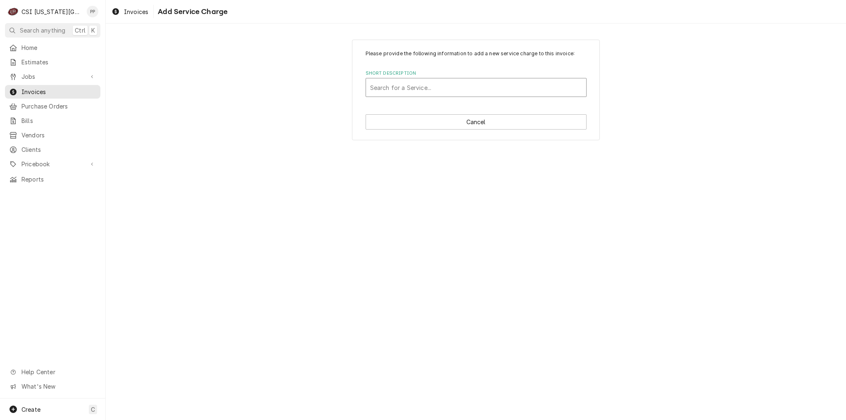
click at [431, 78] on div "Search for a Service..." at bounding box center [475, 87] width 221 height 19
type input "beverage labor"
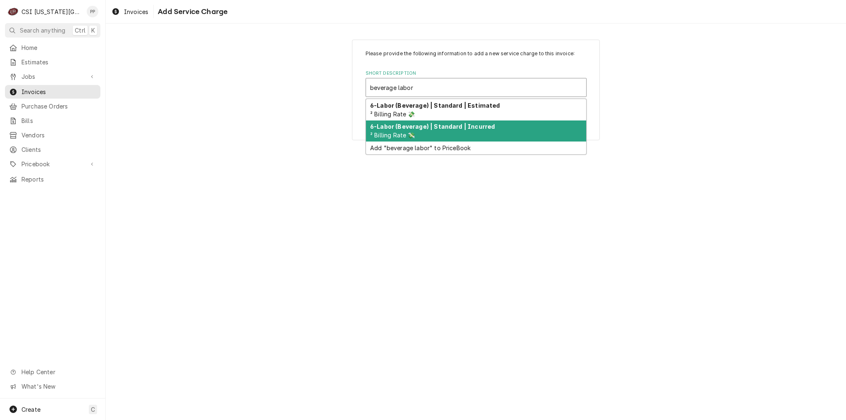
click at [455, 128] on strong "6-Labor (Beverage) | Standard | Incurred" at bounding box center [432, 126] width 125 height 7
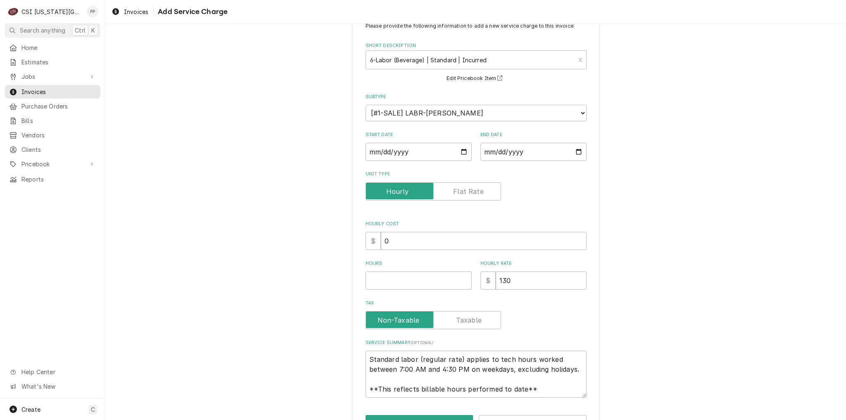
scroll to position [55, 0]
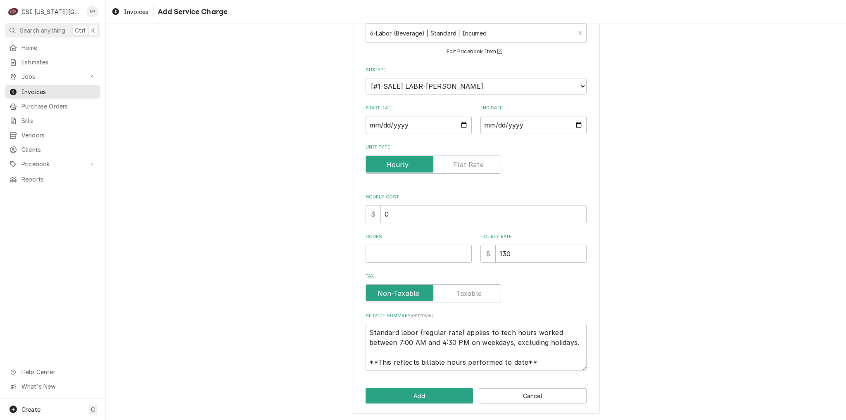
drag, startPoint x: 443, startPoint y: 133, endPoint x: 464, endPoint y: 126, distance: 22.2
click at [444, 133] on div "Please provide the following information to add a new service charge to this in…" at bounding box center [475, 183] width 221 height 376
click at [464, 126] on input "Start Date" at bounding box center [418, 125] width 106 height 18
click at [453, 128] on input "Start Date" at bounding box center [418, 125] width 106 height 18
click at [458, 125] on input "Start Date" at bounding box center [418, 125] width 106 height 18
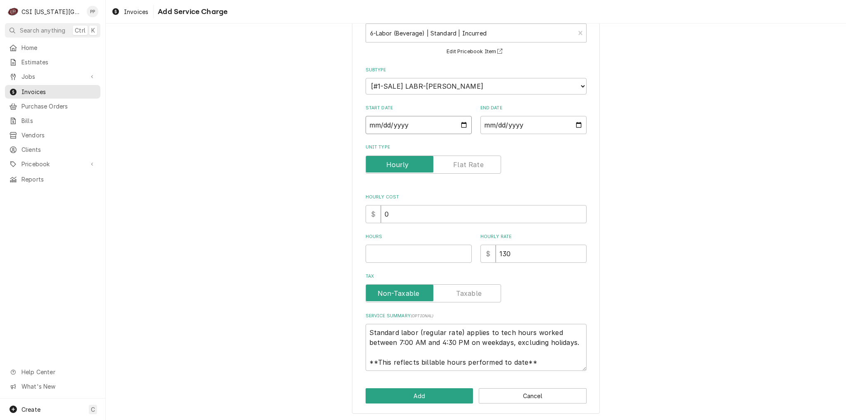
type textarea "x"
type input "[DATE]"
click at [537, 132] on input "End Date" at bounding box center [533, 125] width 106 height 18
click at [570, 124] on input "End Date" at bounding box center [533, 125] width 106 height 18
click at [576, 124] on input "End Date" at bounding box center [533, 125] width 106 height 18
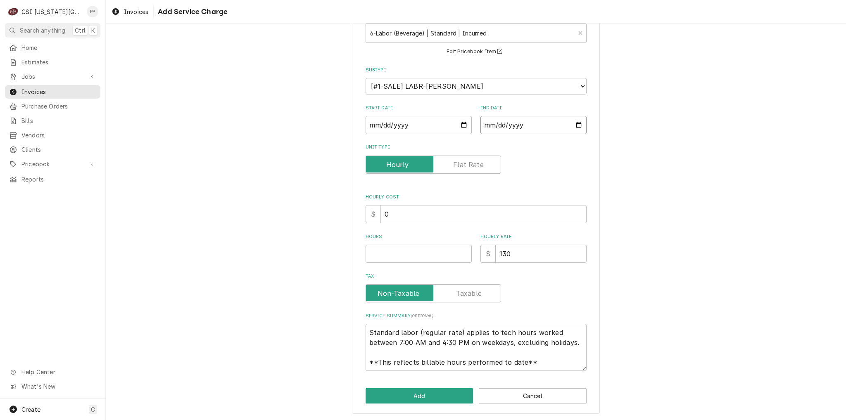
type textarea "x"
type input "[DATE]"
click at [422, 253] on input "Hours" at bounding box center [418, 254] width 106 height 18
click at [458, 152] on div "Unit Type" at bounding box center [475, 158] width 221 height 29
click at [459, 162] on label "Unit Type" at bounding box center [432, 165] width 135 height 18
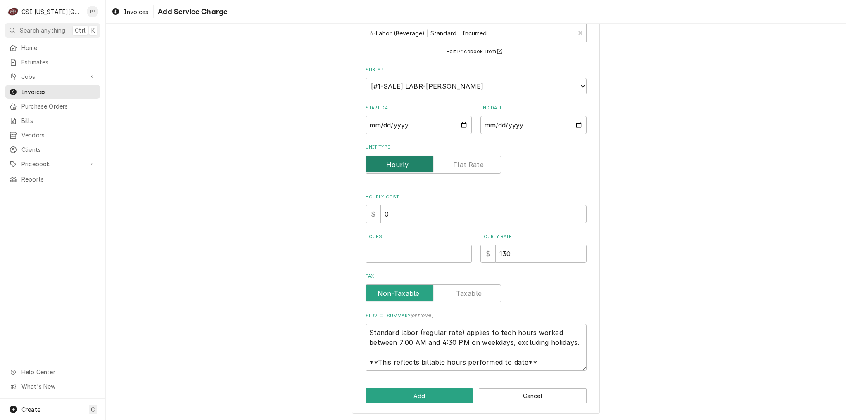
click at [459, 162] on input "Unit Type" at bounding box center [433, 165] width 128 height 18
checkbox input "true"
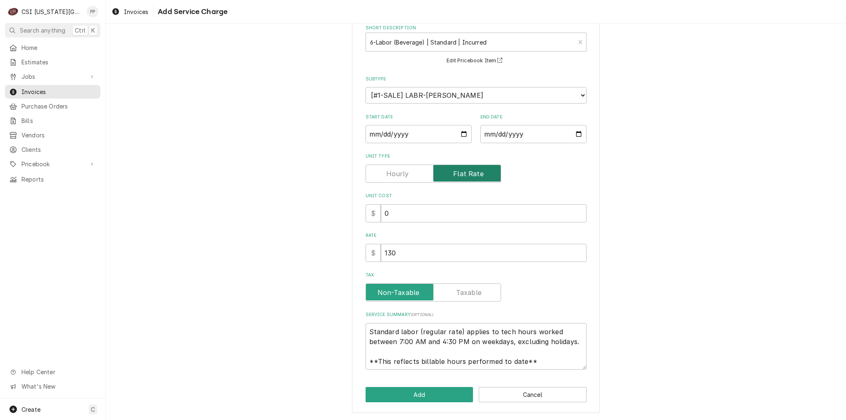
scroll to position [44, 0]
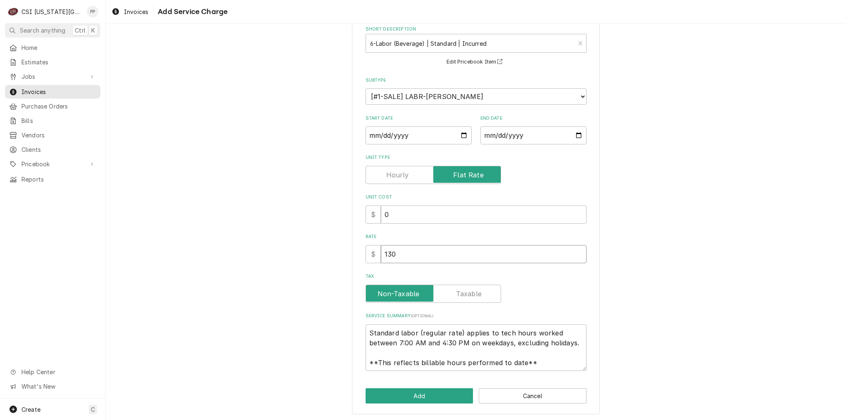
drag, startPoint x: 394, startPoint y: 260, endPoint x: 402, endPoint y: 251, distance: 11.7
click at [395, 259] on input "130" at bounding box center [484, 254] width 206 height 18
drag, startPoint x: 400, startPoint y: 252, endPoint x: 375, endPoint y: 252, distance: 24.8
click at [370, 252] on div "$ 130" at bounding box center [475, 254] width 221 height 18
type textarea "x"
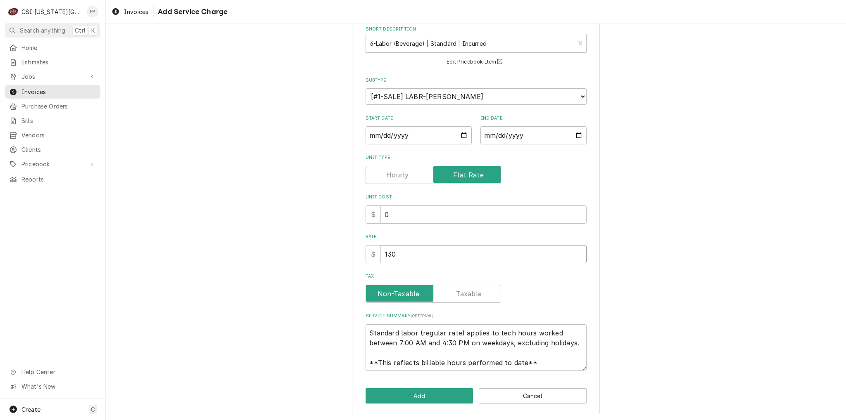
type input "4"
type textarea "x"
type input "40"
type textarea "x"
type input "400"
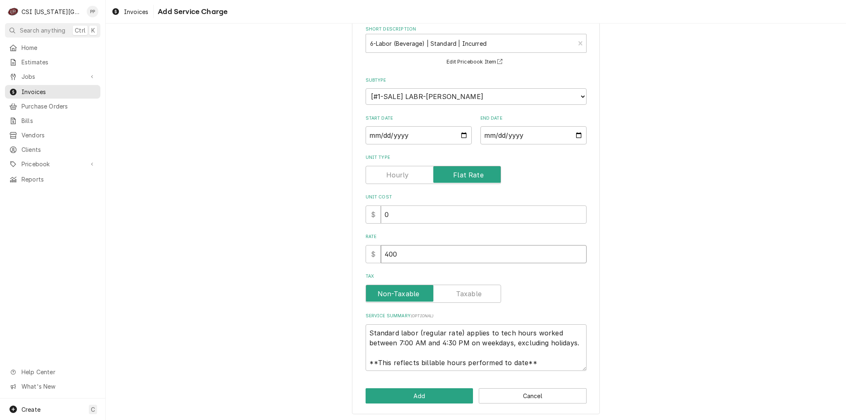
type textarea "x"
type input "4000"
click at [522, 358] on textarea "Standard labor (regular rate) applies to tech hours worked between 7:00 AM and …" at bounding box center [475, 348] width 221 height 47
drag, startPoint x: 472, startPoint y: 354, endPoint x: 239, endPoint y: 295, distance: 240.1
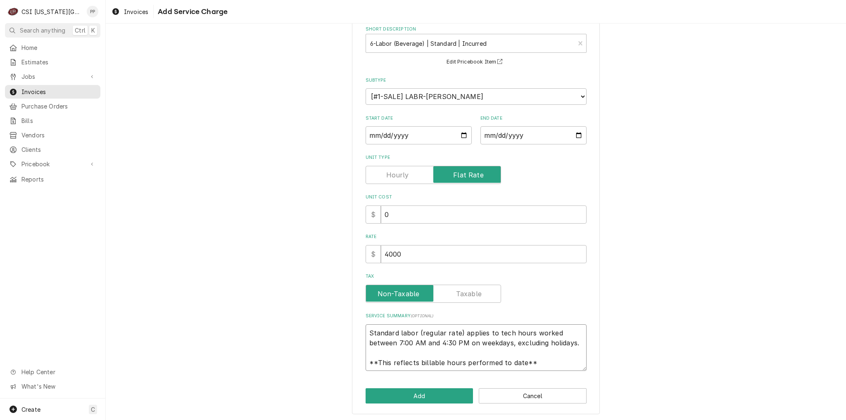
click at [239, 295] on div "Please provide the following information to add a new service charge to this in…" at bounding box center [476, 205] width 740 height 434
paste textarea "Labor to assist with Soda installation per quote"
type textarea "x"
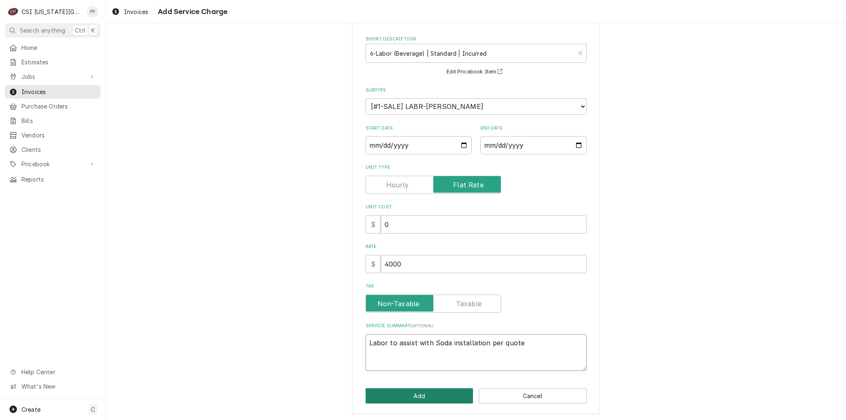
type textarea "Labor to assist with Soda installation per quote"
click at [429, 390] on button "Add" at bounding box center [419, 396] width 108 height 15
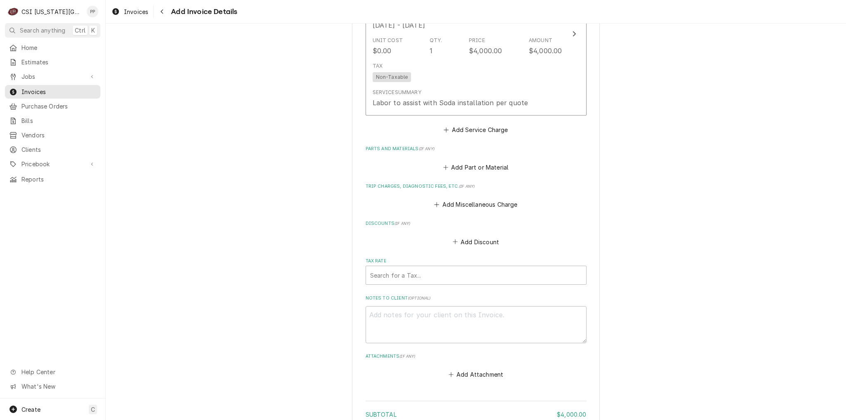
scroll to position [936, 0]
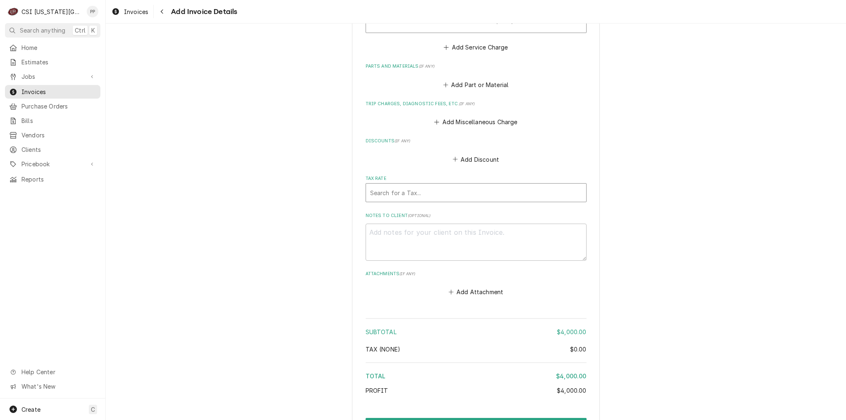
drag, startPoint x: 408, startPoint y: 190, endPoint x: 426, endPoint y: 189, distance: 18.2
click at [408, 190] on div "Tax Rate" at bounding box center [476, 192] width 212 height 15
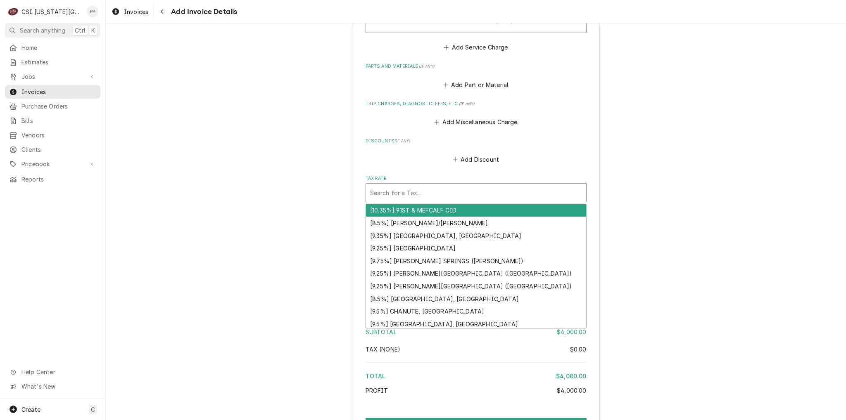
type textarea "x"
type input "j"
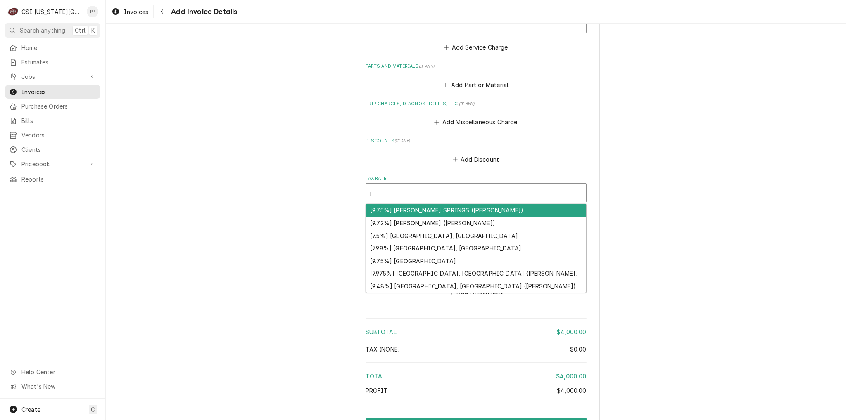
type textarea "x"
type input "m"
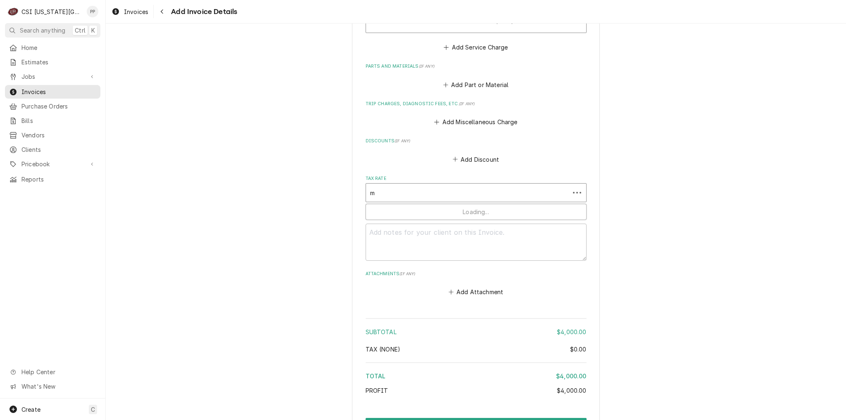
type textarea "x"
type input "mo"
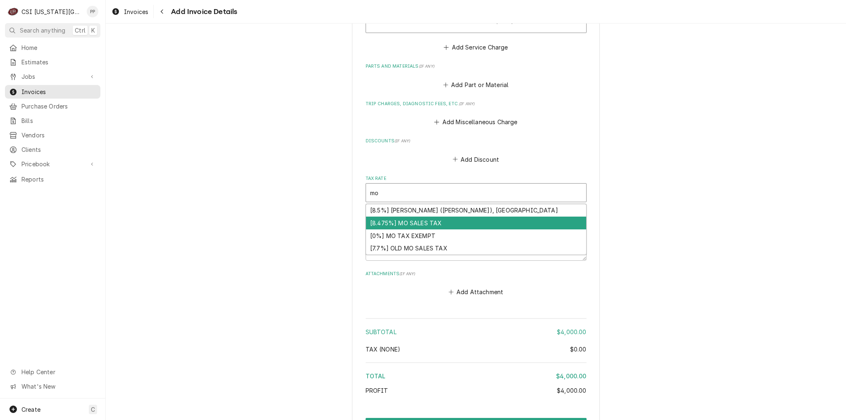
click at [448, 217] on div "[8.475%] MO SALES TAX" at bounding box center [476, 223] width 220 height 13
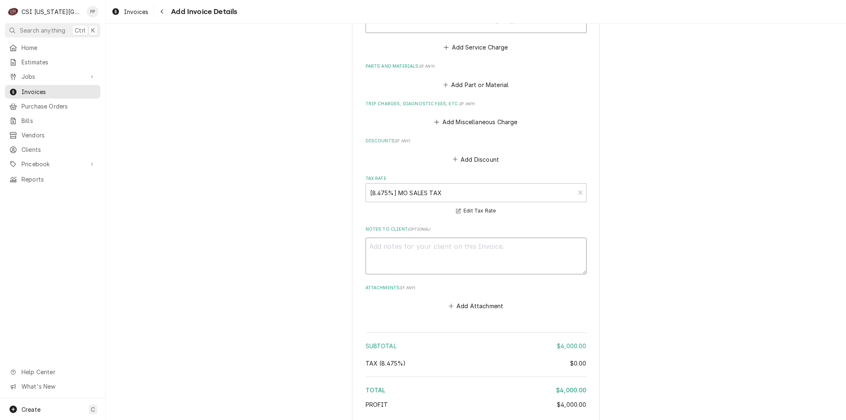
click at [428, 249] on textarea "Notes to Client ( optional )" at bounding box center [475, 256] width 221 height 37
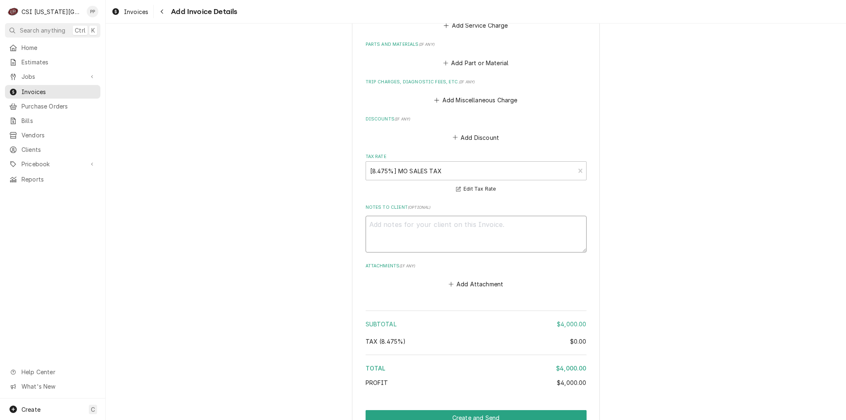
scroll to position [1000, 0]
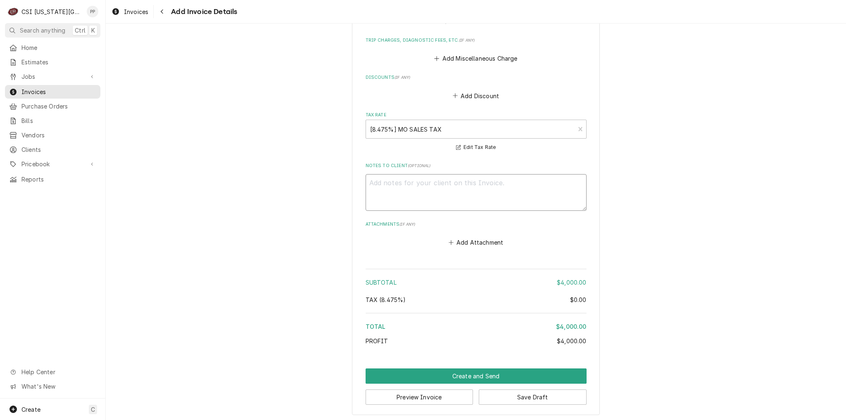
click at [410, 185] on textarea "Notes to Client ( optional )" at bounding box center [475, 192] width 221 height 37
type textarea "x"
type textarea "G"
type textarea "x"
type textarea "Ga"
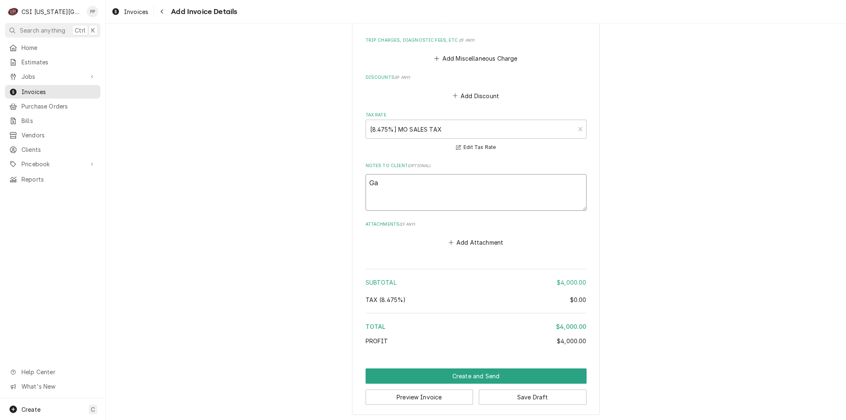
type textarea "x"
type textarea "Gar"
type textarea "x"
type textarea "[PERSON_NAME]"
type textarea "x"
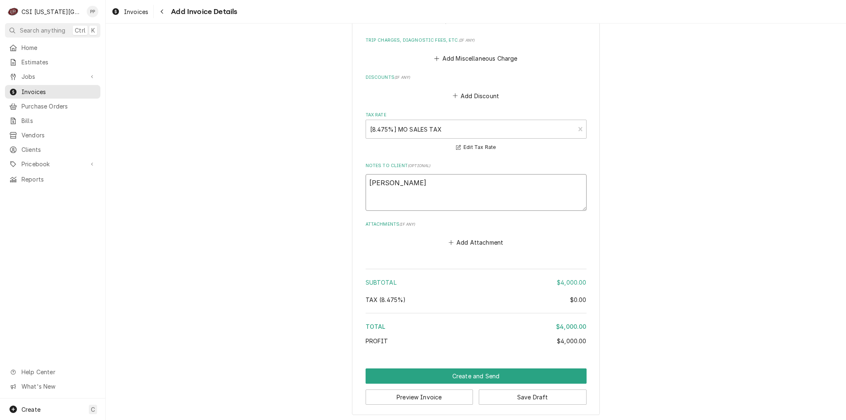
type textarea "[PERSON_NAME]"
type textarea "x"
type textarea "[PERSON_NAME]"
type textarea "x"
type textarea "[PERSON_NAME]"
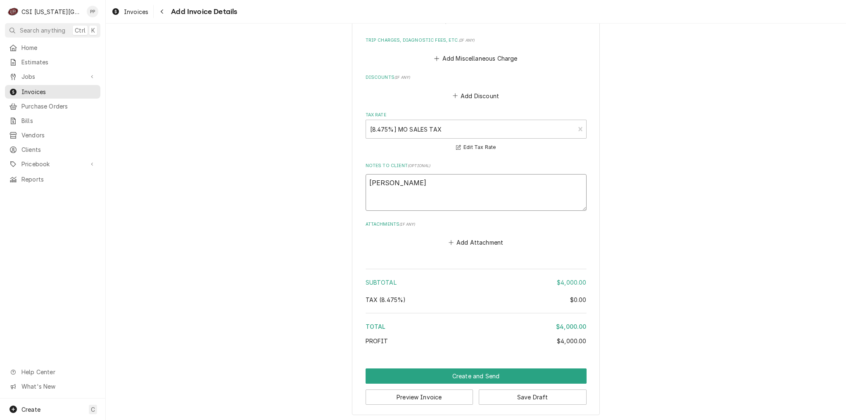
type textarea "x"
type textarea "[PERSON_NAME]"
type textarea "x"
type textarea "[PERSON_NAME]"
type textarea "x"
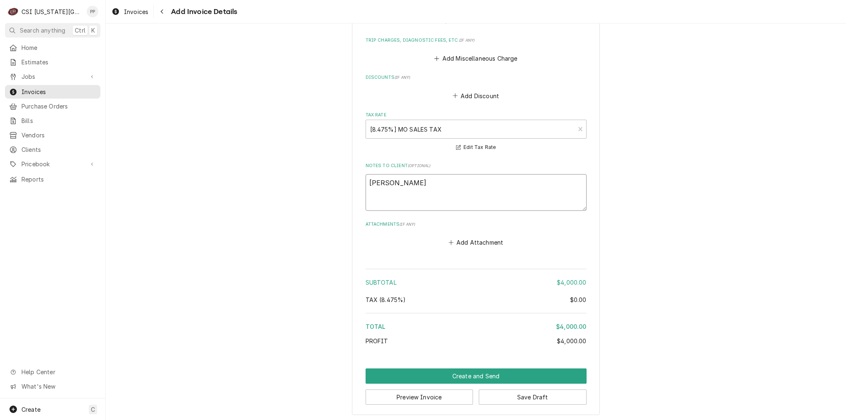
type textarea "[PERSON_NAME]"
type textarea "x"
type textarea "[PERSON_NAME]"
click at [459, 374] on button "Create and Send" at bounding box center [475, 376] width 221 height 15
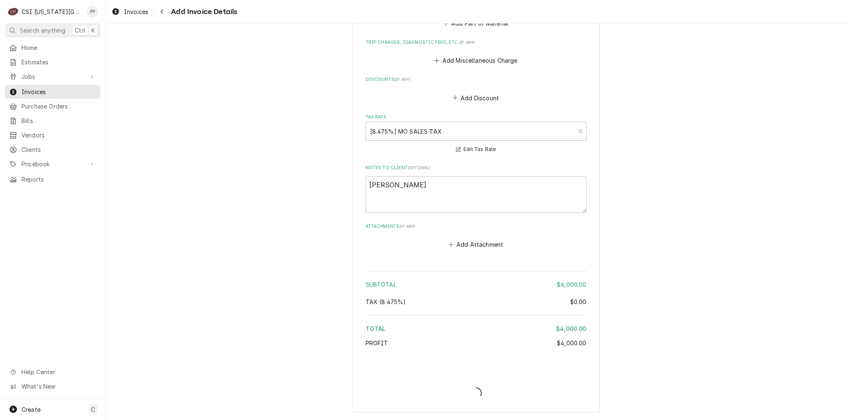
scroll to position [995, 0]
type textarea "x"
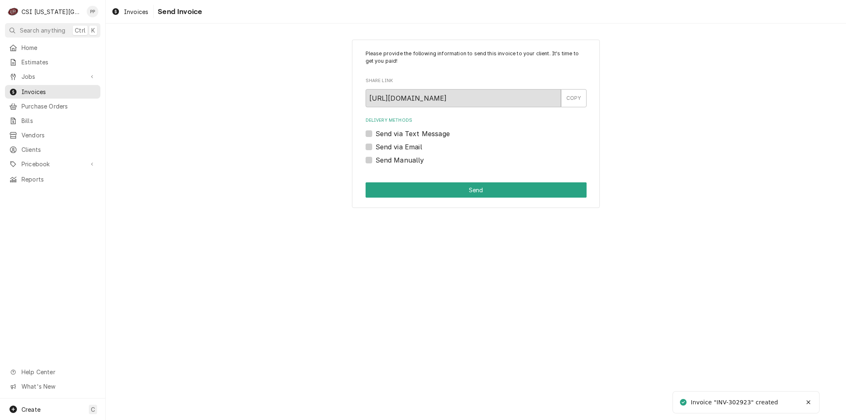
click at [375, 145] on label "Send via Email" at bounding box center [398, 147] width 47 height 10
click at [375, 145] on input "Send via Email" at bounding box center [485, 151] width 221 height 18
checkbox input "true"
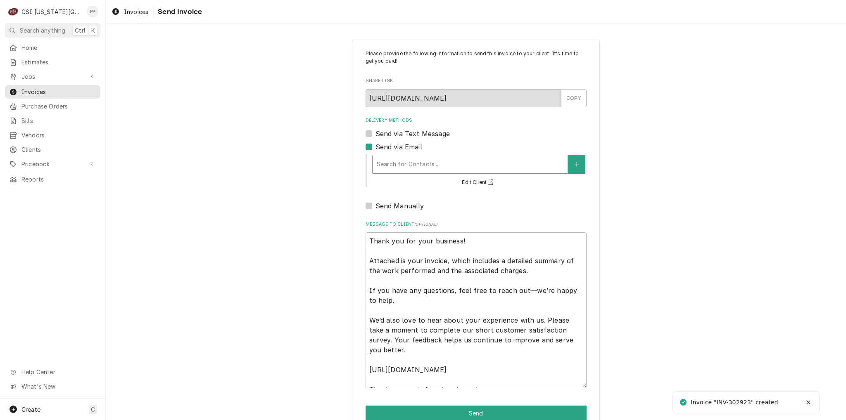
click at [417, 163] on div "Delivery Methods" at bounding box center [470, 164] width 187 height 15
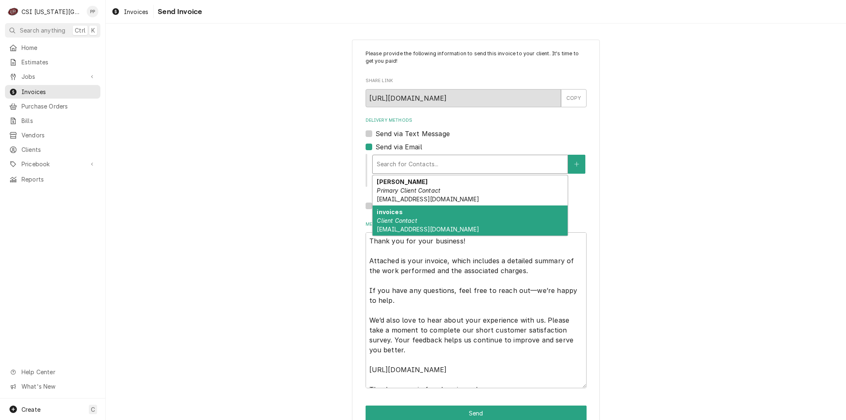
click at [453, 226] on span "edmn.fin.invoices.1@workflow.mail.us2.cloud.oracle.com" at bounding box center [428, 229] width 102 height 7
type textarea "x"
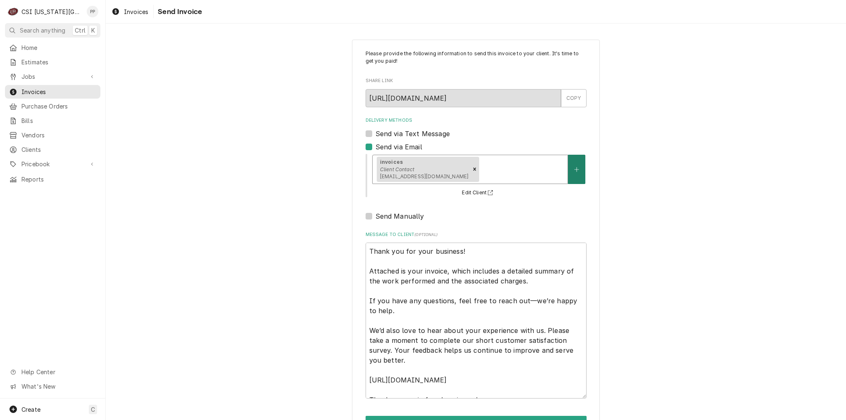
click at [574, 169] on icon "Create New Contact" at bounding box center [576, 170] width 5 height 6
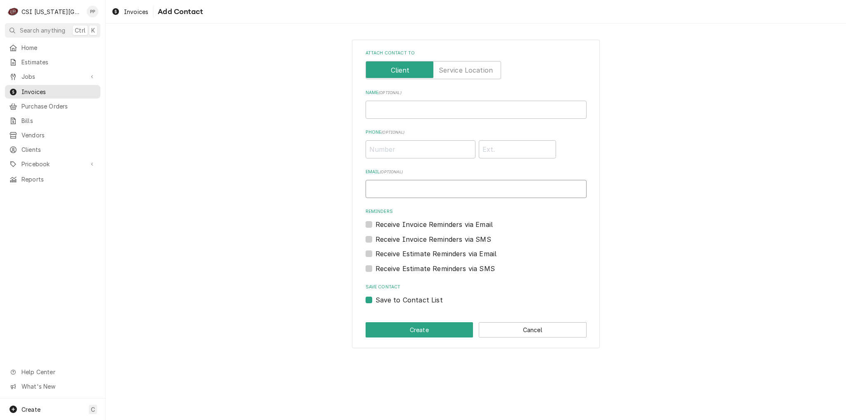
click at [459, 191] on input "Email ( optional )" at bounding box center [475, 189] width 221 height 18
paste input "ghouse@harrahs.com"
type input "ghouse@harrahs.com"
click at [431, 327] on button "Create" at bounding box center [419, 329] width 108 height 15
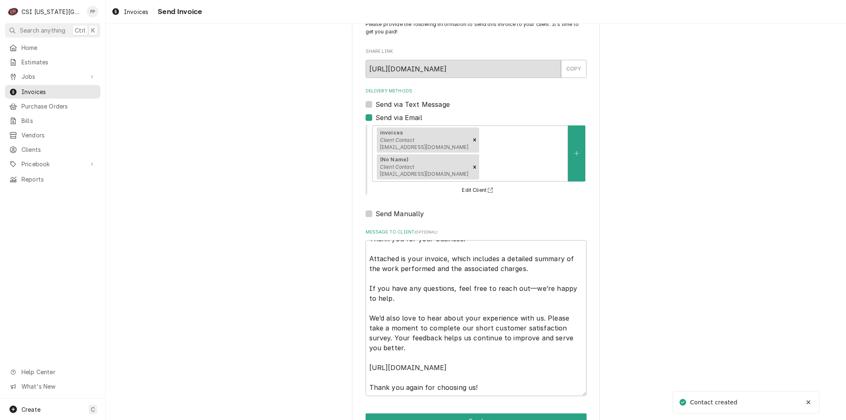
scroll to position [55, 0]
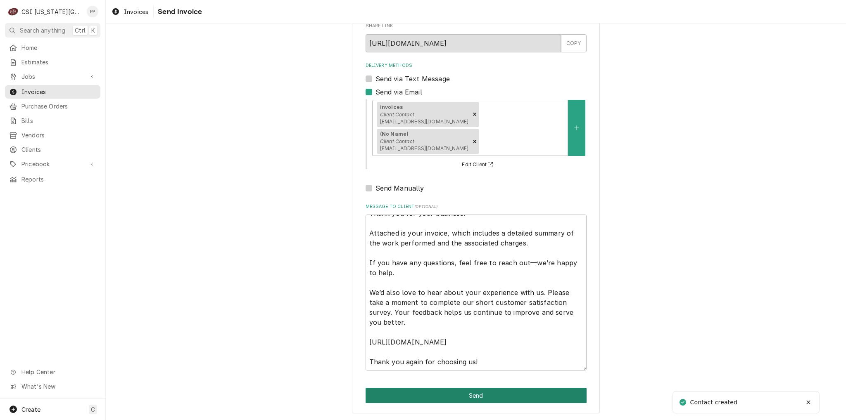
click at [497, 392] on button "Send" at bounding box center [475, 395] width 221 height 15
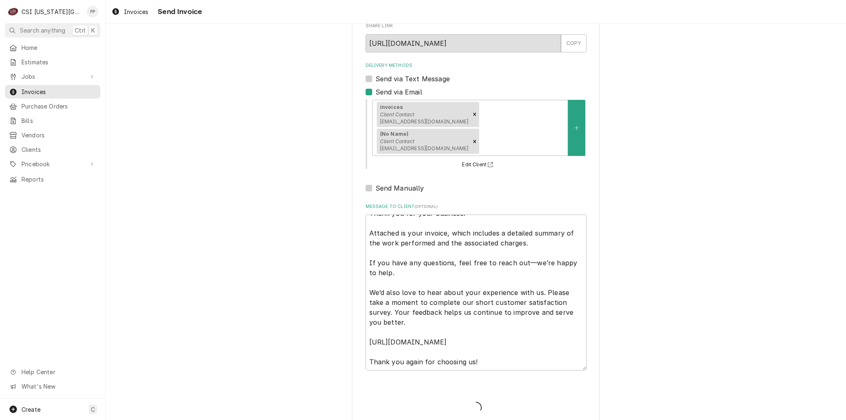
type textarea "x"
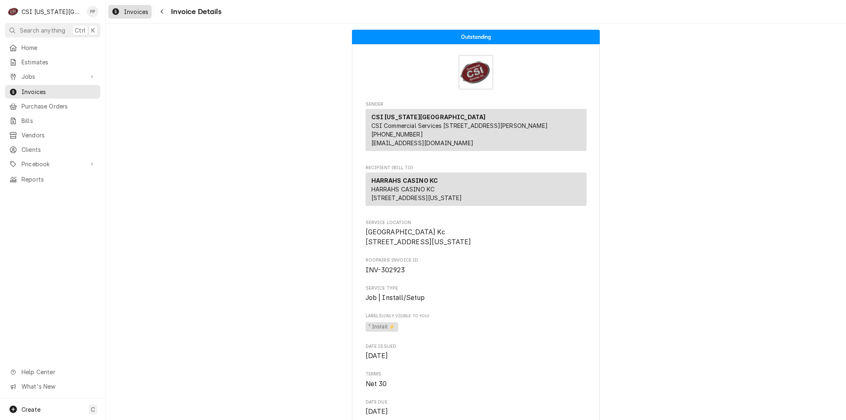
click at [129, 12] on span "Invoices" at bounding box center [136, 11] width 24 height 9
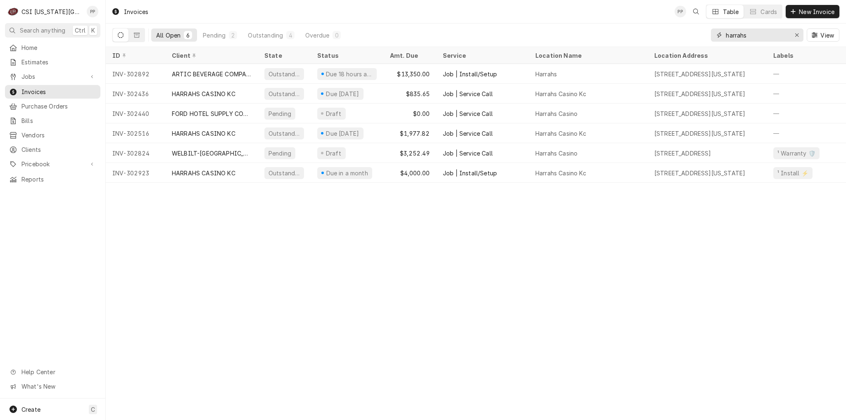
click at [797, 37] on icon "Erase input" at bounding box center [796, 35] width 5 height 6
click at [765, 37] on input "Dynamic Content Wrapper" at bounding box center [764, 34] width 78 height 13
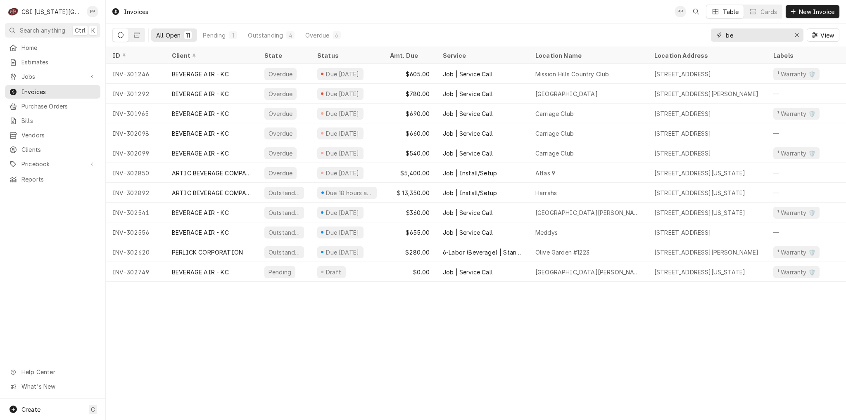
type input "b"
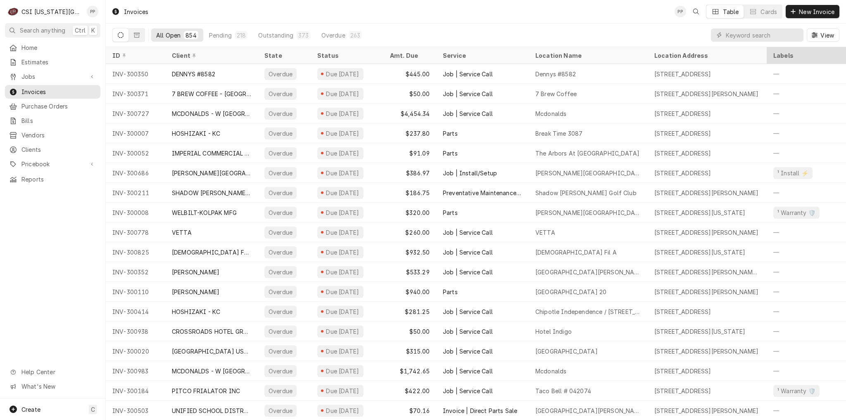
click at [778, 51] on div "Labels" at bounding box center [816, 55] width 86 height 9
click at [41, 76] on span "Jobs" at bounding box center [52, 76] width 62 height 9
click at [45, 90] on span "Jobs" at bounding box center [58, 91] width 75 height 9
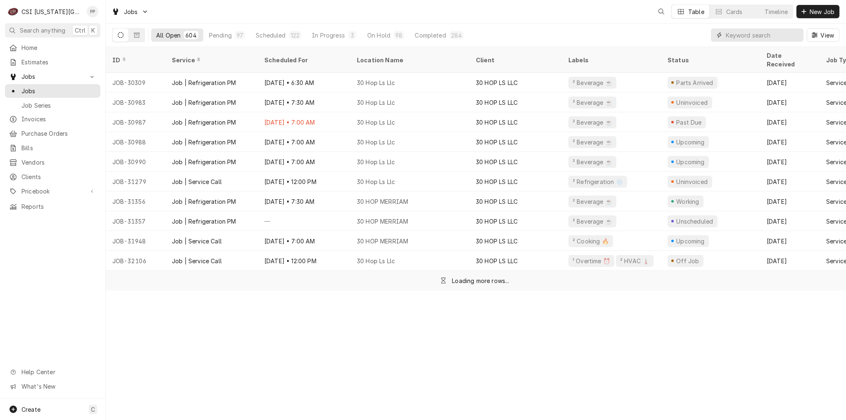
click at [760, 33] on input "Dynamic Content Wrapper" at bounding box center [761, 34] width 73 height 13
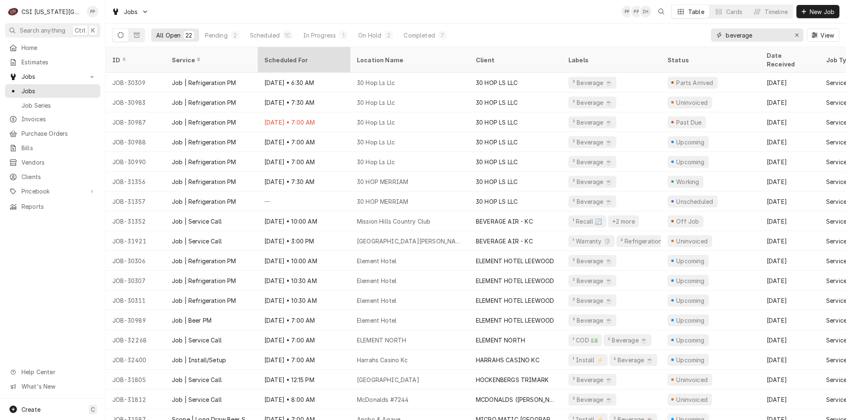
type input "beverage"
click at [282, 58] on div "Scheduled For" at bounding box center [303, 60] width 89 height 22
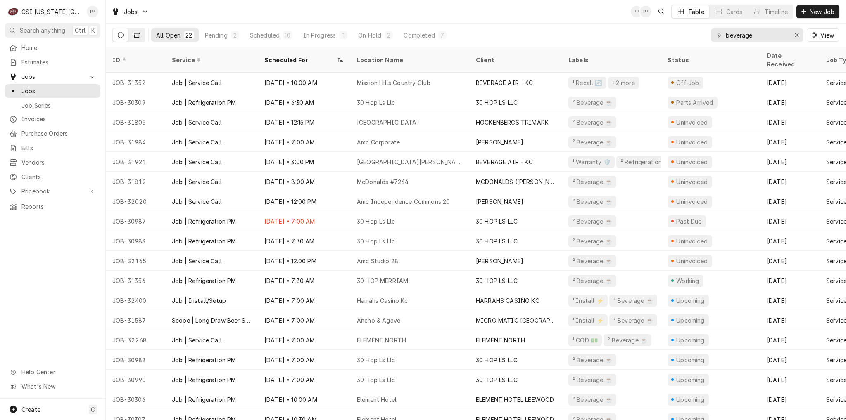
click at [136, 36] on icon "Dynamic Content Wrapper" at bounding box center [137, 35] width 6 height 6
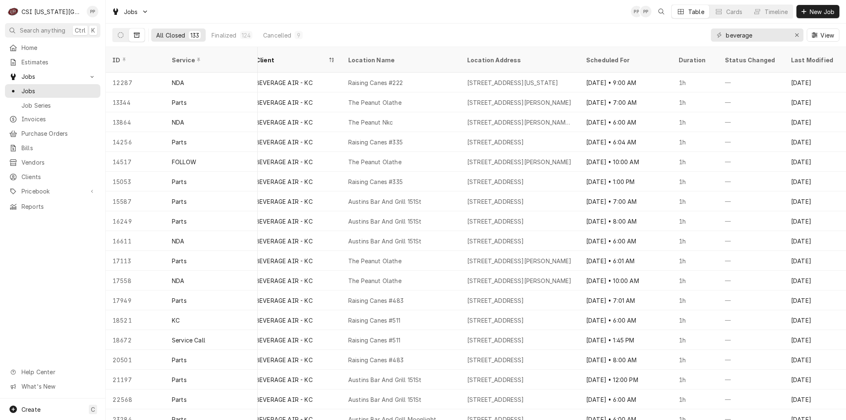
scroll to position [0, 370]
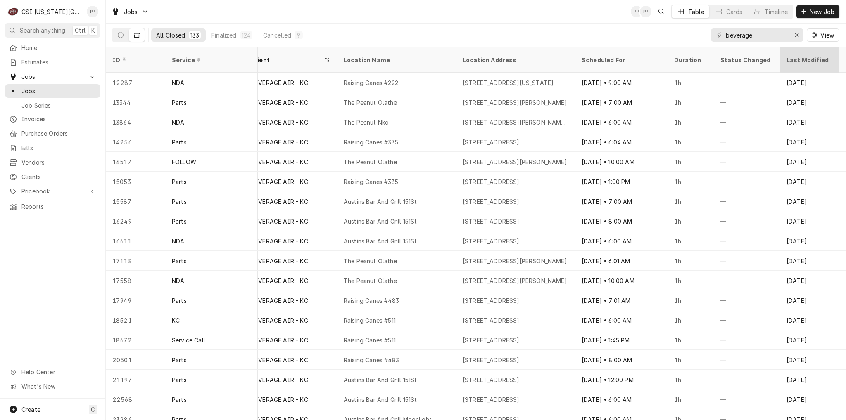
click at [799, 61] on div "Last Modified" at bounding box center [809, 60] width 56 height 22
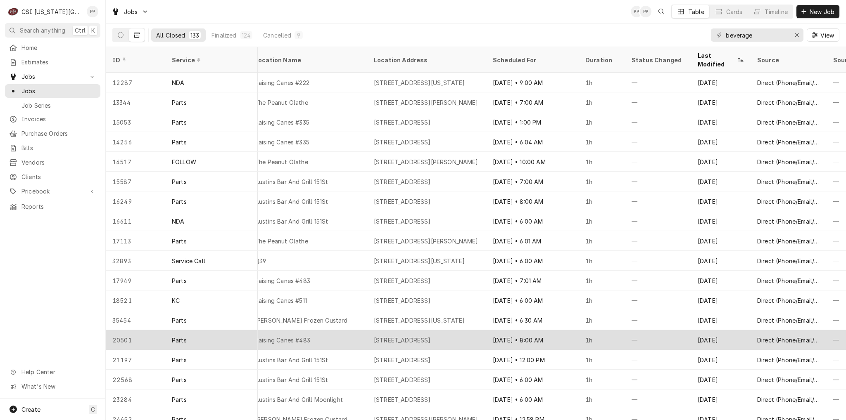
scroll to position [0, 462]
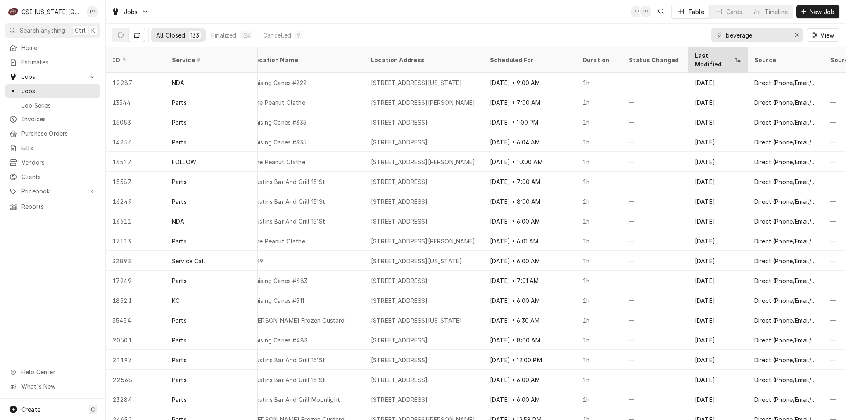
click at [719, 49] on div "Last Modified" at bounding box center [718, 60] width 56 height 22
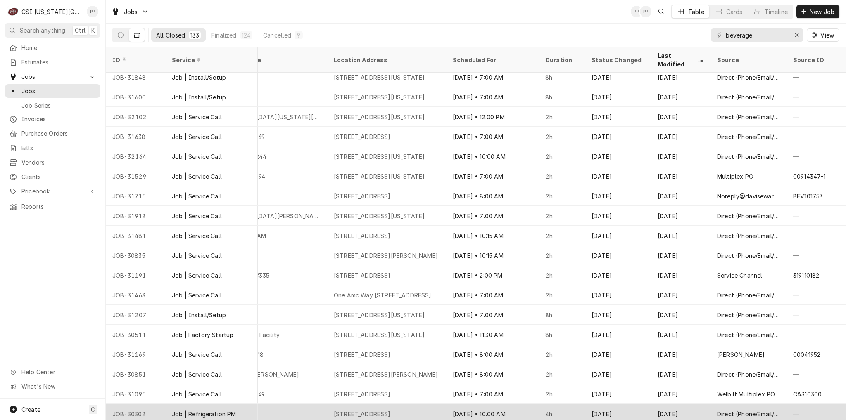
scroll to position [106, 505]
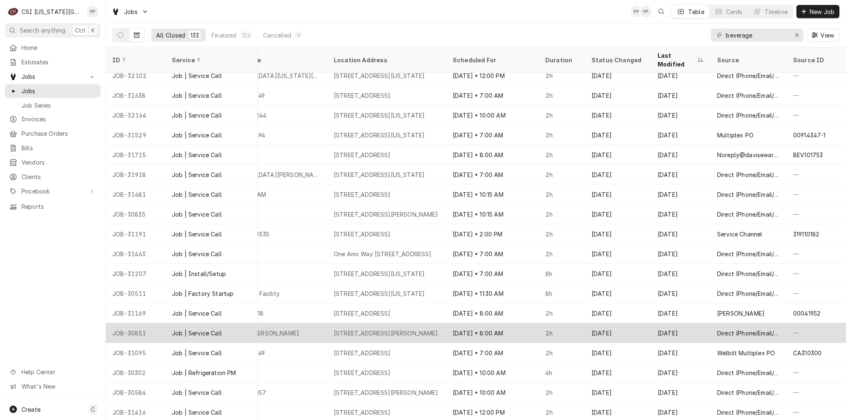
click at [680, 327] on div "[DATE]" at bounding box center [680, 333] width 59 height 20
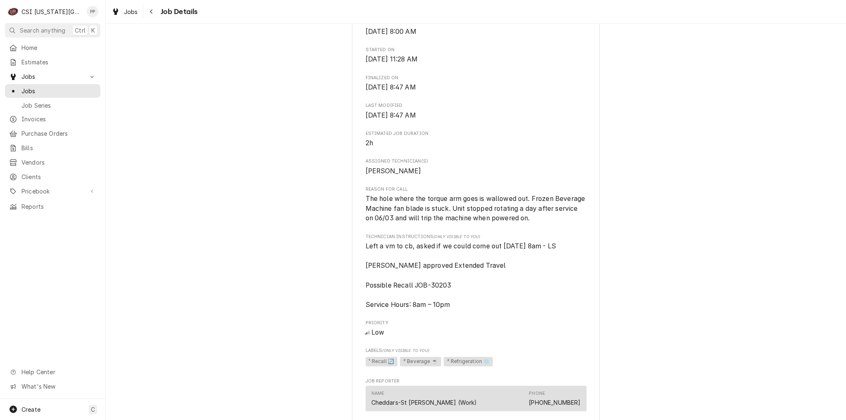
scroll to position [206, 0]
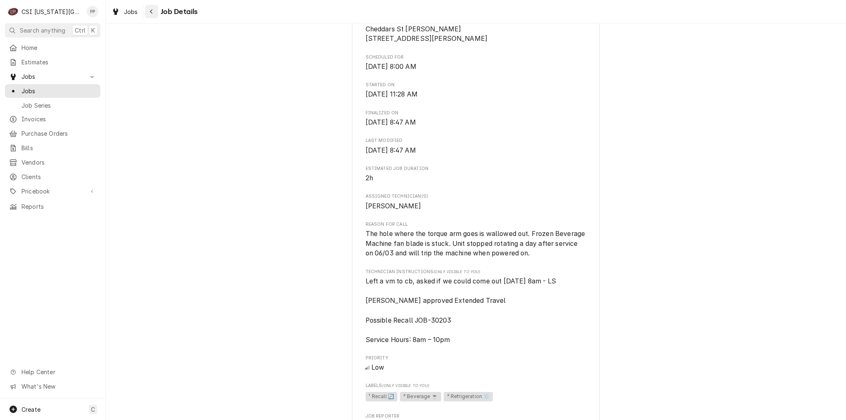
click at [154, 9] on div "Navigate back" at bounding box center [151, 11] width 8 height 8
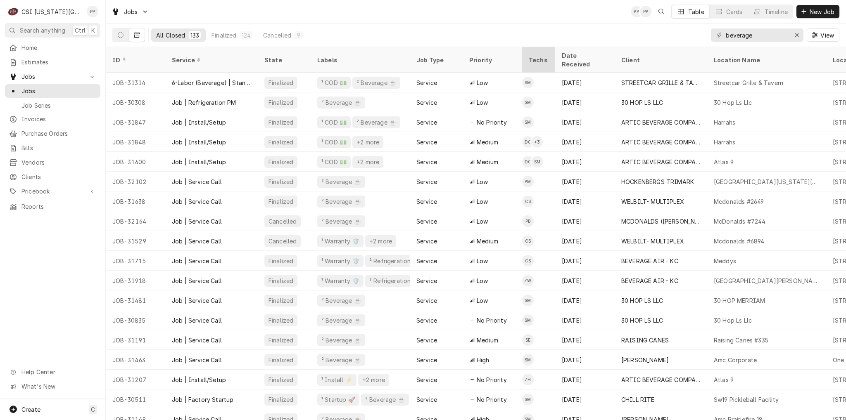
click at [536, 56] on div "Techs" at bounding box center [539, 60] width 20 height 9
drag, startPoint x: 524, startPoint y: 412, endPoint x: 583, endPoint y: 422, distance: 59.7
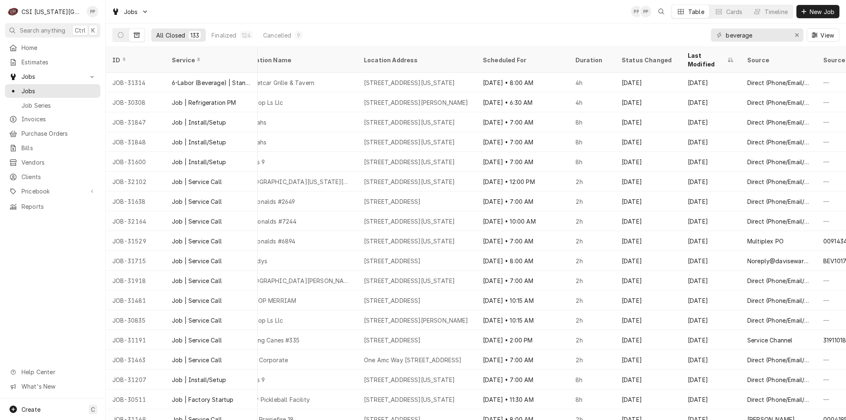
scroll to position [0, 480]
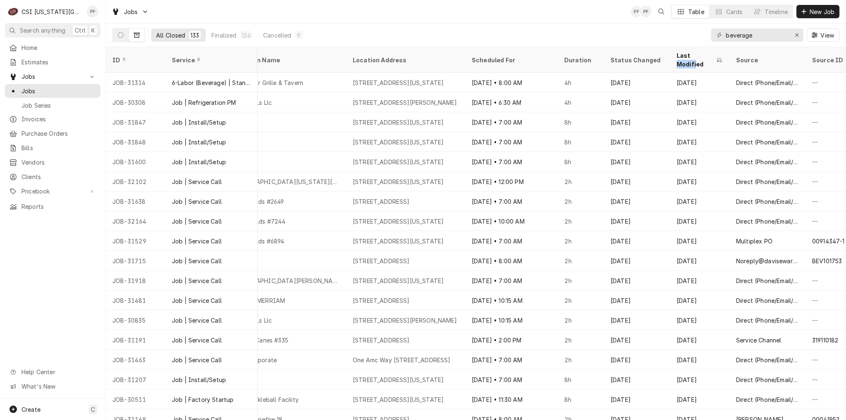
drag, startPoint x: 687, startPoint y: 53, endPoint x: 704, endPoint y: 55, distance: 17.4
click at [704, 55] on div "Last Modified" at bounding box center [695, 59] width 38 height 17
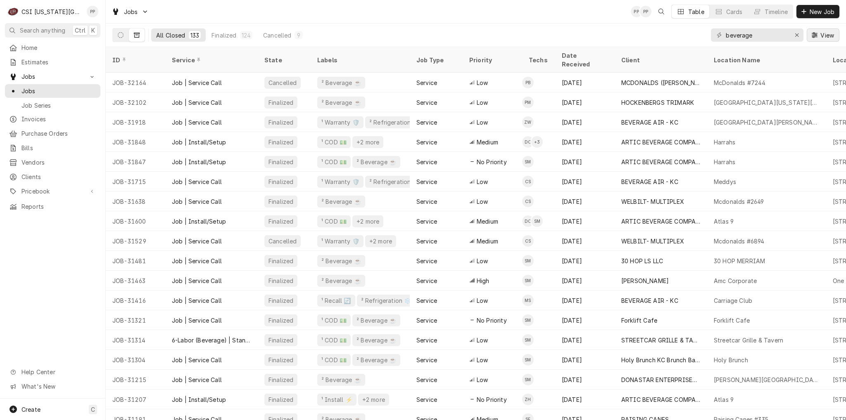
click at [813, 33] on icon "Dynamic Content Wrapper" at bounding box center [814, 34] width 6 height 5
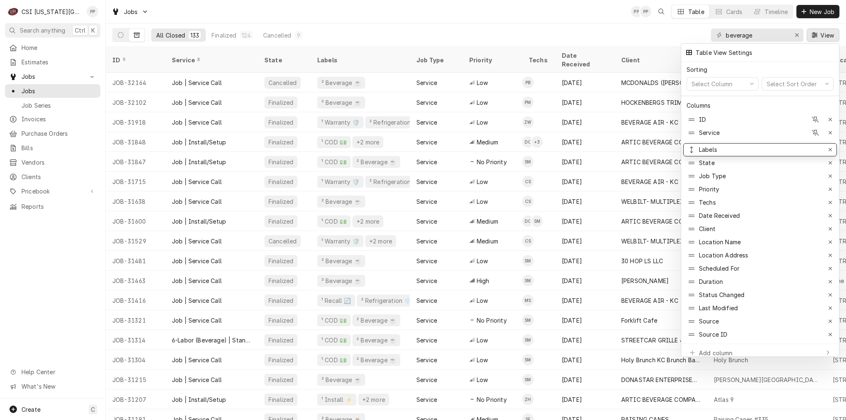
drag, startPoint x: 725, startPoint y: 159, endPoint x: 730, endPoint y: 144, distance: 15.7
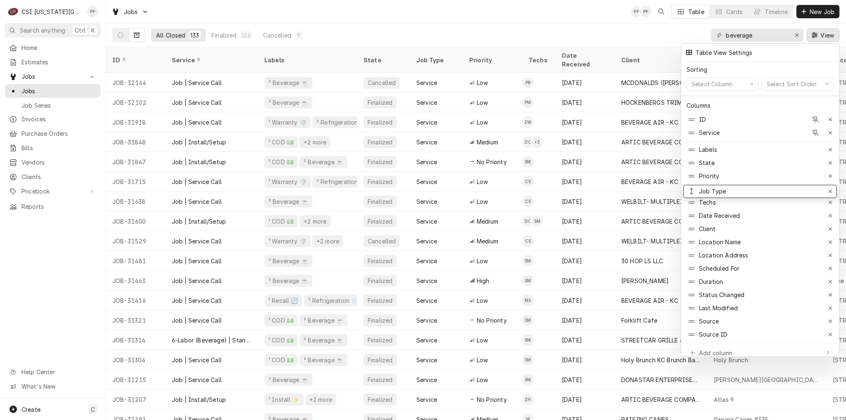
drag, startPoint x: 727, startPoint y: 172, endPoint x: 739, endPoint y: 187, distance: 19.2
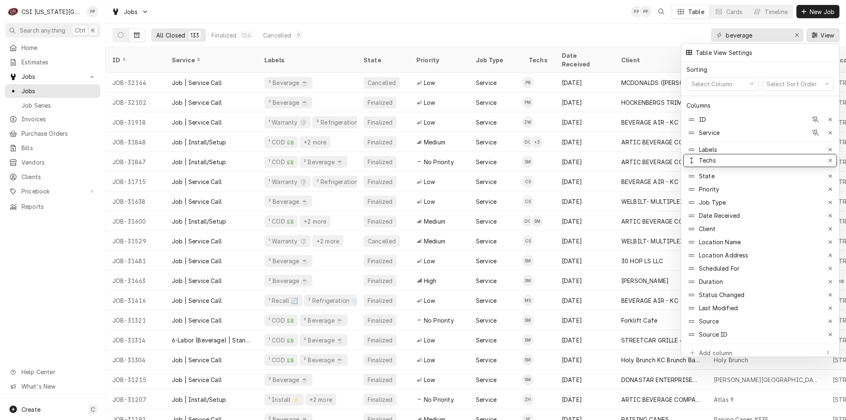
drag, startPoint x: 716, startPoint y: 197, endPoint x: 728, endPoint y: 156, distance: 42.2
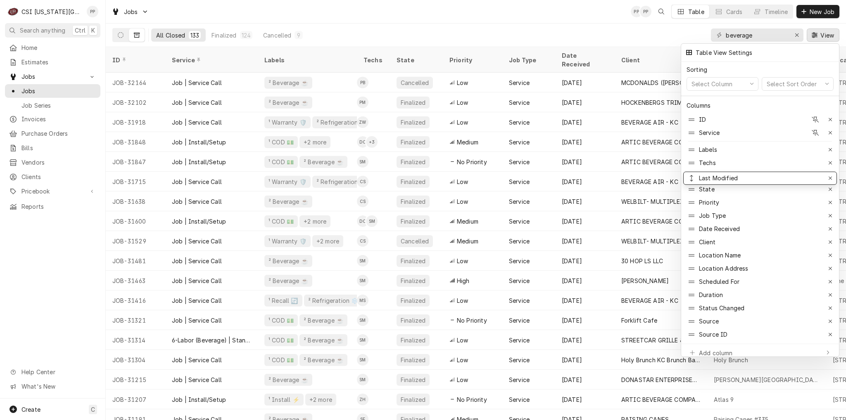
drag, startPoint x: 715, startPoint y: 302, endPoint x: 725, endPoint y: 172, distance: 130.4
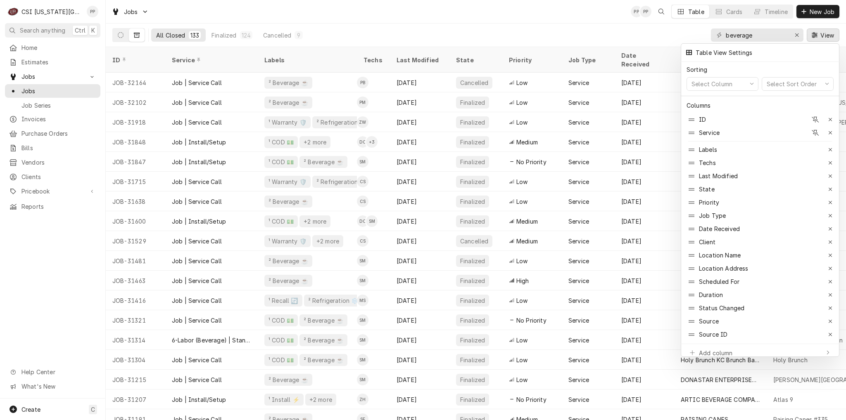
click at [708, 349] on div "Add column" at bounding box center [716, 353] width 34 height 9
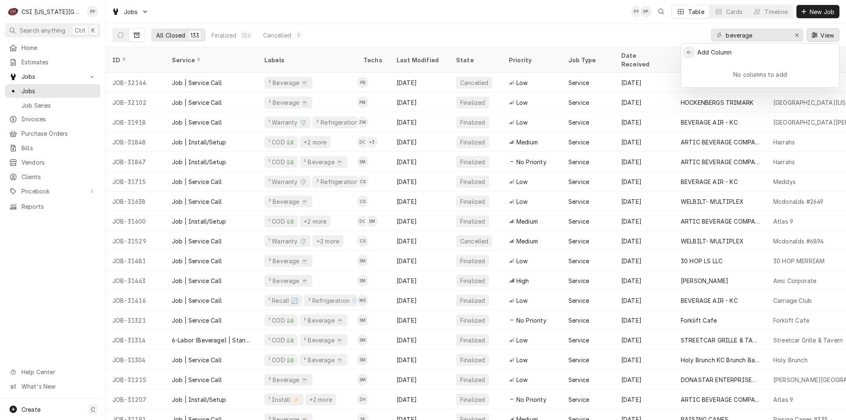
click at [689, 52] on icon "Back to previous items" at bounding box center [689, 52] width 5 height 5
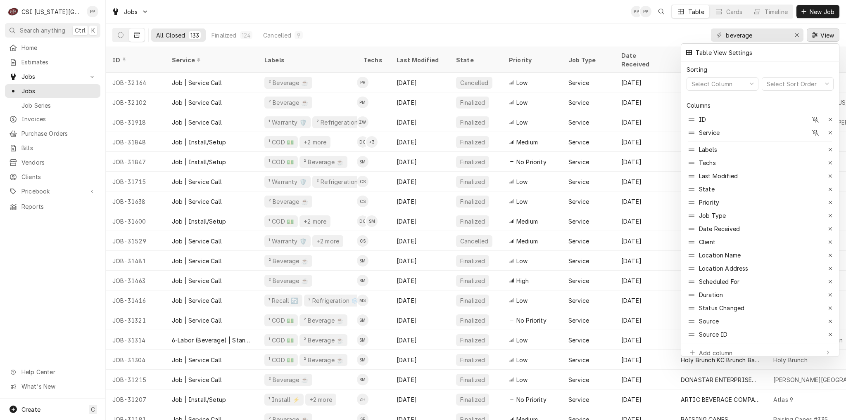
click at [641, 22] on div at bounding box center [423, 210] width 846 height 420
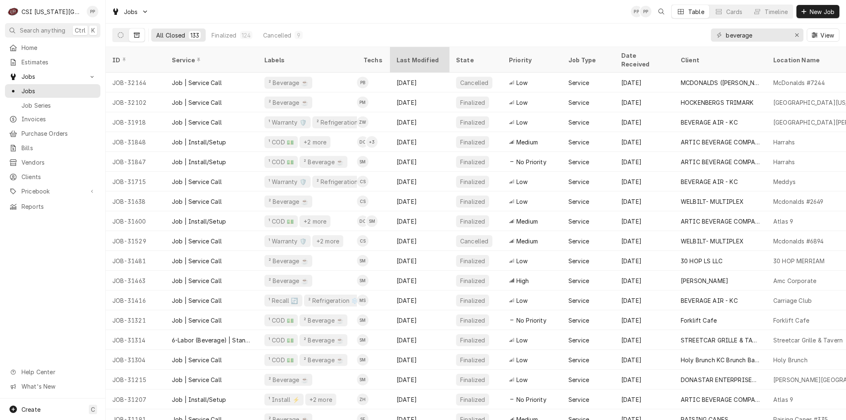
click at [417, 56] on div "Last Modified" at bounding box center [418, 60] width 45 height 9
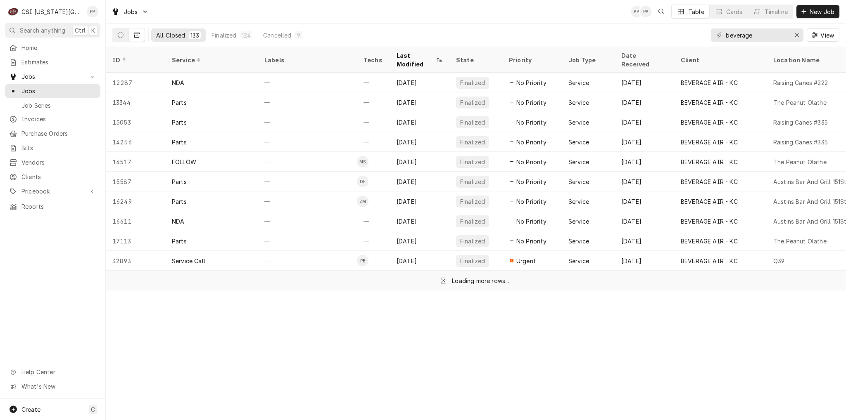
click at [417, 54] on div "Last Modified" at bounding box center [415, 59] width 38 height 17
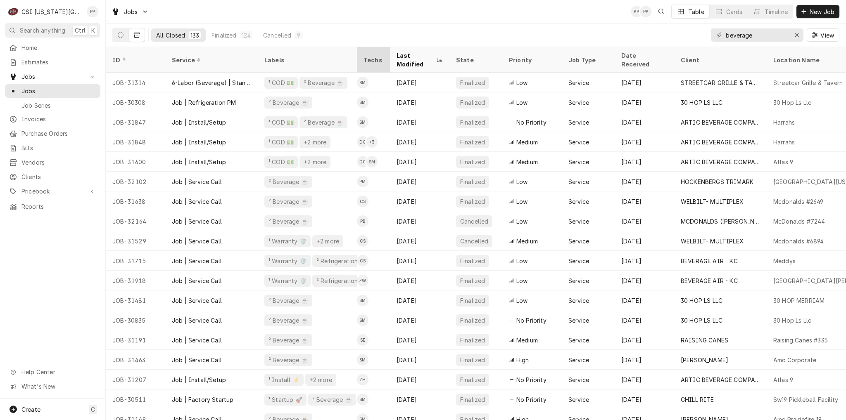
click at [376, 57] on div "Techs" at bounding box center [373, 60] width 20 height 9
click at [374, 56] on div "Techs" at bounding box center [373, 60] width 20 height 9
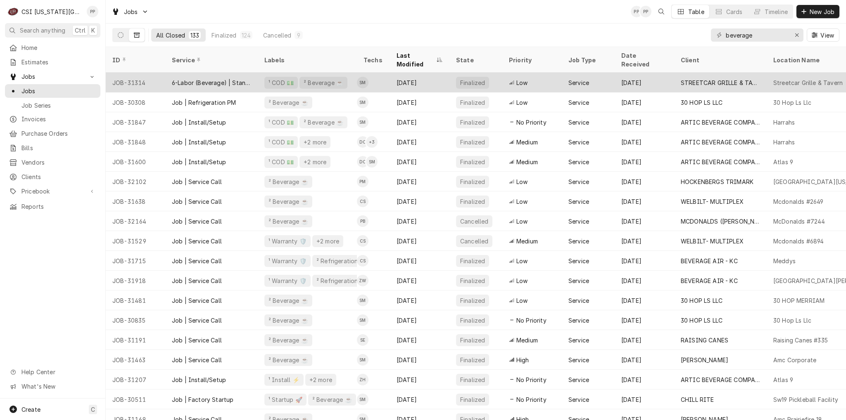
click at [427, 73] on div "Aug 28" at bounding box center [419, 83] width 59 height 20
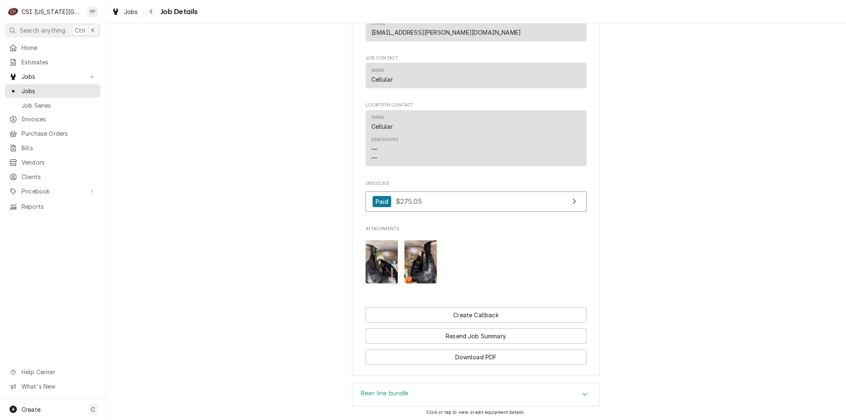
scroll to position [631, 0]
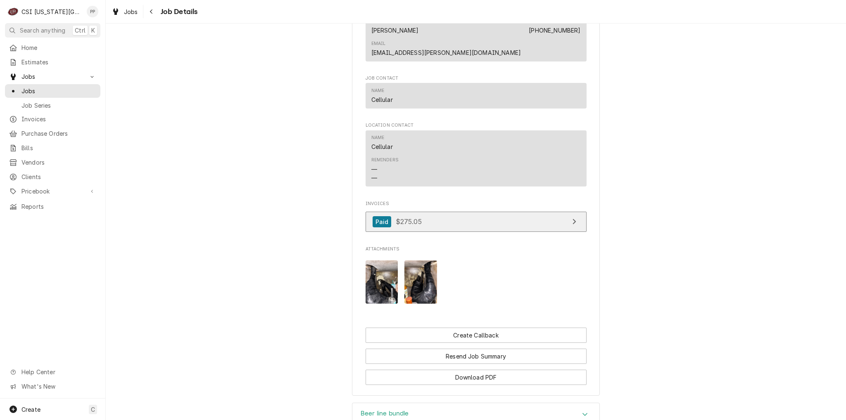
click at [462, 213] on link "Paid $275.05" at bounding box center [475, 222] width 221 height 20
click at [147, 9] on div "Navigate back" at bounding box center [151, 11] width 8 height 8
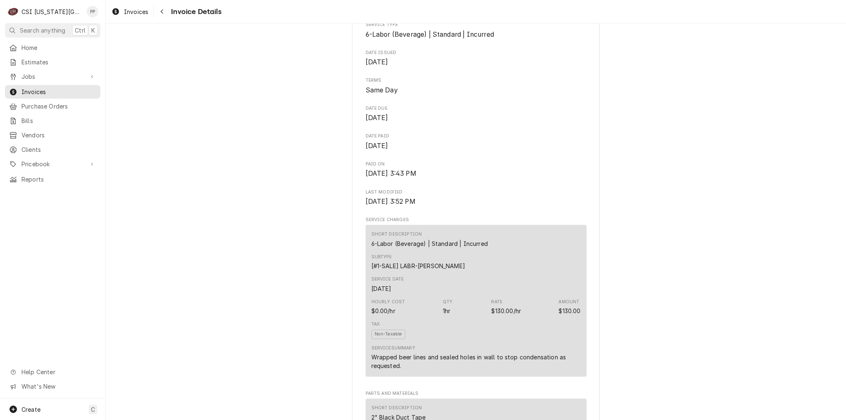
scroll to position [372, 0]
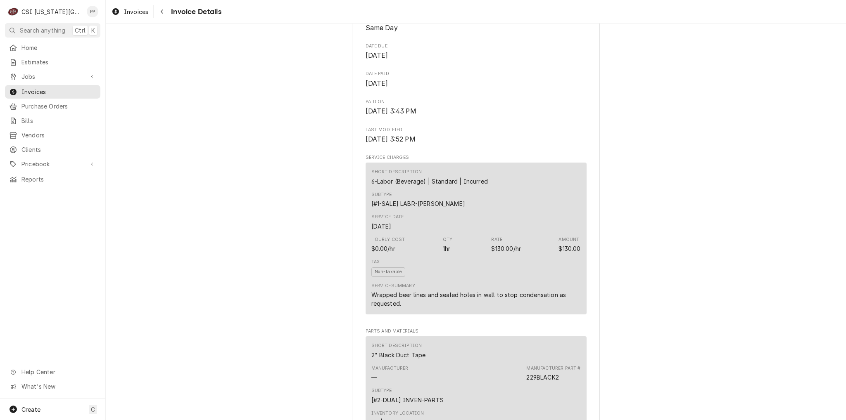
drag, startPoint x: 373, startPoint y: 251, endPoint x: 423, endPoint y: 255, distance: 50.5
click at [423, 233] on div "Service Date Jul 24, 2025" at bounding box center [475, 222] width 209 height 22
click at [428, 233] on div "Service Date Jul 24, 2025" at bounding box center [475, 222] width 209 height 22
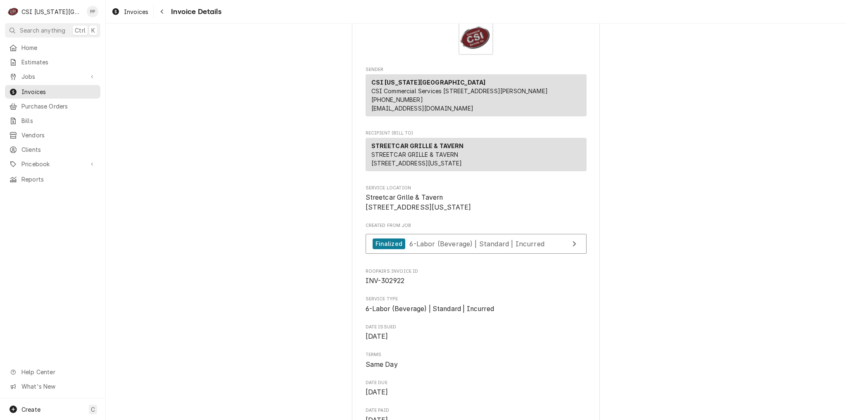
scroll to position [0, 0]
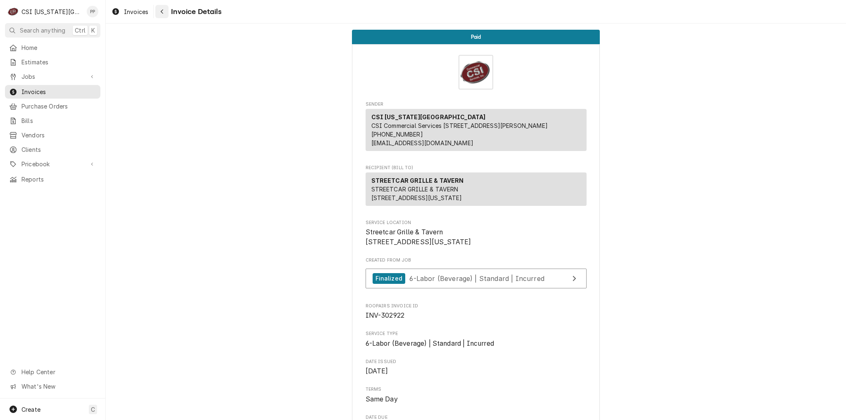
click at [167, 10] on button "Navigate back" at bounding box center [161, 11] width 13 height 13
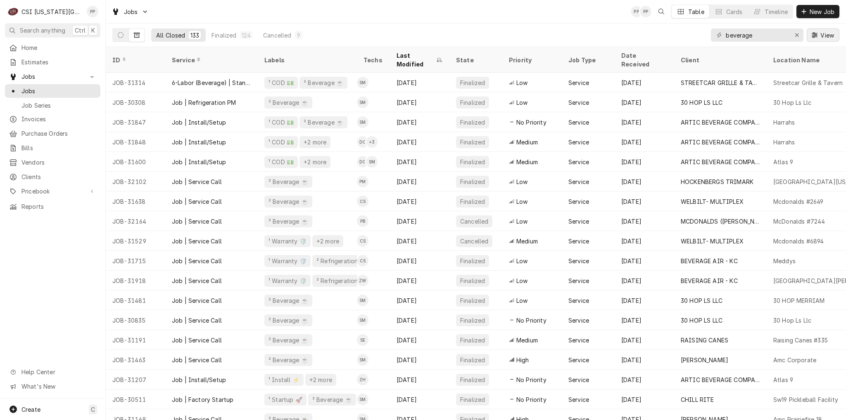
click at [828, 36] on span "View" at bounding box center [826, 35] width 17 height 9
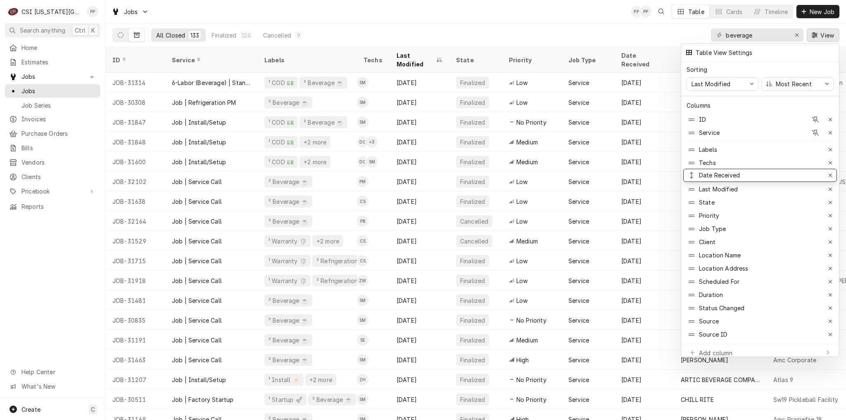
drag, startPoint x: 728, startPoint y: 226, endPoint x: 744, endPoint y: 172, distance: 56.0
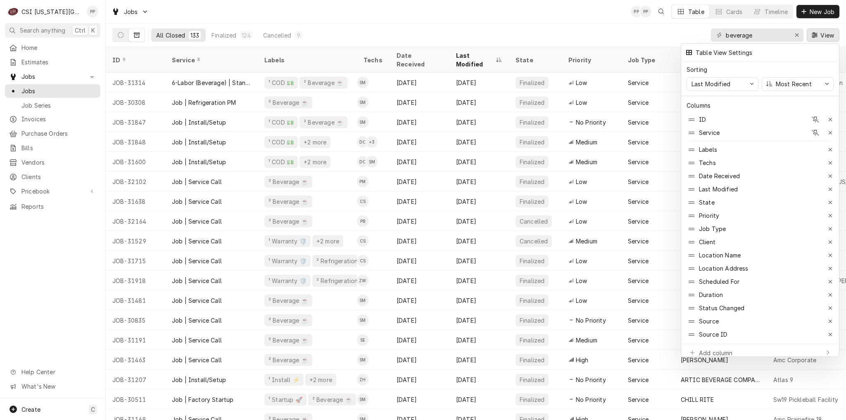
drag, startPoint x: 643, startPoint y: 31, endPoint x: 622, endPoint y: 40, distance: 23.5
click at [643, 31] on div at bounding box center [423, 210] width 846 height 420
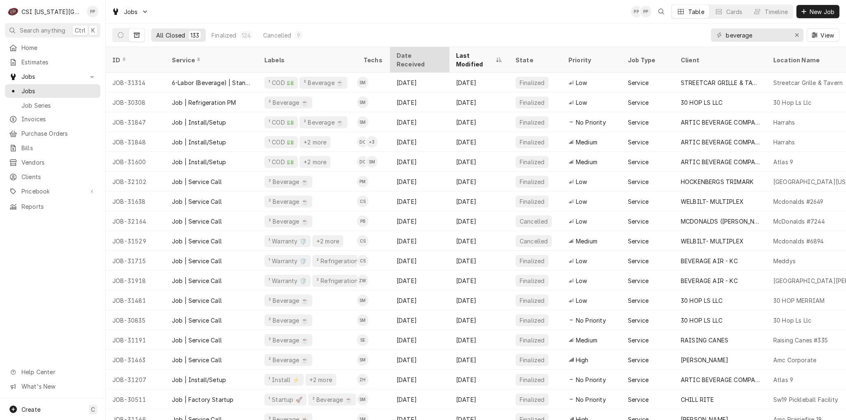
click at [406, 55] on div "Date Received" at bounding box center [418, 59] width 45 height 17
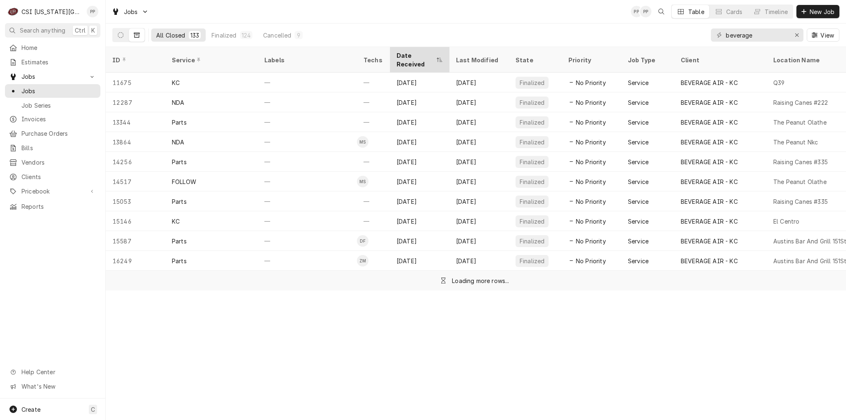
click at [417, 52] on div "Date Received" at bounding box center [415, 59] width 38 height 17
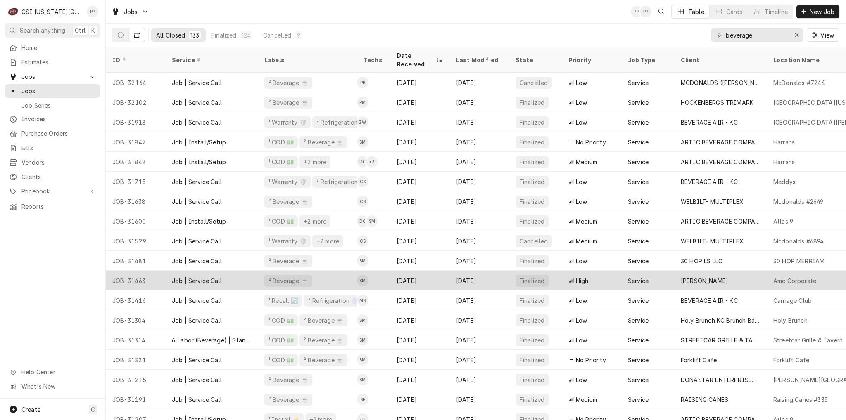
click at [444, 271] on div "Jul 22" at bounding box center [419, 281] width 59 height 20
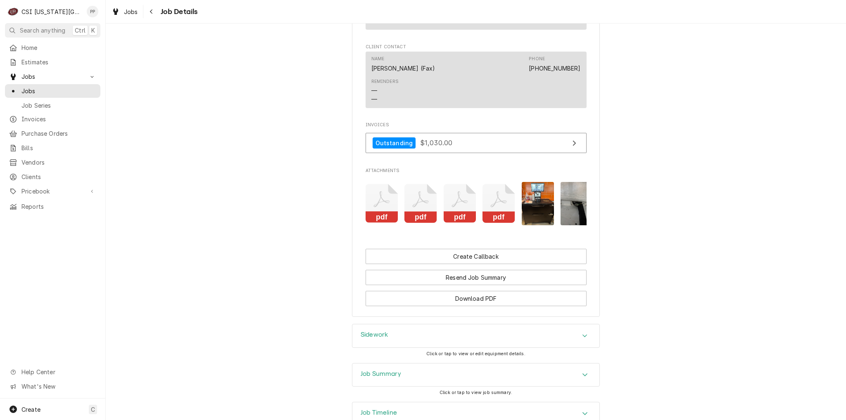
scroll to position [885, 0]
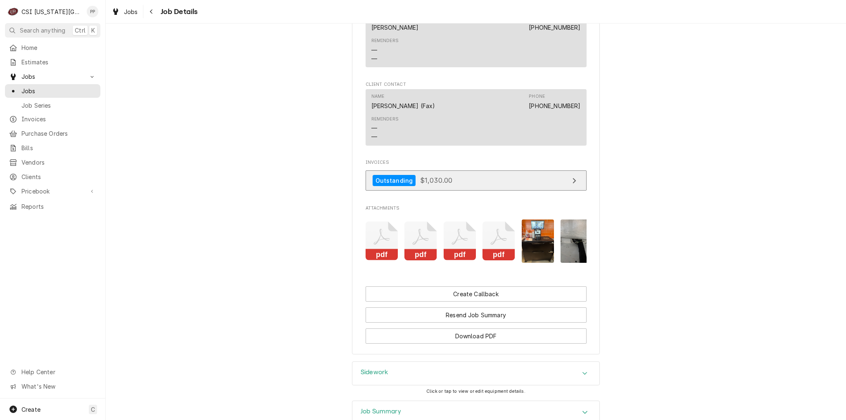
click at [476, 171] on link "Outstanding $1,030.00" at bounding box center [475, 181] width 221 height 20
click at [152, 12] on icon "Navigate back" at bounding box center [151, 12] width 4 height 6
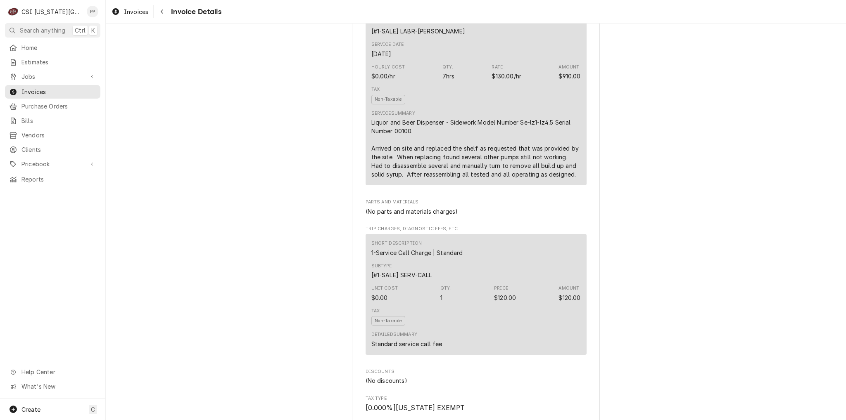
scroll to position [522, 0]
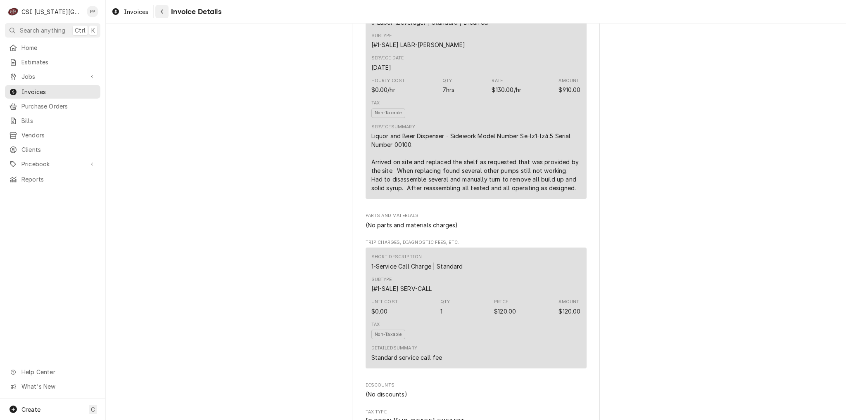
click at [165, 9] on div "Navigate back" at bounding box center [162, 11] width 8 height 8
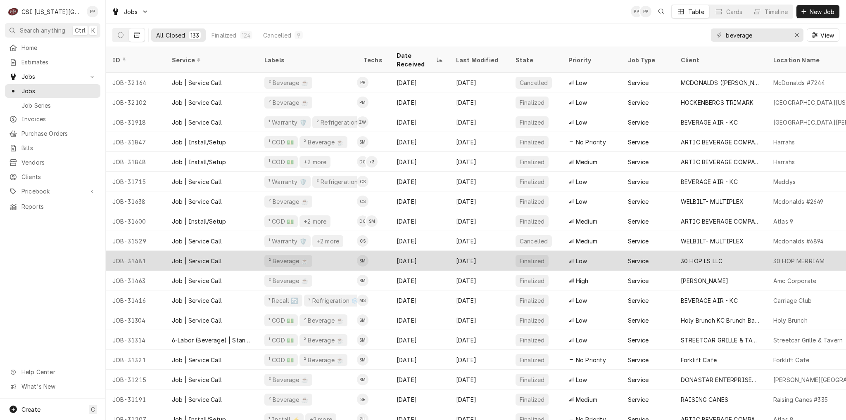
click at [482, 256] on div "Aug 5" at bounding box center [478, 261] width 59 height 20
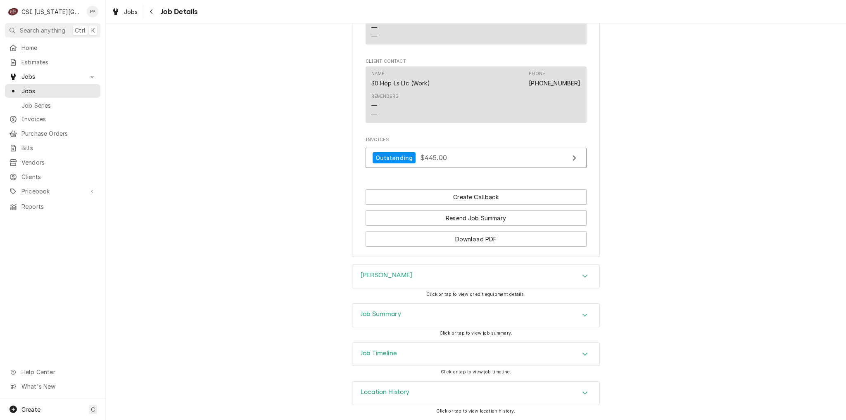
scroll to position [711, 0]
click at [467, 159] on link "Outstanding $445.00" at bounding box center [475, 158] width 221 height 20
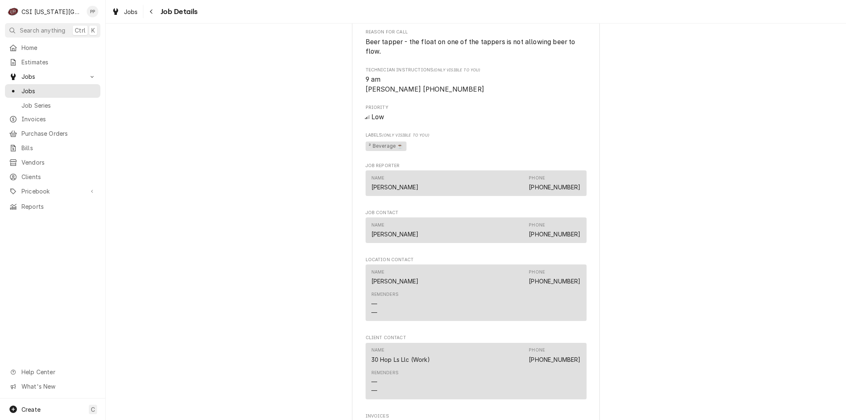
scroll to position [422, 0]
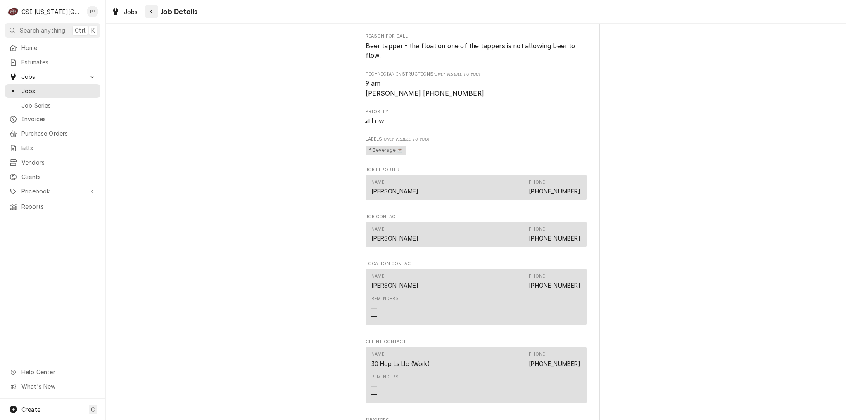
click at [150, 12] on icon "Navigate back" at bounding box center [151, 11] width 2 height 5
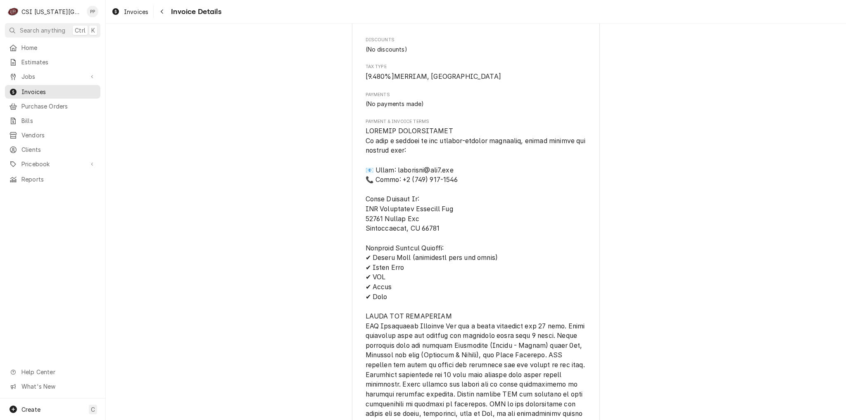
scroll to position [743, 0]
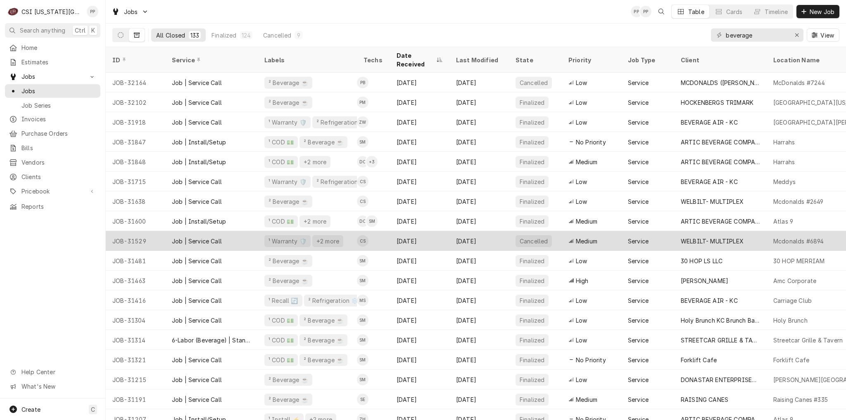
click at [479, 233] on div "[DATE]" at bounding box center [478, 241] width 59 height 20
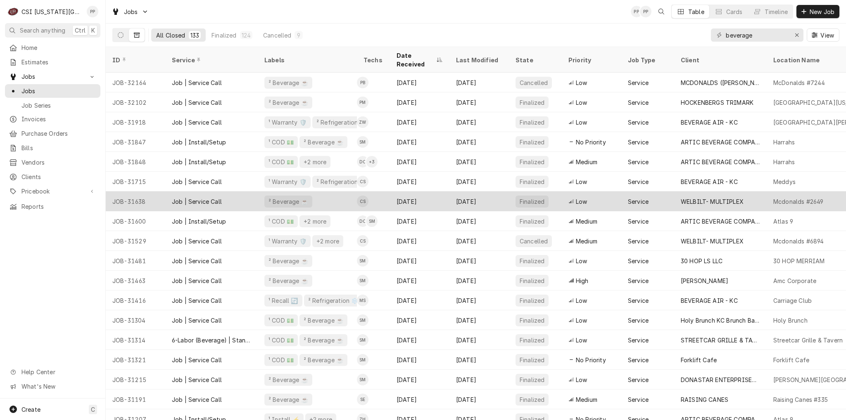
click at [487, 192] on div "Aug 21" at bounding box center [478, 202] width 59 height 20
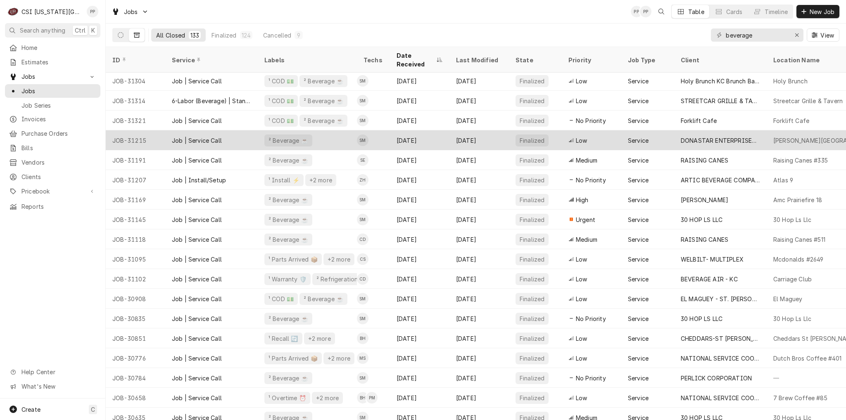
scroll to position [263, 0]
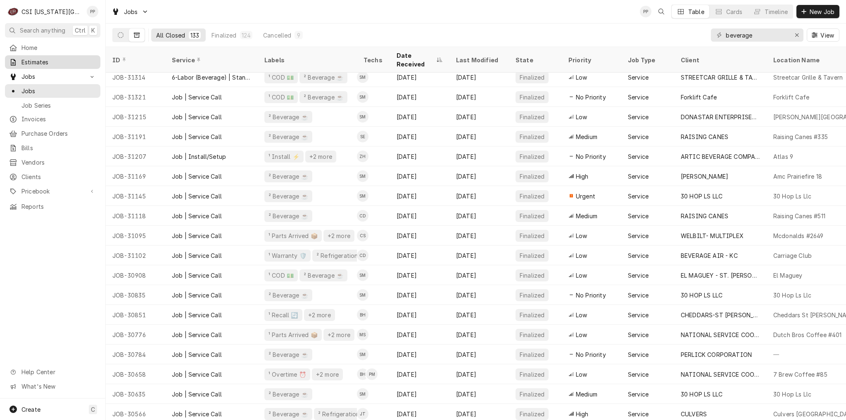
click at [49, 62] on span "Estimates" at bounding box center [58, 62] width 75 height 9
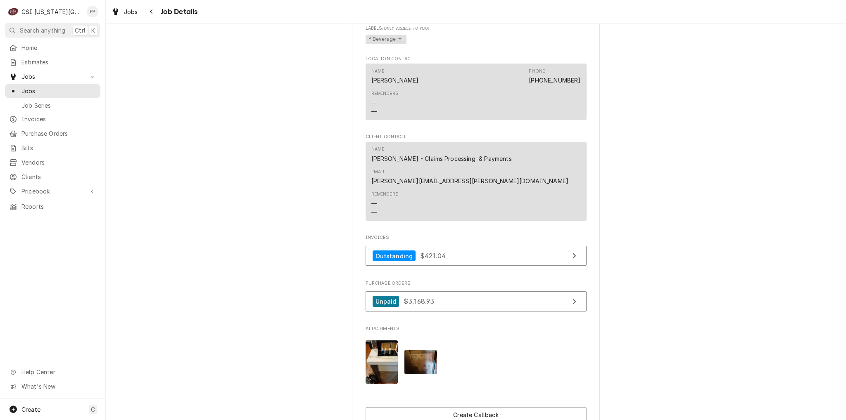
scroll to position [661, 0]
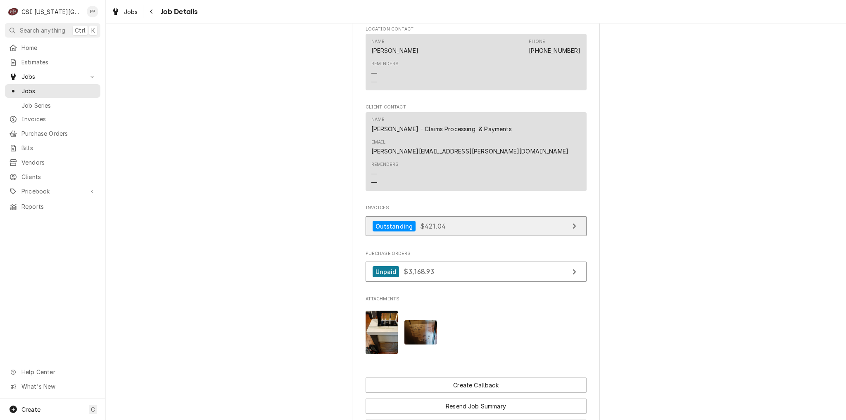
click at [450, 216] on link "Outstanding $421.04" at bounding box center [475, 226] width 221 height 20
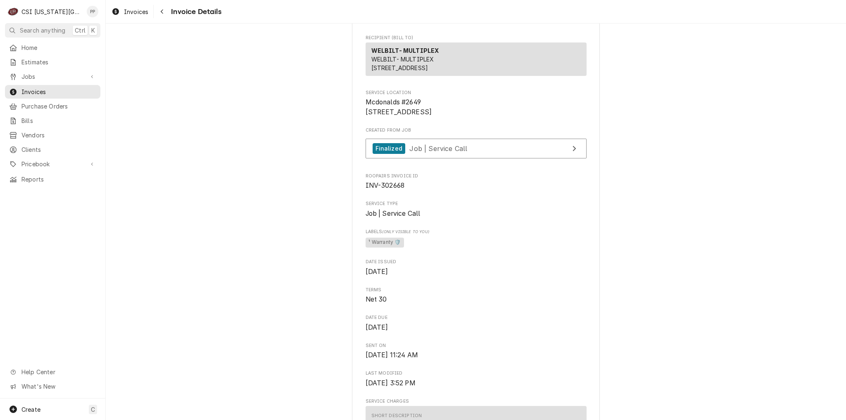
scroll to position [127, 0]
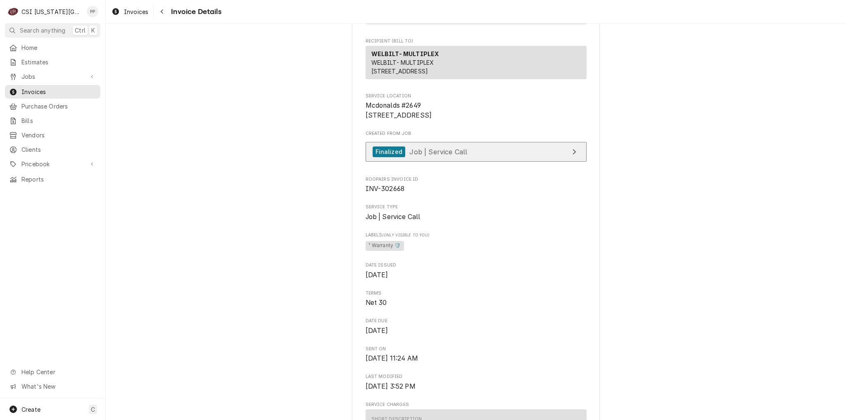
click at [436, 156] on span "Job | Service Call" at bounding box center [438, 151] width 58 height 8
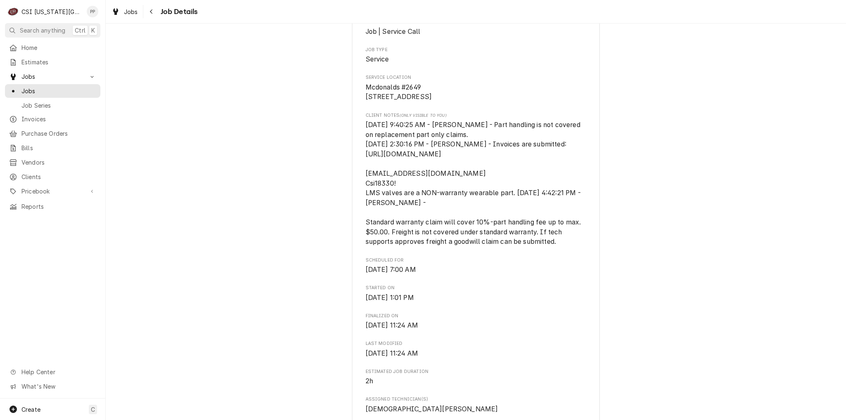
scroll to position [165, 0]
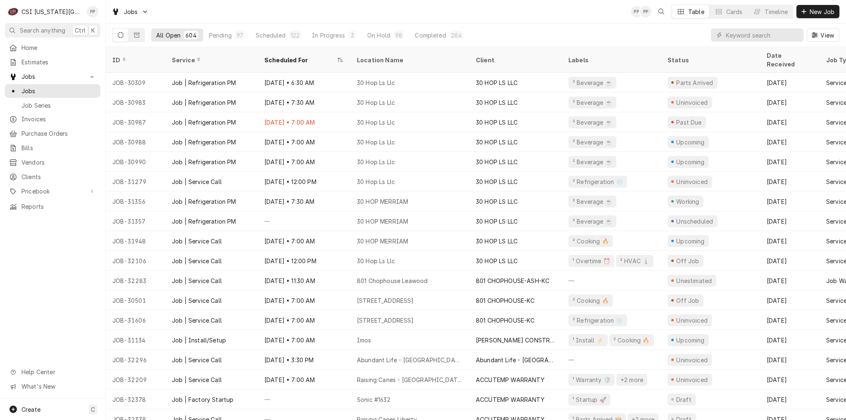
click at [751, 39] on input "Dynamic Content Wrapper" at bounding box center [761, 34] width 73 height 13
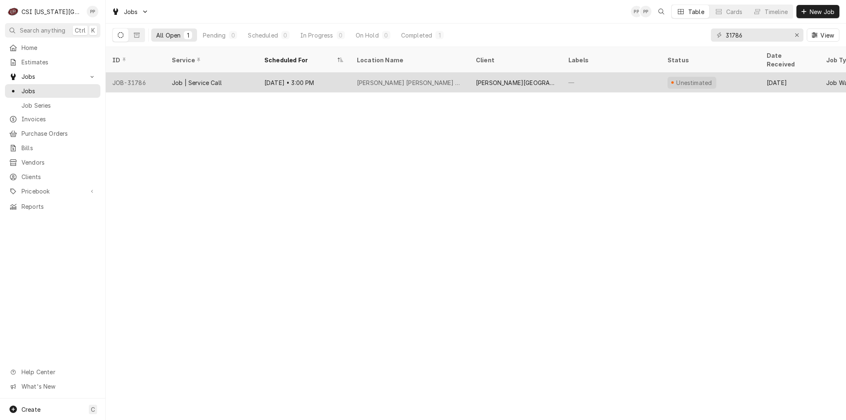
type input "31786"
click at [242, 76] on div "Job | Service Call" at bounding box center [211, 83] width 92 height 20
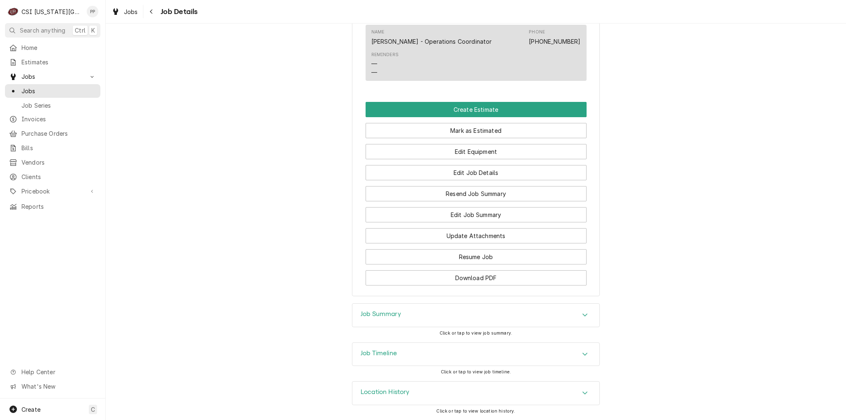
click at [571, 319] on div "Job Summary" at bounding box center [475, 315] width 247 height 23
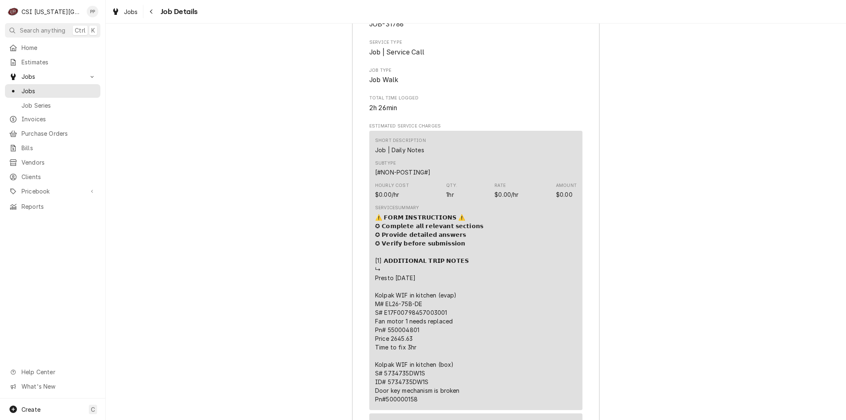
scroll to position [1183, 0]
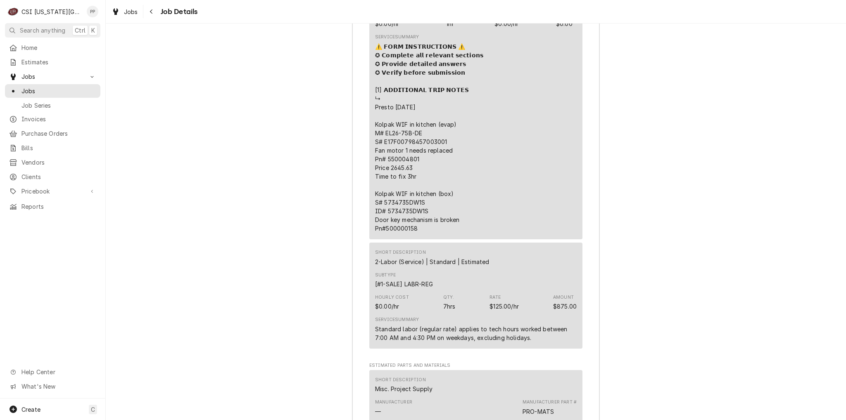
drag, startPoint x: 414, startPoint y: 227, endPoint x: 383, endPoint y: 227, distance: 30.6
click at [383, 227] on div "⚠️ 𝗙𝗢𝗥𝗠 𝗜𝗡𝗦𝗧𝗥𝗨𝗖𝗧𝗜𝗢𝗡𝗦 ⚠️ ✪ 𝗖𝗼𝗺𝗽𝗹𝗲𝘁𝗲 𝗮𝗹𝗹 𝗿𝗲𝗹𝗲𝘃𝗮𝗻𝘁 𝘀𝗲𝗰𝘁𝗶𝗼𝗻𝘀 ✪ 𝗣𝗿𝗼𝘃𝗶𝗱𝗲 𝗱𝗲𝘁𝗮𝗶𝗹𝗲𝗱 𝗮𝗻𝘀…" at bounding box center [429, 137] width 108 height 191
copy div "⚠️ 𝗙𝗢𝗥𝗠 𝗜𝗡𝗦𝗧𝗥𝗨𝗖𝗧𝗜𝗢𝗡𝗦 ⚠️ ✪ 𝗖𝗼𝗺𝗽𝗹𝗲𝘁𝗲 𝗮𝗹𝗹 𝗿𝗲𝗹𝗲𝘃𝗮𝗻𝘁 𝘀𝗲𝗰𝘁𝗶𝗼𝗻𝘀 ✪ 𝗣𝗿𝗼𝘃𝗶𝗱𝗲 𝗱𝗲𝘁𝗮𝗶𝗹𝗲𝗱 𝗮𝗻𝘀…"
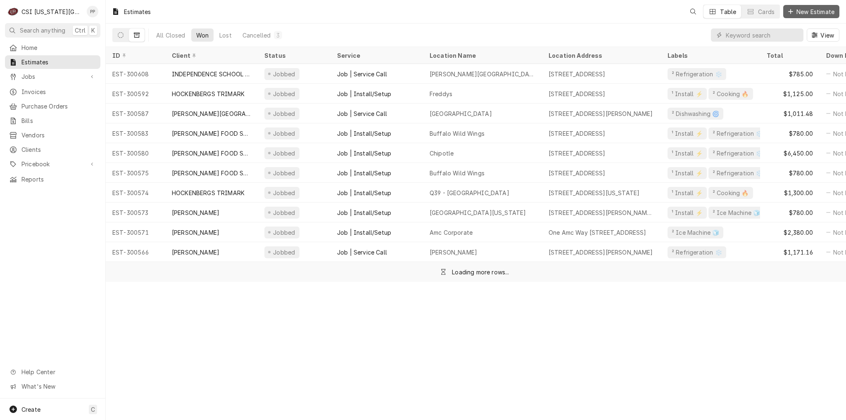
click at [801, 14] on span "New Estimate" at bounding box center [814, 11] width 41 height 9
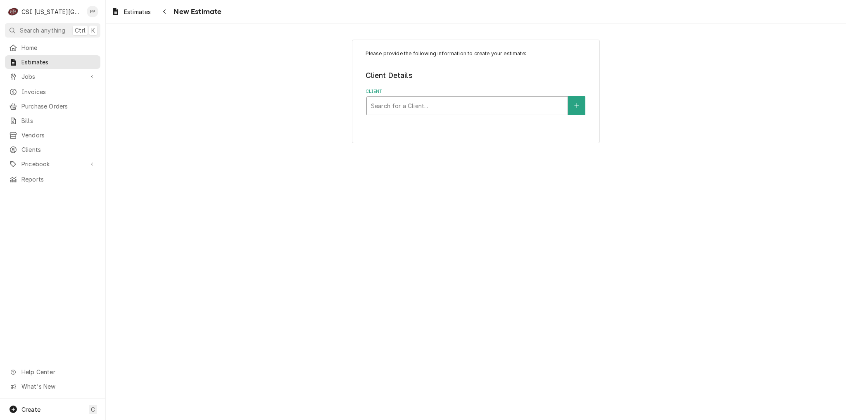
click at [408, 111] on div "Client" at bounding box center [467, 105] width 192 height 15
type input "[PERSON_NAME] [PERSON_NAME] warehouse"
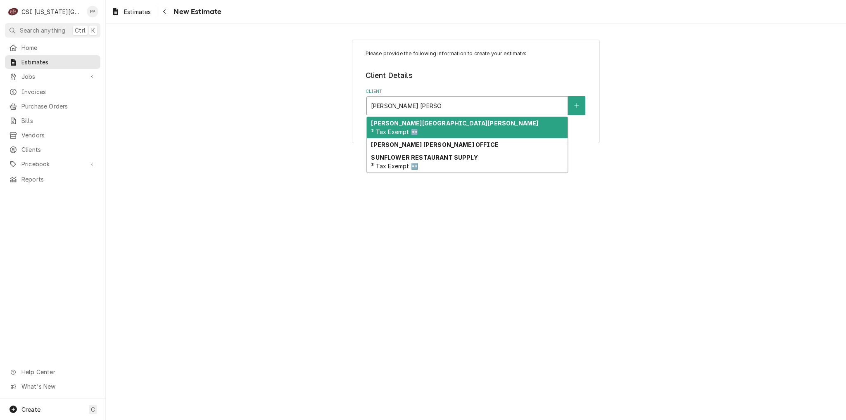
click at [428, 131] on div "[PERSON_NAME][GEOGRAPHIC_DATA][PERSON_NAME] ³ Tax Exempt 🆓" at bounding box center [467, 127] width 201 height 21
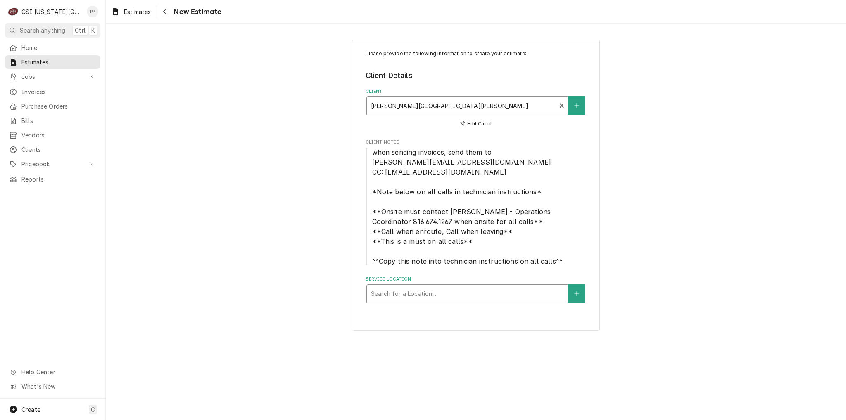
click at [461, 287] on div "Service Location" at bounding box center [467, 294] width 192 height 15
type input "ware"
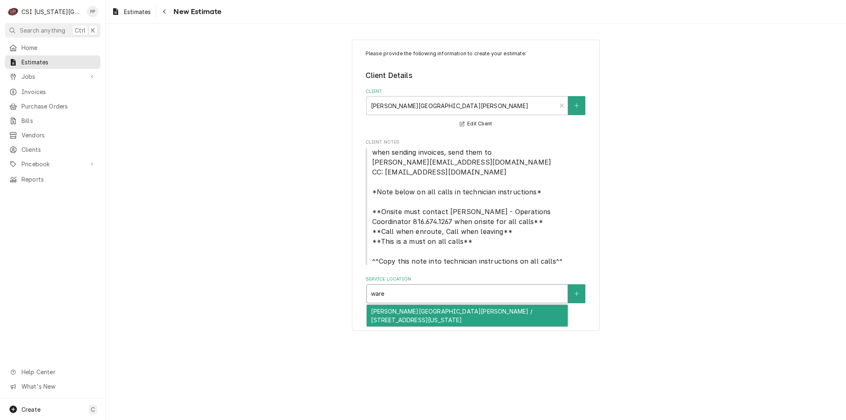
click at [463, 316] on div "Hickman Mills Warehouse / 5401 East 103Rd Street, Kansas City, MO 64137" at bounding box center [467, 315] width 201 height 21
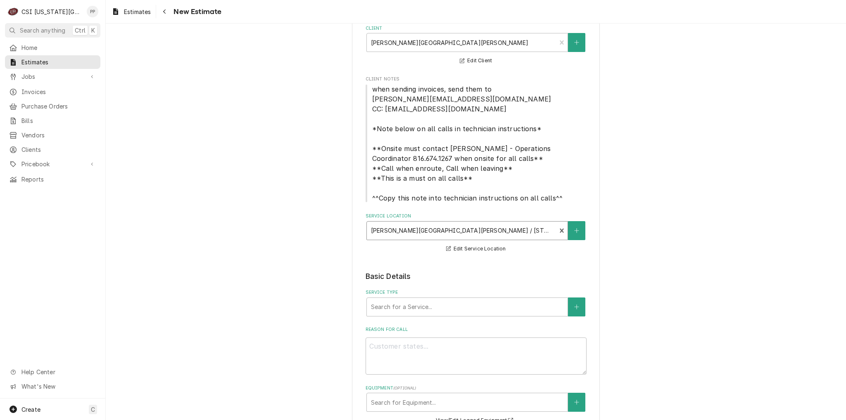
scroll to position [206, 0]
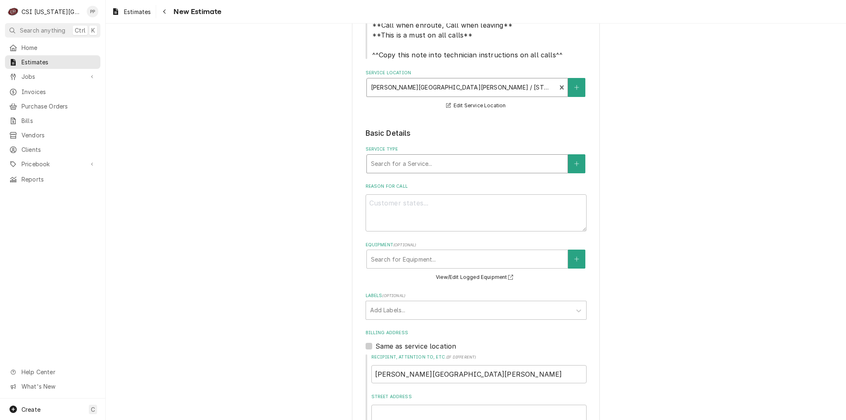
click at [408, 159] on div "Service Type" at bounding box center [467, 163] width 192 height 15
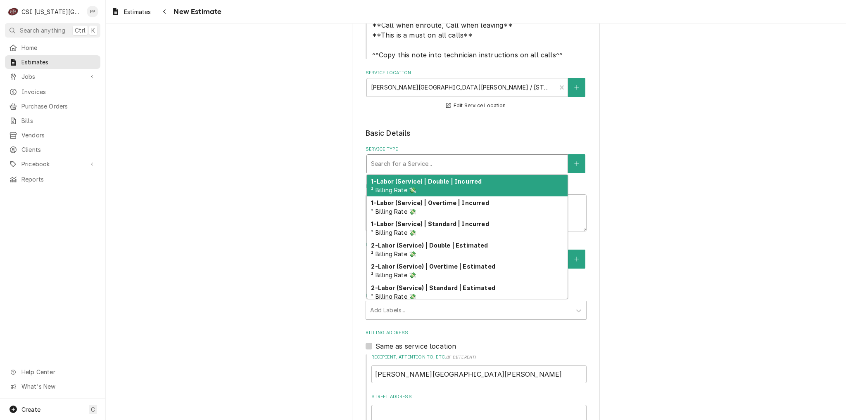
type textarea "x"
type input "j"
type textarea "x"
type input "jo"
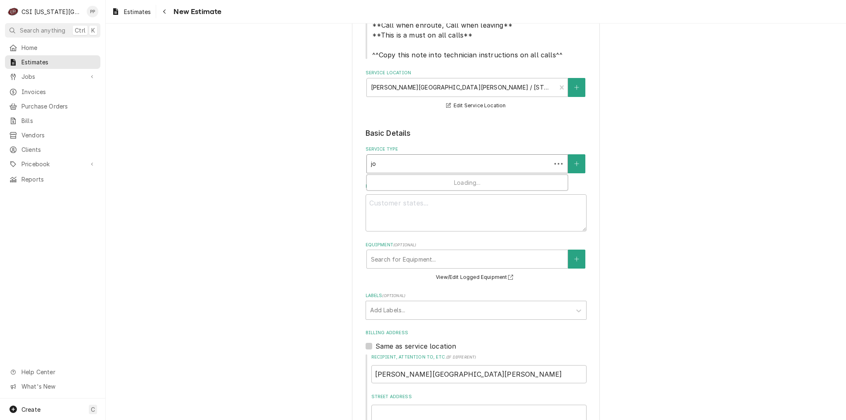
type textarea "x"
type input "job"
type textarea "x"
type input "job"
type textarea "x"
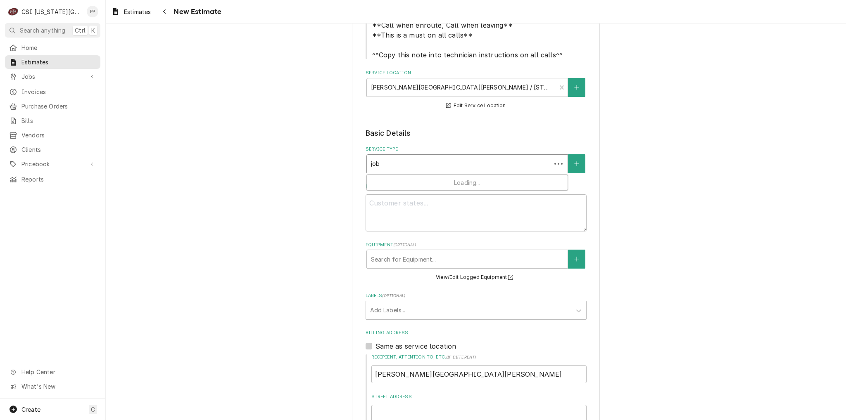
type input "job s"
type textarea "x"
type input "job se"
type textarea "x"
type input "job ser"
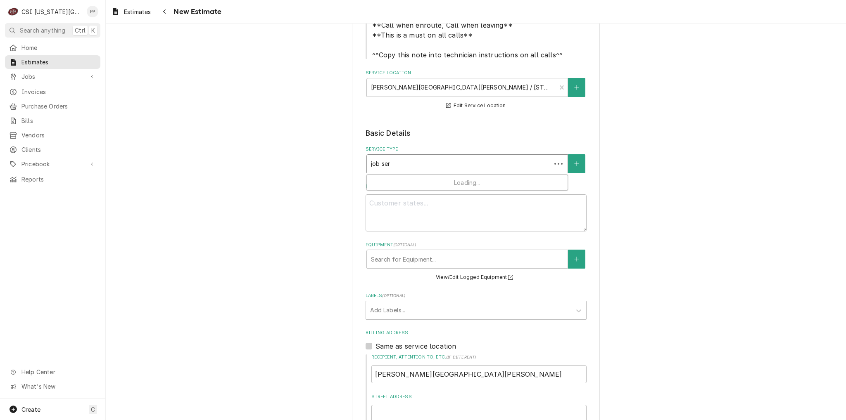
type textarea "x"
type input "job serv"
type textarea "x"
type input "job servi"
type textarea "x"
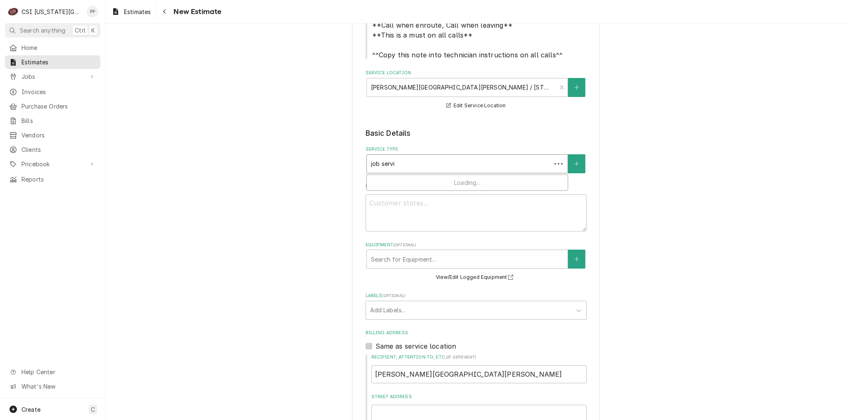
type input "job servic"
type textarea "x"
type input "job service"
type textarea "x"
type input "job service c"
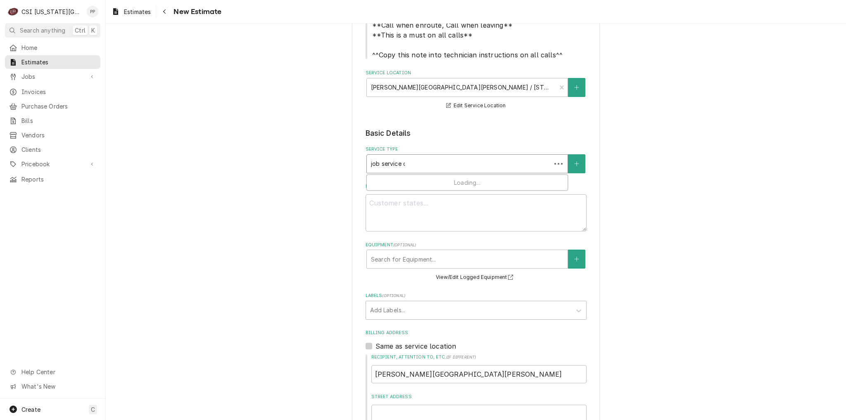
type textarea "x"
type input "job service ca"
type textarea "x"
type input "job service cal"
type textarea "x"
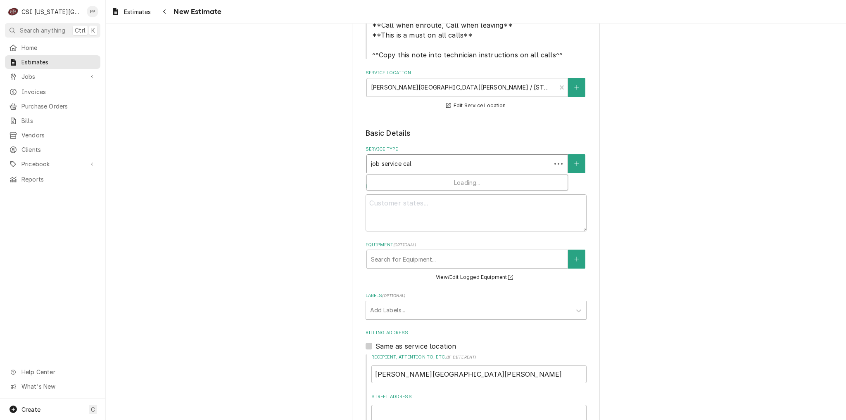
type input "job service call"
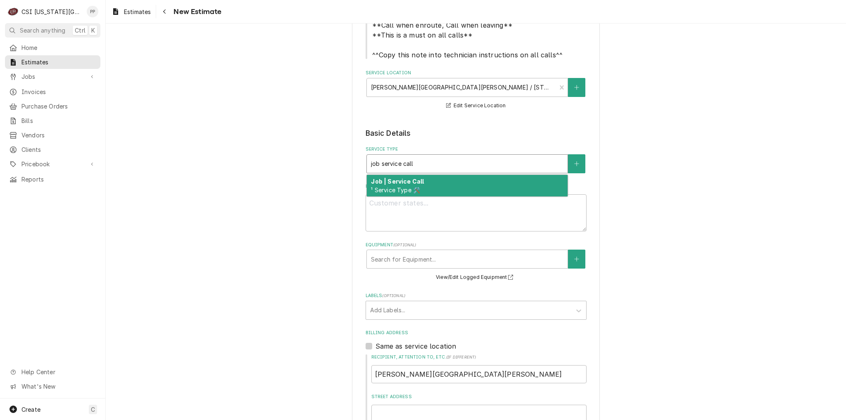
click at [420, 185] on div "Job | Service Call ¹ Service Type 🛠️" at bounding box center [467, 185] width 201 height 21
type textarea "x"
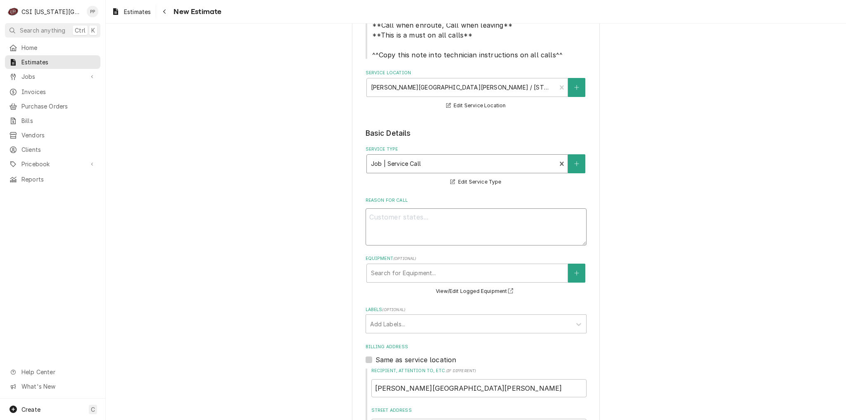
click at [422, 217] on textarea "Reason For Call" at bounding box center [475, 227] width 221 height 37
